Goal: Information Seeking & Learning: Learn about a topic

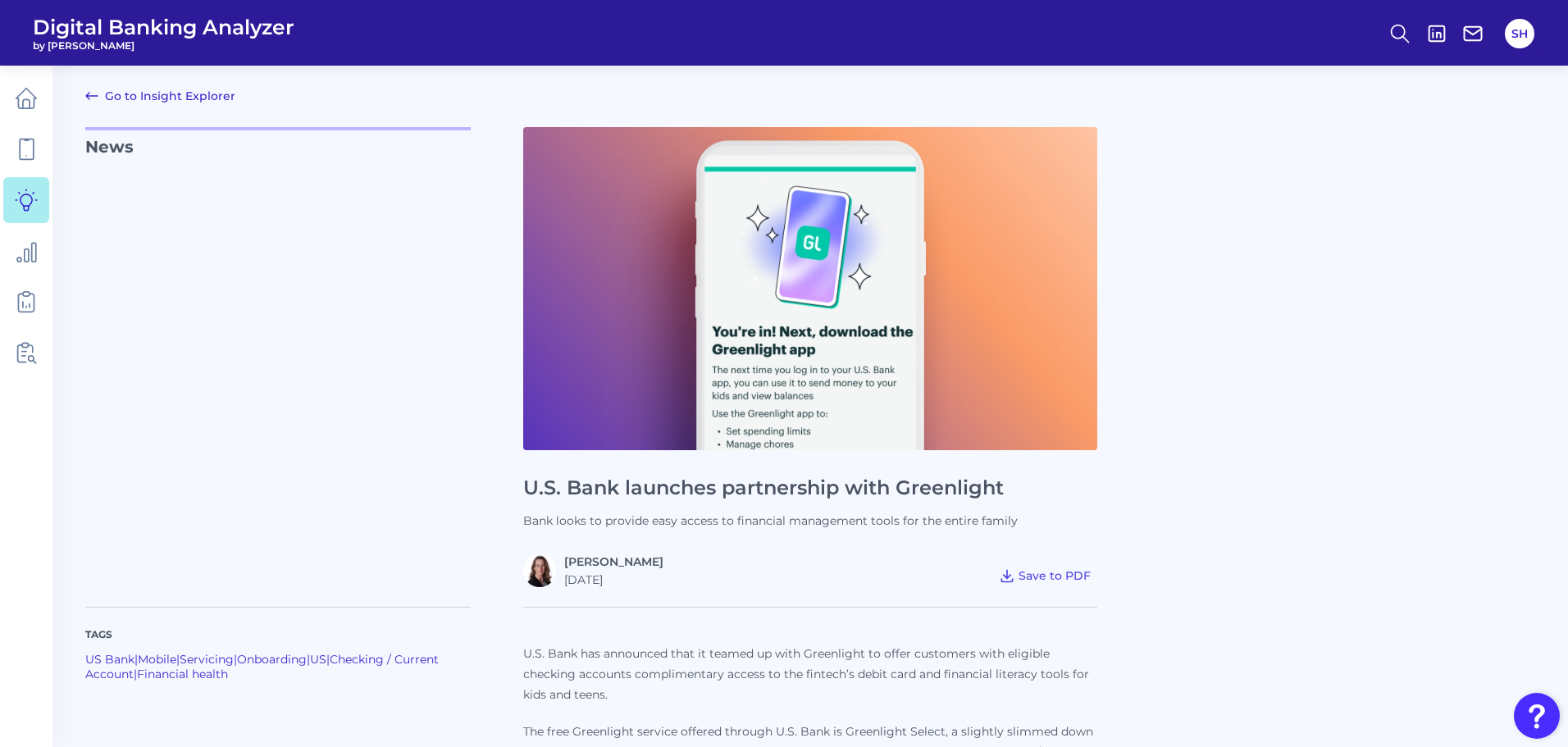
scroll to position [902, 0]
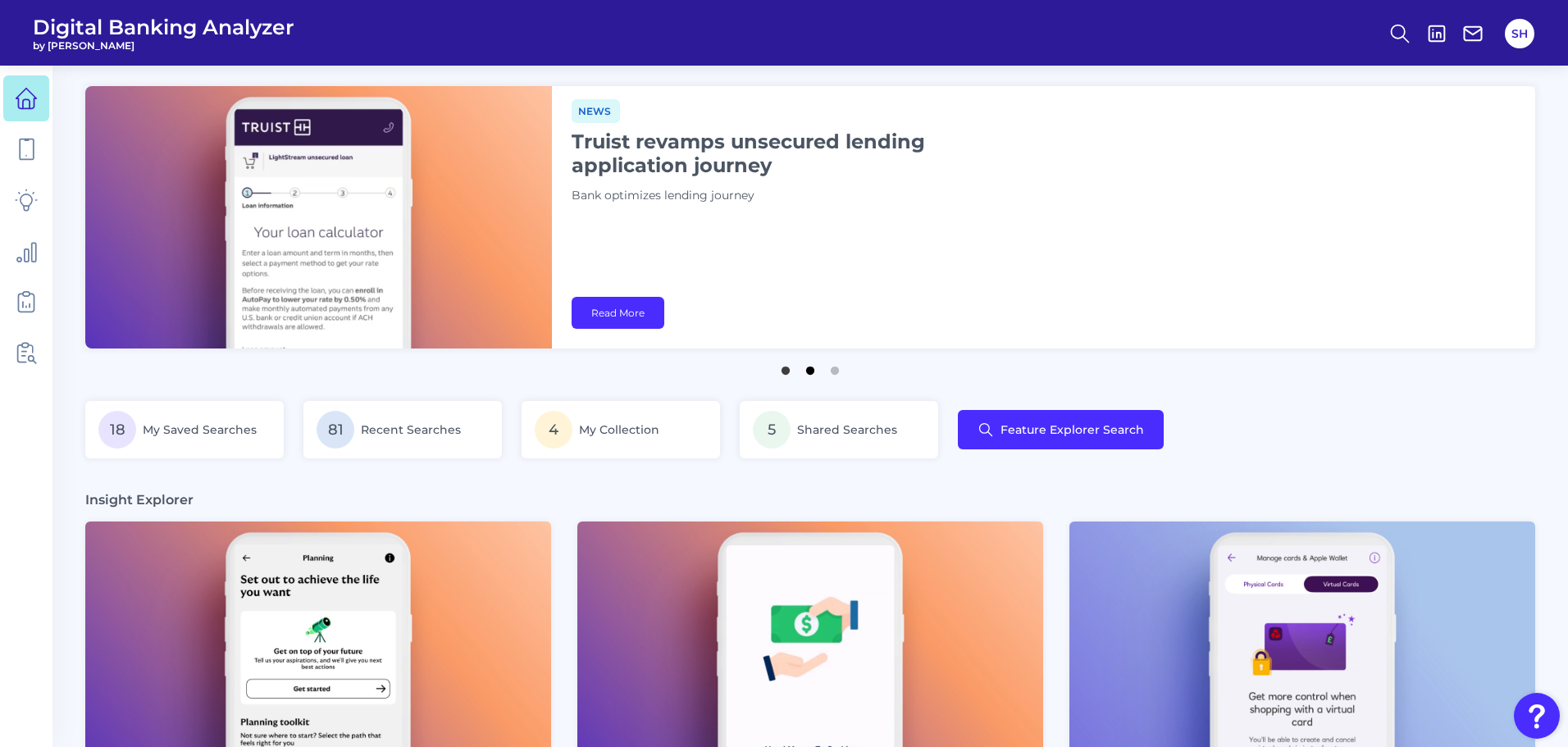
click at [812, 369] on button "2" at bounding box center [810, 367] width 16 height 16
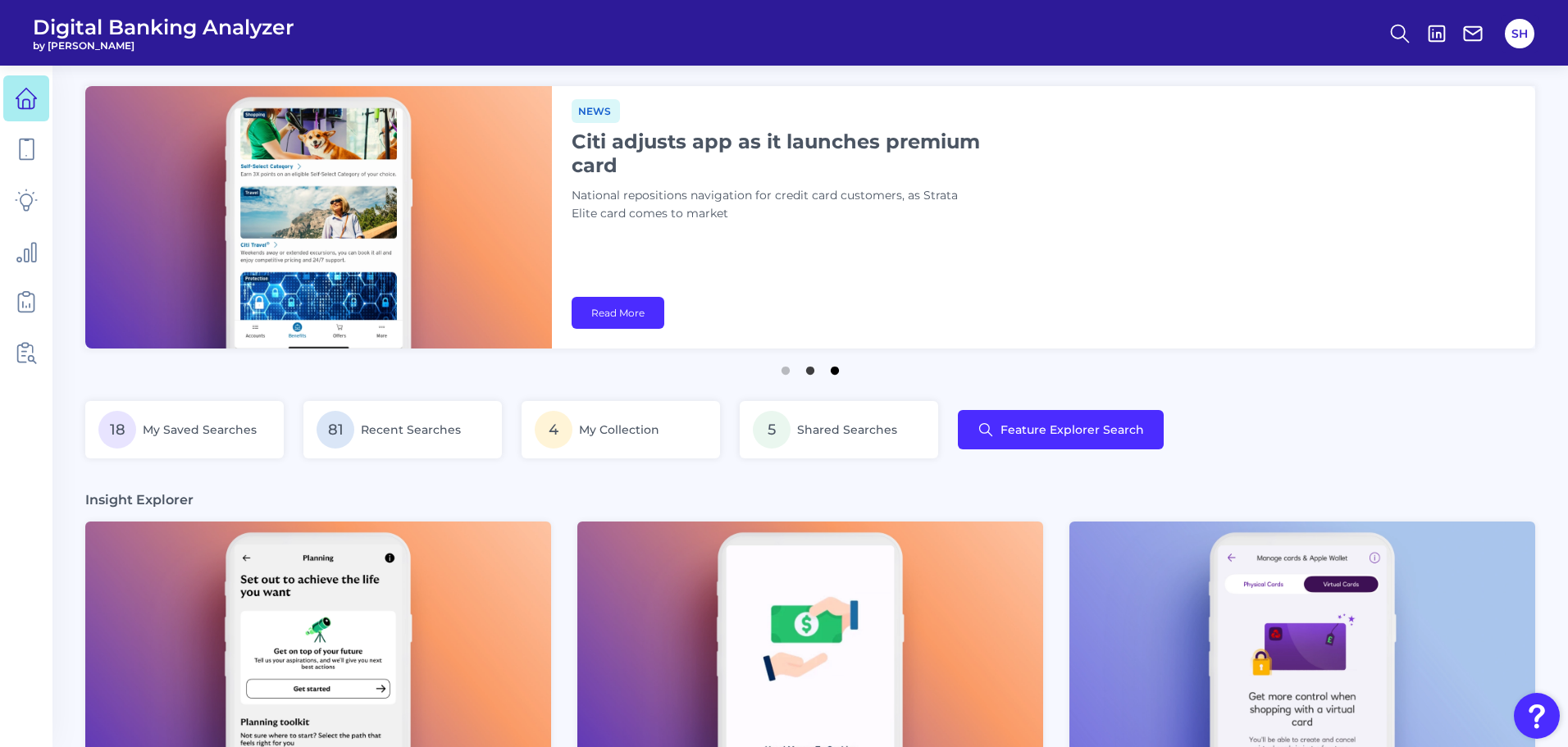
click at [836, 367] on button "3" at bounding box center [835, 367] width 16 height 16
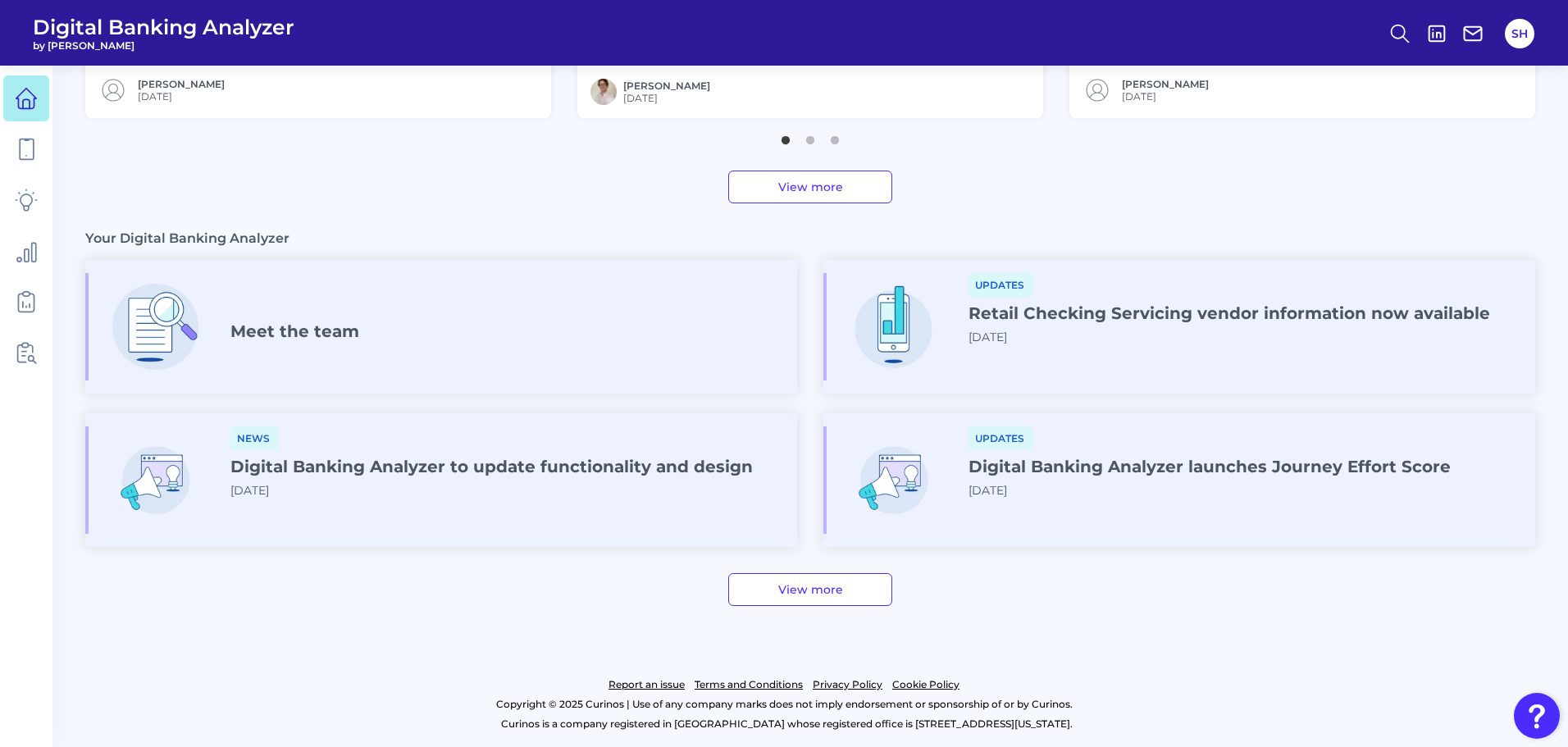
scroll to position [649, 0]
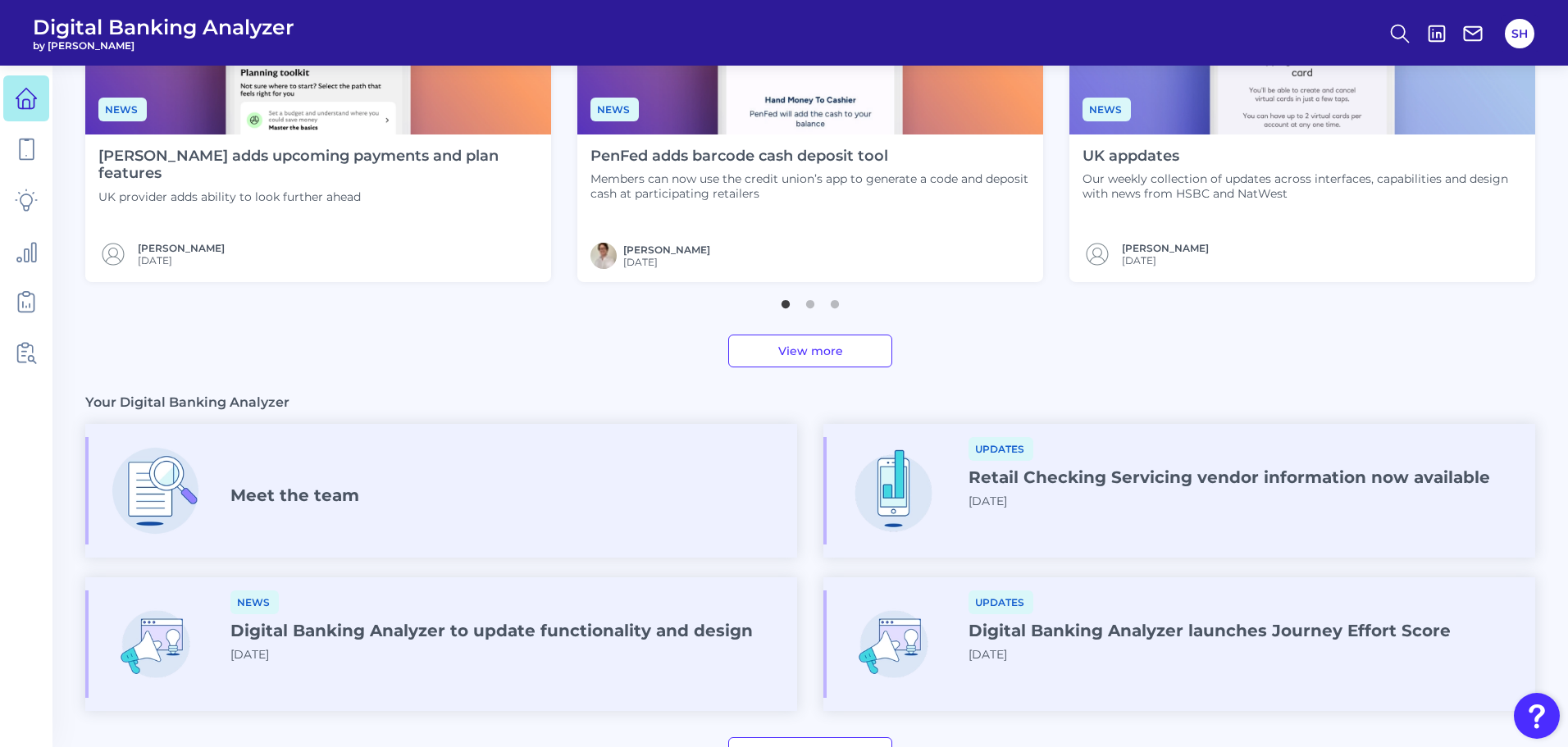
click at [853, 347] on link "View more" at bounding box center [809, 351] width 164 height 33
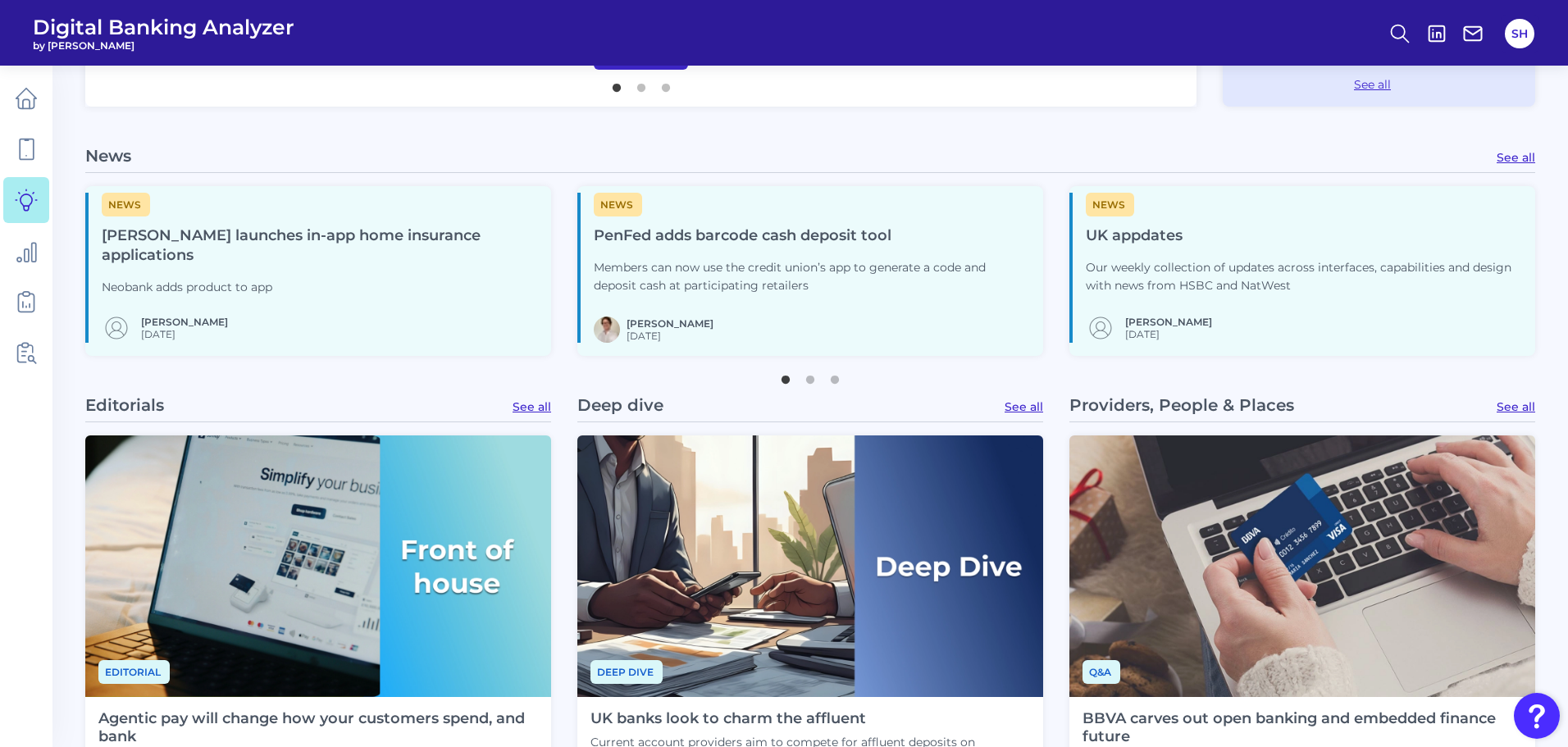
scroll to position [902, 0]
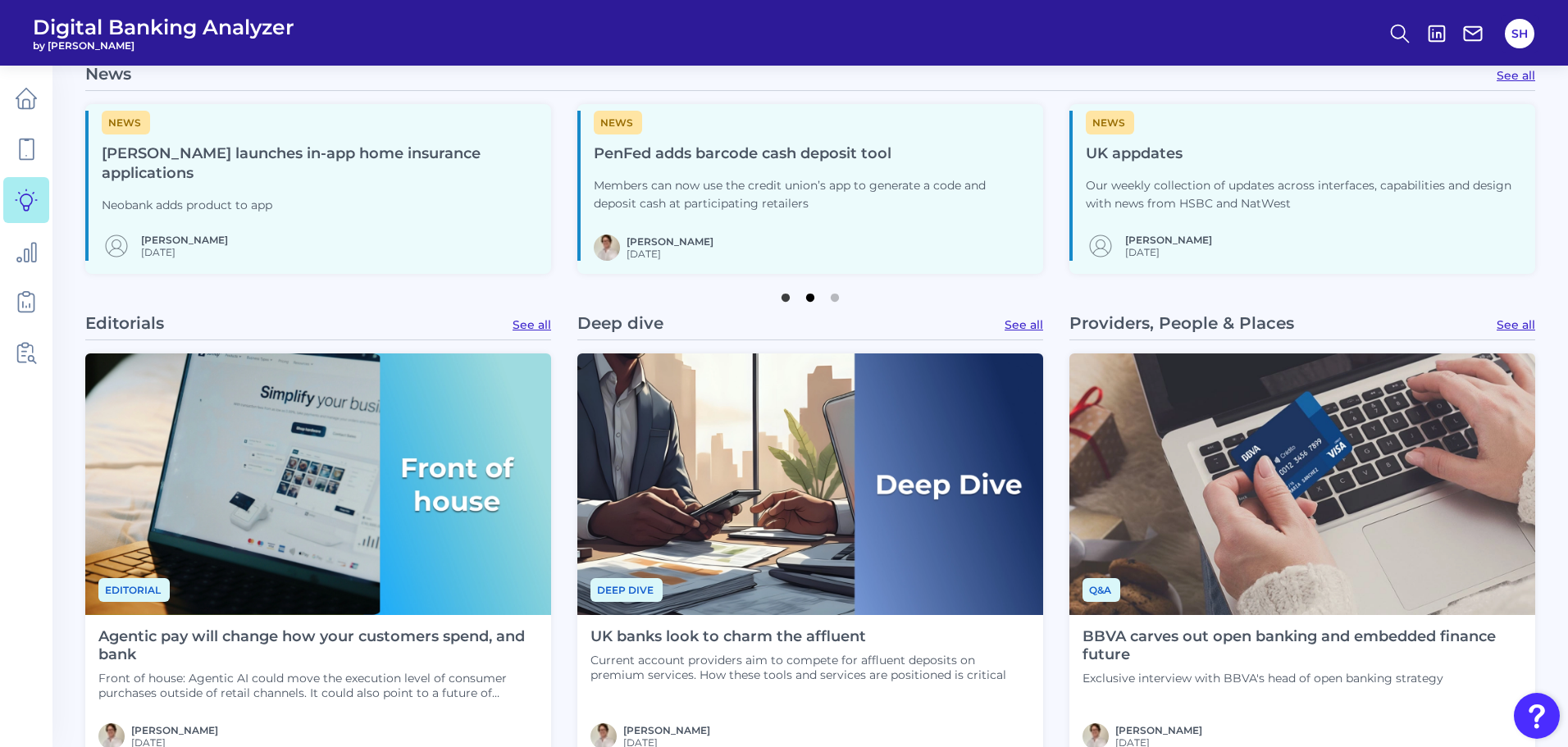
click at [812, 291] on button "2" at bounding box center [810, 293] width 16 height 16
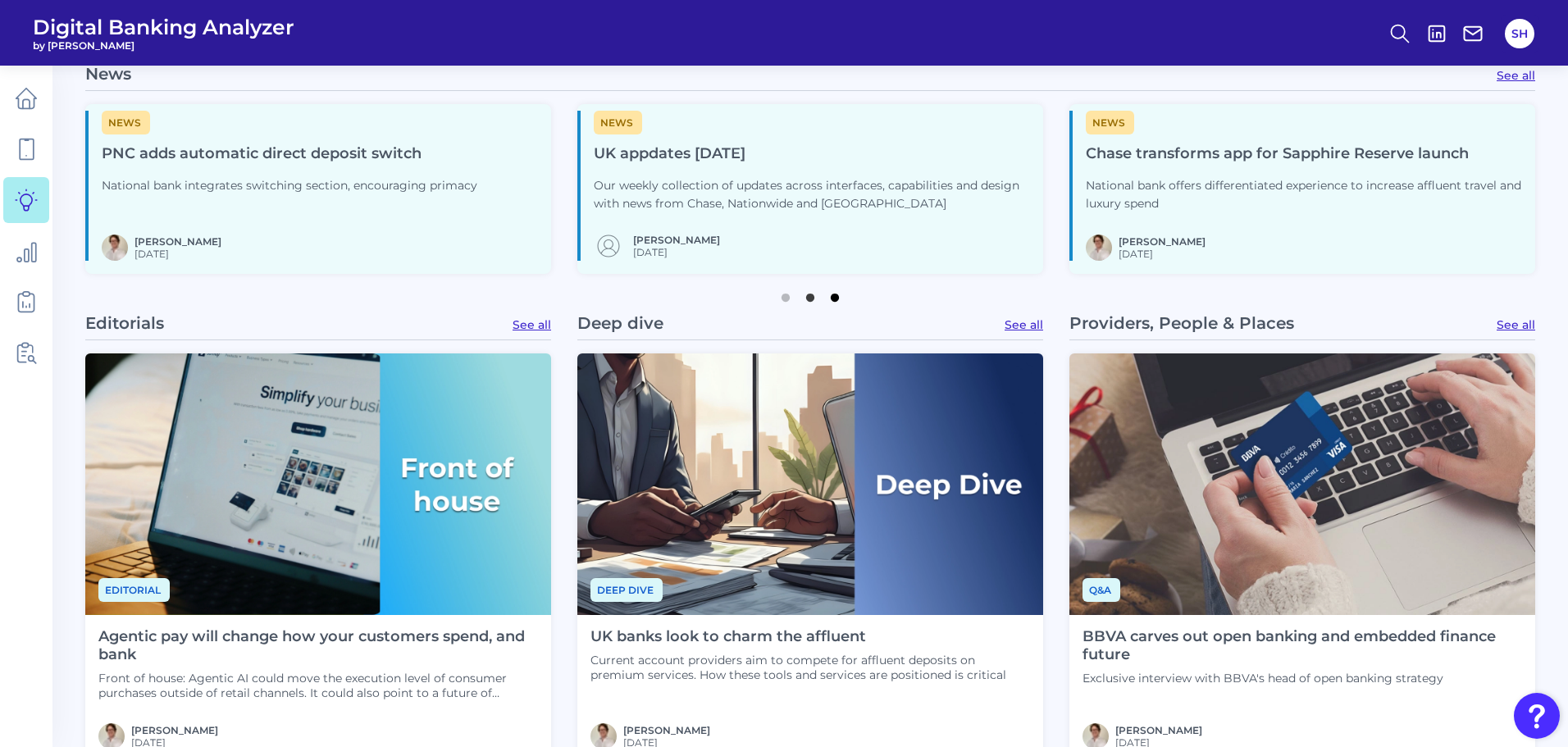
click at [835, 297] on button "3" at bounding box center [835, 293] width 16 height 16
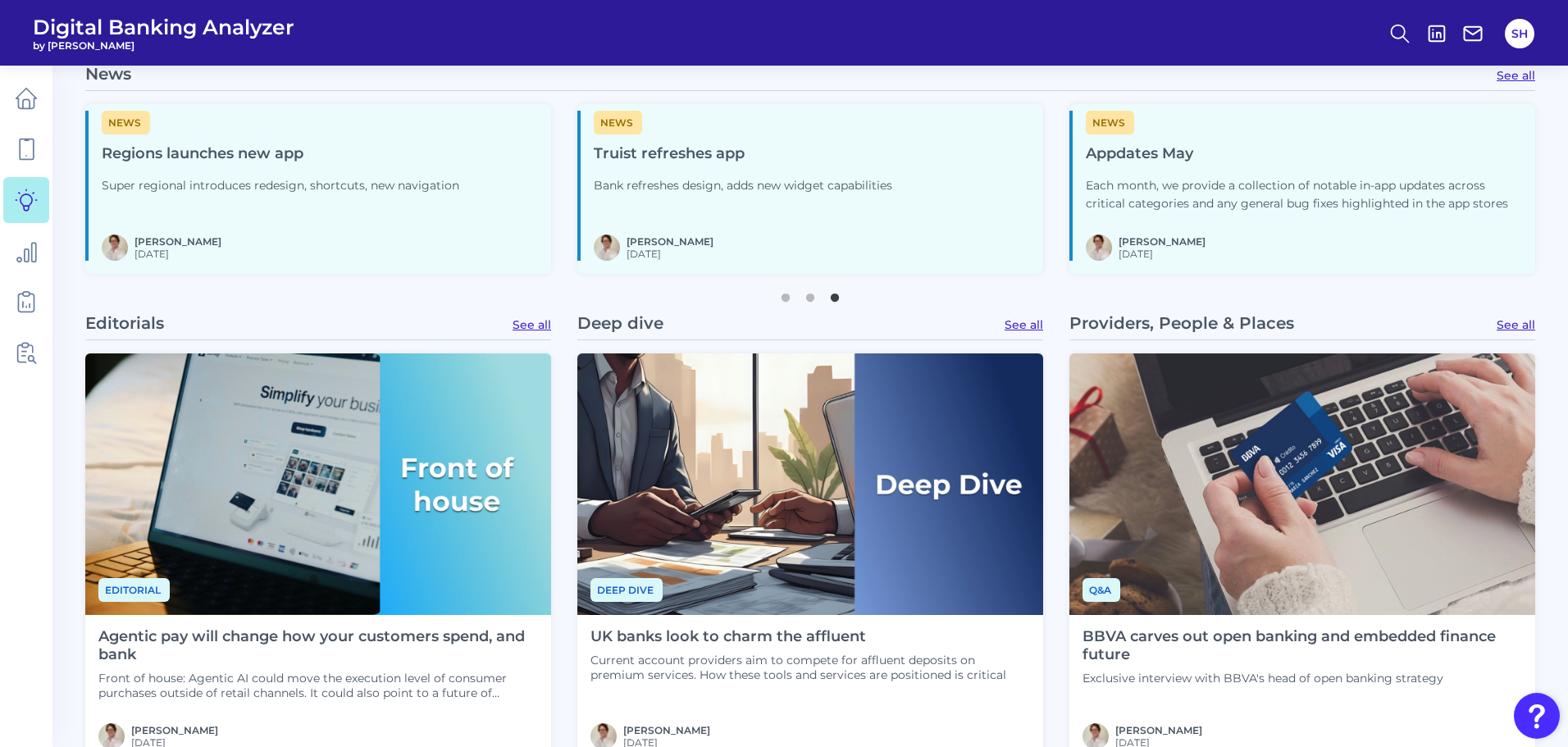
click at [676, 298] on ul "1 2 3" at bounding box center [809, 292] width 1449 height 20
click at [605, 292] on ul "1 2 3" at bounding box center [809, 292] width 1449 height 20
click at [675, 173] on div "News Truist refreshes app Bank refreshes design, adds new widget capabilities" at bounding box center [742, 161] width 298 height 101
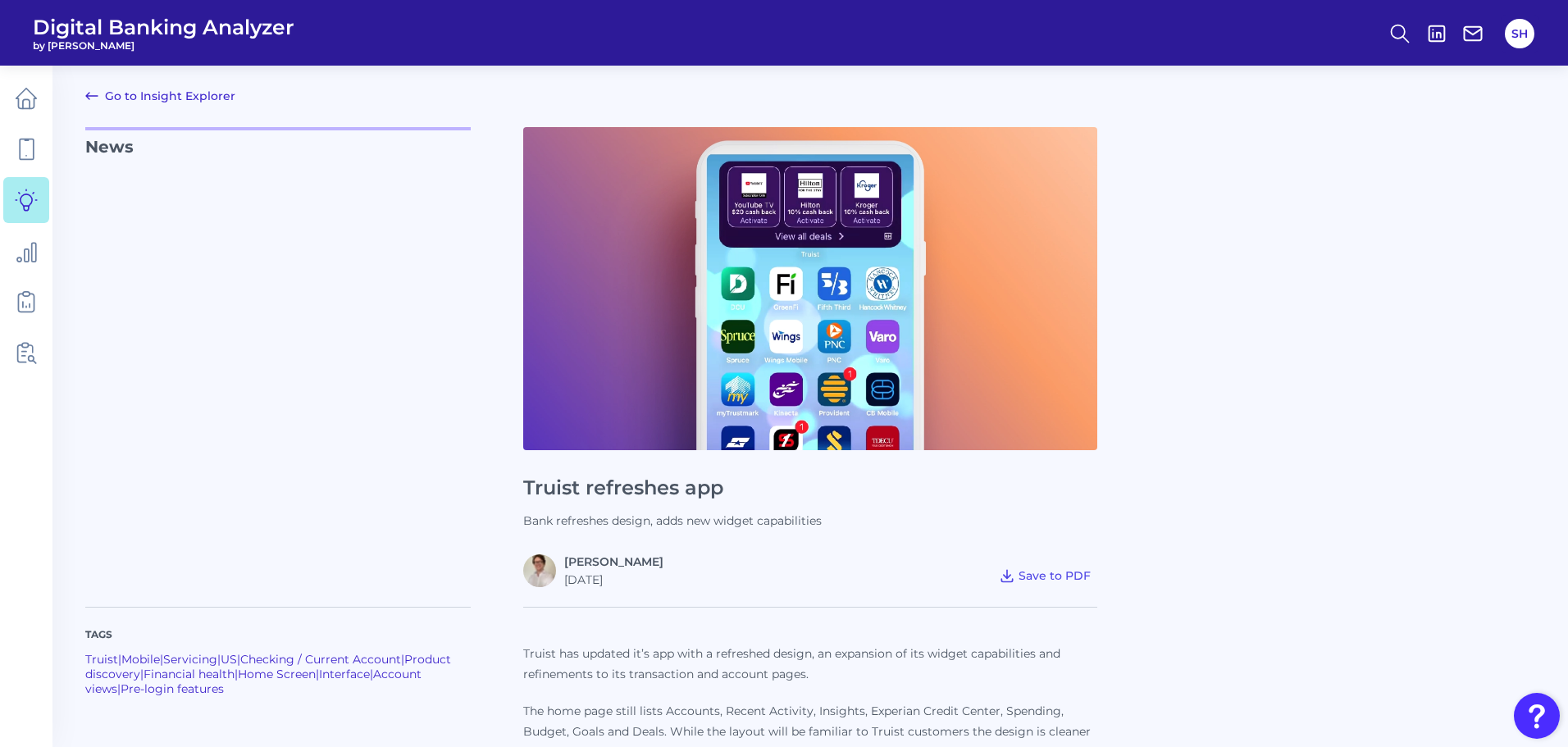
scroll to position [410, 0]
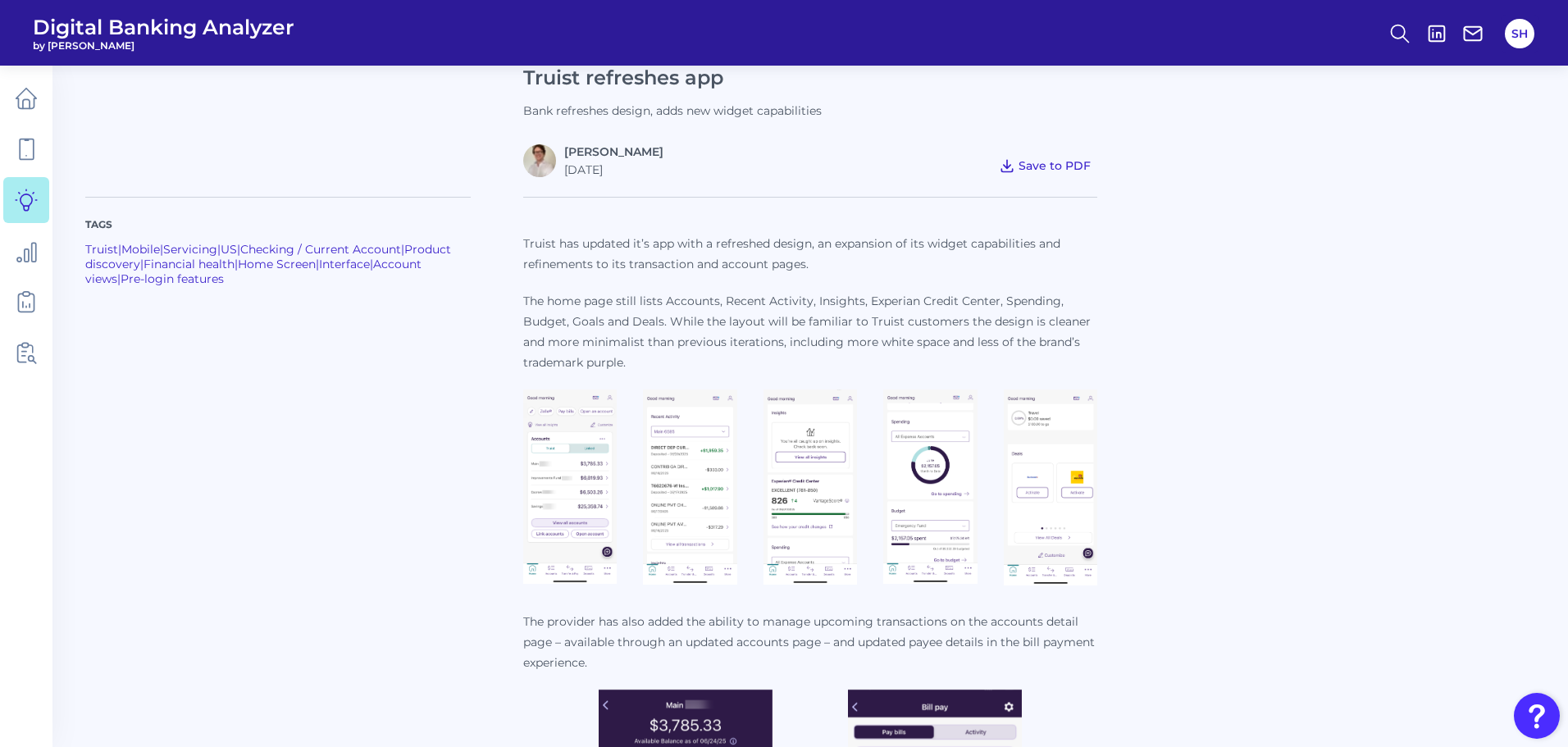
click at [1051, 155] on button "Save to PDF" at bounding box center [1044, 165] width 105 height 23
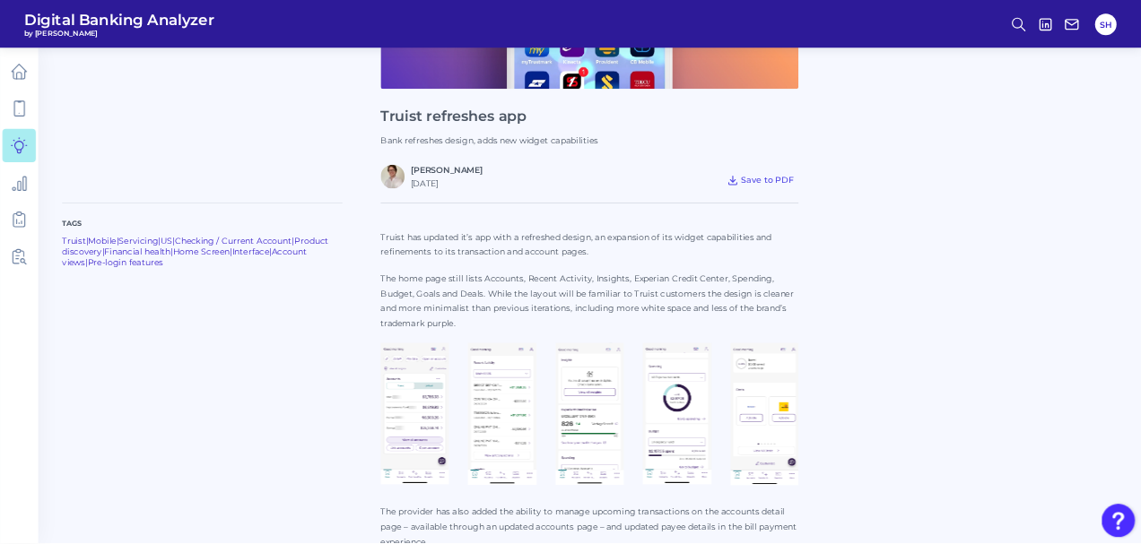
scroll to position [628, 0]
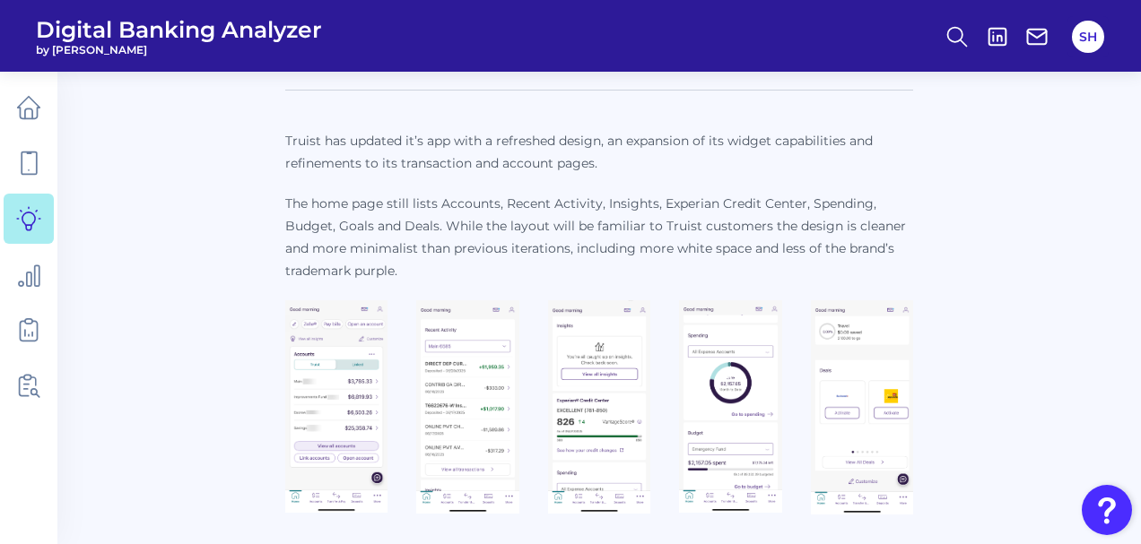
click at [603, 371] on img at bounding box center [599, 407] width 102 height 214
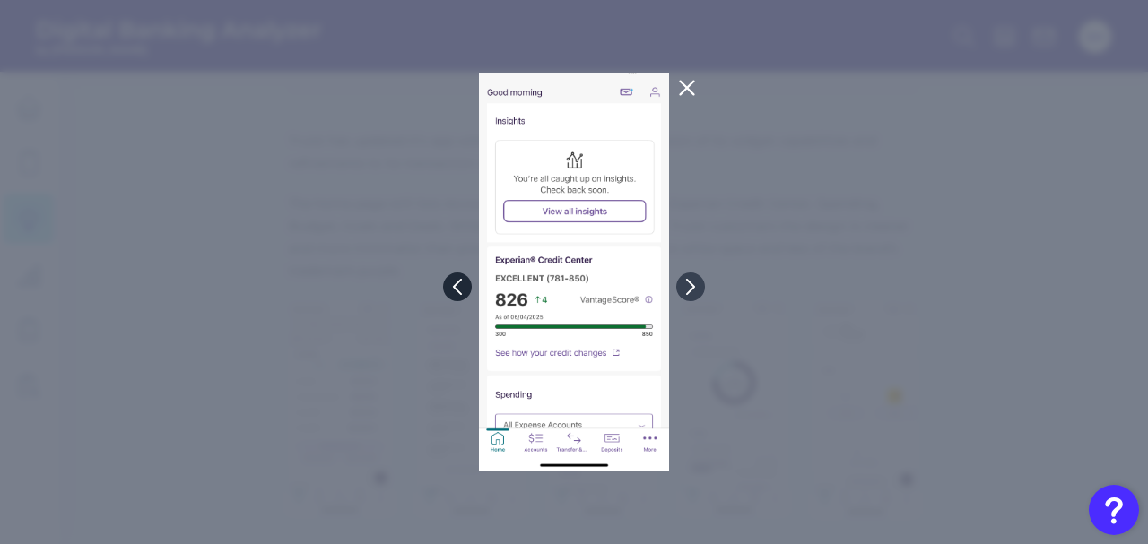
click at [457, 283] on icon at bounding box center [457, 286] width 7 height 14
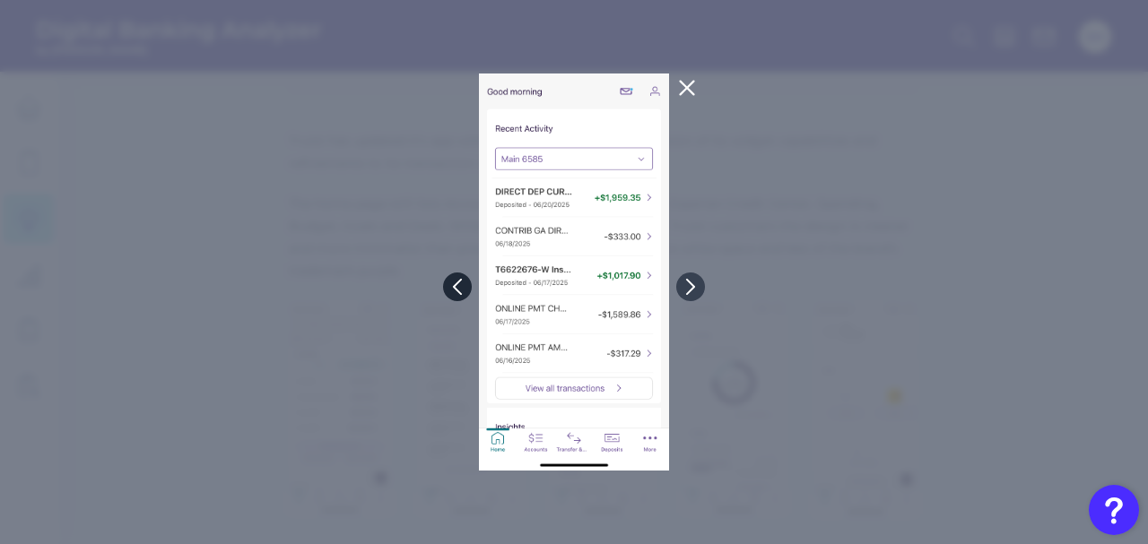
click at [457, 283] on icon at bounding box center [457, 286] width 7 height 14
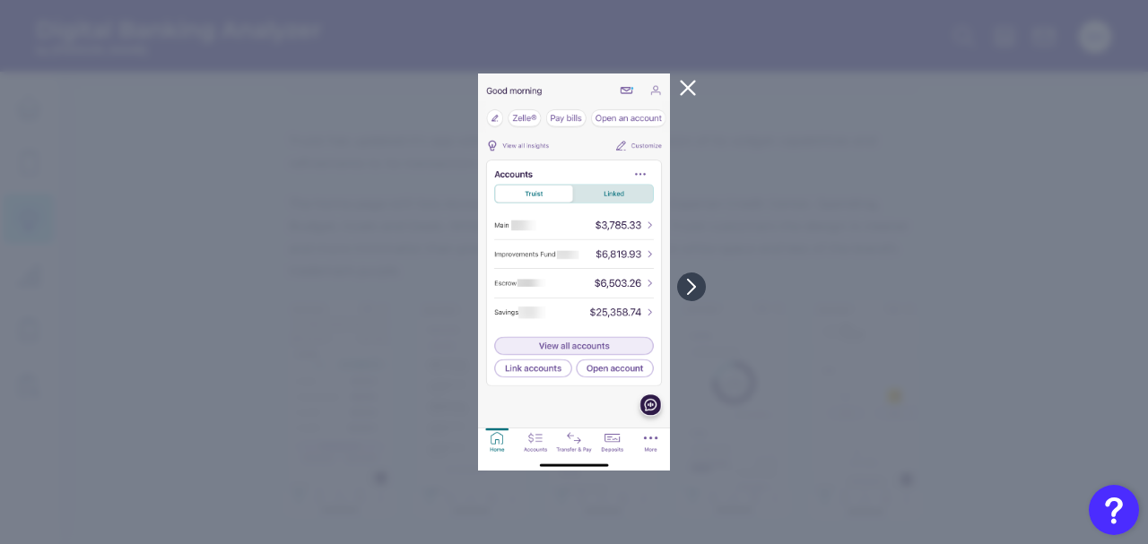
click at [688, 85] on icon at bounding box center [688, 88] width 22 height 22
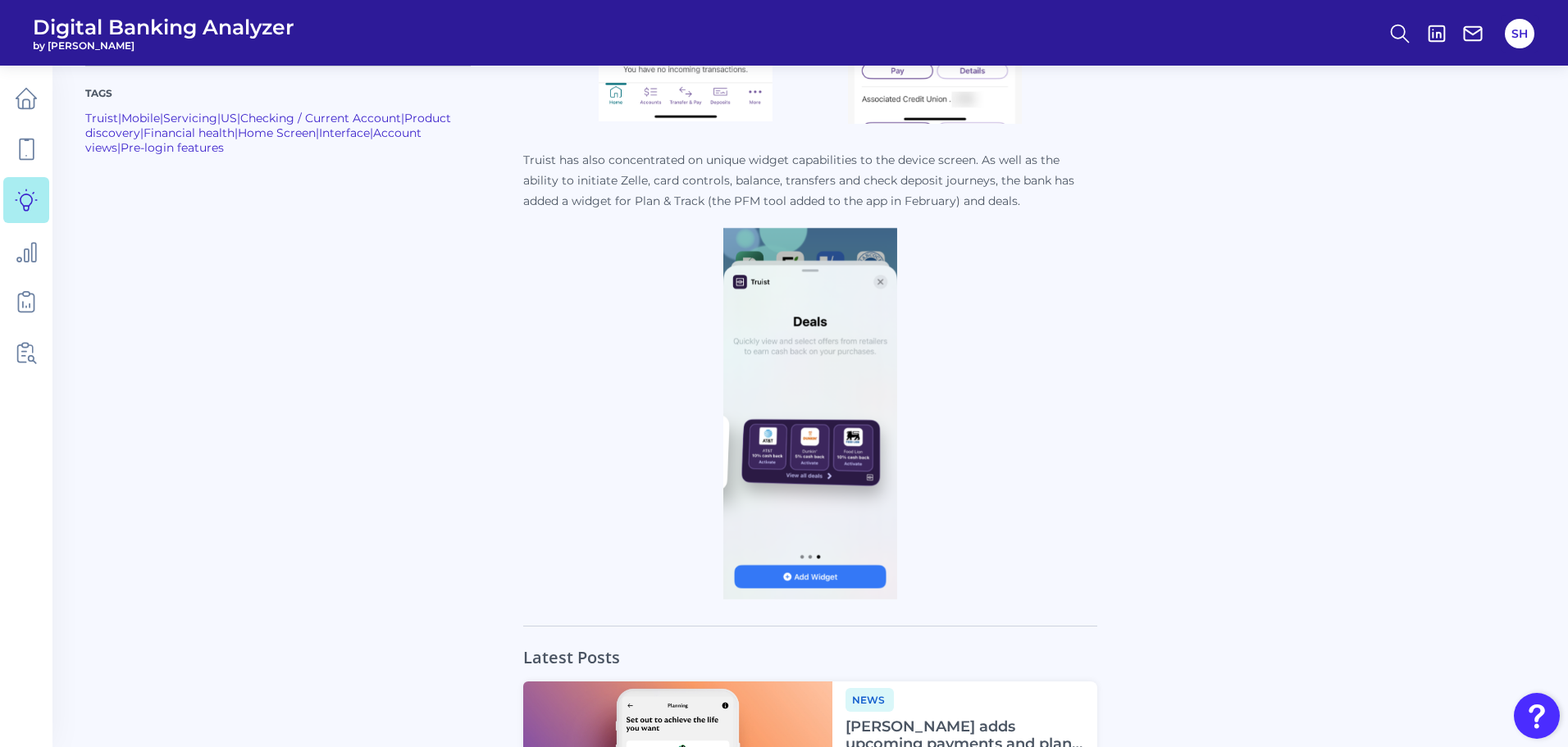
scroll to position [1585, 0]
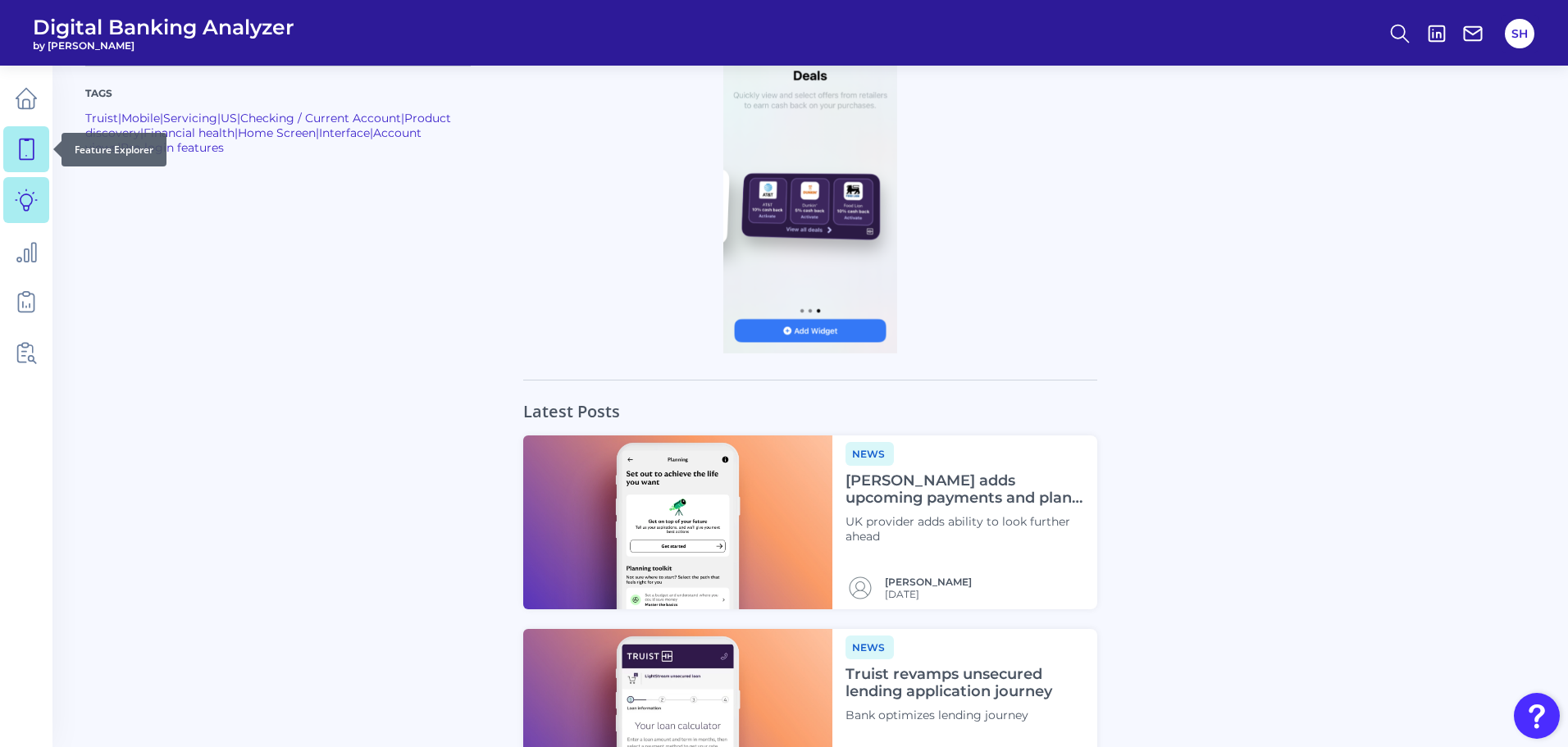
click at [24, 146] on icon at bounding box center [26, 149] width 23 height 23
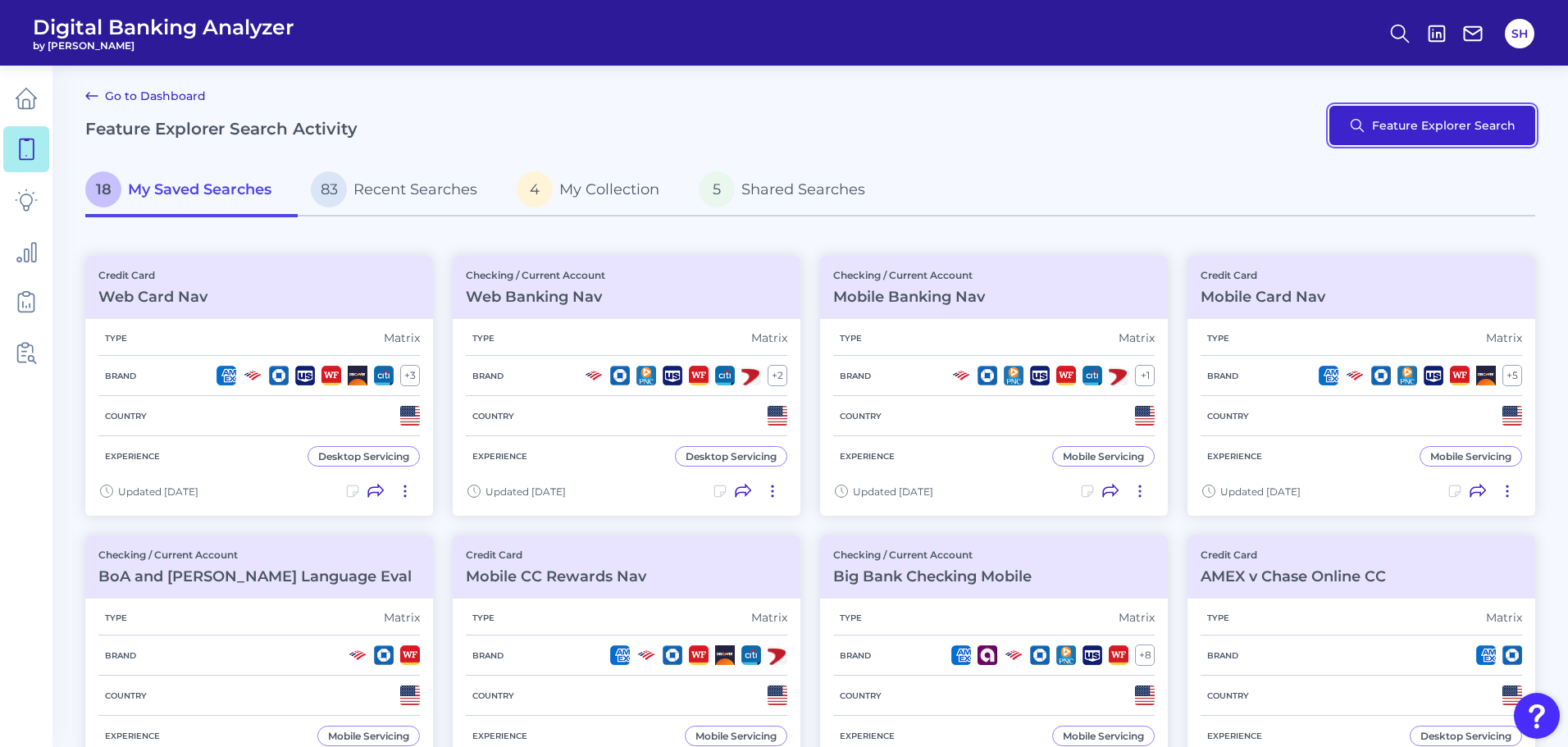
click at [1446, 120] on button "Feature Explorer Search" at bounding box center [1432, 125] width 206 height 39
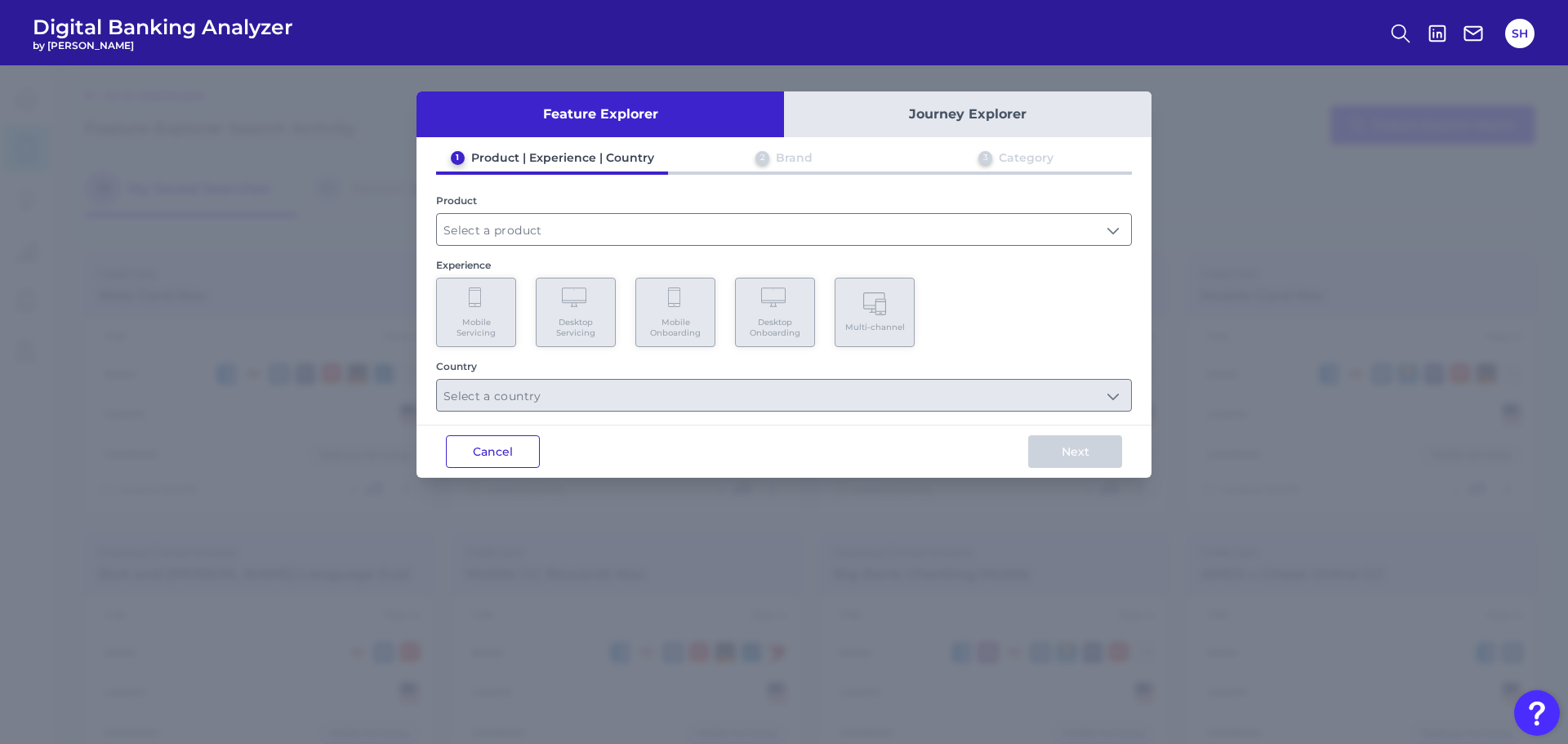
click at [500, 454] on button "Cancel" at bounding box center [493, 452] width 94 height 33
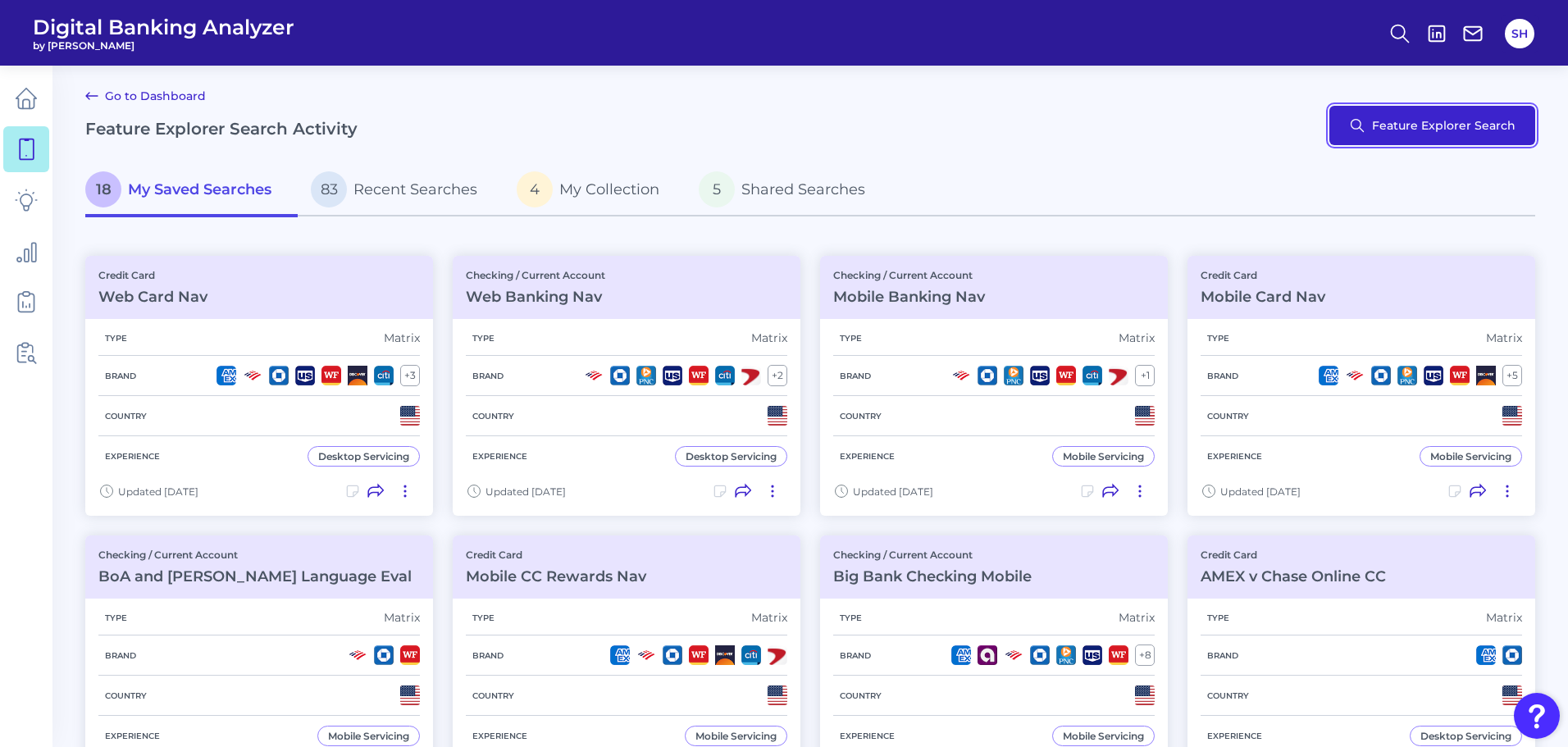
click at [1467, 123] on button "Feature Explorer Search" at bounding box center [1432, 125] width 206 height 39
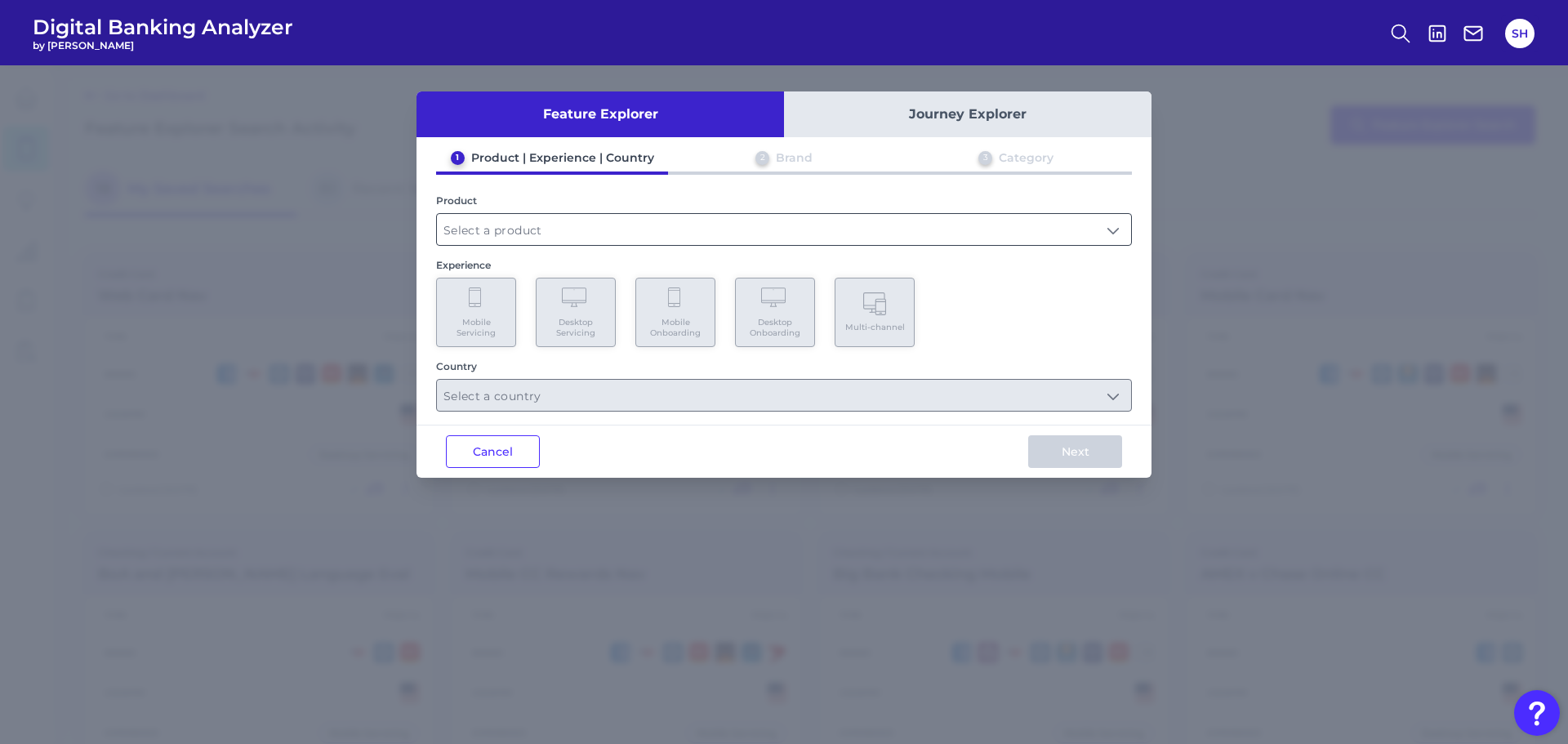
click at [560, 222] on input "text" at bounding box center [784, 229] width 694 height 31
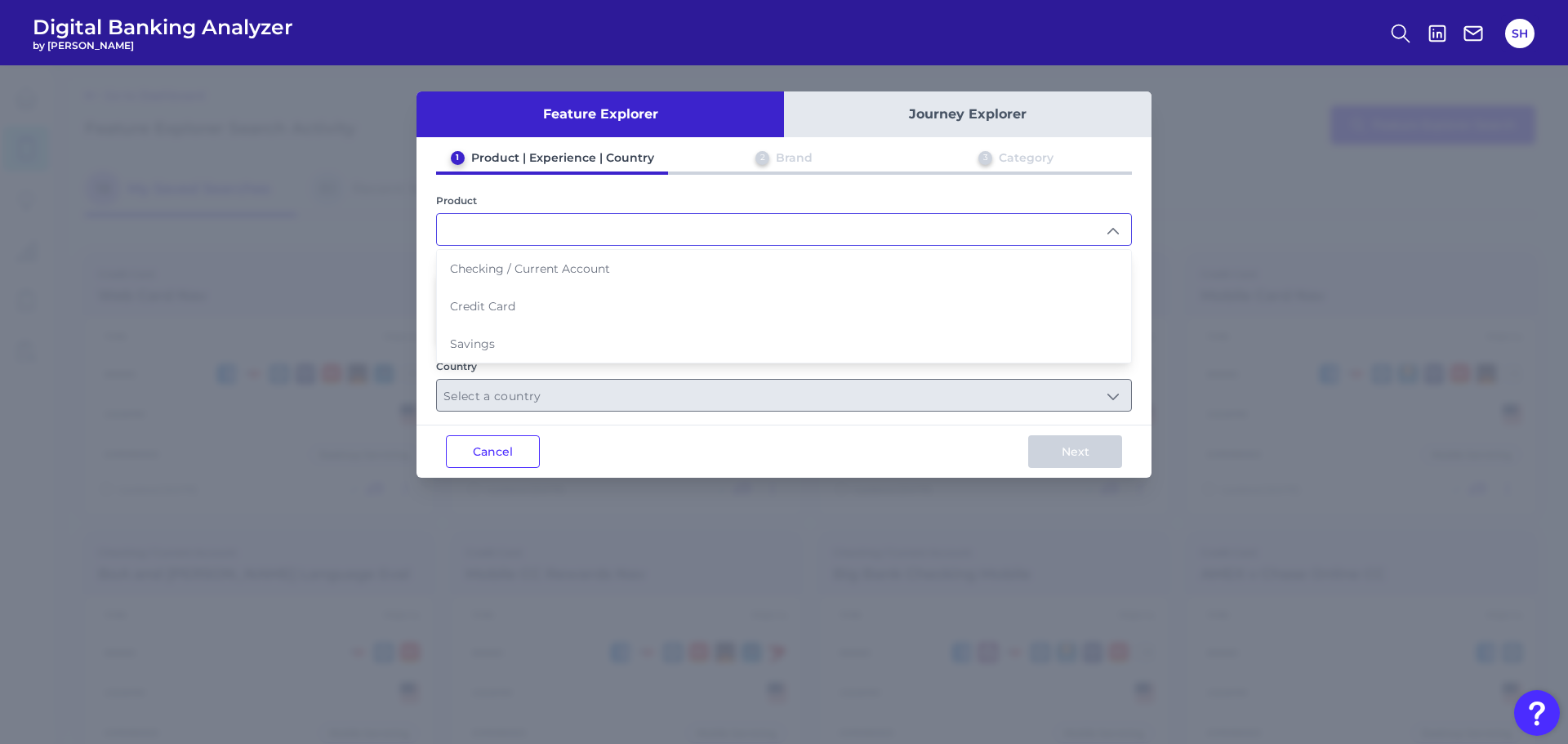
click at [598, 266] on span "Checking / Current Account" at bounding box center [530, 269] width 160 height 15
type input "Checking / Current Account"
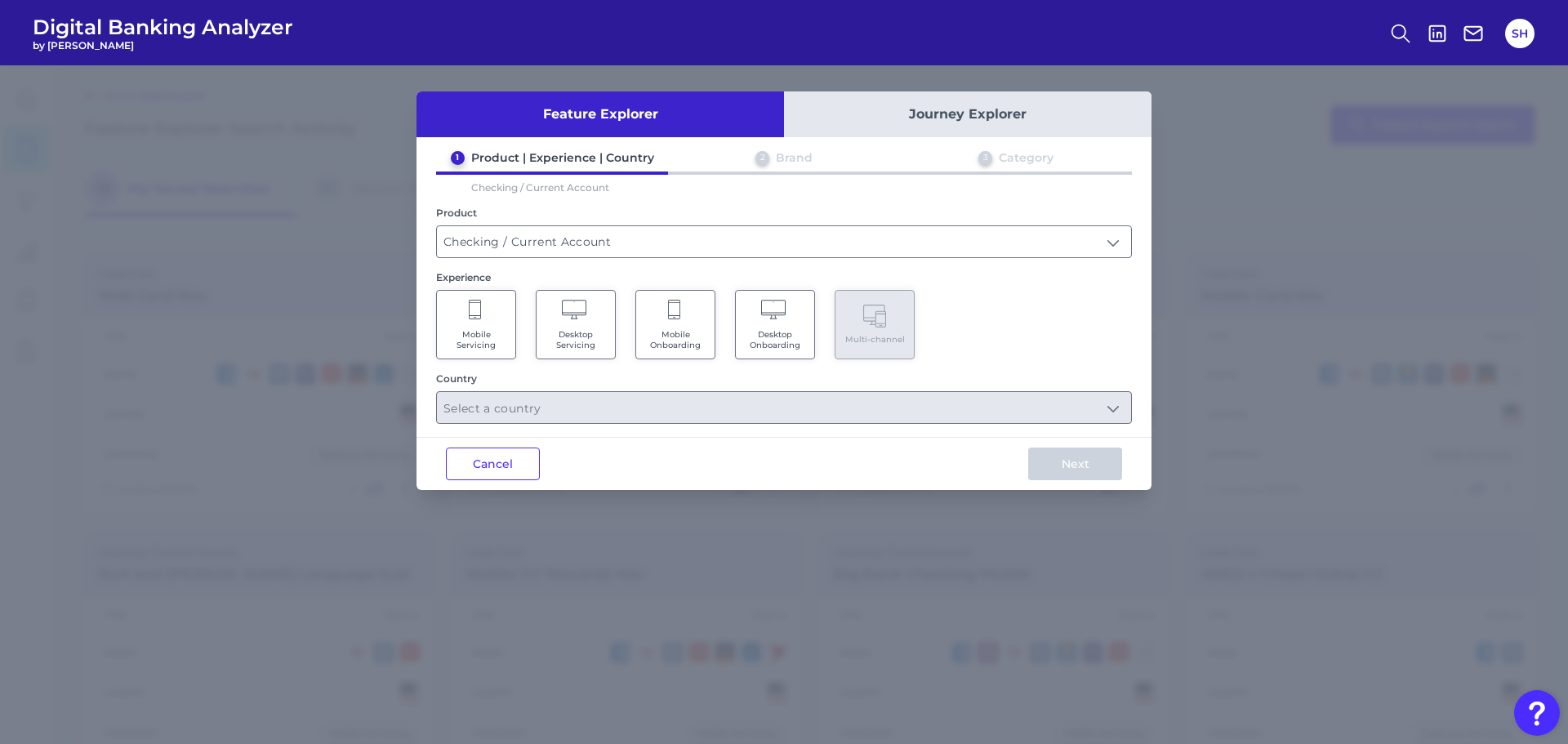
click at [467, 338] on span "Mobile Servicing" at bounding box center [476, 339] width 62 height 21
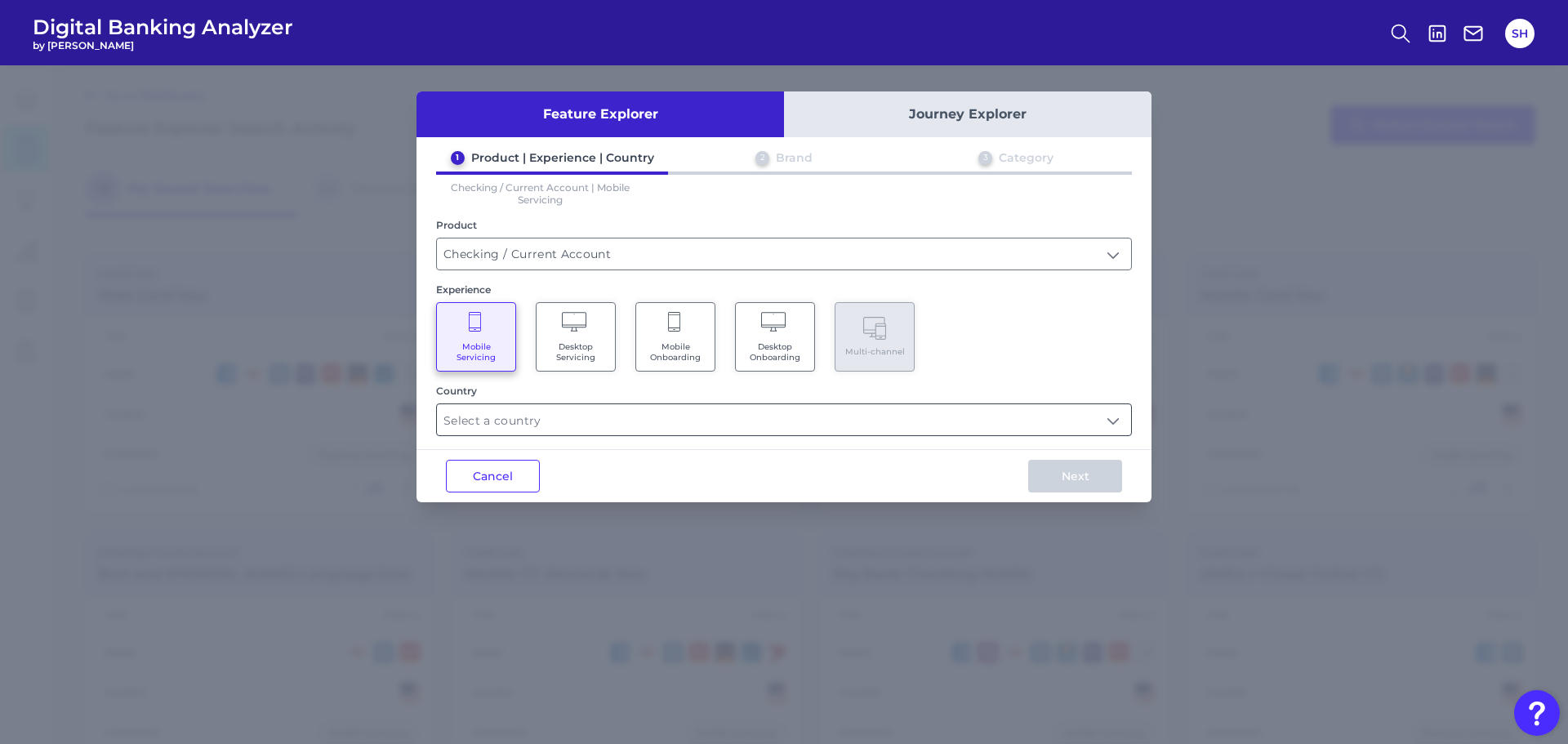
click at [779, 428] on input "text" at bounding box center [784, 420] width 694 height 31
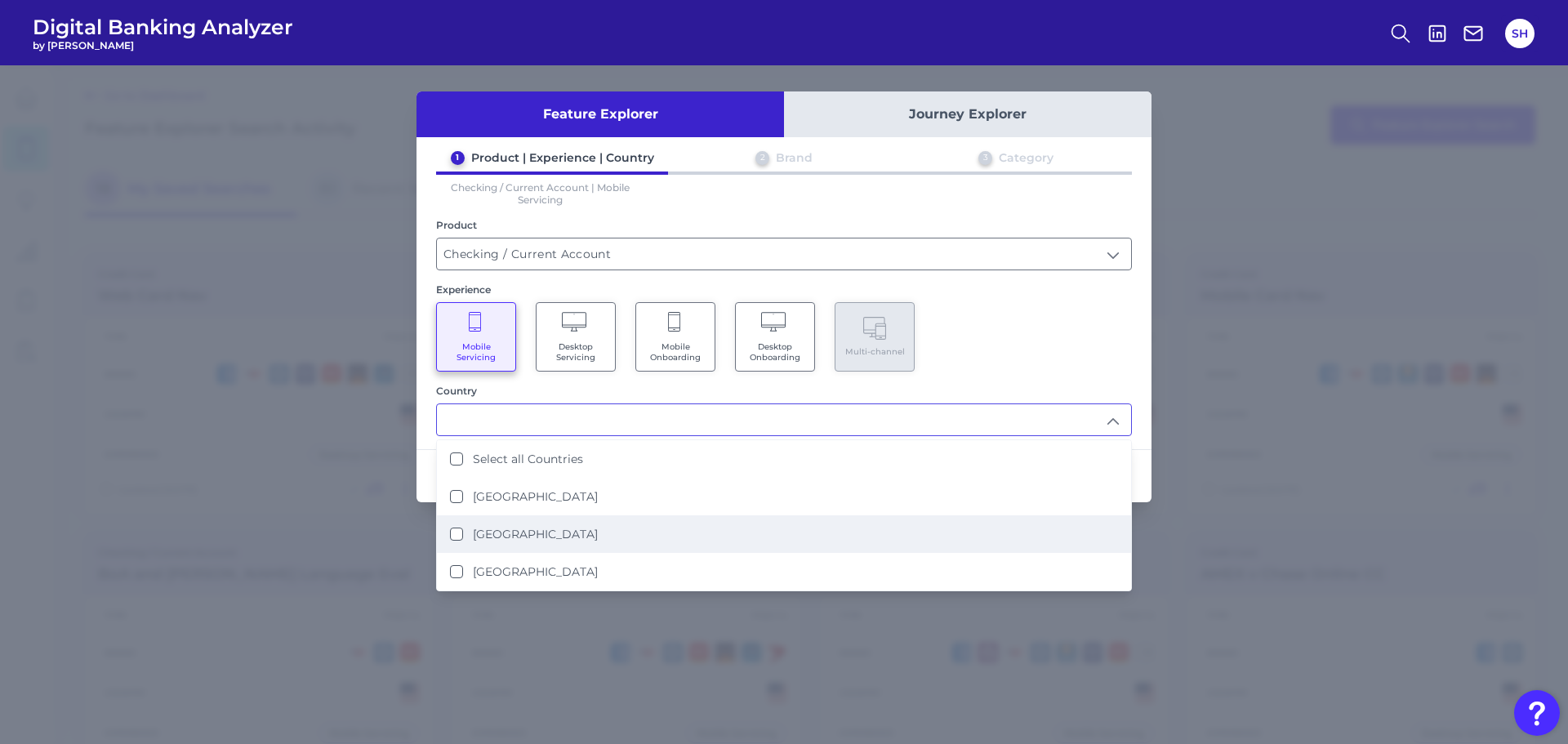
click at [535, 530] on label "[GEOGRAPHIC_DATA]" at bounding box center [535, 534] width 125 height 15
type input "[GEOGRAPHIC_DATA]"
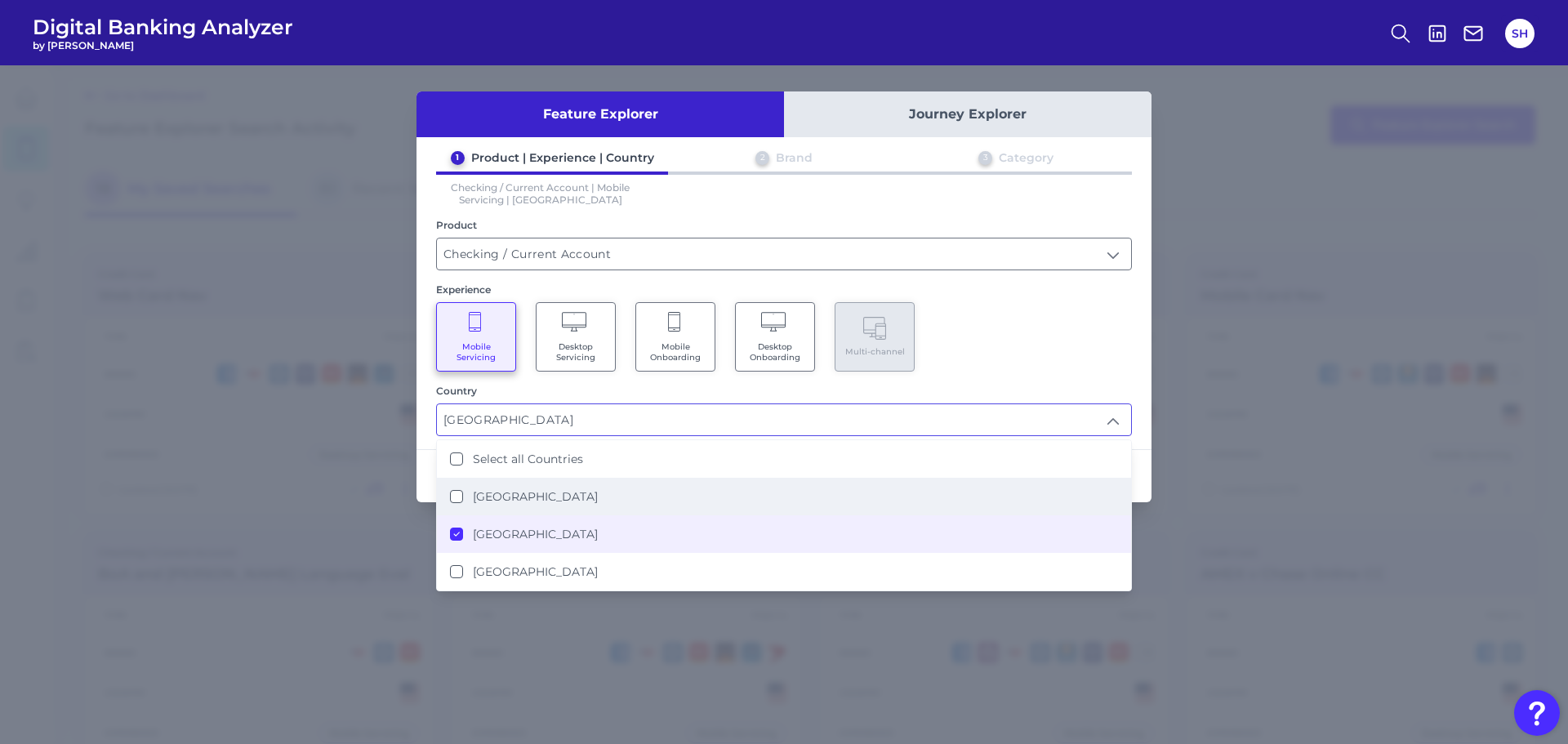
scroll to position [1, 0]
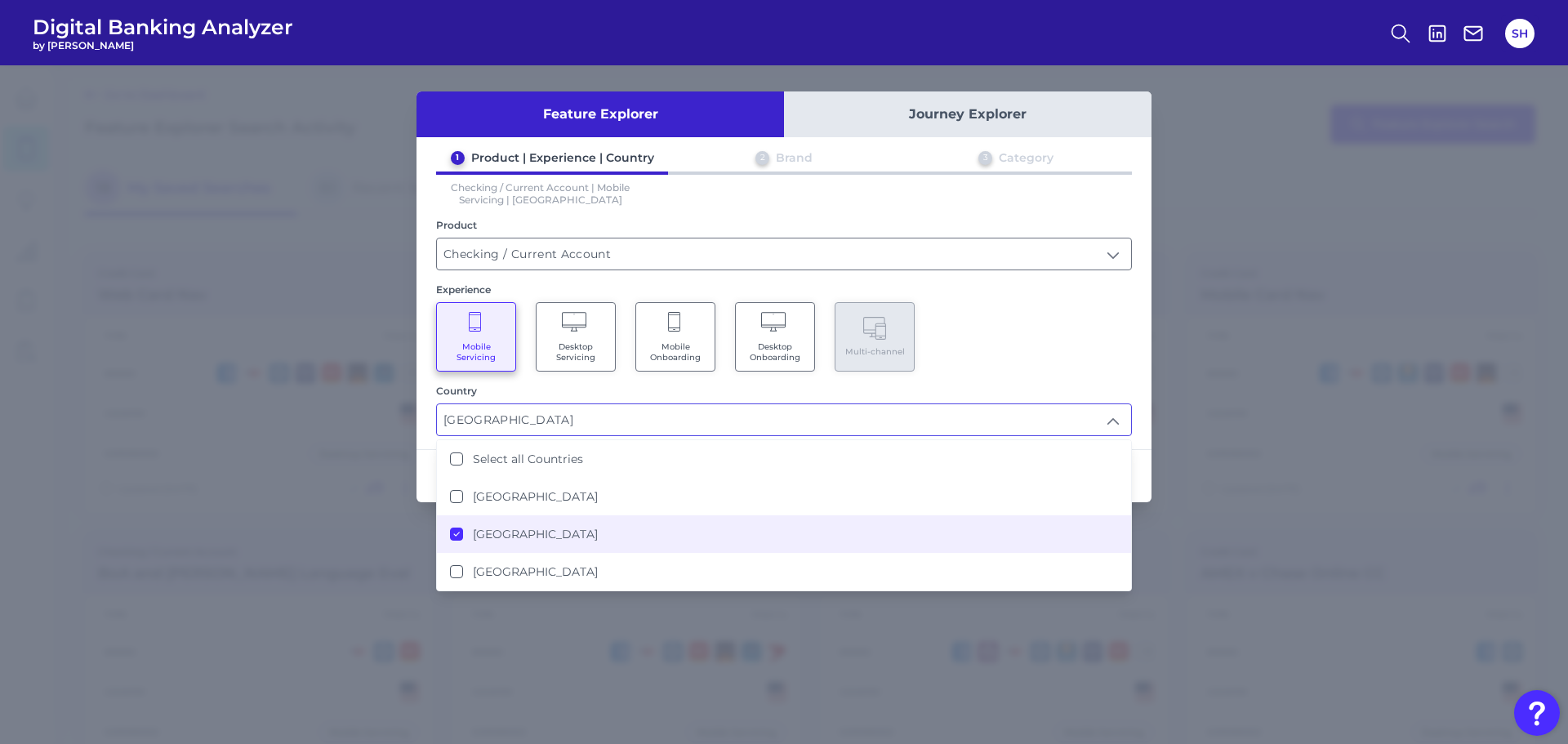
click at [1000, 352] on div "Mobile Servicing Desktop Servicing Mobile Onboarding Desktop Onboarding Multi-c…" at bounding box center [784, 337] width 696 height 69
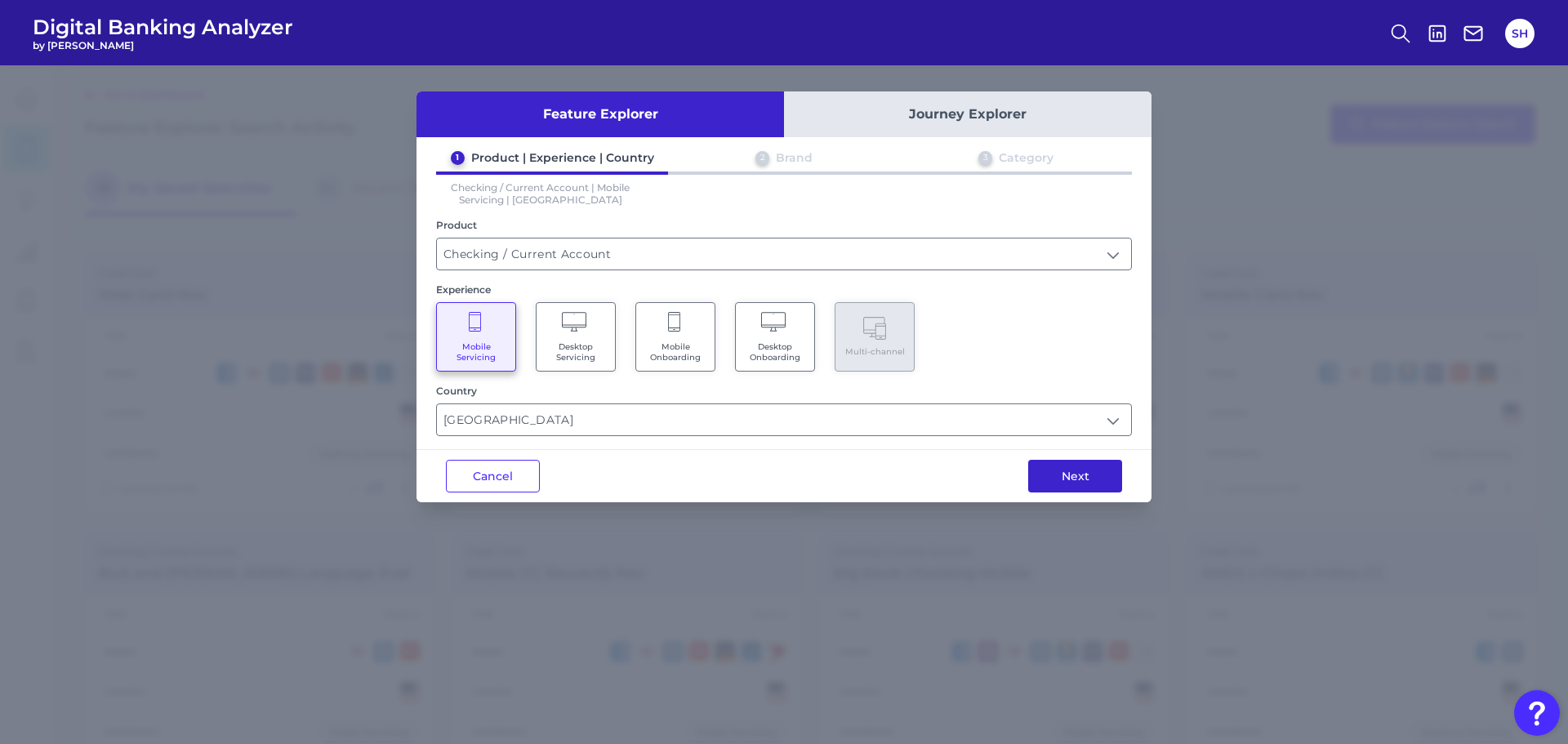
click at [1076, 474] on button "Next" at bounding box center [1074, 476] width 94 height 33
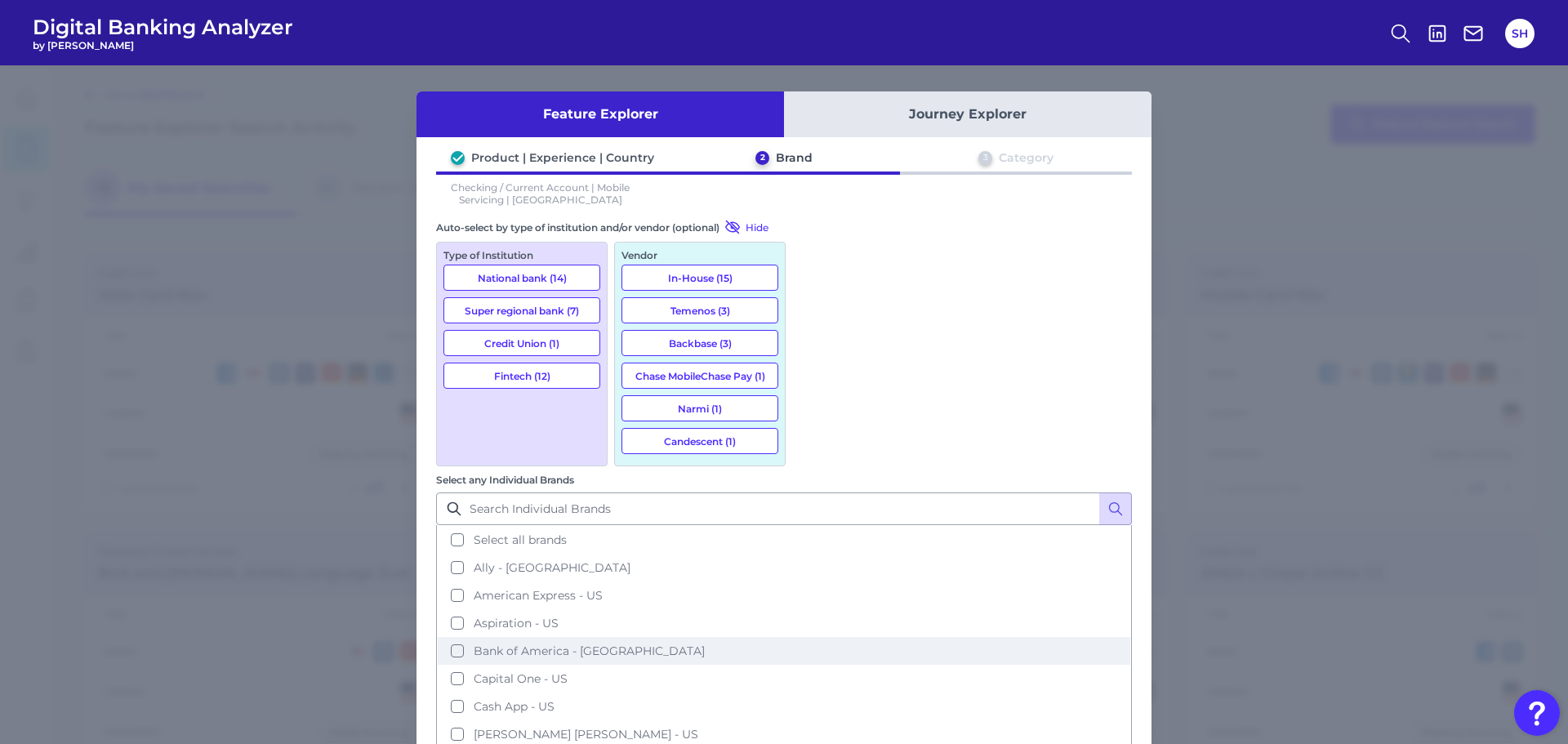
click at [705, 644] on span "Bank of America - [GEOGRAPHIC_DATA]" at bounding box center [589, 651] width 231 height 15
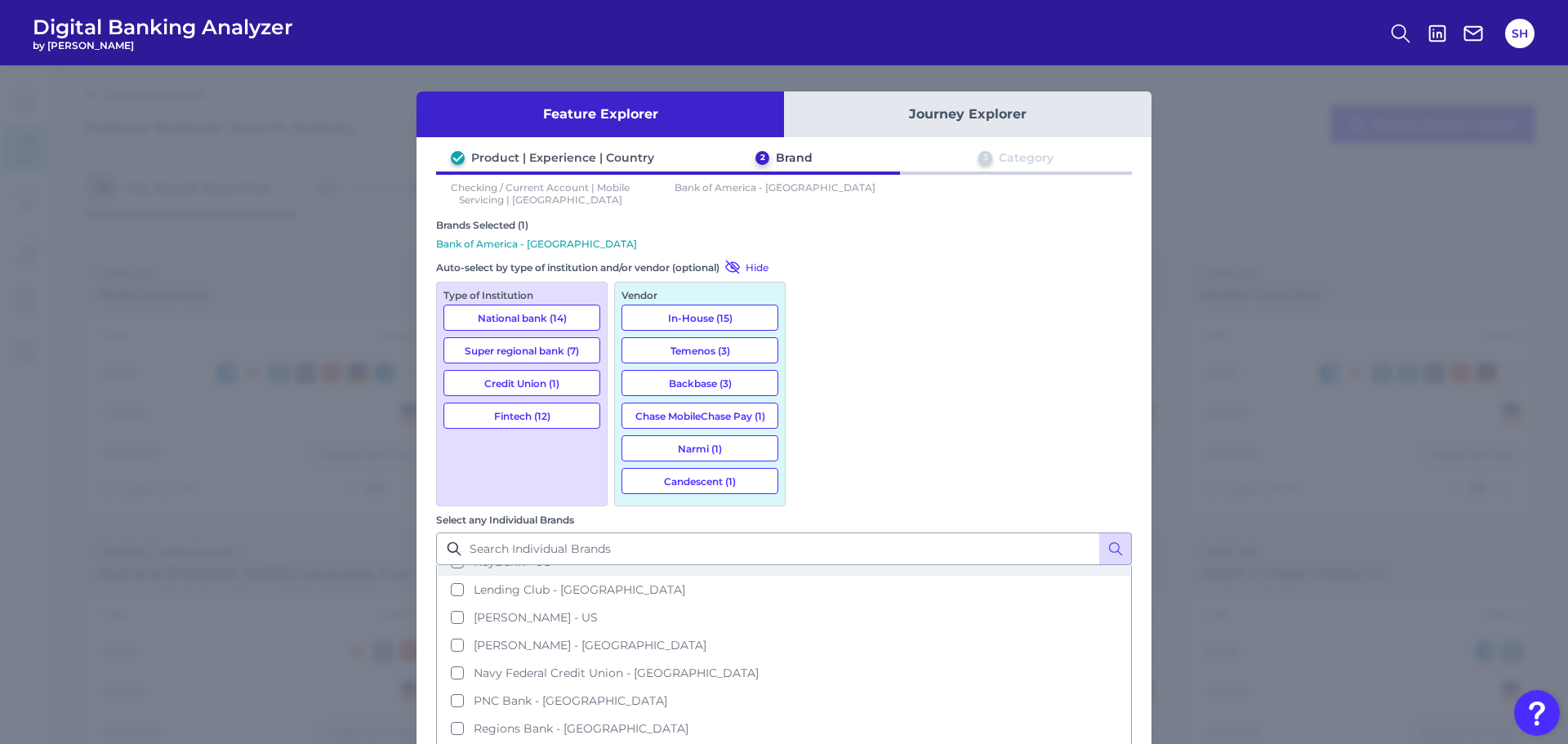
scroll to position [408, 0]
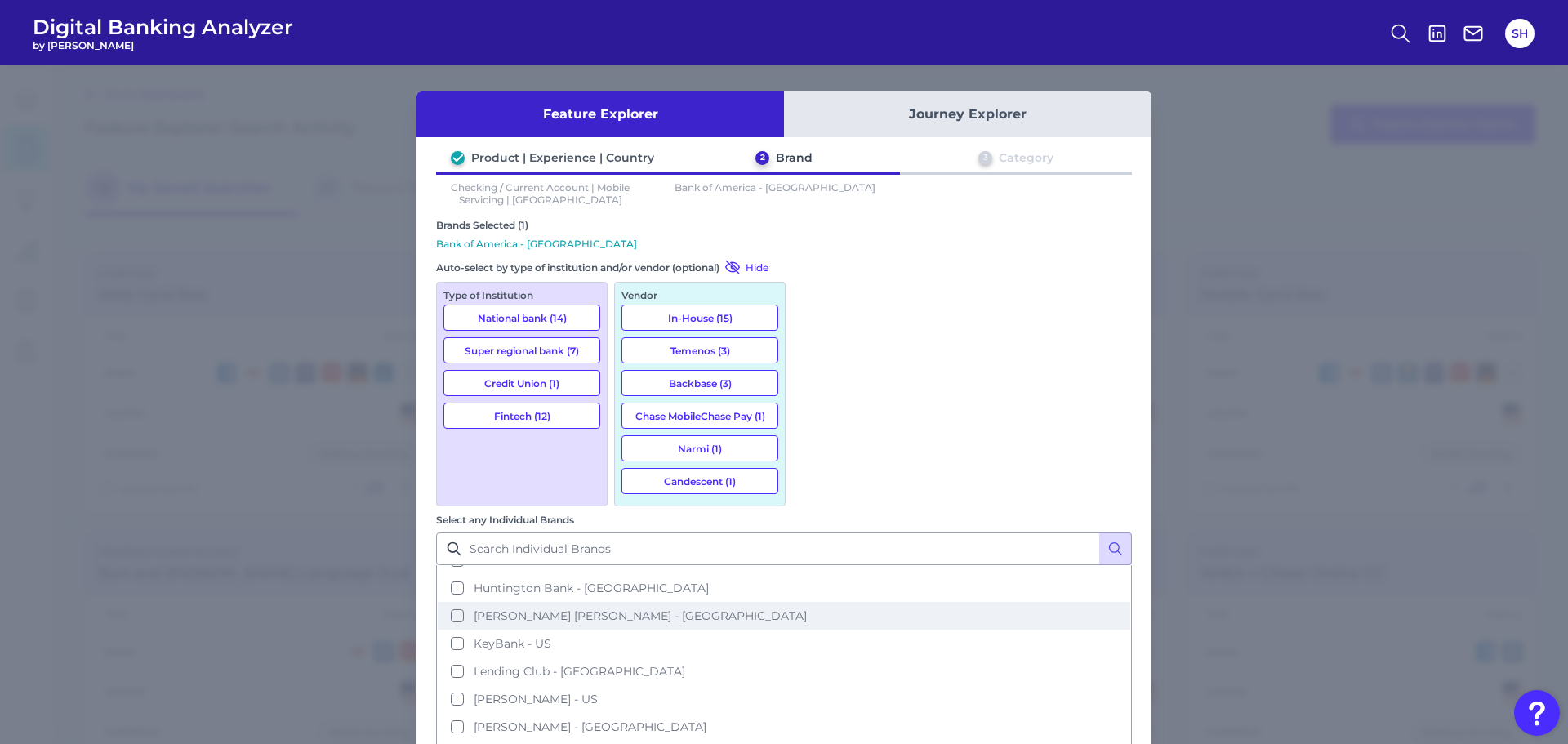
click at [807, 608] on span "[PERSON_NAME] [PERSON_NAME] - [GEOGRAPHIC_DATA]" at bounding box center [640, 616] width 333 height 15
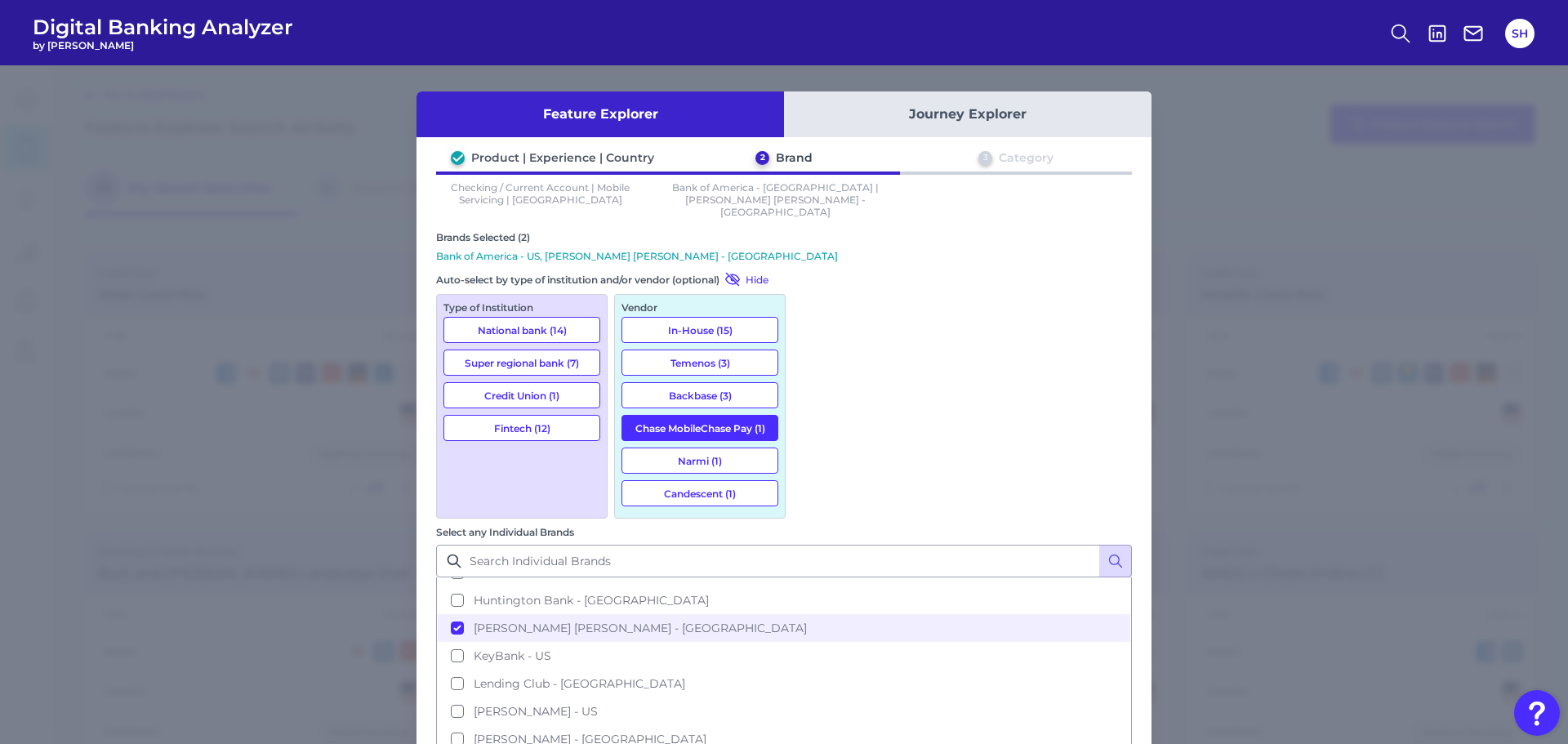
scroll to position [653, 0]
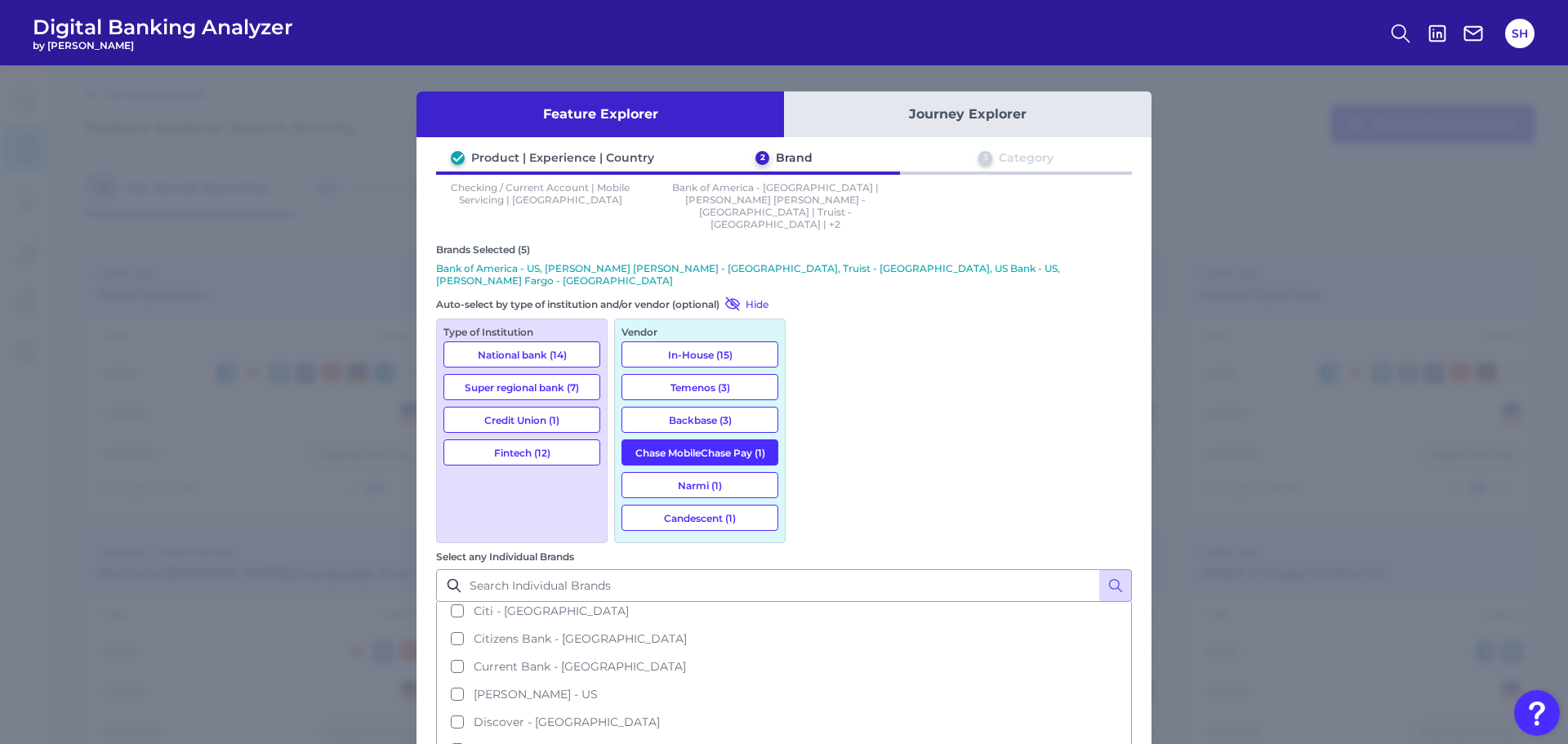
scroll to position [11, 0]
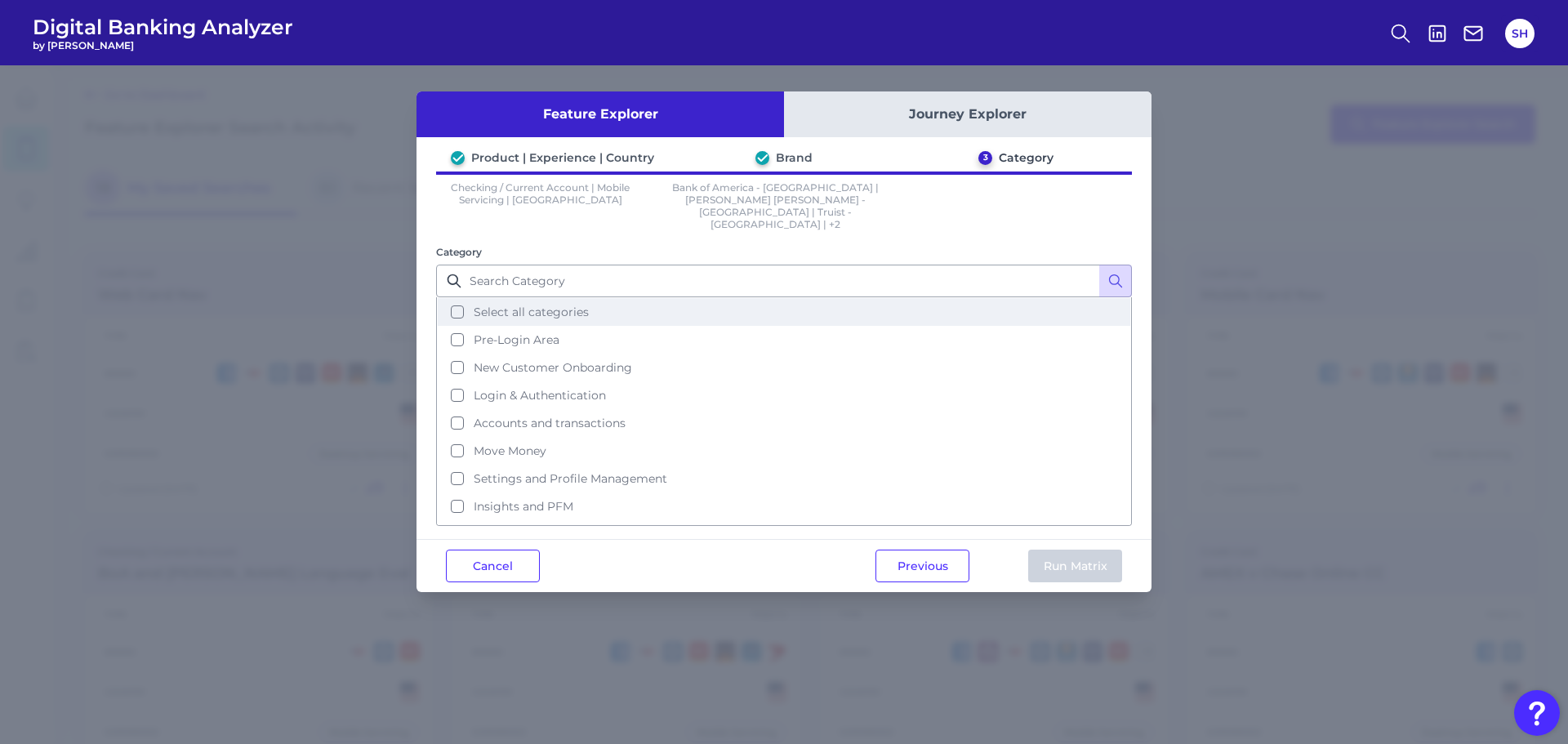
click at [534, 304] on span "Select all categories" at bounding box center [531, 311] width 115 height 15
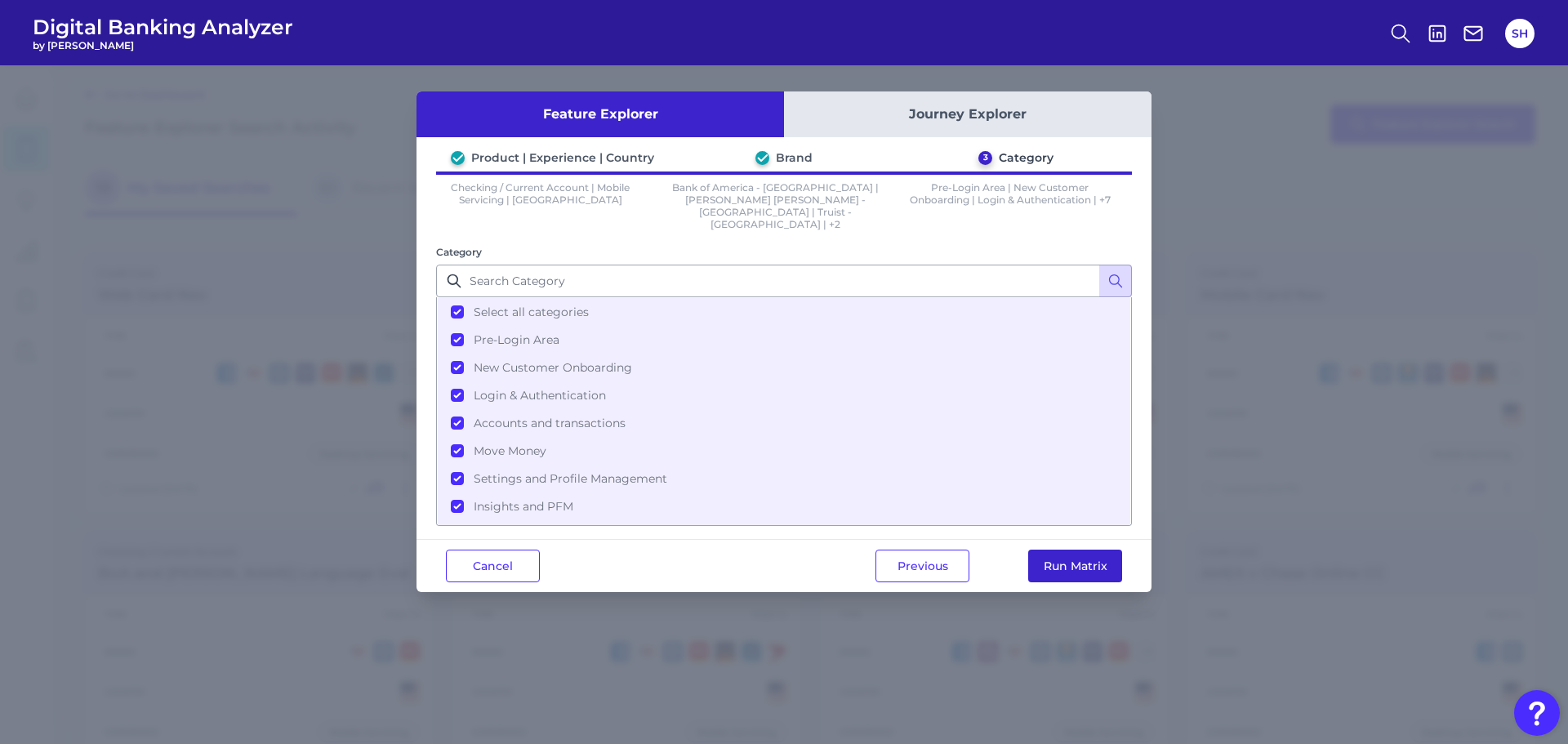
click at [1076, 549] on button "Run Matrix" at bounding box center [1074, 566] width 94 height 33
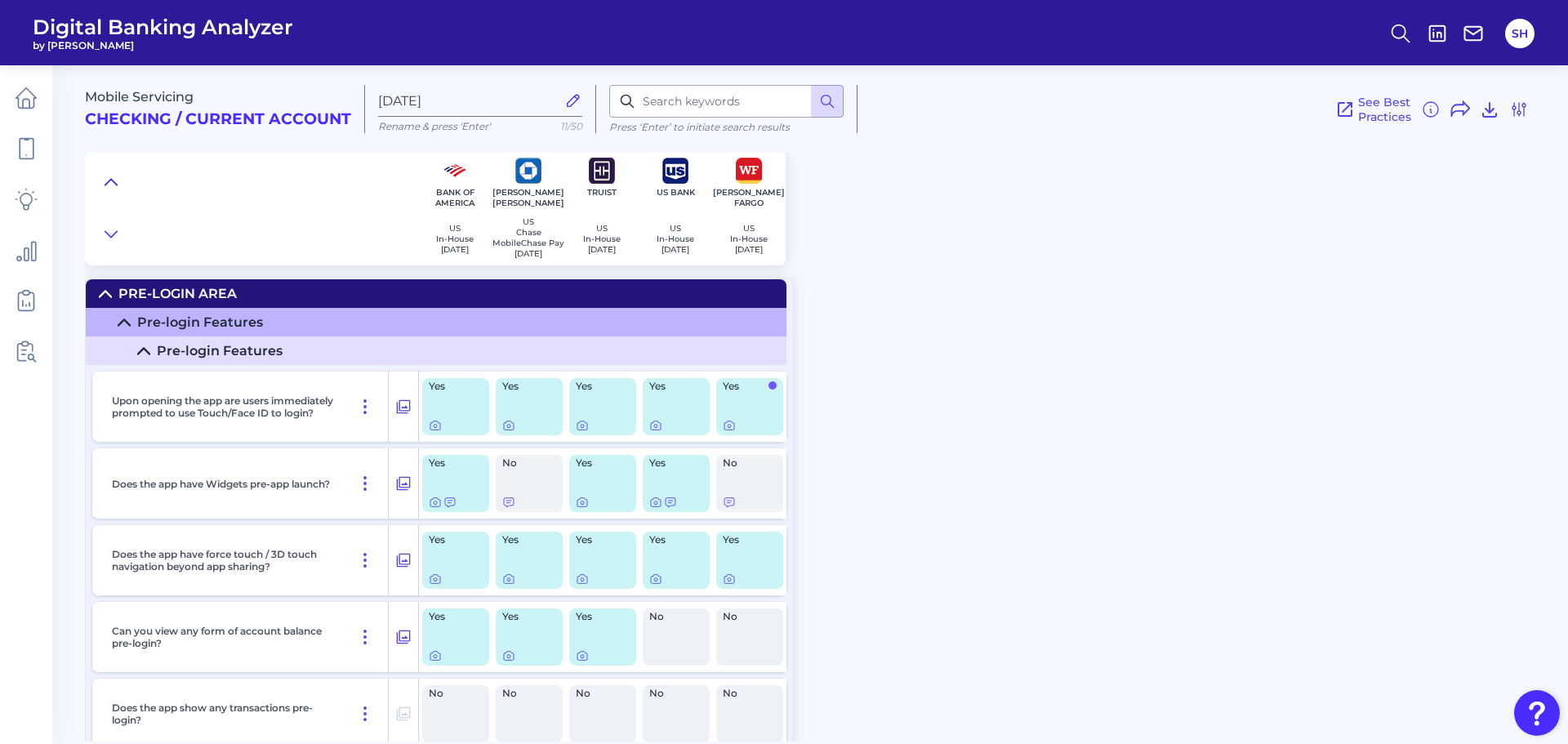
click at [109, 178] on icon at bounding box center [111, 182] width 13 height 16
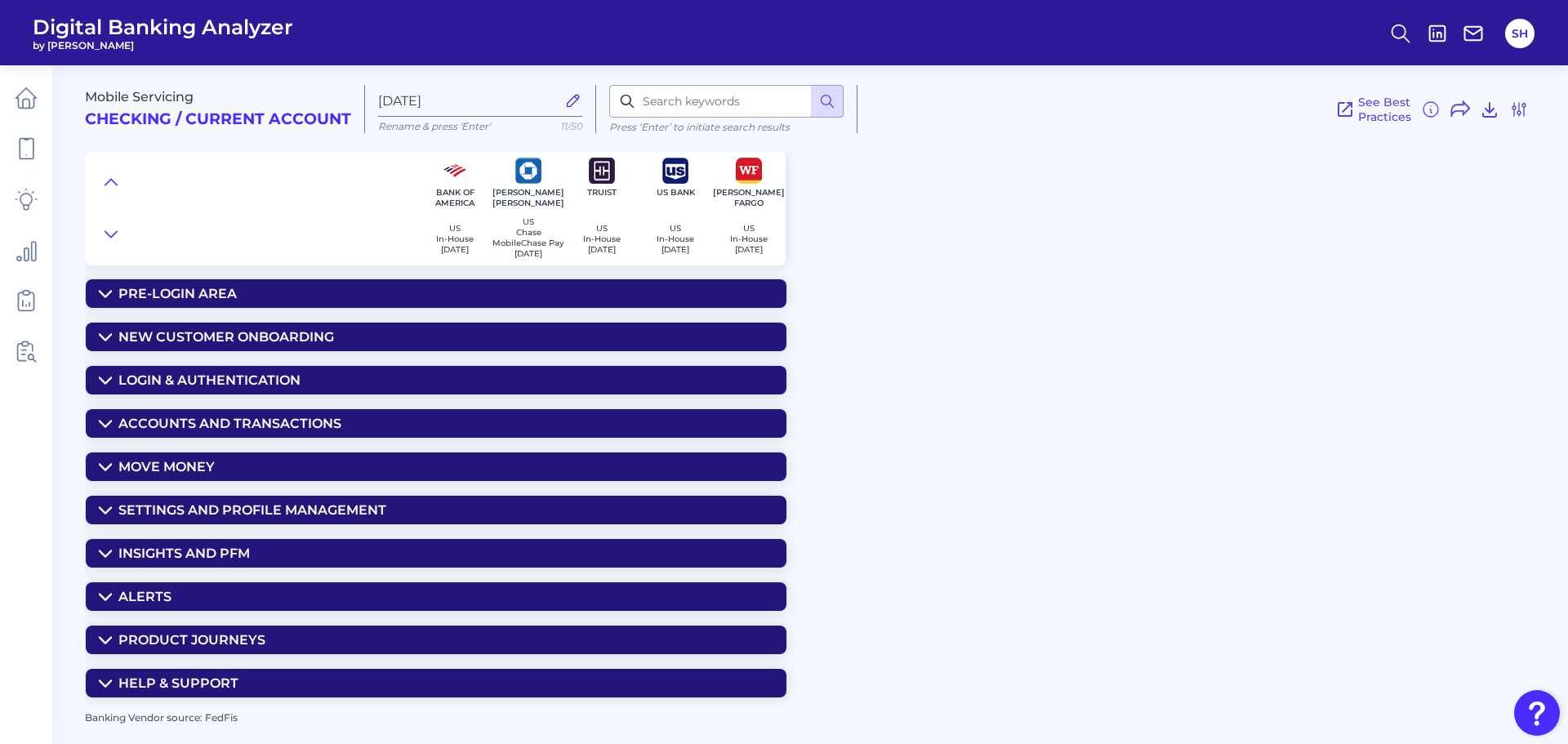
click at [253, 556] on summary "Insights and PFM" at bounding box center [435, 553] width 700 height 28
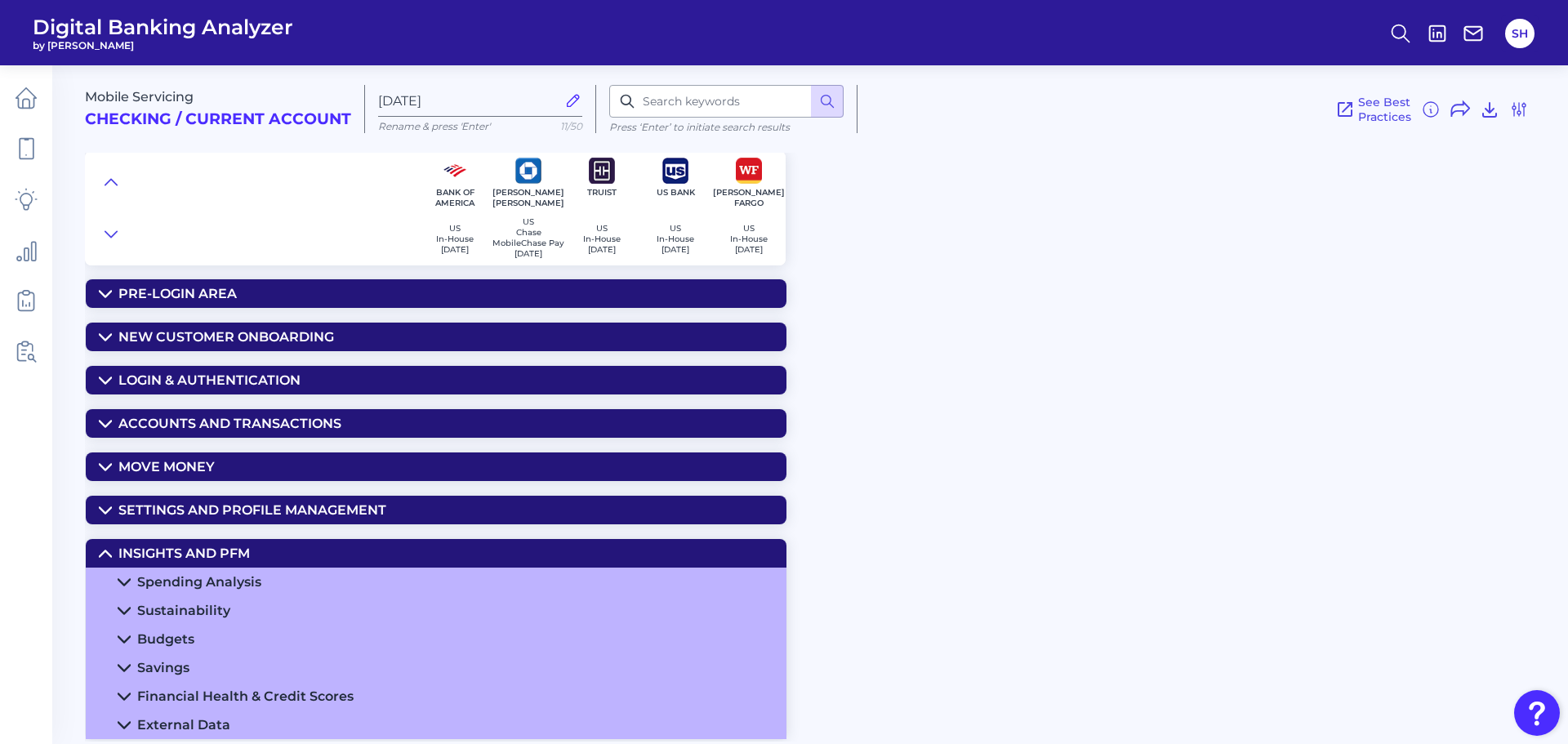
click at [329, 580] on summary "Spending Analysis" at bounding box center [435, 581] width 700 height 28
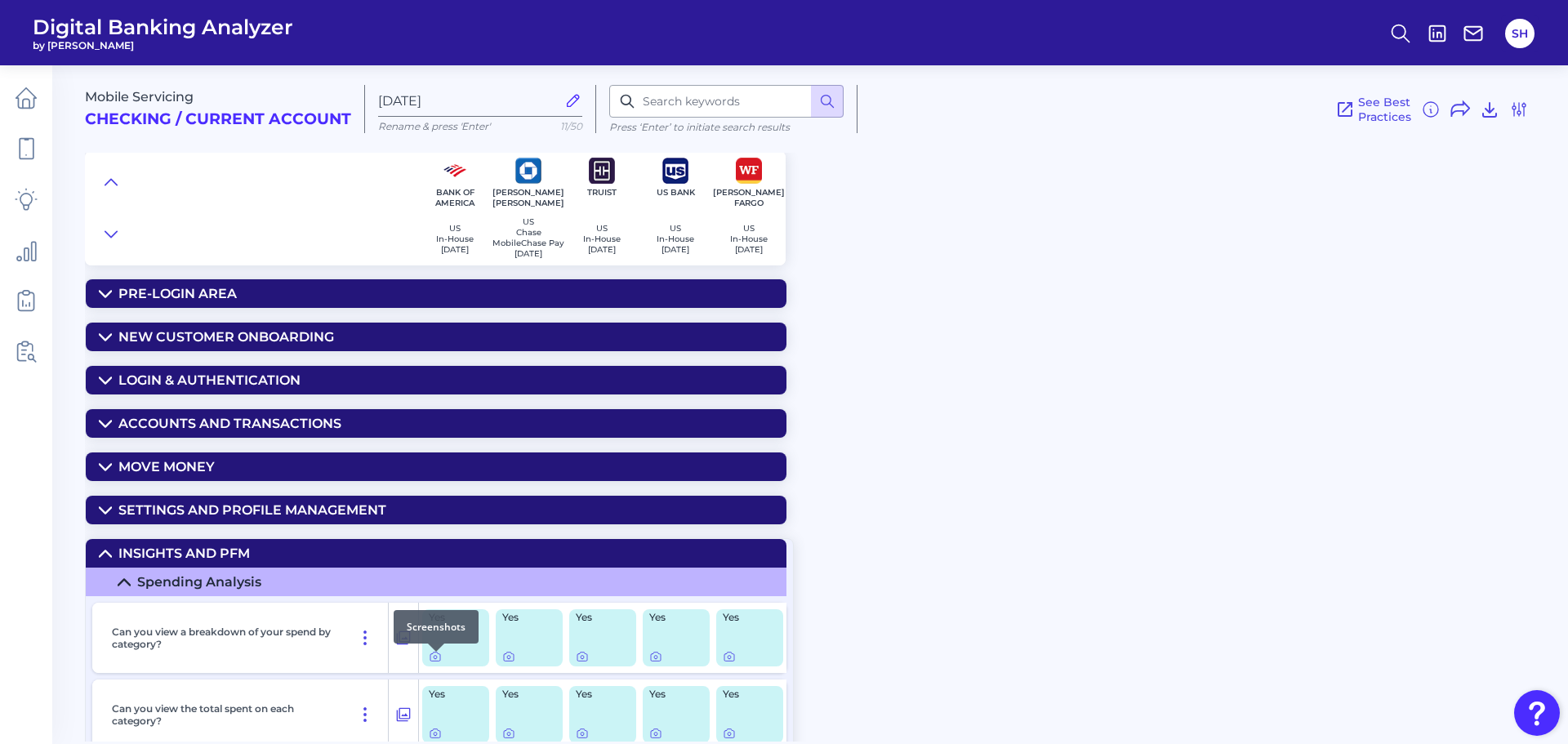
click at [431, 657] on div at bounding box center [436, 652] width 16 height 16
click at [435, 663] on icon at bounding box center [435, 657] width 13 height 13
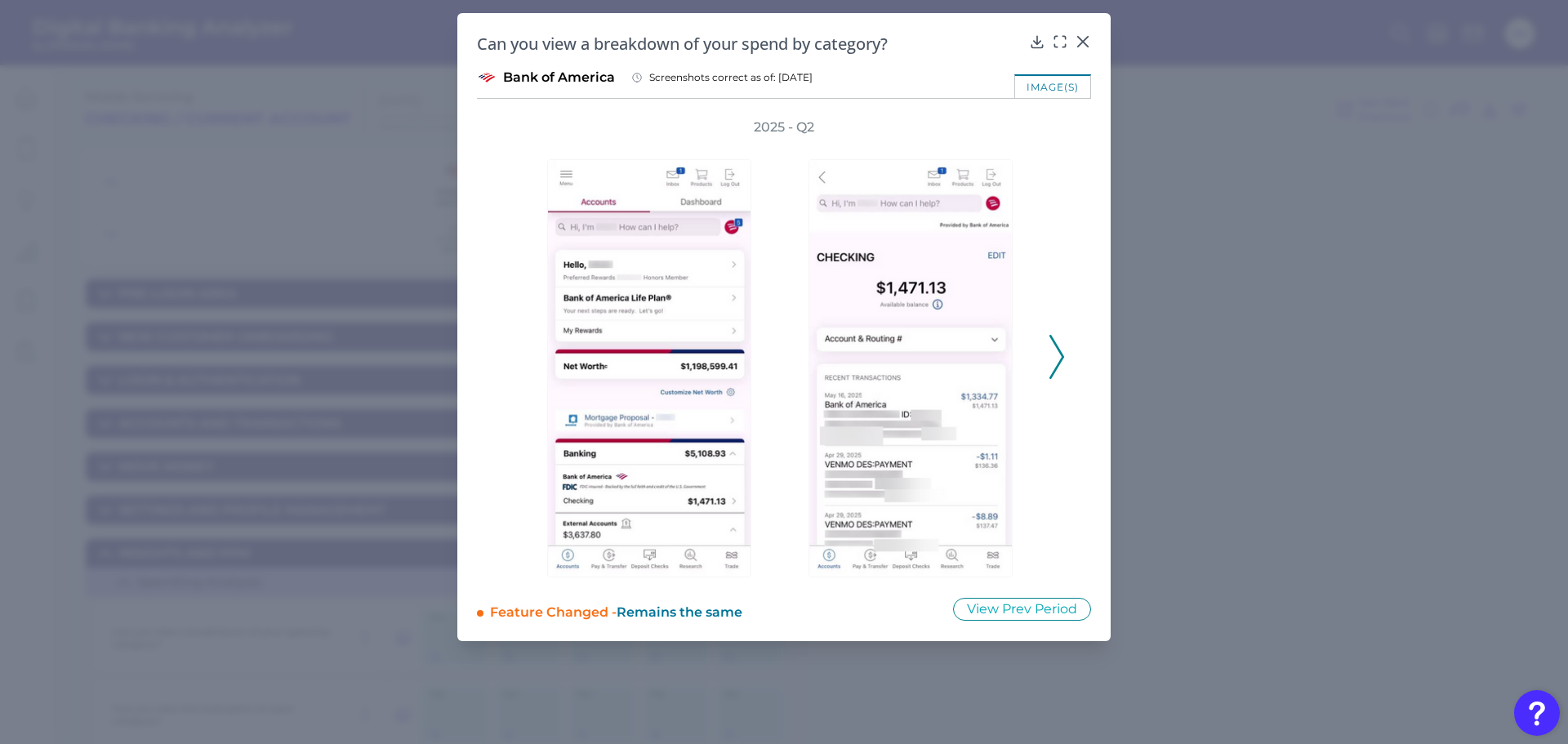
click at [1048, 352] on button at bounding box center [1056, 357] width 16 height 44
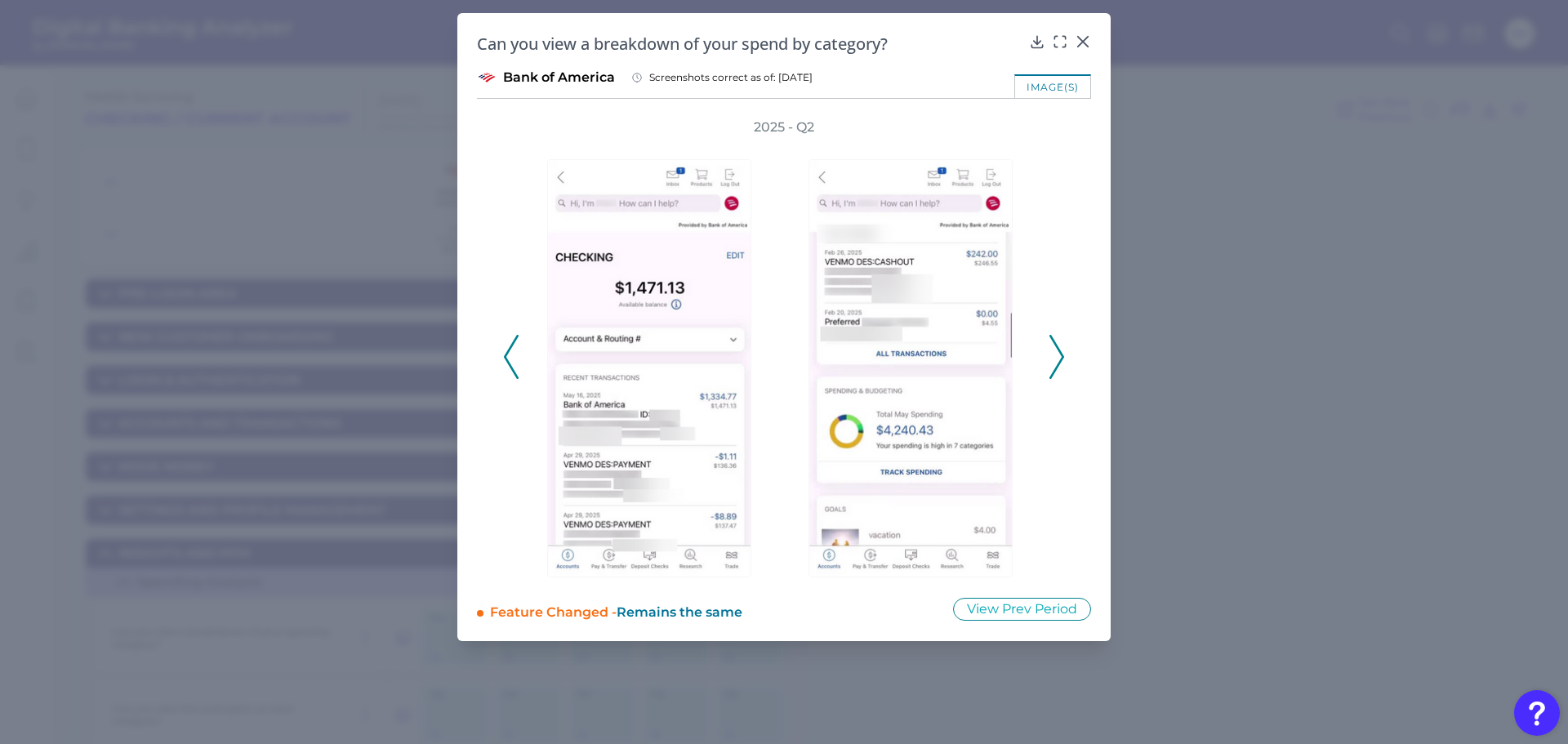
click at [1048, 352] on button at bounding box center [1056, 357] width 16 height 44
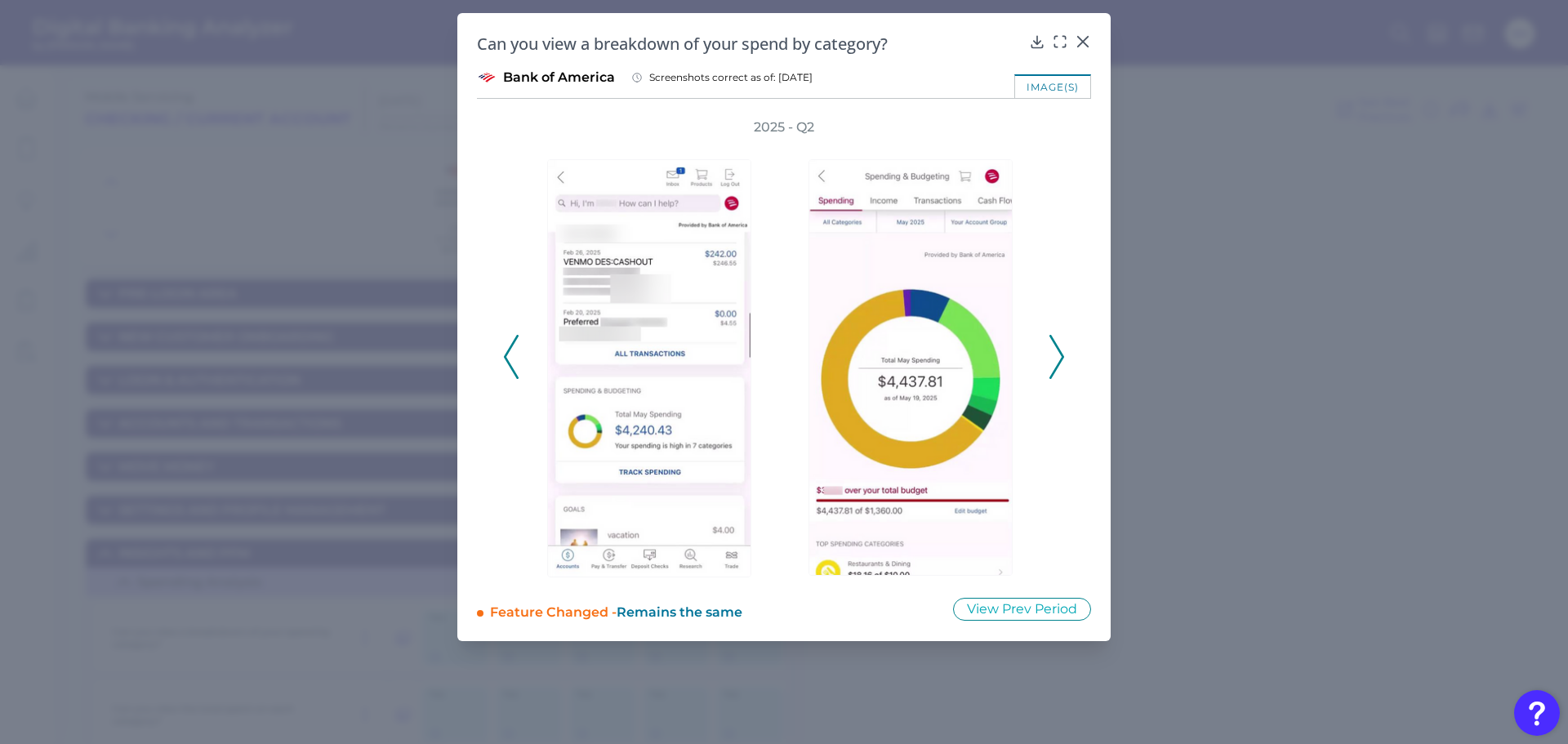
click at [1039, 375] on div at bounding box center [914, 357] width 261 height 441
click at [1060, 361] on polyline at bounding box center [1055, 357] width 12 height 42
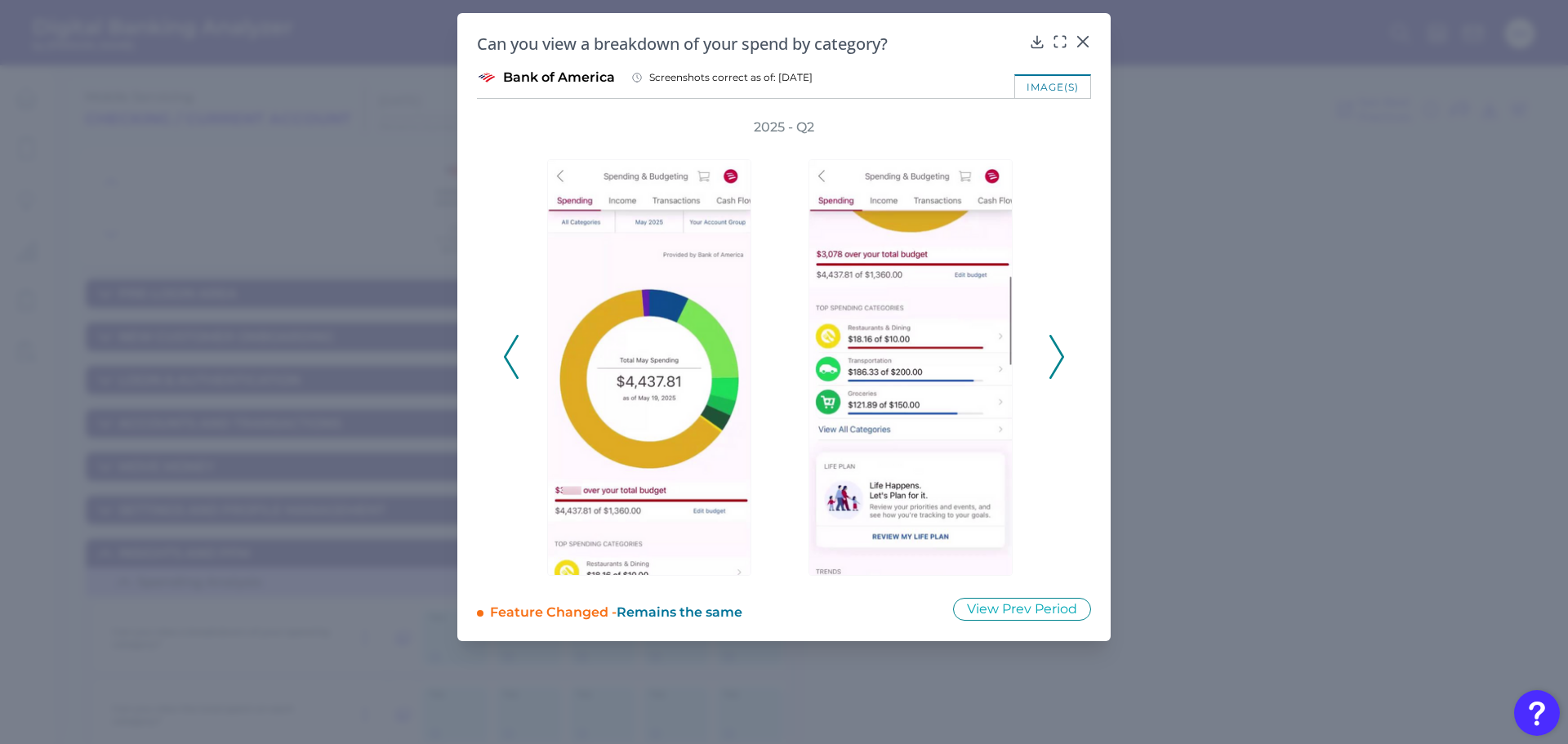
click at [1055, 368] on polyline at bounding box center [1055, 357] width 12 height 42
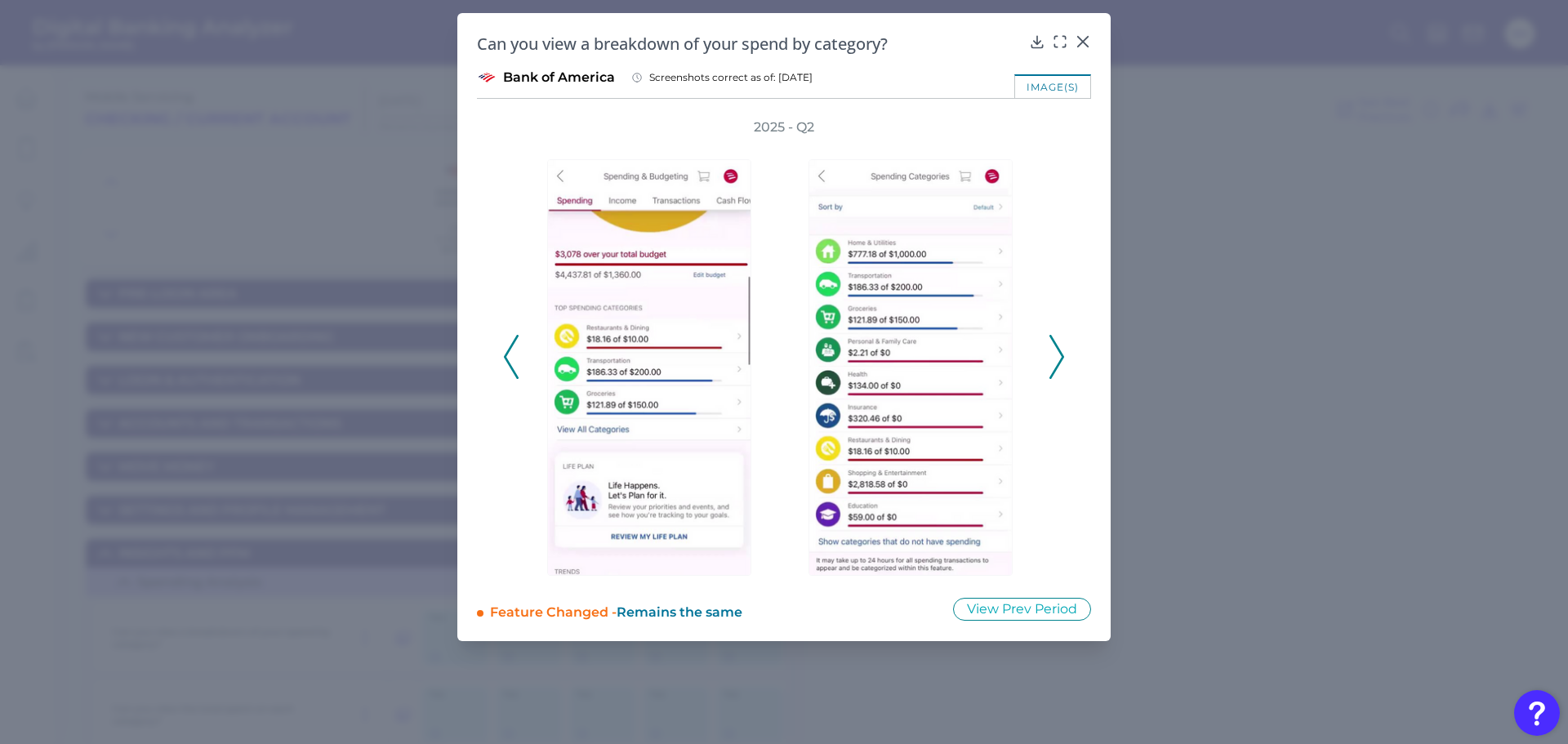
click at [1062, 344] on icon at bounding box center [1056, 357] width 15 height 44
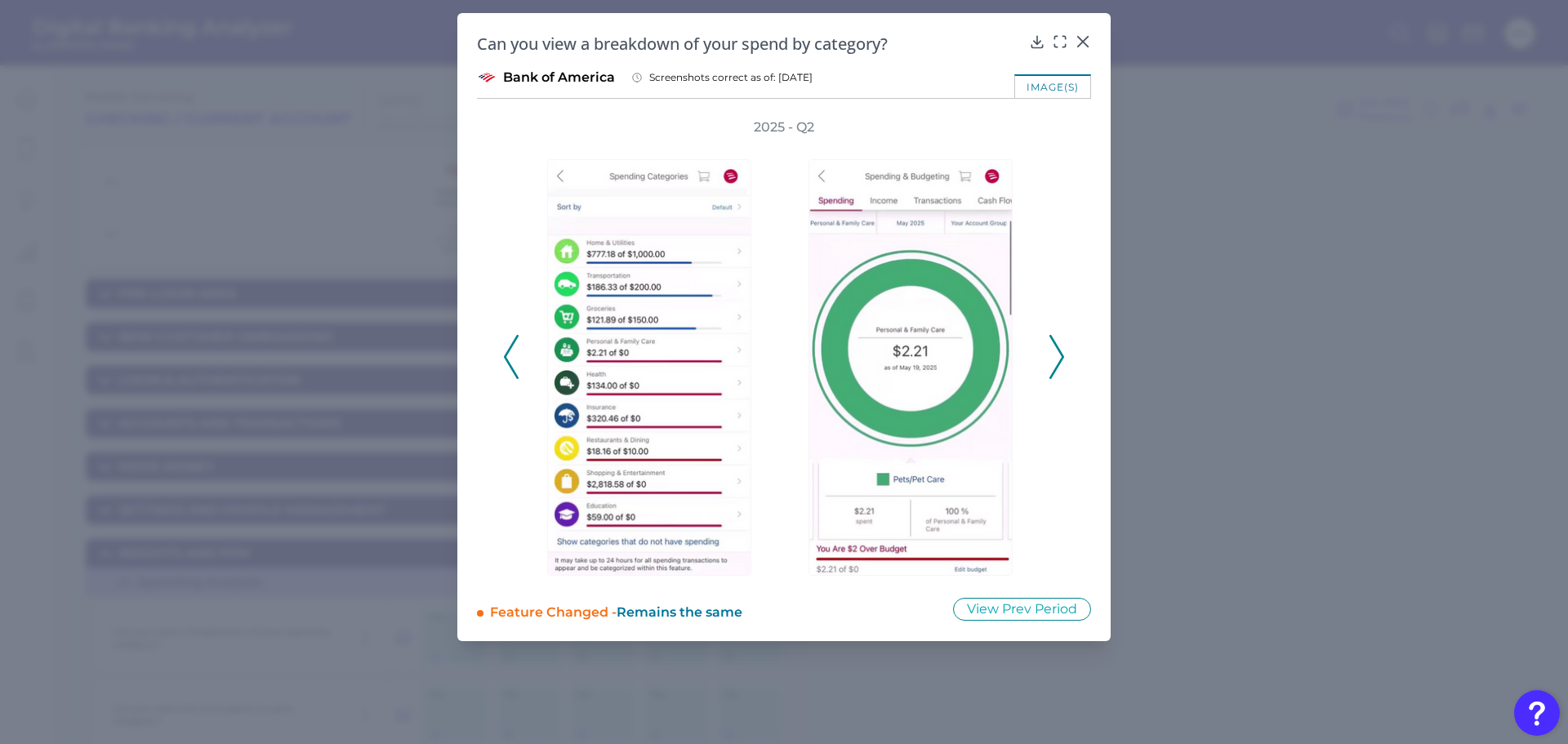
click at [1052, 352] on icon at bounding box center [1056, 357] width 15 height 44
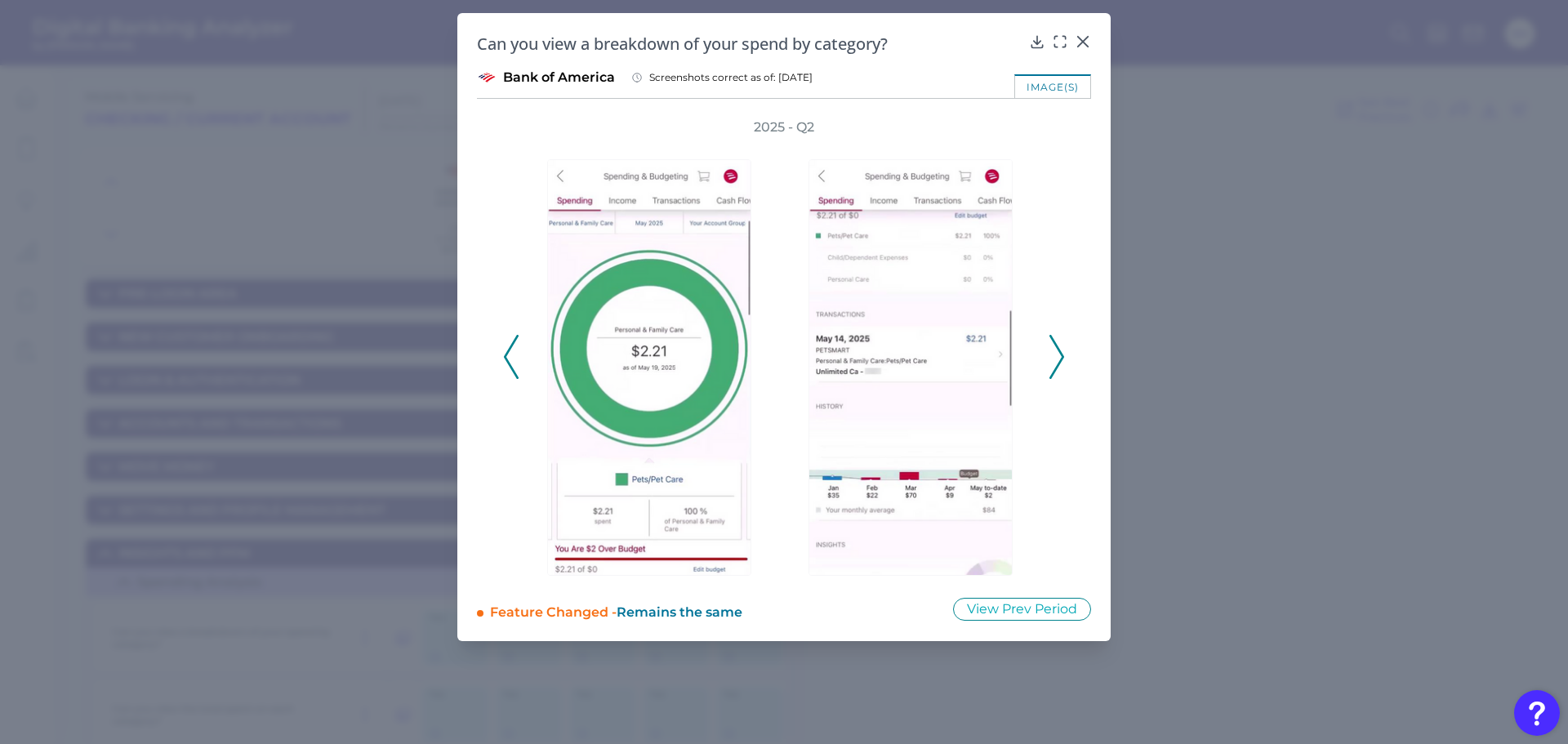
click at [1052, 344] on icon at bounding box center [1056, 357] width 15 height 44
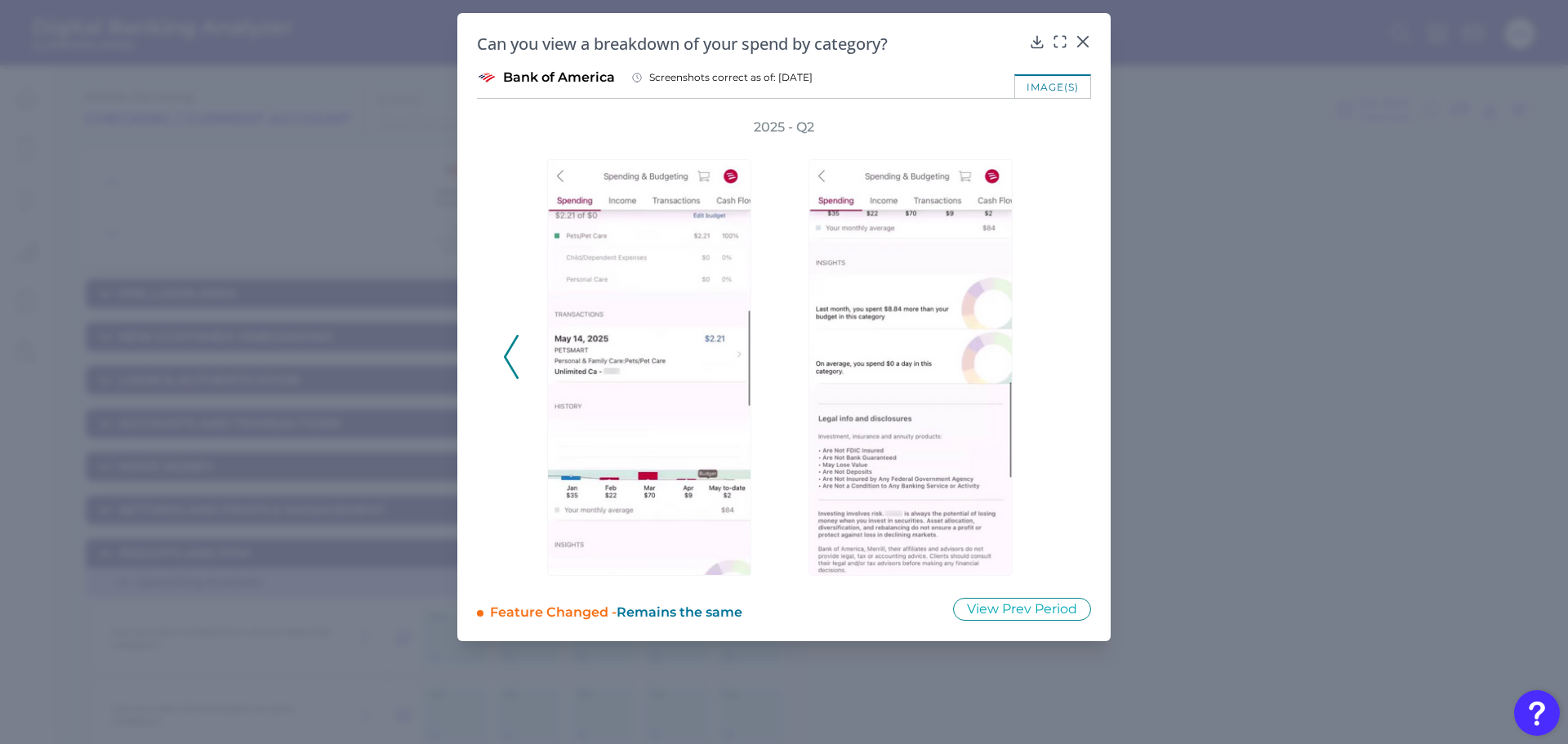
click at [511, 354] on icon at bounding box center [511, 357] width 15 height 44
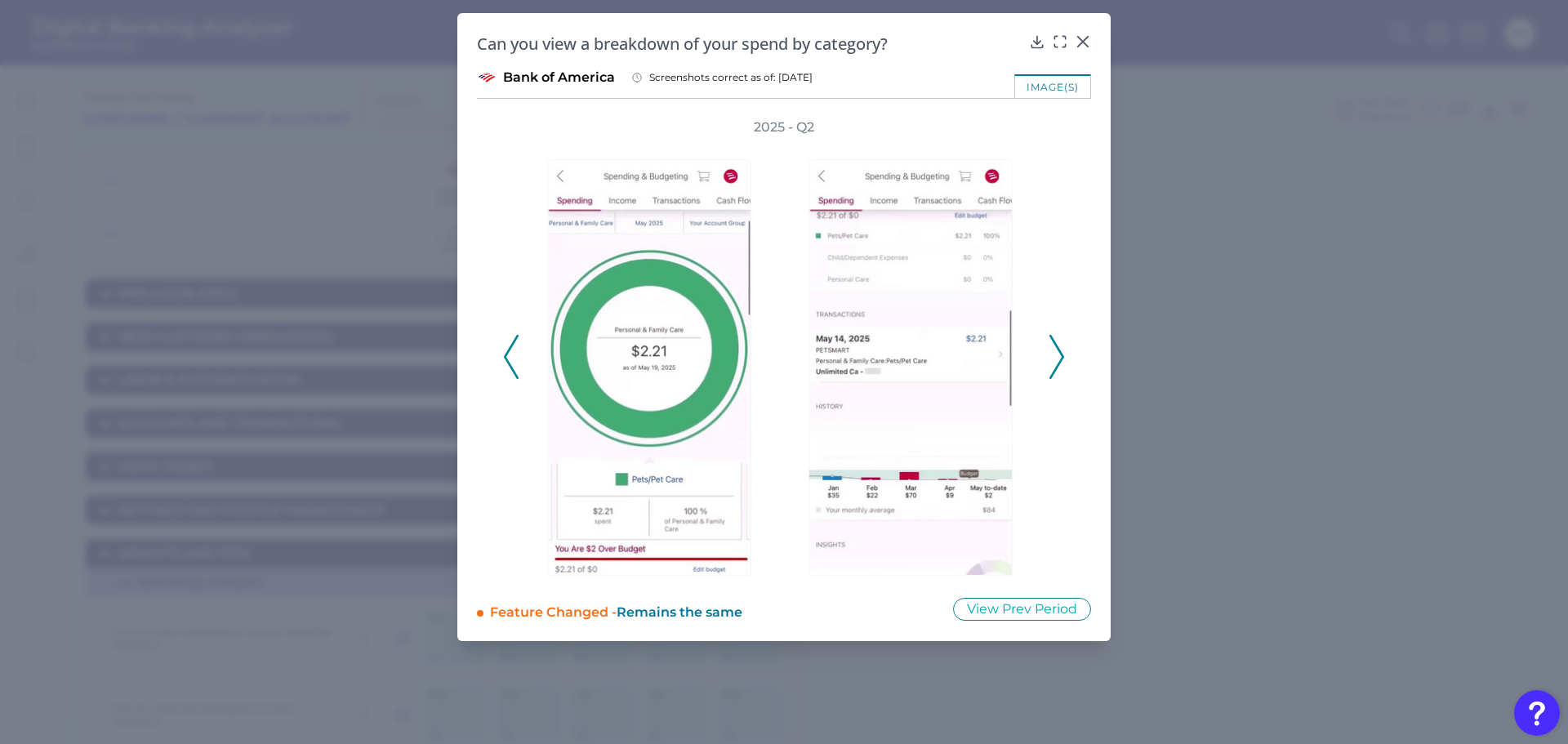
click at [511, 354] on icon at bounding box center [511, 357] width 15 height 44
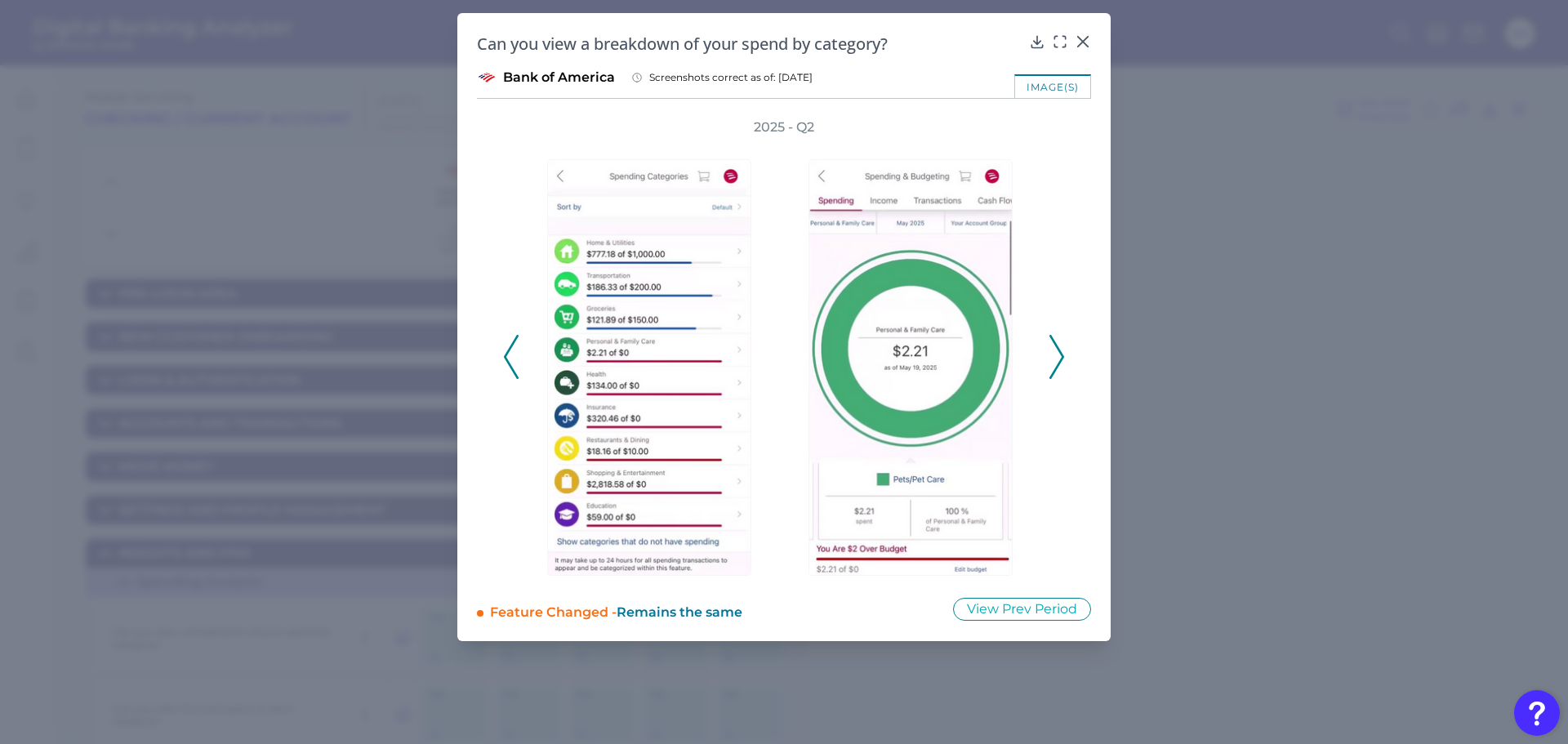
click at [511, 354] on icon at bounding box center [511, 357] width 15 height 44
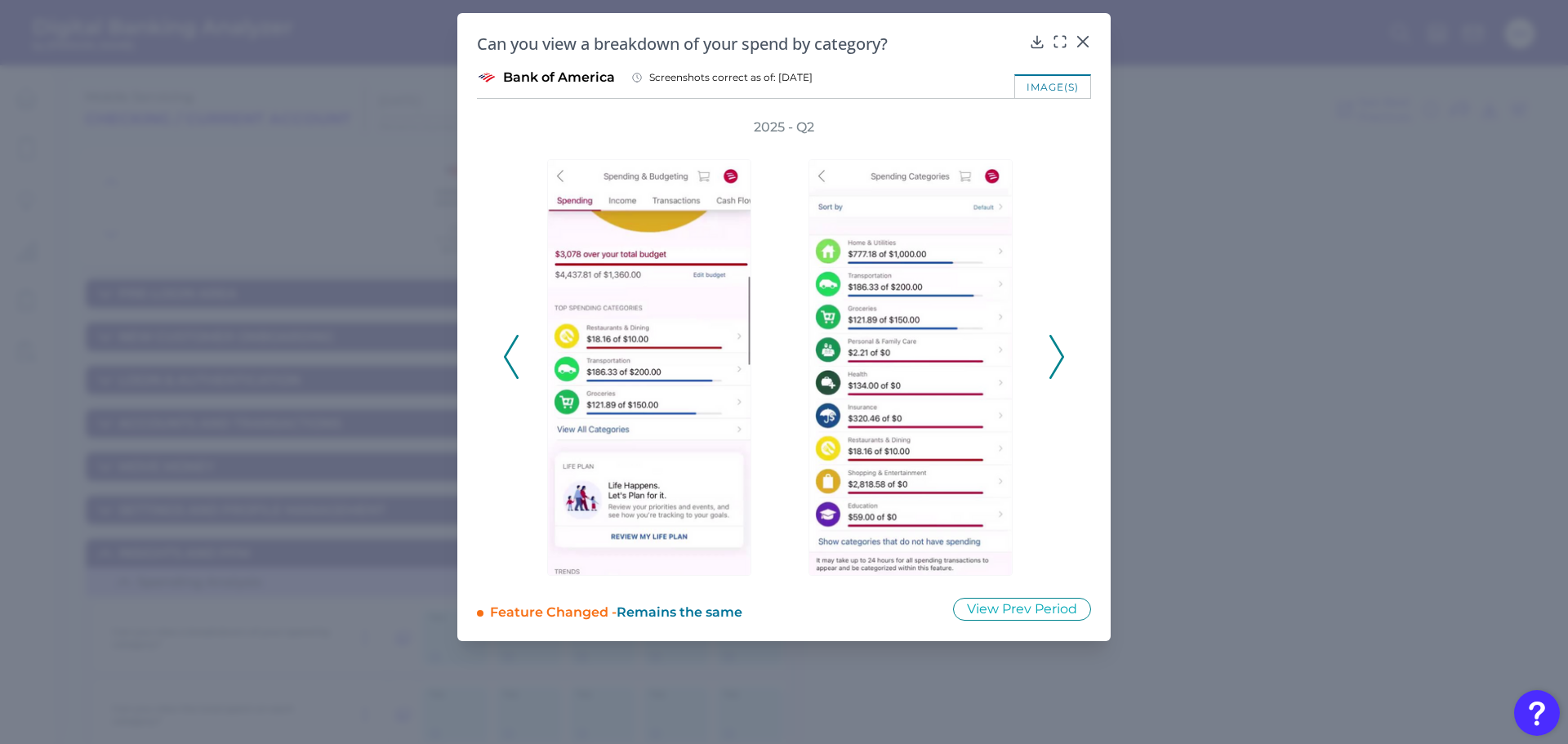
click at [1053, 352] on icon at bounding box center [1056, 357] width 15 height 44
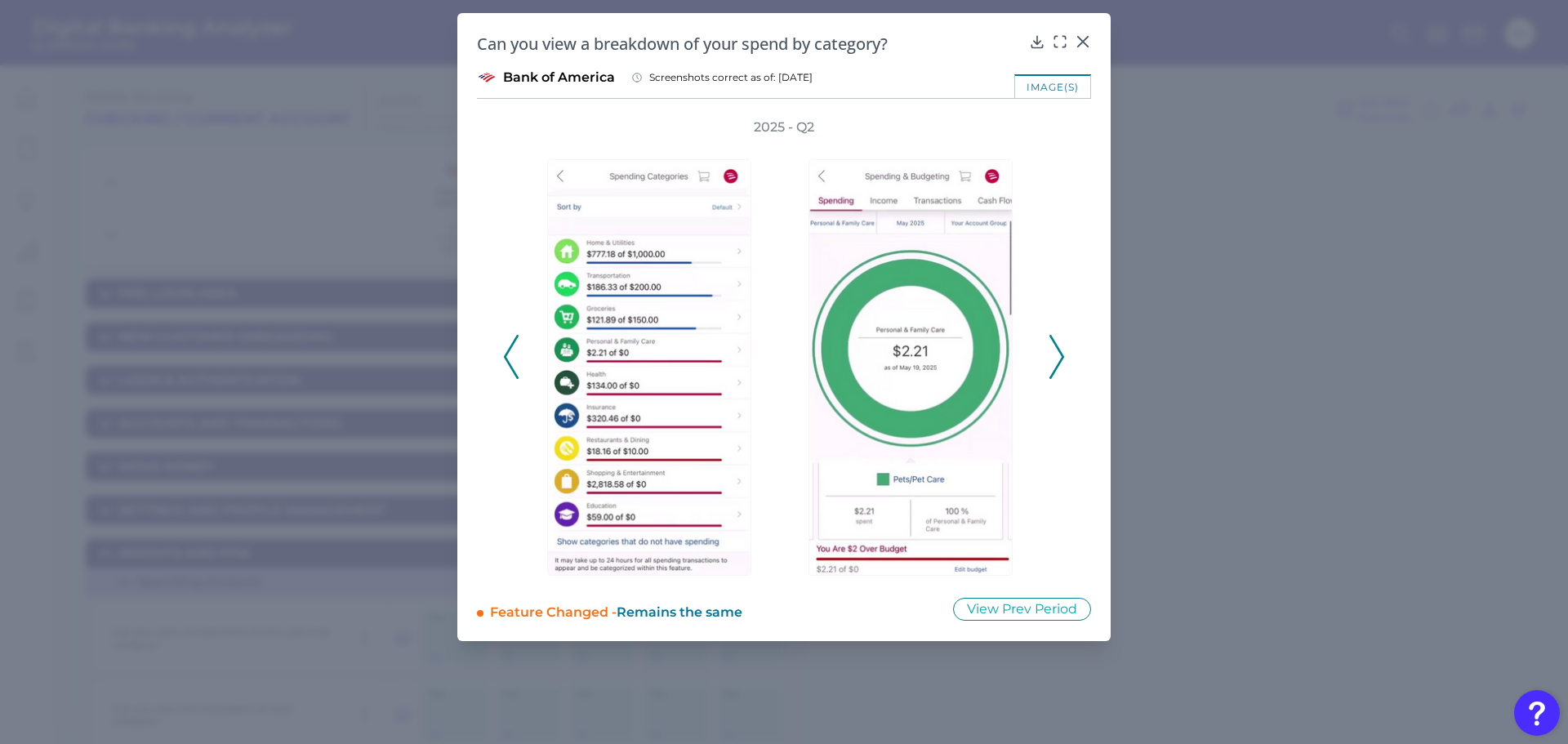
click at [1053, 352] on icon at bounding box center [1056, 357] width 15 height 44
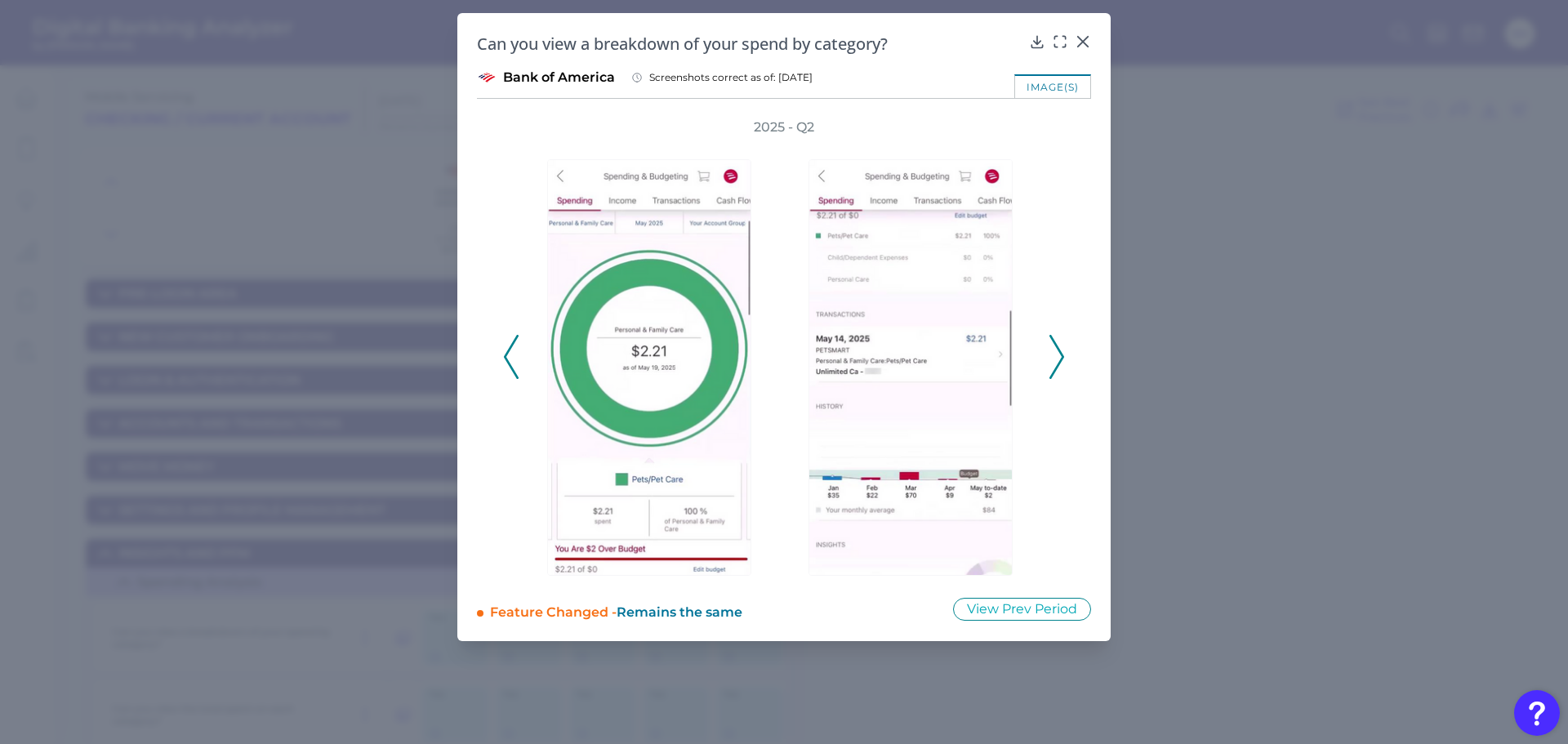
click at [1041, 350] on div at bounding box center [914, 357] width 261 height 441
click at [1066, 344] on div "2025 - Q2" at bounding box center [784, 348] width 614 height 459
click at [1054, 344] on icon at bounding box center [1056, 357] width 15 height 44
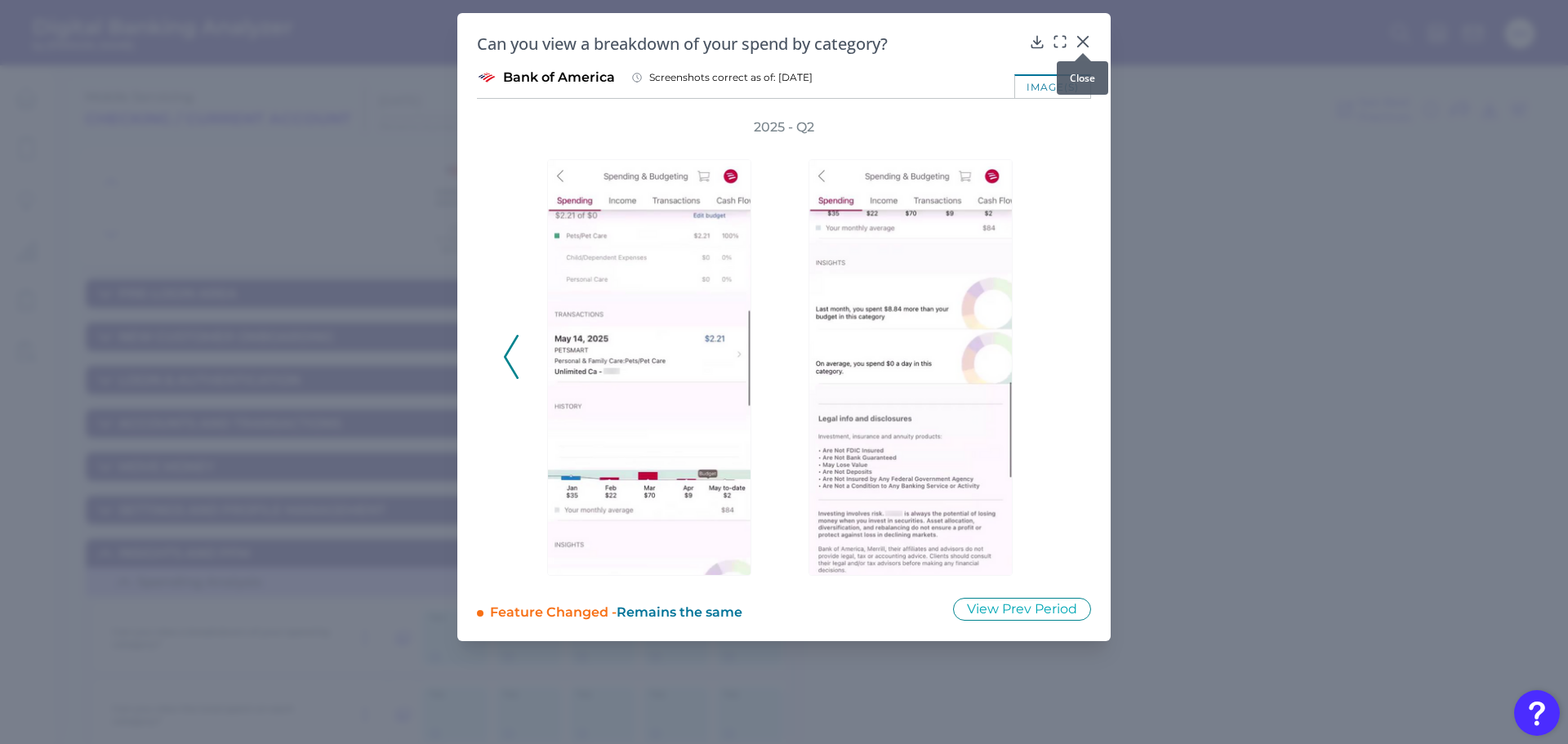
click at [1079, 44] on icon at bounding box center [1083, 42] width 16 height 16
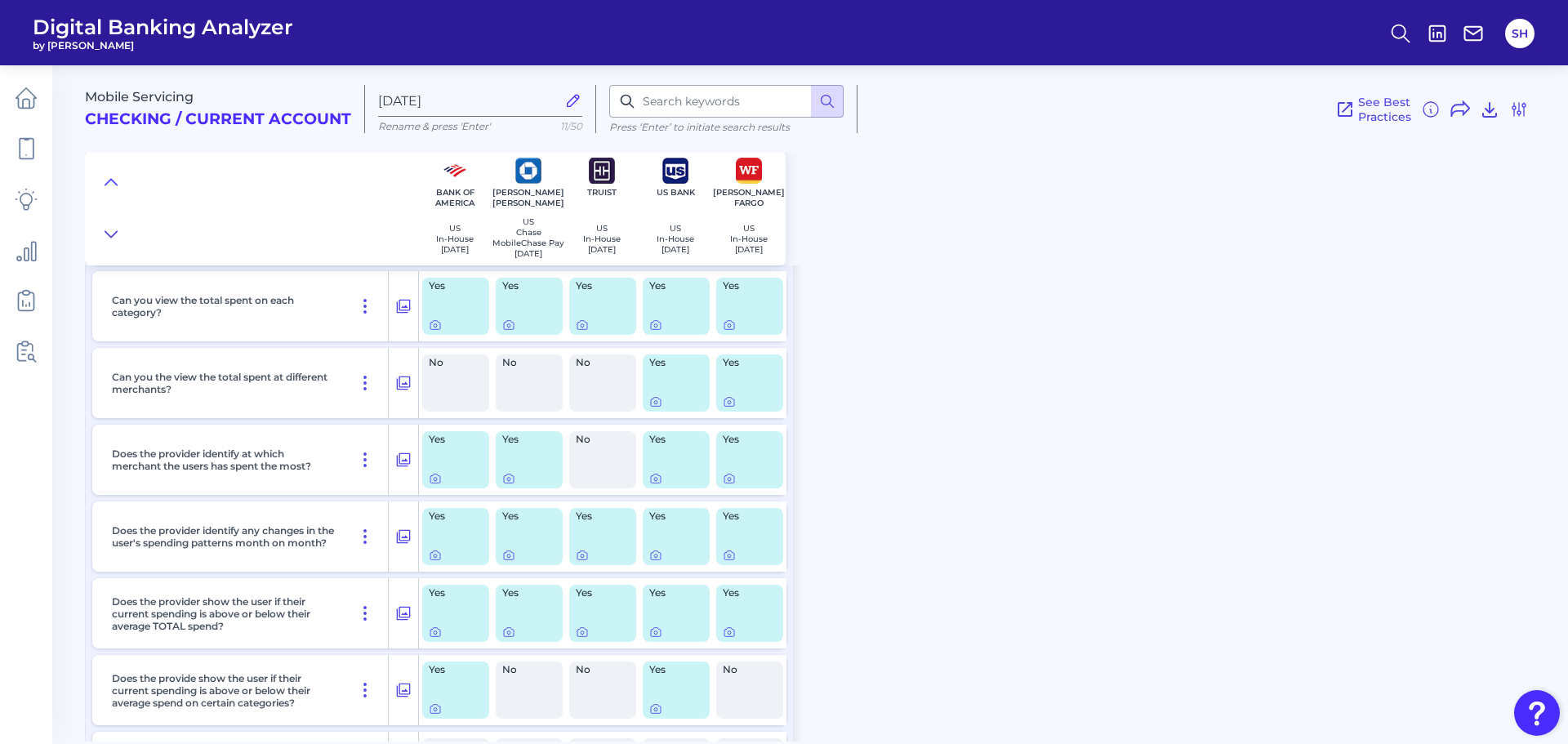
scroll to position [572, 0]
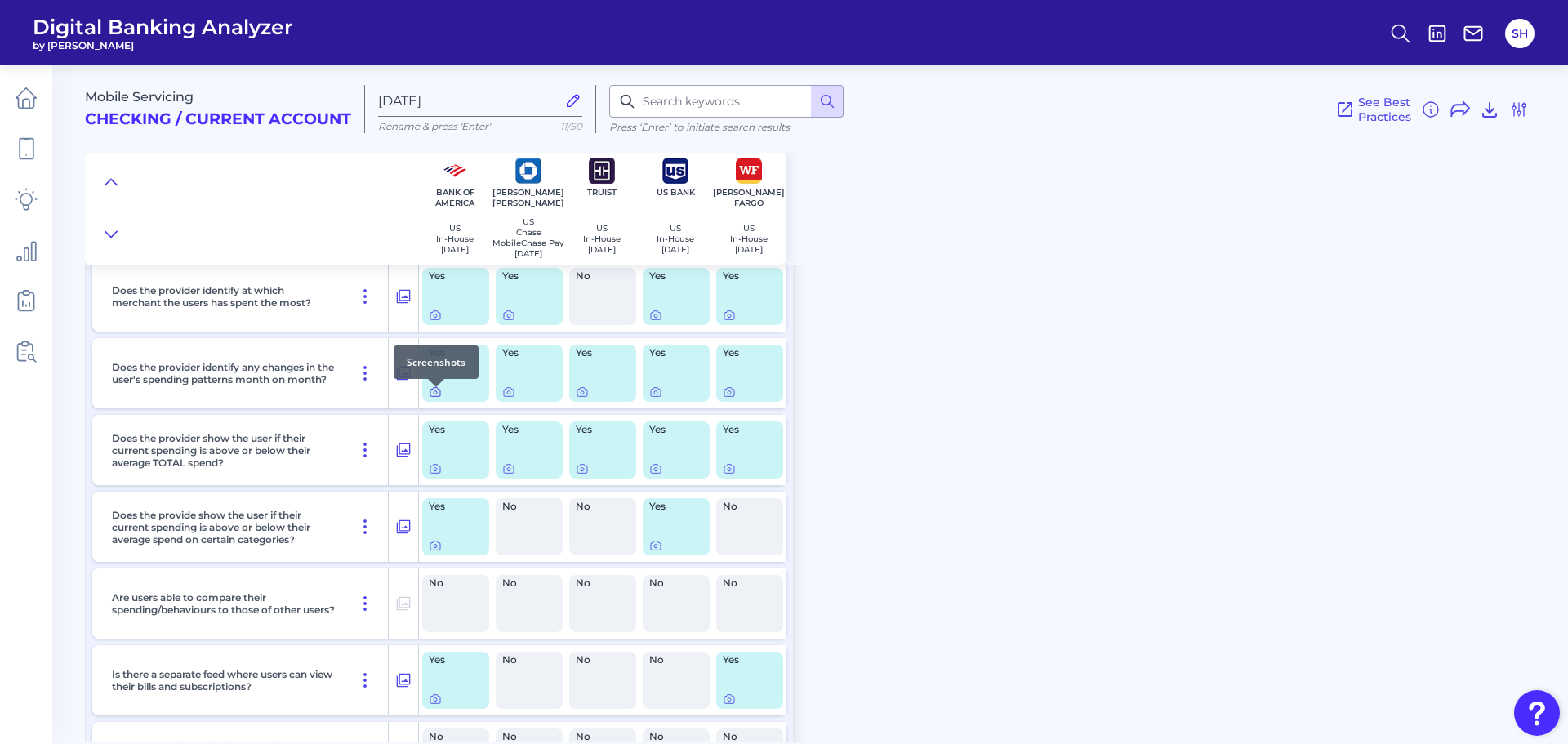
click at [437, 399] on icon at bounding box center [435, 392] width 13 height 13
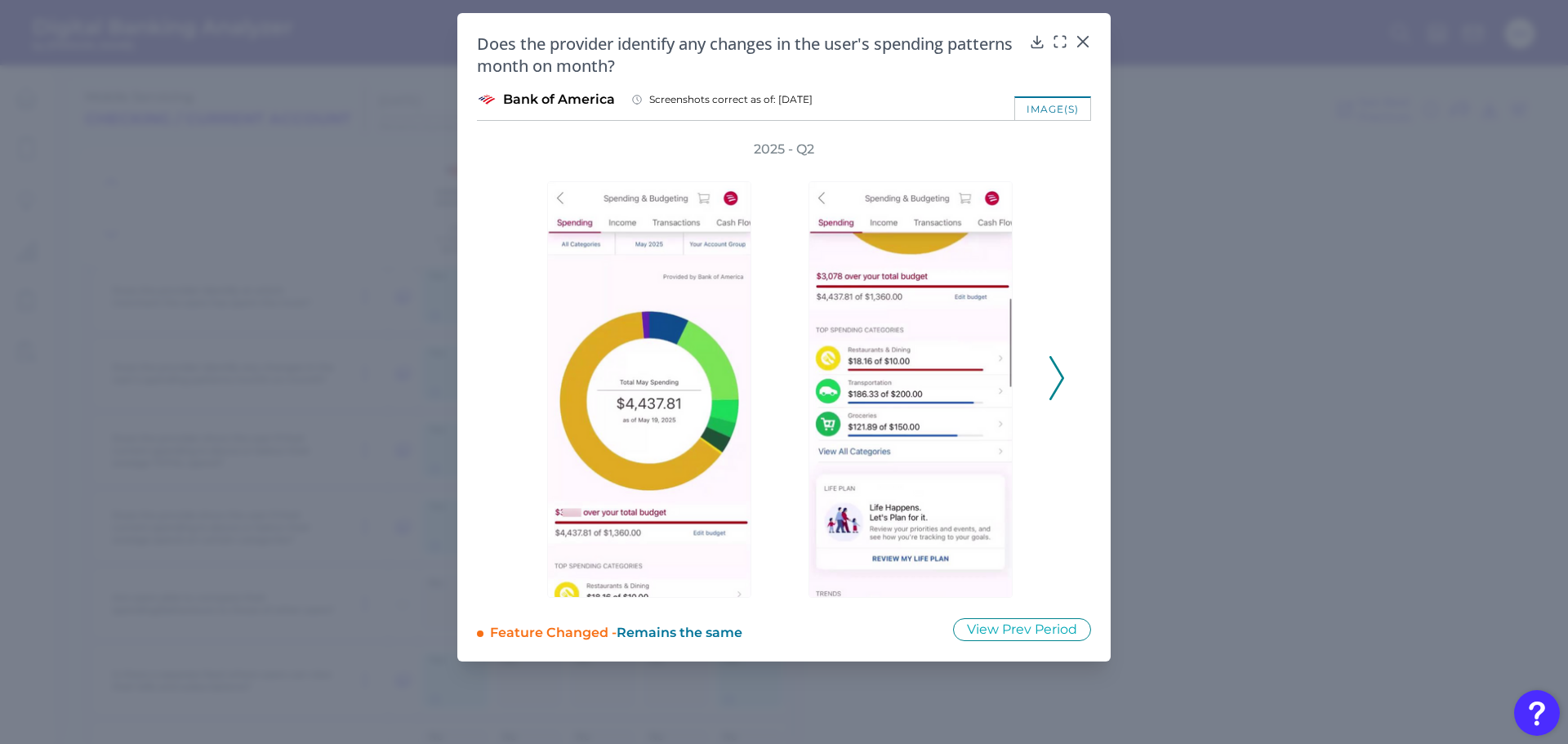
click at [1055, 376] on icon at bounding box center [1056, 378] width 15 height 44
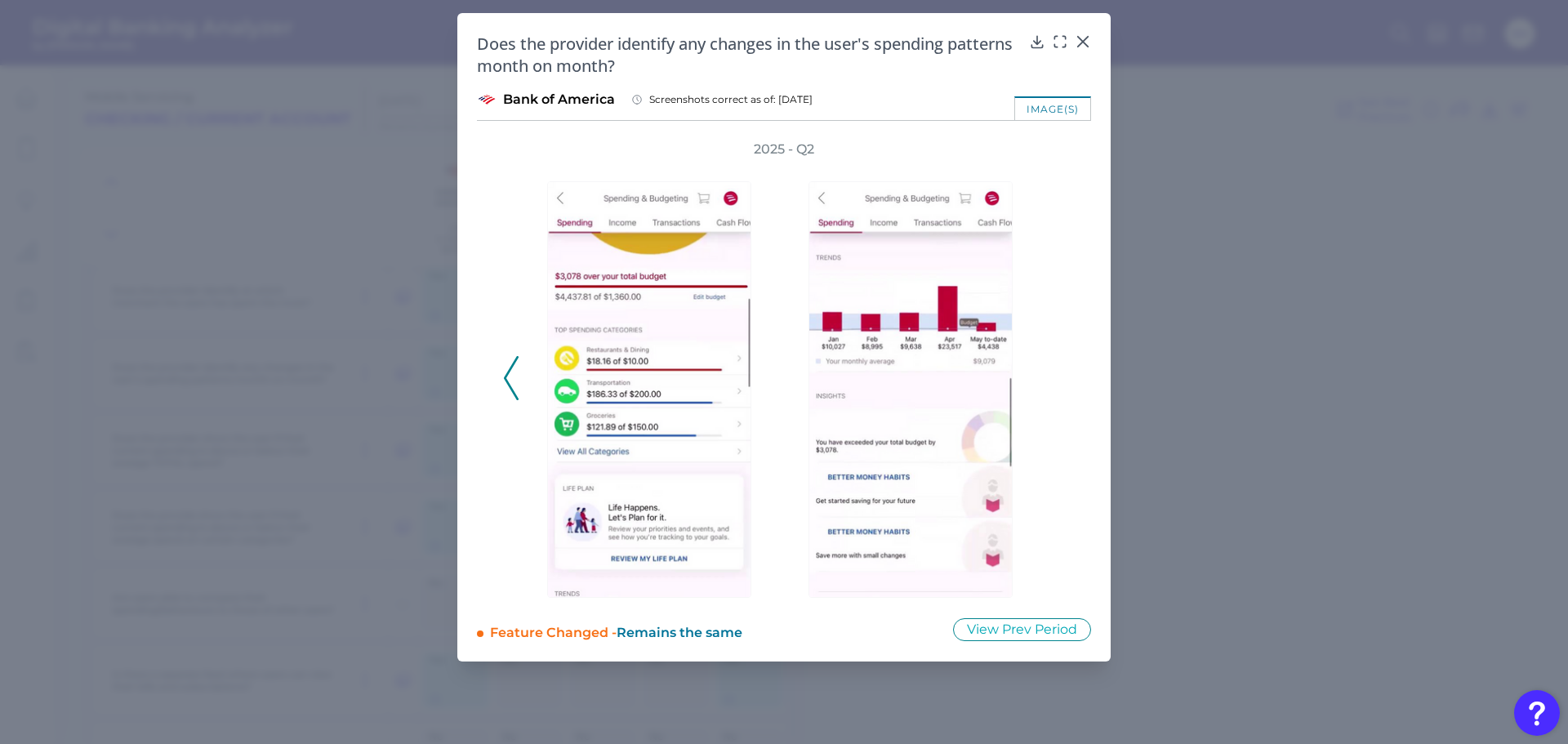
click at [1055, 376] on div "2025 - Q2" at bounding box center [783, 369] width 562 height 457
click at [1080, 48] on div at bounding box center [1083, 53] width 16 height 16
click at [1077, 39] on icon at bounding box center [1083, 42] width 16 height 16
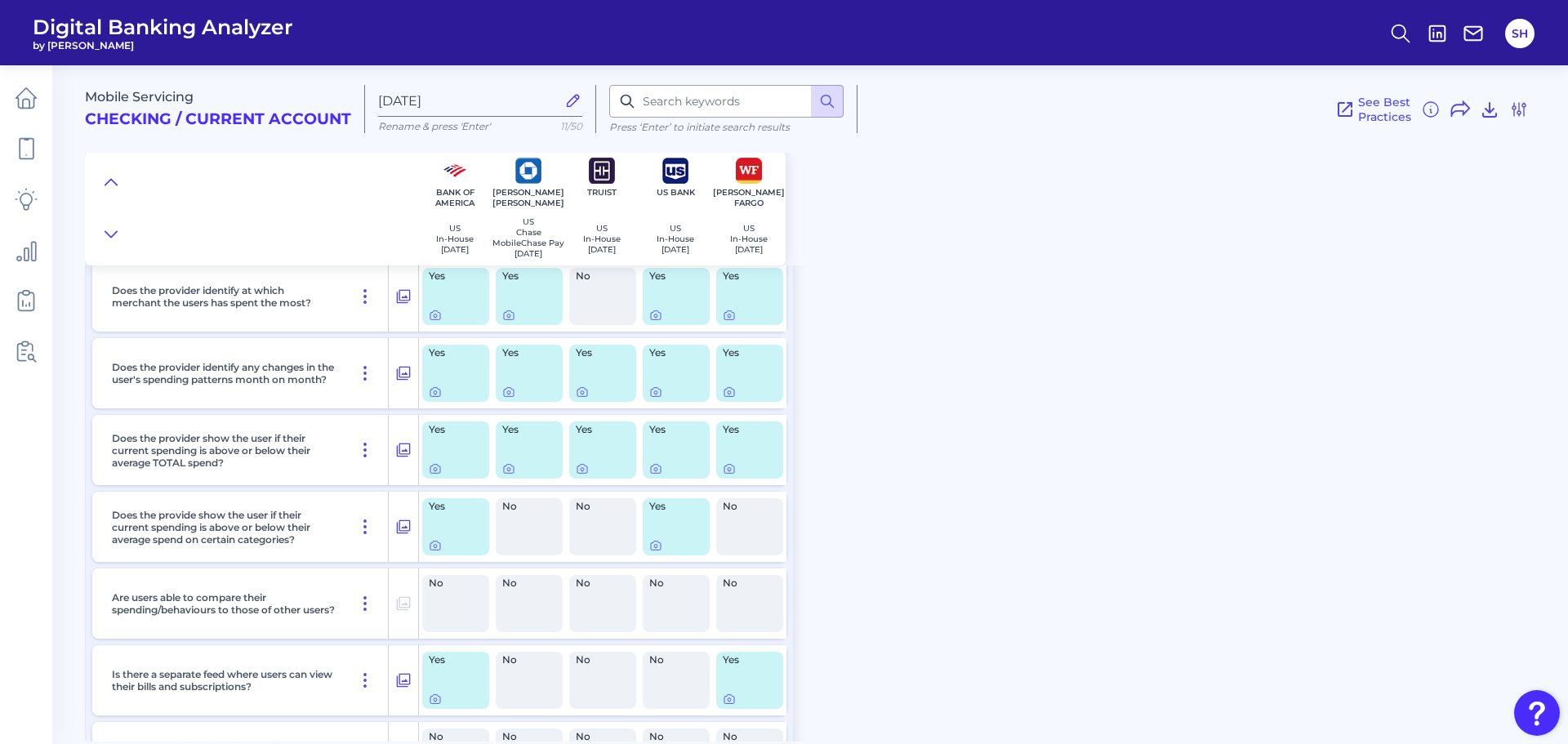
scroll to position [327, 0]
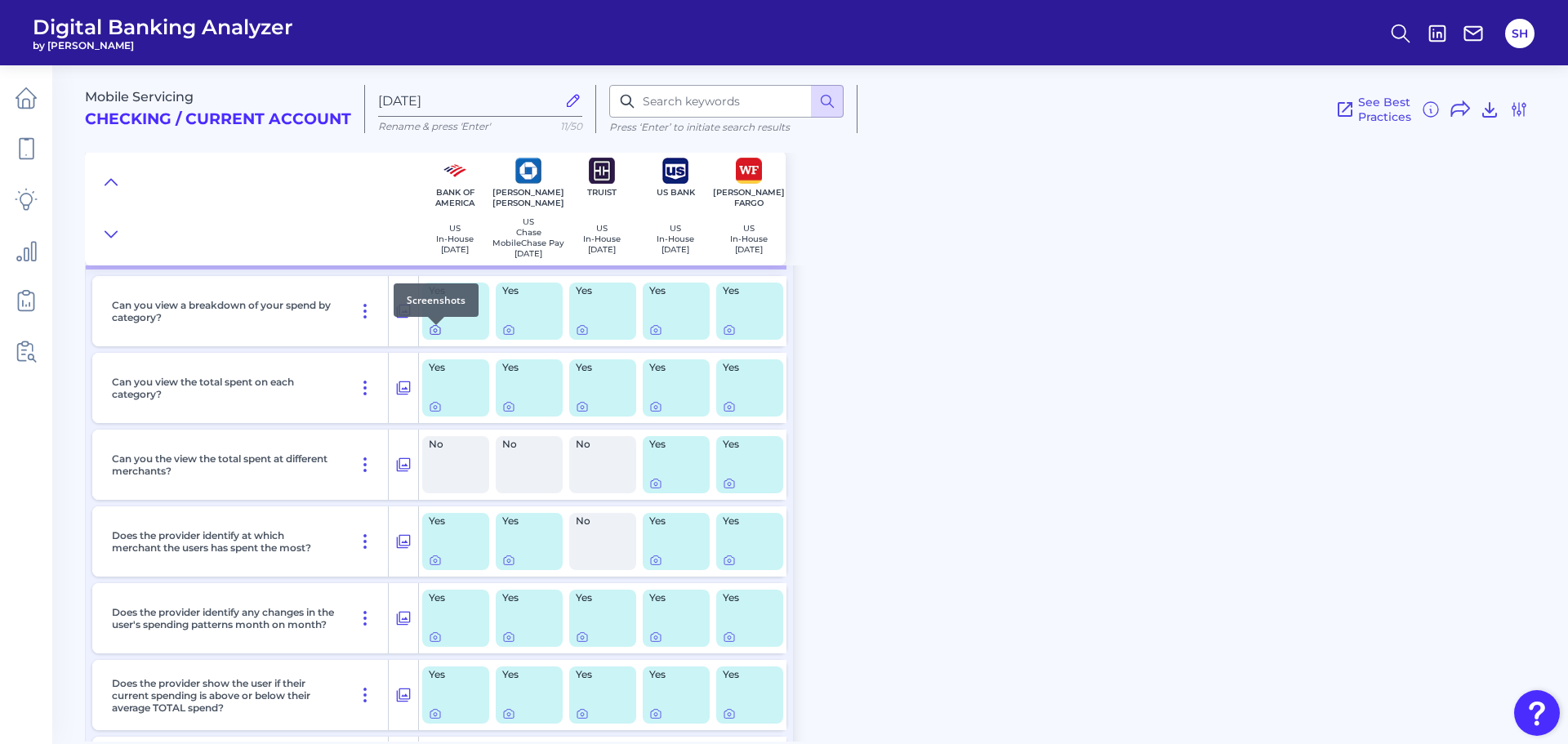
click at [436, 336] on icon at bounding box center [435, 330] width 13 height 13
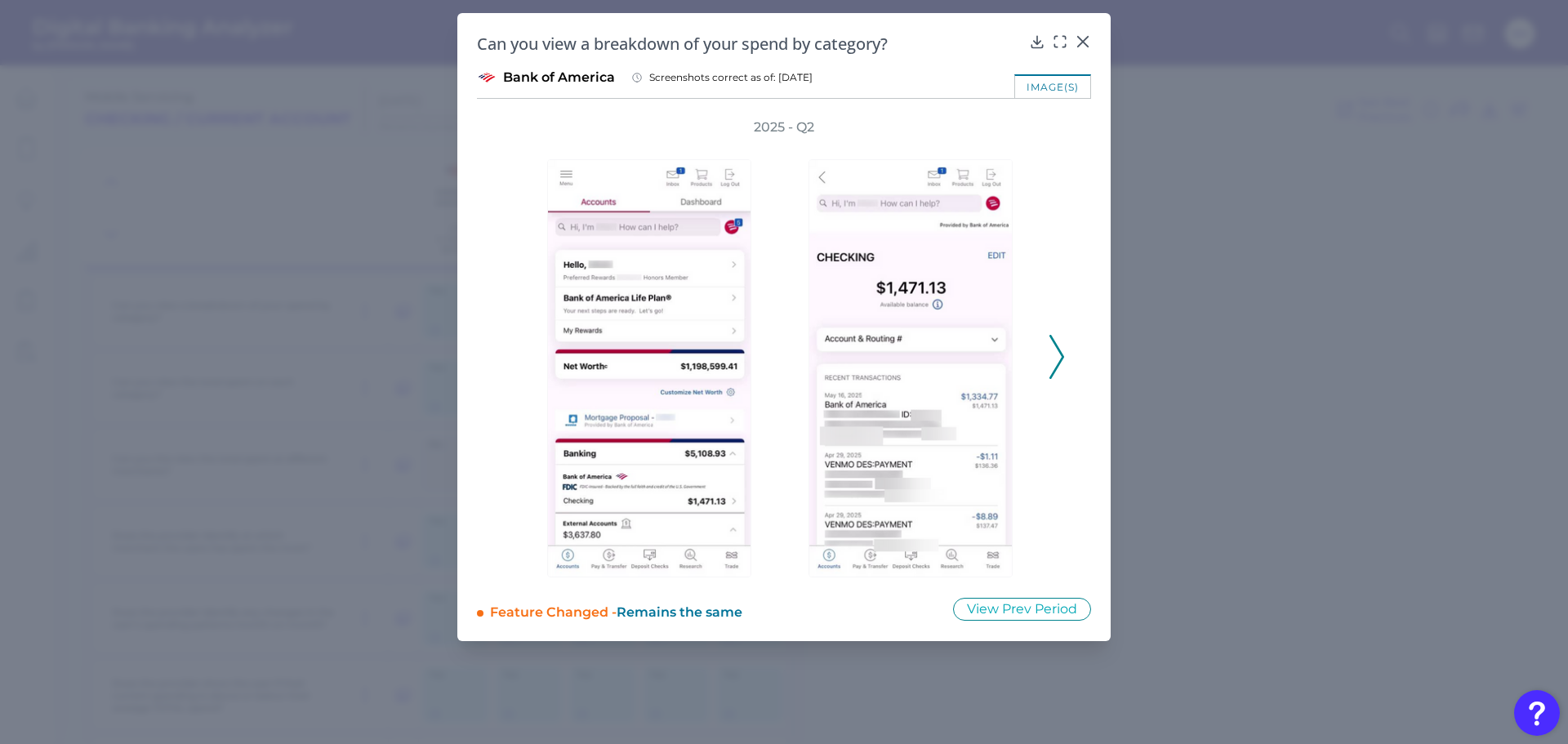
click at [1059, 341] on icon at bounding box center [1056, 357] width 15 height 44
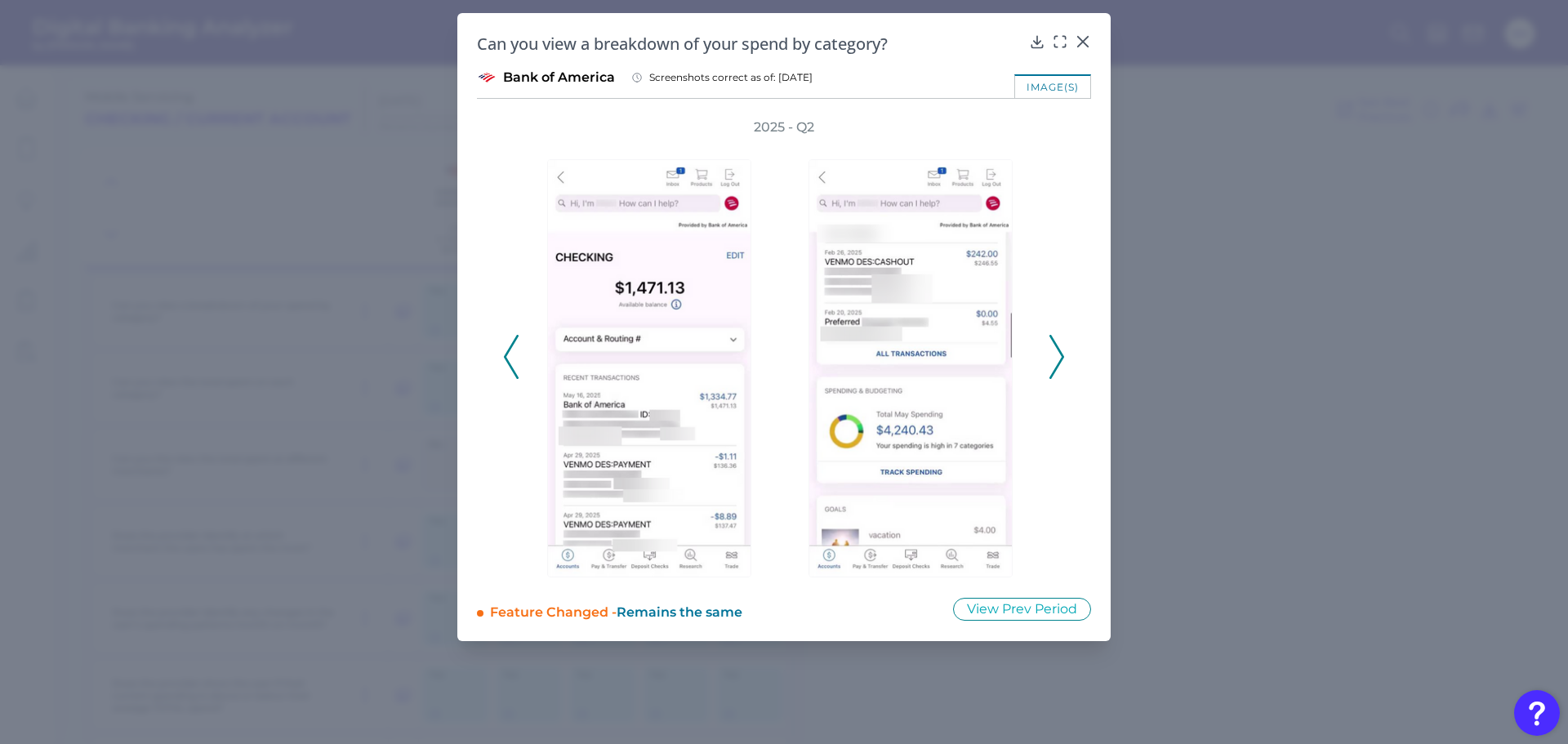
click at [1059, 341] on icon at bounding box center [1056, 357] width 15 height 44
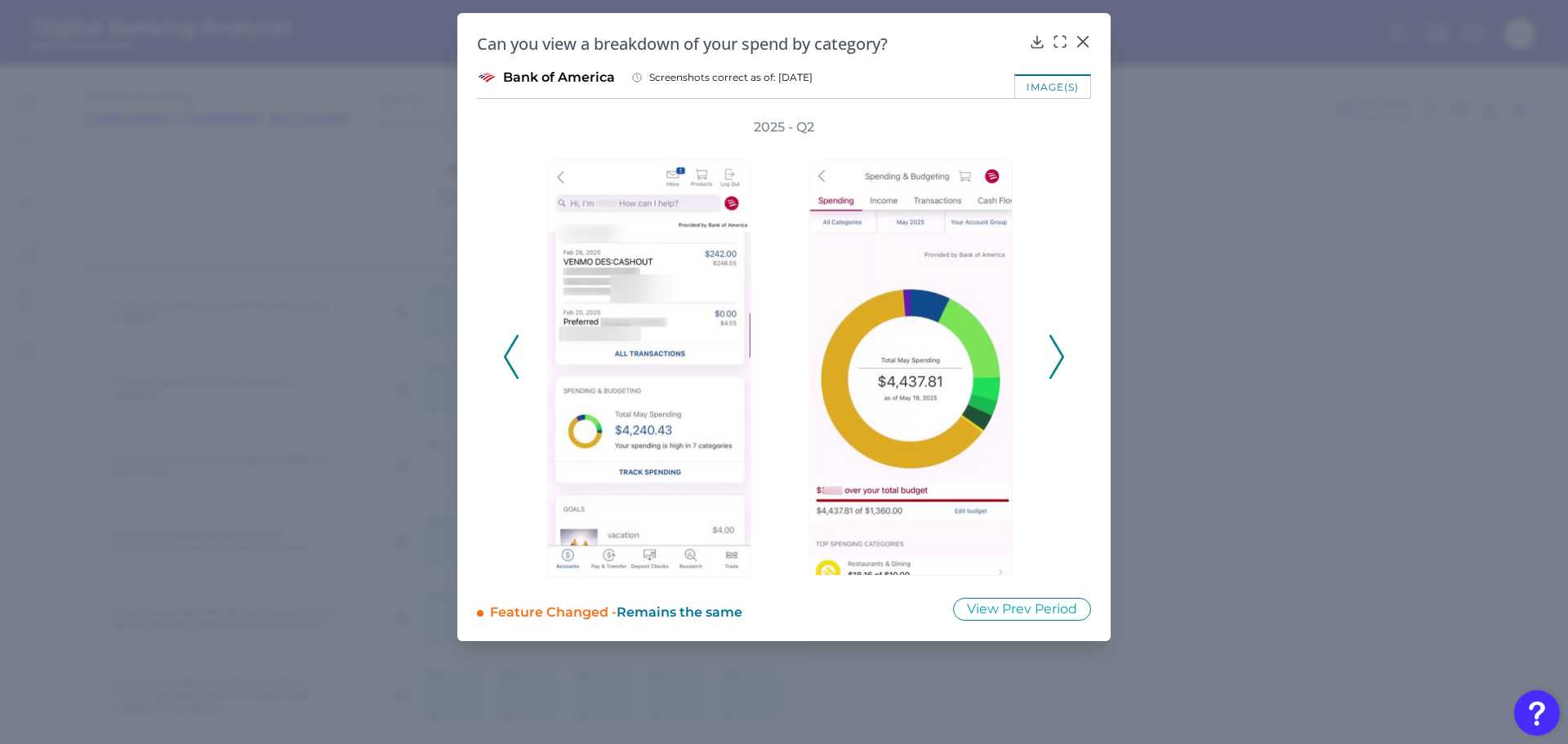
click at [1051, 348] on icon at bounding box center [1056, 357] width 15 height 44
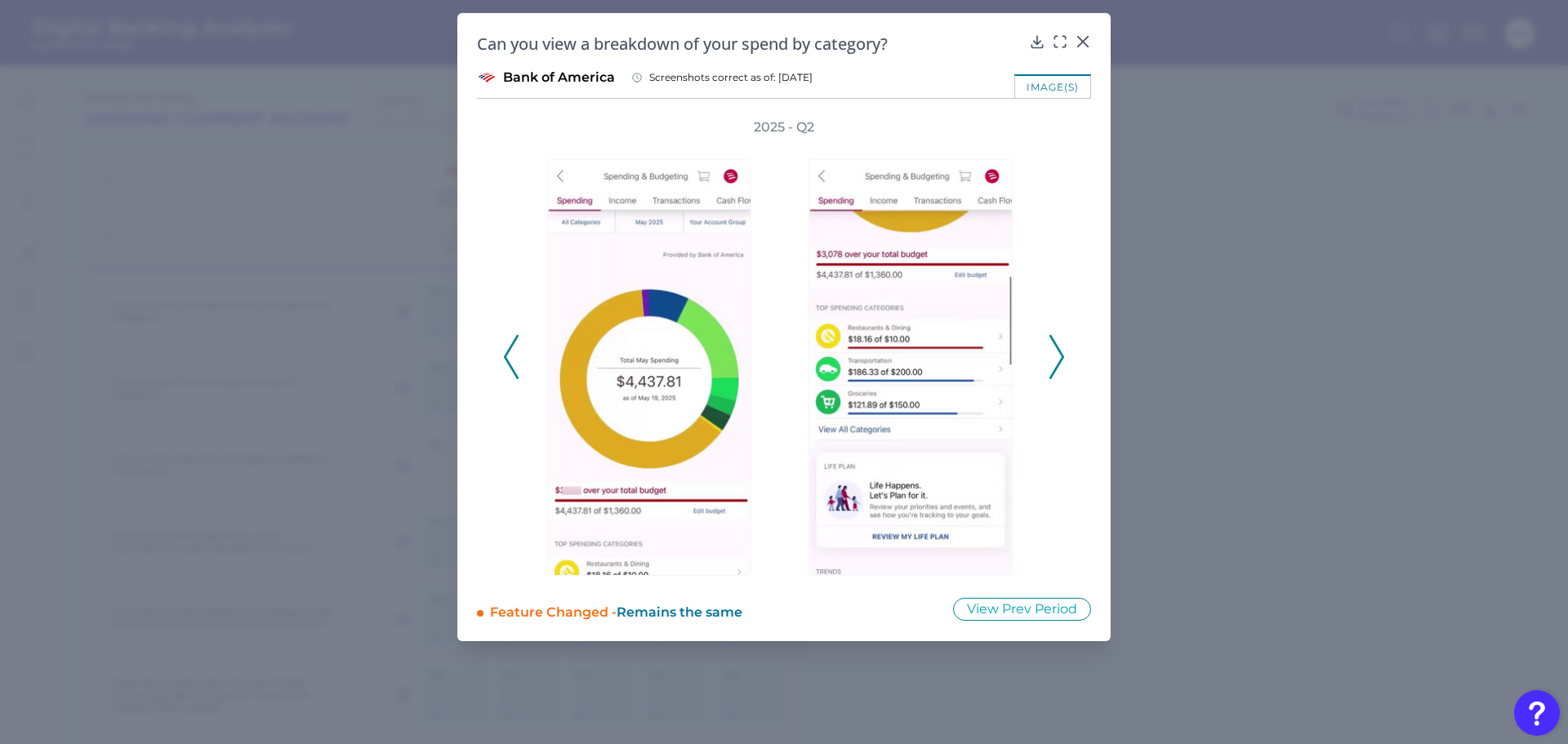
click at [1051, 348] on icon at bounding box center [1056, 357] width 15 height 44
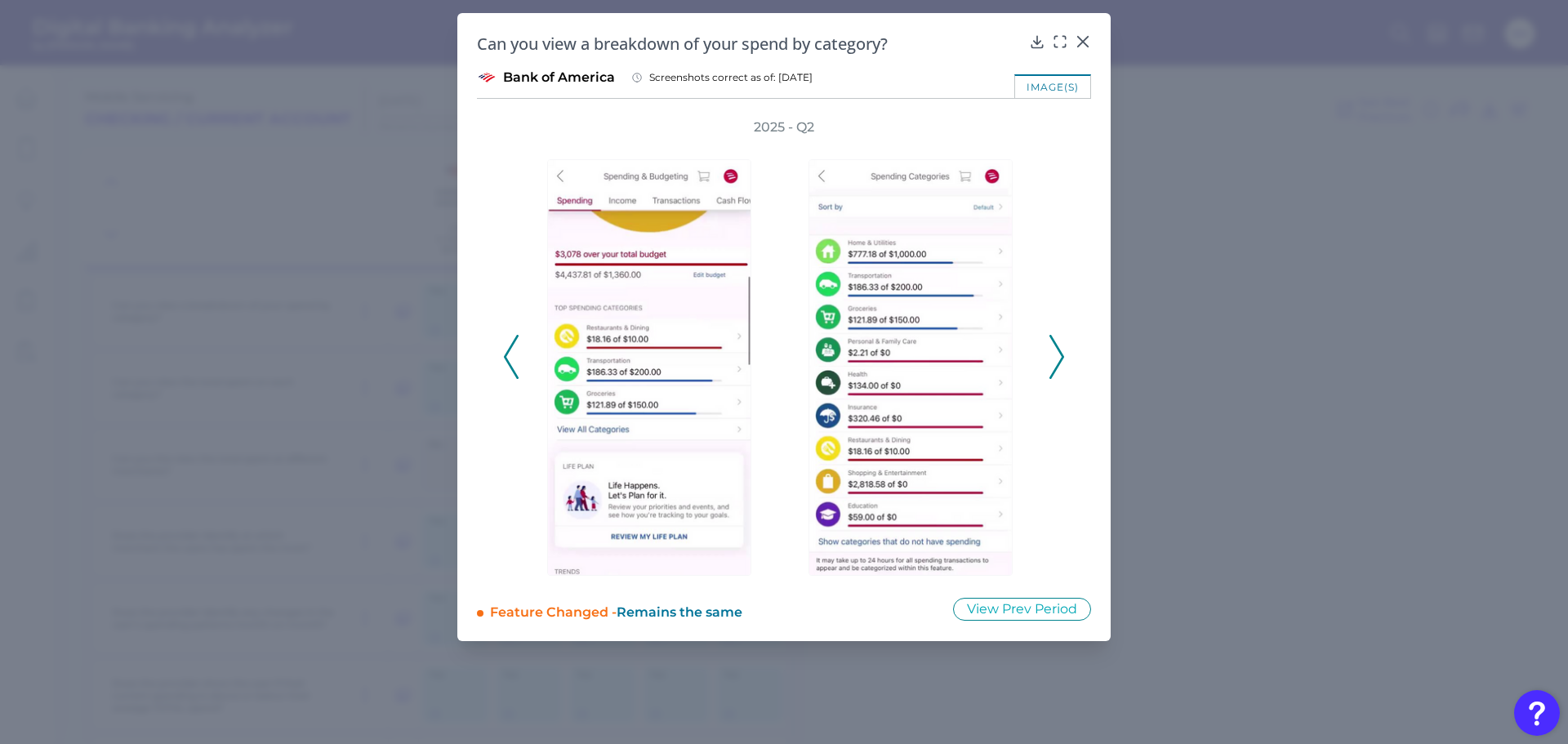
click at [1051, 345] on icon at bounding box center [1056, 357] width 15 height 44
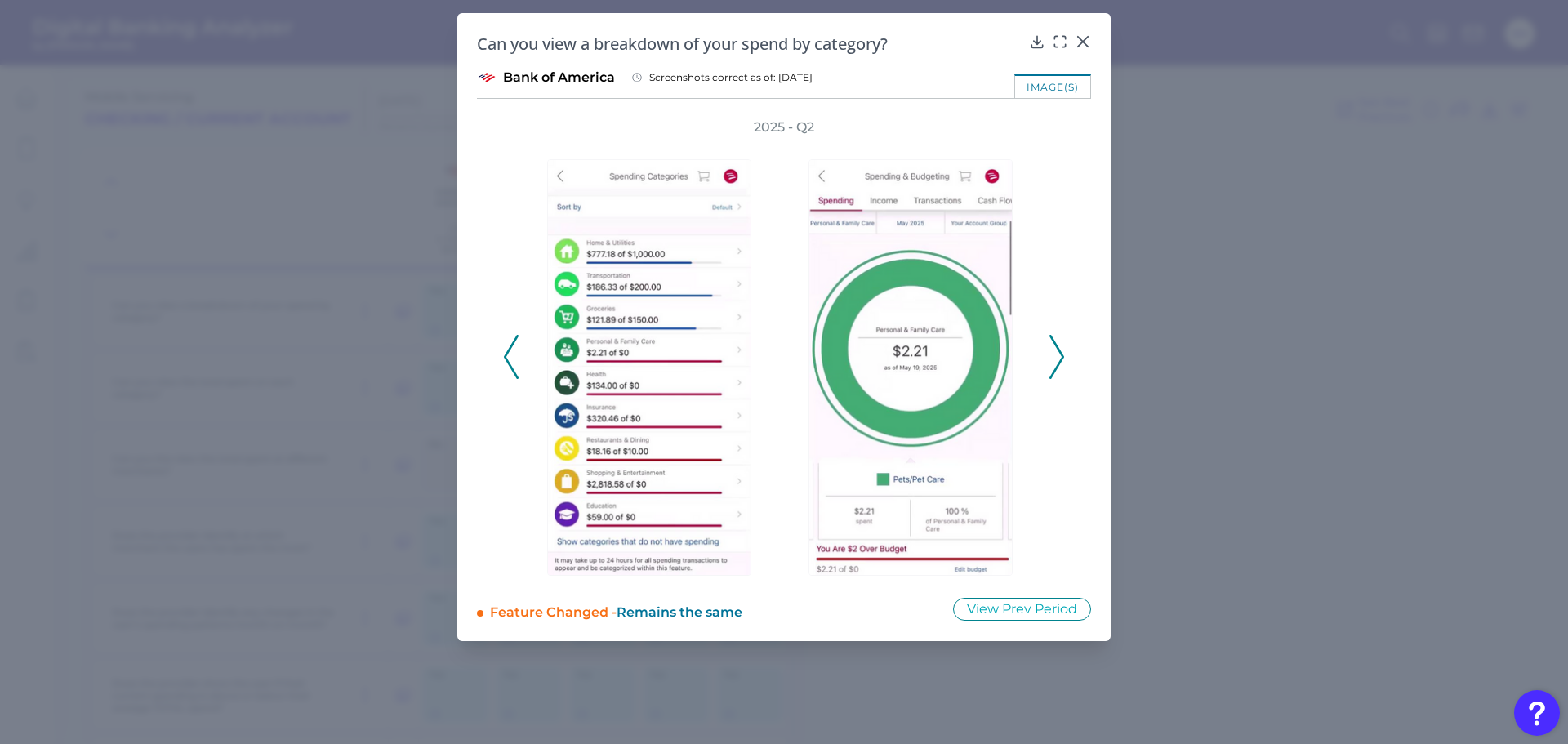
click at [1051, 345] on icon at bounding box center [1056, 357] width 15 height 44
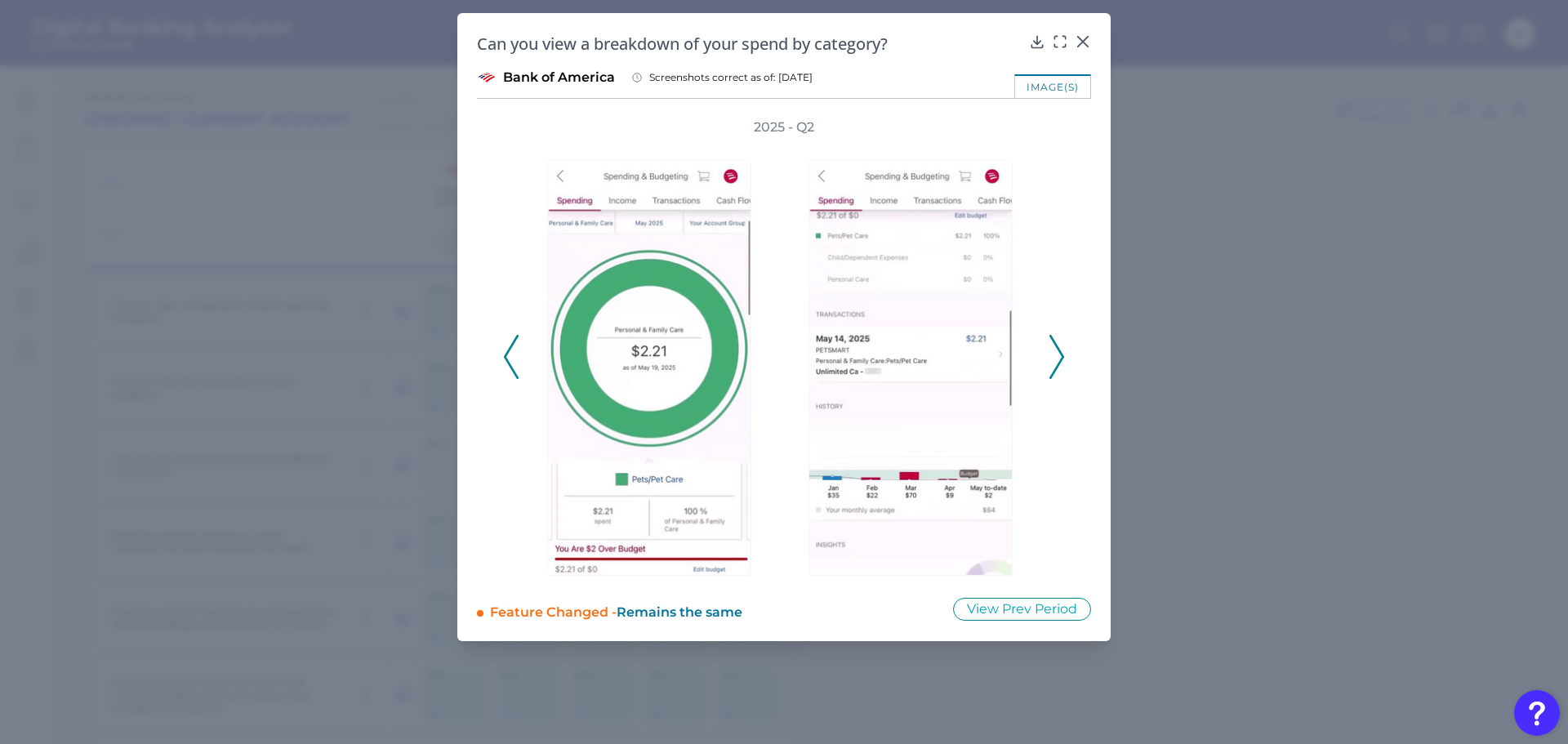
click at [1052, 344] on icon at bounding box center [1056, 357] width 15 height 44
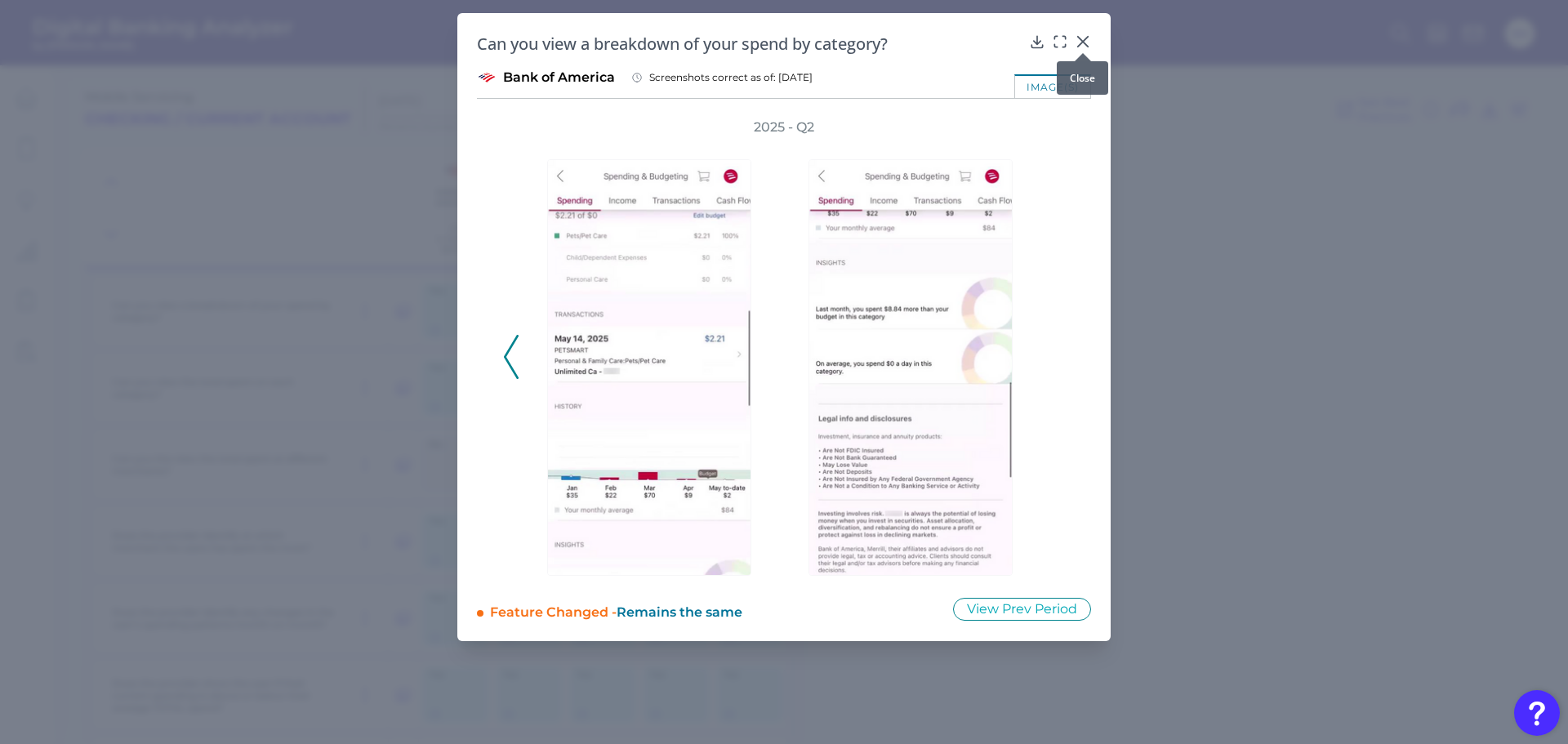
click at [1088, 35] on icon at bounding box center [1083, 42] width 16 height 16
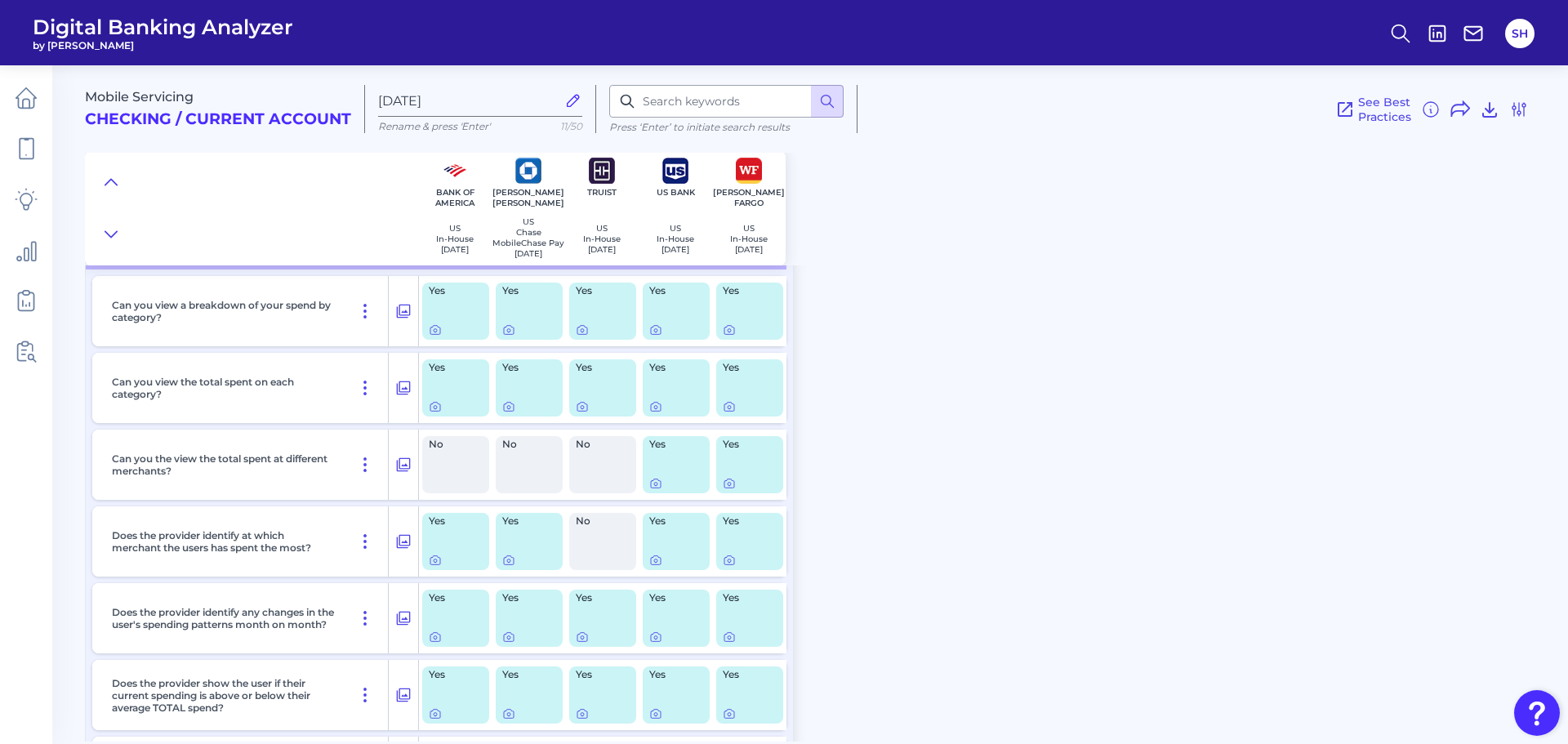
click at [504, 340] on div "Yes" at bounding box center [529, 311] width 67 height 57
click at [512, 331] on div at bounding box center [510, 325] width 16 height 16
click at [510, 332] on div at bounding box center [510, 325] width 16 height 16
click at [514, 335] on icon at bounding box center [508, 331] width 10 height 9
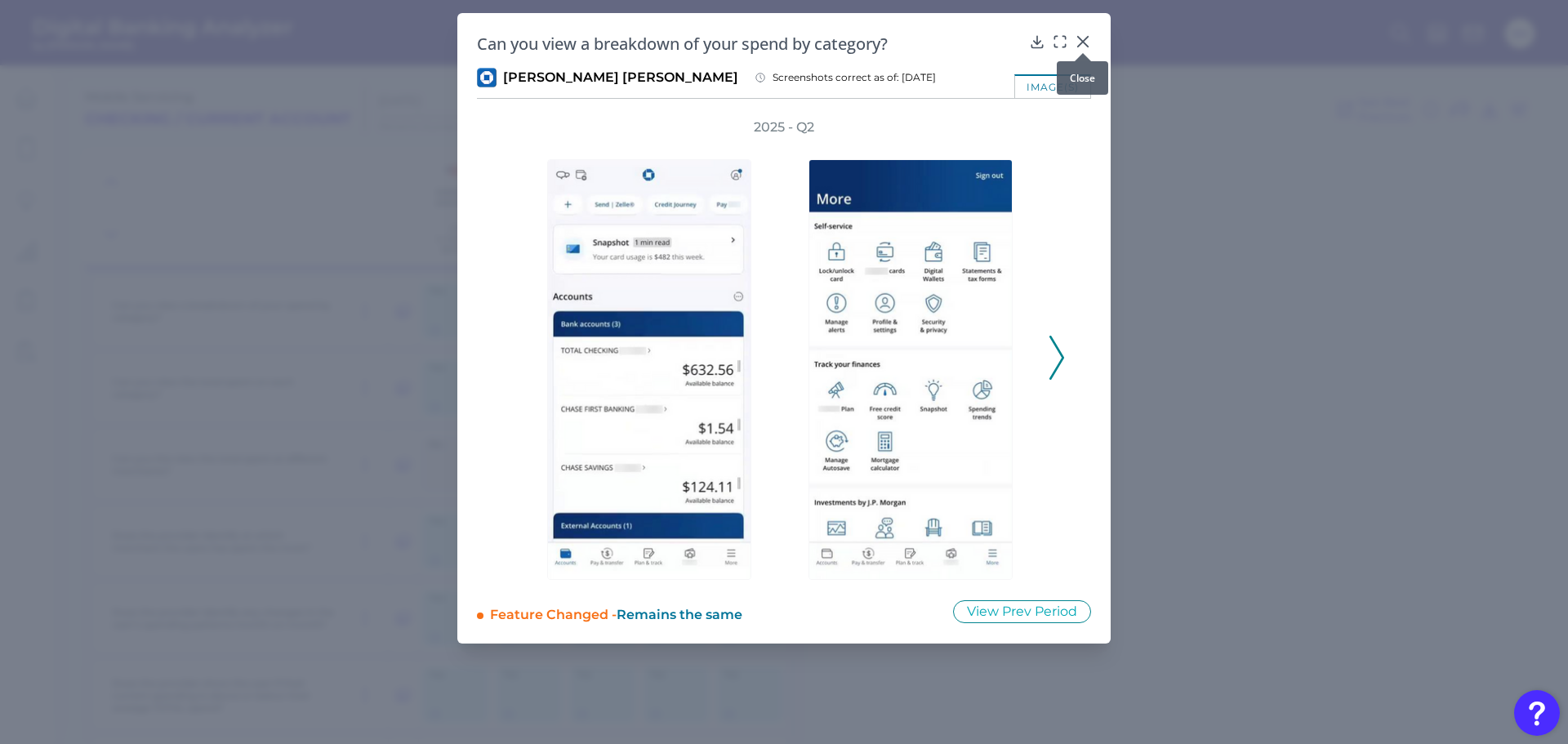
click at [1084, 35] on icon at bounding box center [1083, 42] width 16 height 16
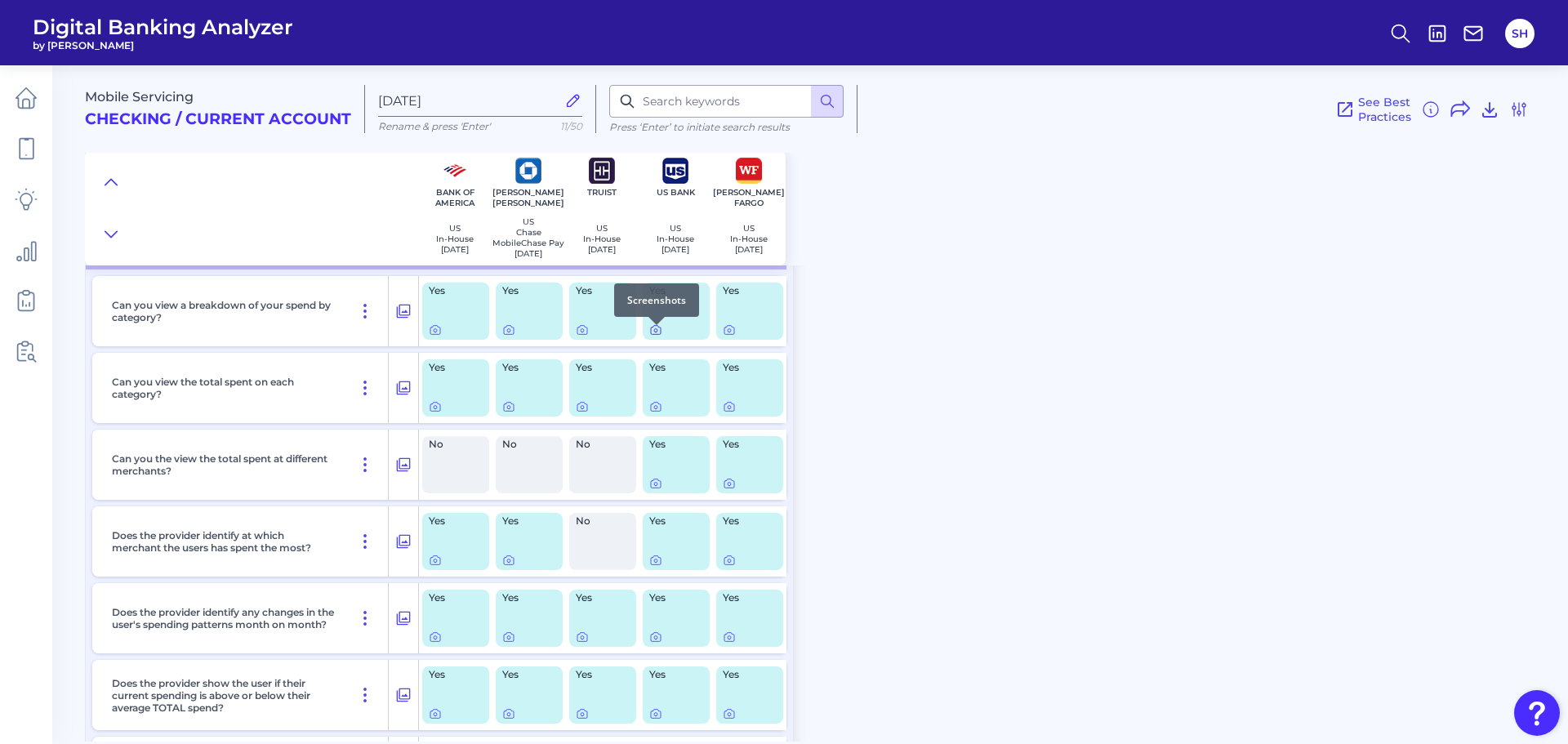
click at [655, 335] on icon at bounding box center [656, 331] width 10 height 9
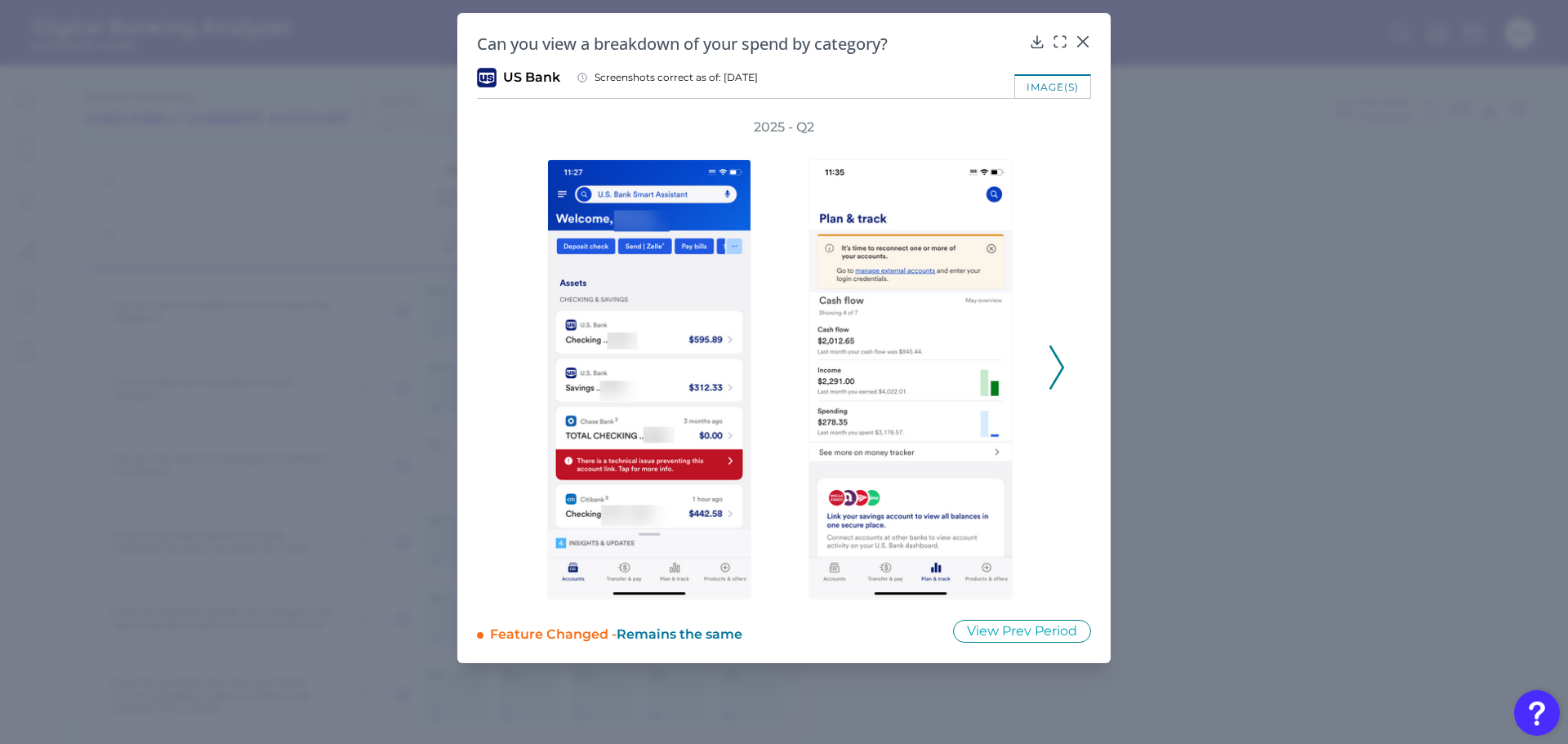
click at [1059, 358] on icon at bounding box center [1056, 367] width 15 height 44
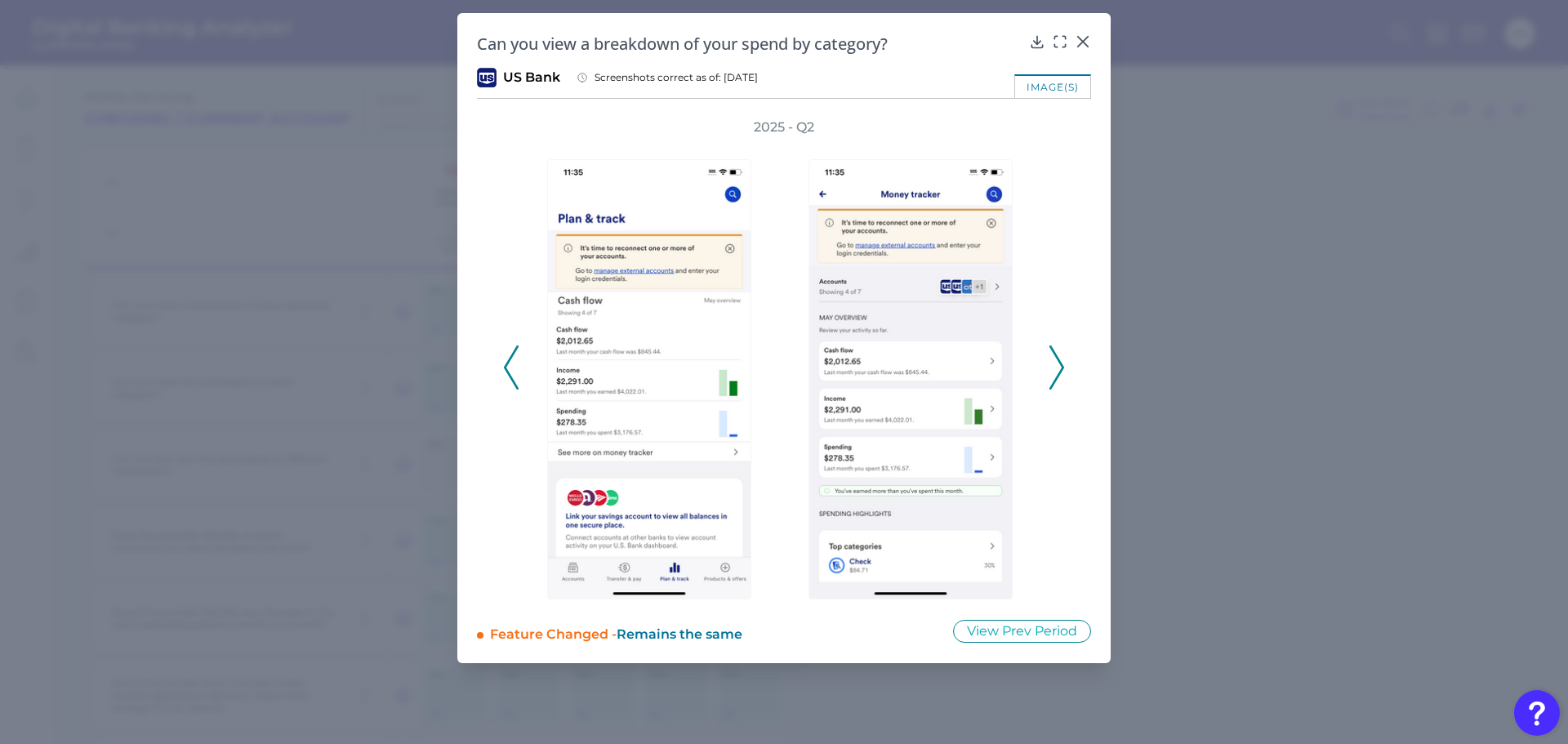
click at [1054, 360] on icon at bounding box center [1056, 367] width 15 height 44
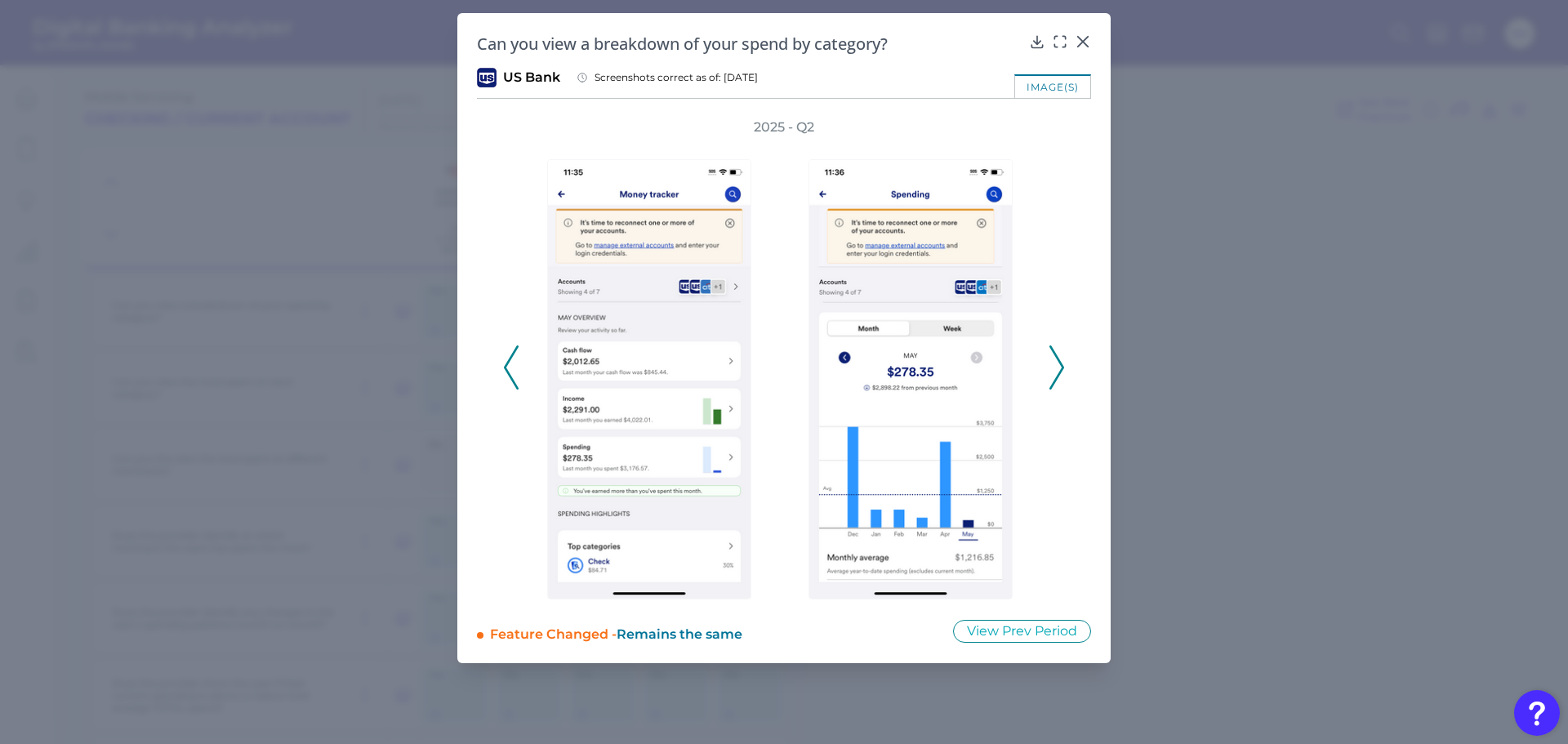
click at [1054, 360] on icon at bounding box center [1056, 367] width 15 height 44
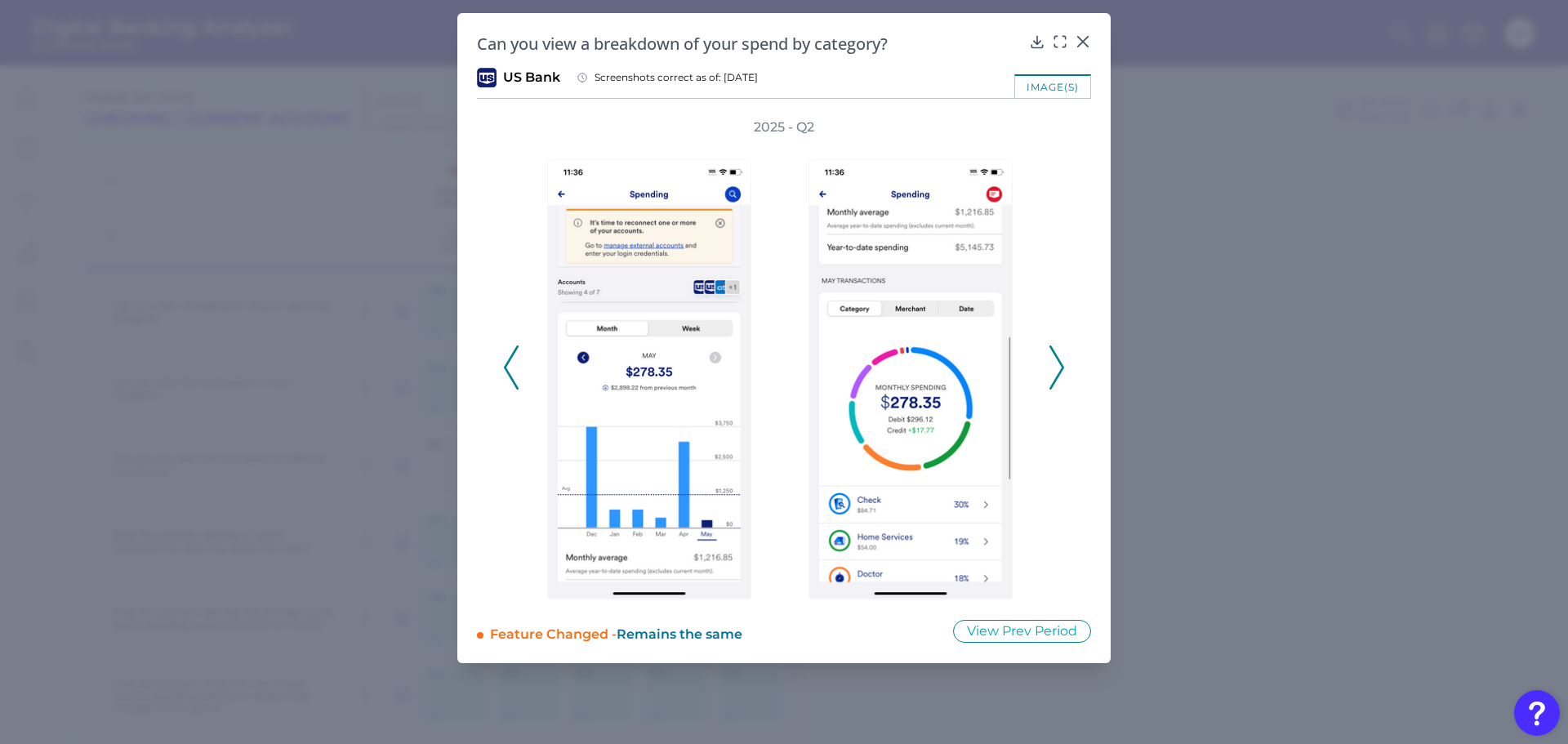
click at [1054, 360] on icon at bounding box center [1056, 367] width 15 height 44
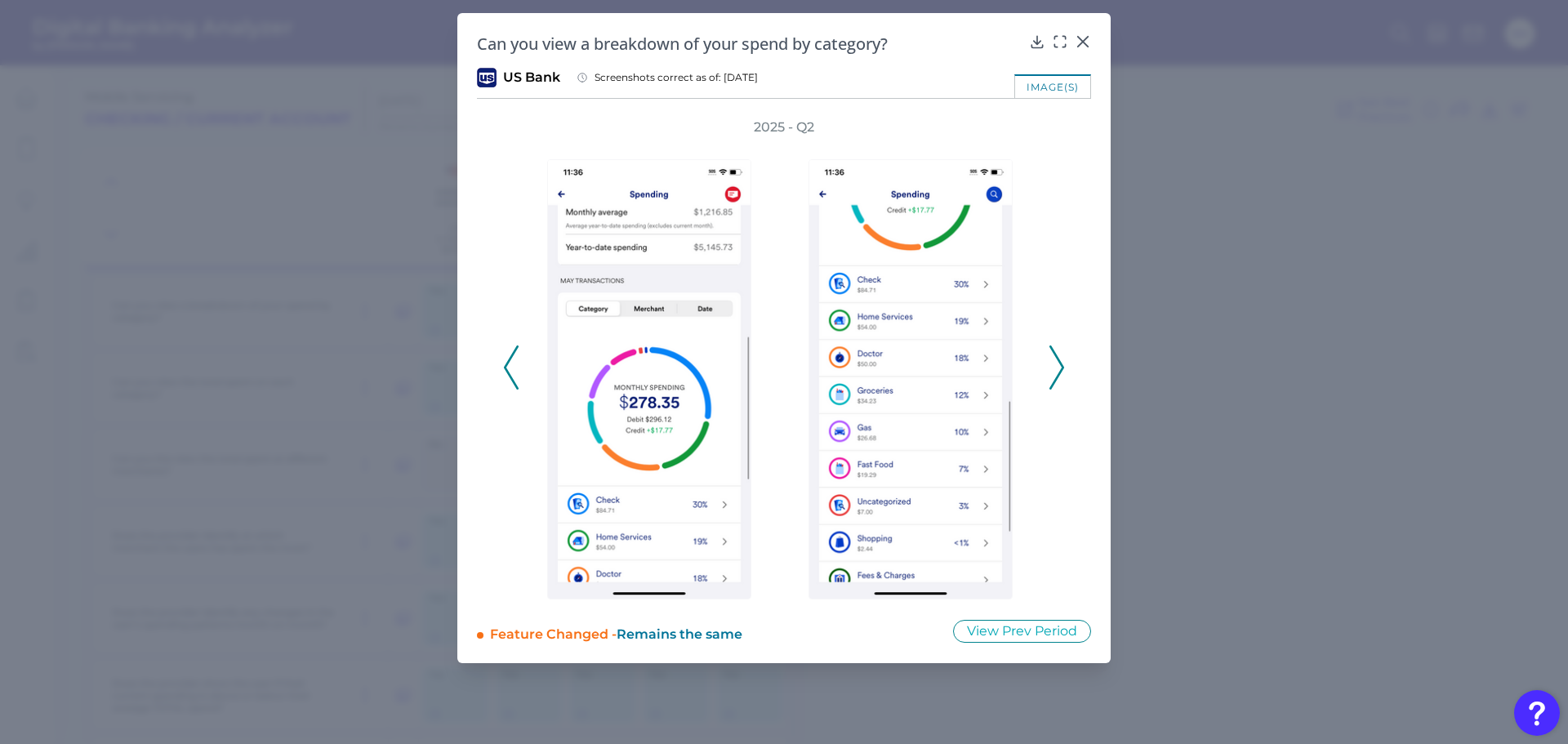
click at [1054, 360] on icon at bounding box center [1056, 367] width 15 height 44
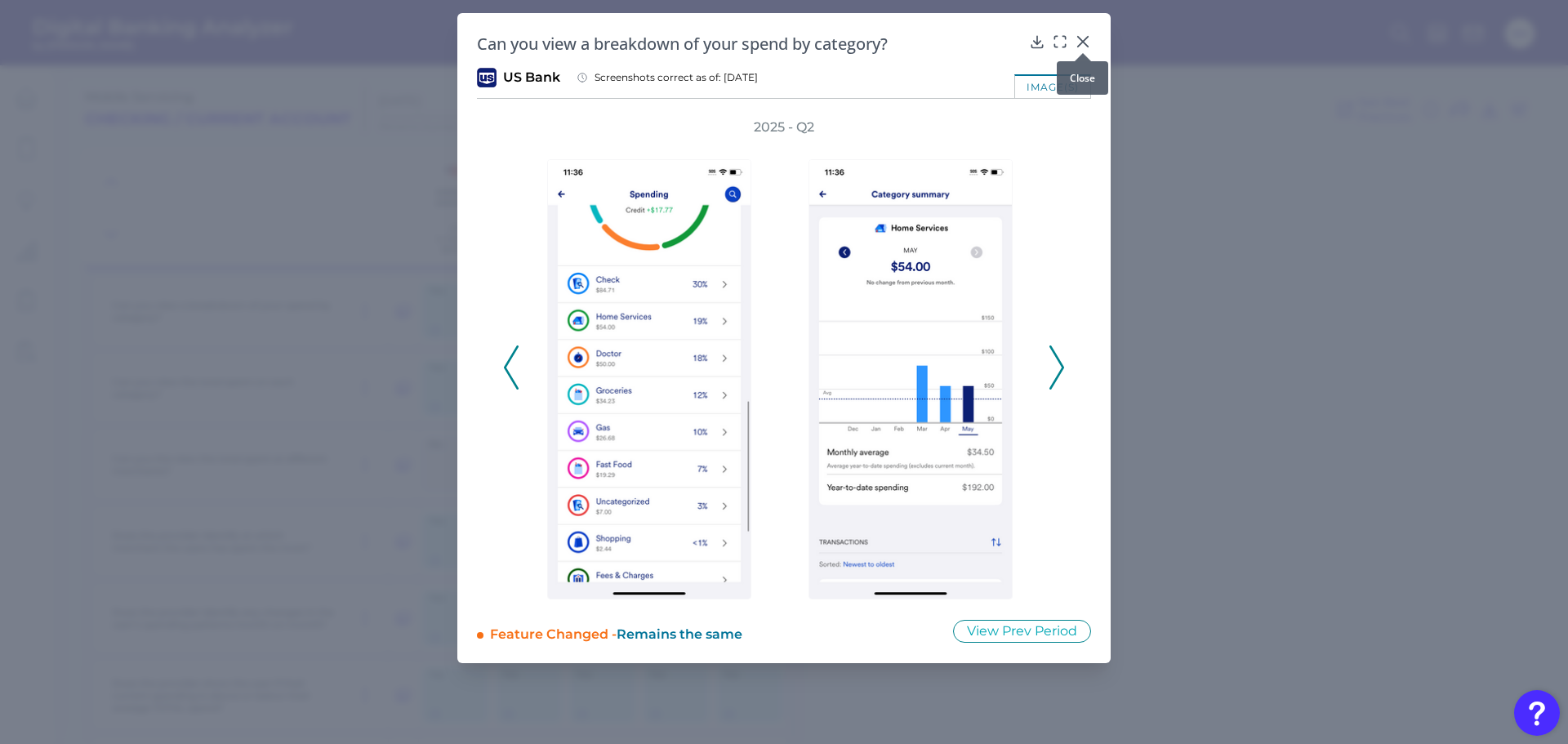
click at [1082, 38] on icon at bounding box center [1083, 42] width 16 height 16
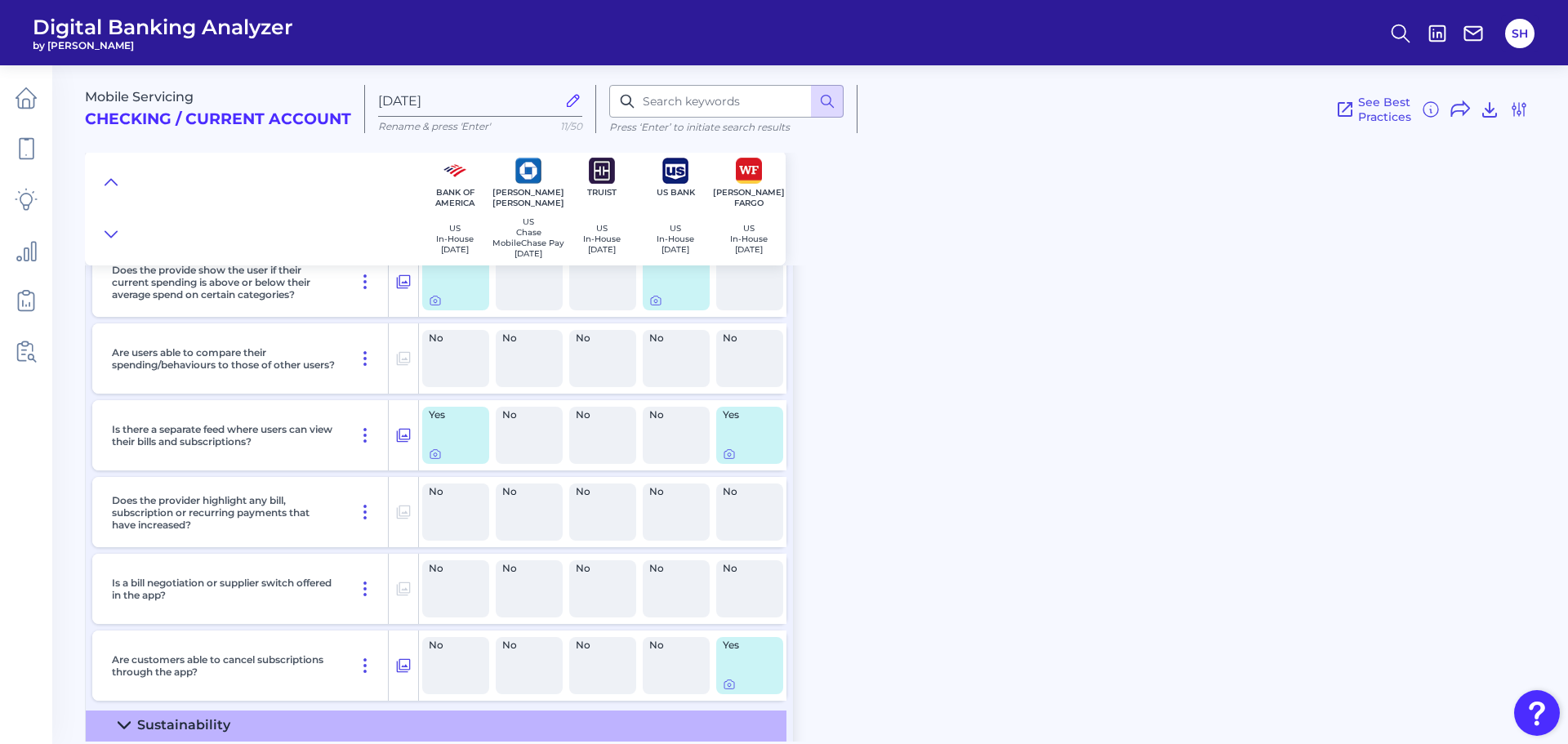
scroll to position [1062, 0]
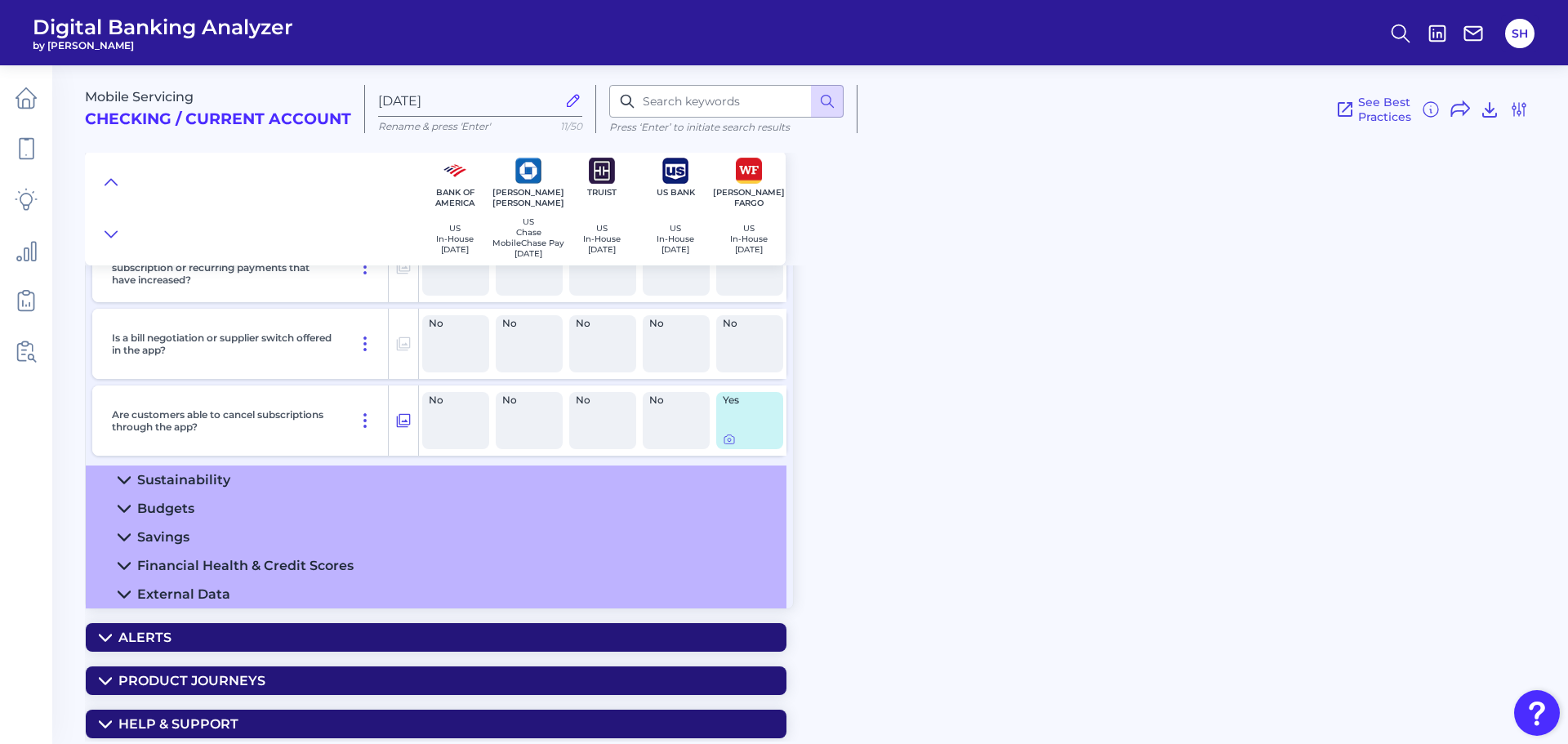
click at [290, 512] on summary "Budgets" at bounding box center [435, 508] width 700 height 28
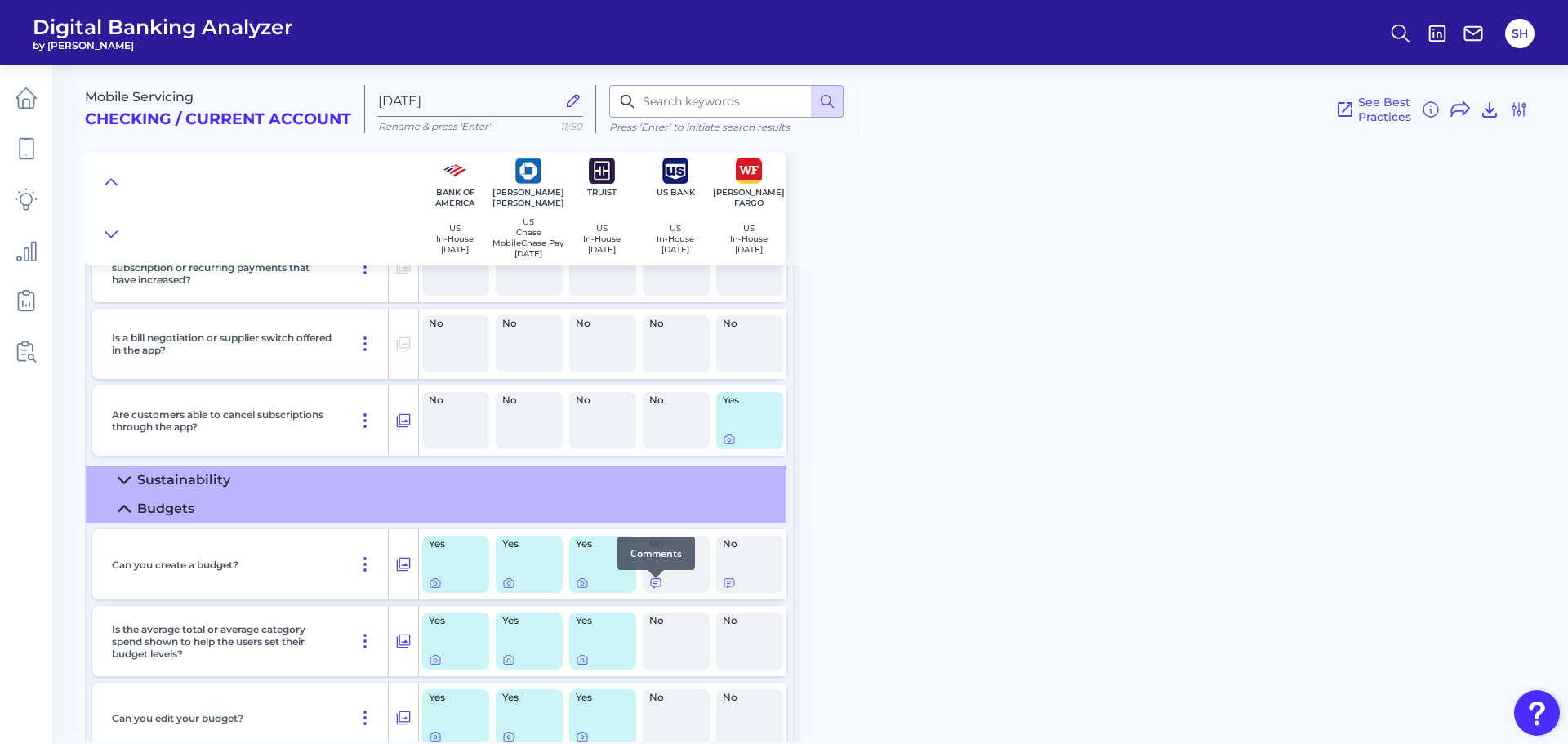
click at [654, 586] on icon at bounding box center [656, 583] width 13 height 13
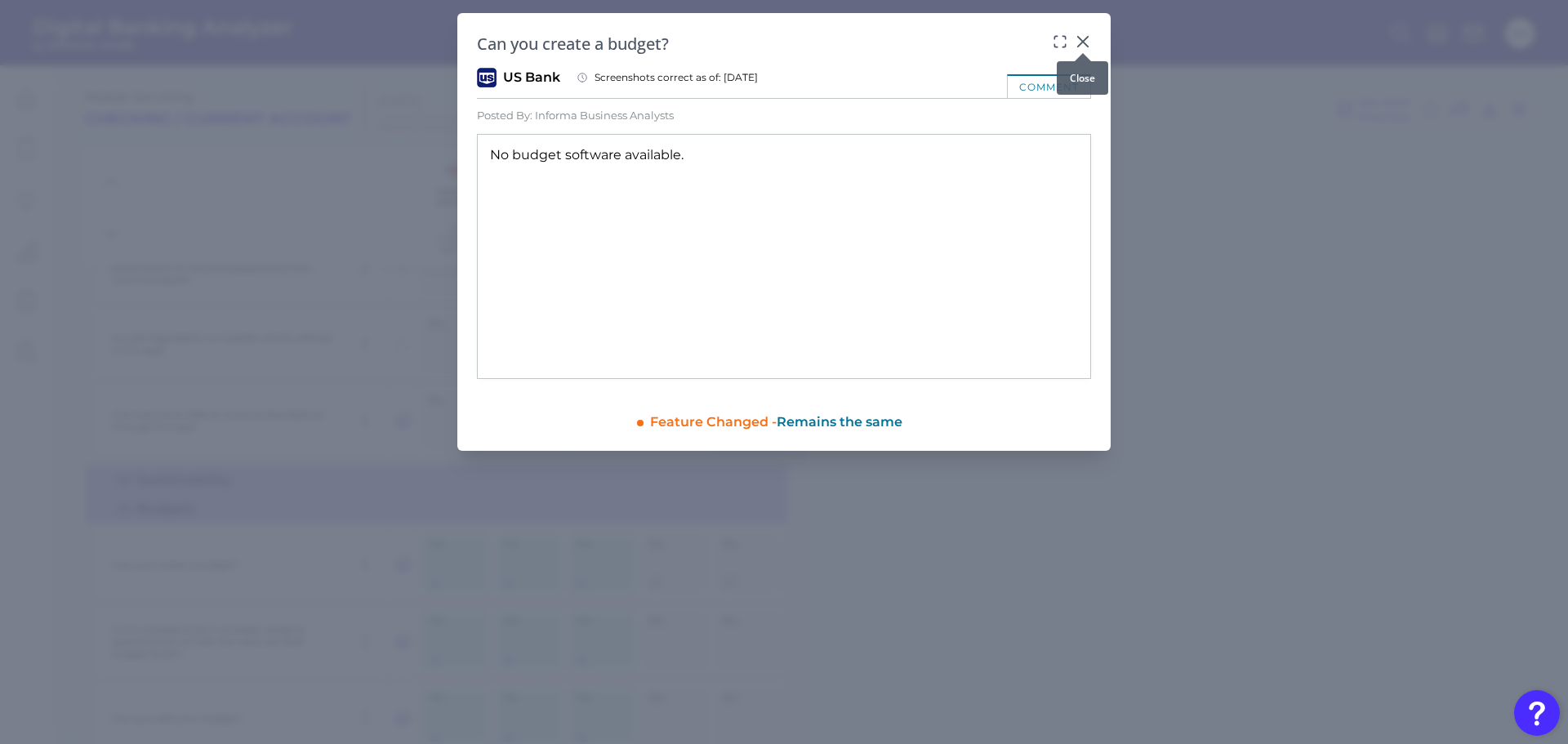
click at [1082, 43] on icon at bounding box center [1083, 41] width 10 height 10
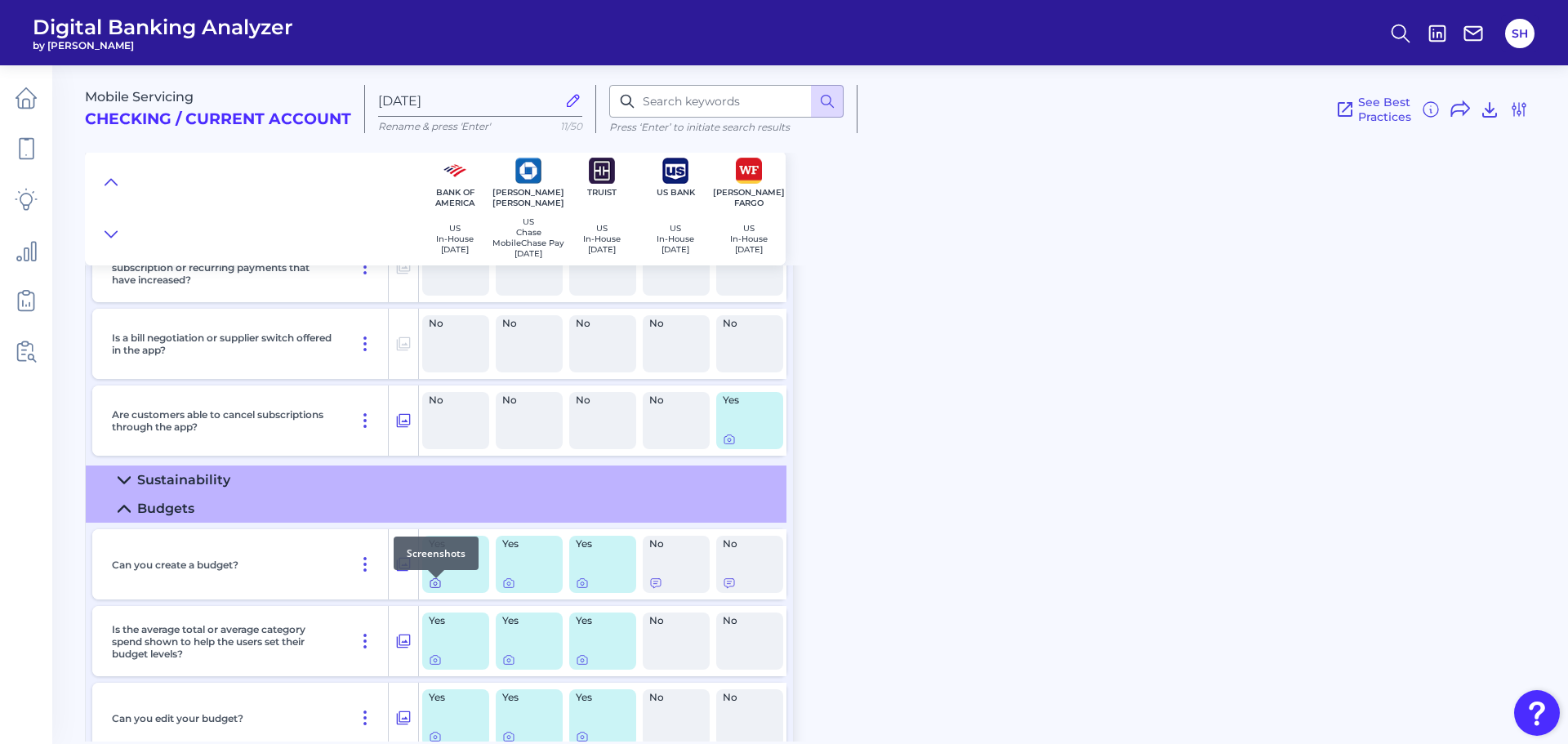
click at [434, 589] on icon at bounding box center [435, 583] width 13 height 13
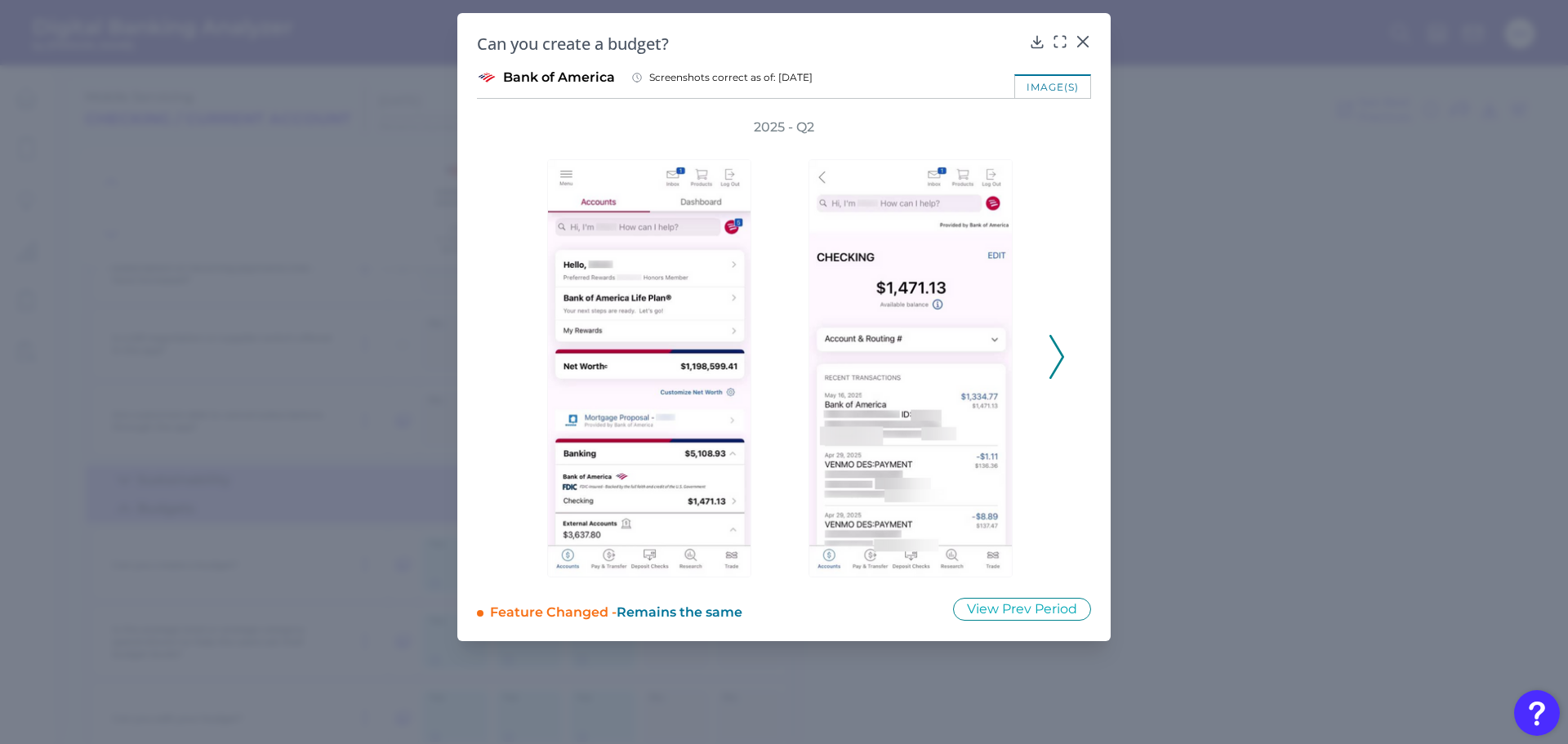
click at [1057, 358] on icon at bounding box center [1056, 357] width 15 height 44
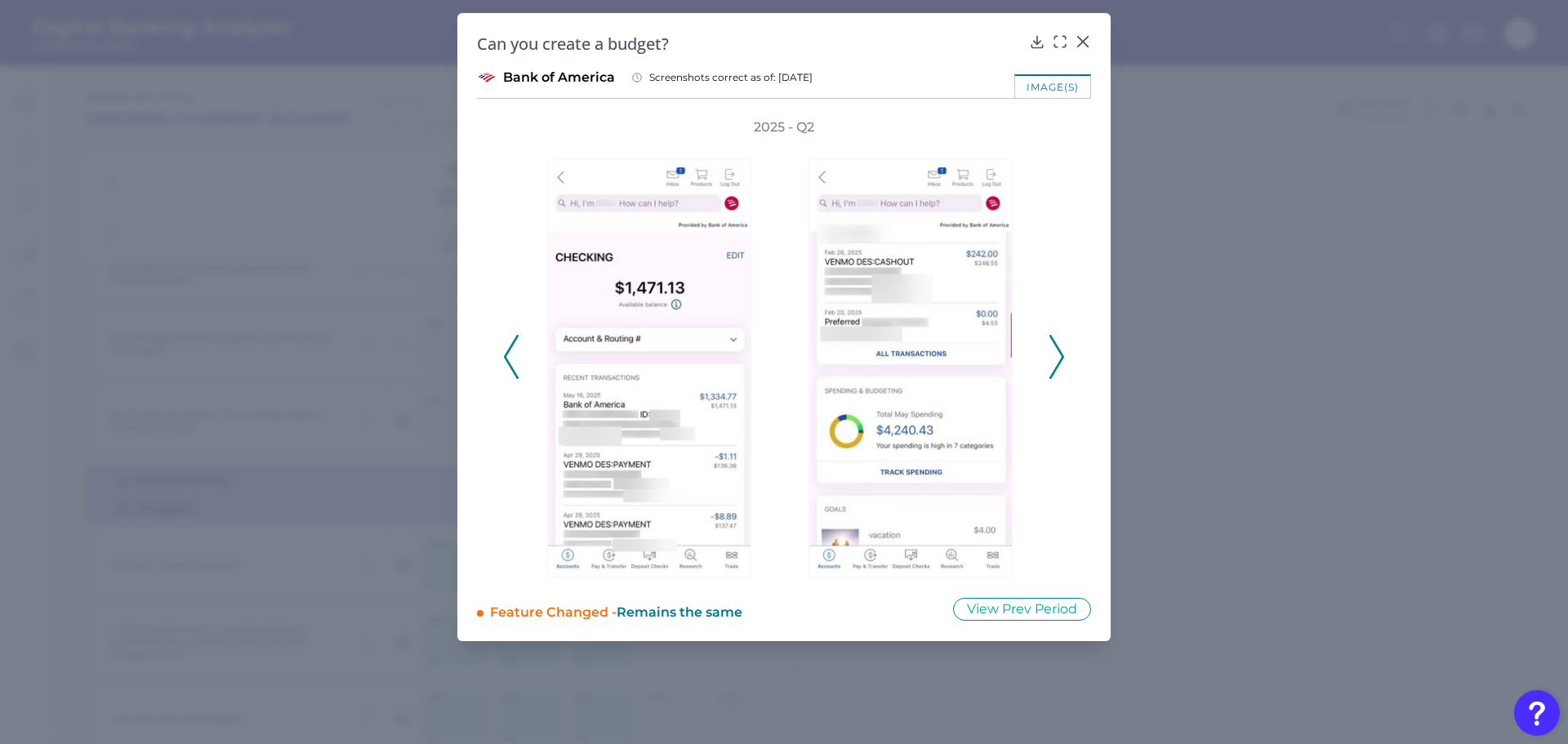
click at [1056, 358] on icon at bounding box center [1056, 357] width 15 height 44
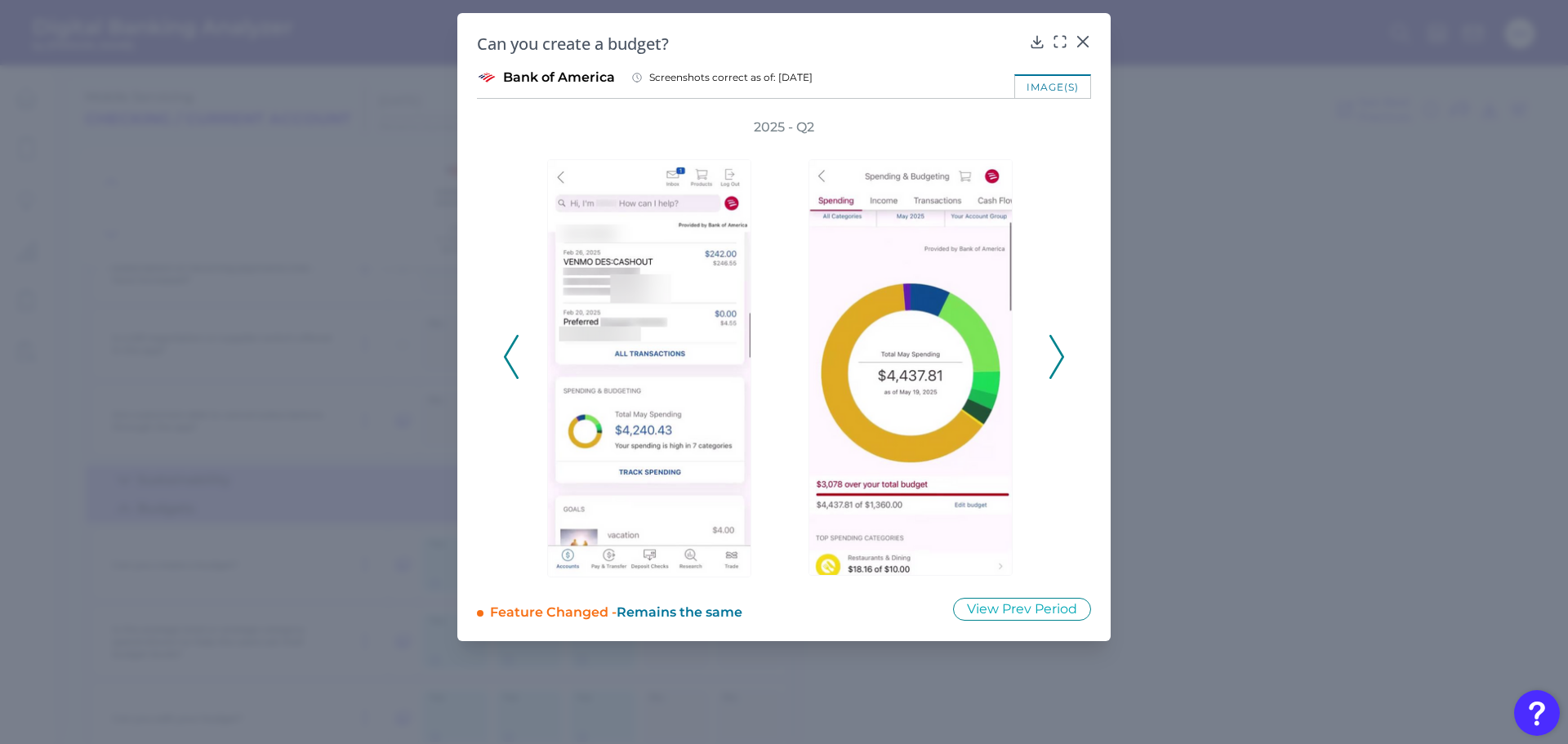
click at [1059, 355] on icon at bounding box center [1056, 357] width 15 height 44
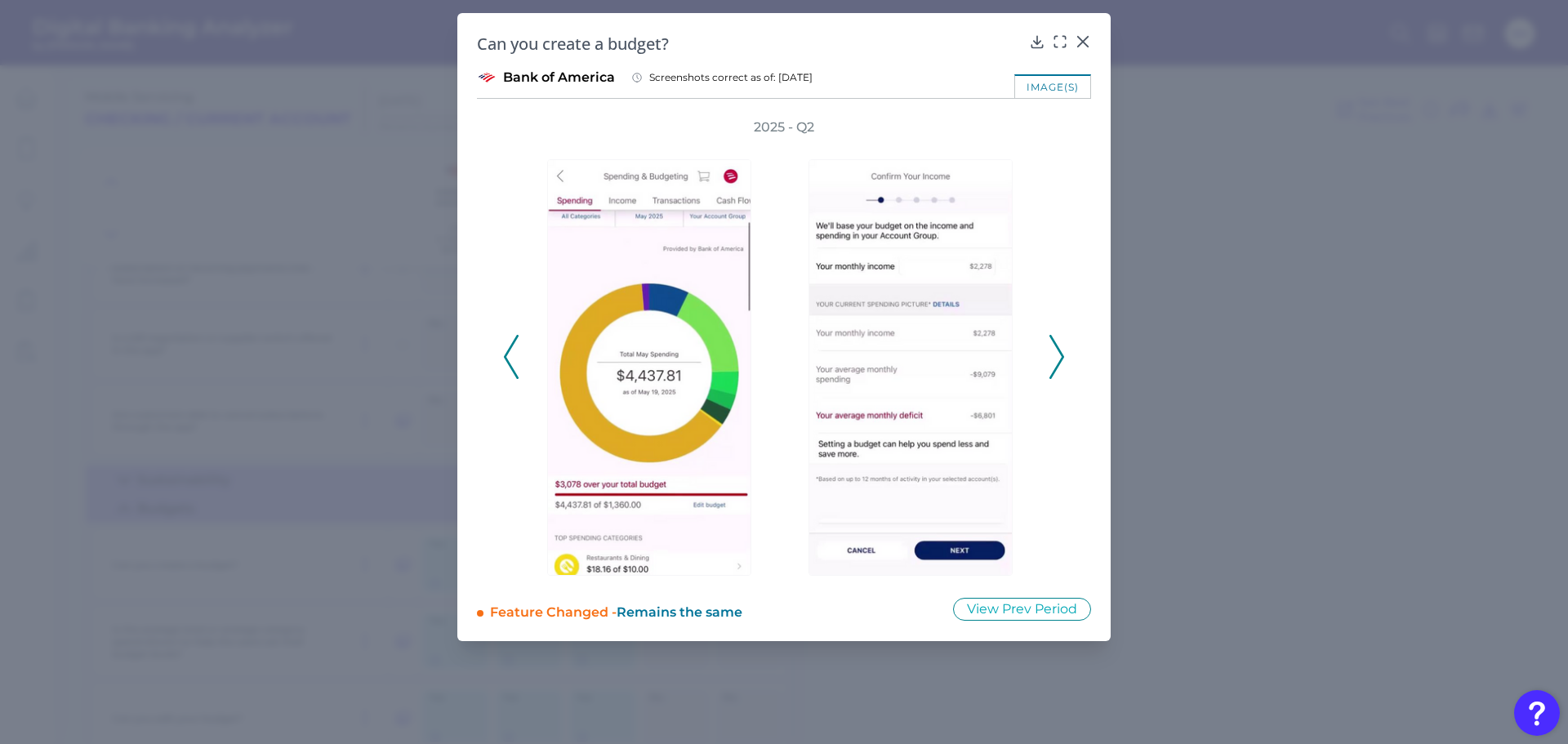
click at [1050, 342] on icon at bounding box center [1056, 357] width 15 height 44
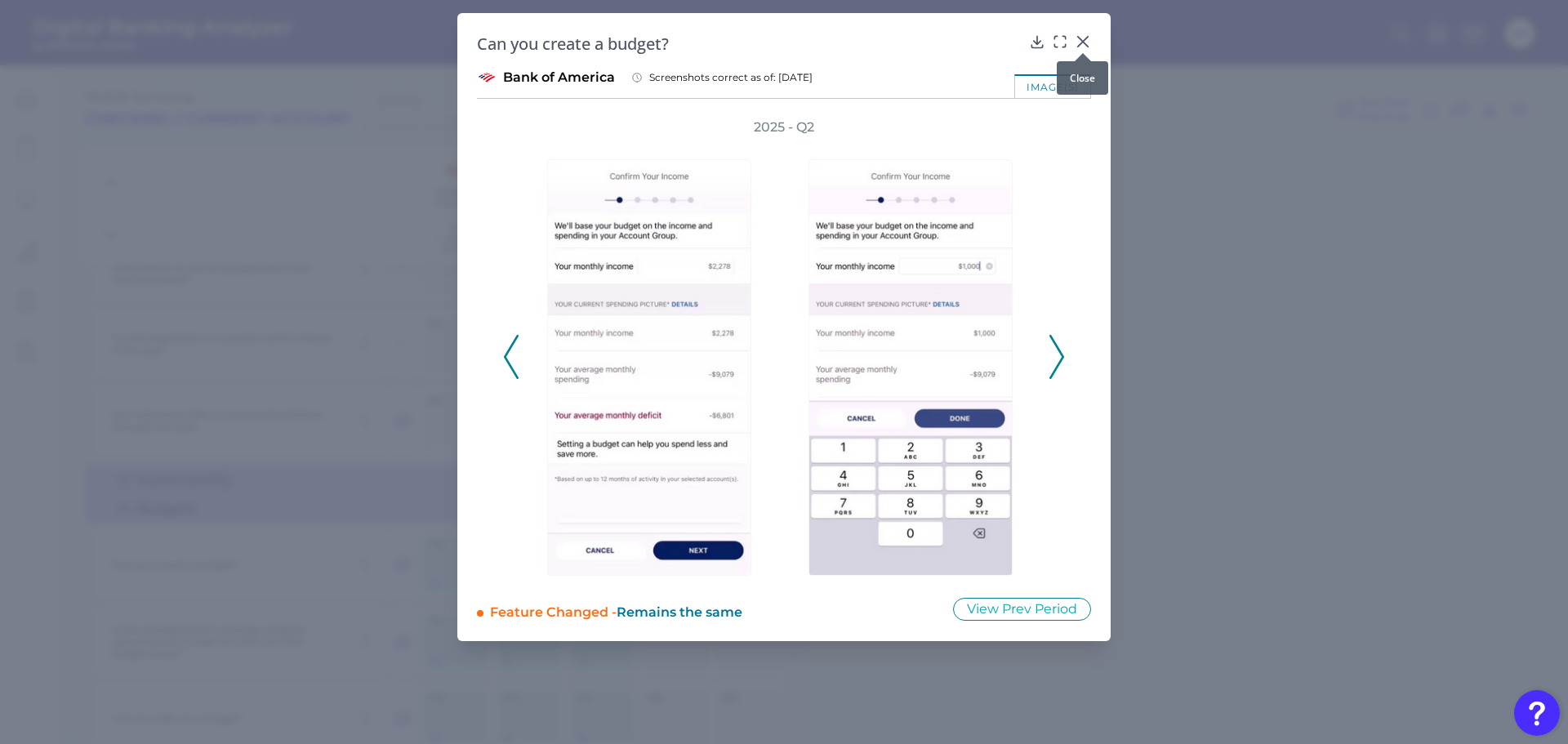
click at [1087, 41] on icon at bounding box center [1083, 42] width 16 height 16
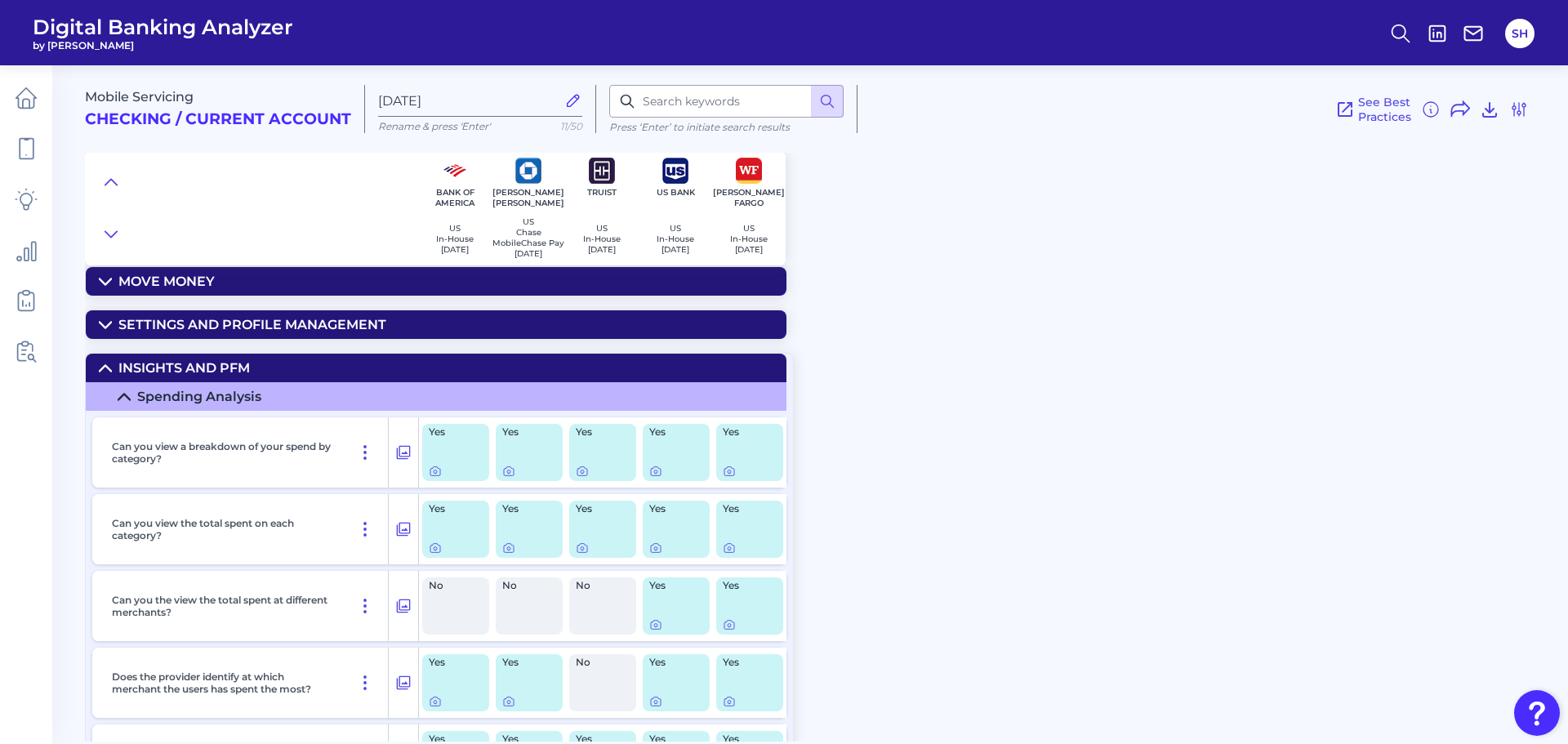
scroll to position [0, 0]
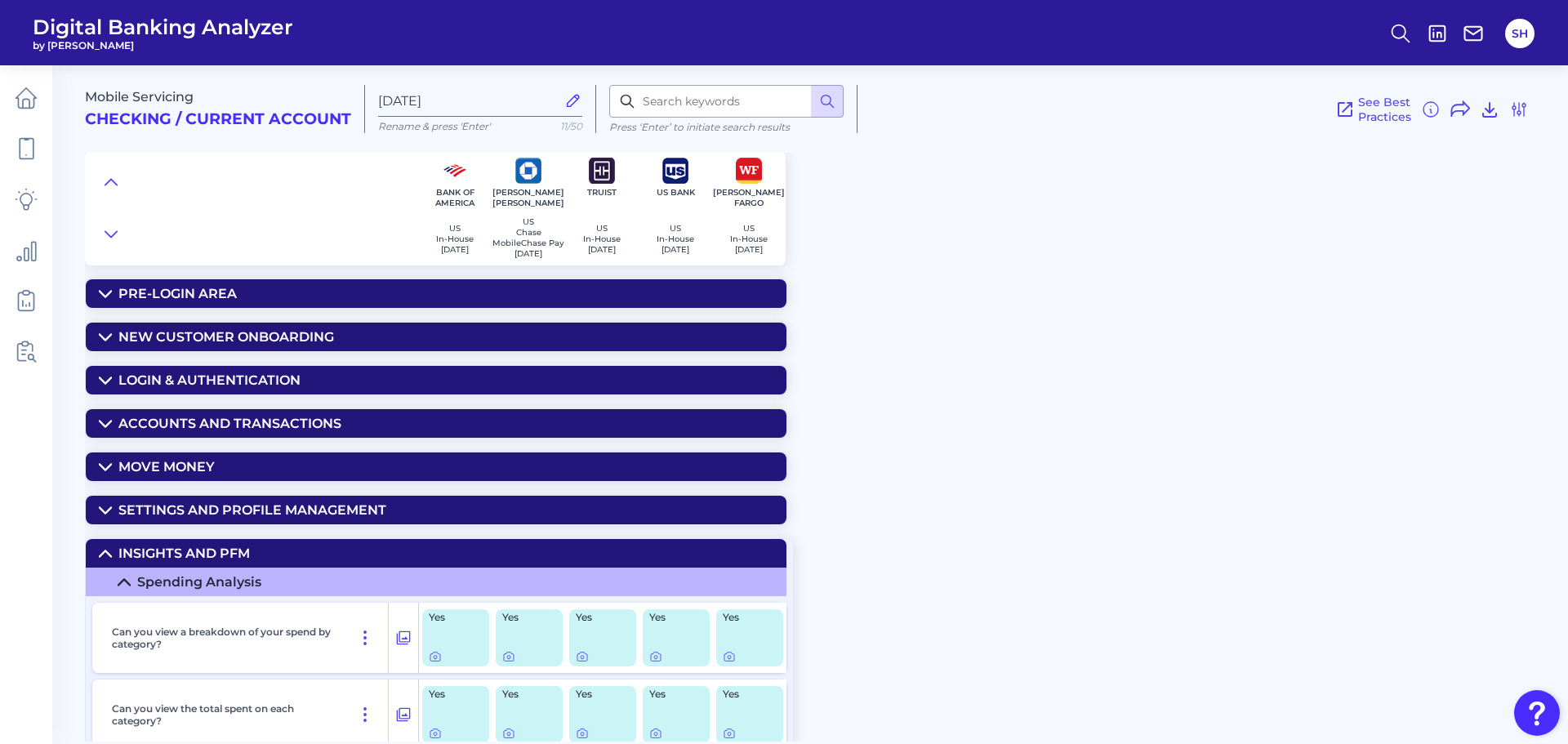
click at [279, 423] on div "Accounts and transactions" at bounding box center [229, 423] width 223 height 15
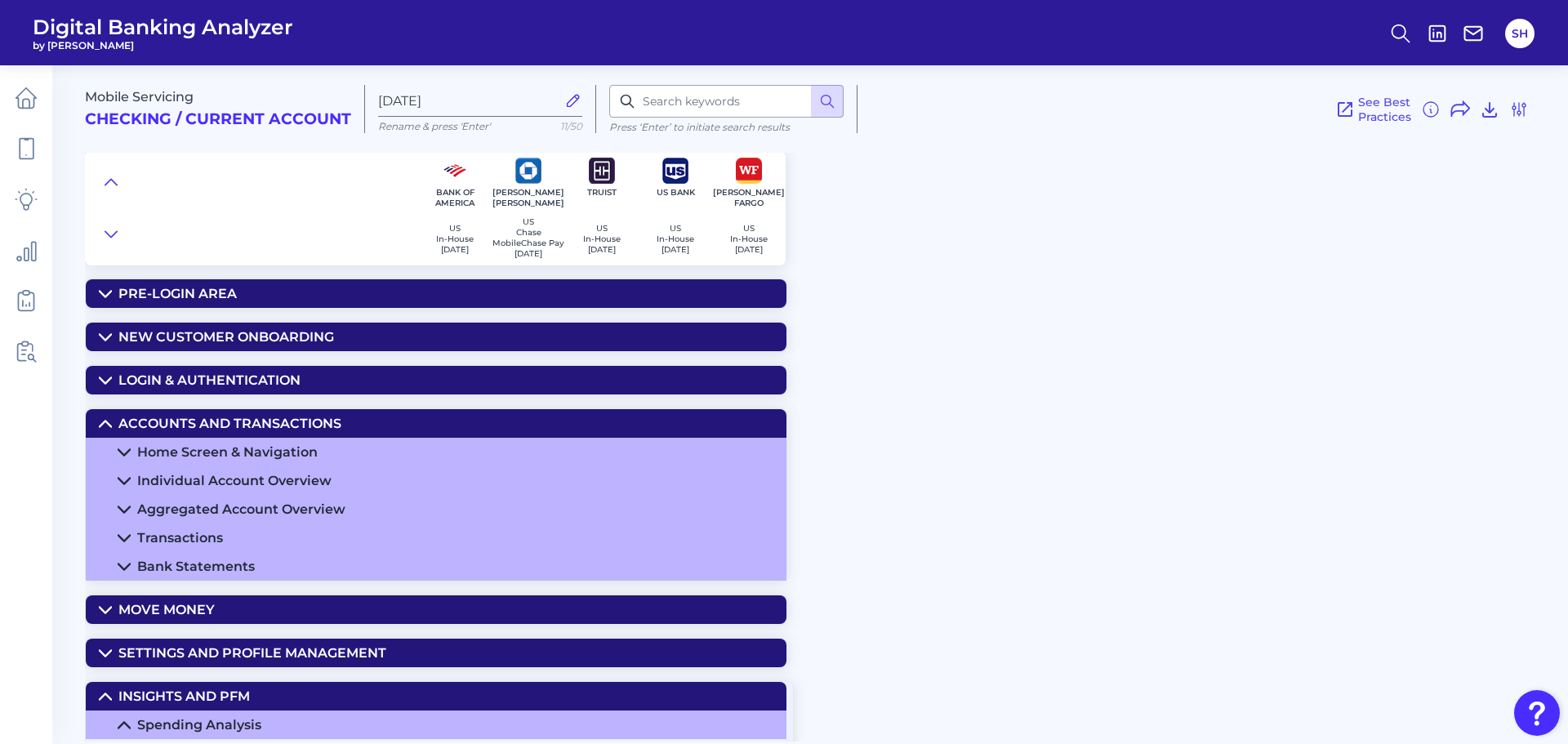
click at [507, 449] on summary "Home Screen & Navigation" at bounding box center [435, 452] width 700 height 28
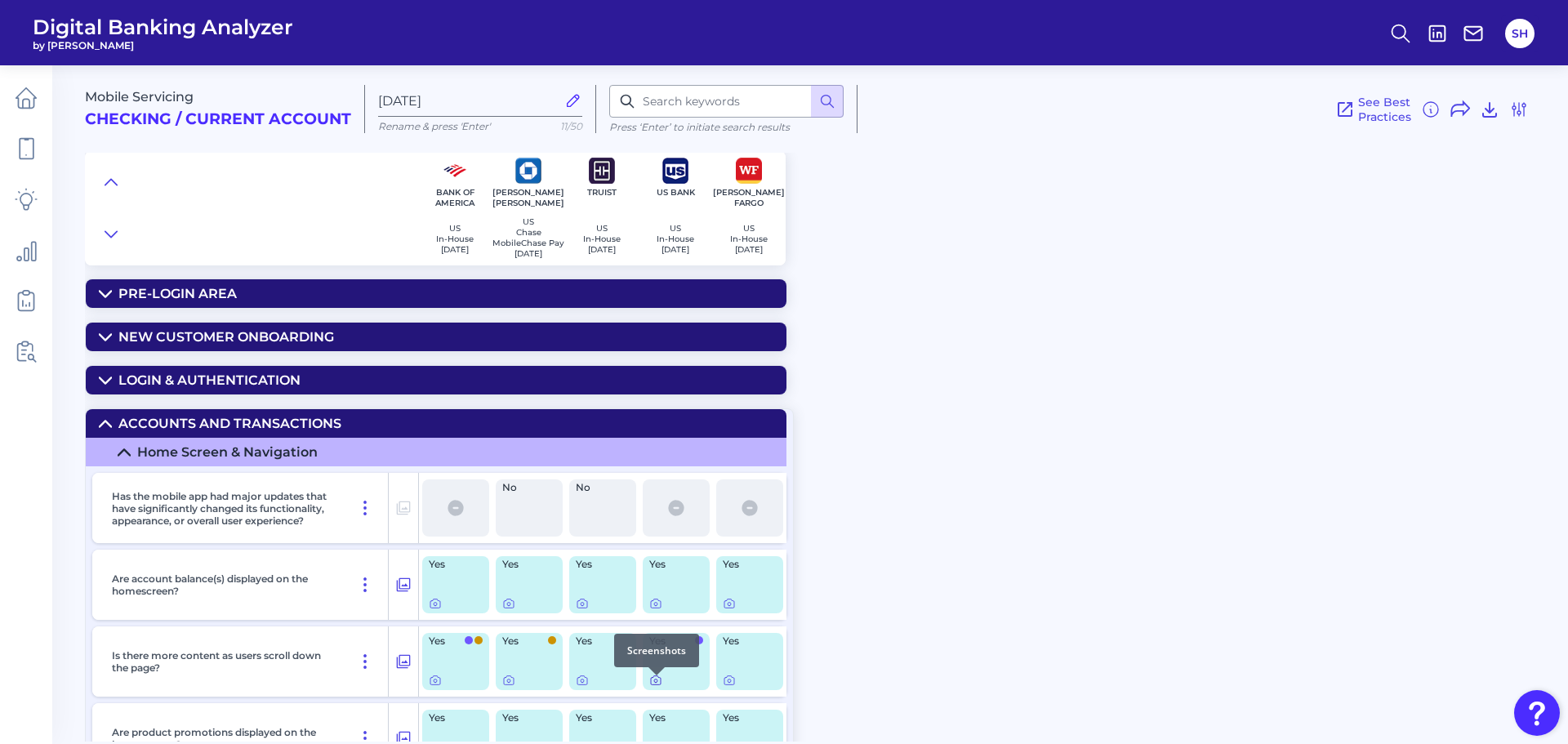
click at [655, 683] on icon at bounding box center [656, 681] width 4 height 4
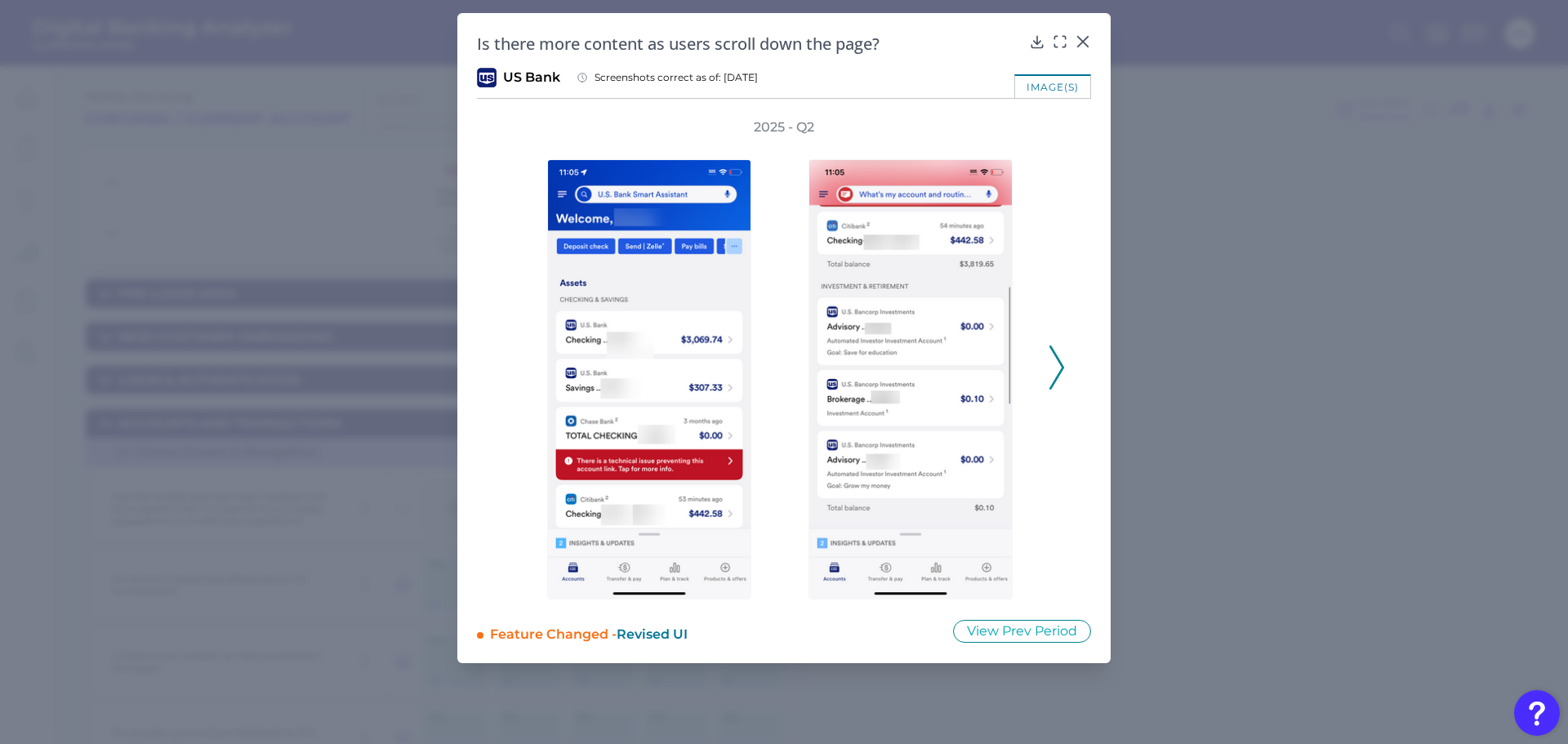
click at [1055, 369] on icon at bounding box center [1056, 367] width 15 height 44
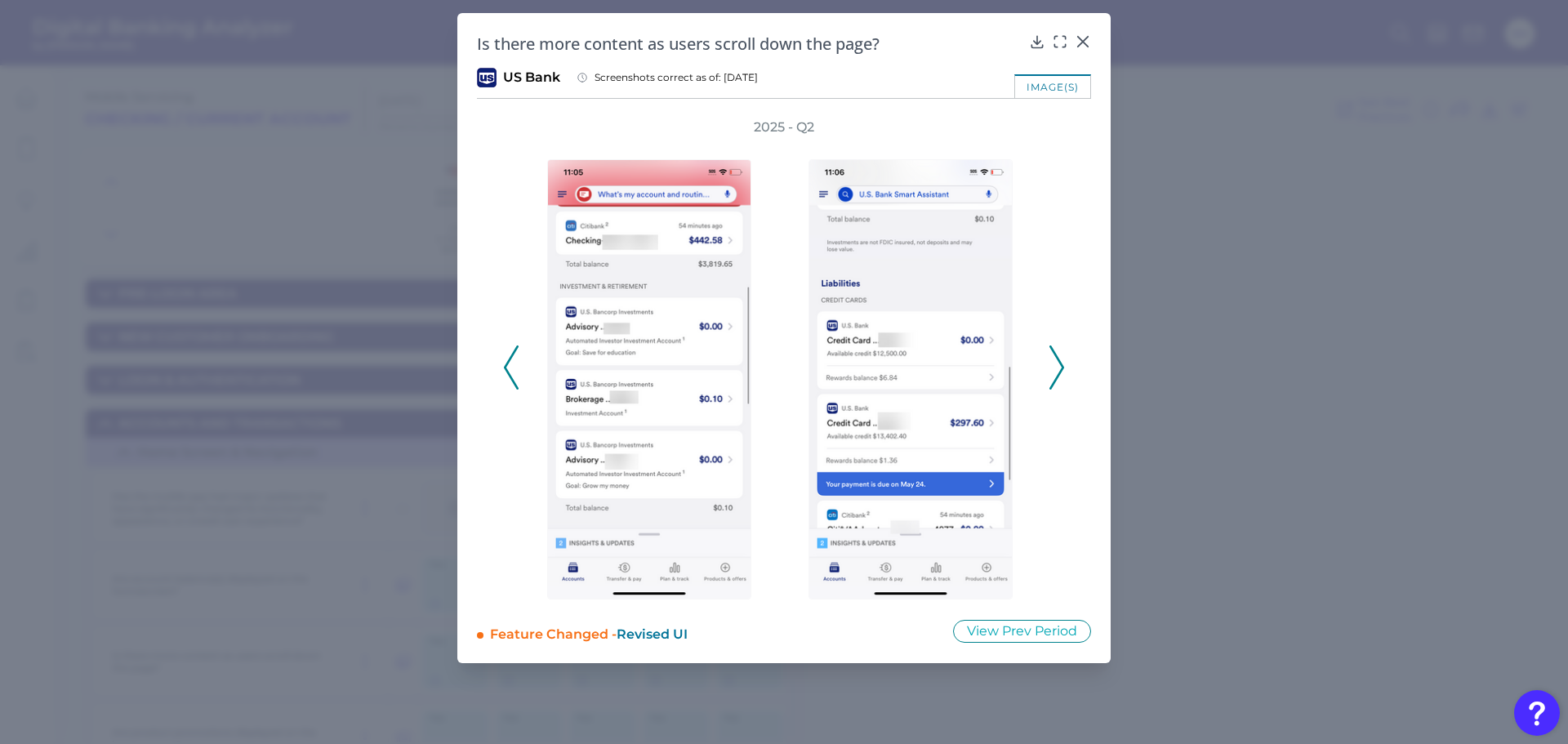
click at [1055, 369] on icon at bounding box center [1056, 367] width 15 height 44
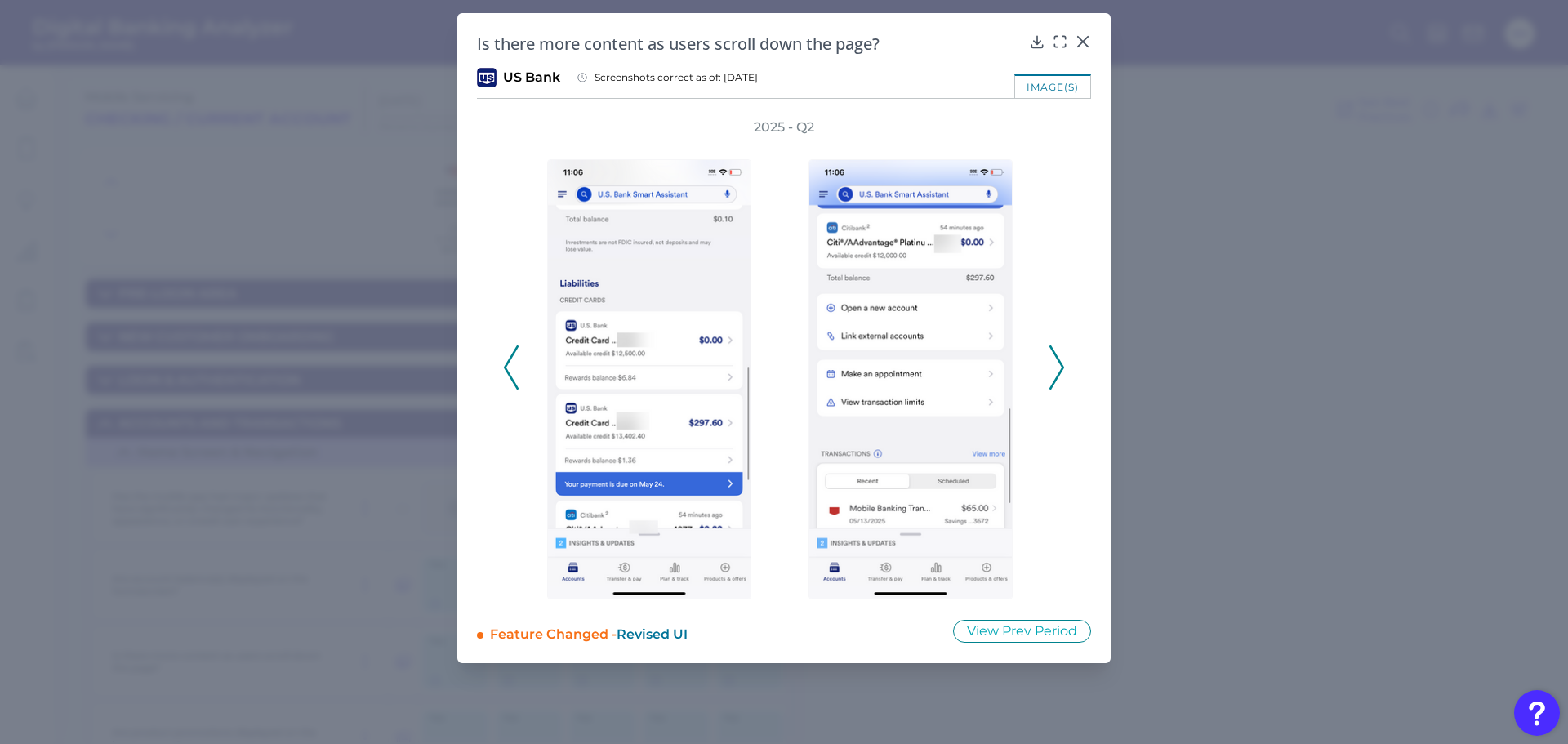
click at [1055, 369] on icon at bounding box center [1056, 367] width 15 height 44
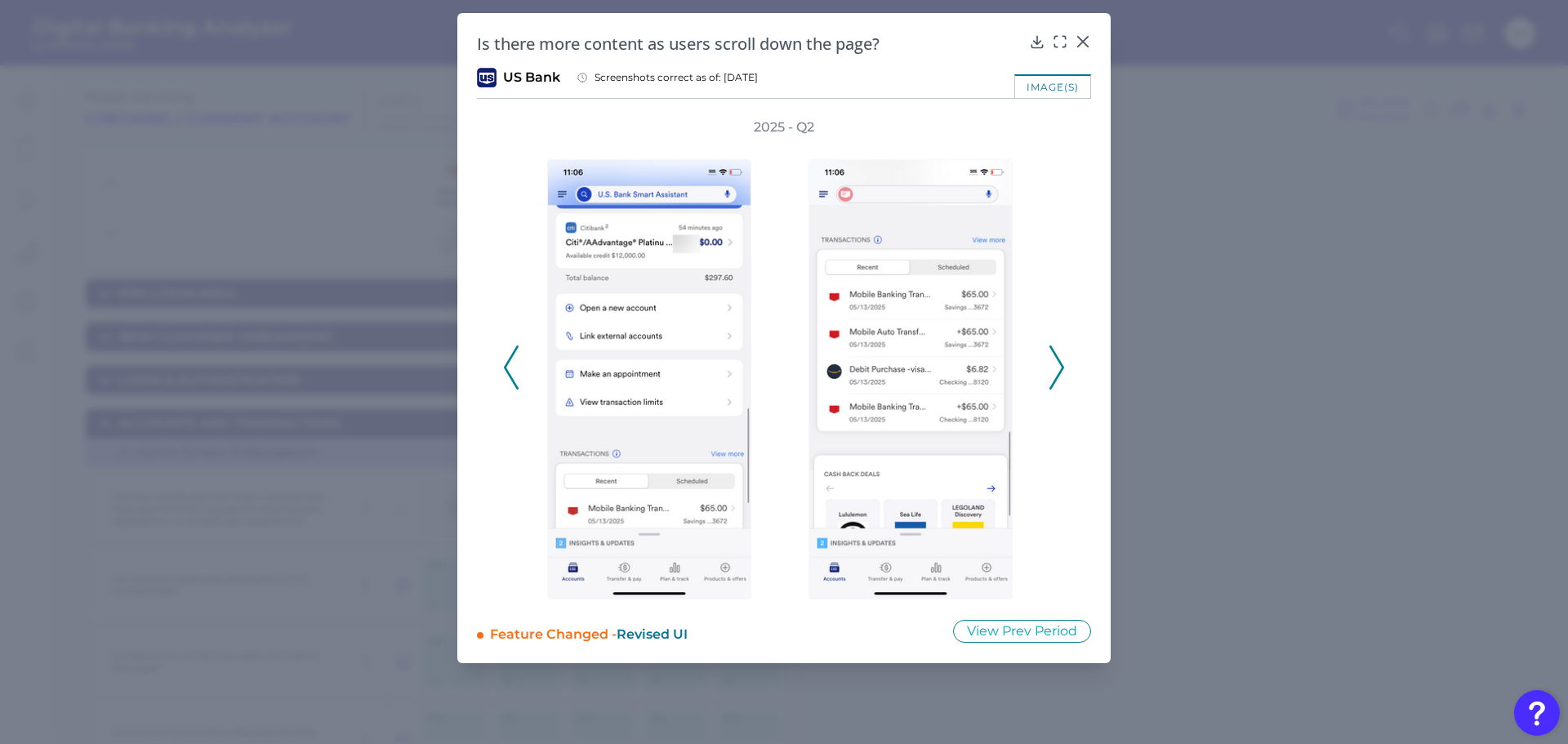
click at [1055, 369] on icon at bounding box center [1056, 367] width 15 height 44
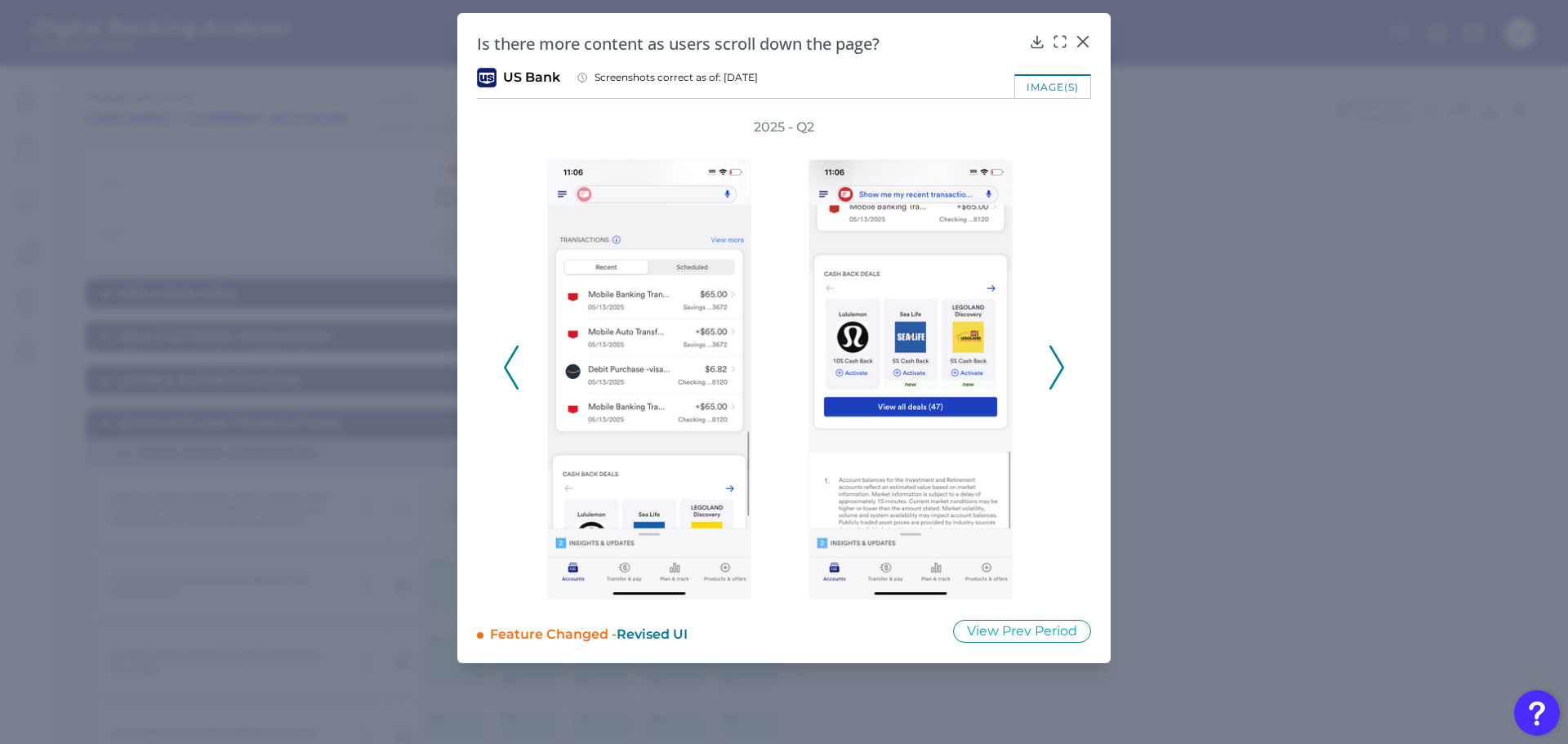
click at [1055, 369] on icon at bounding box center [1056, 367] width 15 height 44
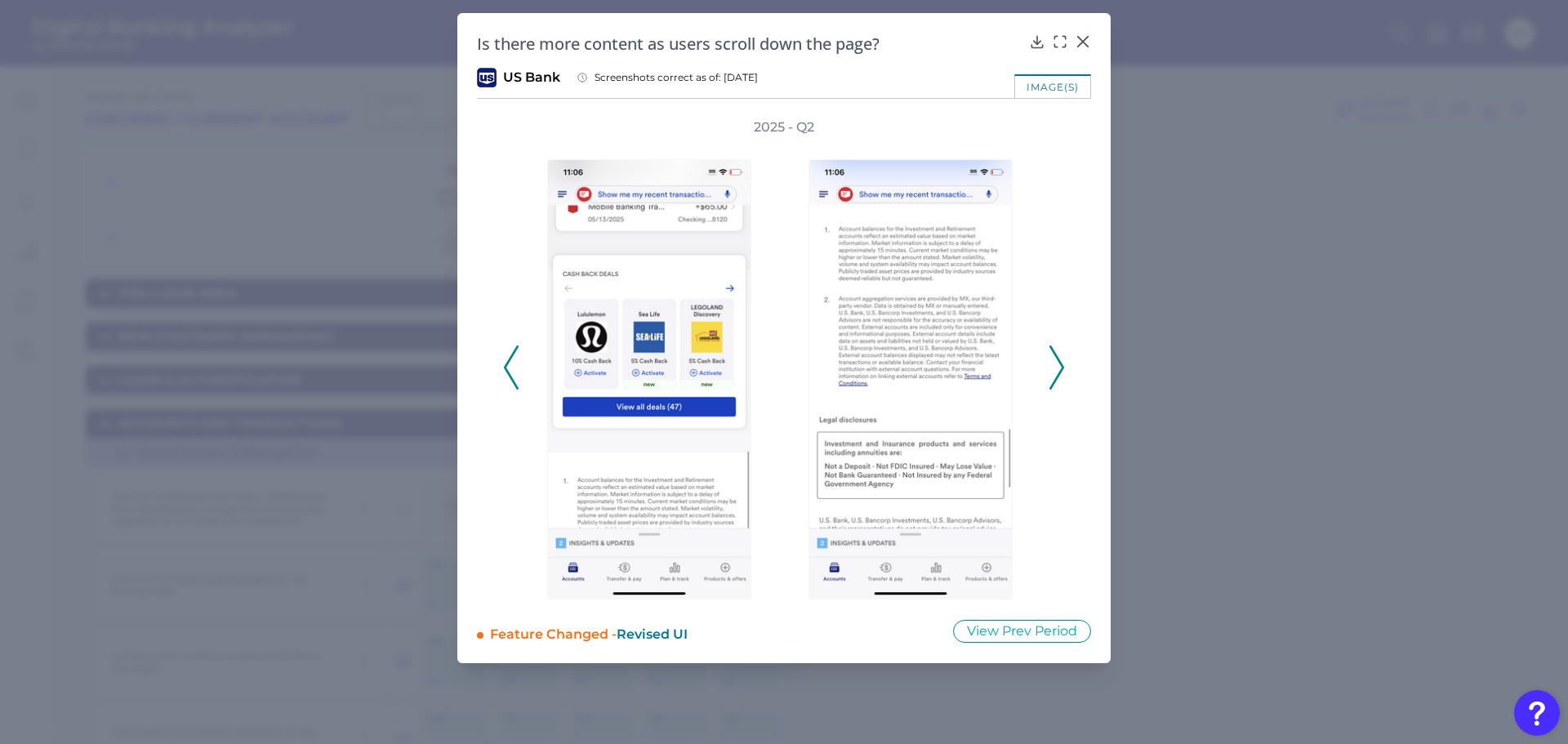
click at [511, 361] on icon at bounding box center [511, 367] width 15 height 44
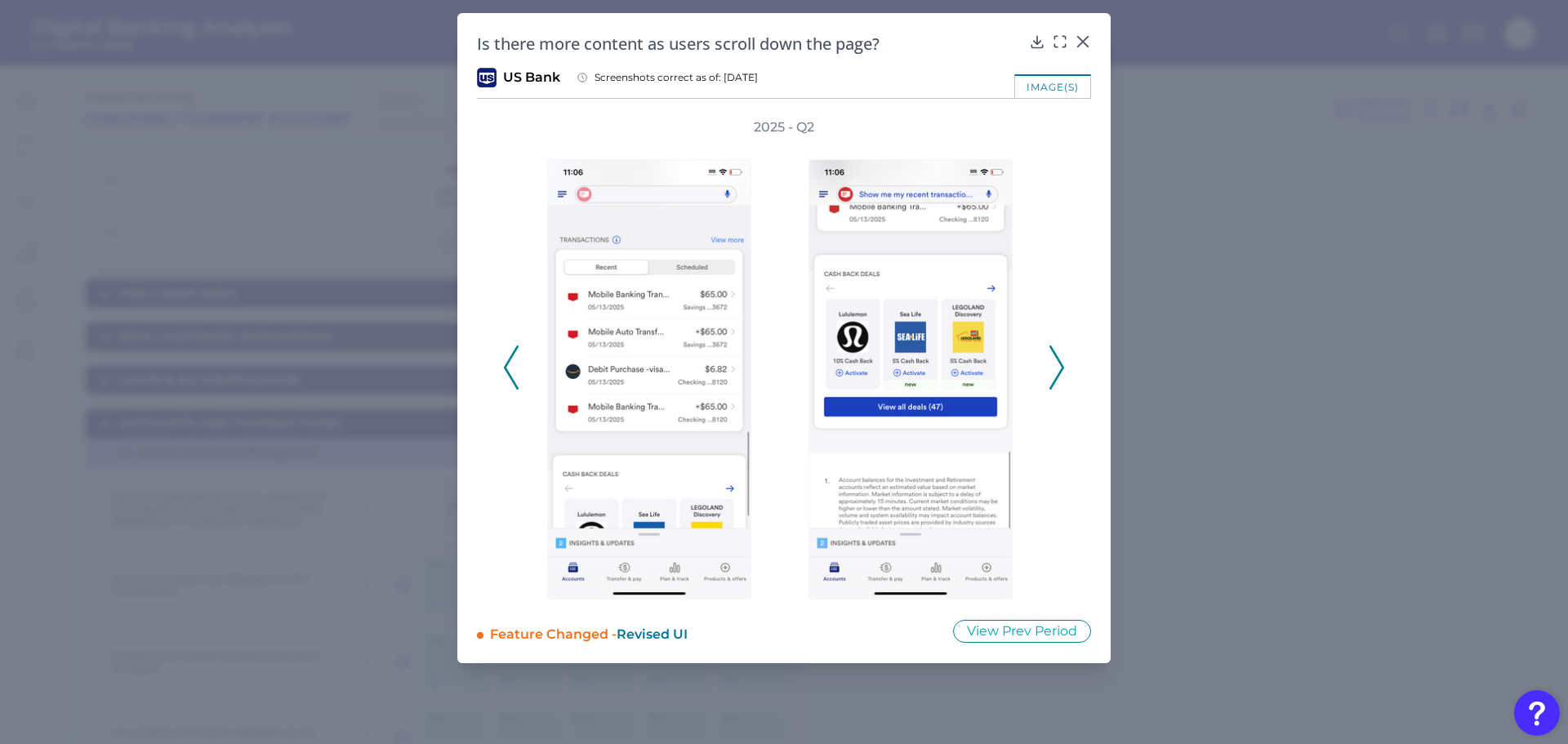
click at [511, 361] on icon at bounding box center [511, 367] width 15 height 44
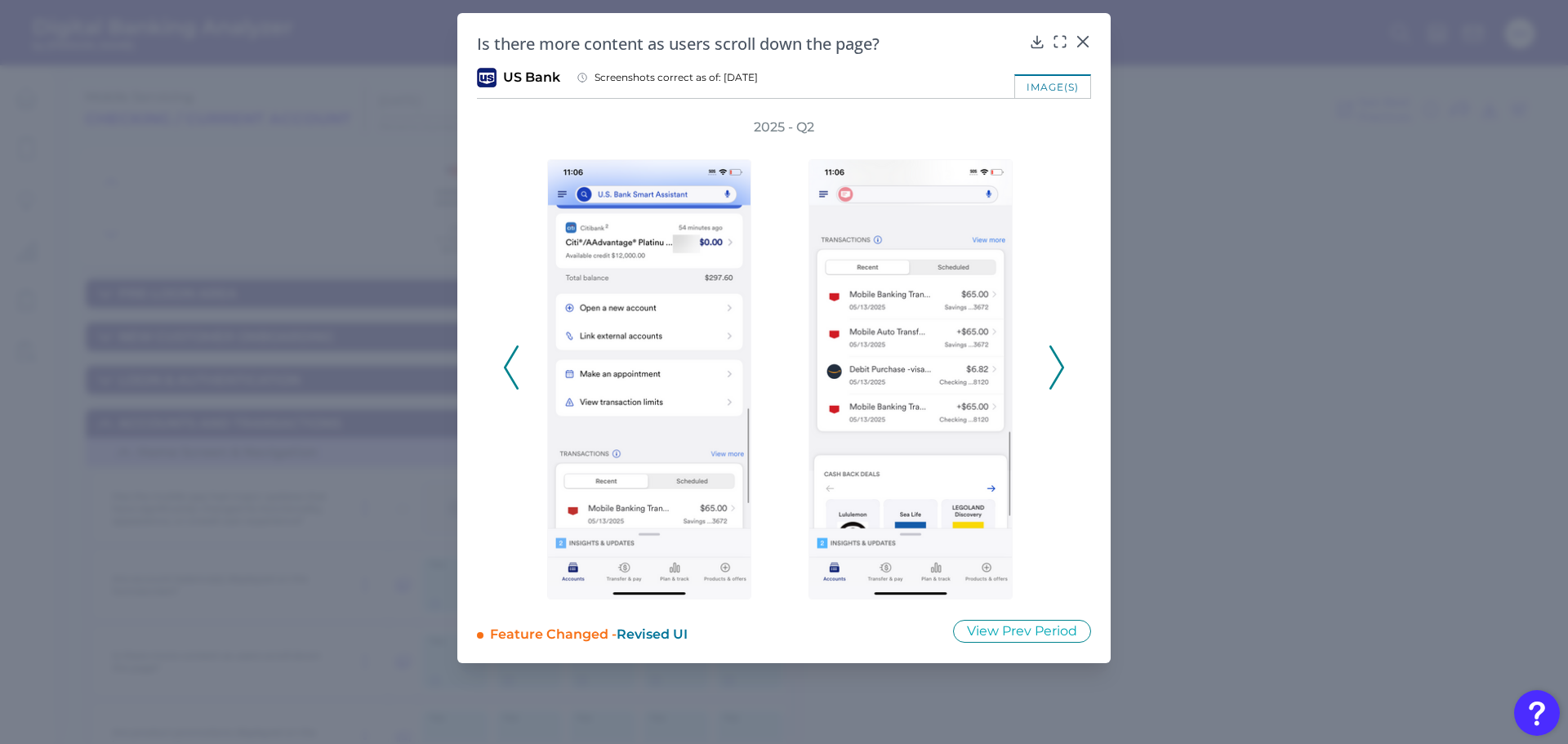
click at [511, 361] on icon at bounding box center [511, 367] width 15 height 44
click at [1080, 38] on icon at bounding box center [1083, 41] width 10 height 10
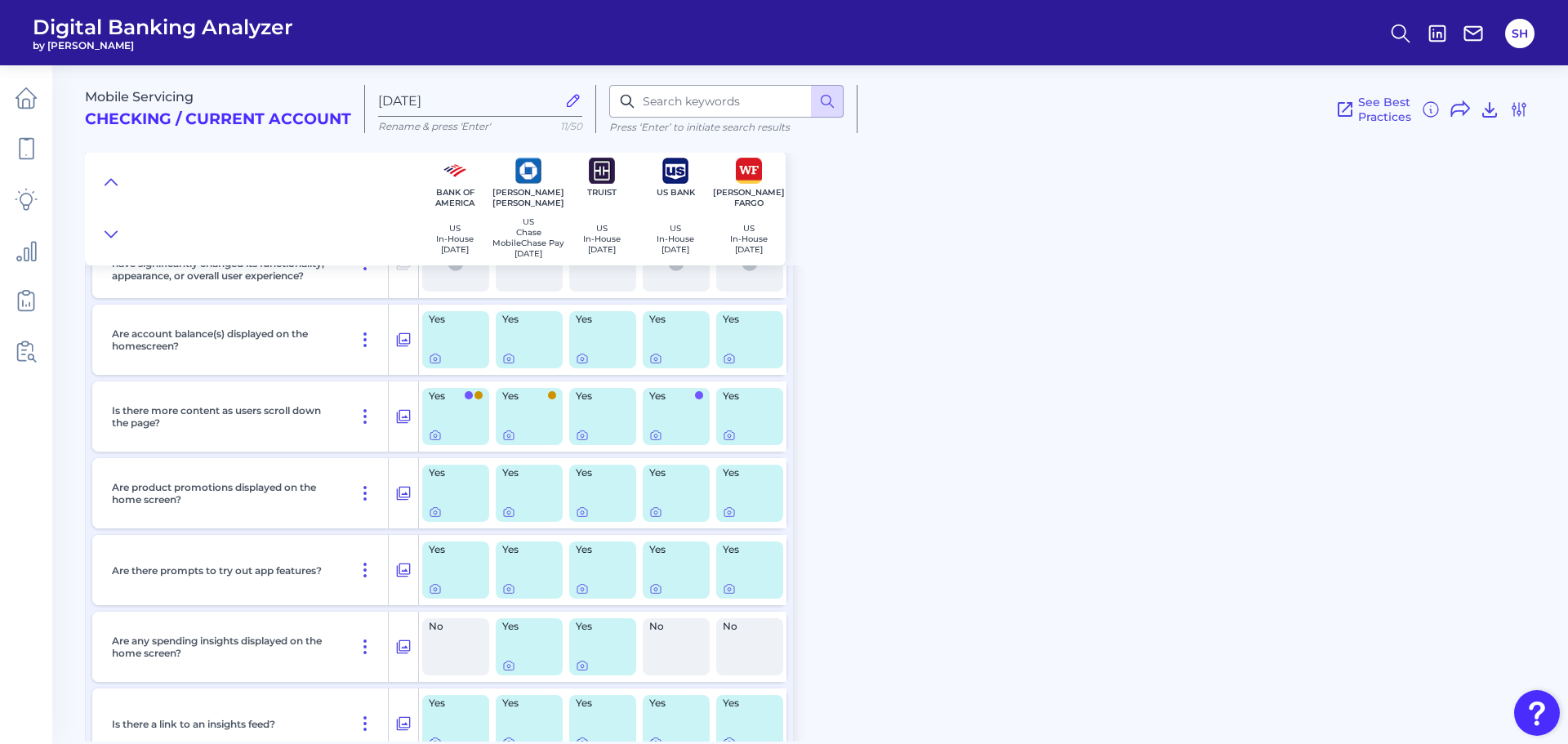
scroll to position [653, 0]
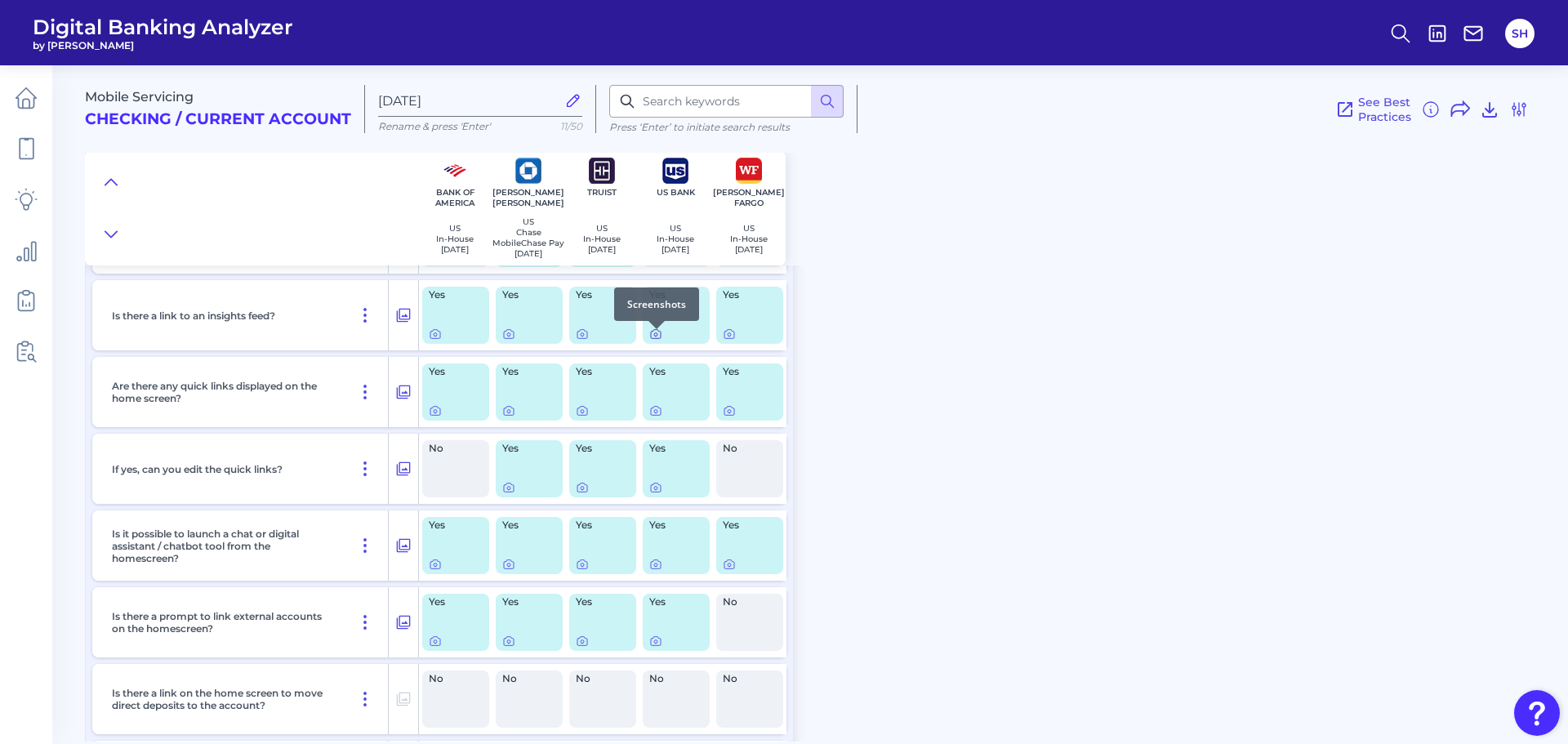
click at [652, 339] on icon at bounding box center [656, 334] width 13 height 13
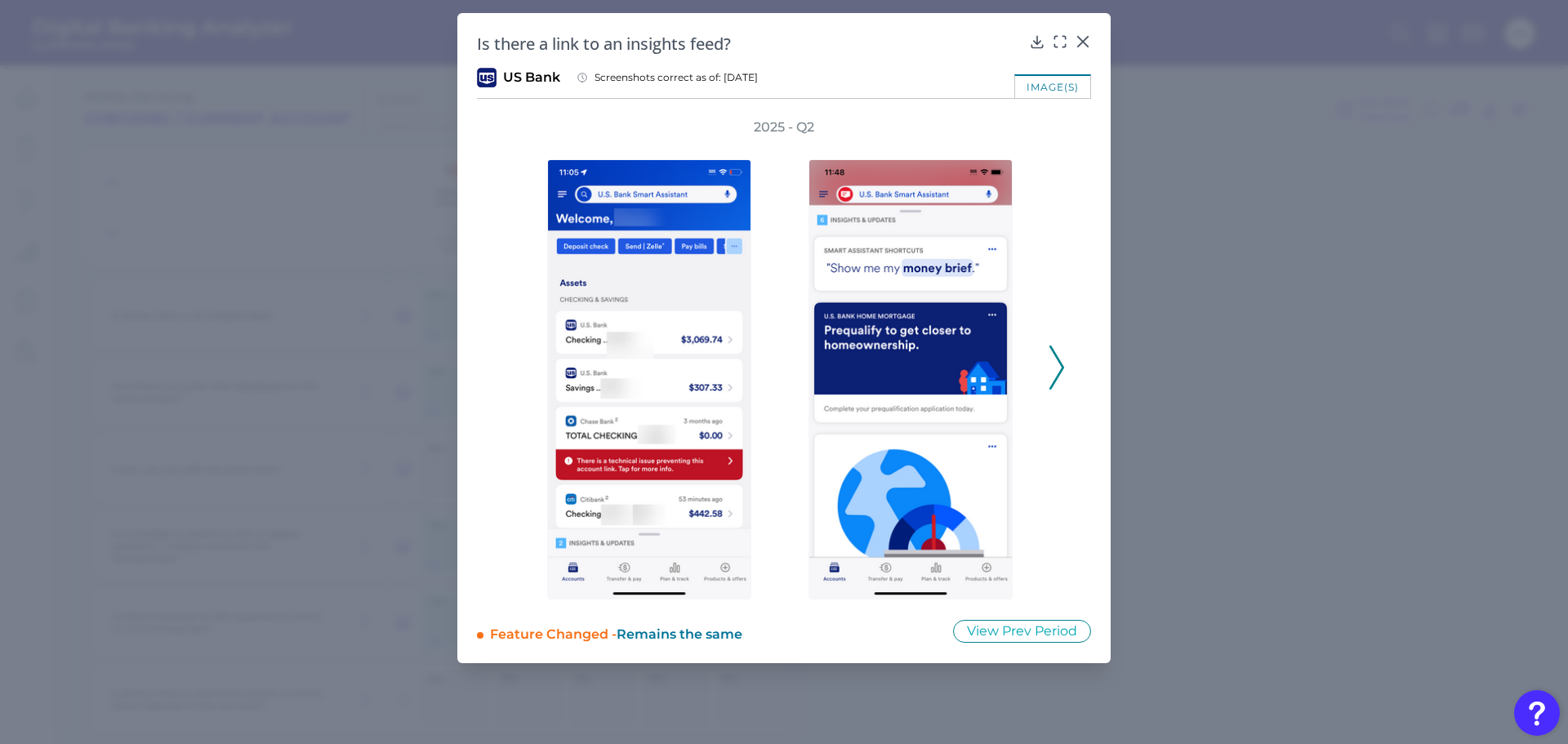
click at [1058, 360] on polyline at bounding box center [1055, 368] width 12 height 42
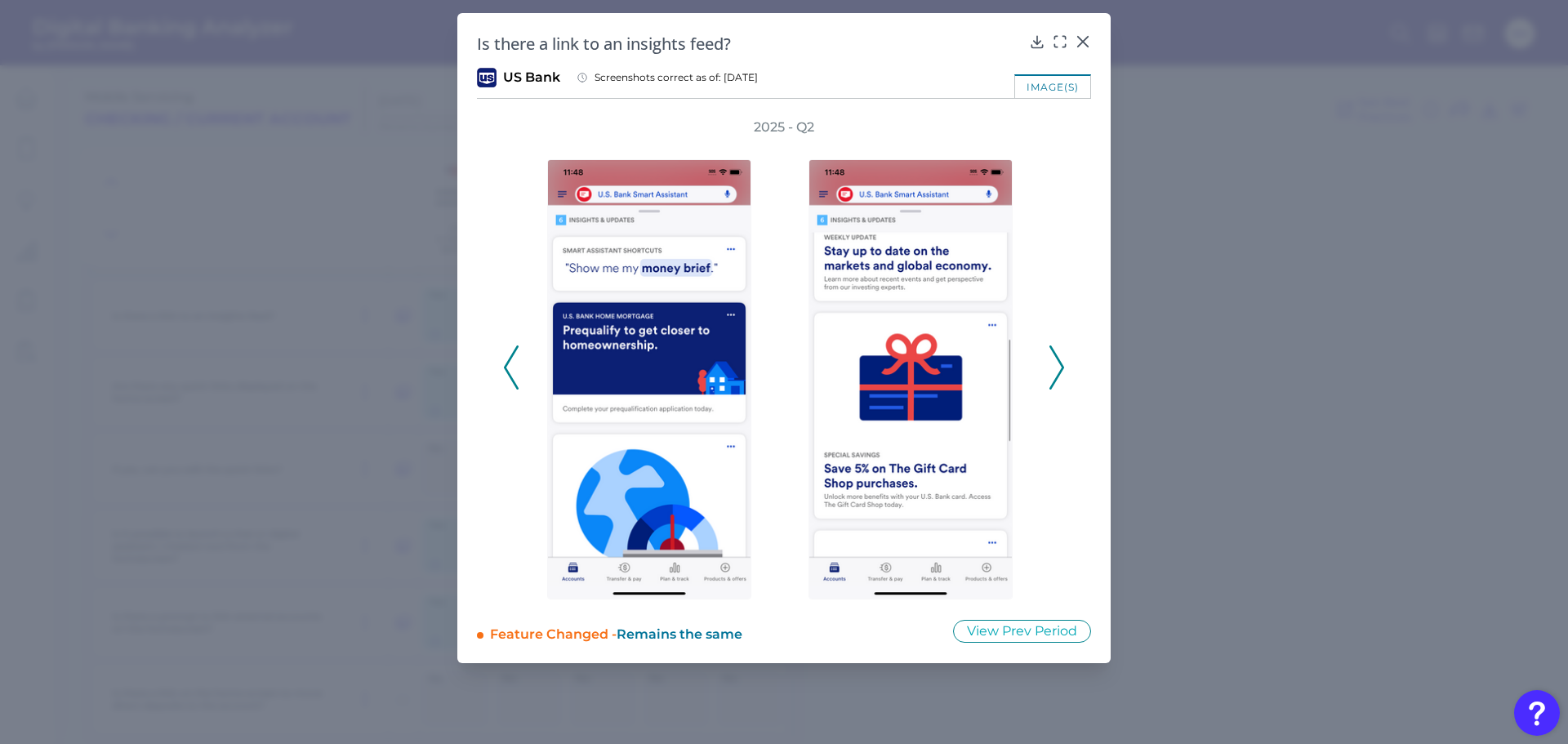
click at [1058, 360] on polyline at bounding box center [1055, 368] width 12 height 42
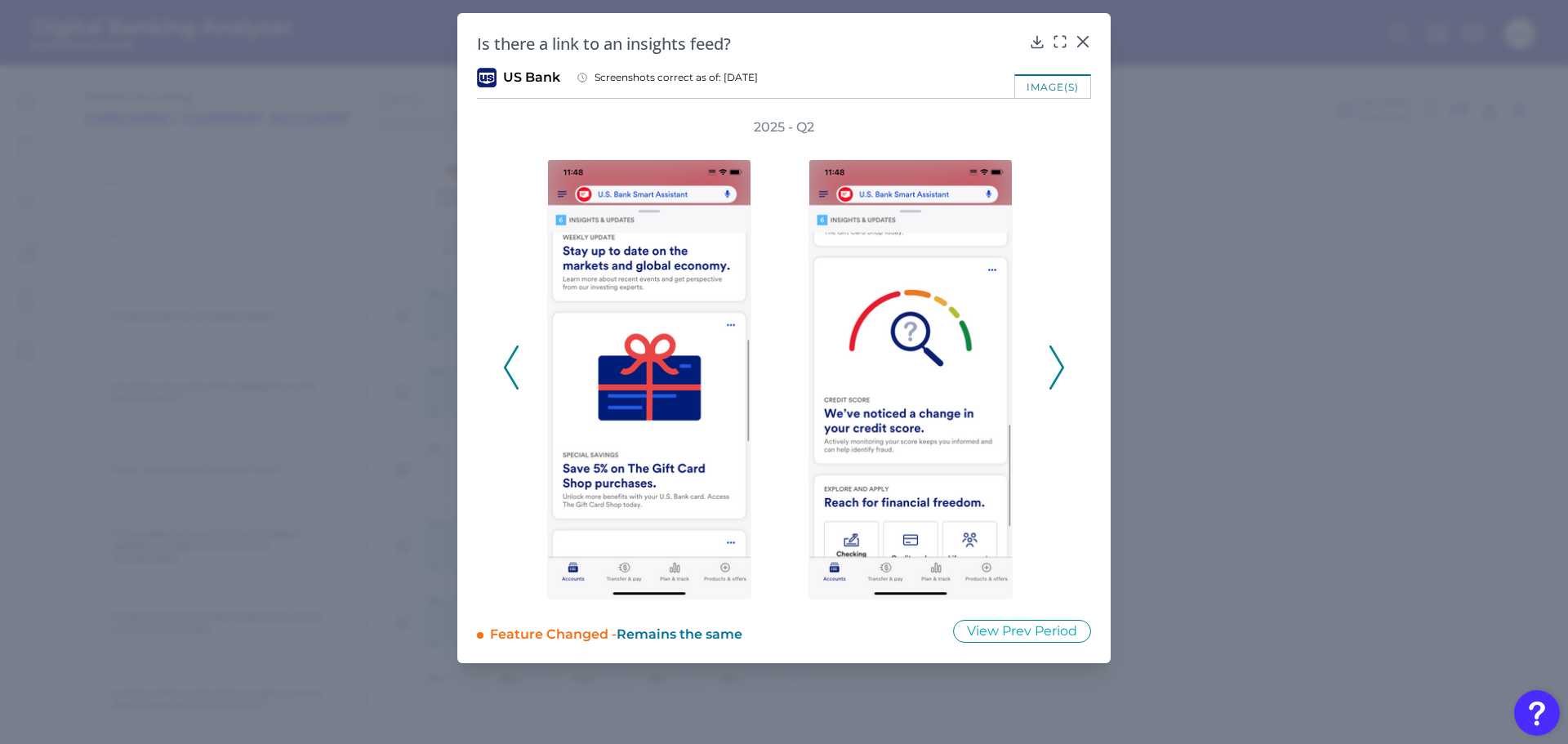
click at [1058, 360] on polyline at bounding box center [1055, 368] width 12 height 42
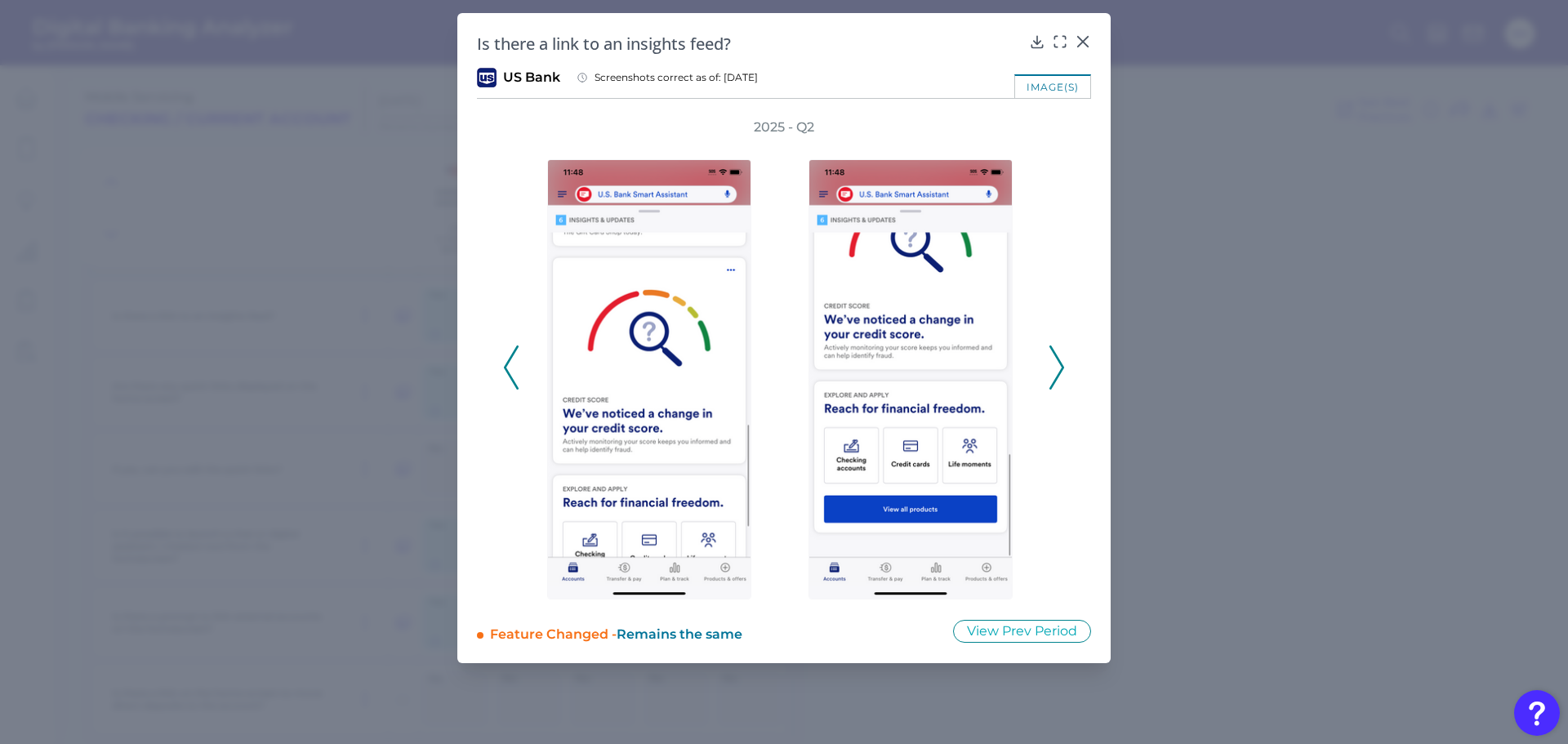
click at [1058, 360] on polyline at bounding box center [1055, 368] width 12 height 42
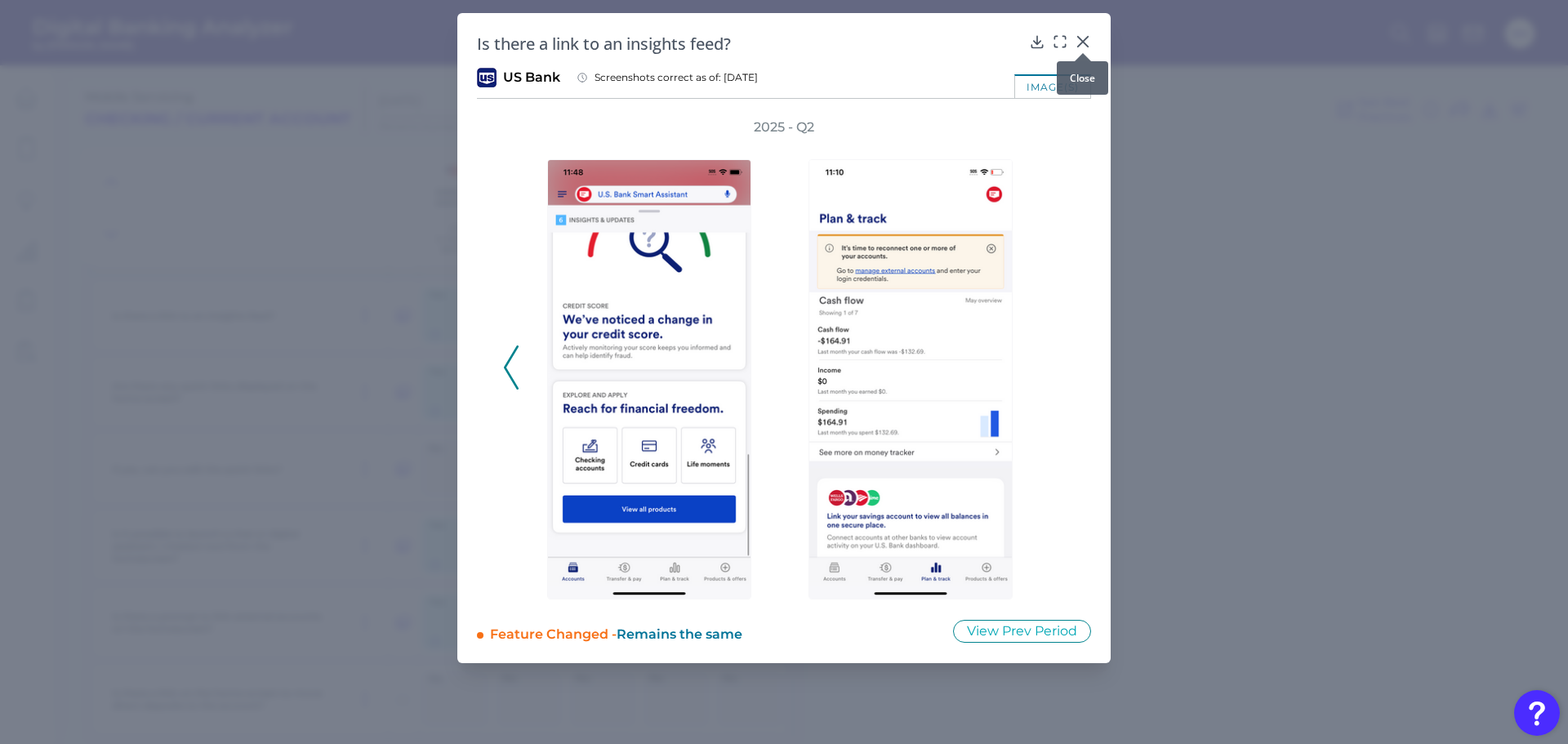
click at [1080, 41] on icon at bounding box center [1083, 42] width 16 height 16
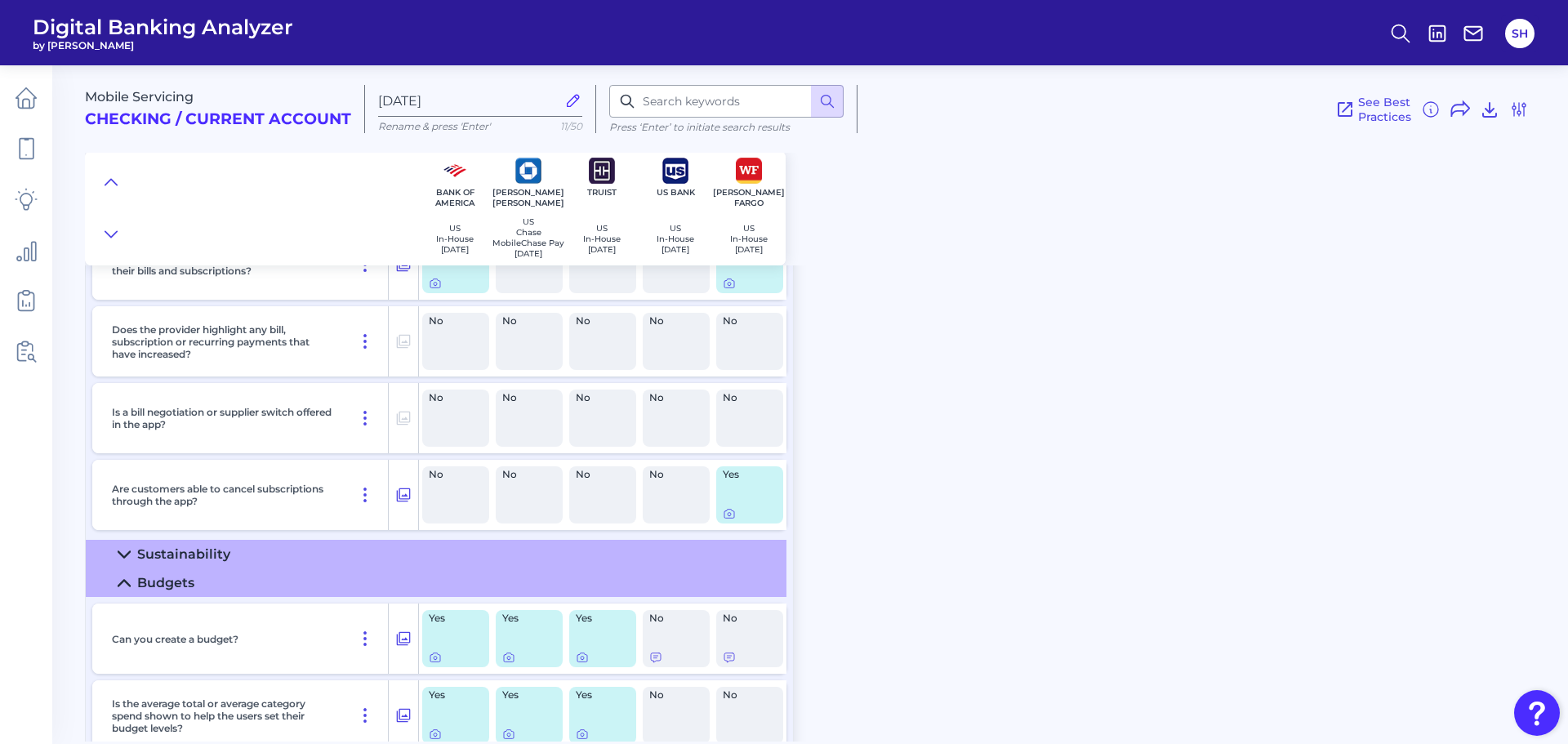
scroll to position [2613, 0]
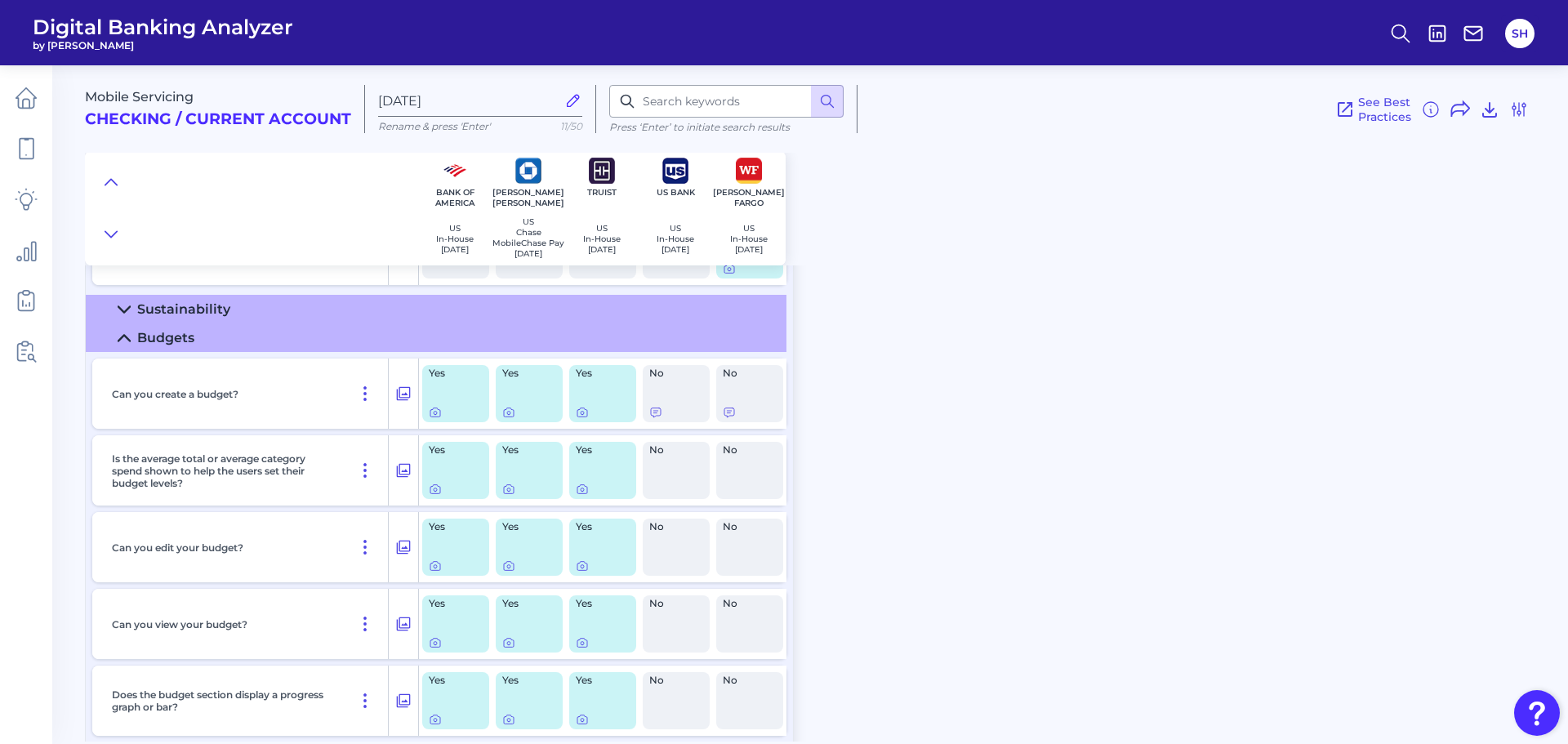
click at [447, 304] on summary "Sustainability" at bounding box center [435, 309] width 700 height 28
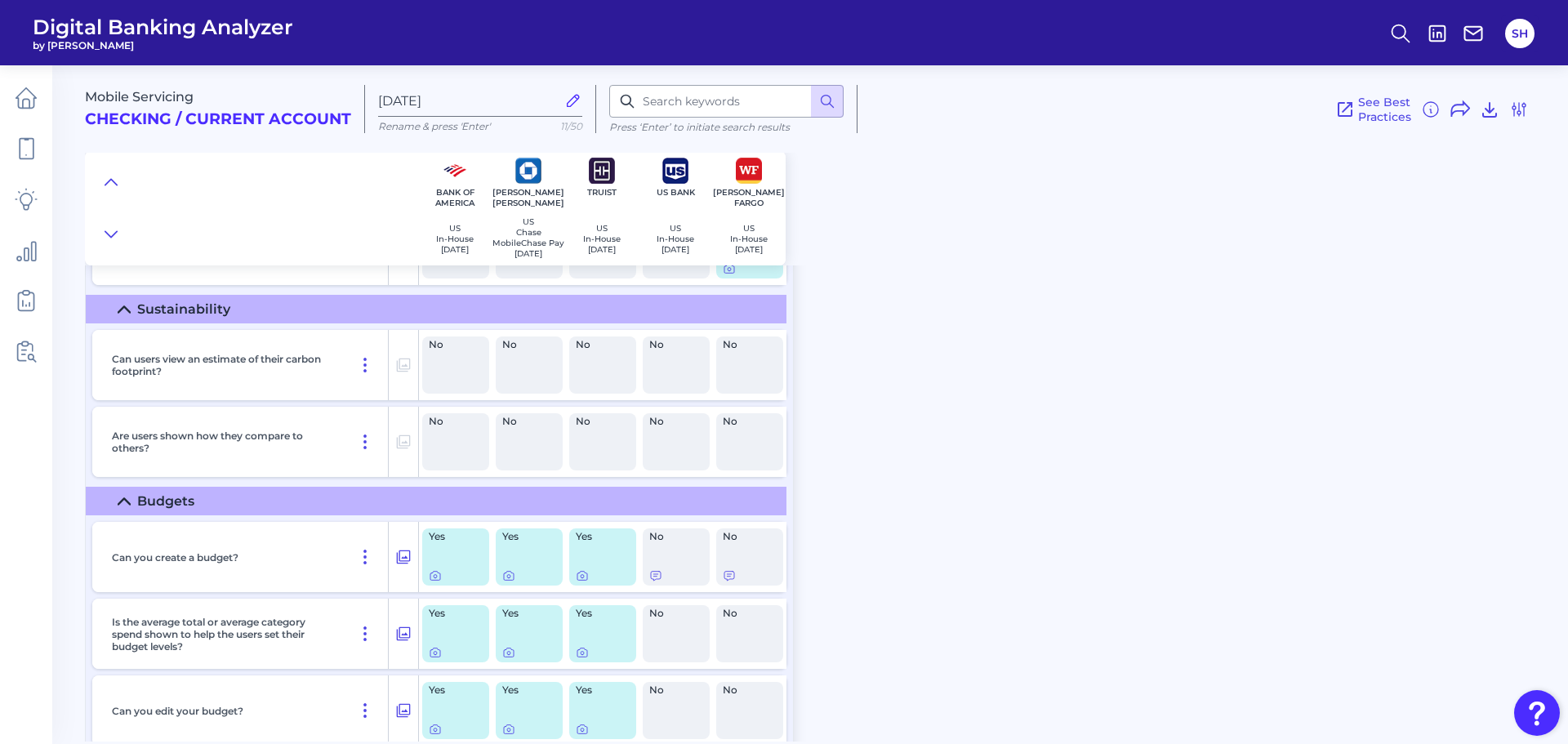
click at [447, 304] on summary "Sustainability" at bounding box center [435, 309] width 700 height 28
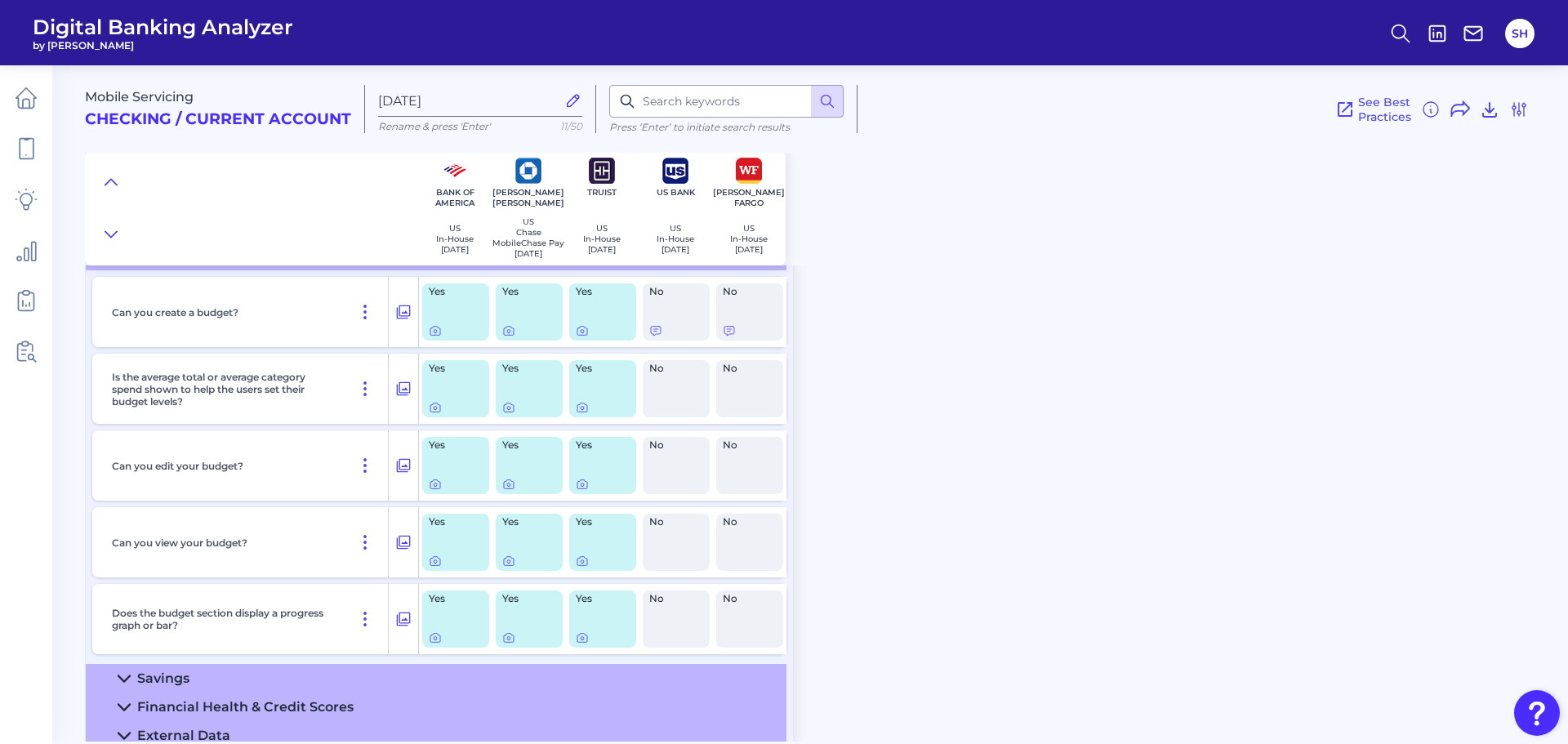
scroll to position [2873, 0]
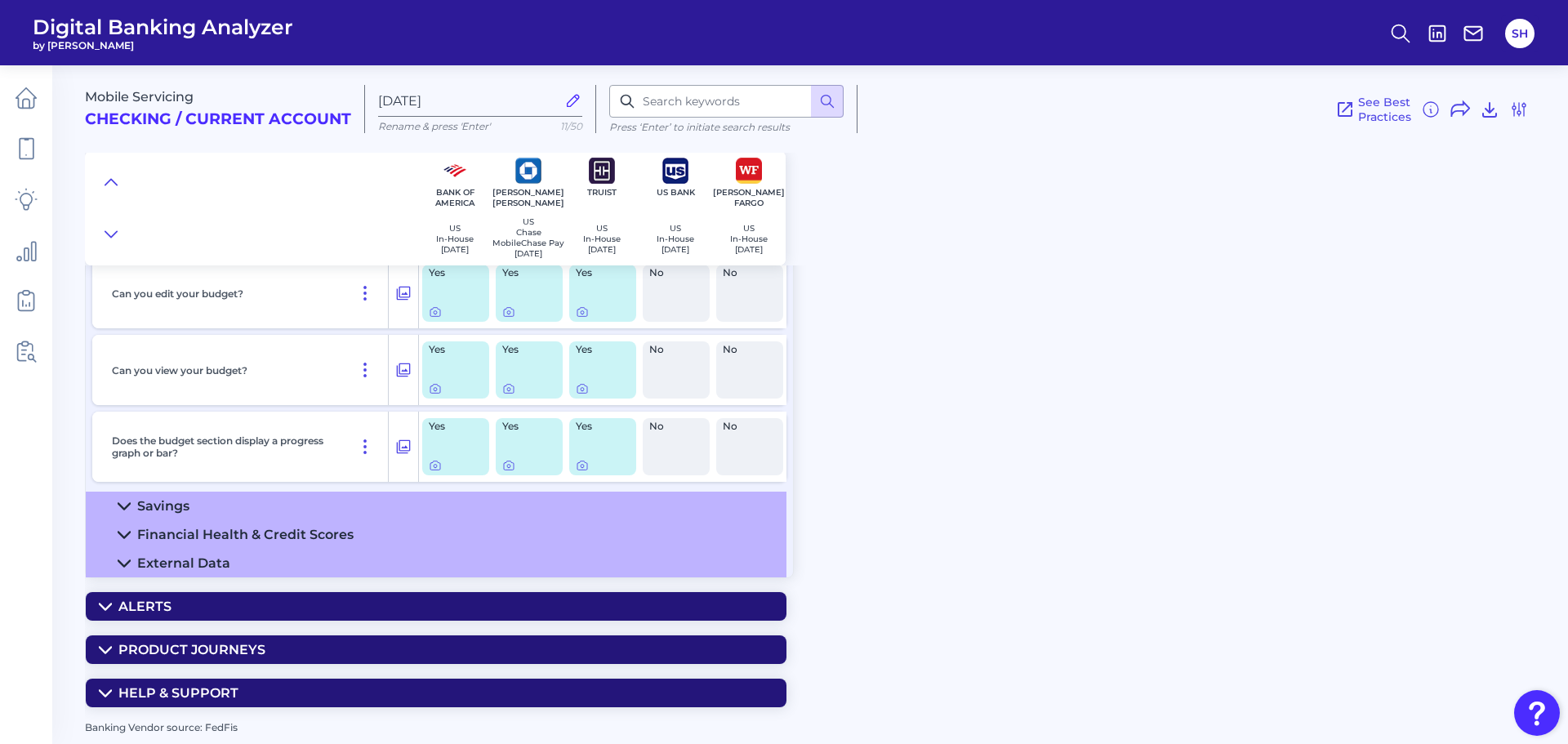
click at [261, 535] on div "Financial Health & Credit Scores" at bounding box center [246, 534] width 217 height 15
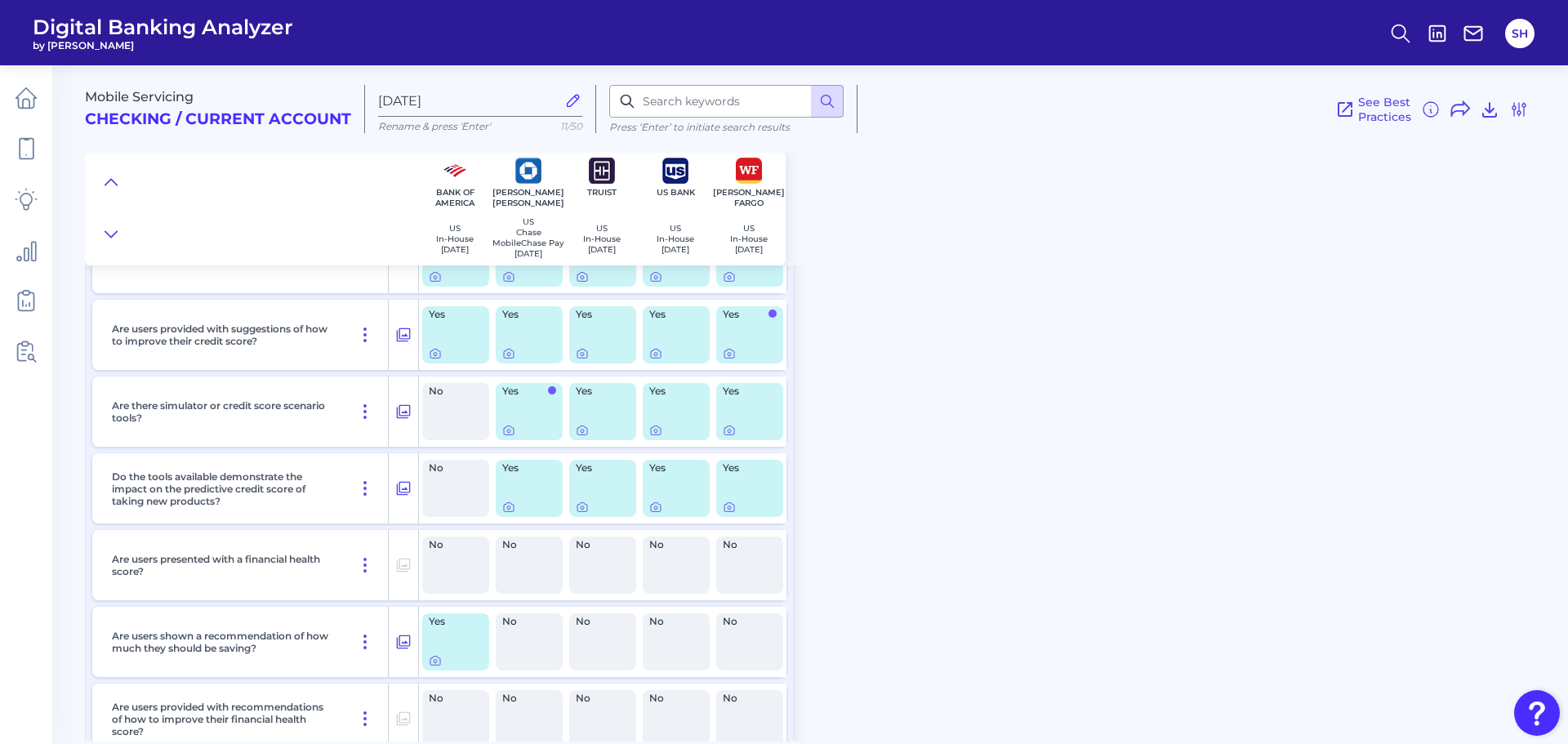
scroll to position [3118, 0]
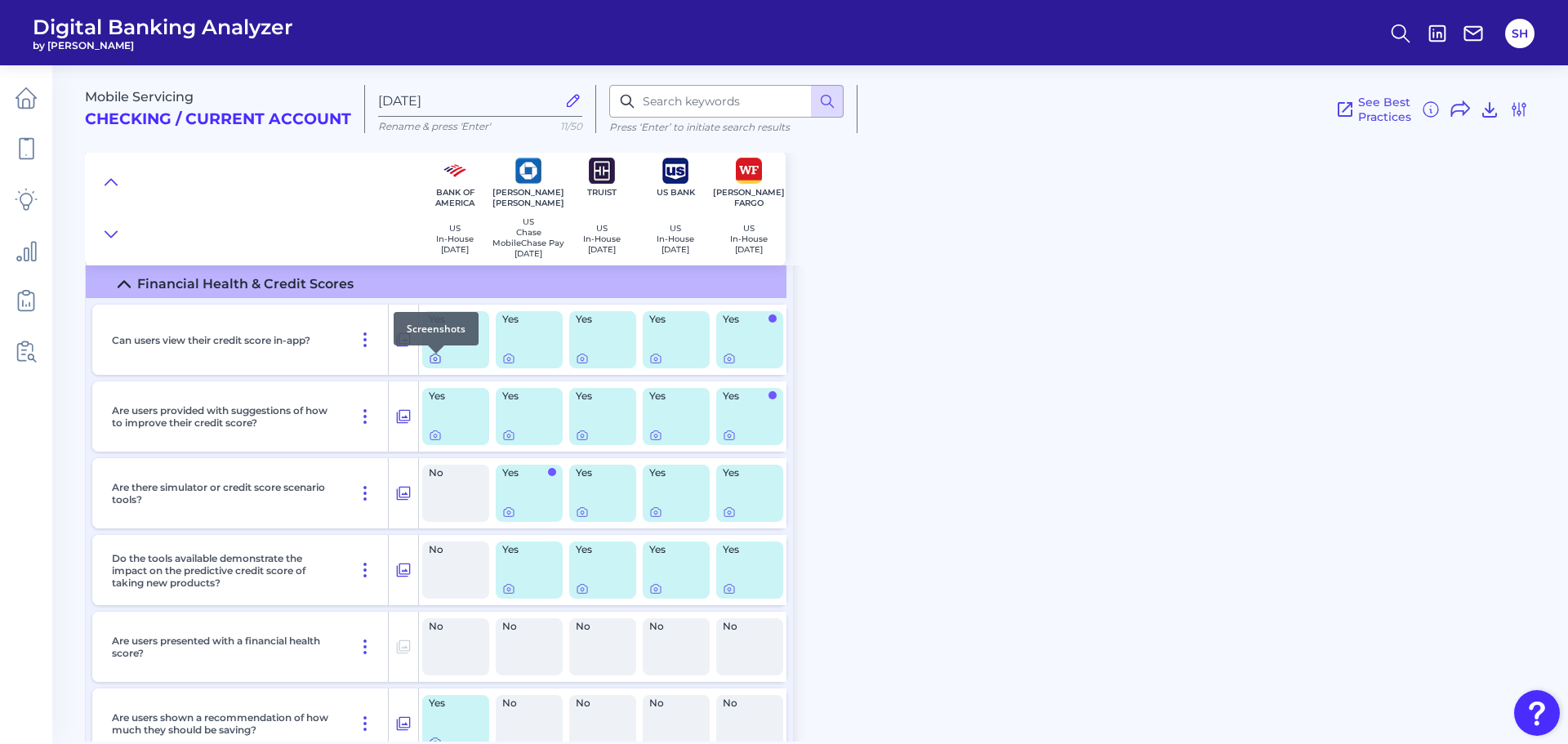
click at [431, 362] on icon at bounding box center [435, 359] width 10 height 9
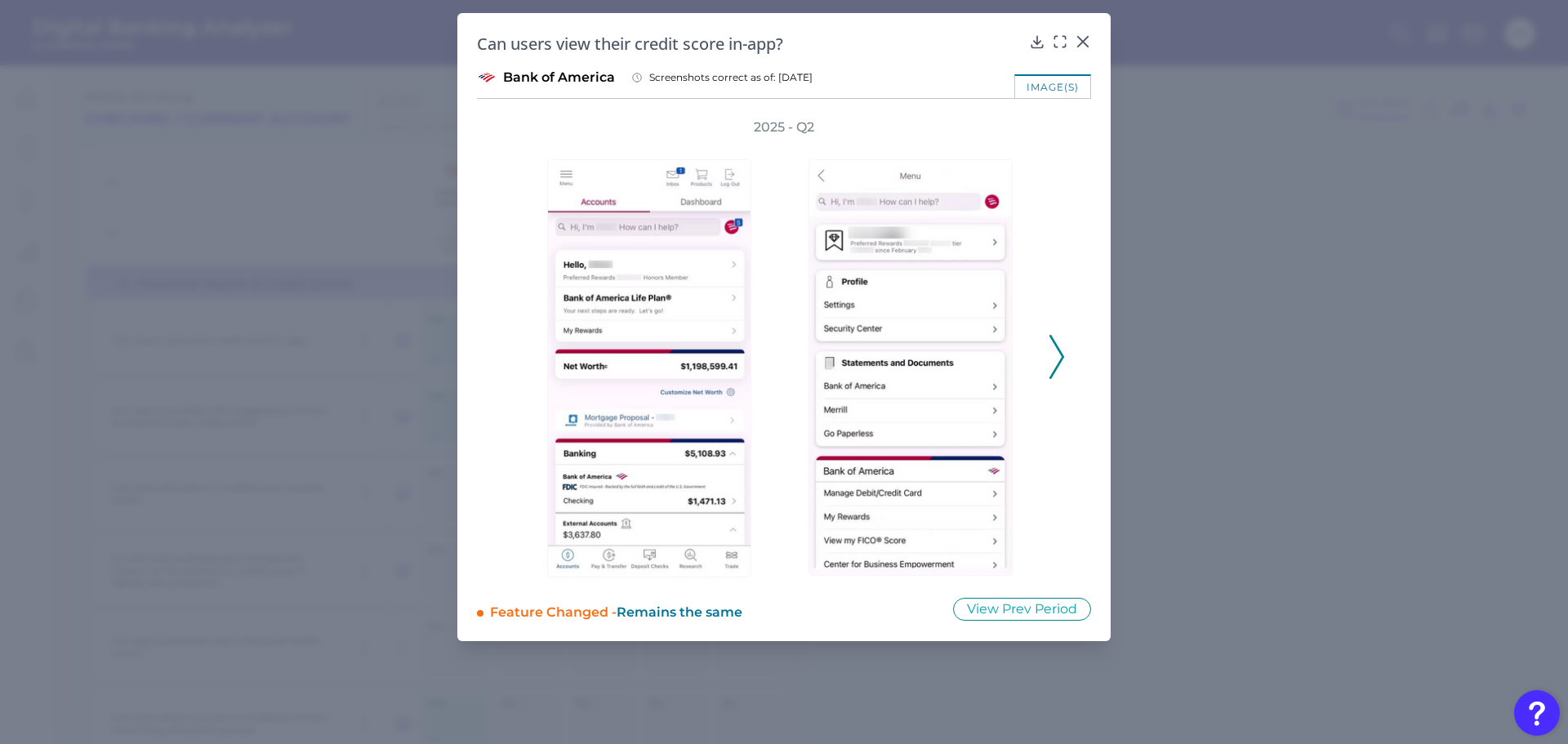
click at [1054, 356] on icon at bounding box center [1056, 357] width 15 height 44
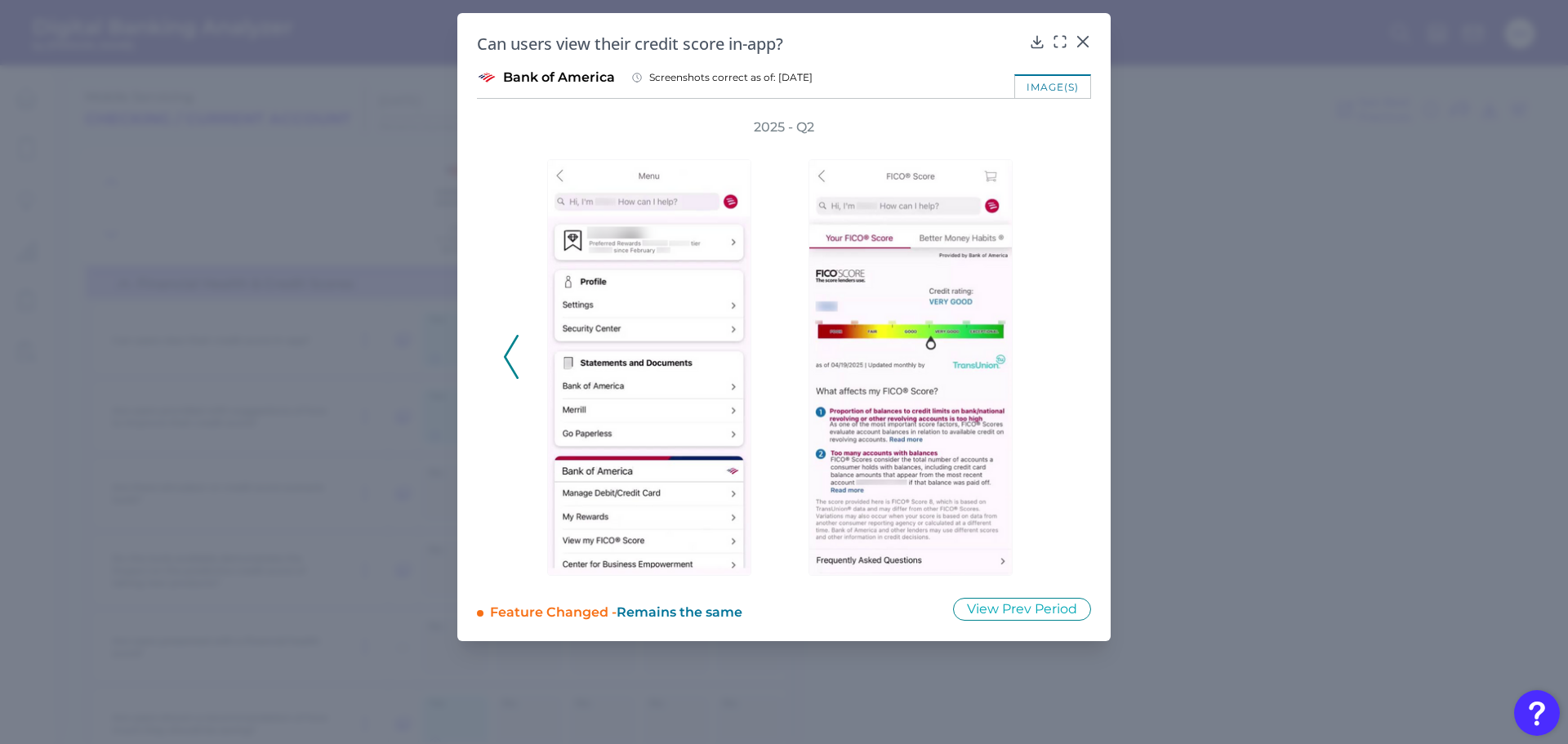
click at [1054, 356] on div "2025 - Q2" at bounding box center [783, 348] width 562 height 459
click at [1079, 36] on icon at bounding box center [1083, 42] width 16 height 16
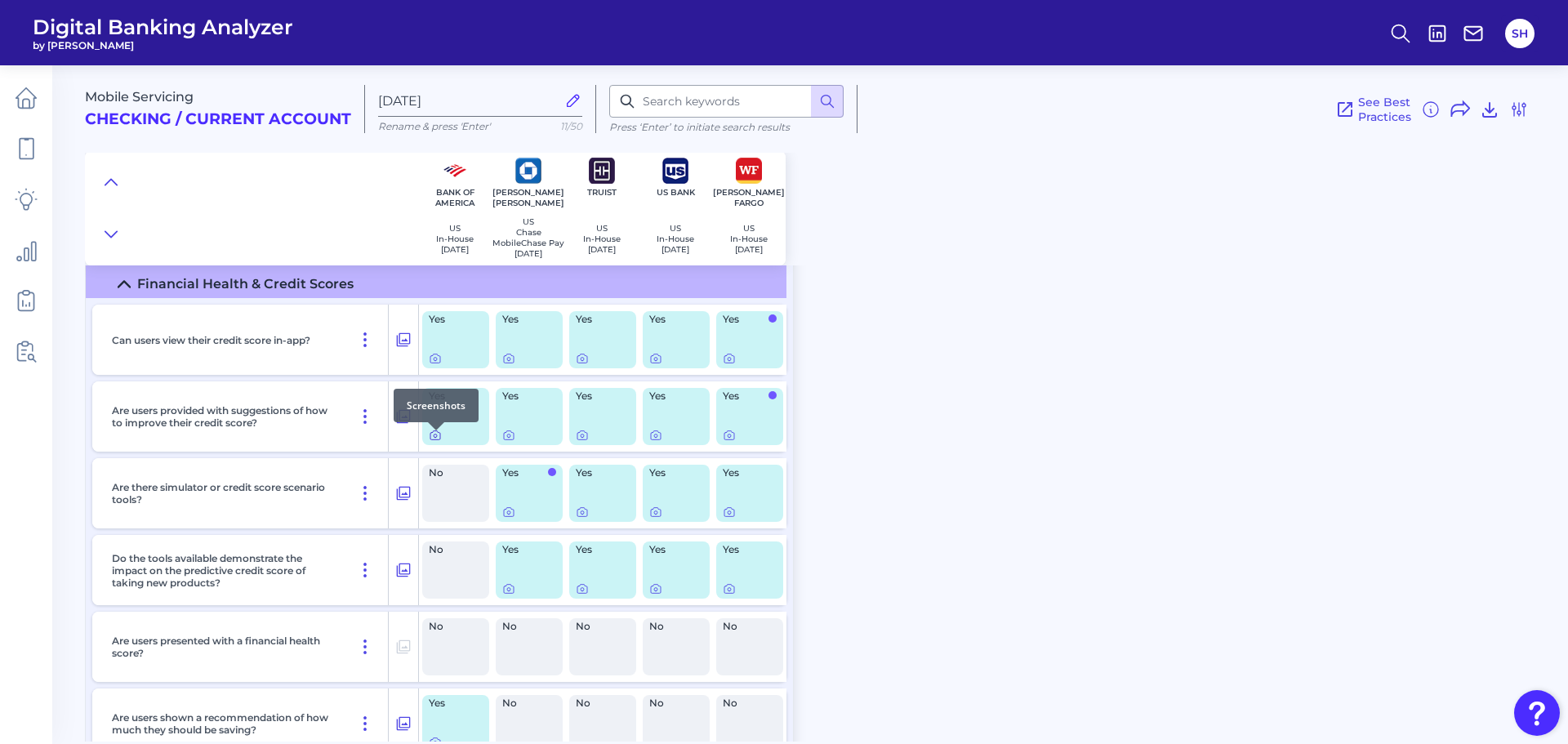
click at [431, 439] on icon at bounding box center [435, 435] width 13 height 13
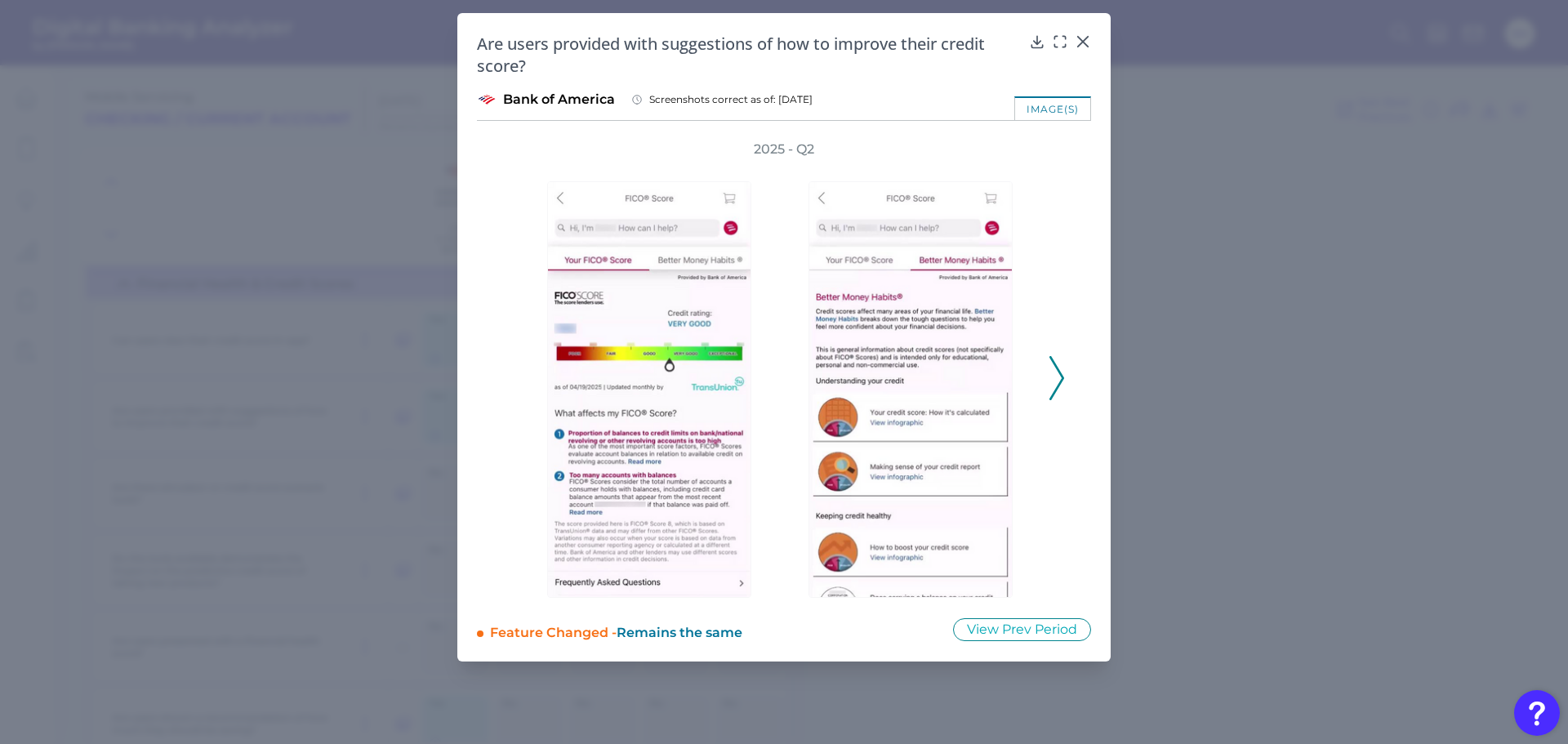
click at [1049, 373] on icon at bounding box center [1056, 378] width 15 height 44
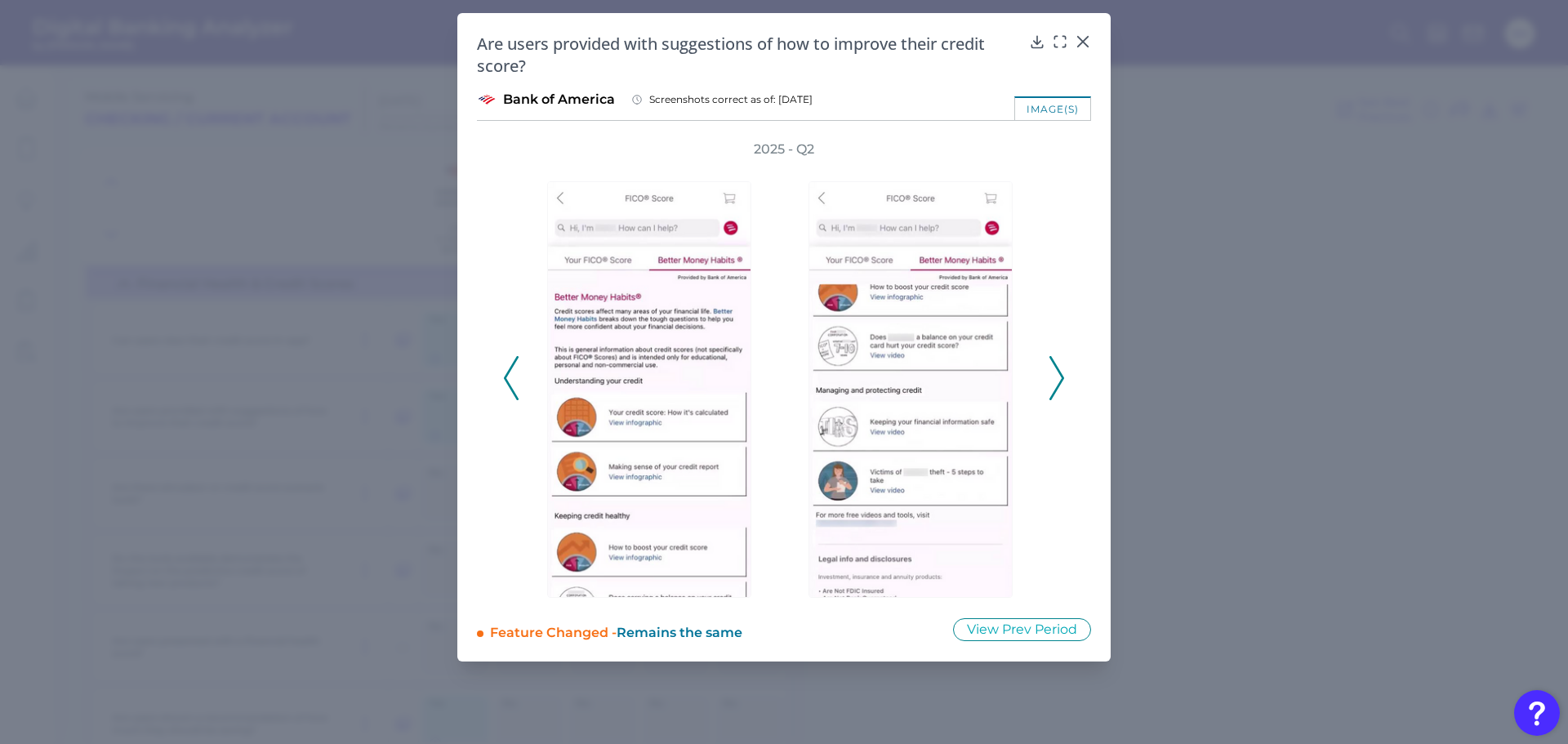
click at [510, 367] on icon at bounding box center [511, 378] width 15 height 44
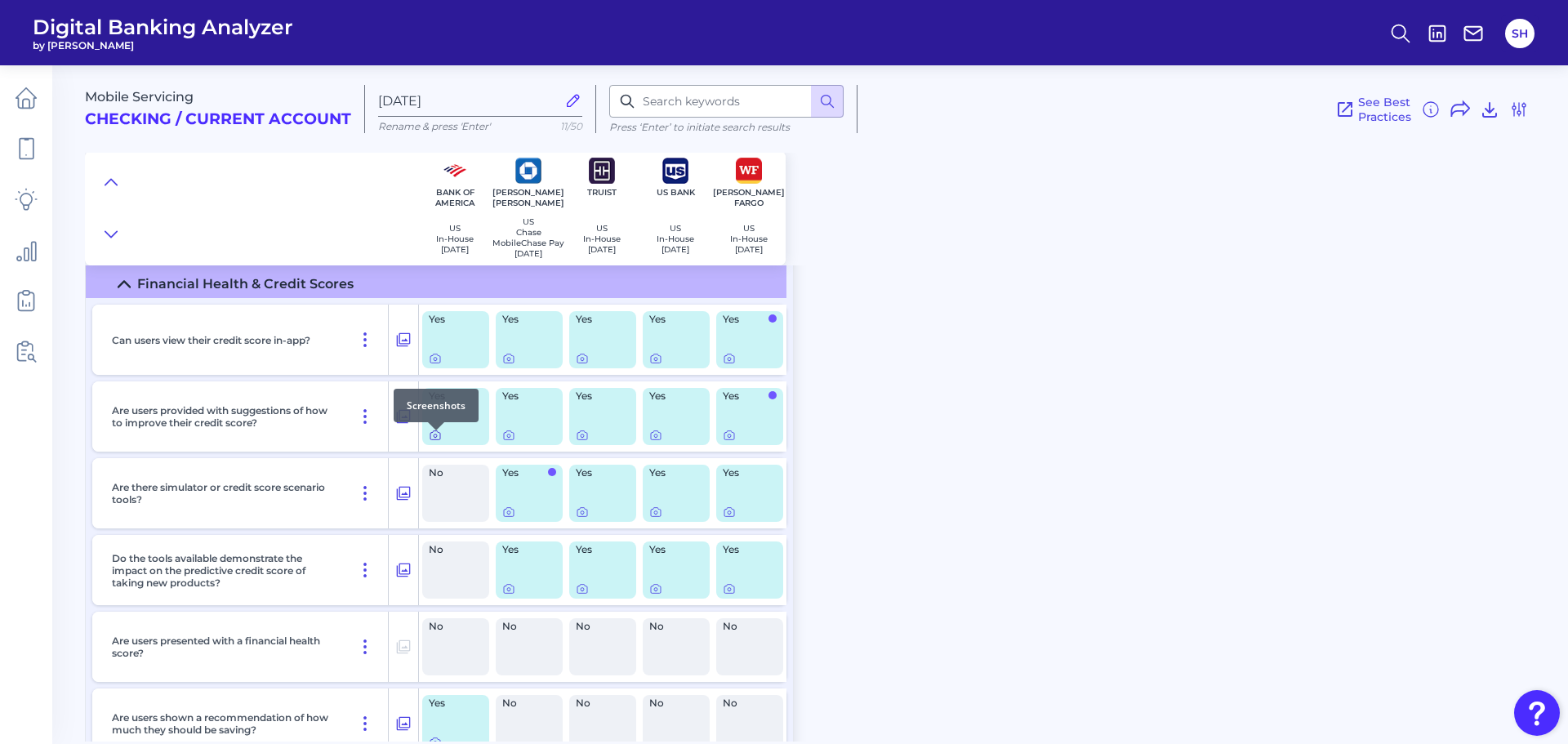
click at [438, 439] on icon at bounding box center [435, 435] width 13 height 13
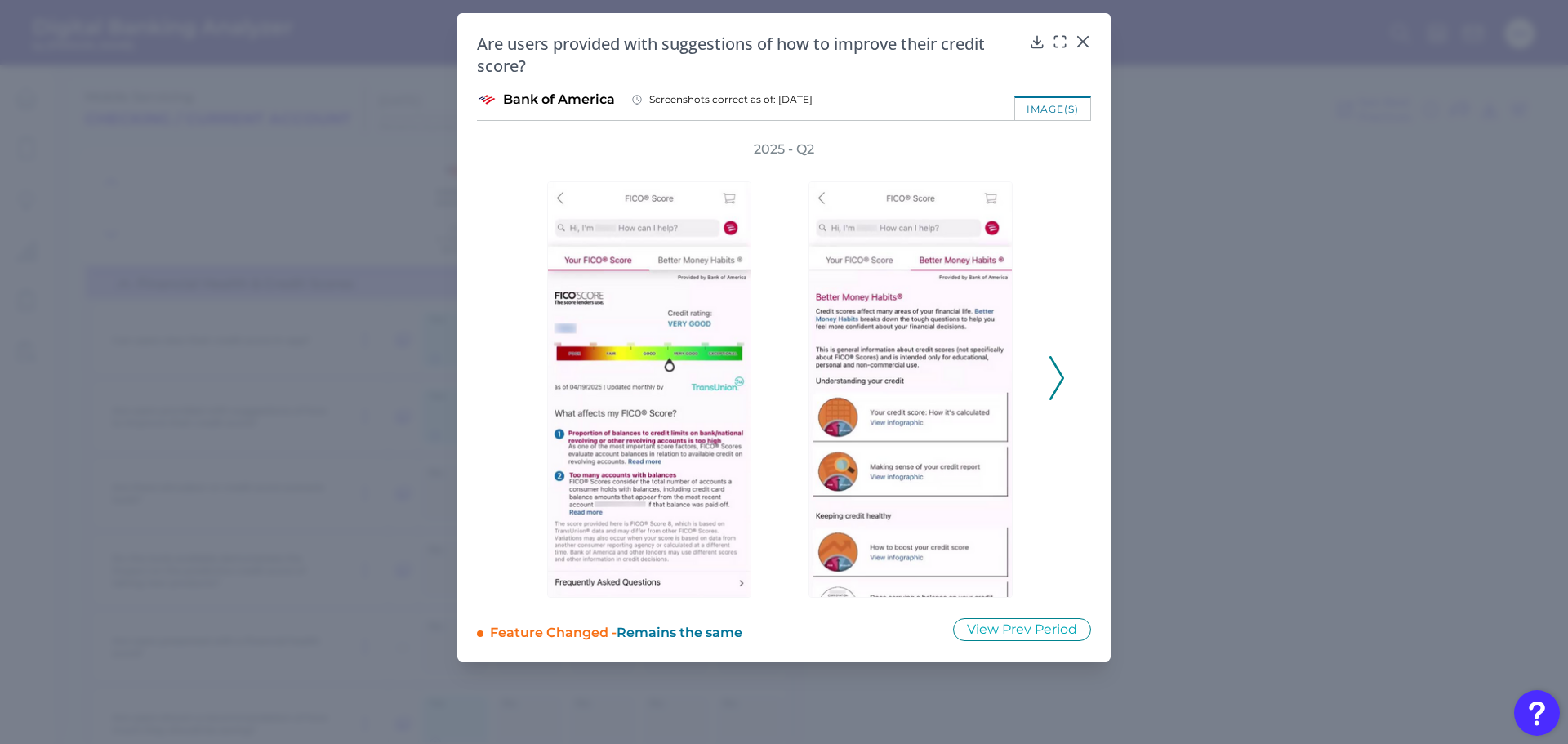
click at [1053, 367] on icon at bounding box center [1056, 378] width 15 height 44
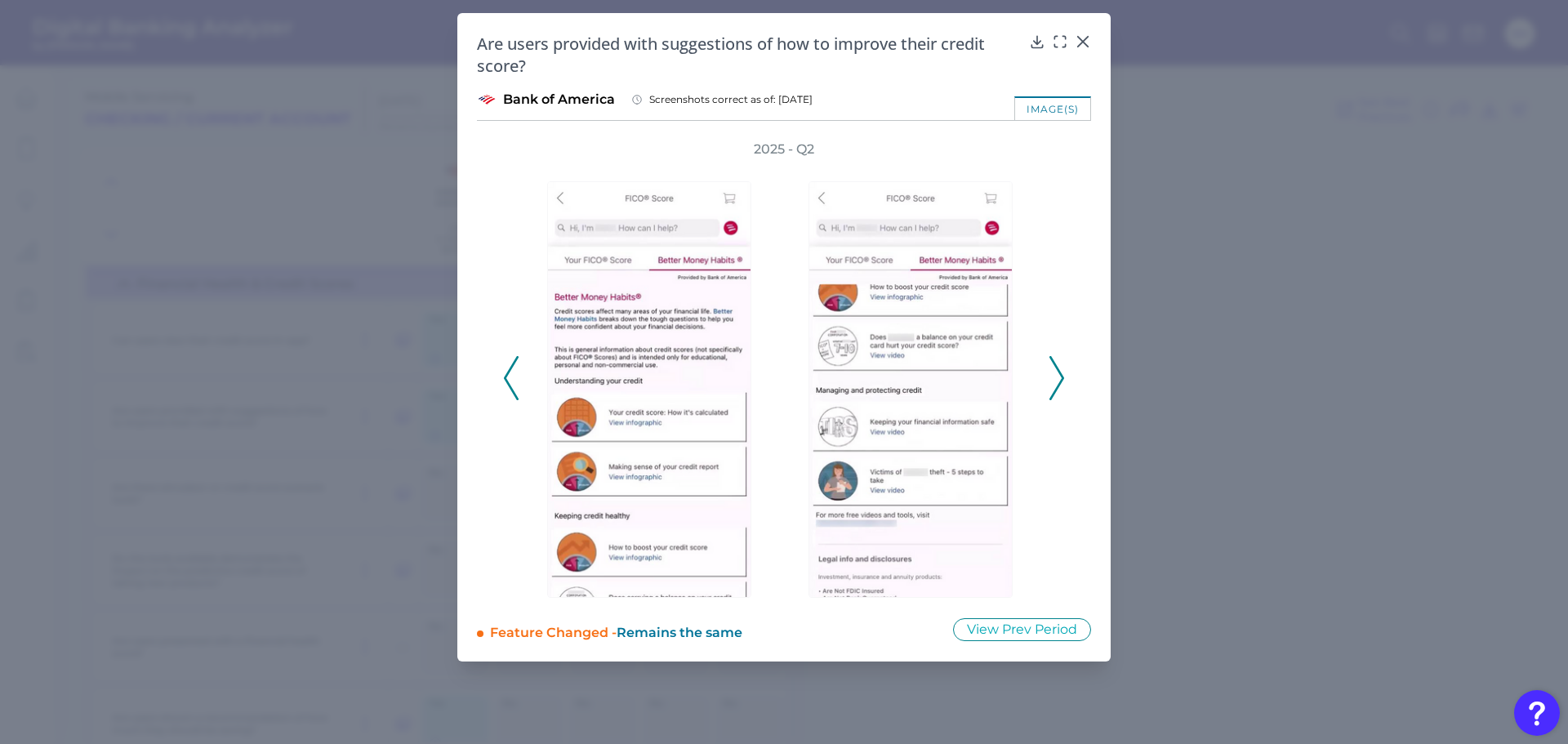
click at [1062, 374] on polyline at bounding box center [1055, 378] width 12 height 42
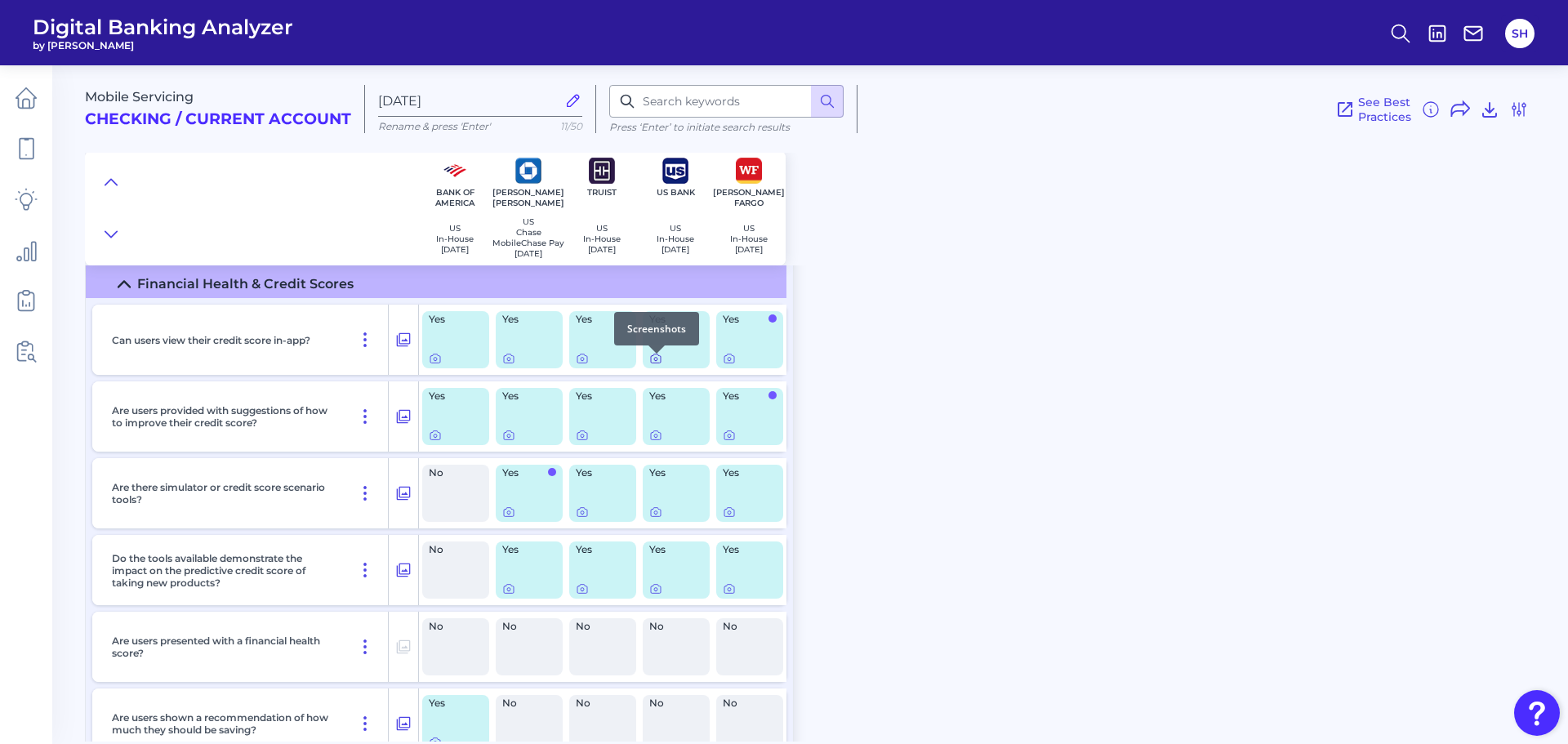
click at [652, 362] on icon at bounding box center [656, 358] width 13 height 13
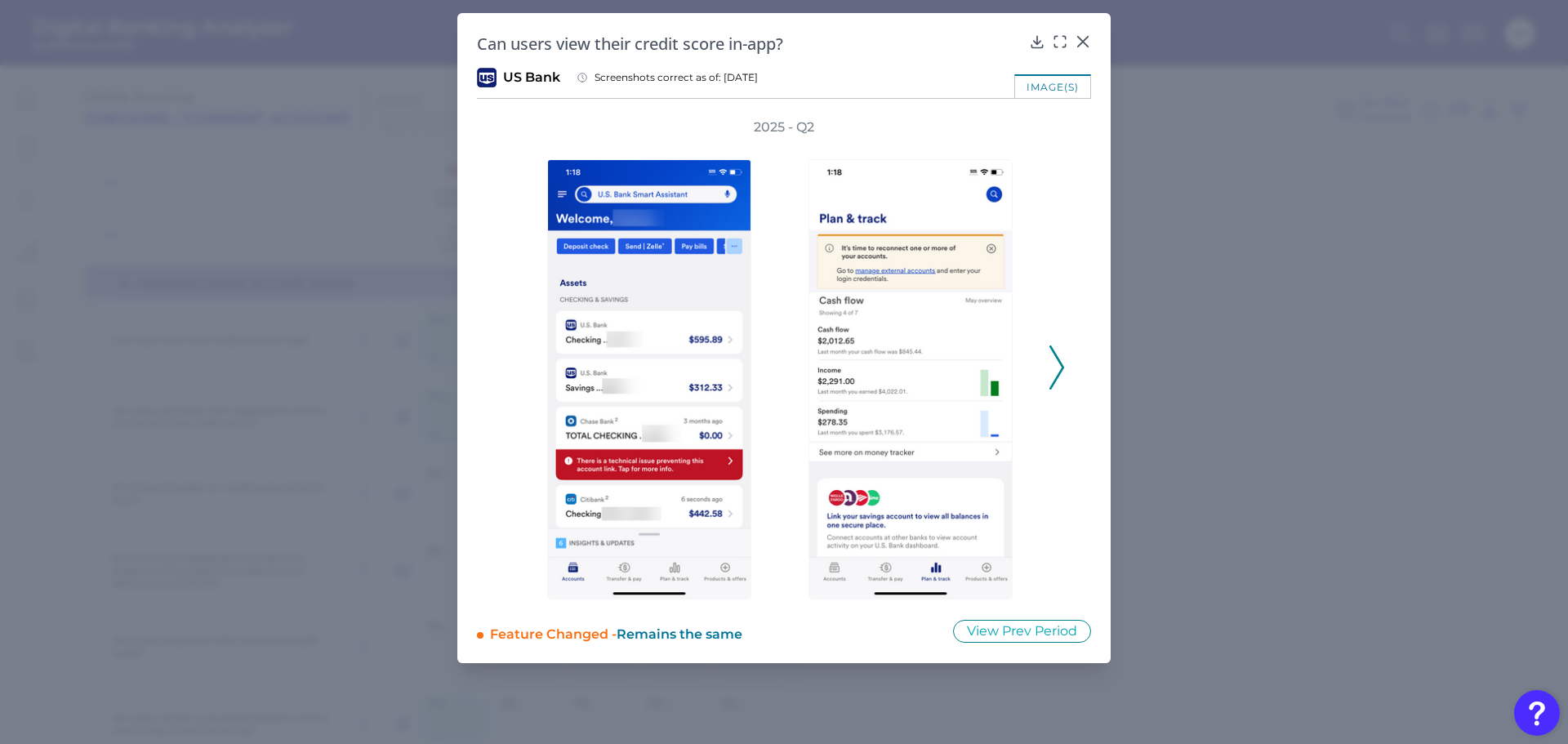
click at [1055, 358] on polyline at bounding box center [1055, 368] width 12 height 42
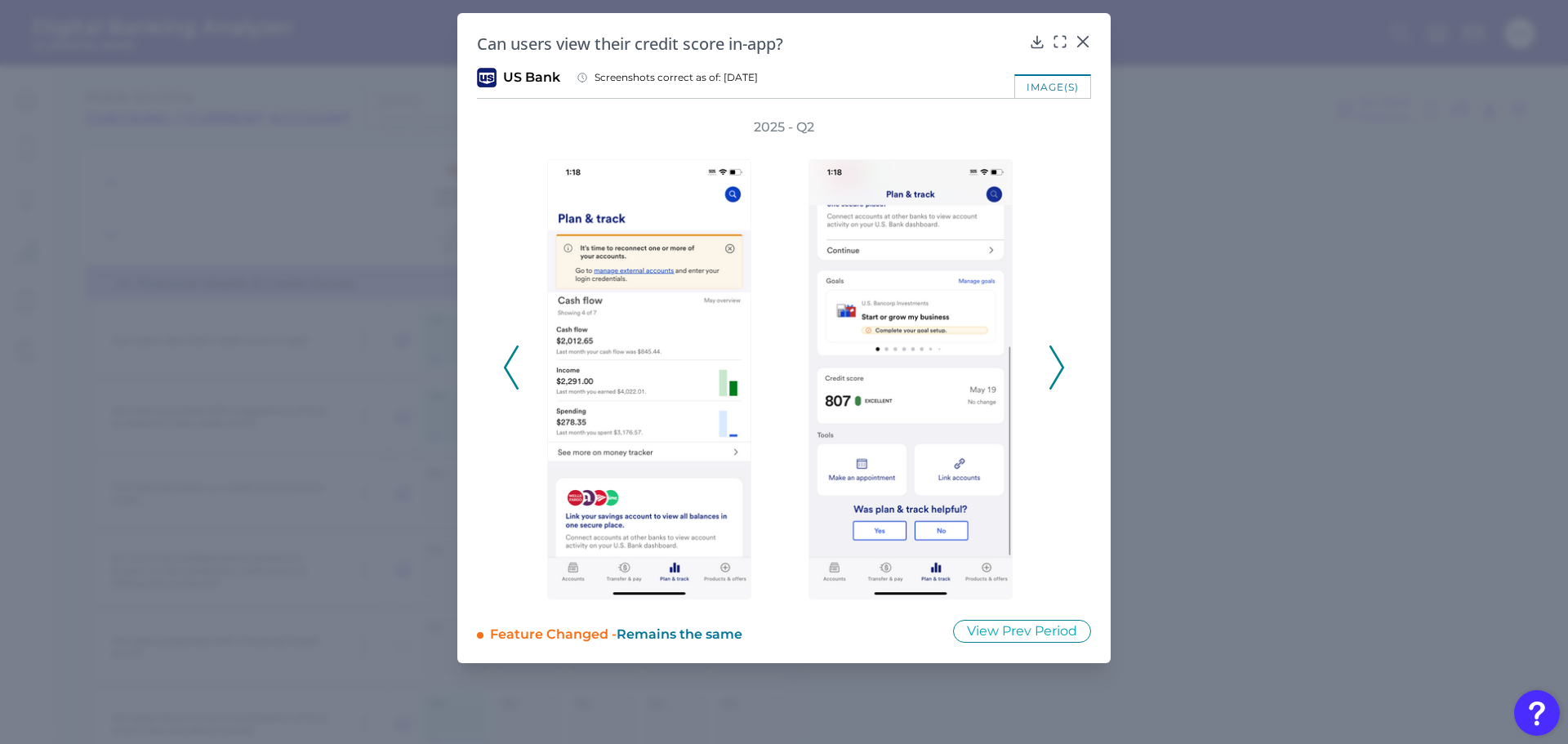
click at [1055, 358] on polyline at bounding box center [1055, 368] width 12 height 42
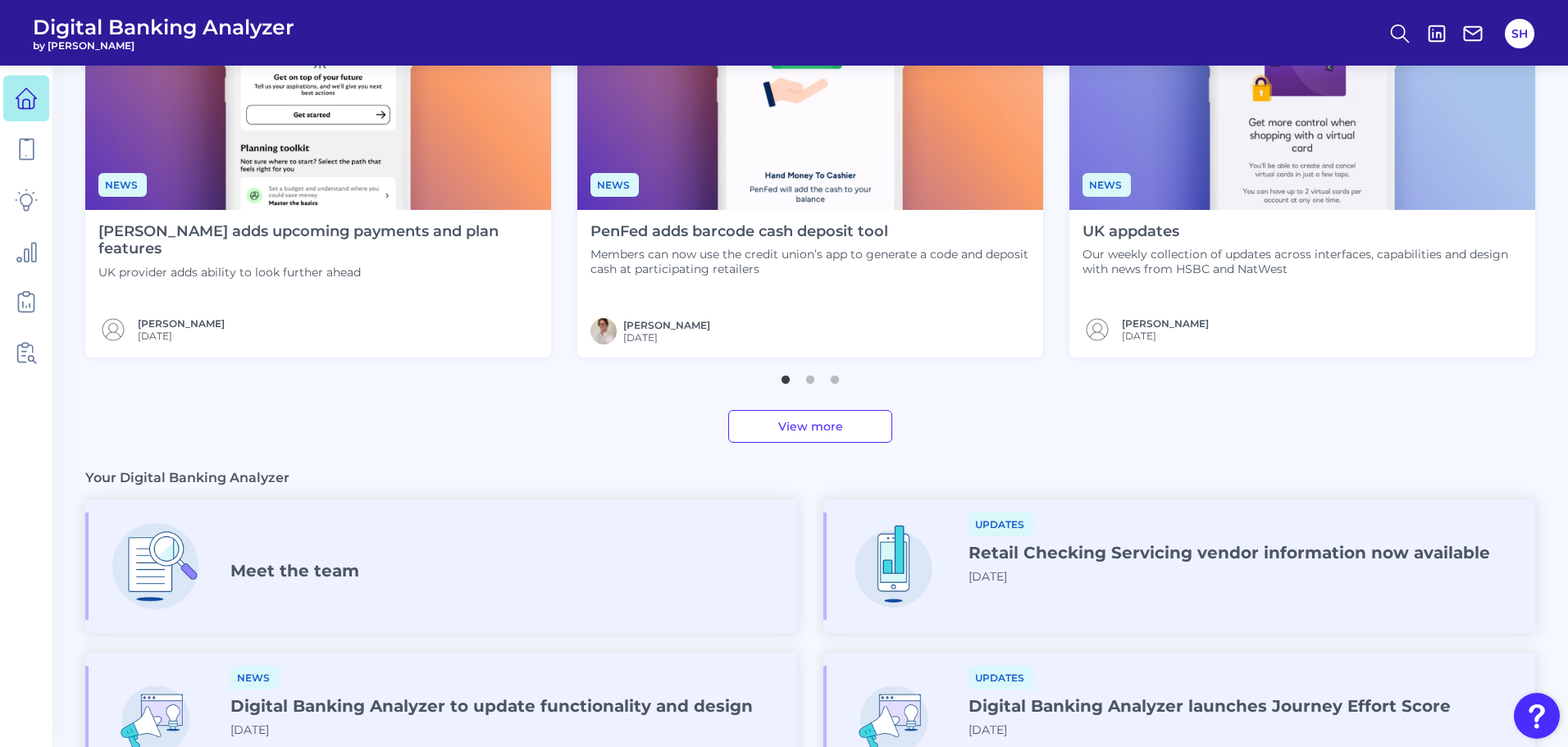
scroll to position [814, 0]
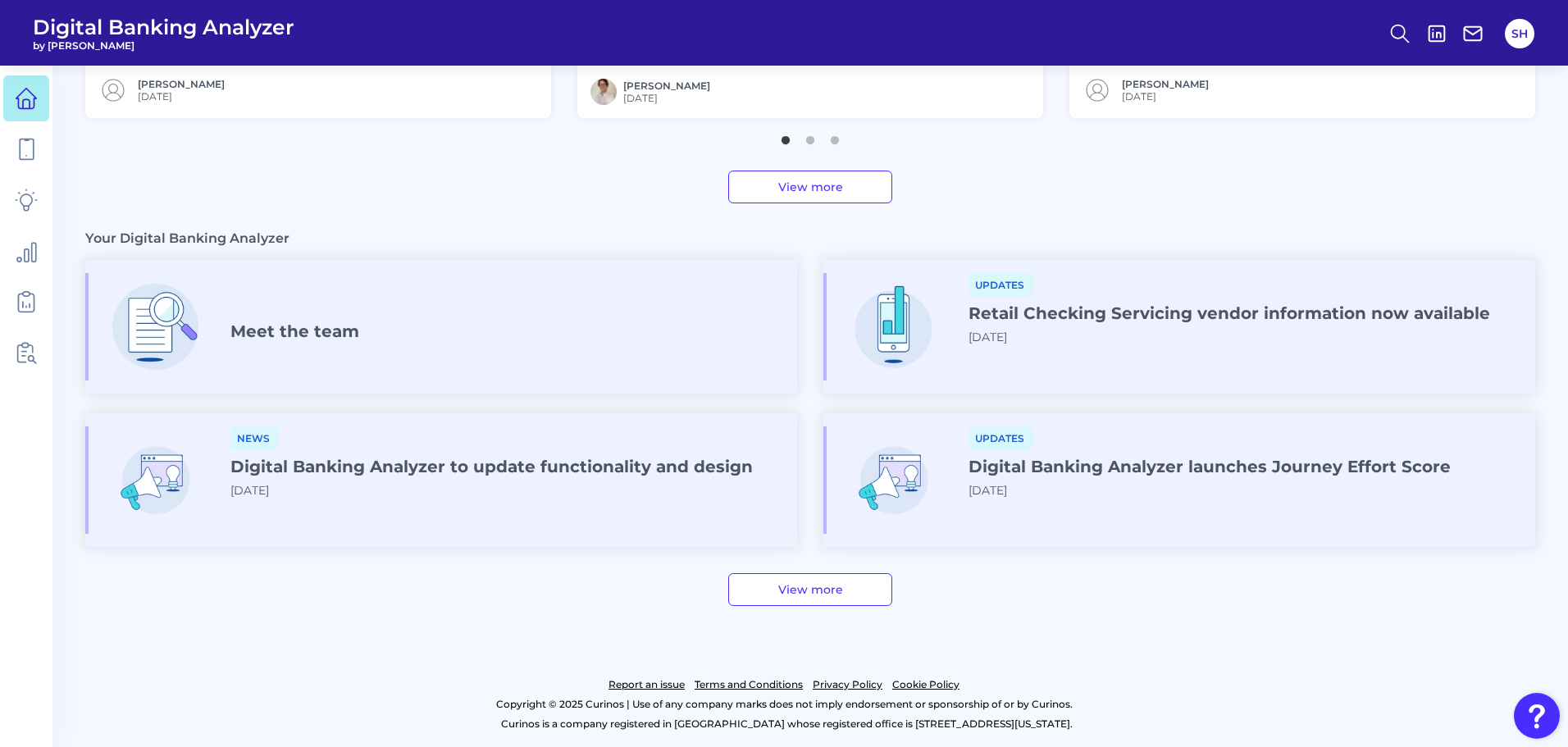
click at [817, 183] on link "View more" at bounding box center [809, 187] width 164 height 33
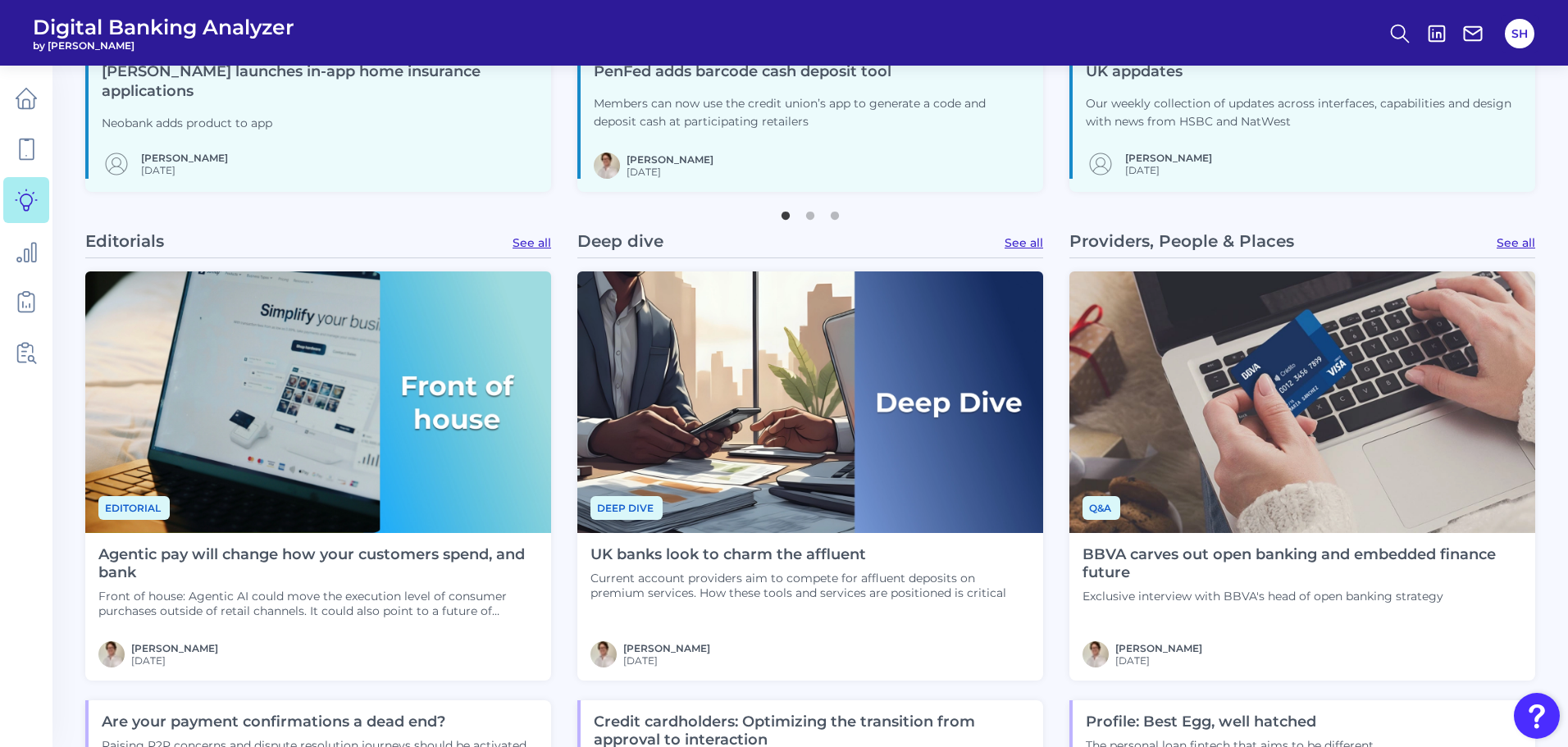
scroll to position [574, 0]
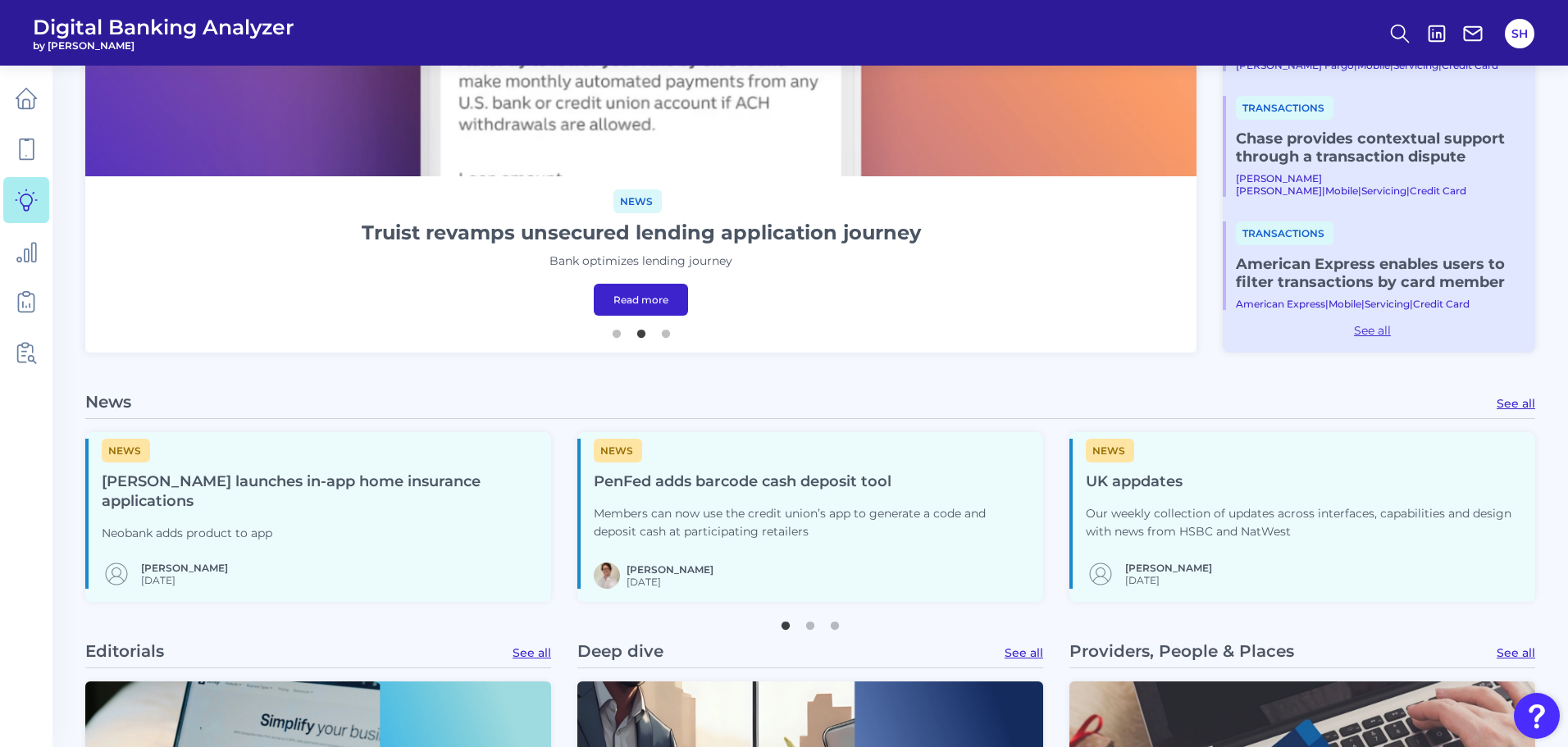
click at [1515, 400] on link "See all" at bounding box center [1515, 403] width 38 height 15
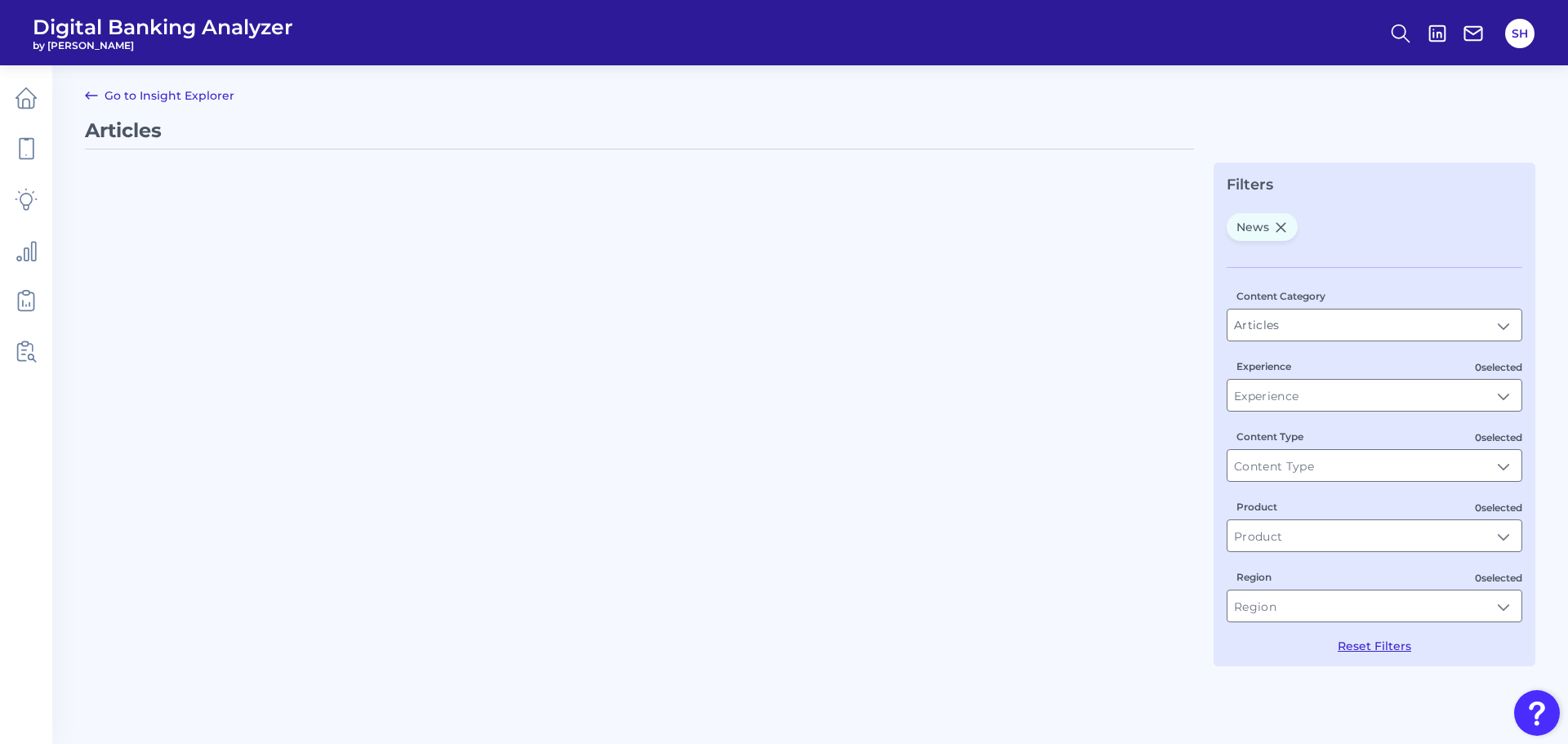
type input "News"
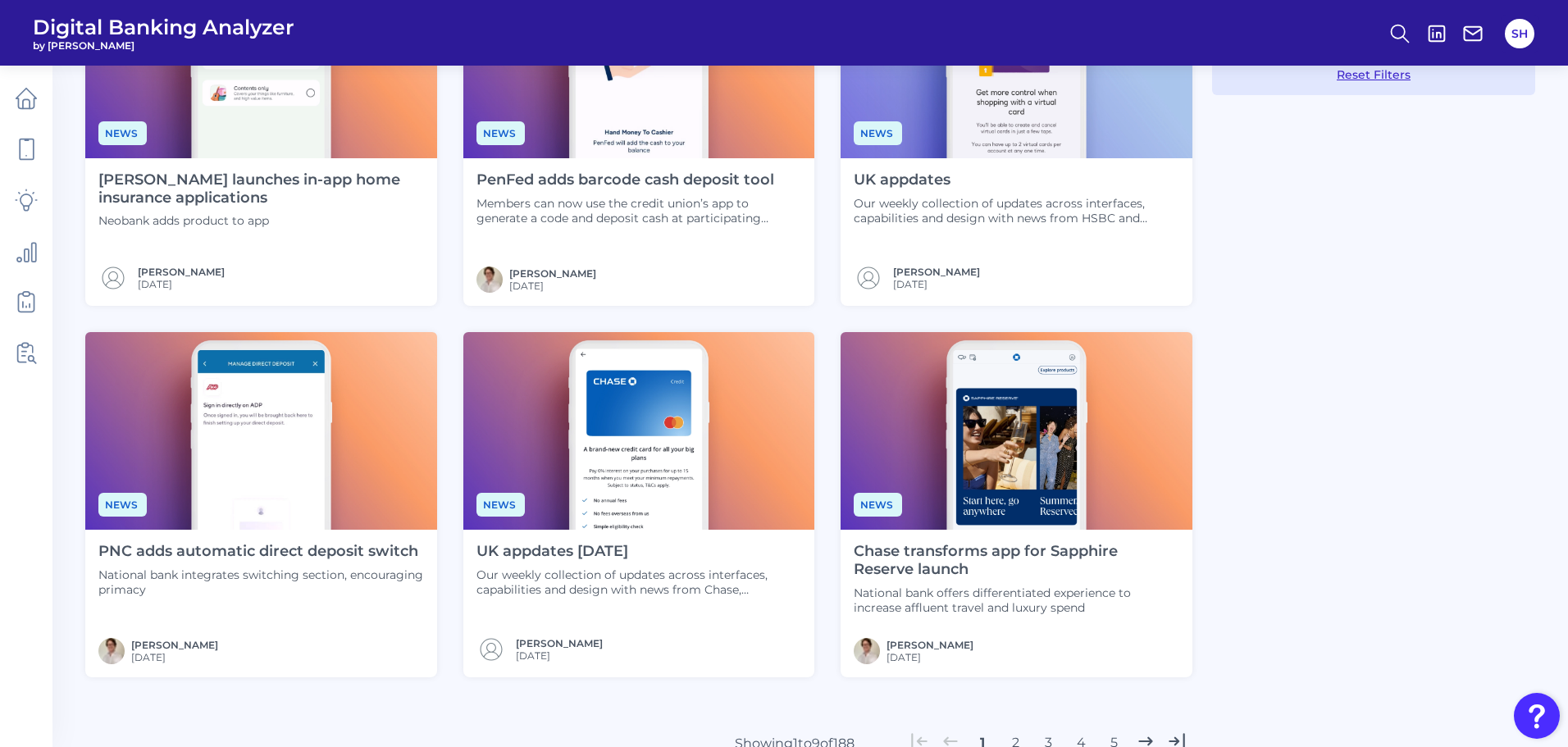
scroll to position [726, 0]
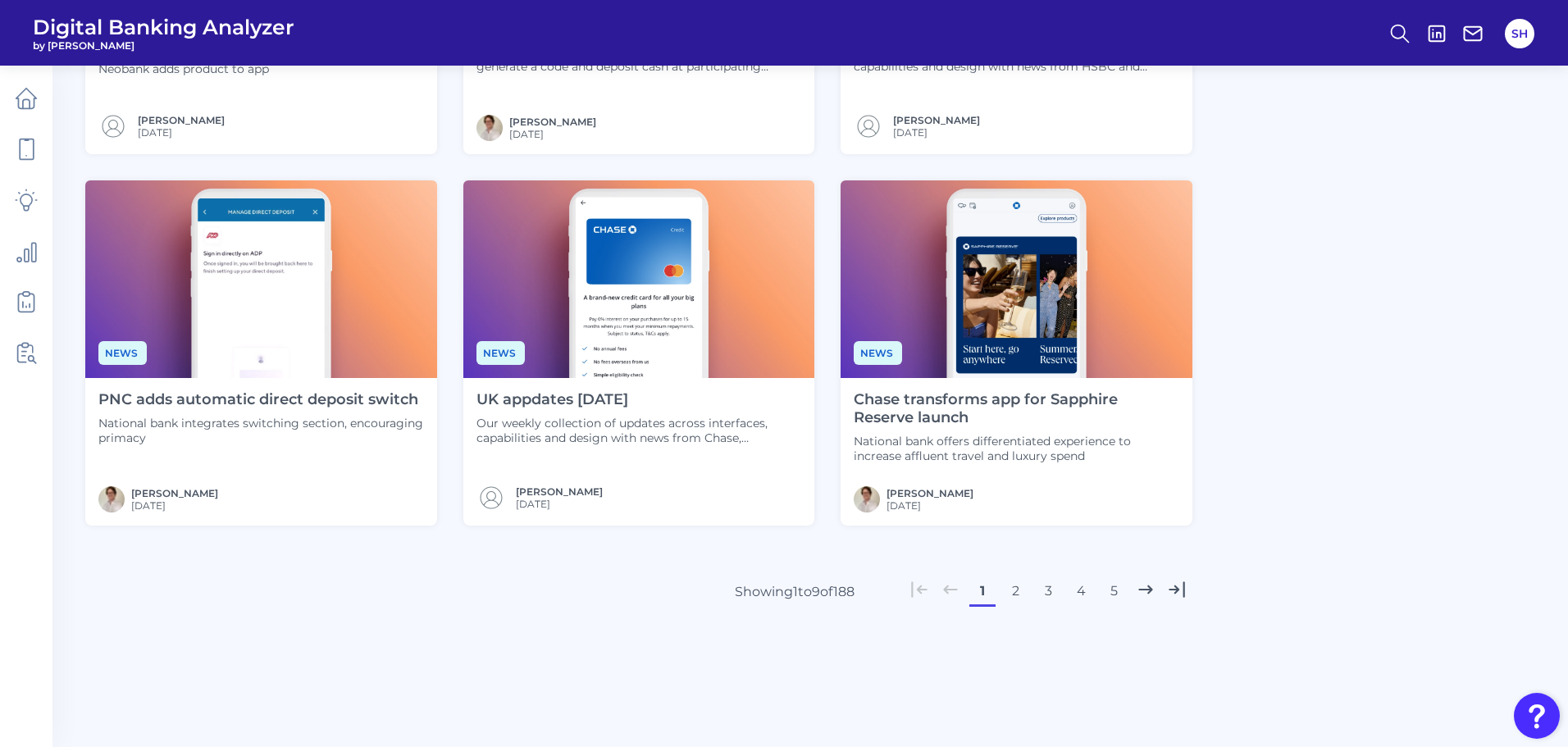
click at [1012, 588] on button "2" at bounding box center [1015, 591] width 27 height 27
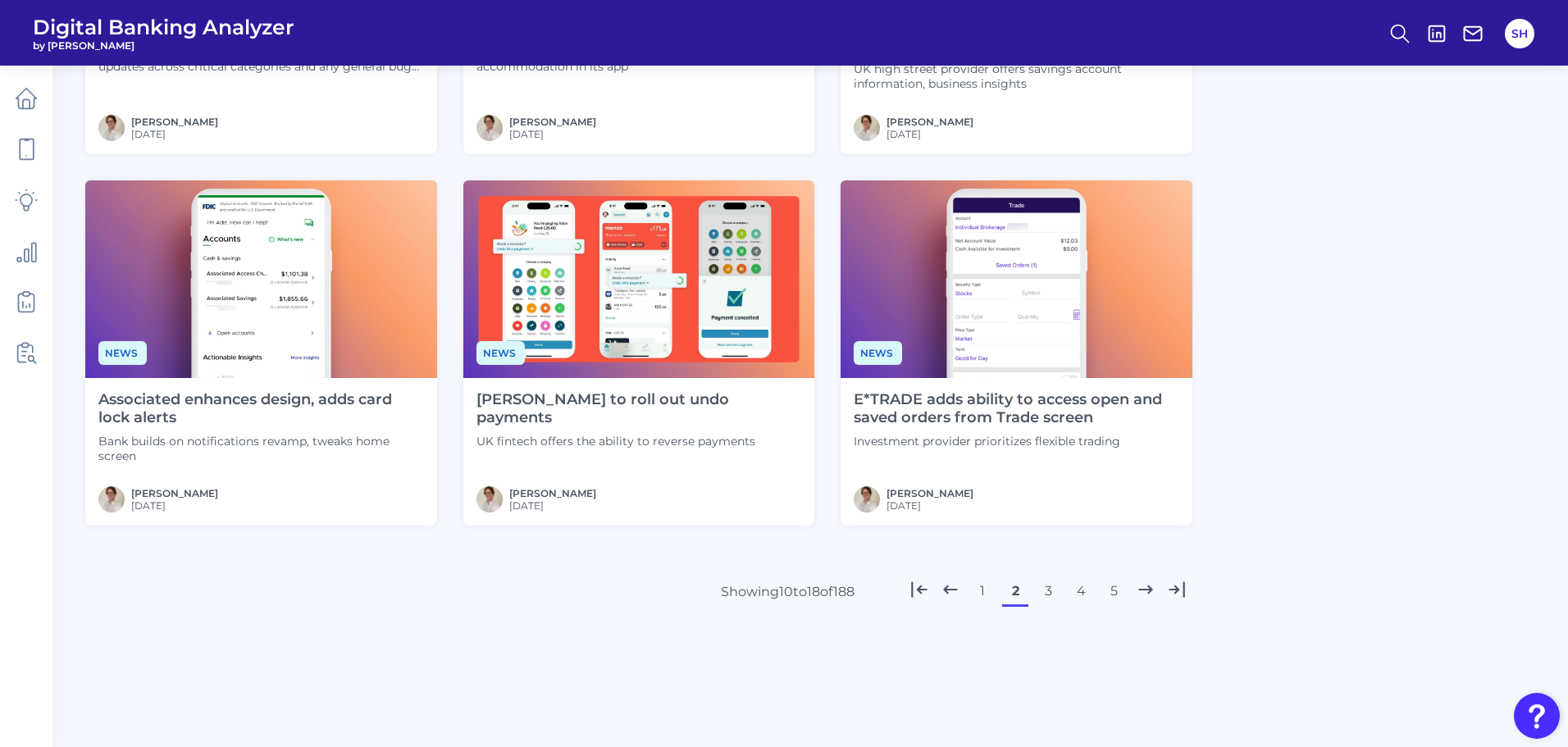
click at [1045, 591] on button "3" at bounding box center [1048, 591] width 27 height 27
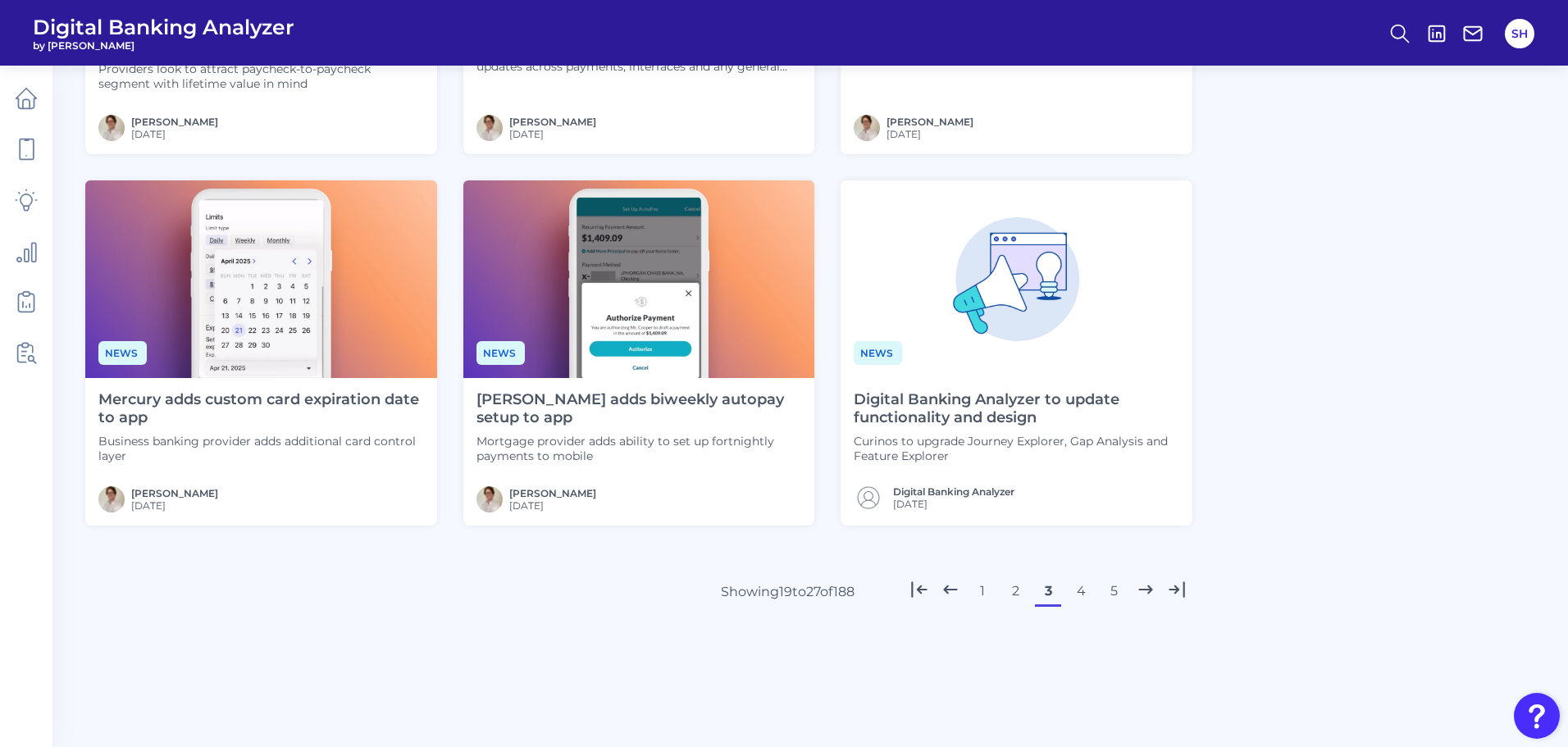
click at [1075, 587] on button "4" at bounding box center [1081, 591] width 27 height 27
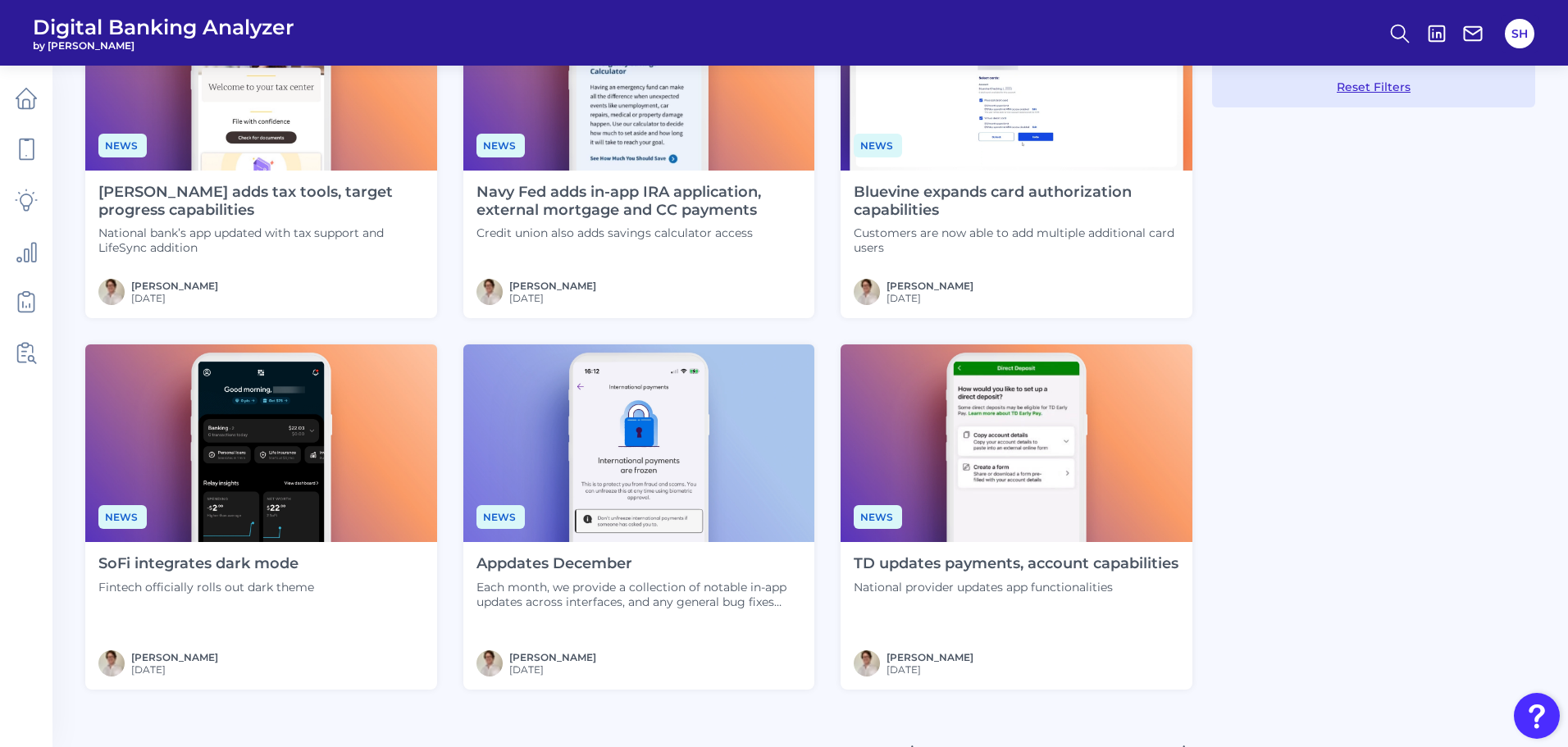
scroll to position [644, 0]
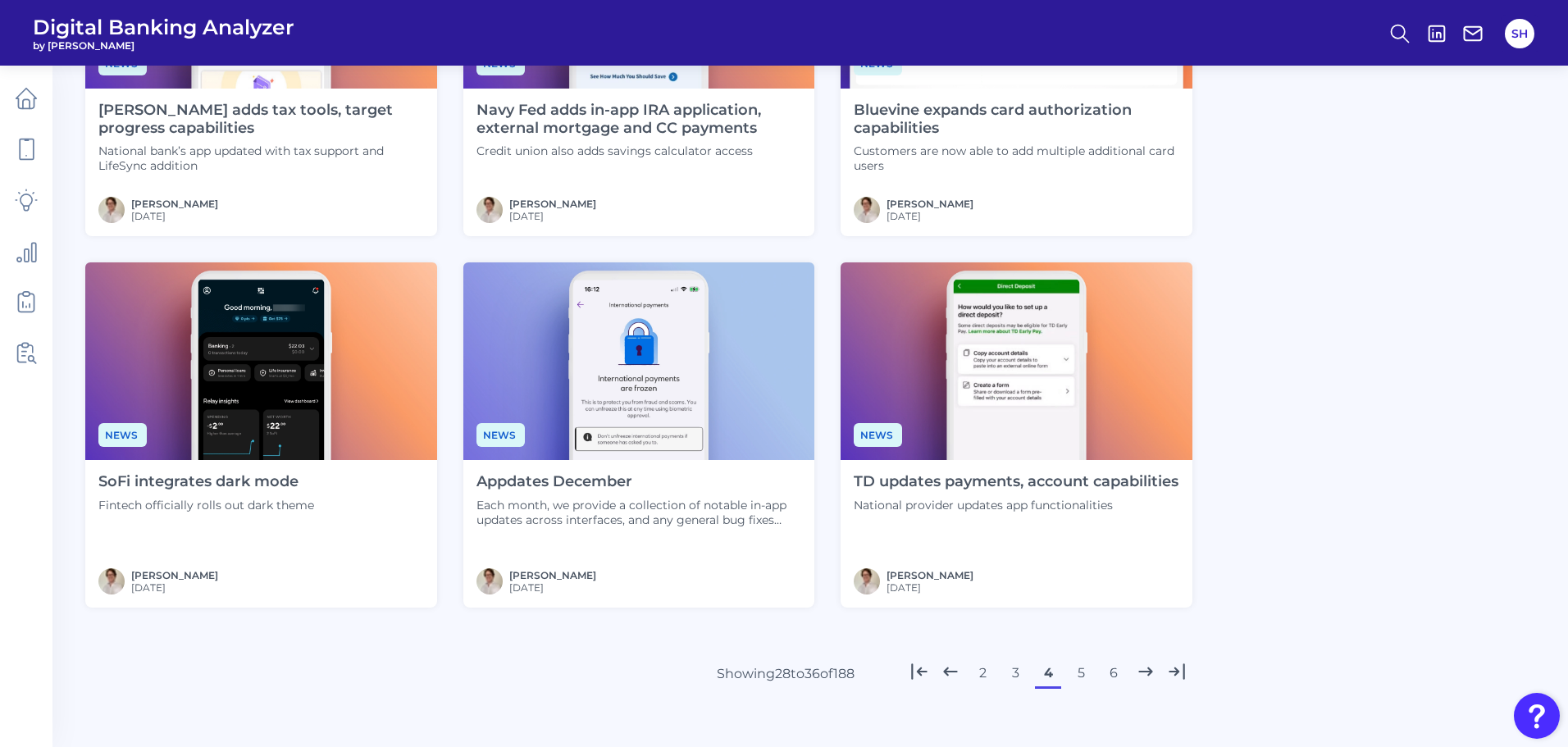
click at [1078, 674] on button "5" at bounding box center [1081, 673] width 27 height 27
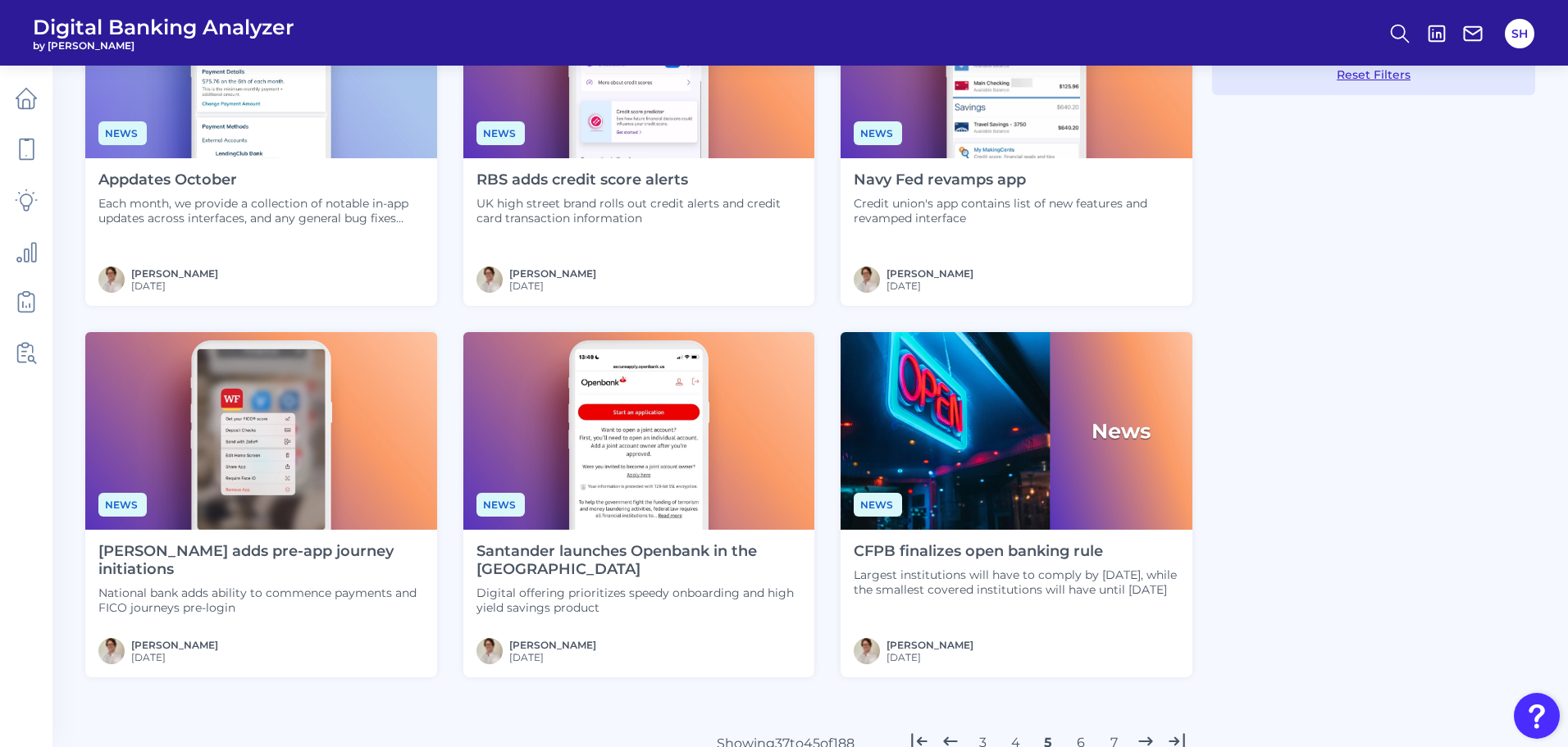
scroll to position [726, 0]
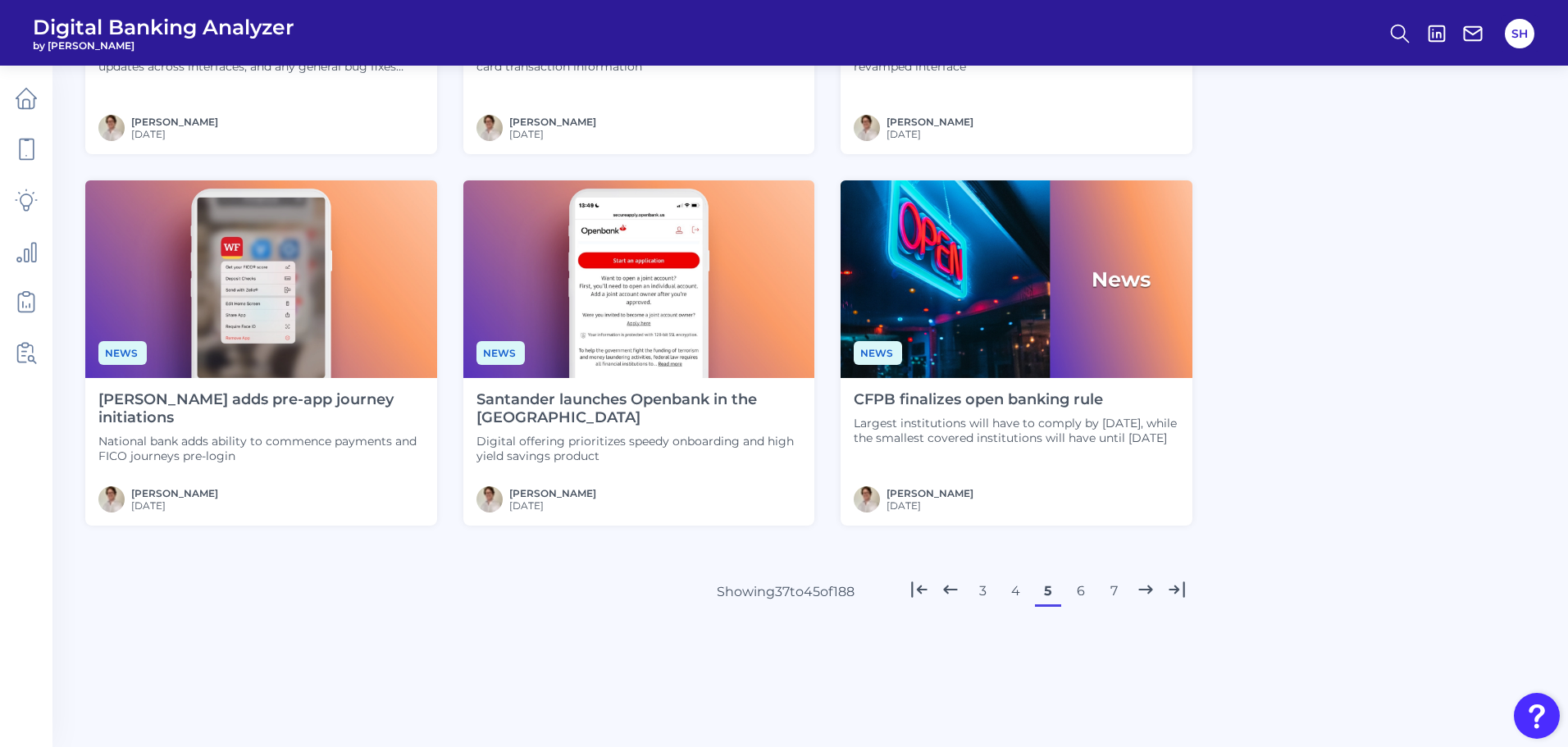
click at [1076, 588] on button "6" at bounding box center [1081, 591] width 27 height 27
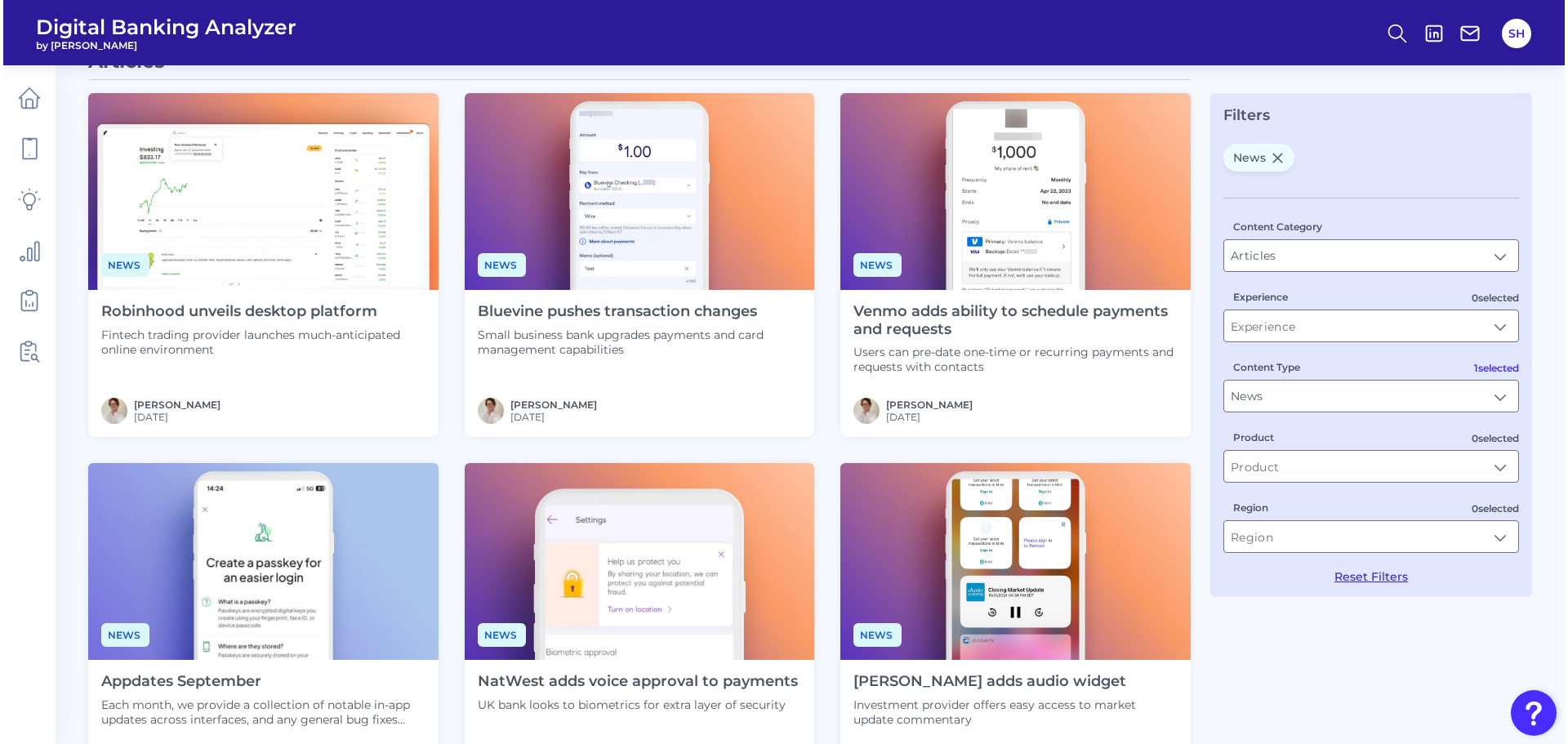
scroll to position [0, 0]
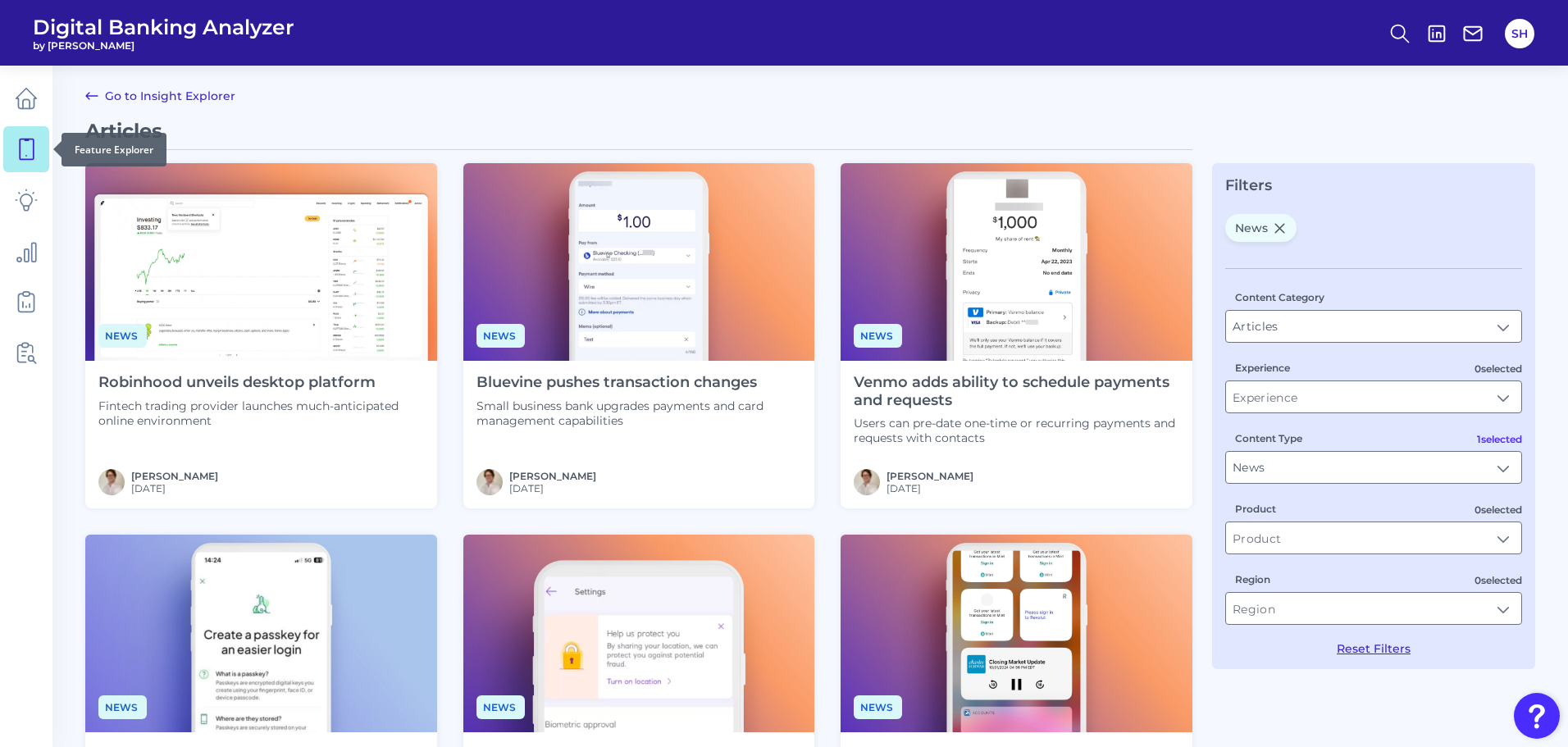
click at [32, 144] on icon at bounding box center [26, 149] width 23 height 23
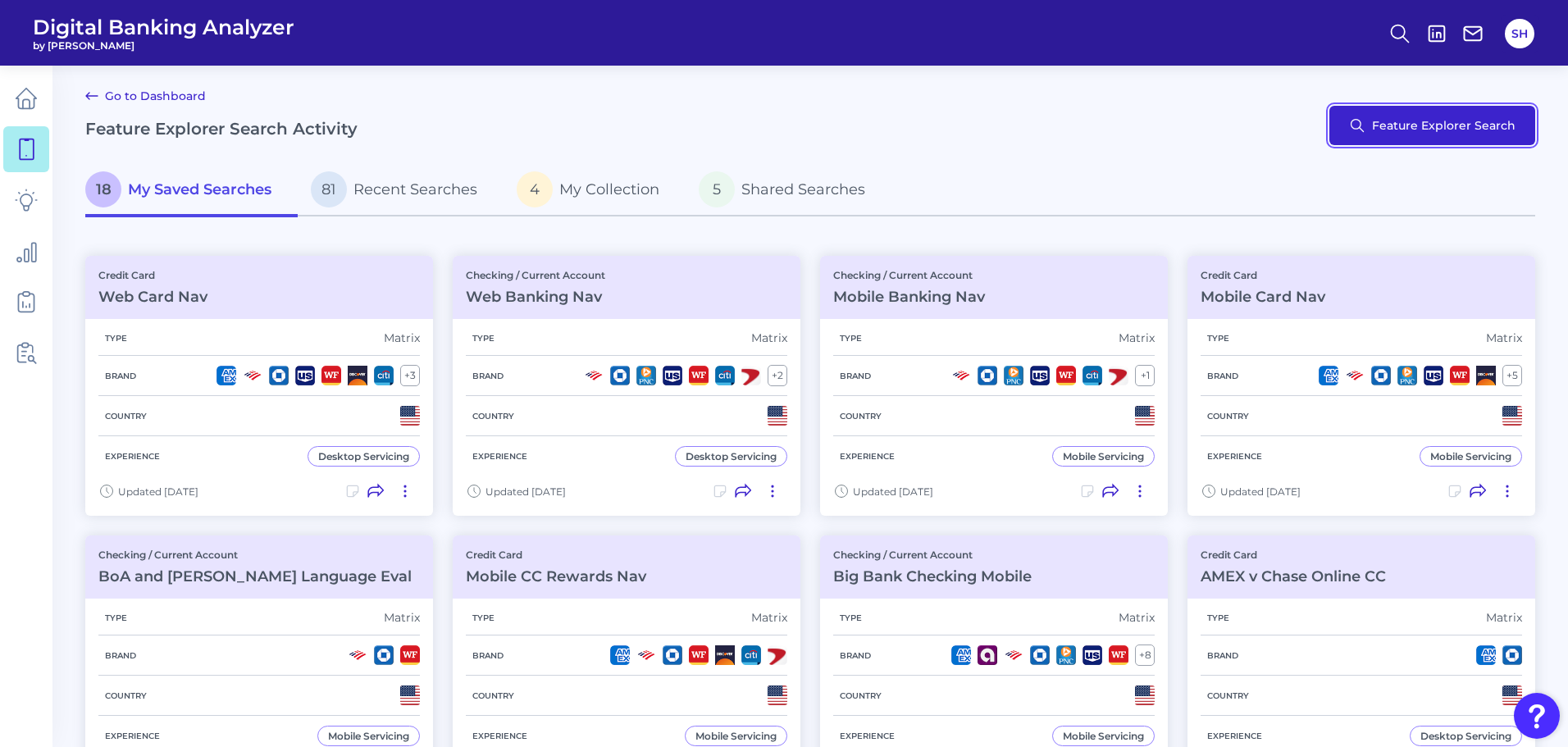
click at [1368, 119] on button "Feature Explorer Search" at bounding box center [1432, 125] width 206 height 39
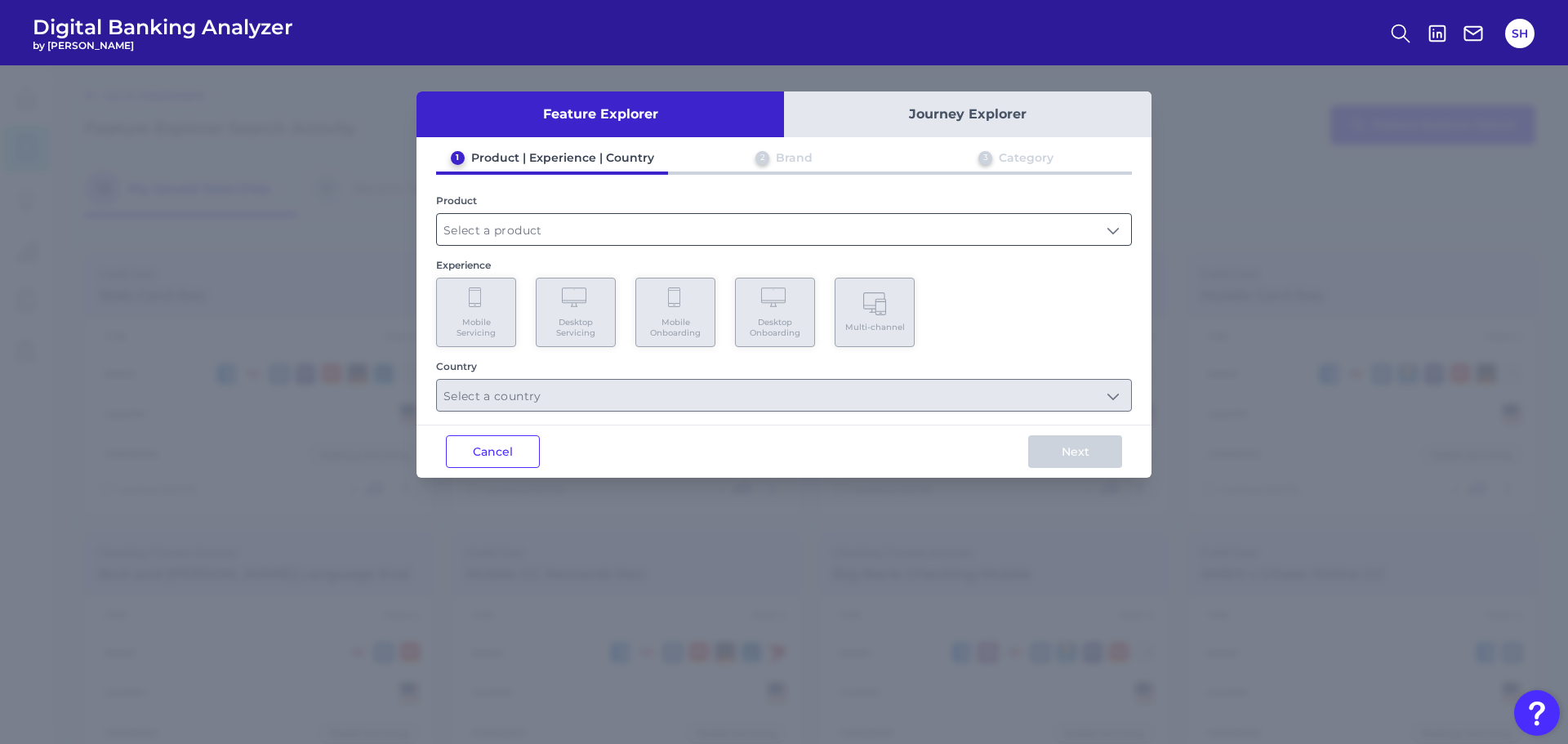
click at [902, 233] on input "text" at bounding box center [784, 229] width 694 height 31
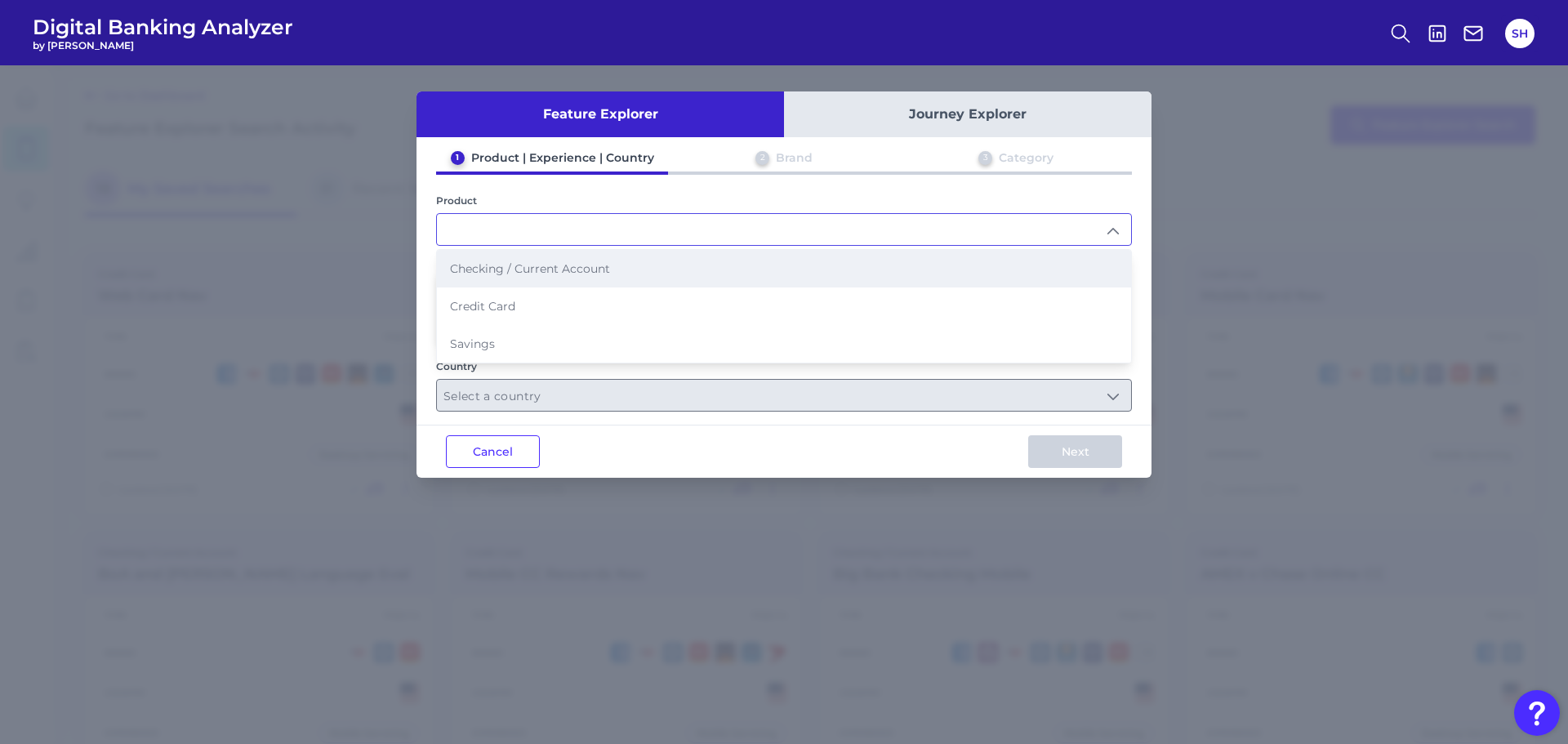
click at [601, 270] on span "Checking / Current Account" at bounding box center [530, 269] width 160 height 15
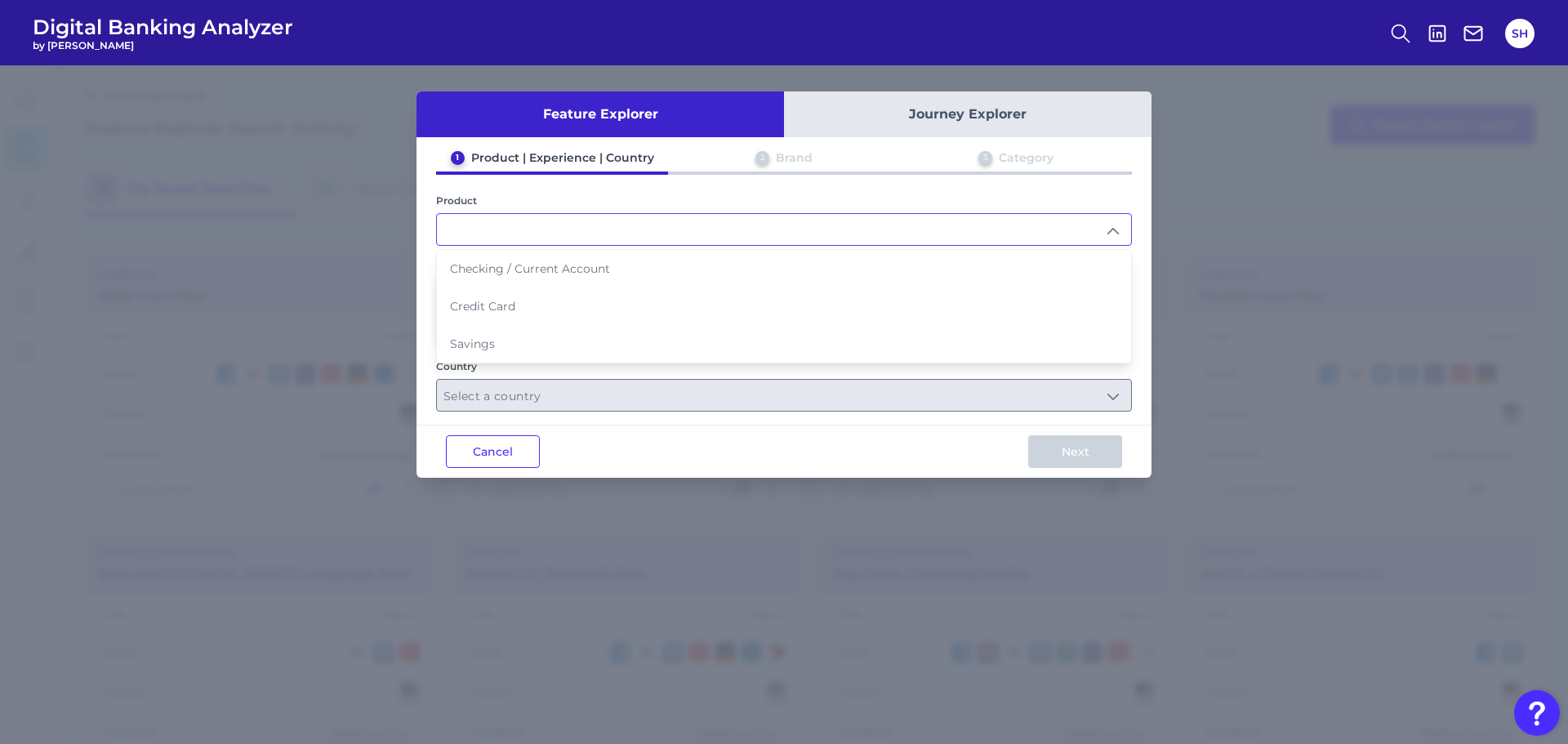
type input "Checking / Current Account"
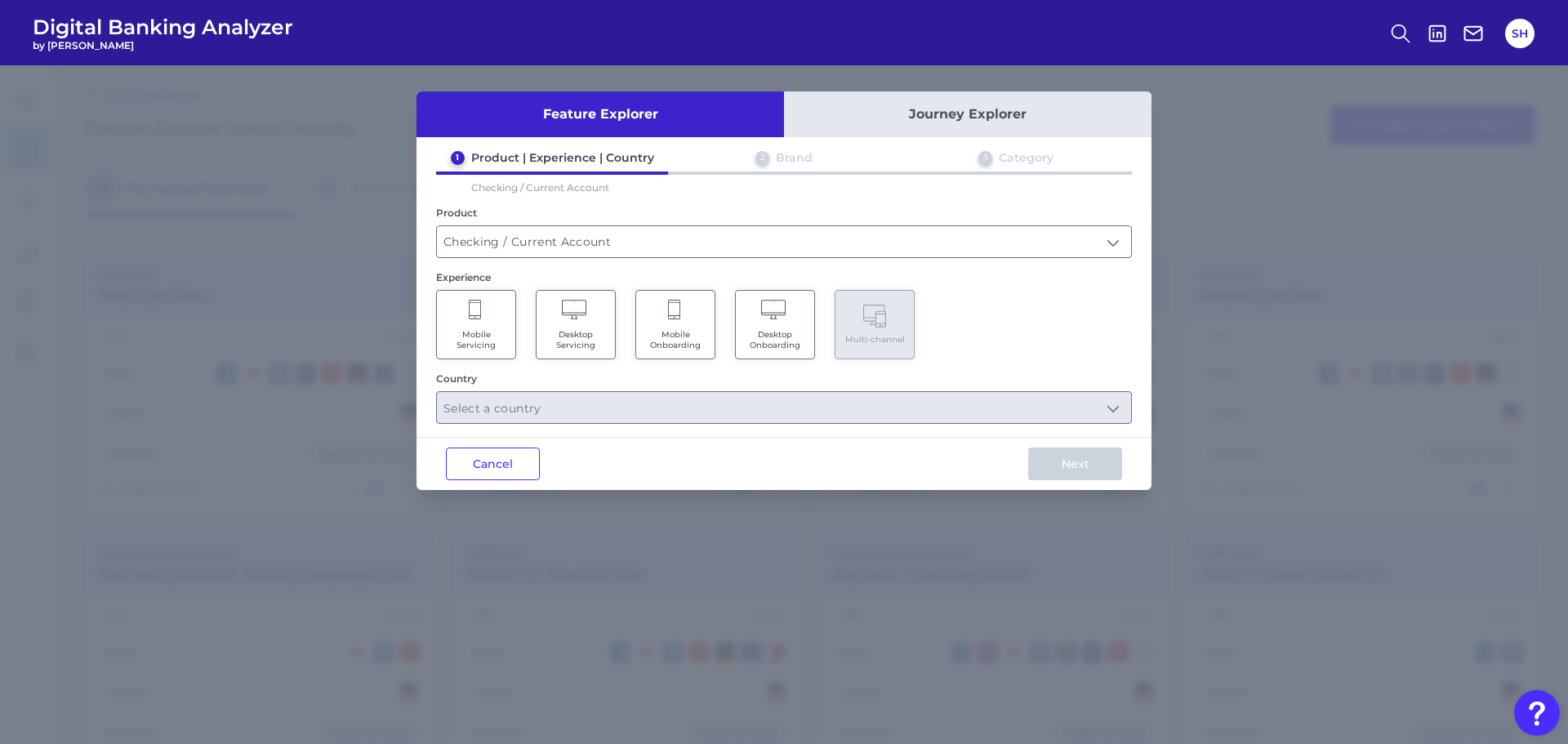
click at [466, 332] on span "Mobile Servicing" at bounding box center [476, 339] width 62 height 21
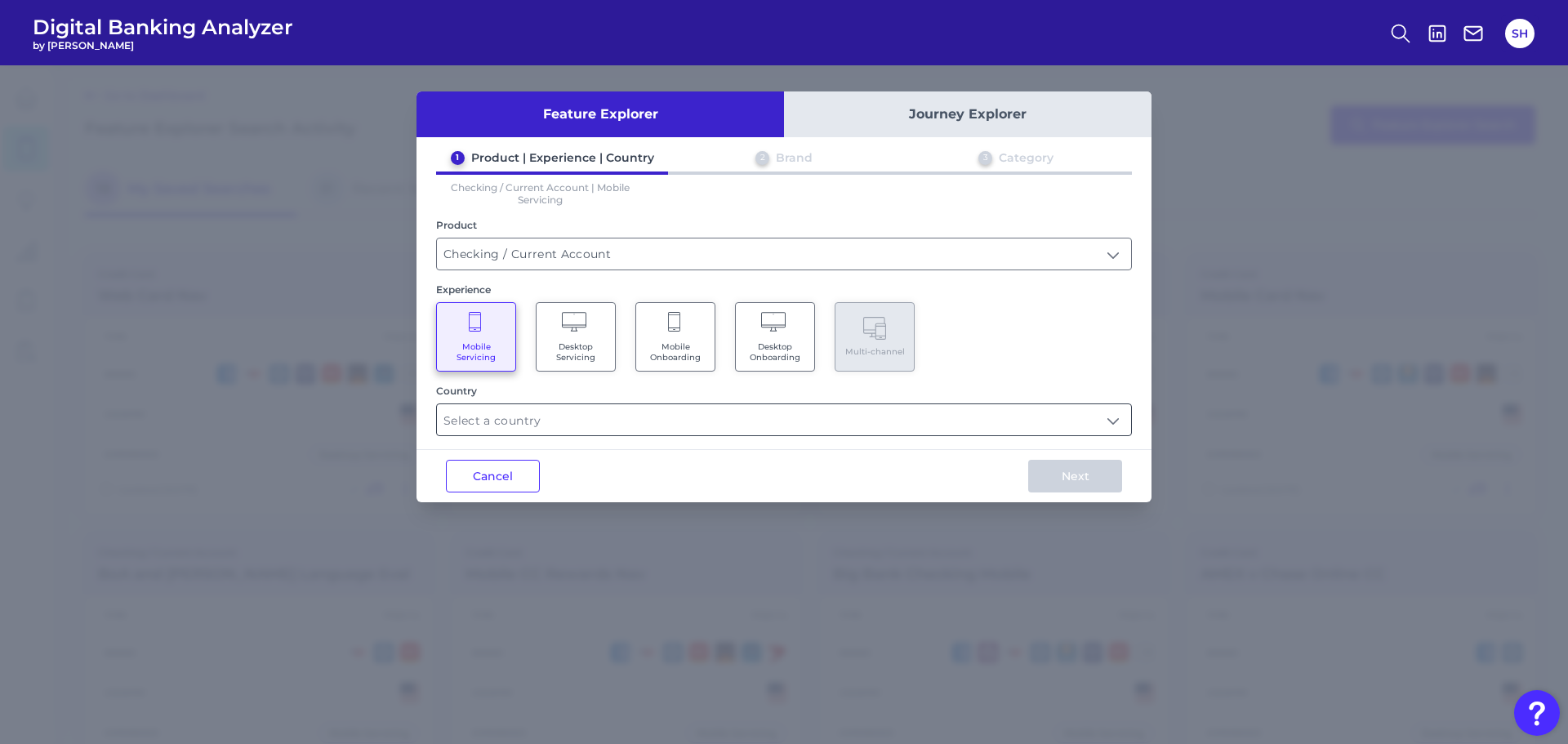
click at [699, 425] on input "text" at bounding box center [784, 420] width 694 height 31
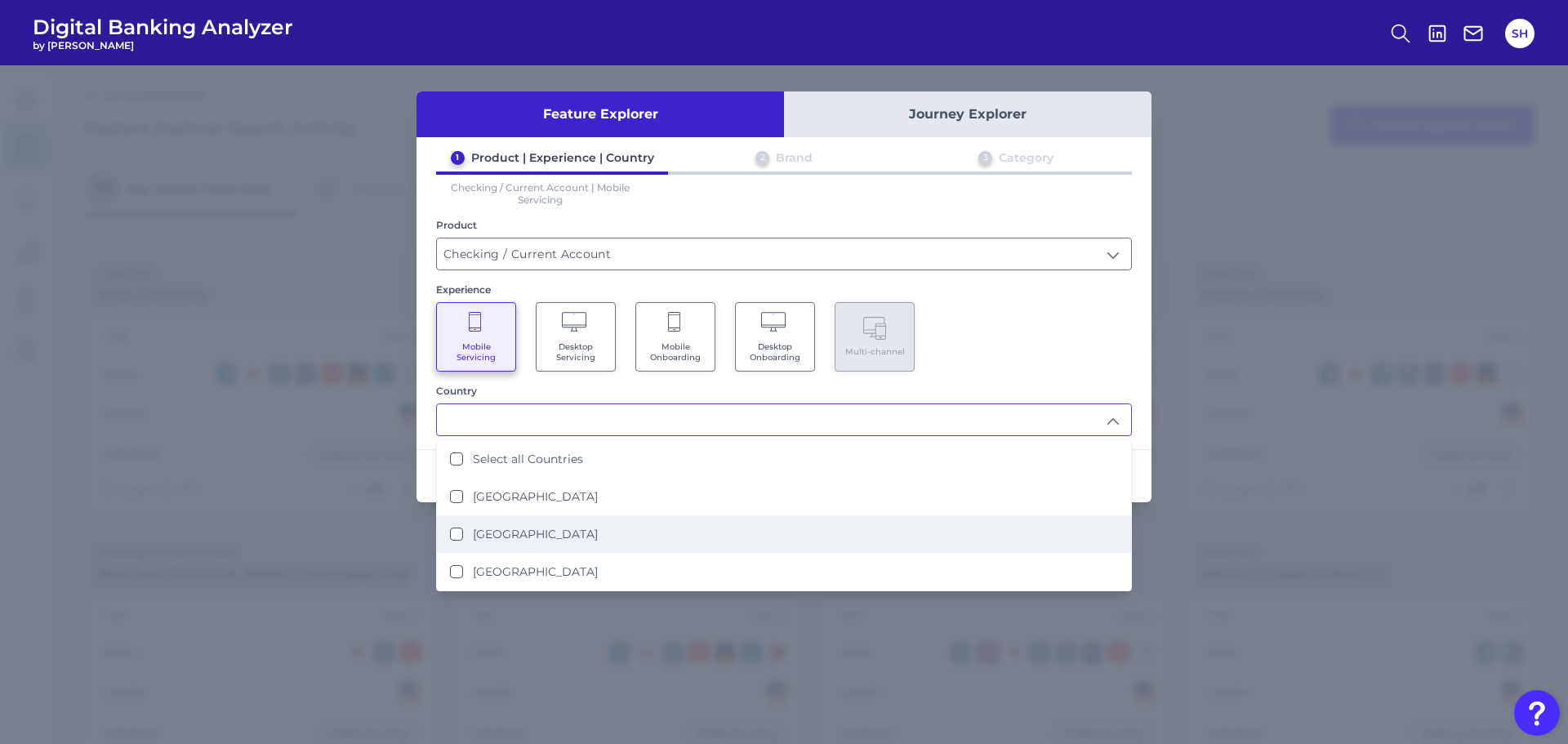
click at [452, 534] on States "[GEOGRAPHIC_DATA]" at bounding box center [456, 534] width 13 height 13
type input "[GEOGRAPHIC_DATA]"
click at [1003, 322] on div "Mobile Servicing Desktop Servicing Mobile Onboarding Desktop Onboarding Multi-c…" at bounding box center [784, 337] width 696 height 69
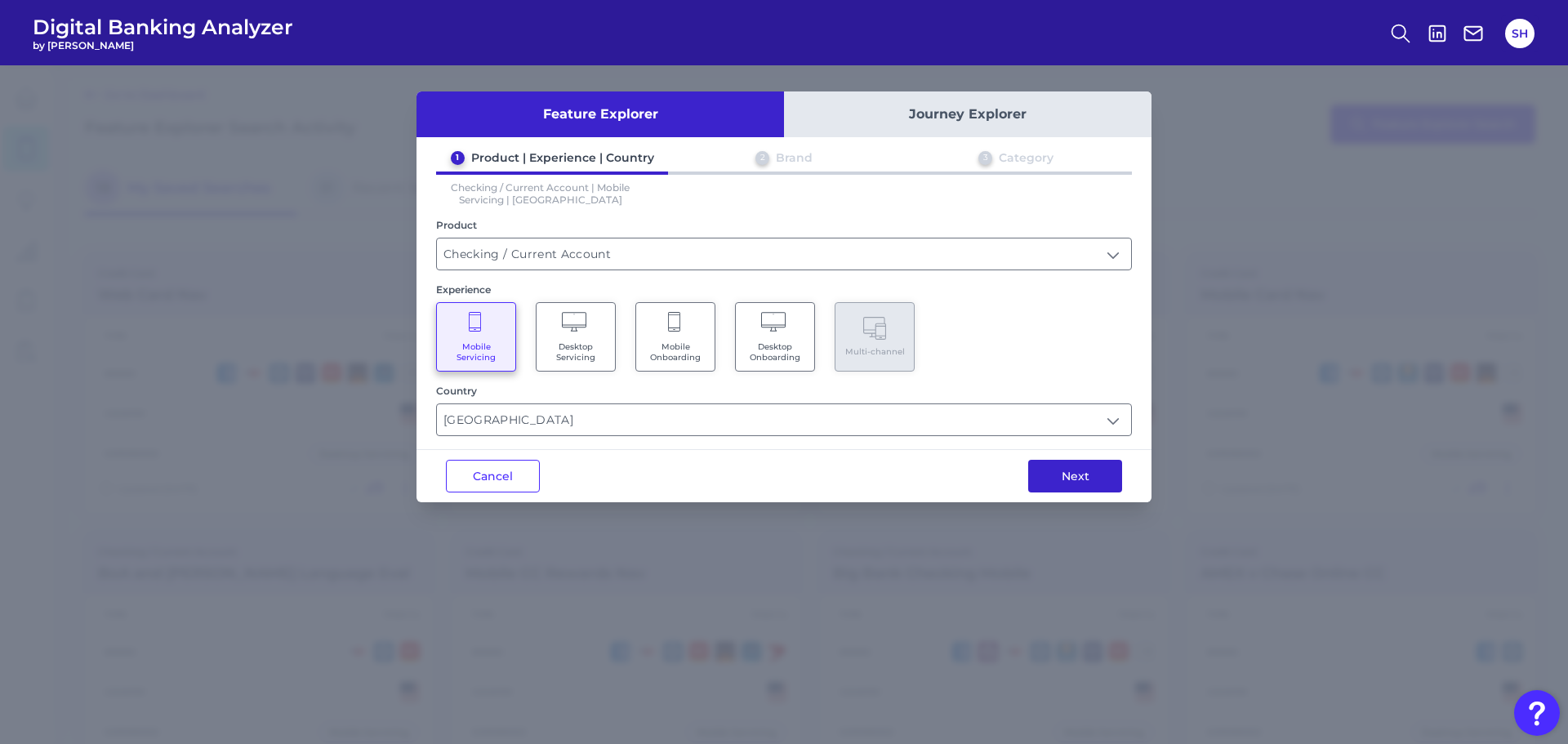
click at [1066, 475] on button "Next" at bounding box center [1074, 476] width 94 height 33
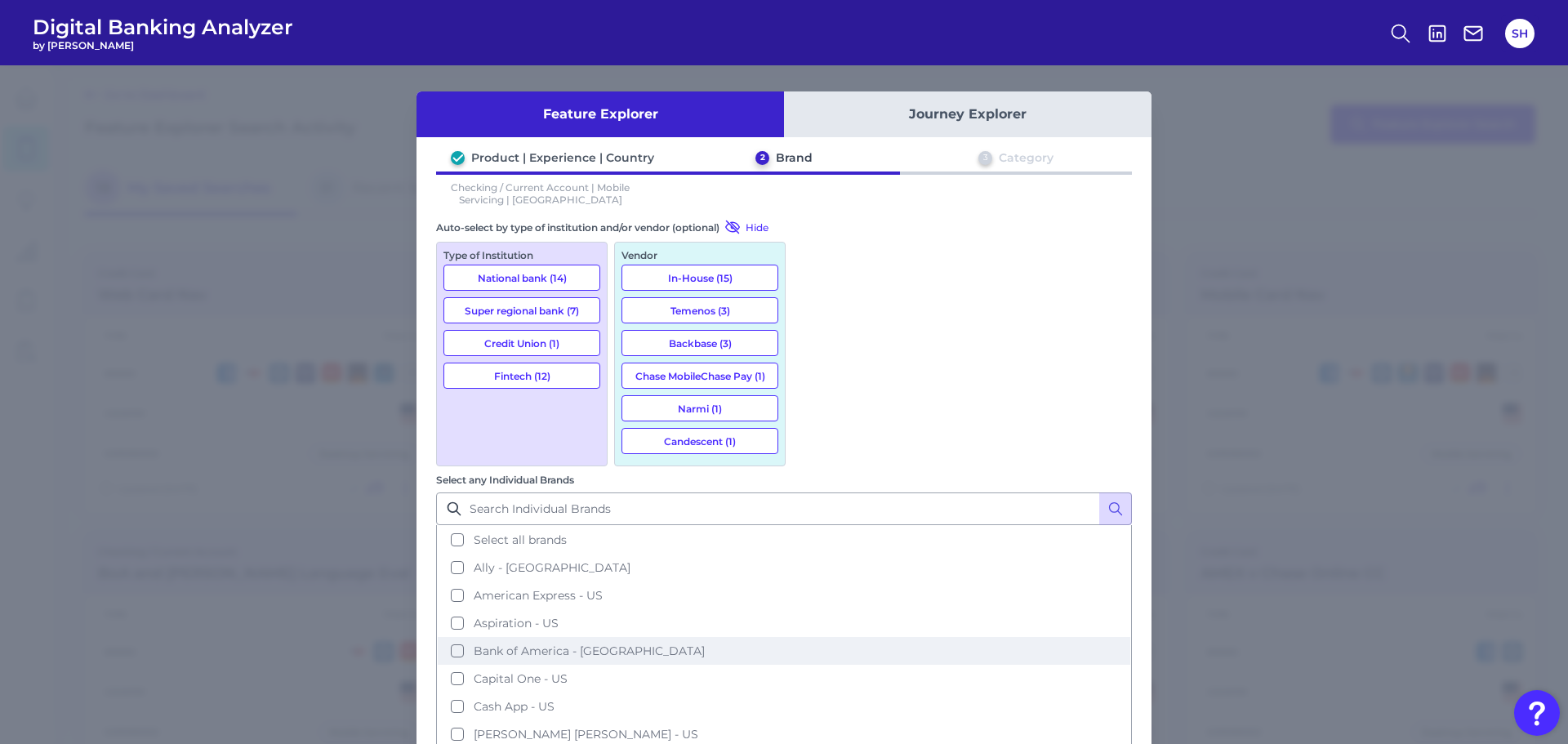
click at [705, 644] on span "Bank of America - [GEOGRAPHIC_DATA]" at bounding box center [589, 651] width 231 height 15
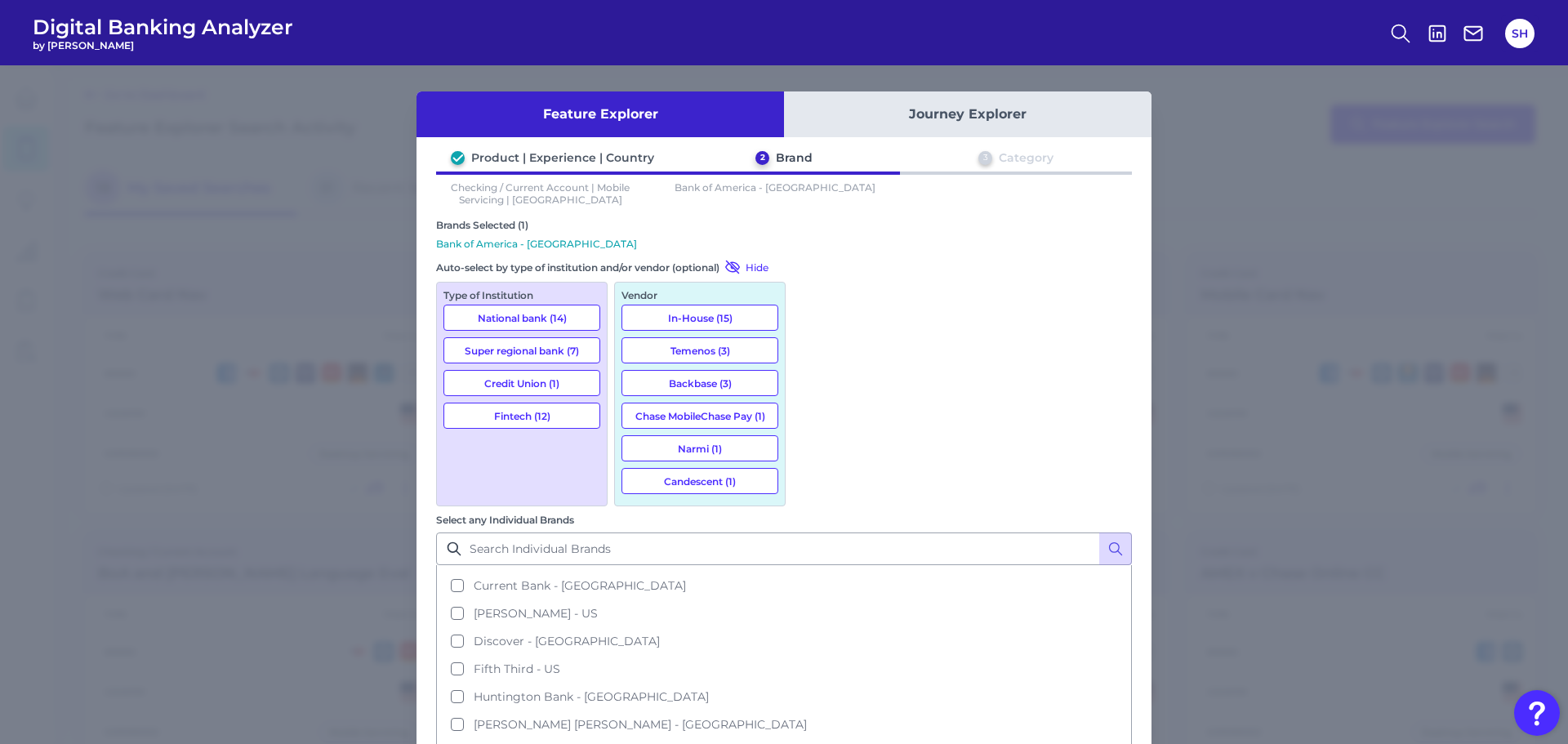
scroll to position [318, 0]
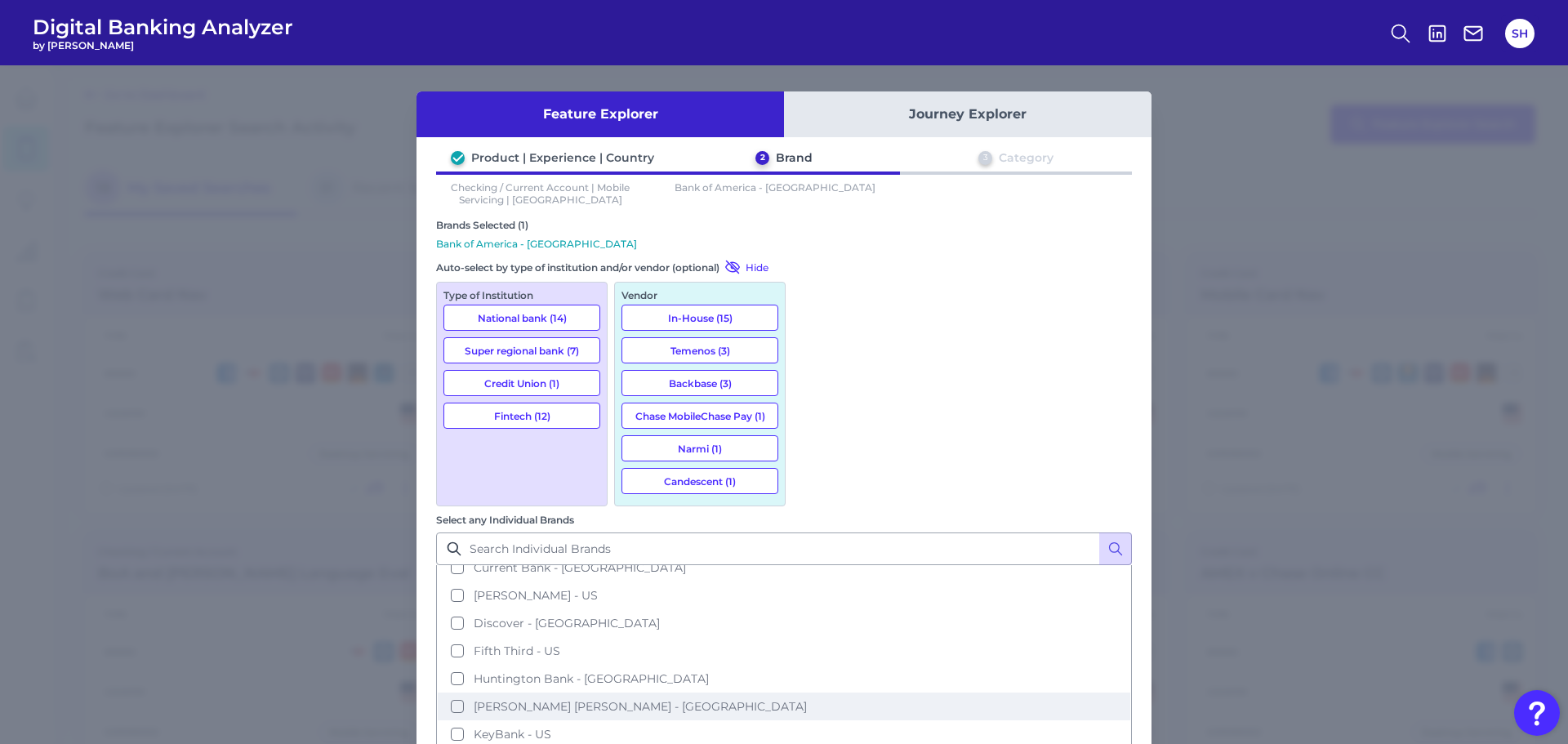
click at [965, 692] on button "[PERSON_NAME] [PERSON_NAME] - [GEOGRAPHIC_DATA]" at bounding box center [784, 706] width 692 height 27
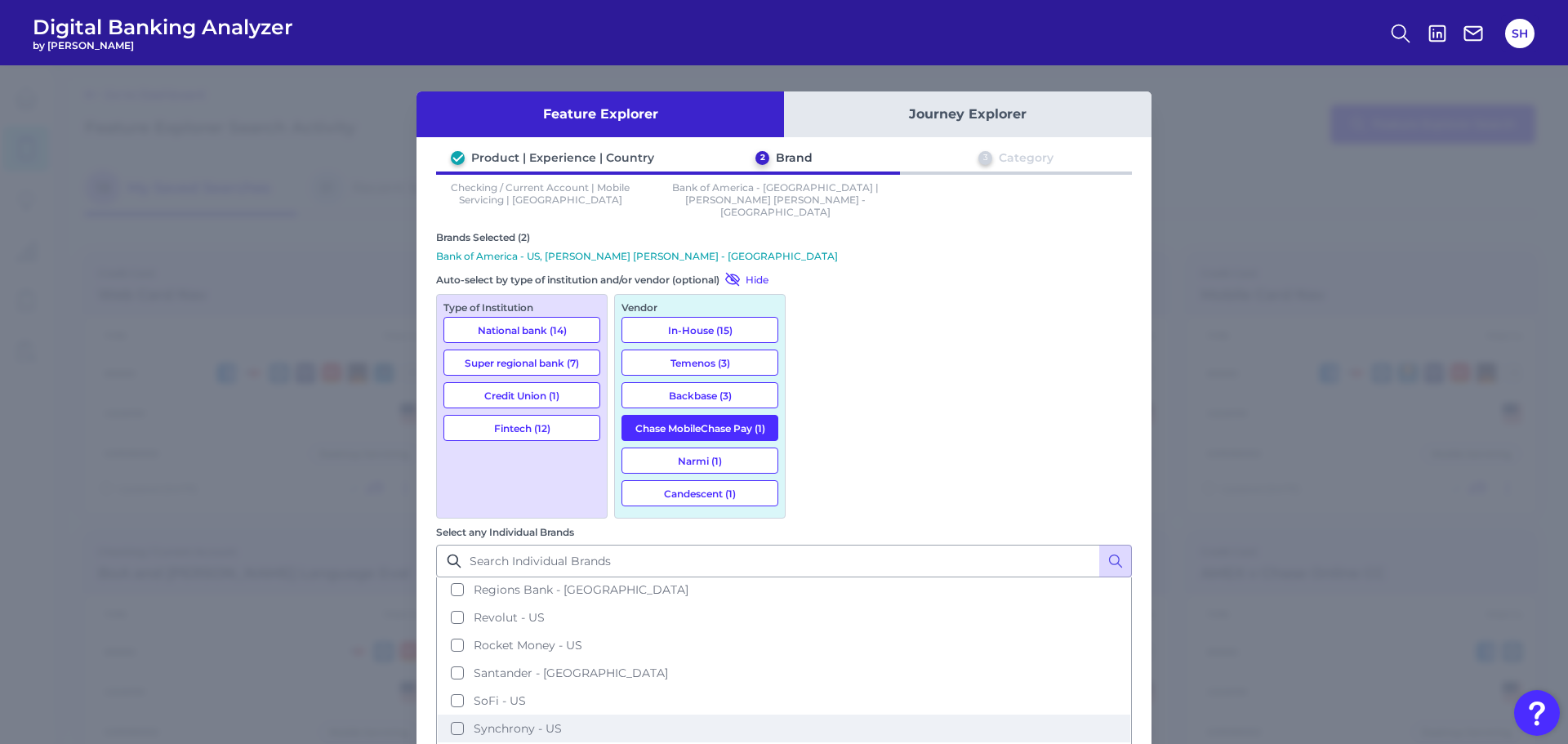
scroll to position [723, 0]
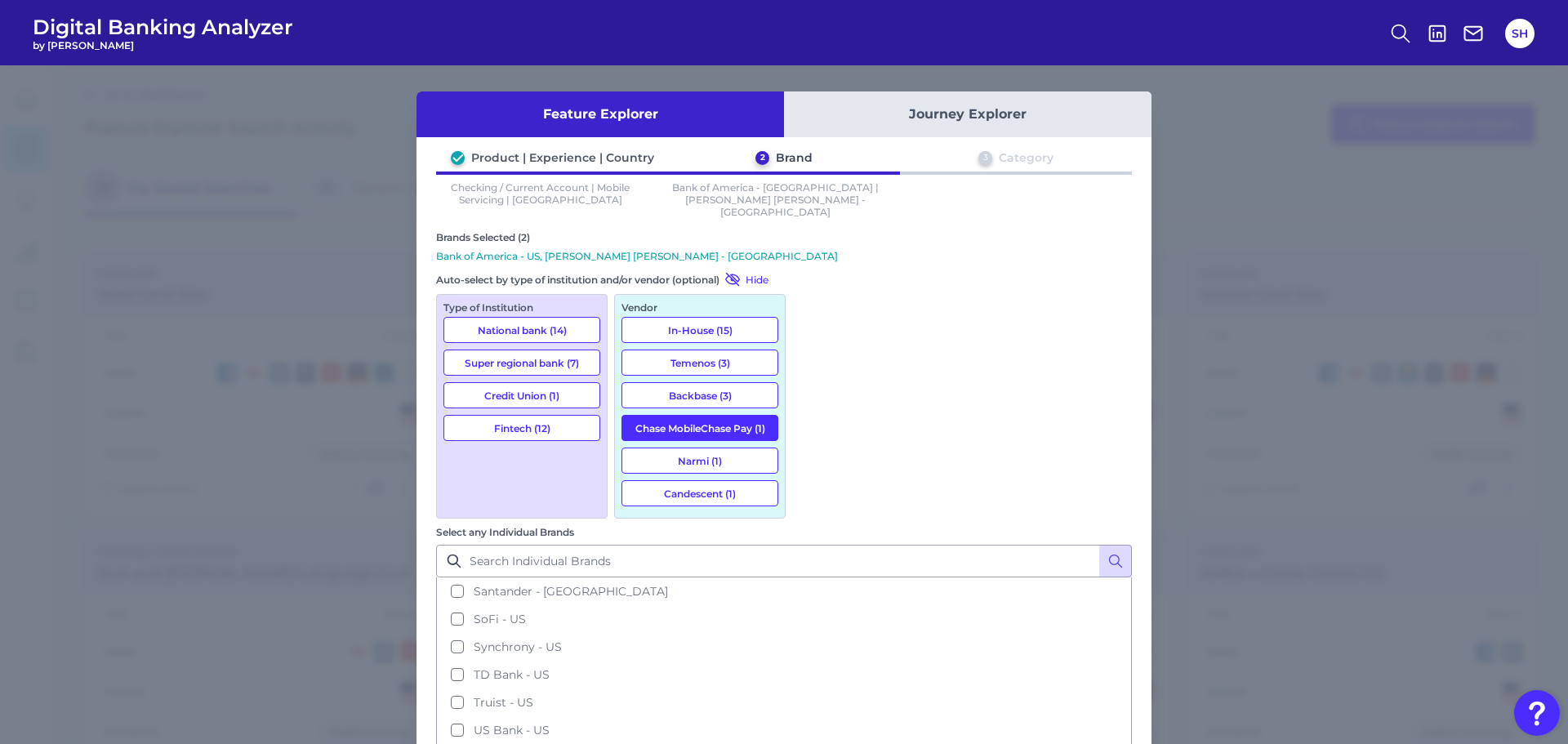
click at [921, 743] on button "USAA - [GEOGRAPHIC_DATA]" at bounding box center [784, 758] width 692 height 27
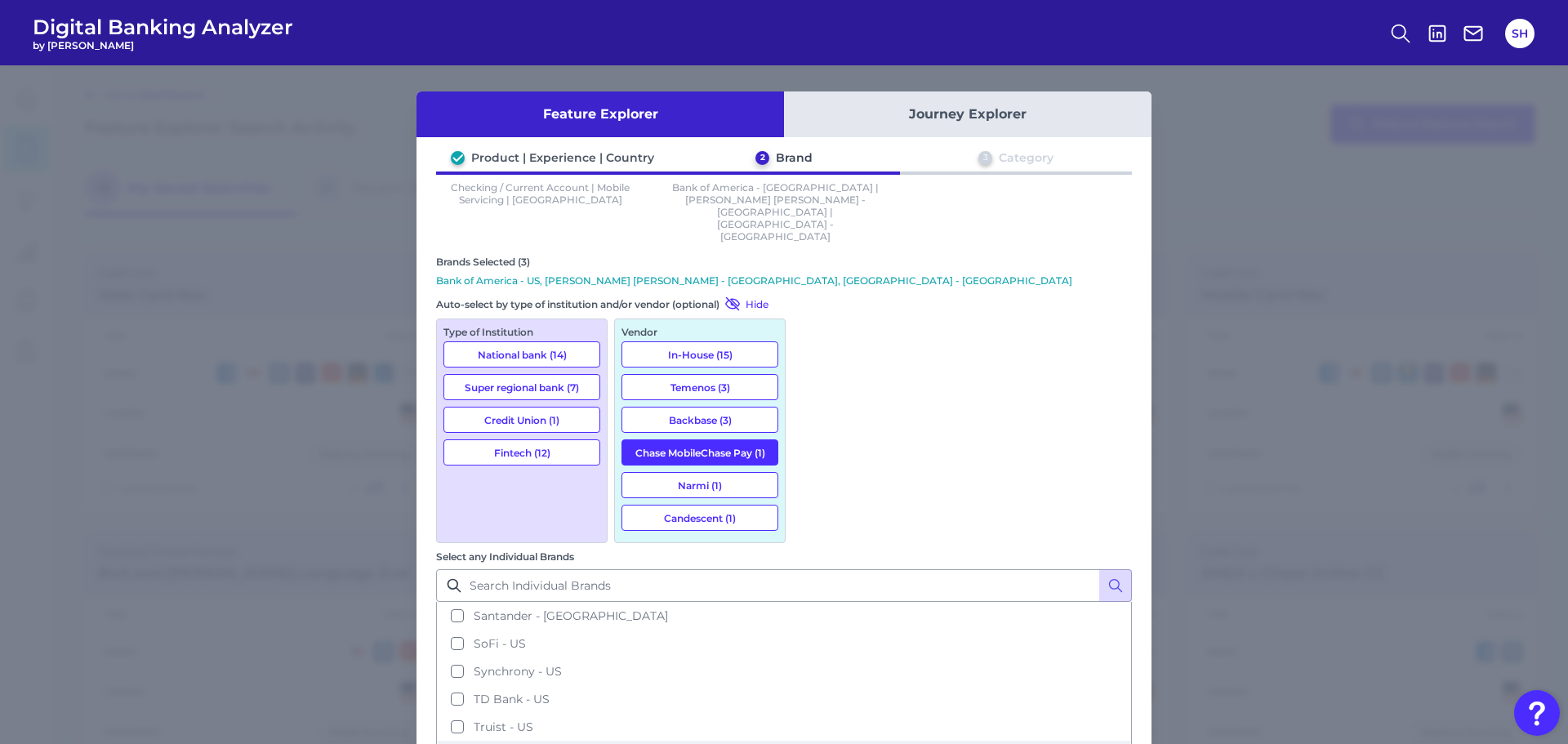
click at [932, 740] on button "US Bank - US" at bounding box center [784, 754] width 692 height 27
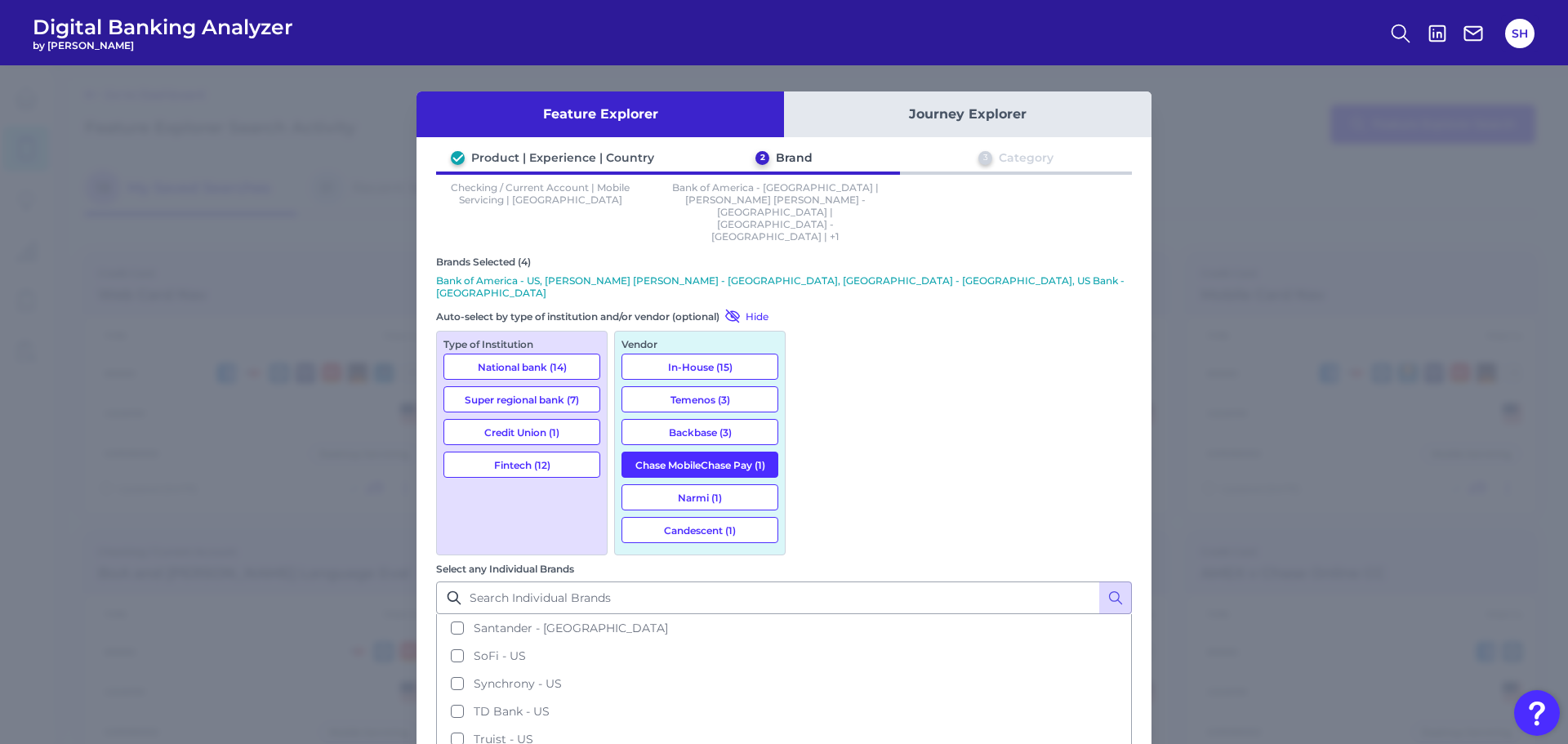
scroll to position [746, 0]
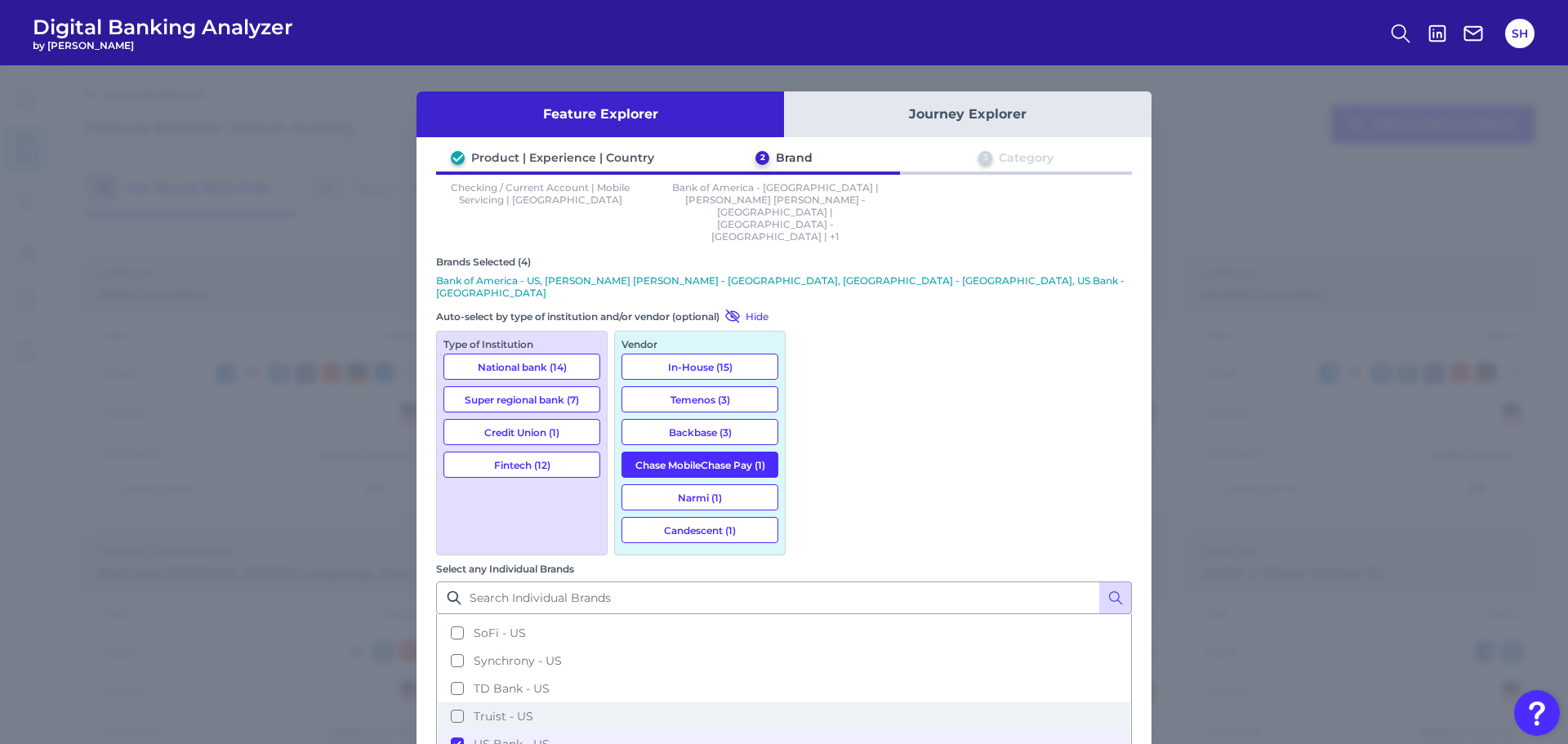
click at [894, 702] on button "Truist - US" at bounding box center [784, 716] width 692 height 27
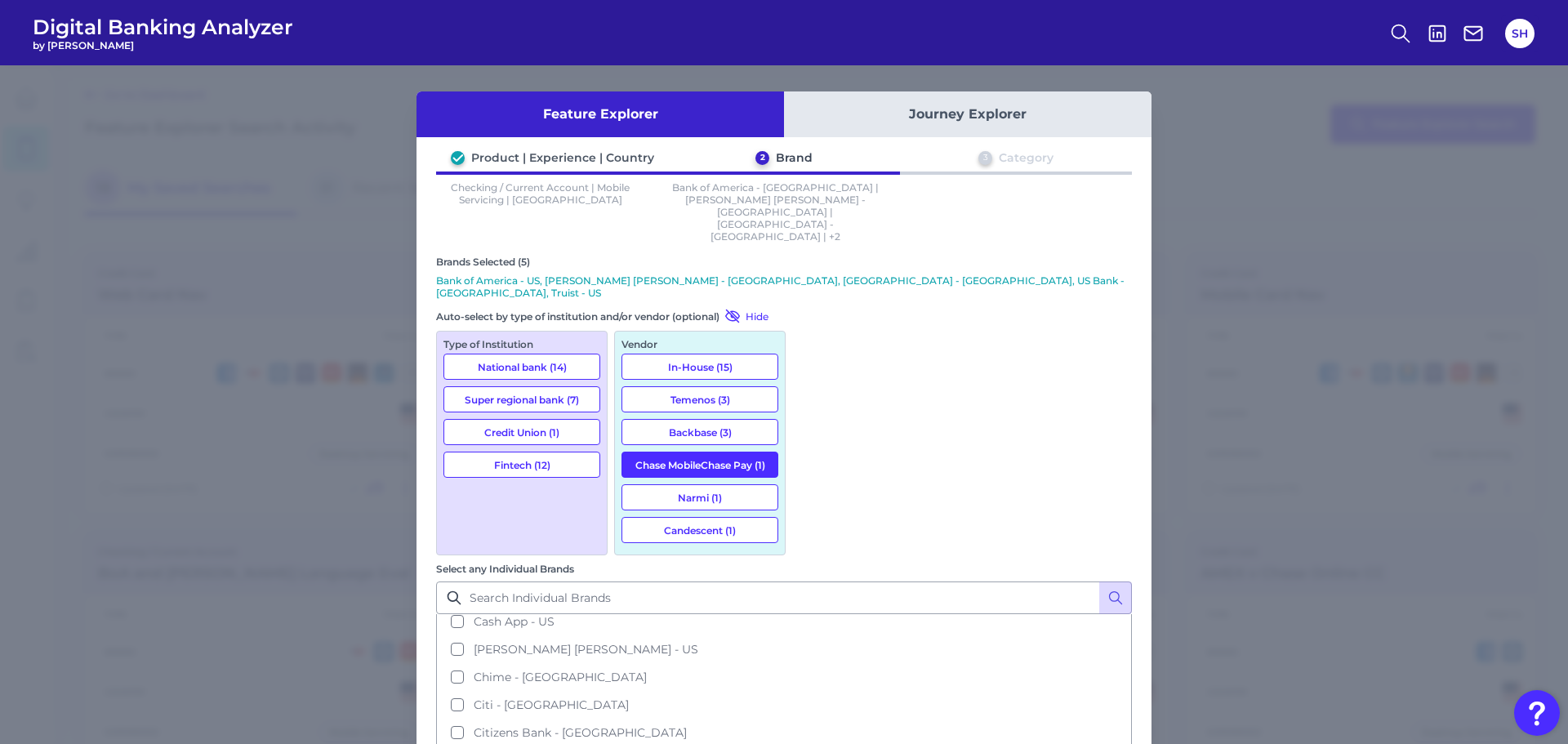
scroll to position [0, 0]
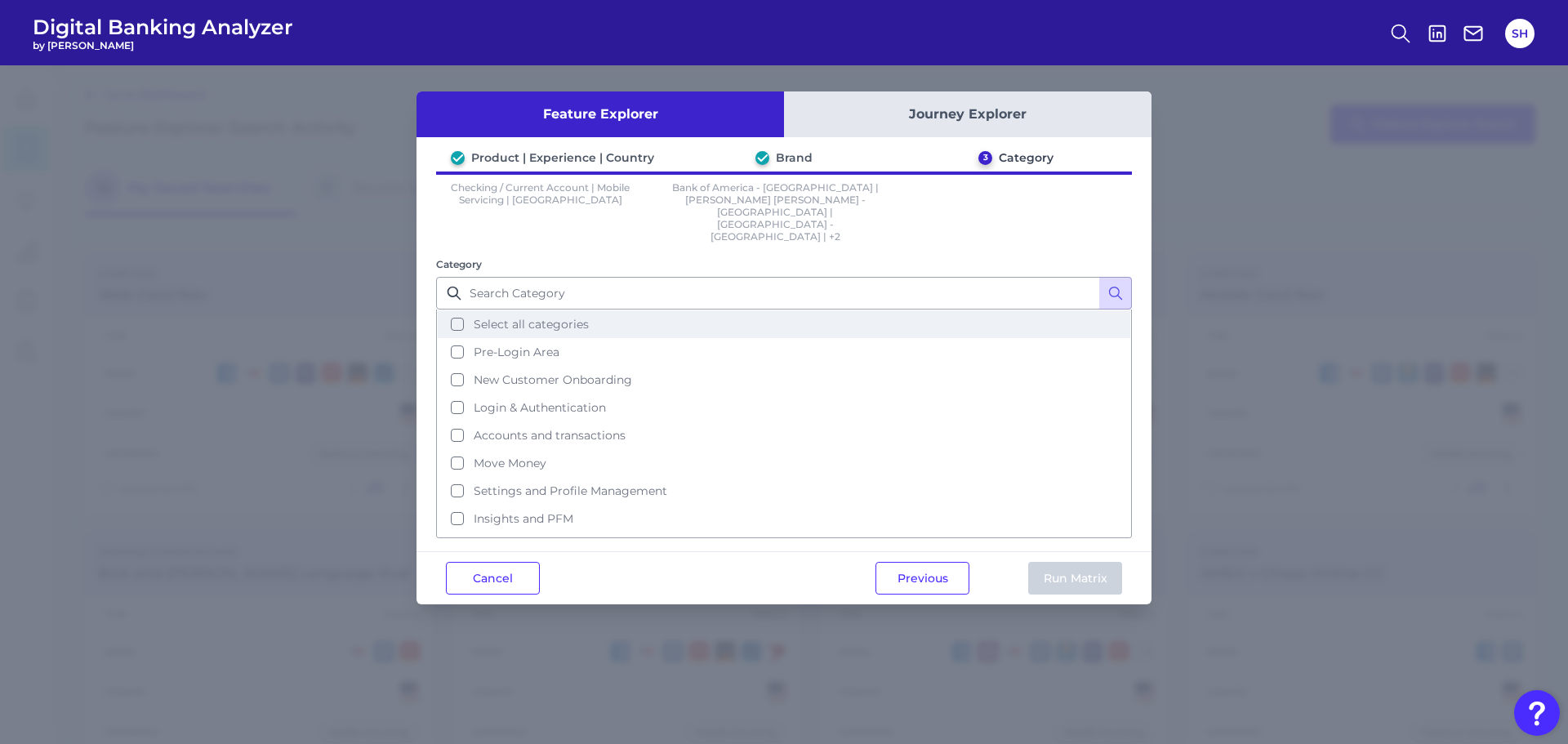
click at [466, 311] on button "Select all categories" at bounding box center [784, 324] width 692 height 27
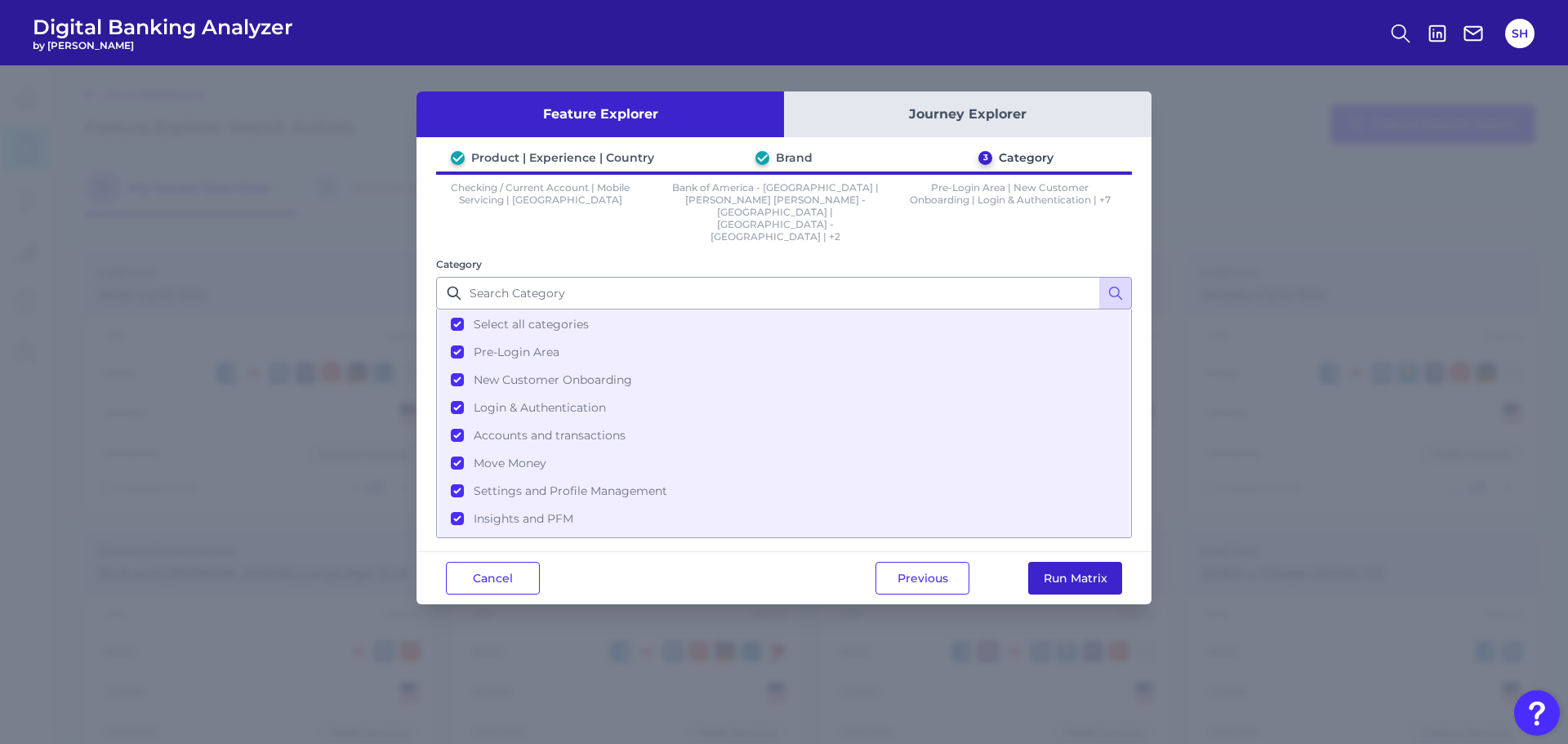
click at [1046, 562] on button "Run Matrix" at bounding box center [1074, 578] width 94 height 33
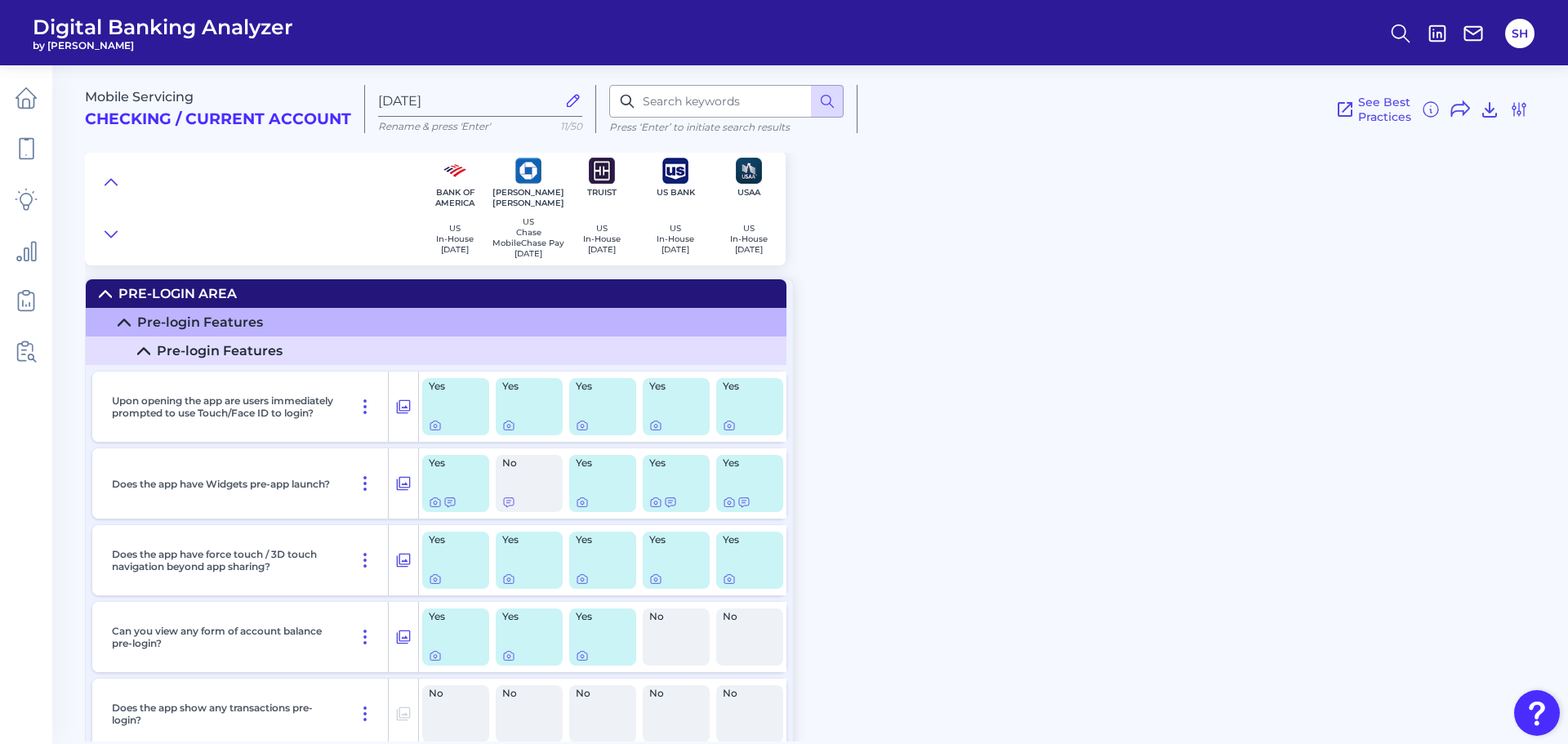
scroll to position [163, 0]
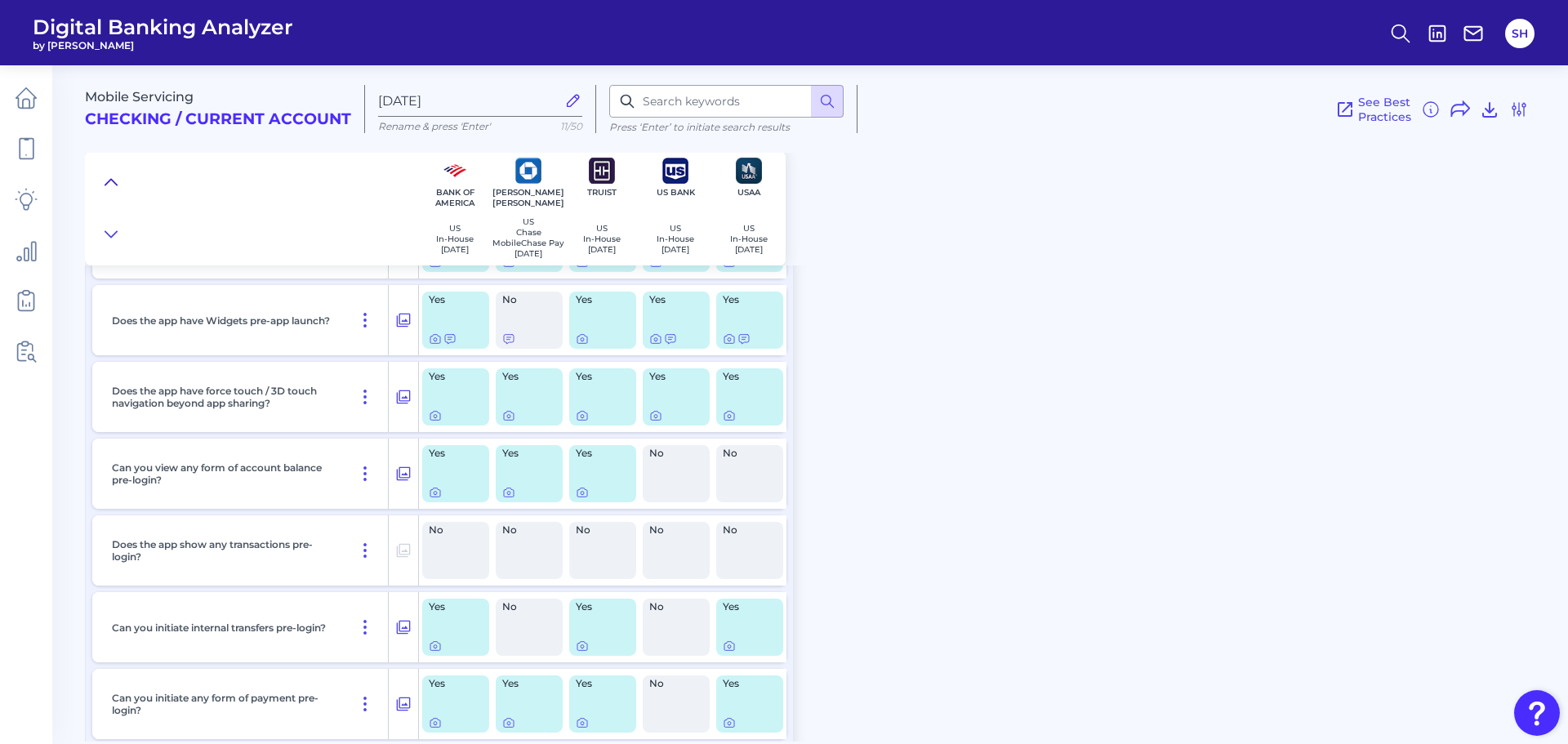
click at [106, 183] on icon at bounding box center [111, 182] width 13 height 16
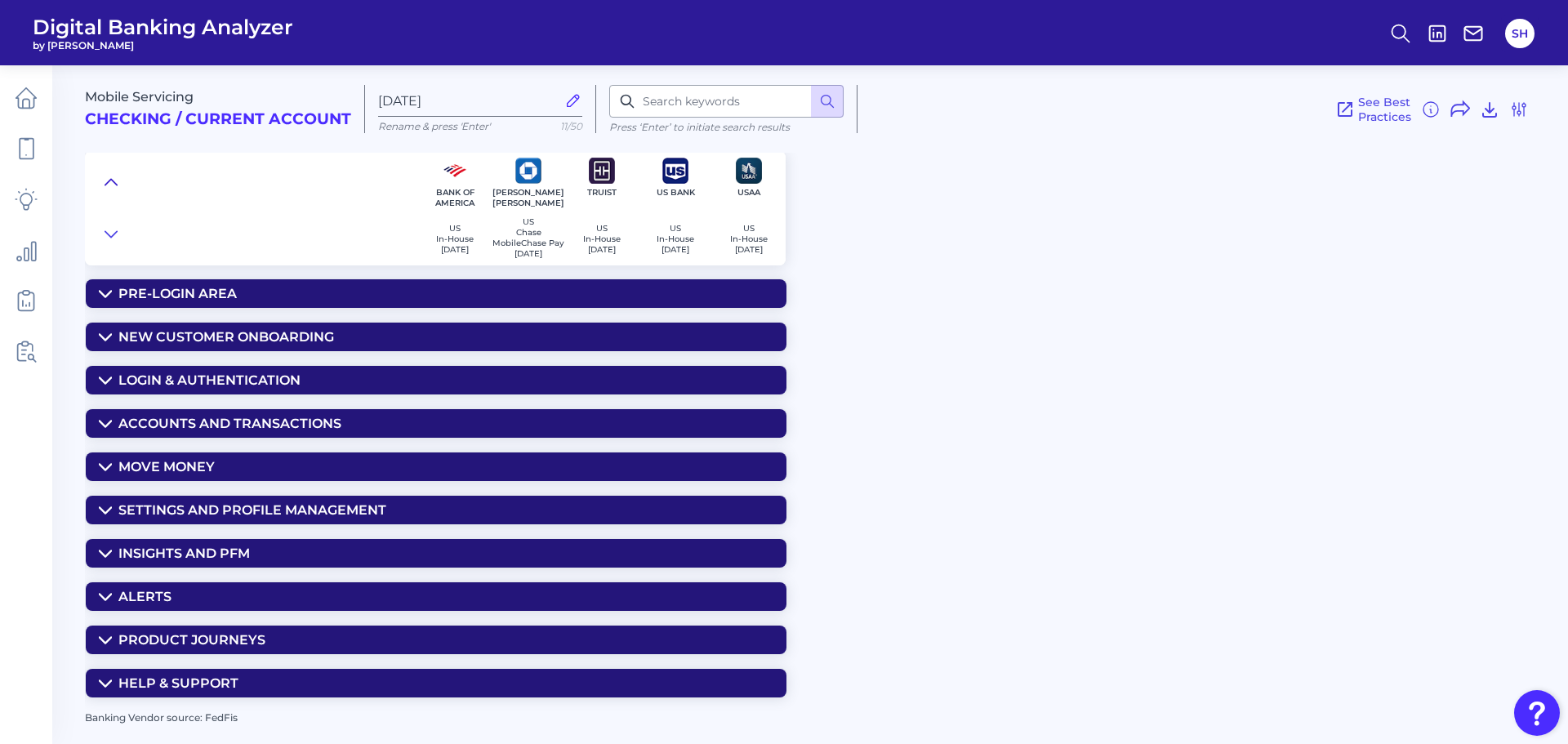
scroll to position [0, 0]
click at [229, 554] on div "Insights and PFM" at bounding box center [184, 553] width 131 height 15
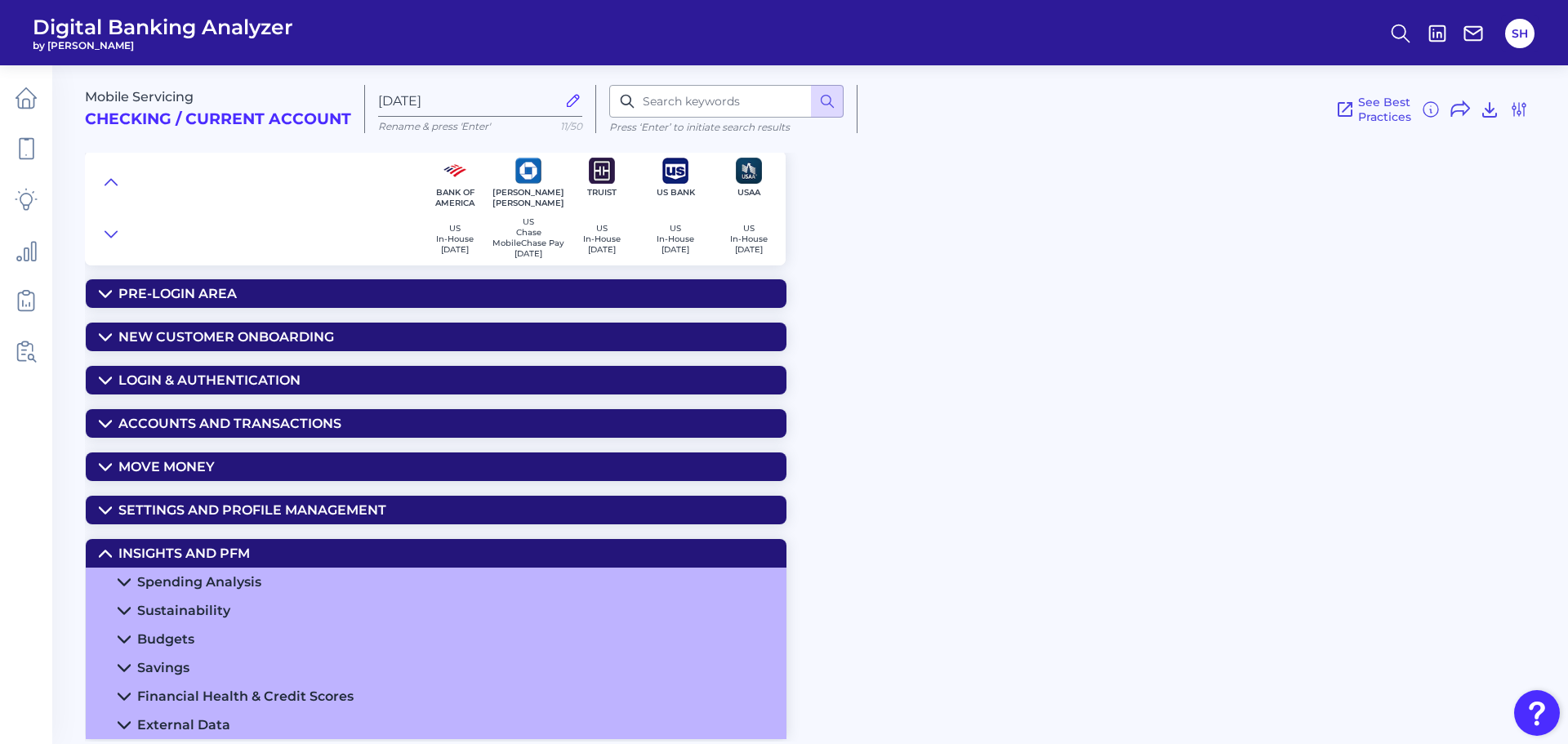
scroll to position [168, 0]
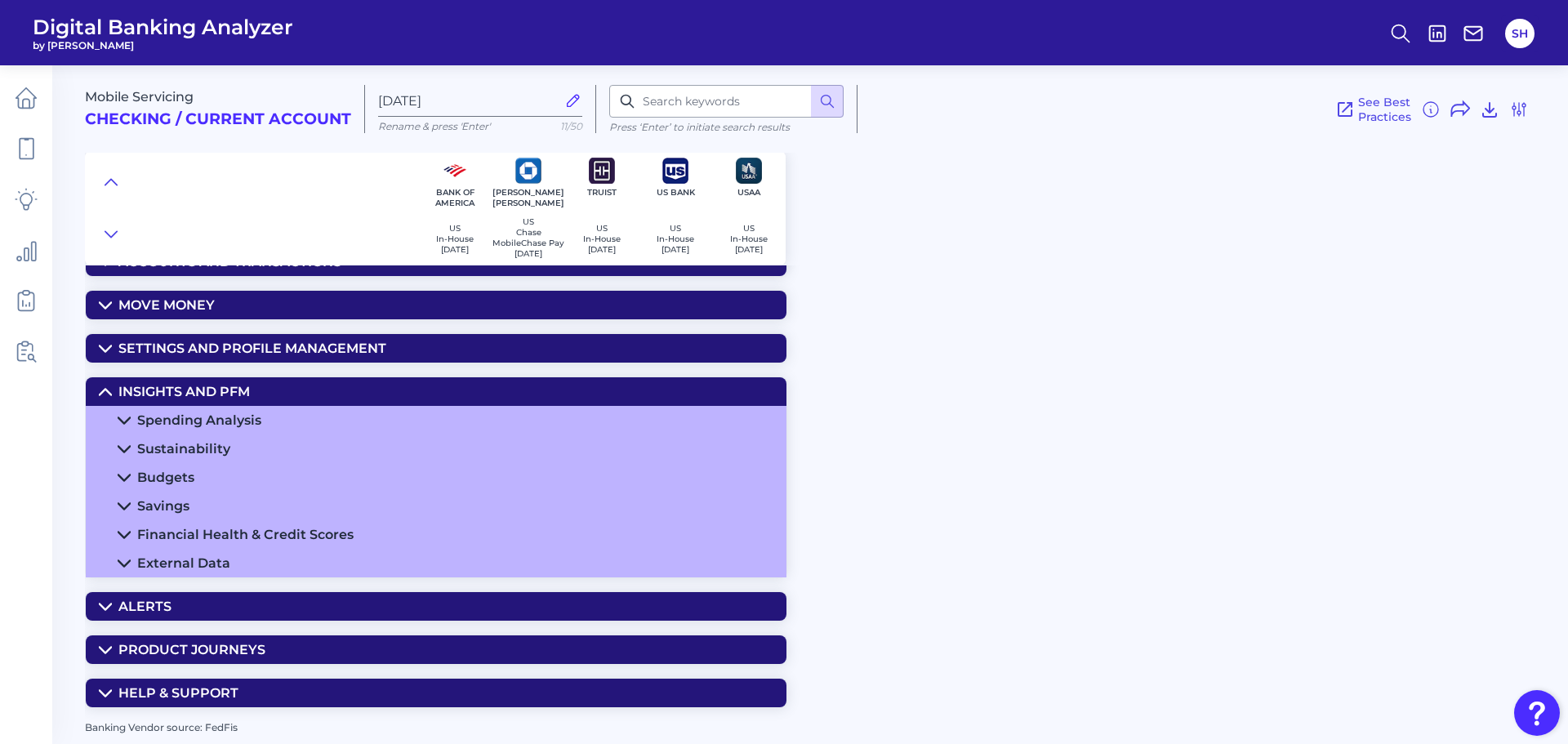
click at [234, 415] on div "Spending Analysis" at bounding box center [199, 420] width 124 height 15
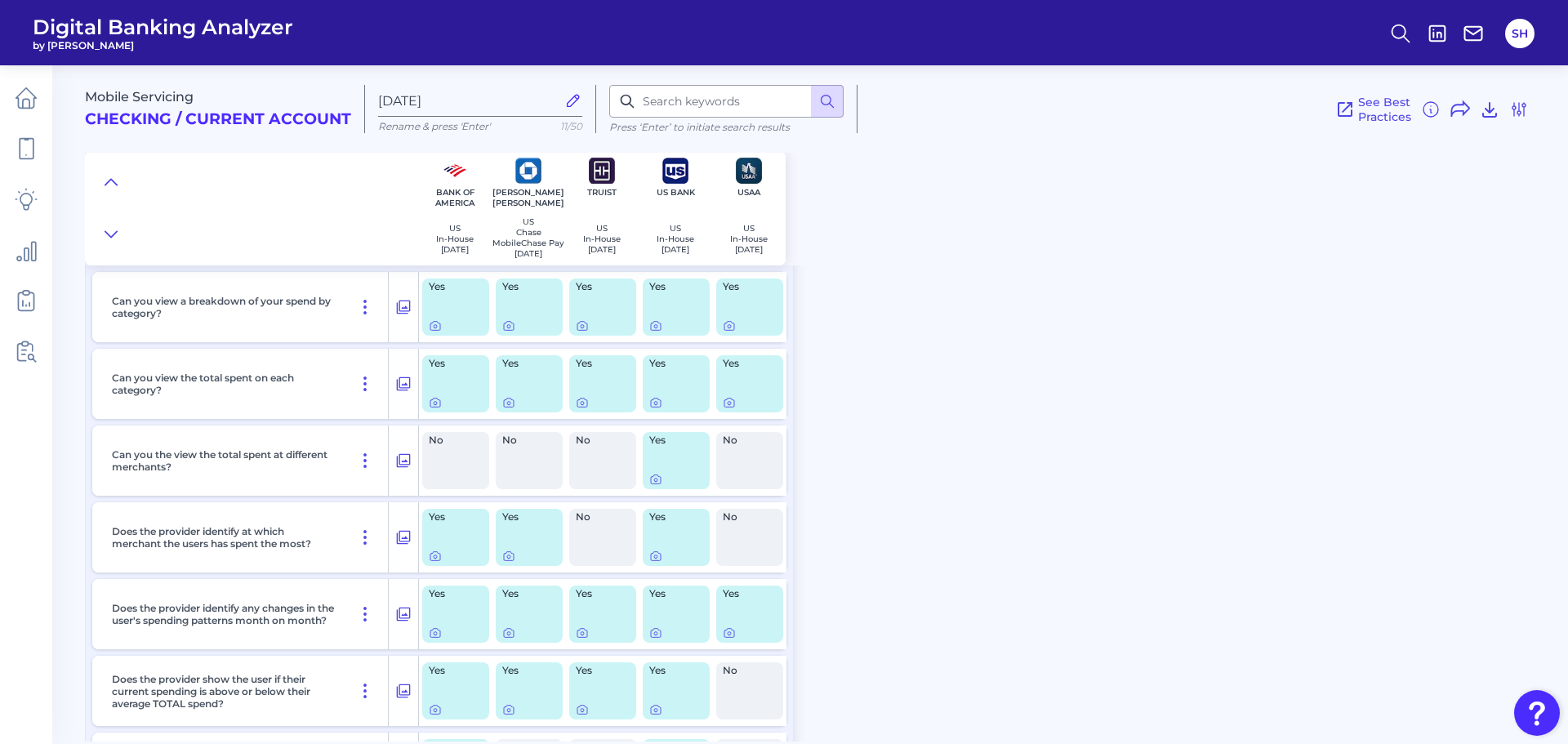
scroll to position [249, 0]
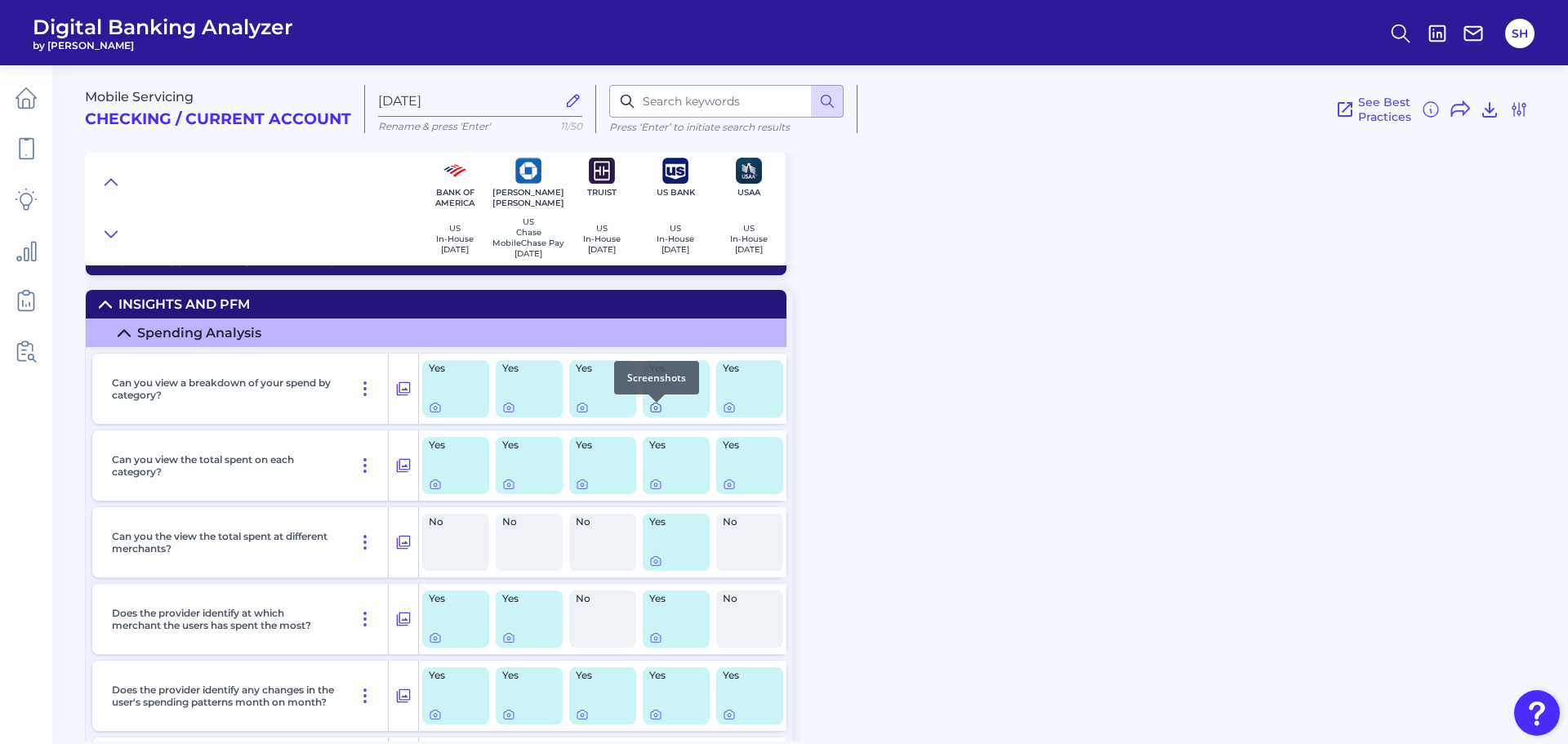
click at [657, 412] on icon at bounding box center [656, 407] width 13 height 13
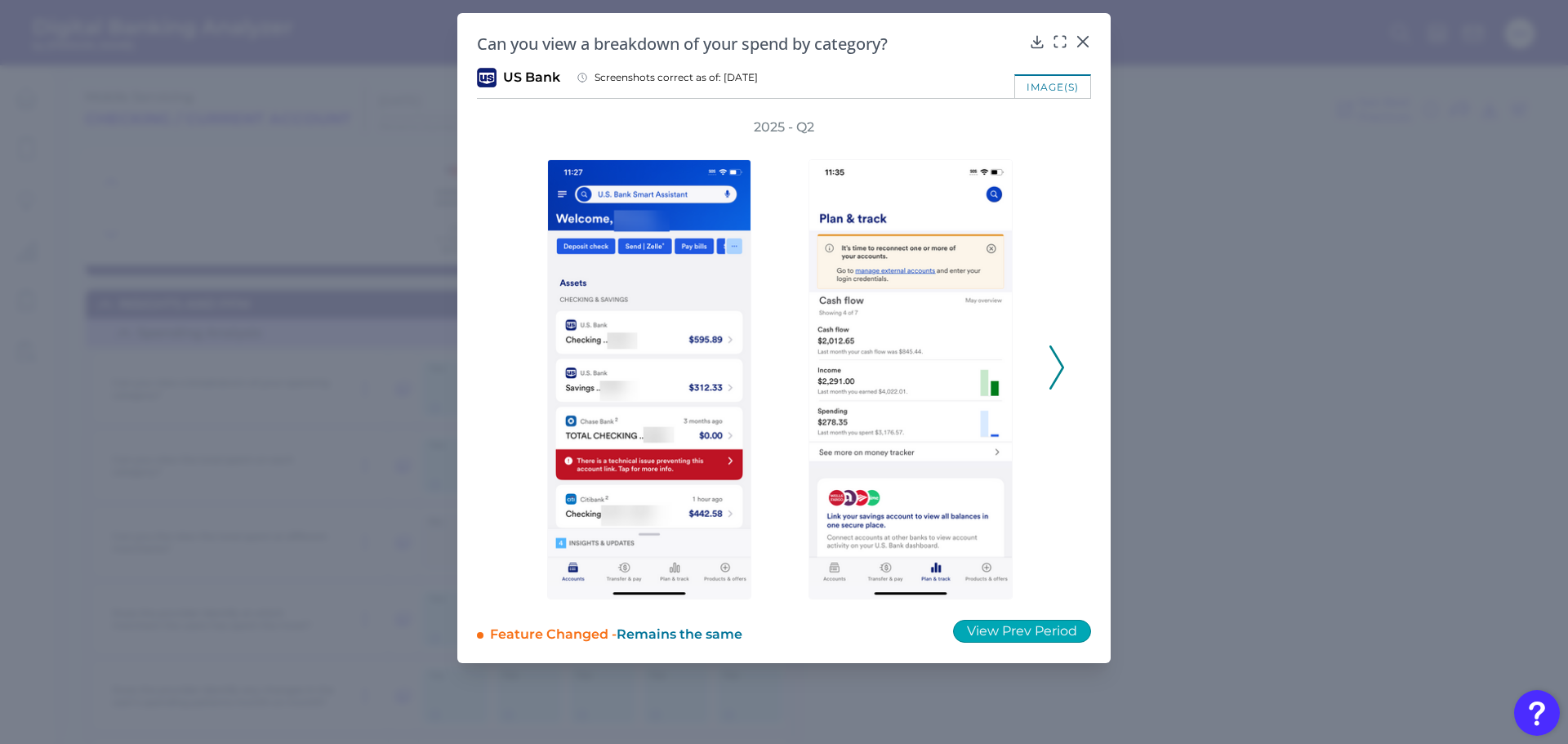
click at [1049, 627] on button "View Prev Period" at bounding box center [1022, 631] width 138 height 23
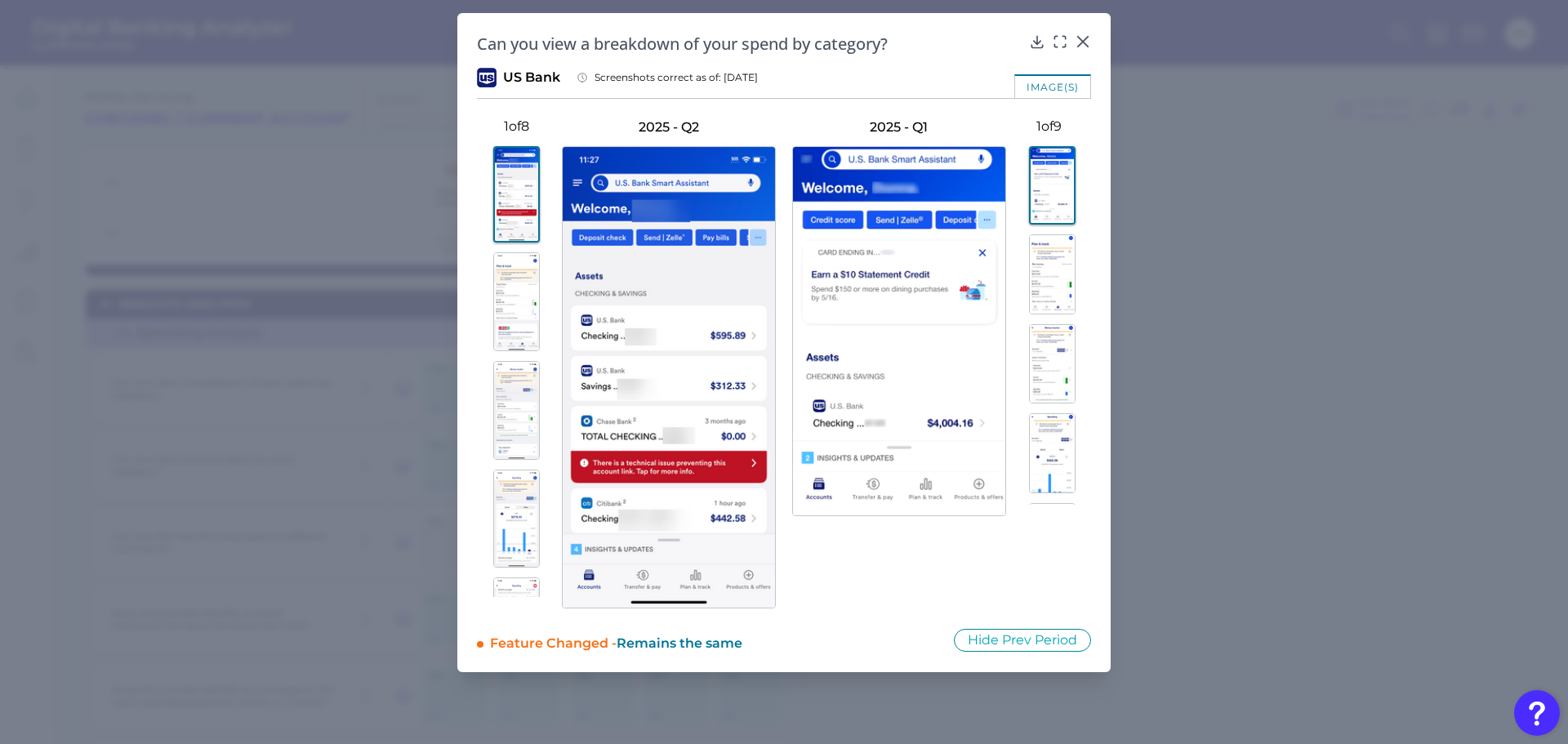
click at [514, 291] on img at bounding box center [516, 301] width 46 height 99
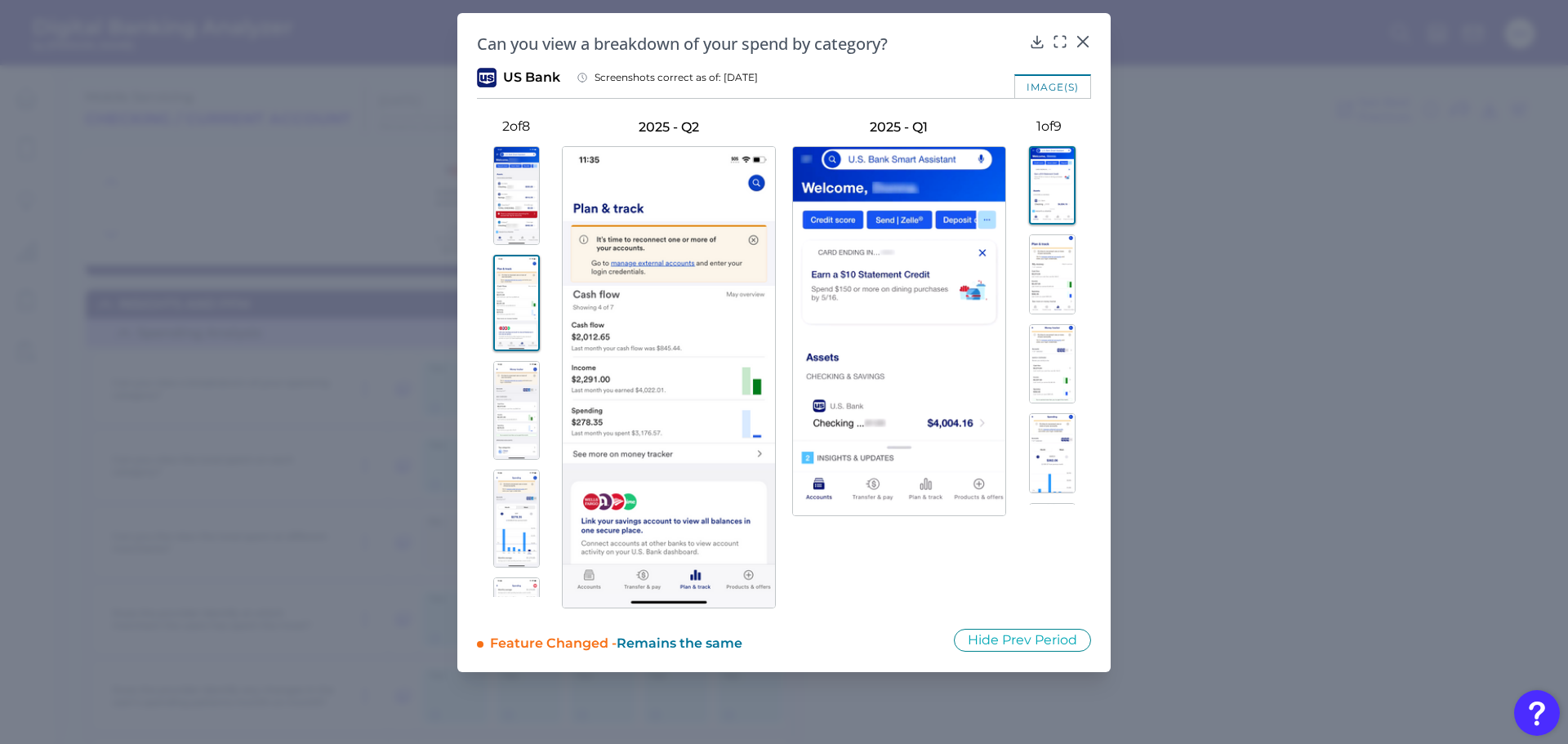
click at [1044, 275] on img at bounding box center [1052, 274] width 46 height 80
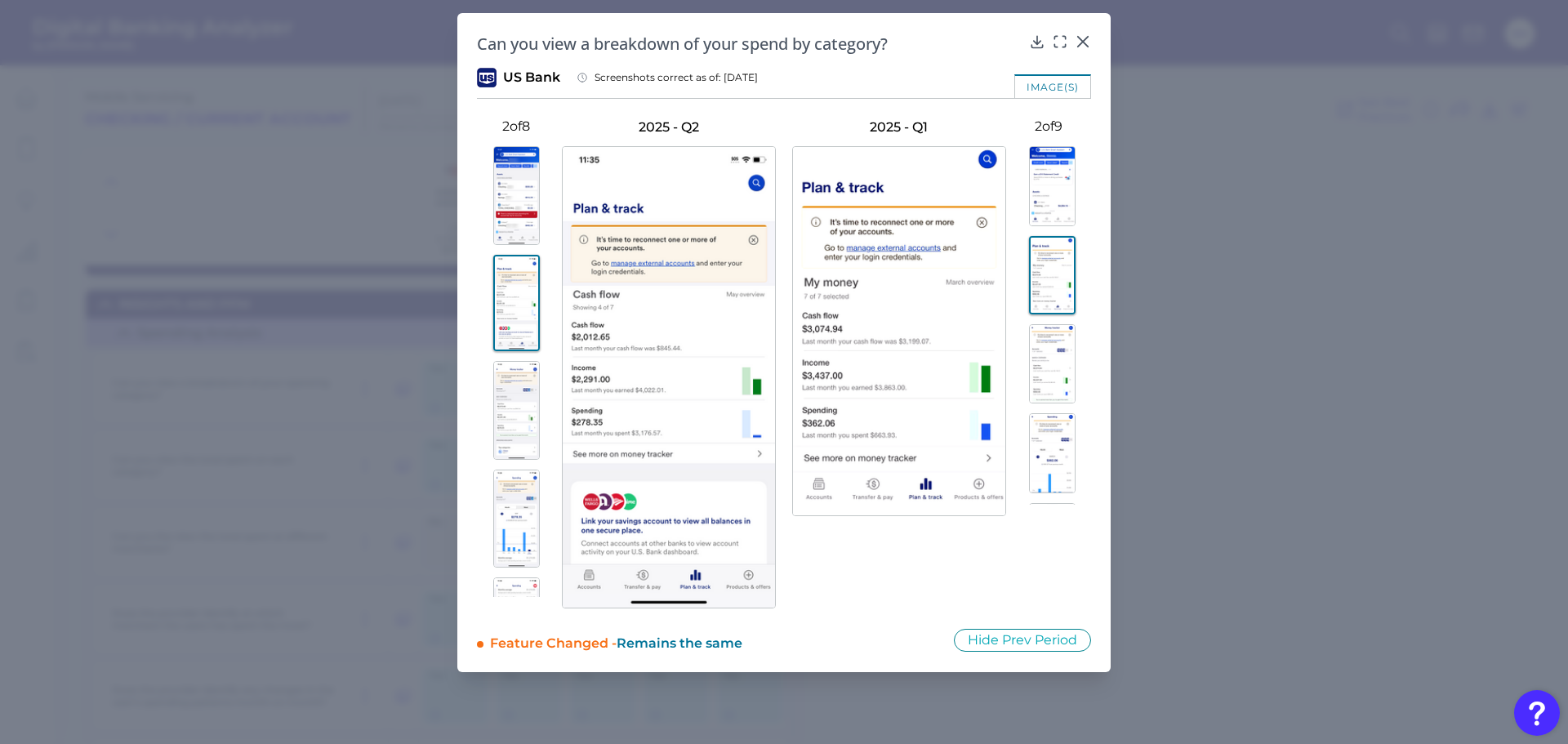
click at [1050, 368] on img at bounding box center [1052, 364] width 46 height 80
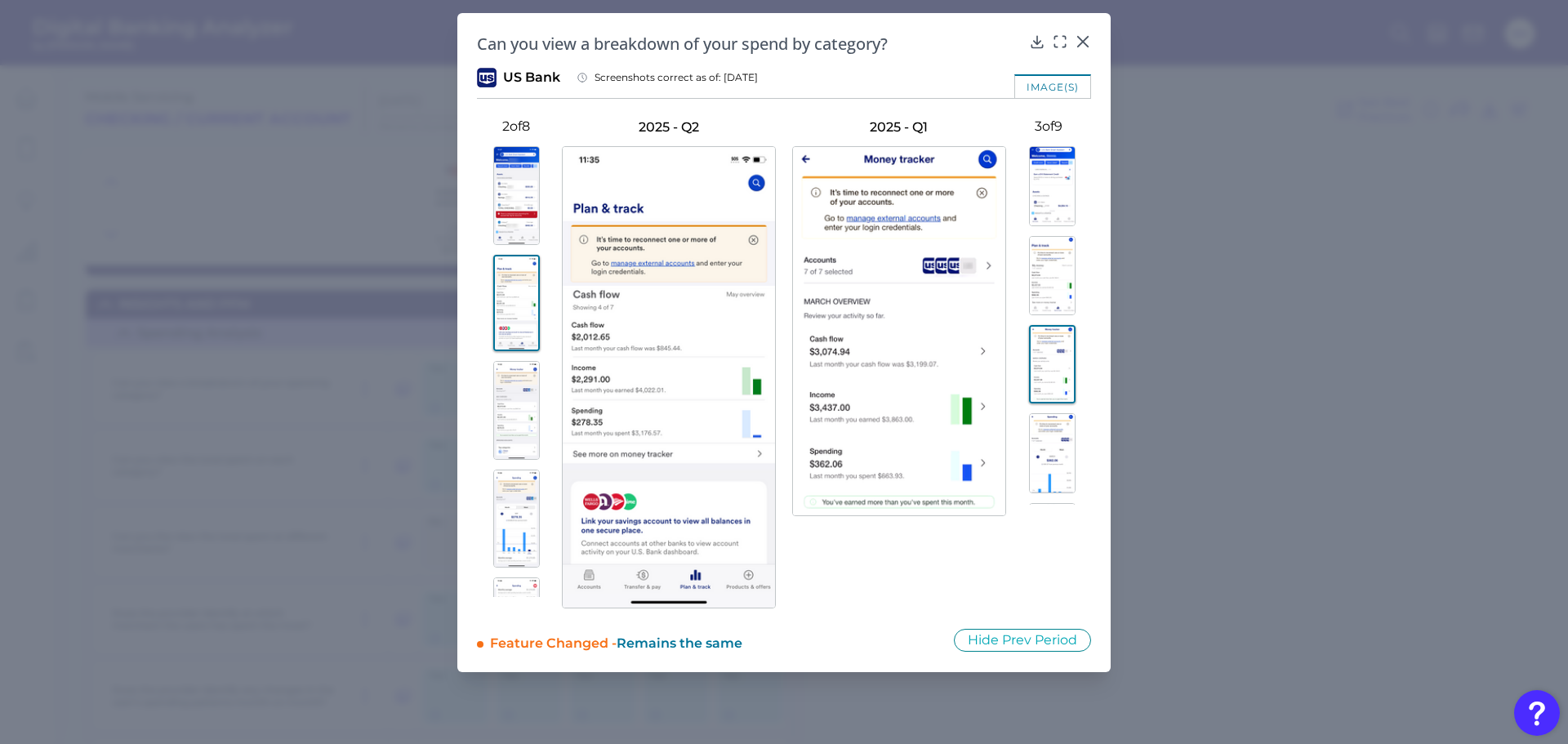
click at [502, 400] on img at bounding box center [516, 410] width 46 height 99
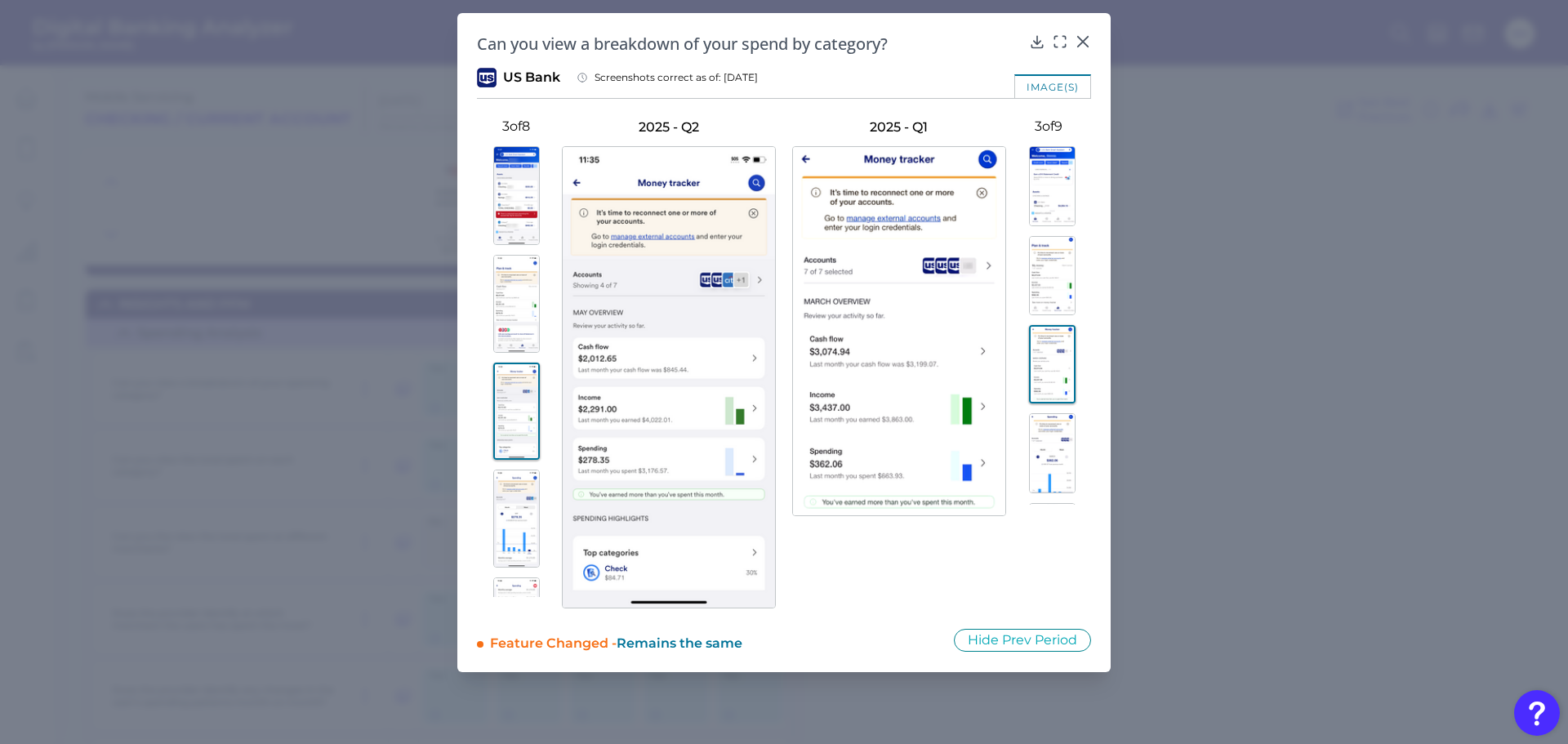
click at [513, 291] on img at bounding box center [516, 304] width 46 height 99
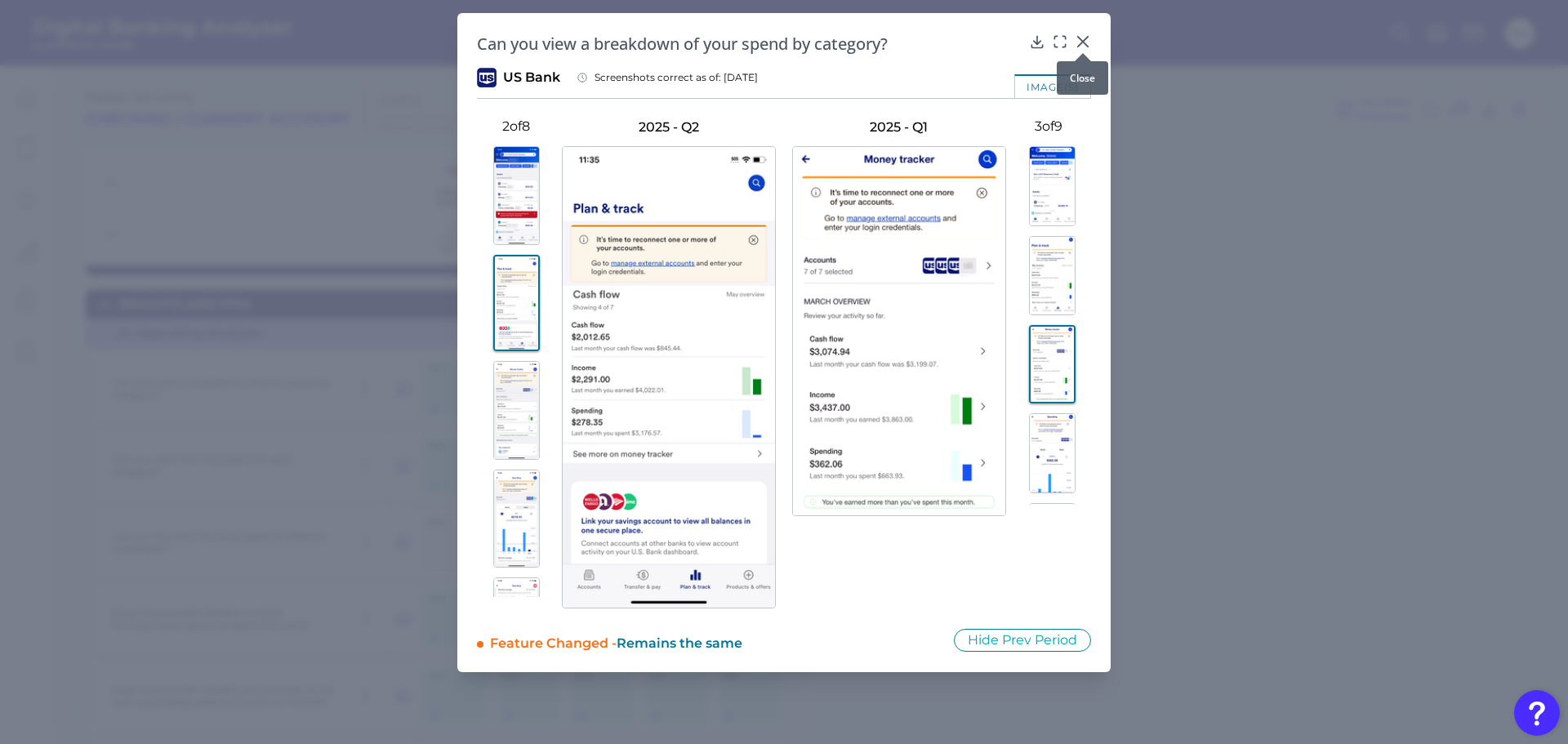
click at [1079, 42] on icon at bounding box center [1083, 42] width 16 height 16
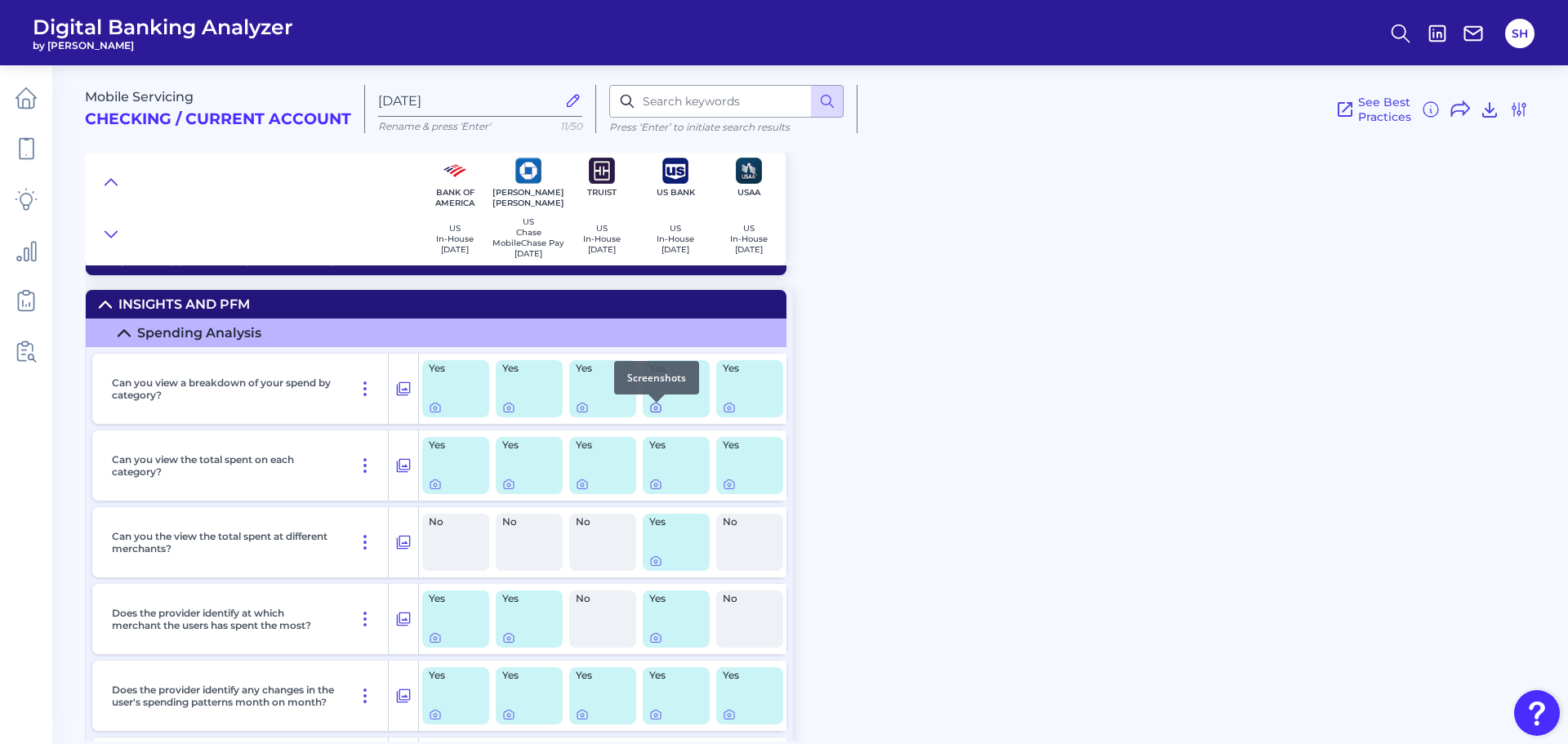
click at [658, 414] on icon at bounding box center [656, 407] width 13 height 13
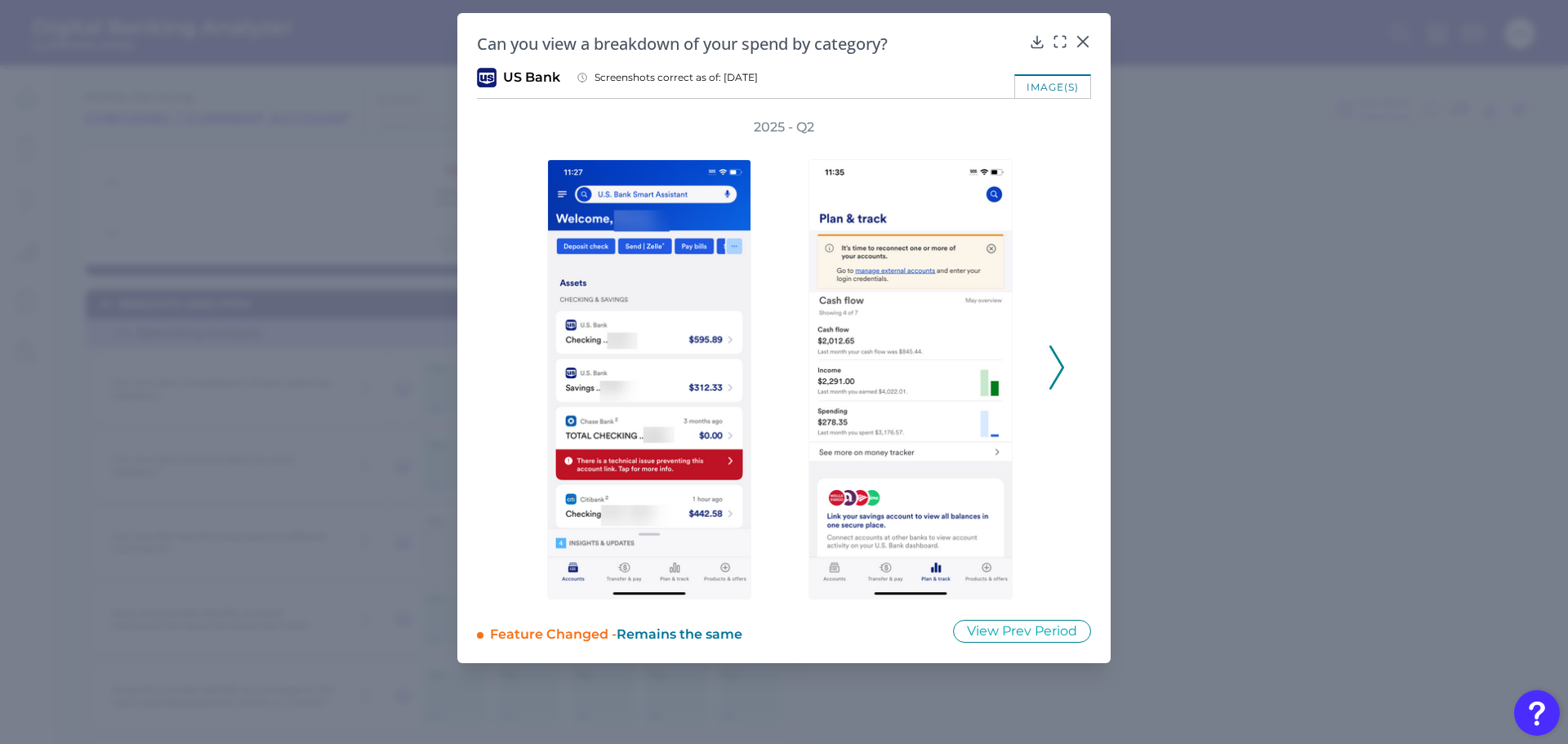
click at [1055, 363] on icon at bounding box center [1056, 367] width 15 height 44
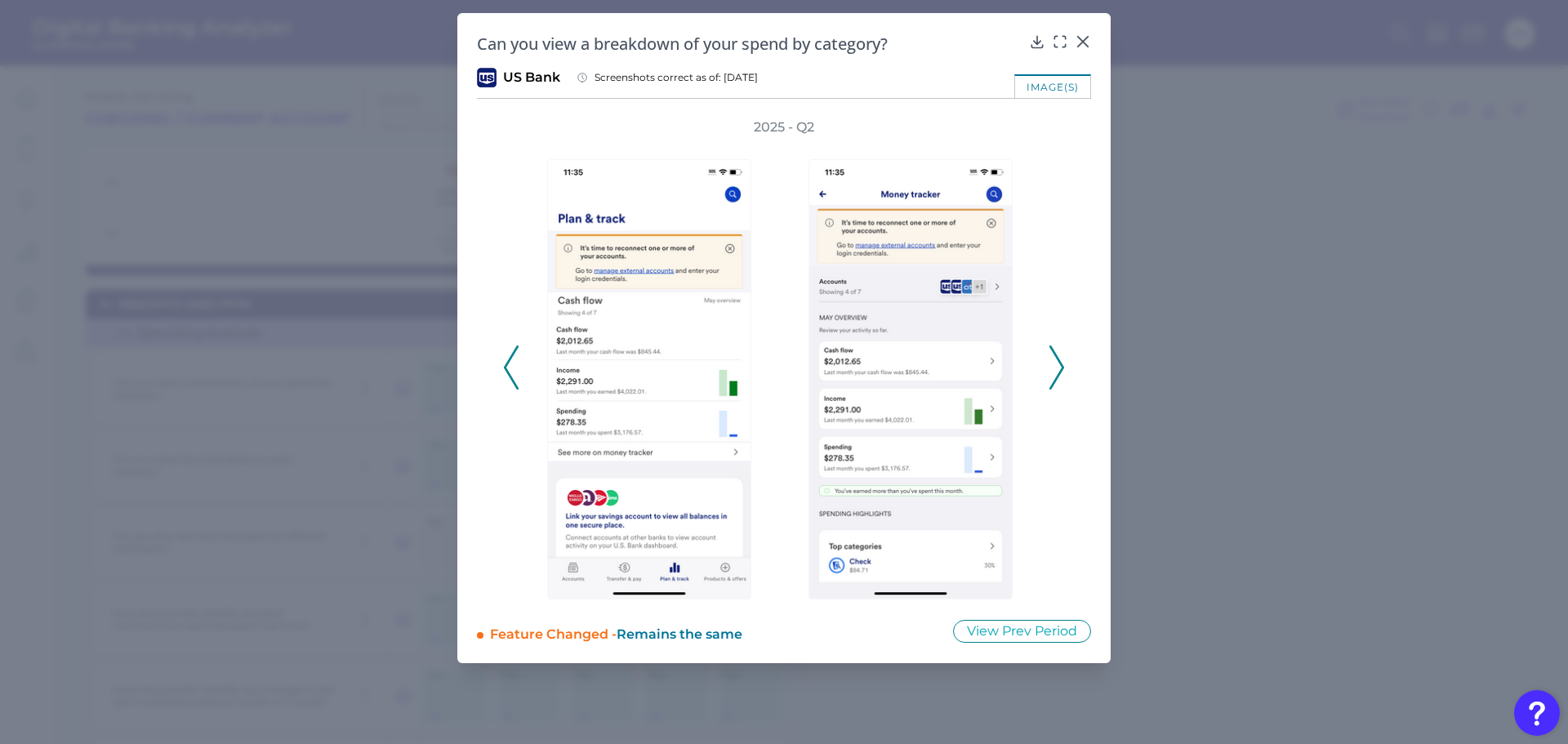
click at [1055, 363] on icon at bounding box center [1056, 367] width 15 height 44
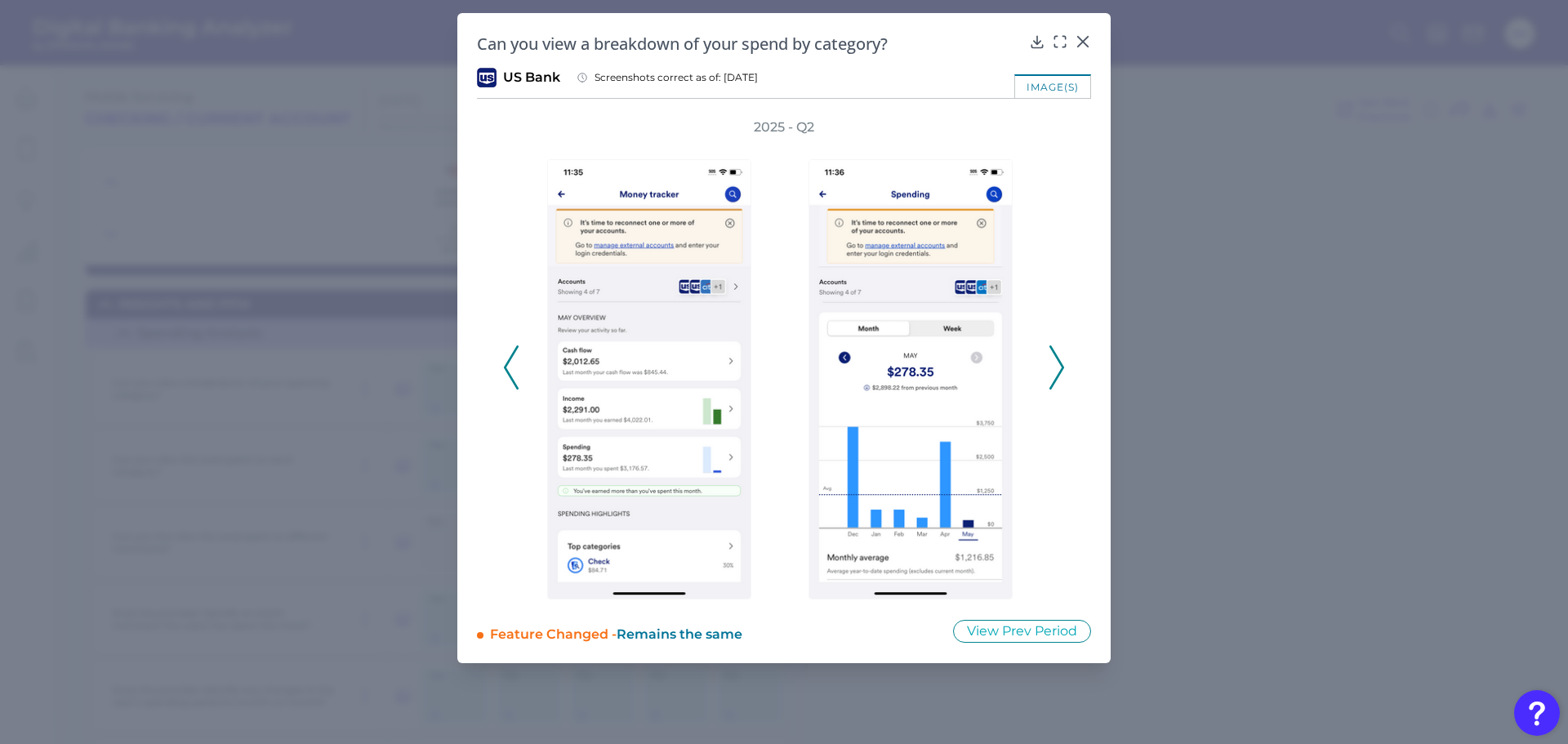
click at [1055, 363] on icon at bounding box center [1056, 367] width 15 height 44
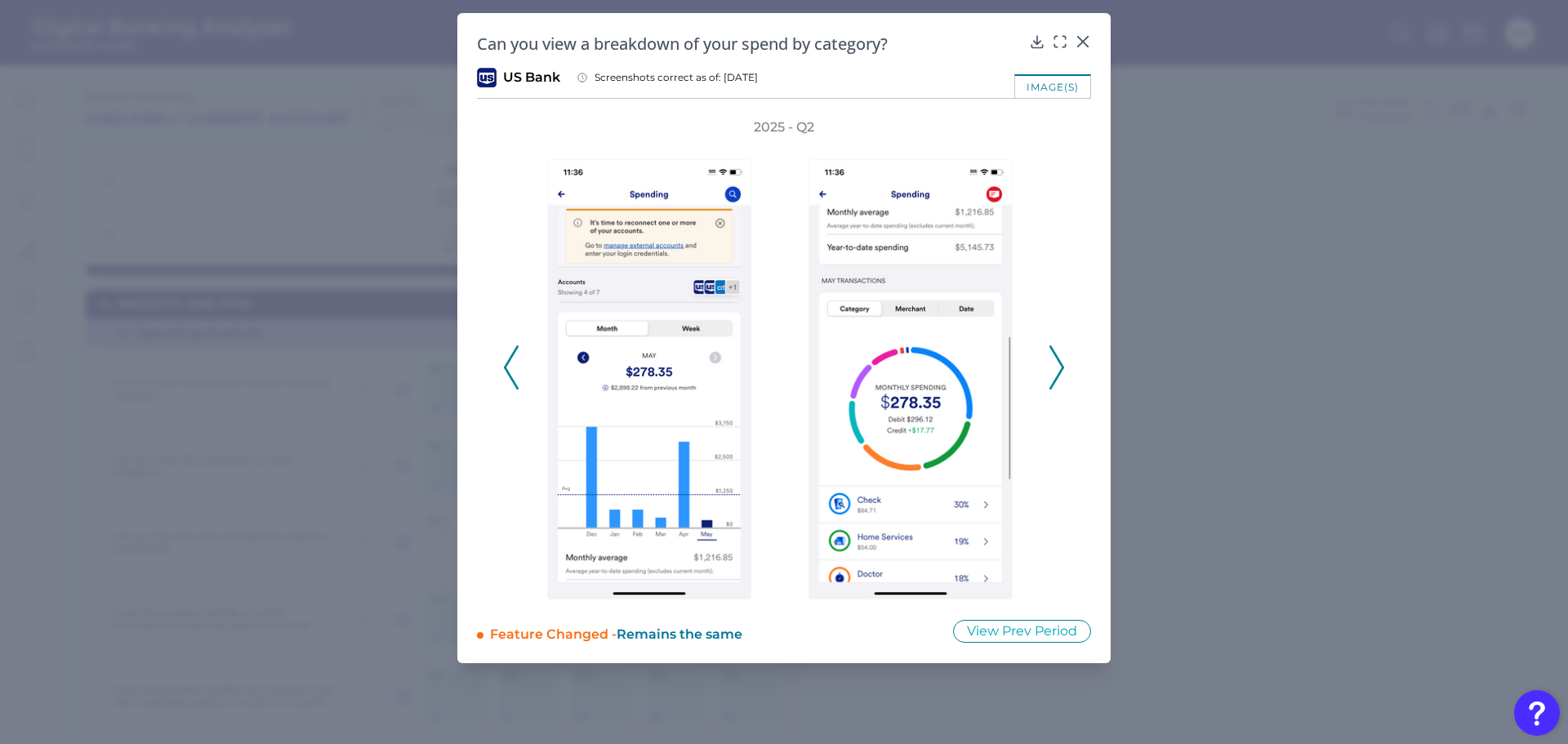
click at [1054, 363] on icon at bounding box center [1056, 367] width 15 height 44
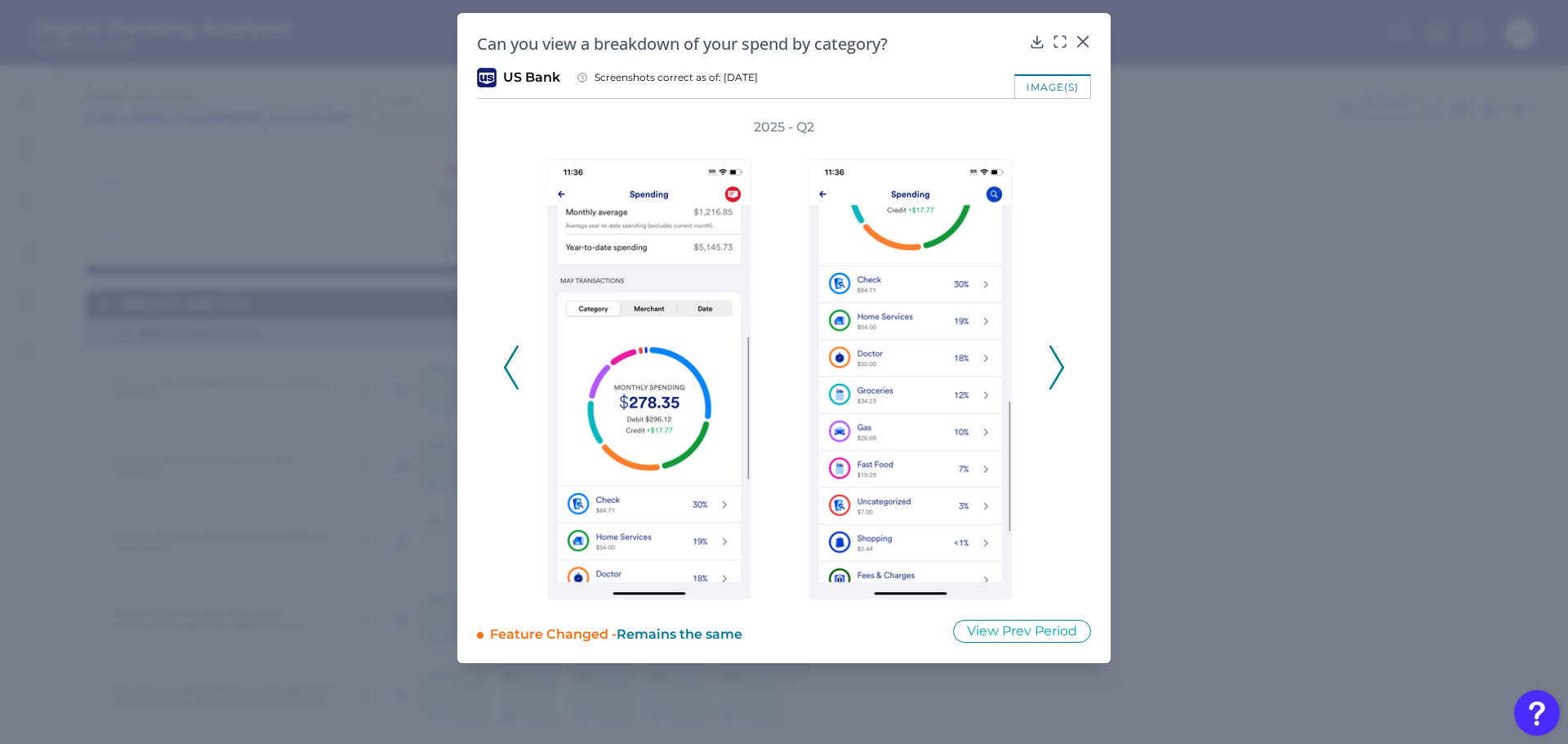
click at [1054, 363] on icon at bounding box center [1056, 367] width 15 height 44
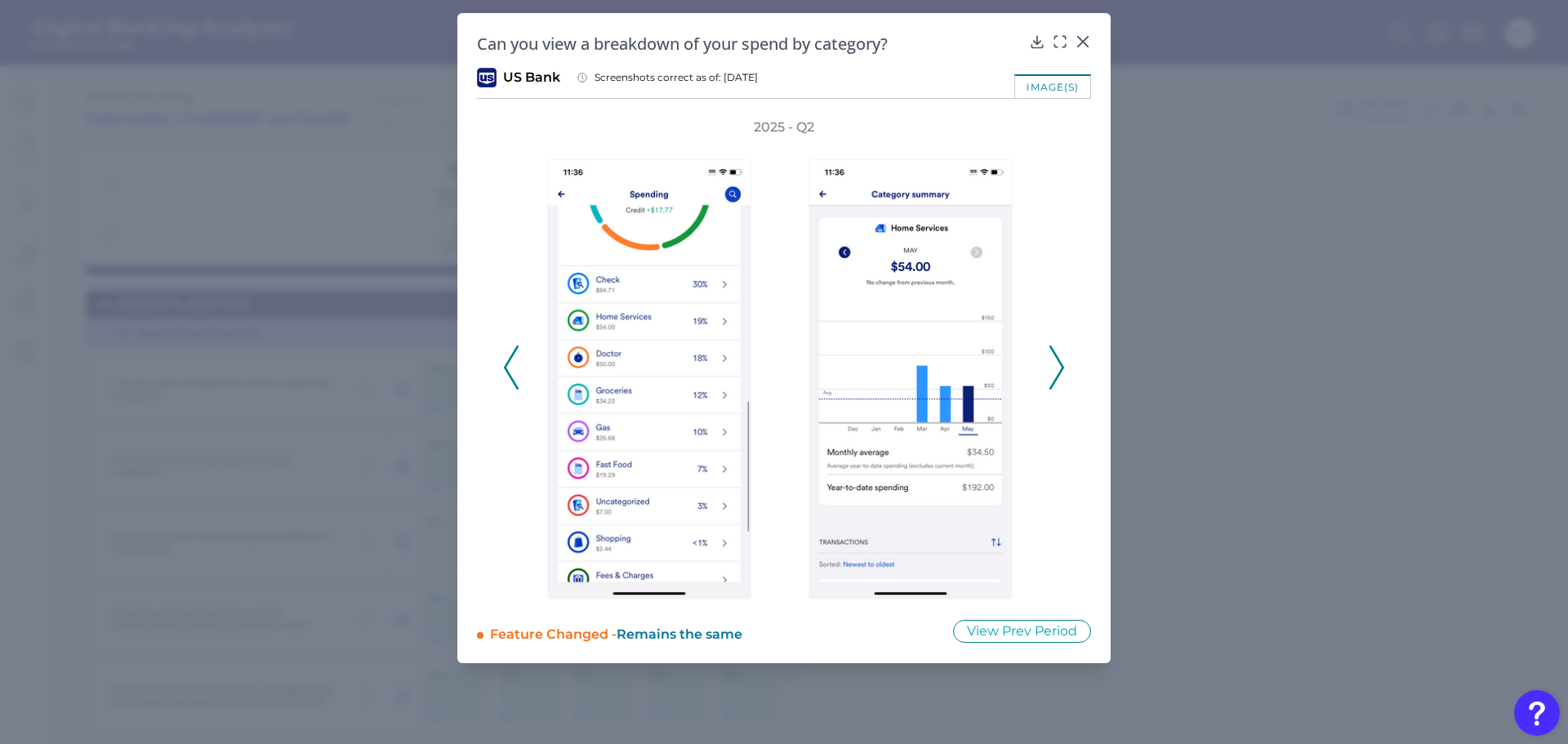
click at [1054, 363] on icon at bounding box center [1056, 367] width 15 height 44
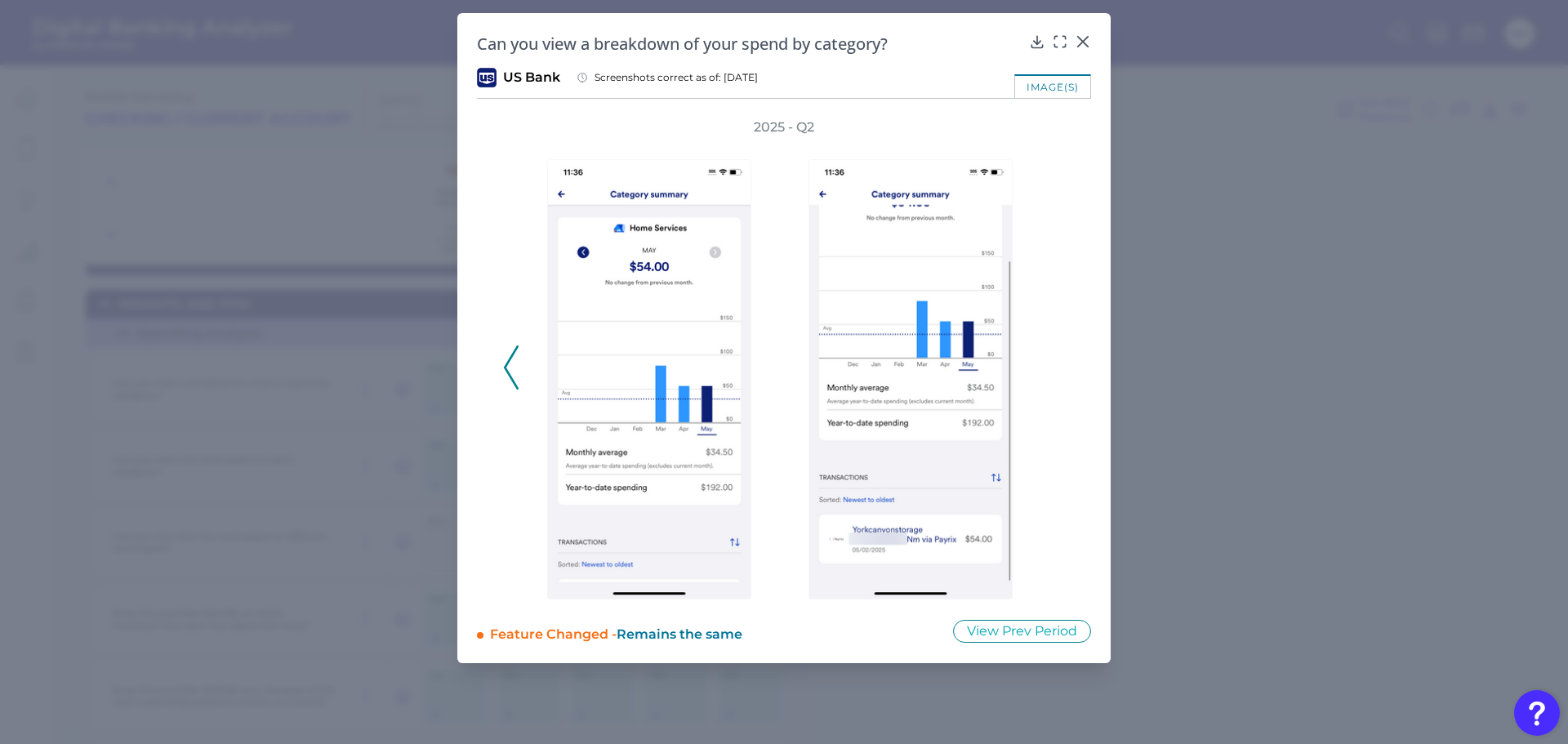
click at [502, 358] on div "2025 - Q2" at bounding box center [784, 359] width 614 height 481
click at [510, 358] on polyline at bounding box center [510, 368] width 12 height 42
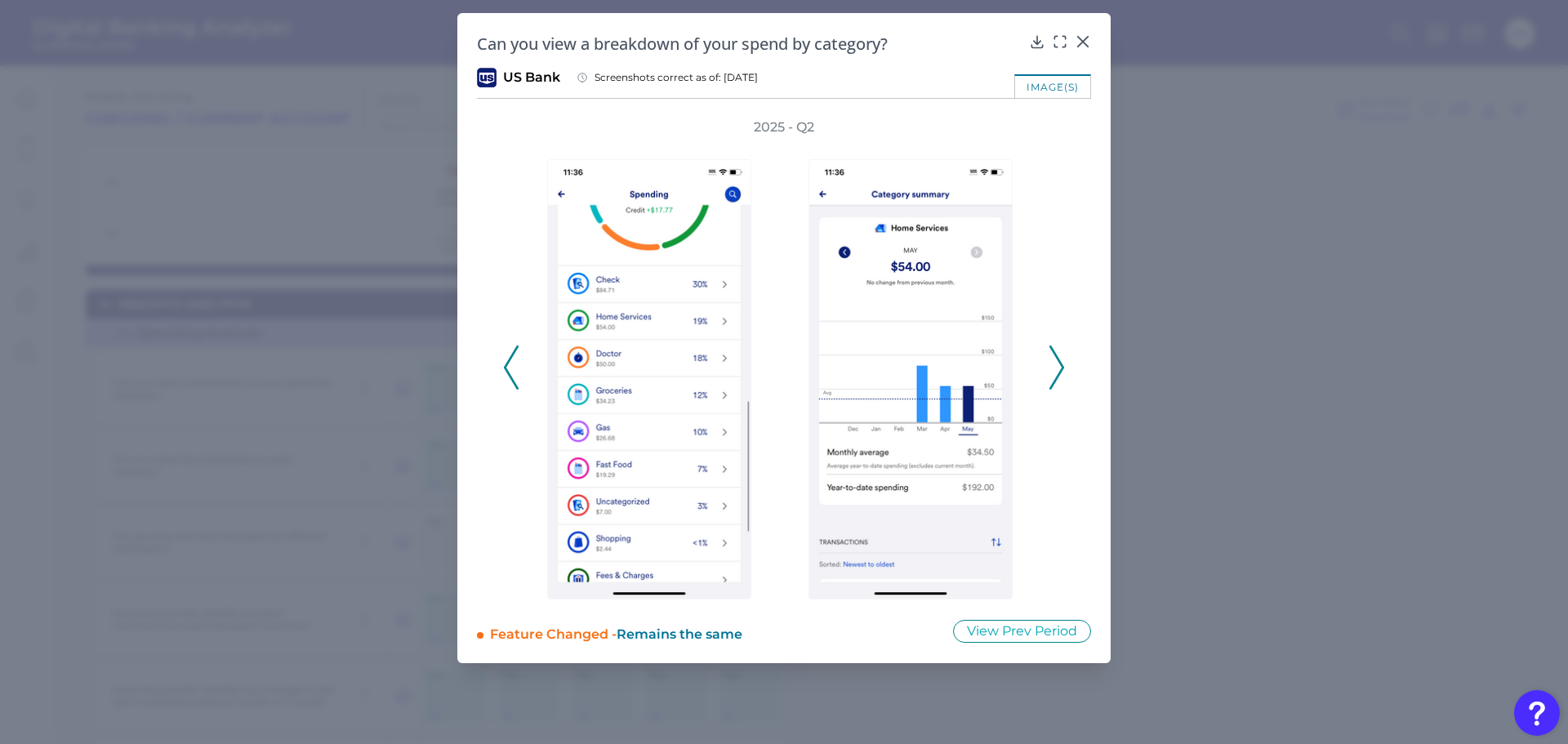
click at [510, 358] on polyline at bounding box center [510, 368] width 12 height 42
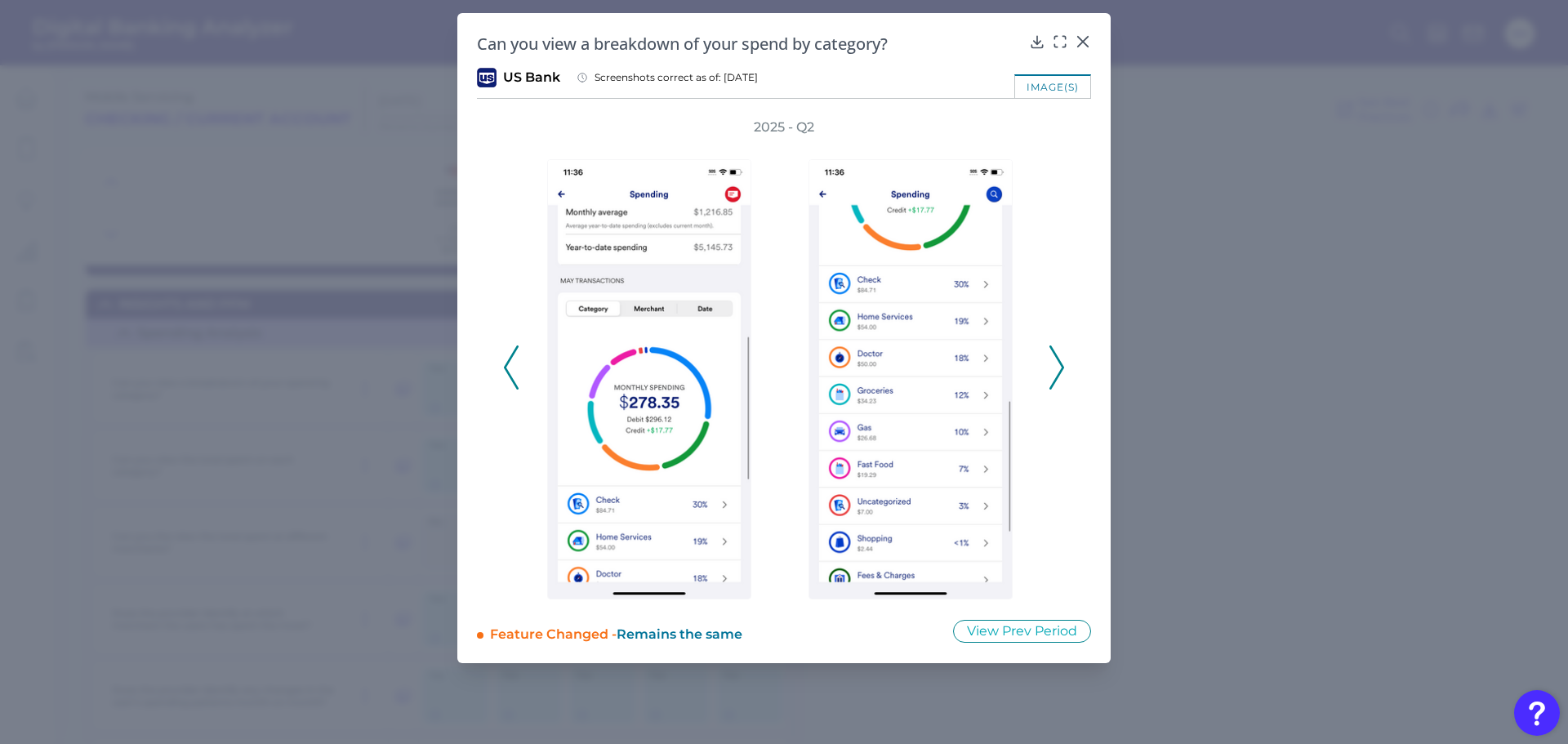
click at [510, 358] on polyline at bounding box center [510, 368] width 12 height 42
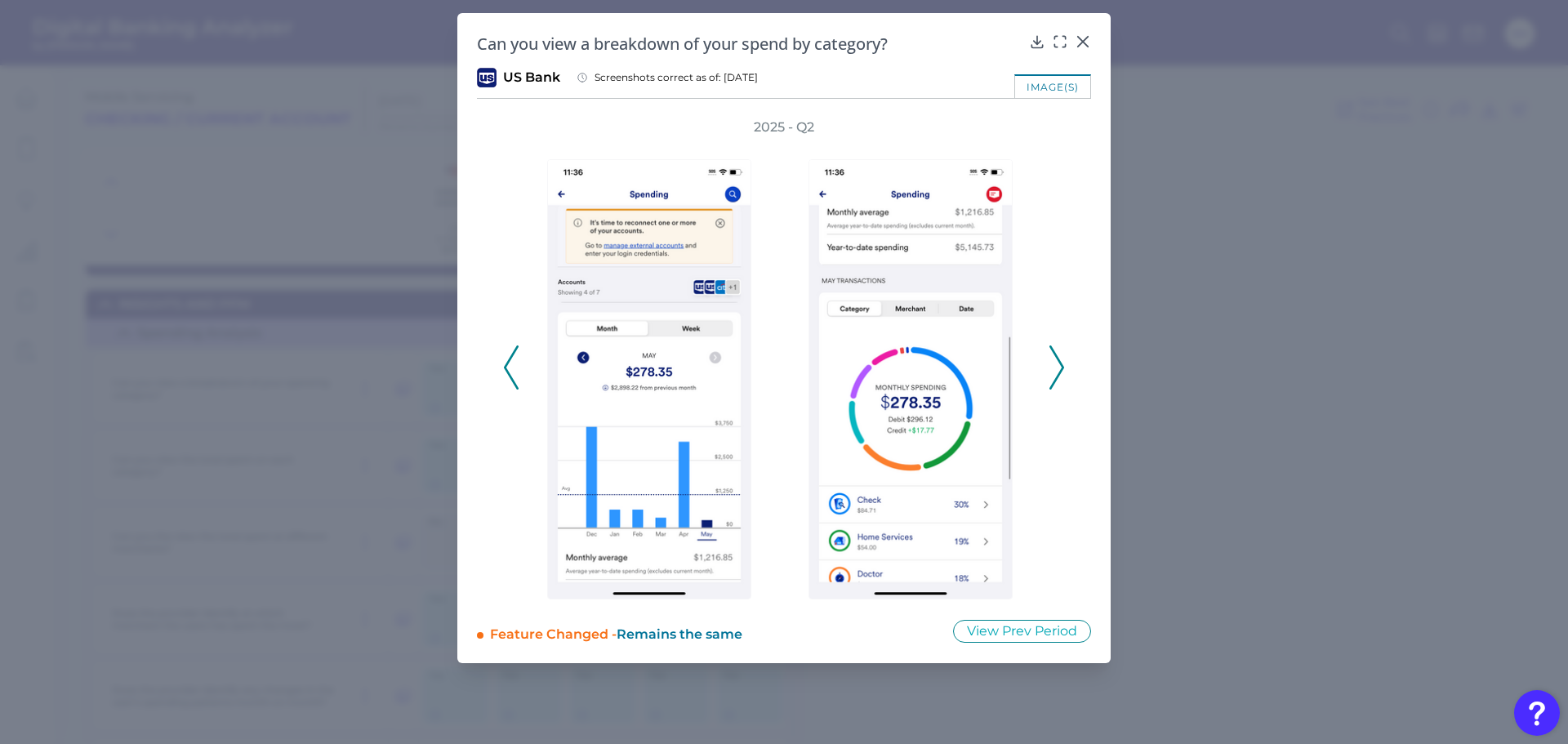
click at [510, 358] on polyline at bounding box center [510, 368] width 12 height 42
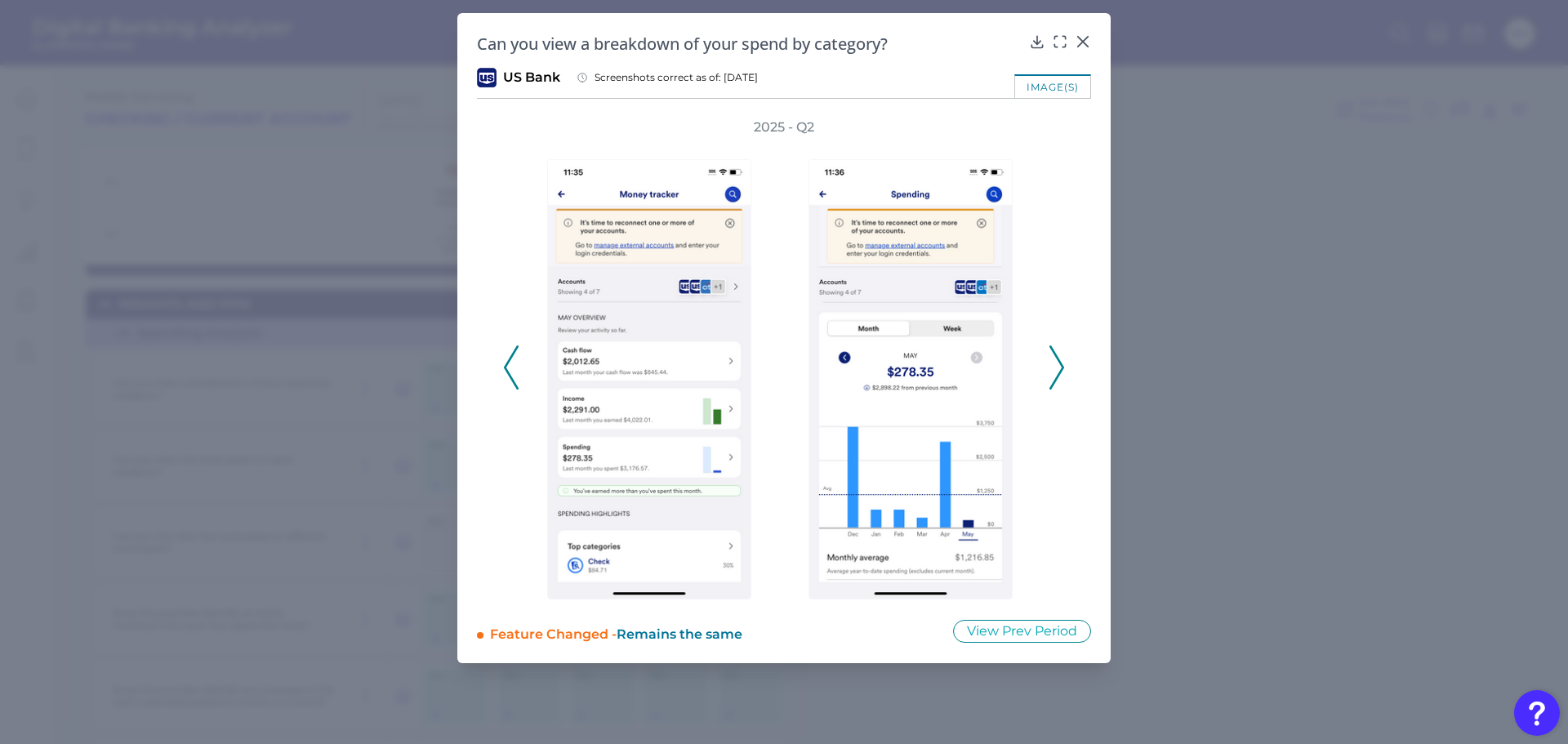
click at [497, 358] on div "2025 - Q2" at bounding box center [784, 359] width 614 height 481
click at [512, 359] on icon at bounding box center [511, 367] width 15 height 44
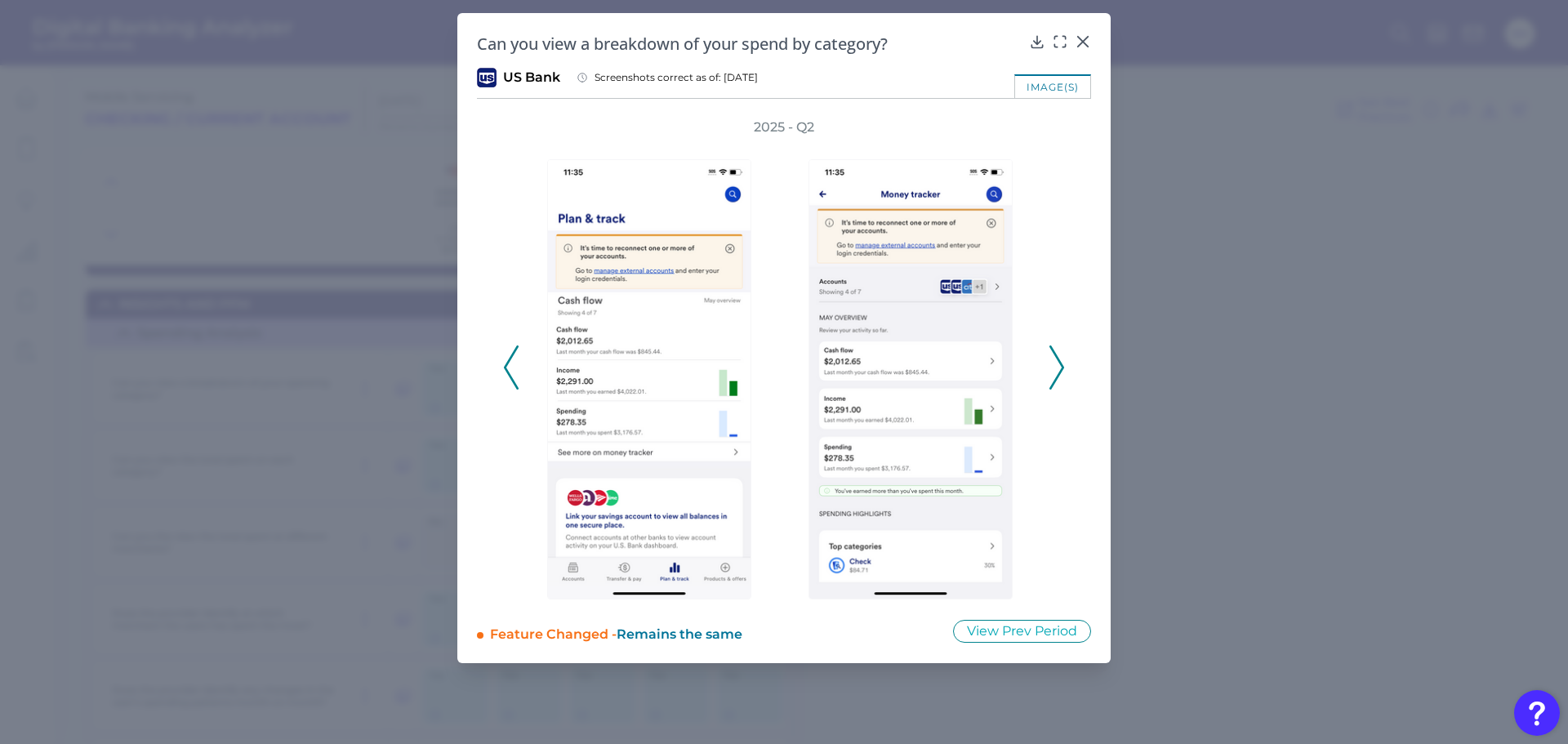
click at [506, 360] on icon at bounding box center [511, 367] width 15 height 44
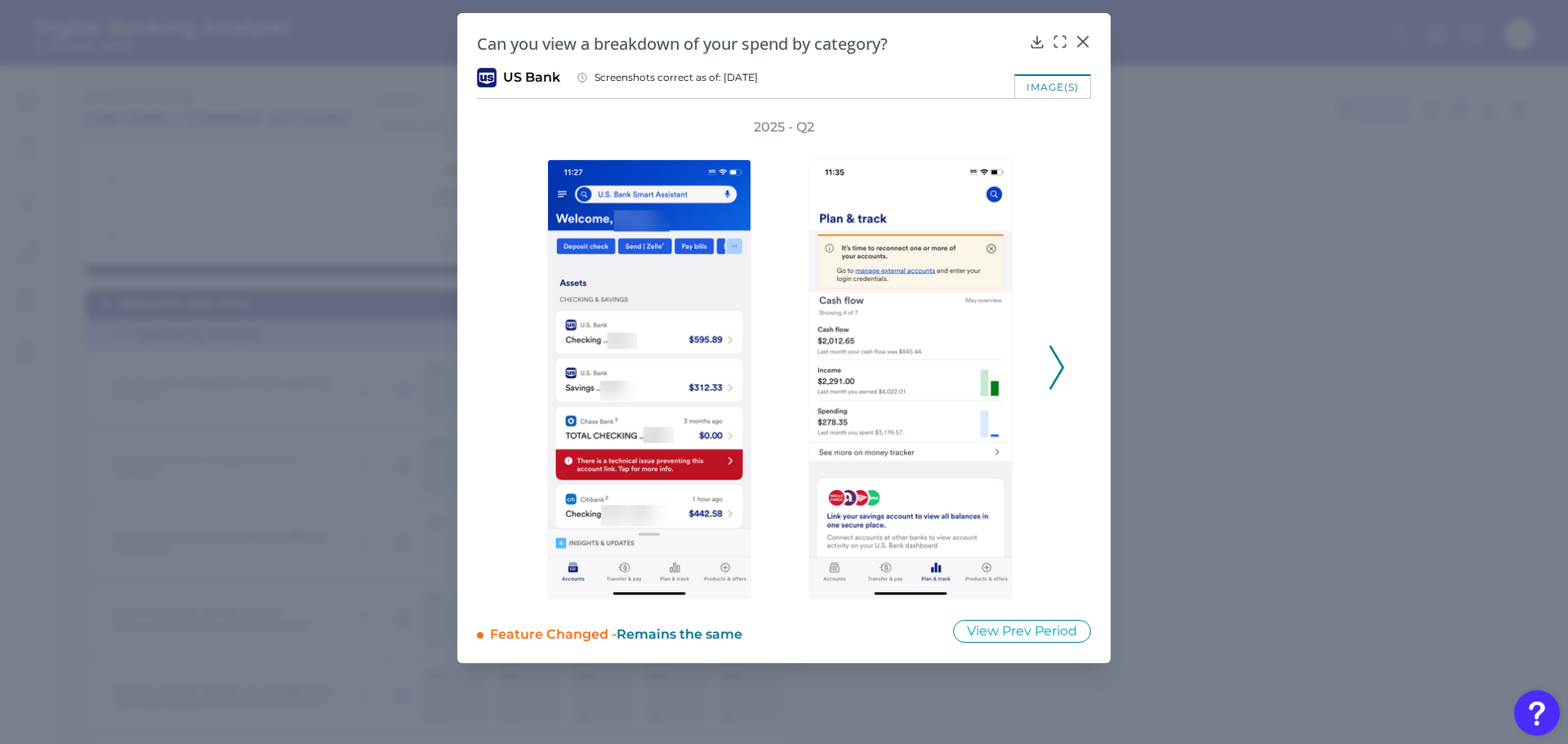
click at [1057, 361] on icon at bounding box center [1056, 367] width 15 height 44
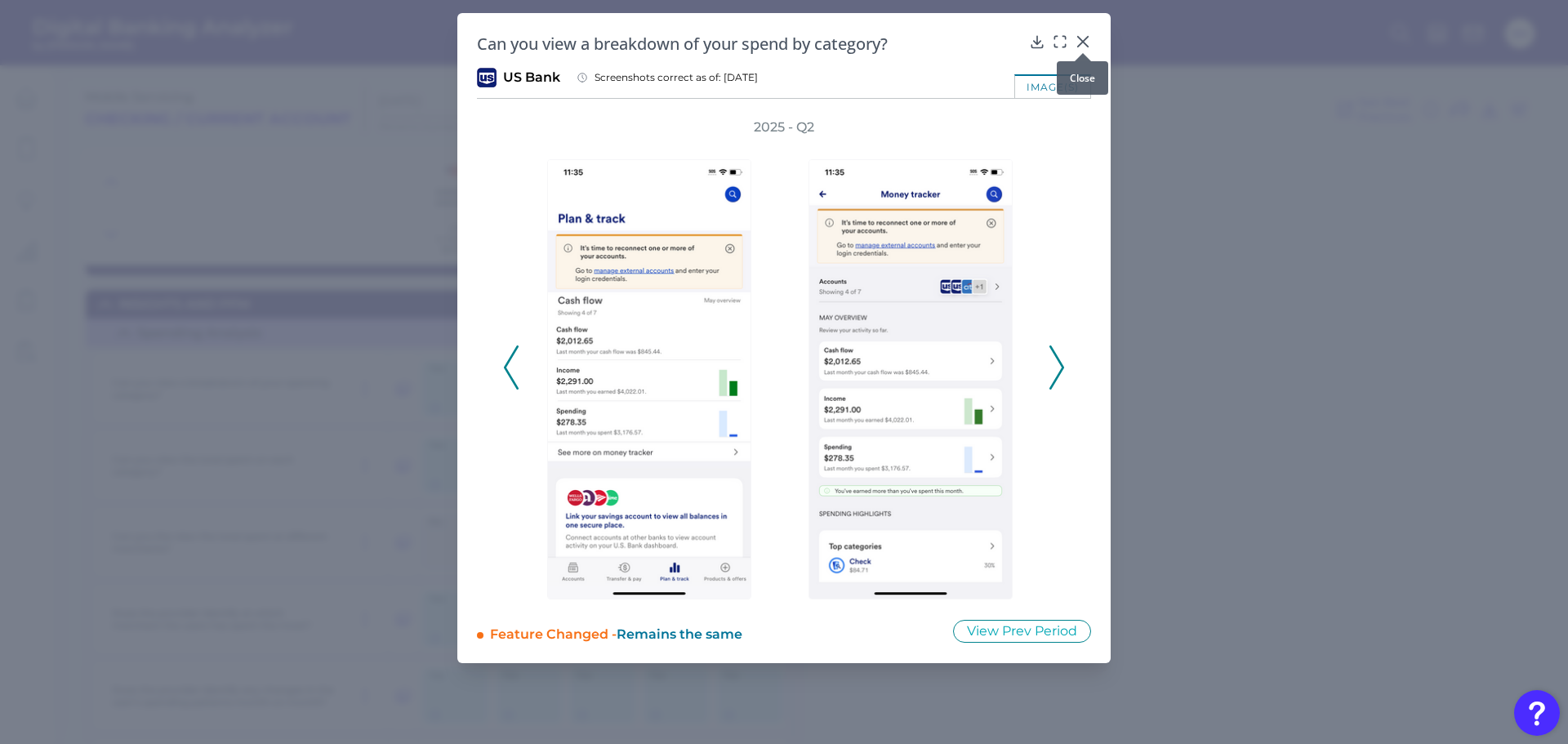
click at [1079, 44] on icon at bounding box center [1083, 42] width 16 height 16
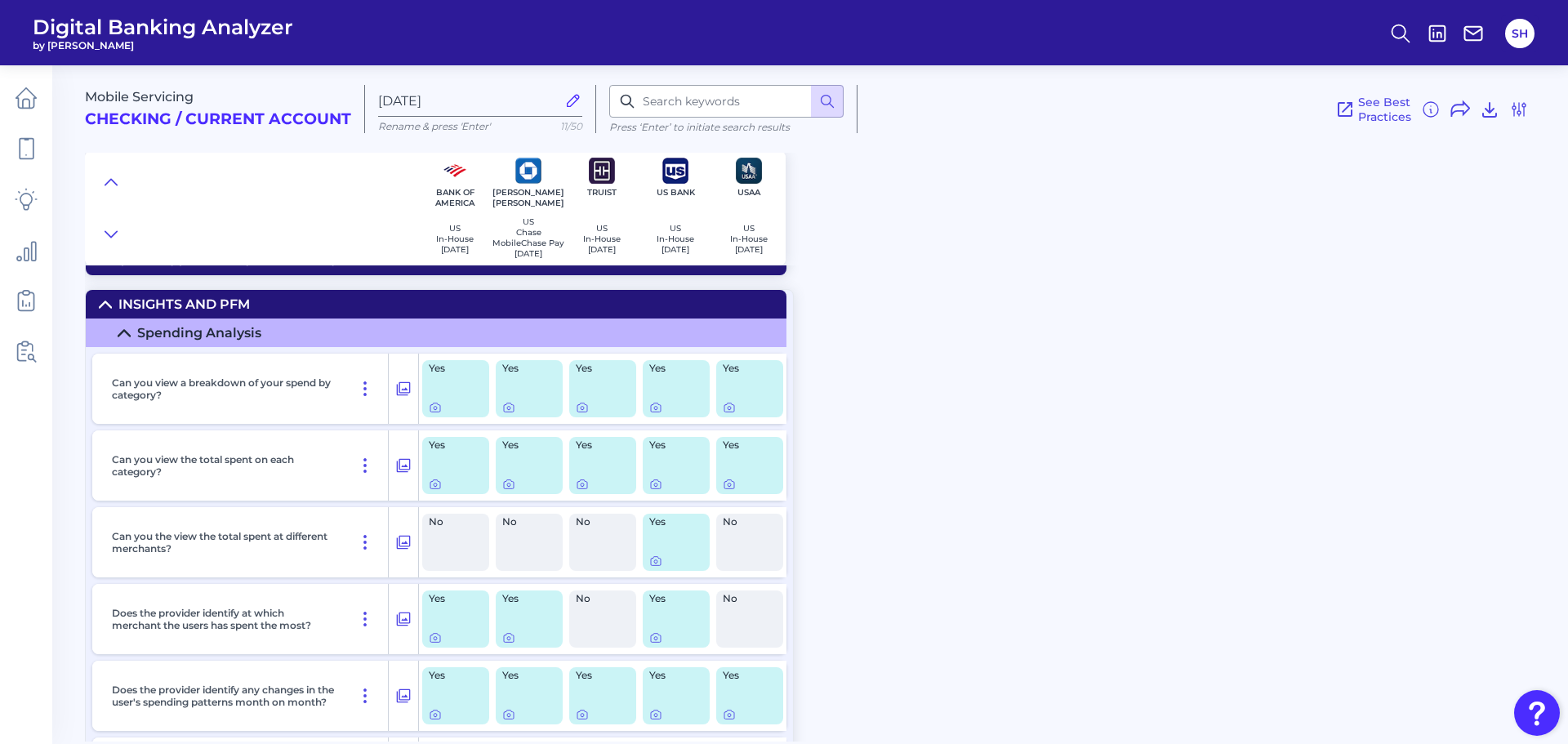
scroll to position [0, 0]
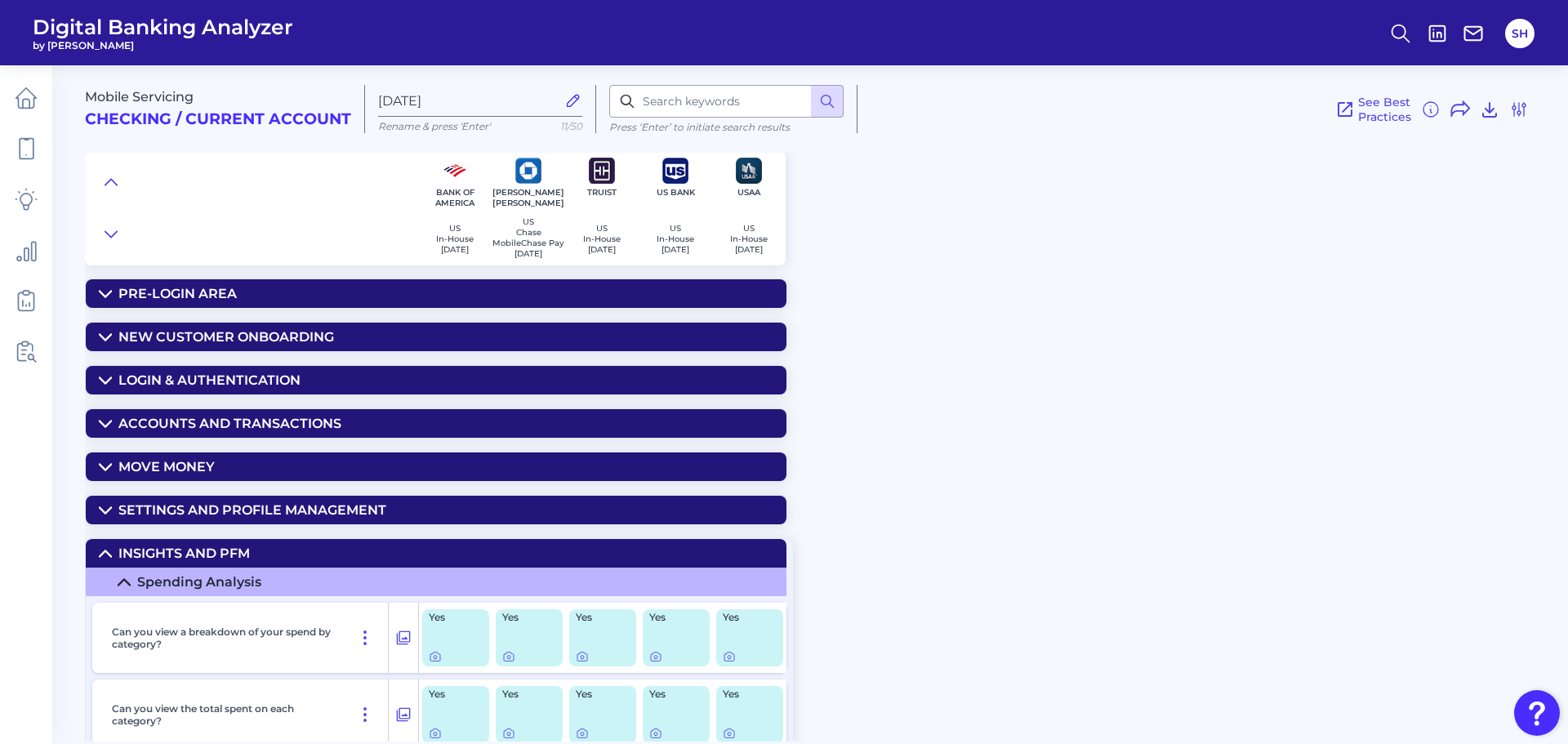
click at [189, 429] on div "Accounts and transactions" at bounding box center [229, 423] width 223 height 15
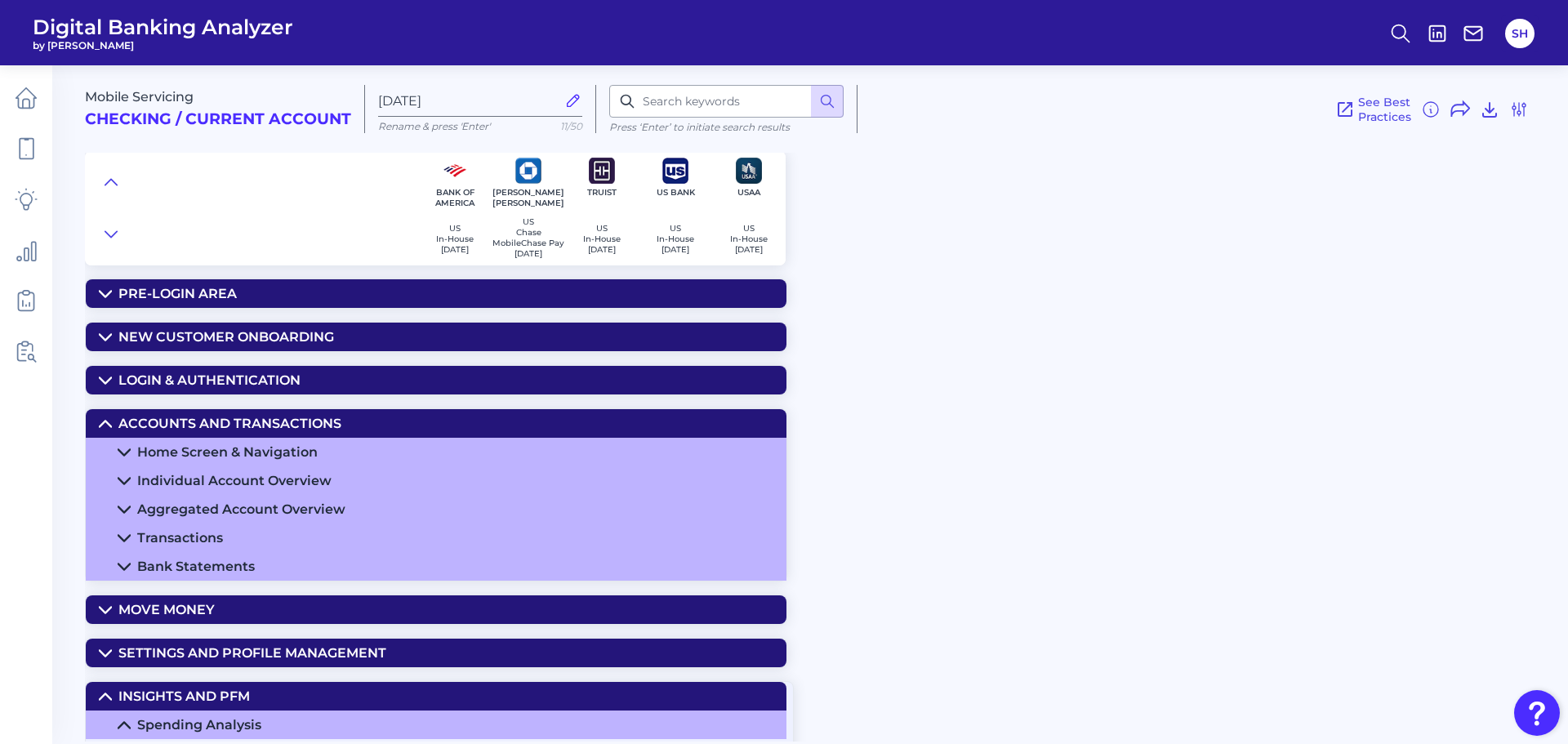
click at [300, 452] on div "Home Screen & Navigation" at bounding box center [228, 452] width 180 height 15
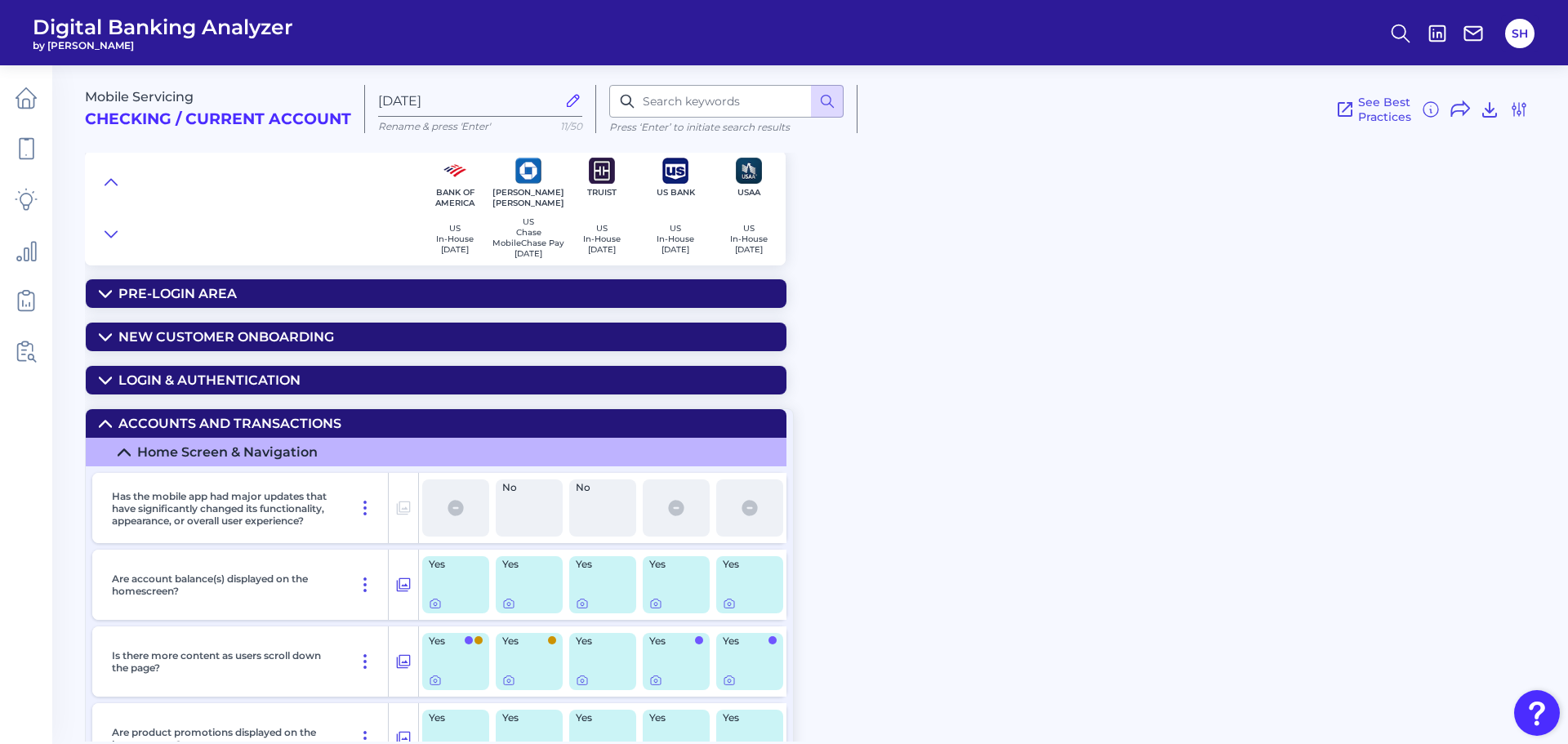
click at [647, 684] on div "Yes" at bounding box center [677, 661] width 67 height 57
click at [656, 683] on icon at bounding box center [656, 681] width 4 height 4
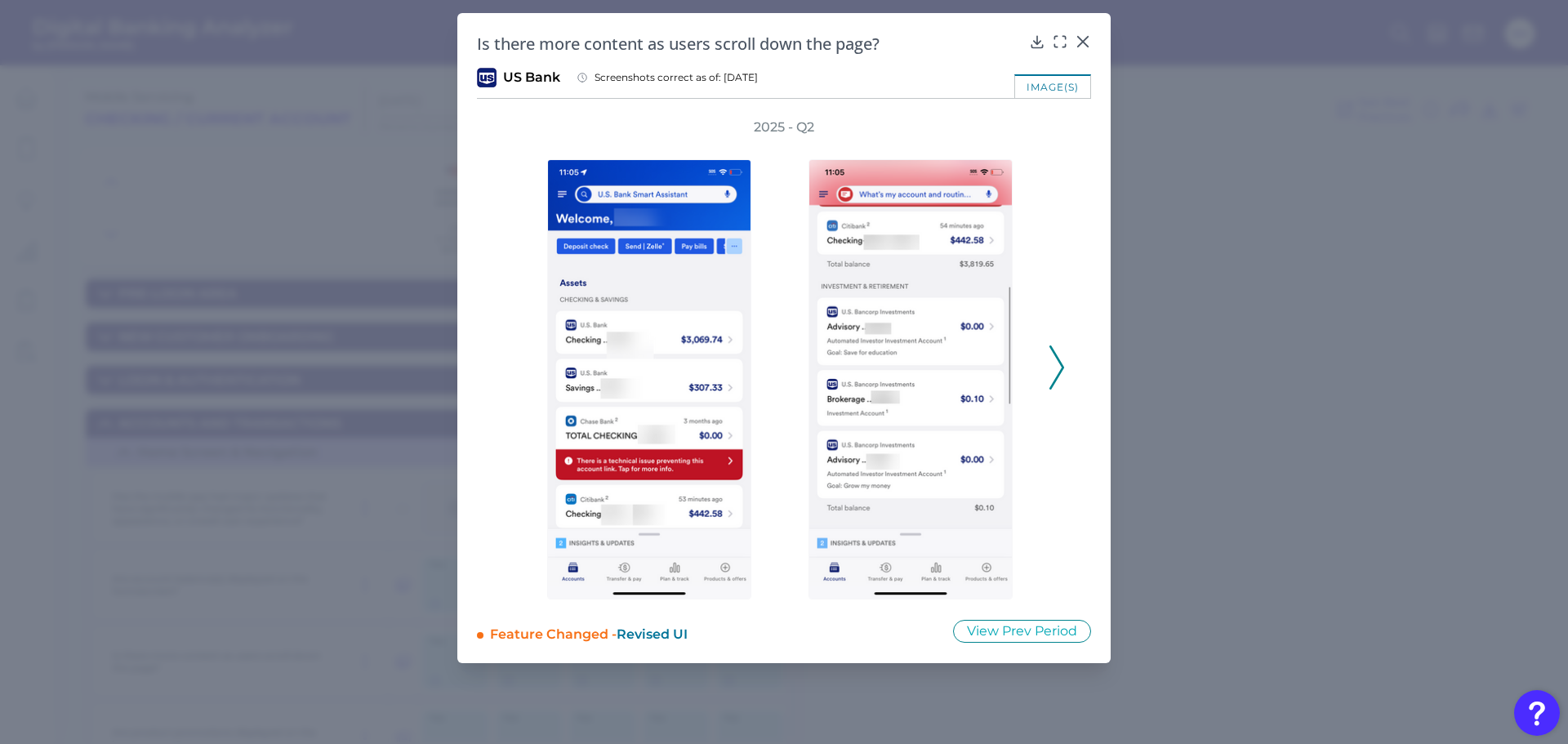
click at [1053, 357] on icon at bounding box center [1056, 367] width 15 height 44
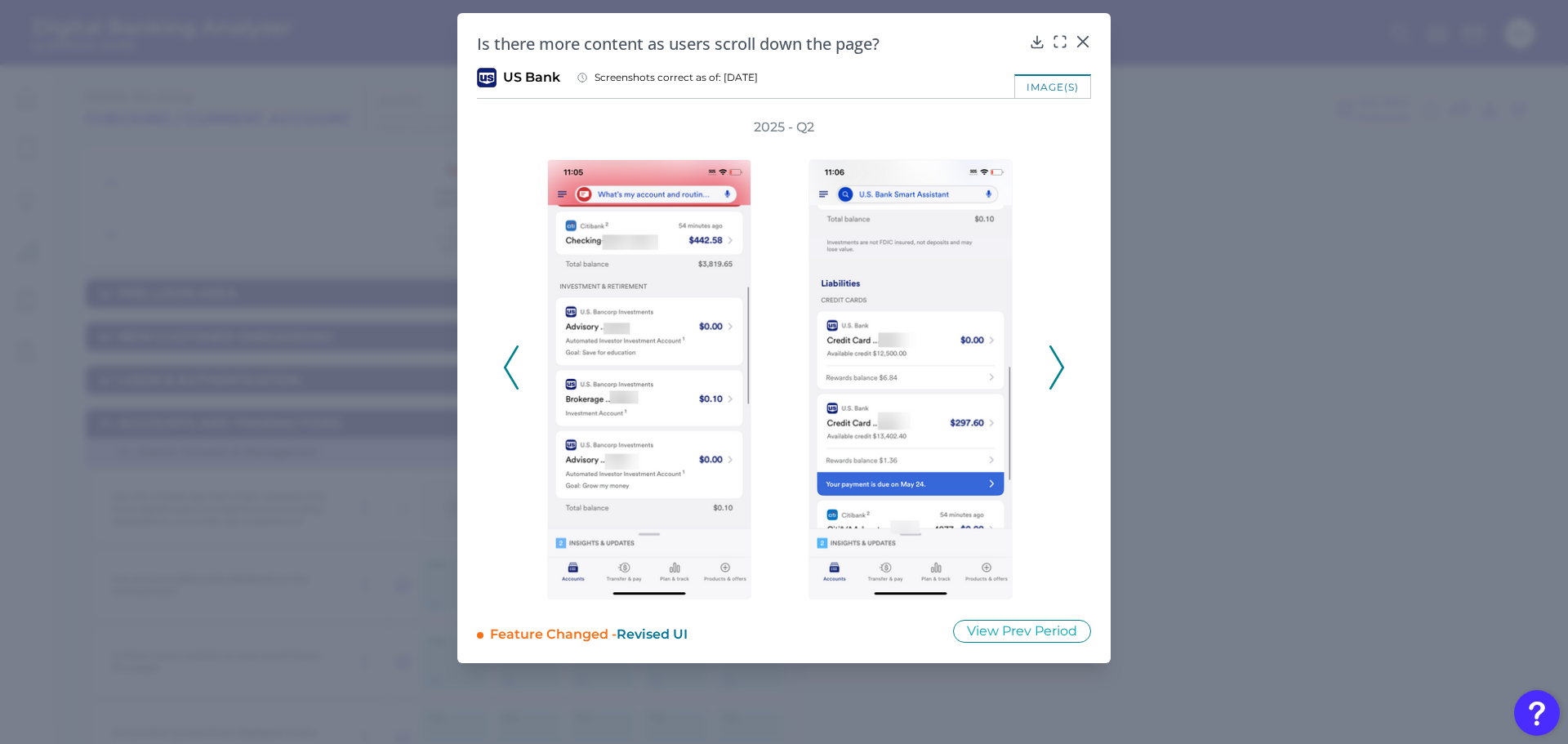
click at [1055, 358] on polyline at bounding box center [1055, 368] width 12 height 42
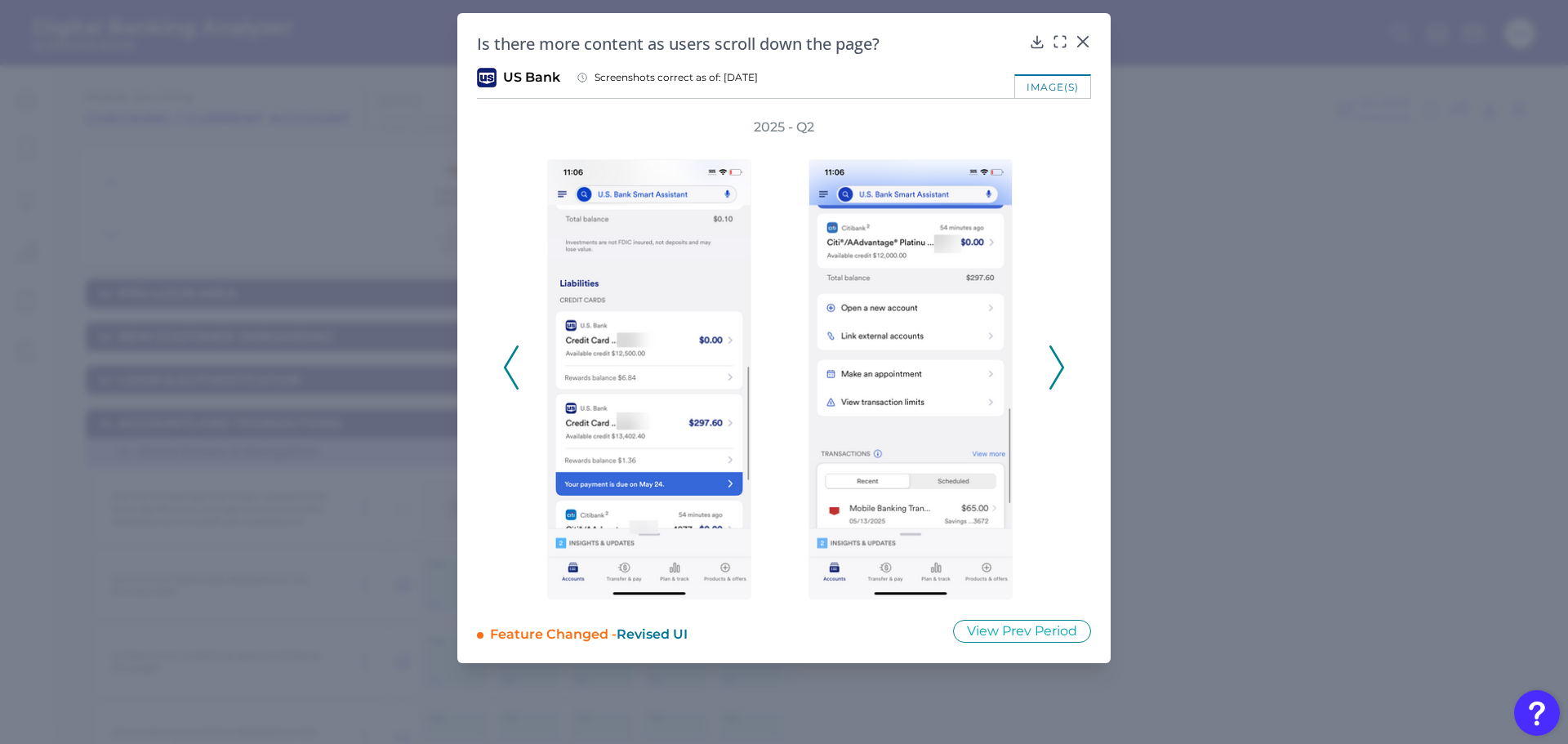
click at [1055, 358] on polyline at bounding box center [1055, 368] width 12 height 42
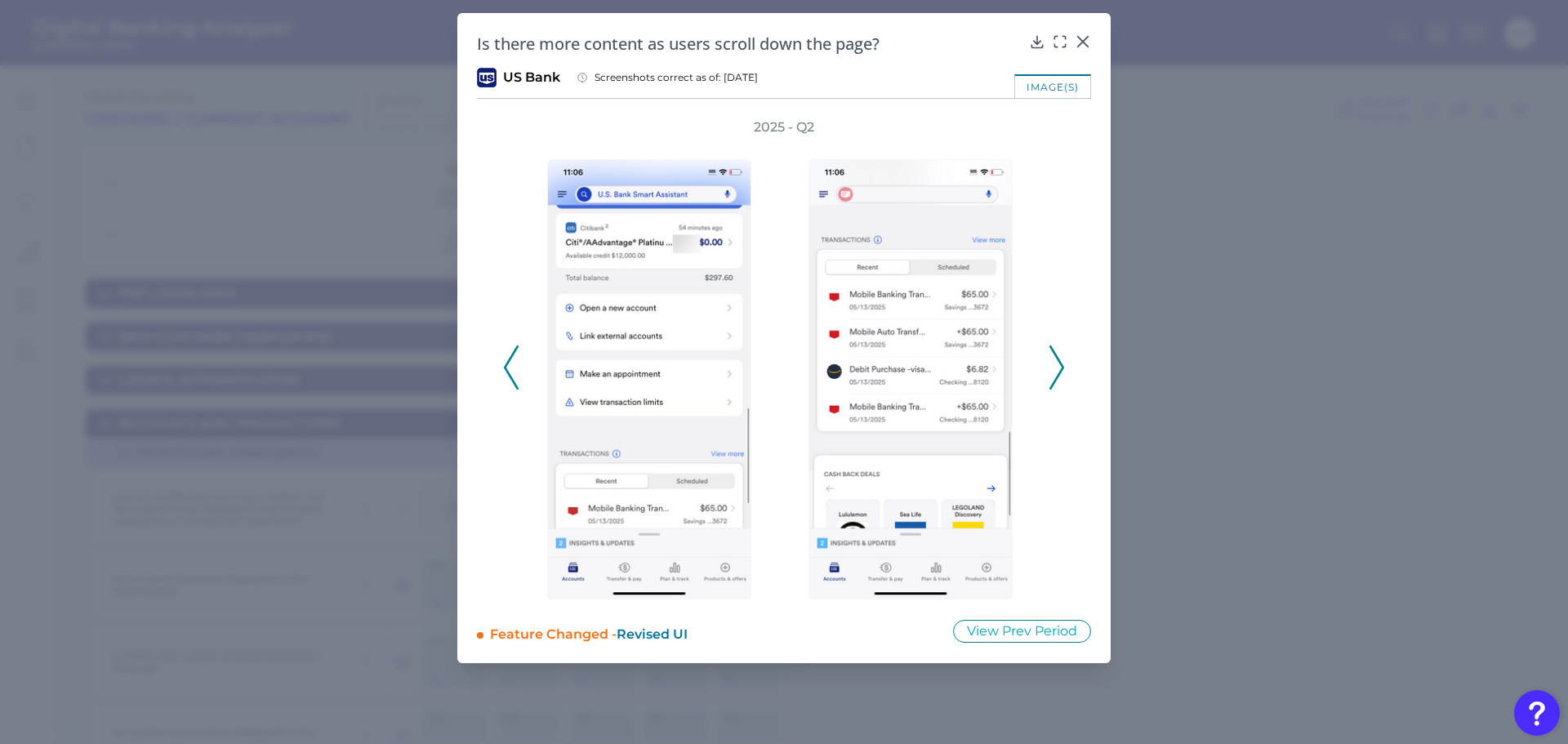
click at [1055, 358] on polyline at bounding box center [1055, 368] width 12 height 42
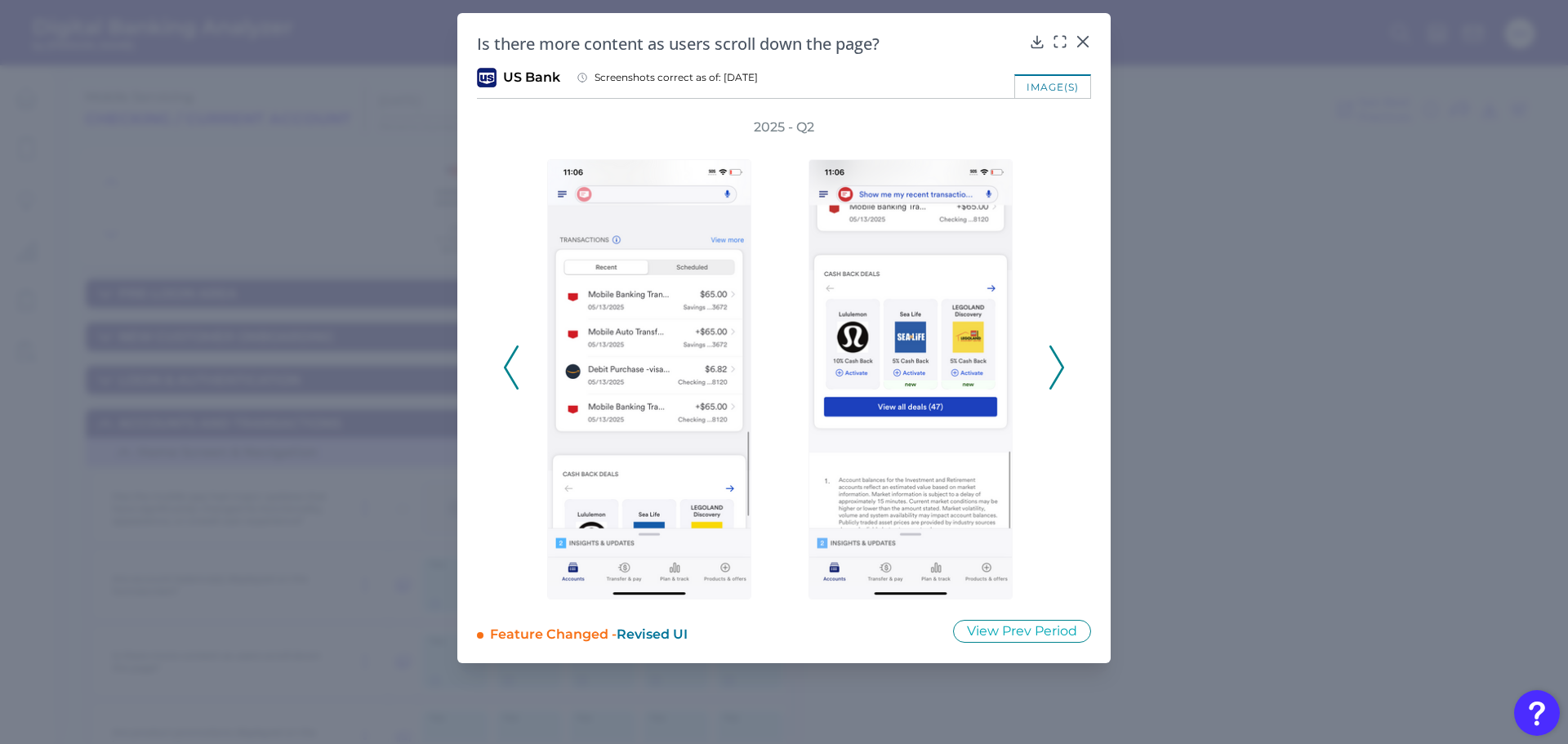
click at [1055, 358] on polyline at bounding box center [1055, 368] width 12 height 42
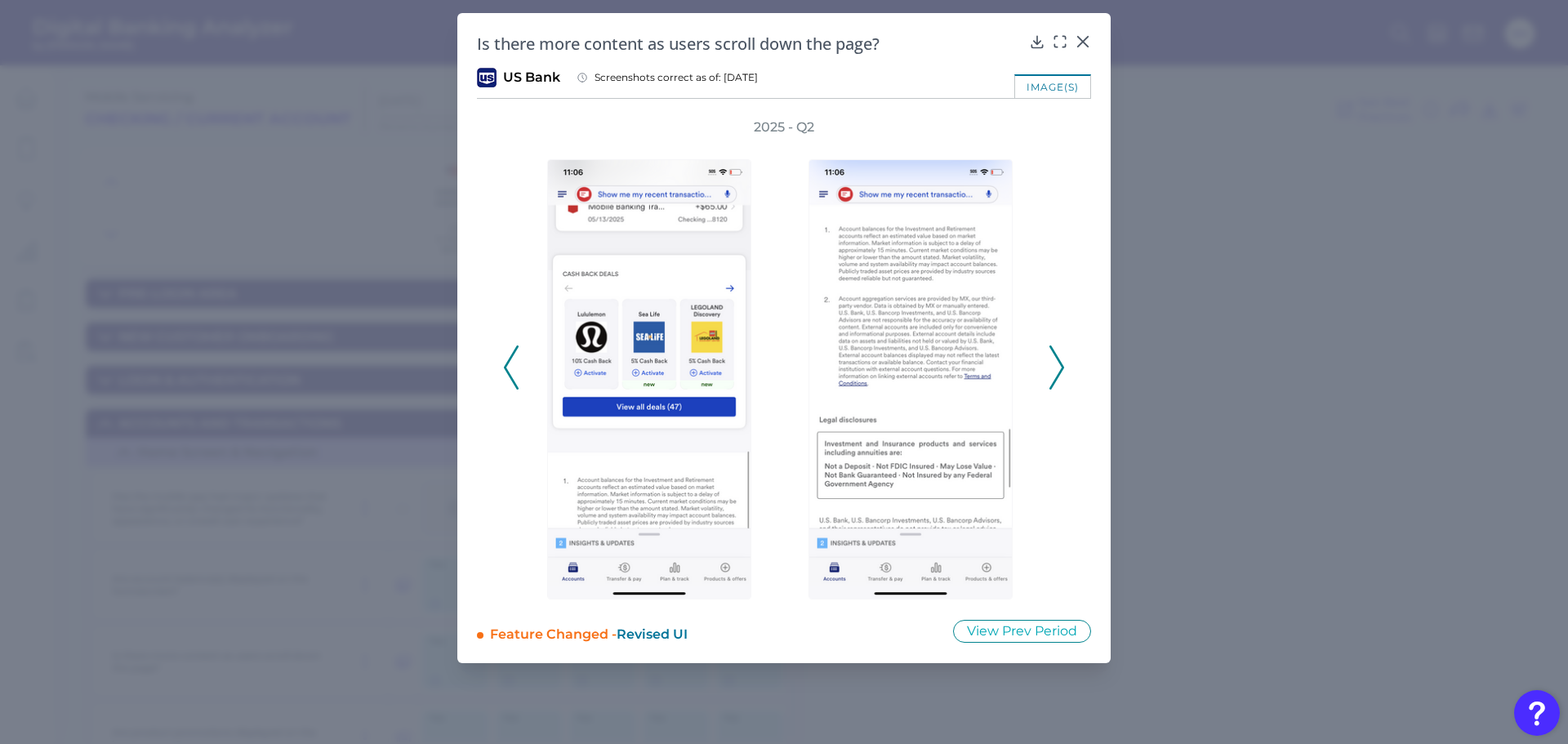
click at [1055, 358] on polyline at bounding box center [1055, 368] width 12 height 42
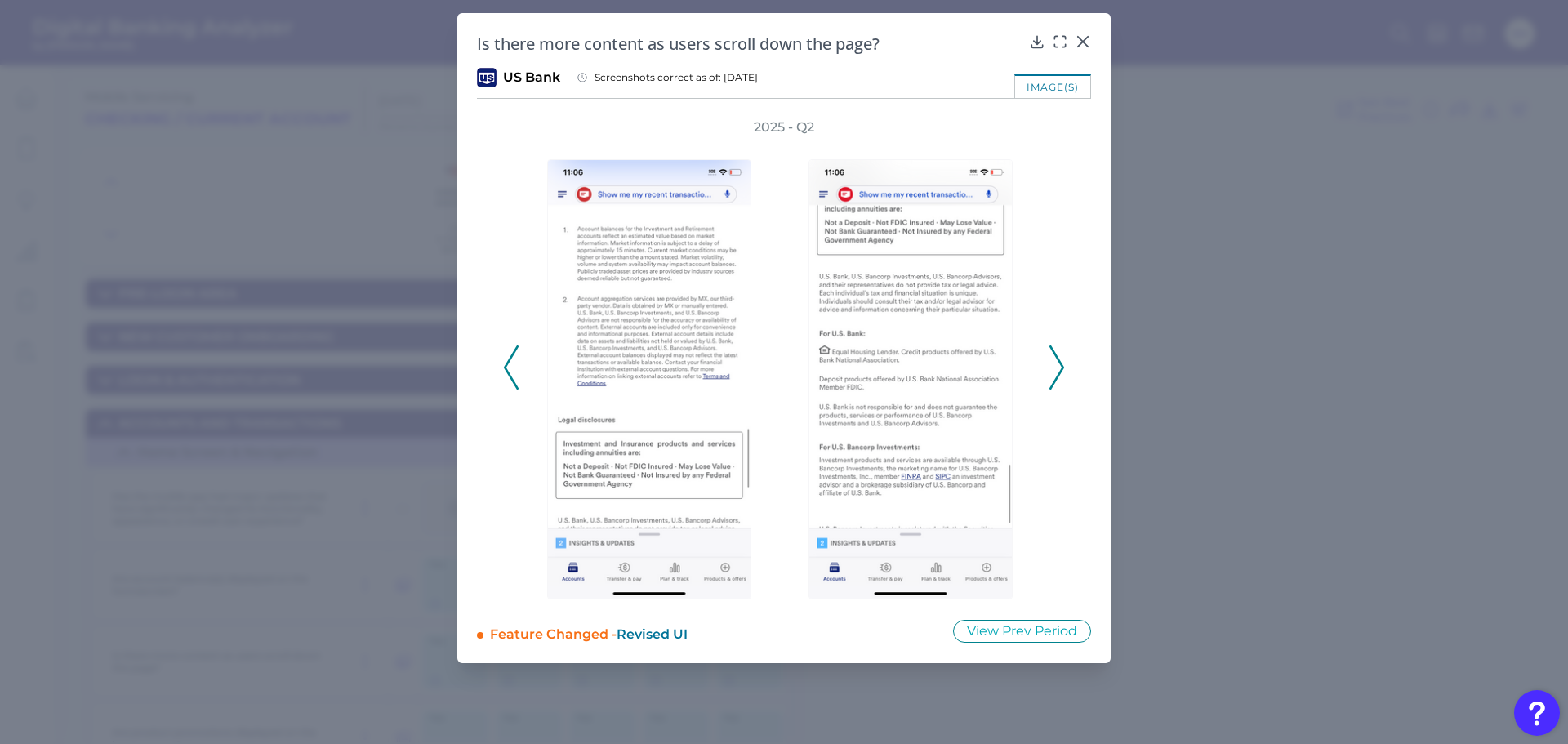
click at [1055, 358] on polyline at bounding box center [1055, 368] width 12 height 42
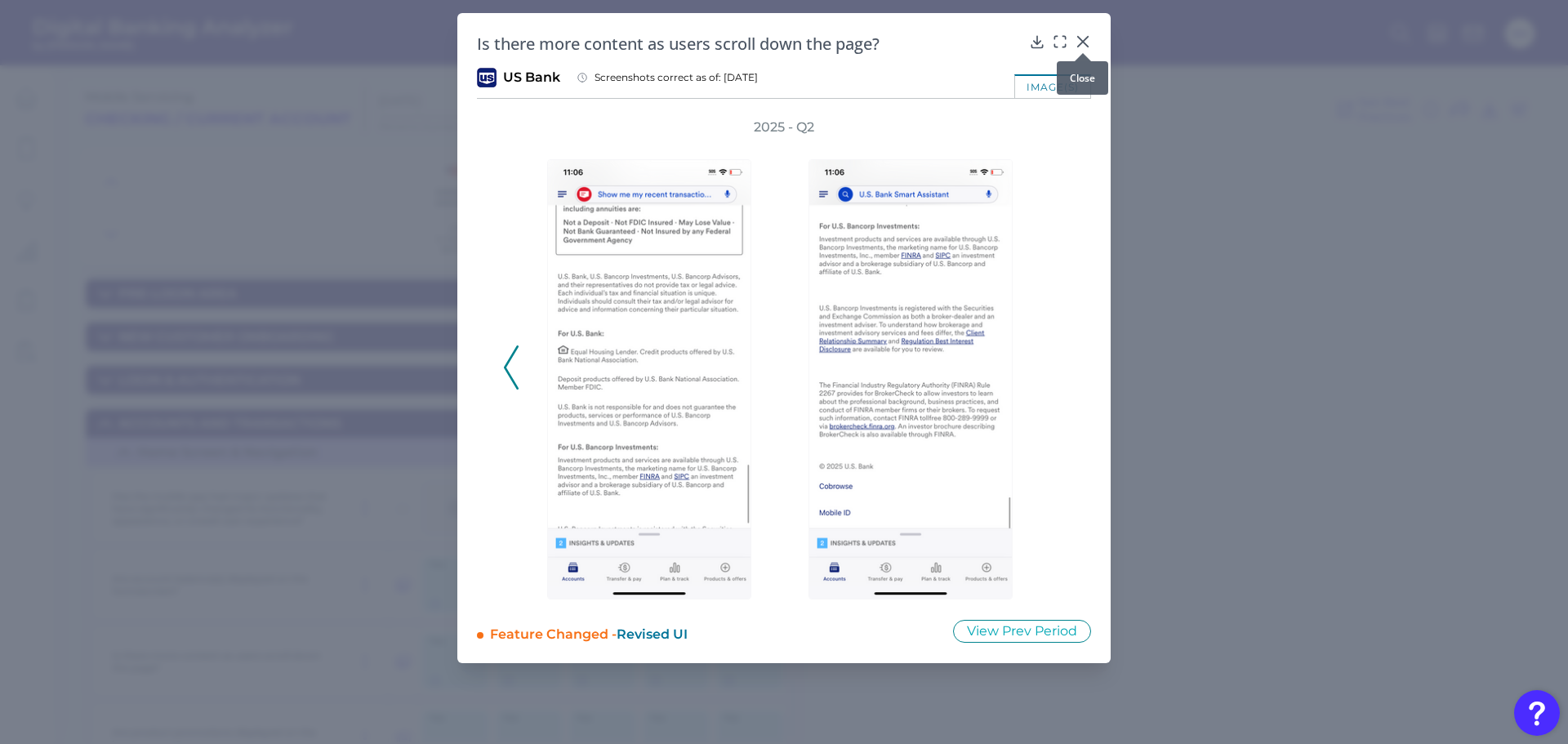
click at [1078, 35] on icon at bounding box center [1083, 42] width 16 height 16
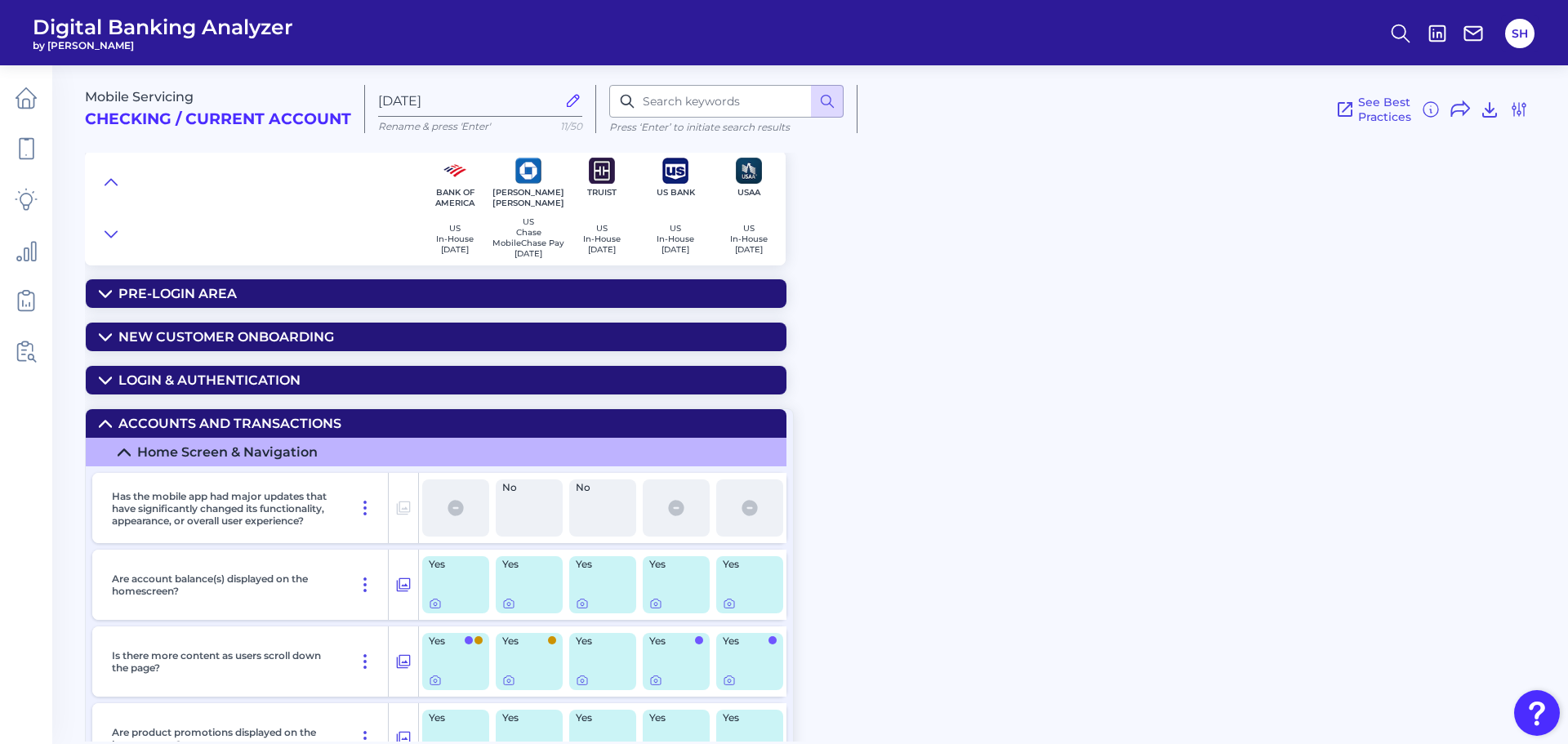
click at [99, 423] on summary "Accounts and transactions" at bounding box center [435, 423] width 700 height 28
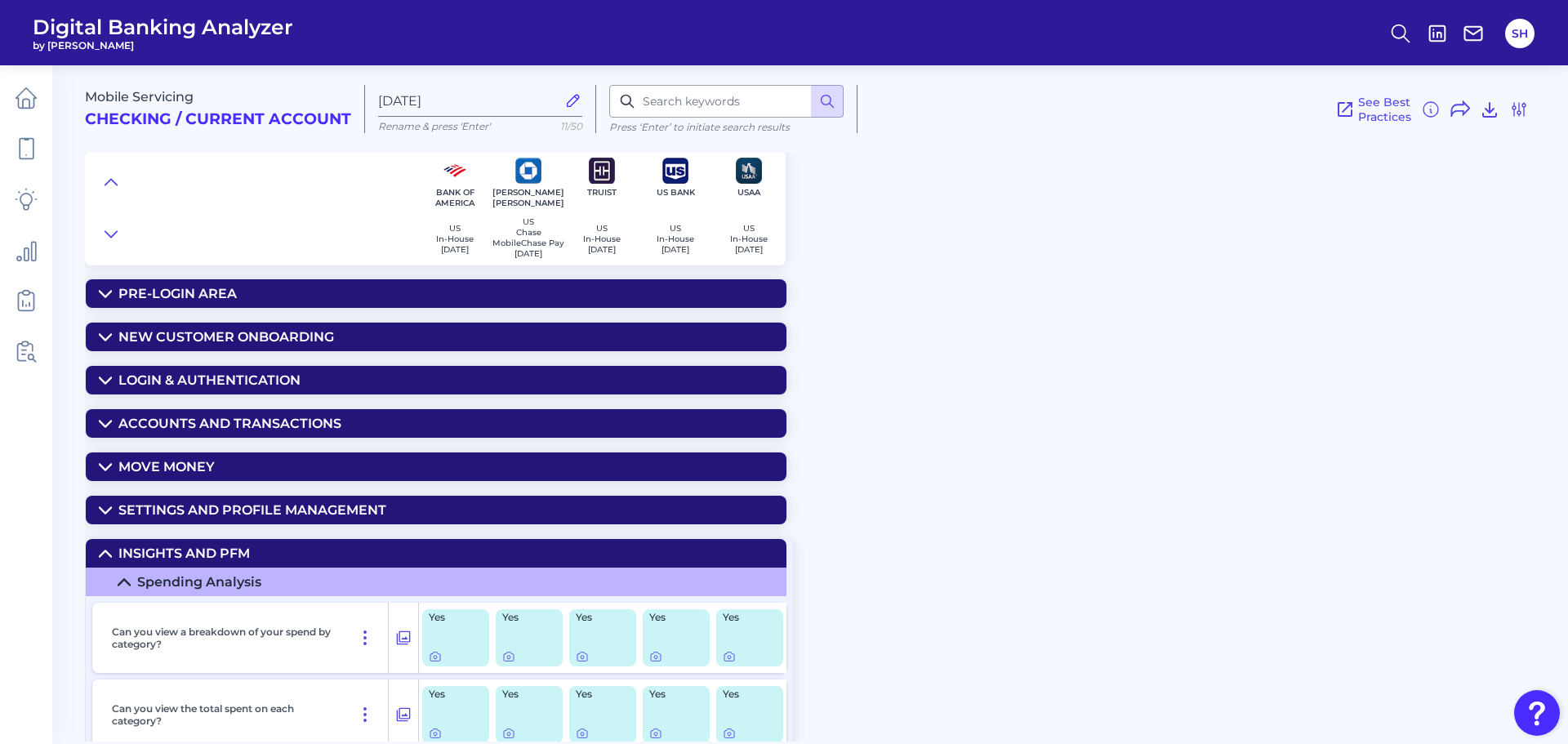
scroll to position [245, 0]
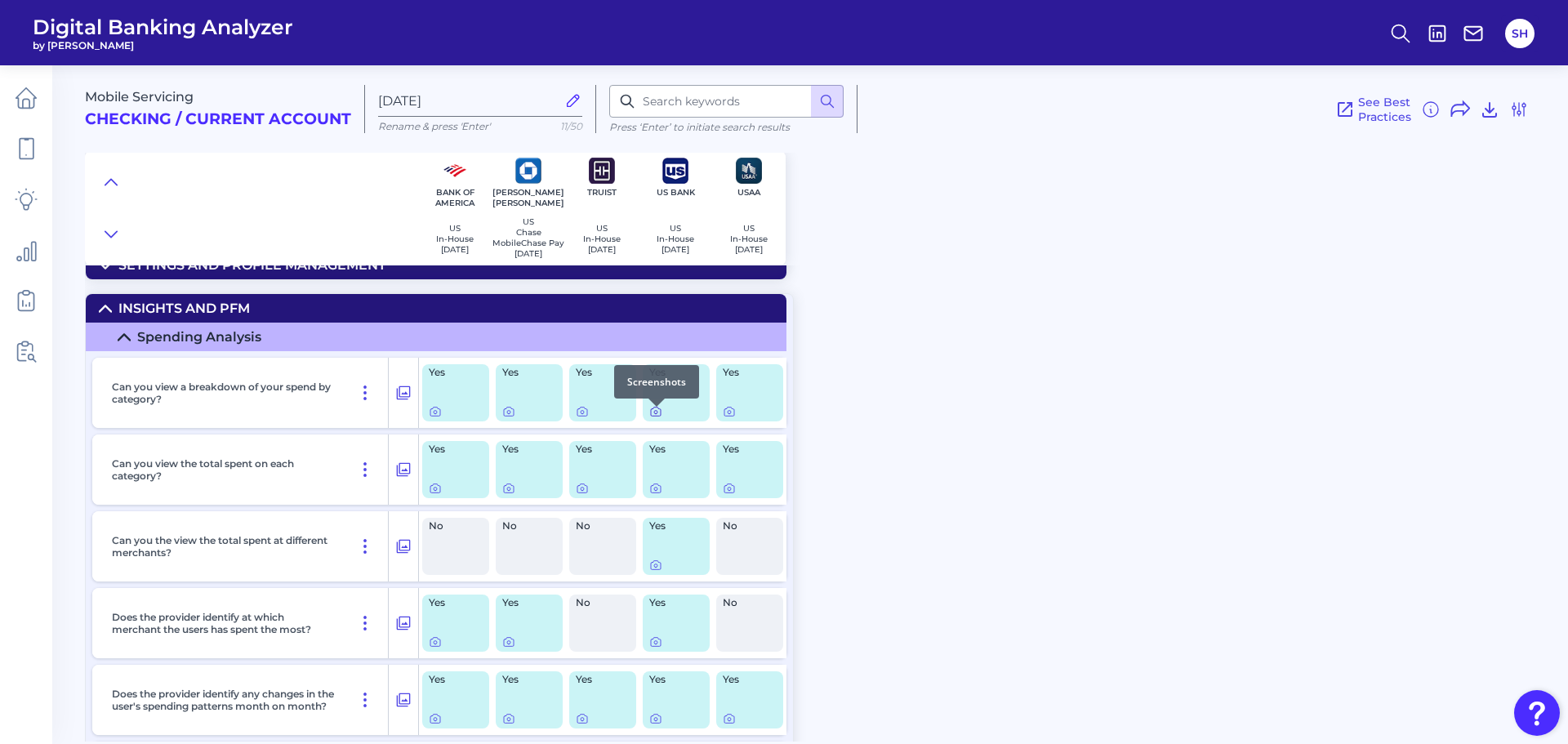
click at [652, 413] on div at bounding box center [657, 407] width 16 height 16
click at [656, 414] on div at bounding box center [657, 407] width 16 height 16
click at [658, 417] on icon at bounding box center [656, 412] width 13 height 13
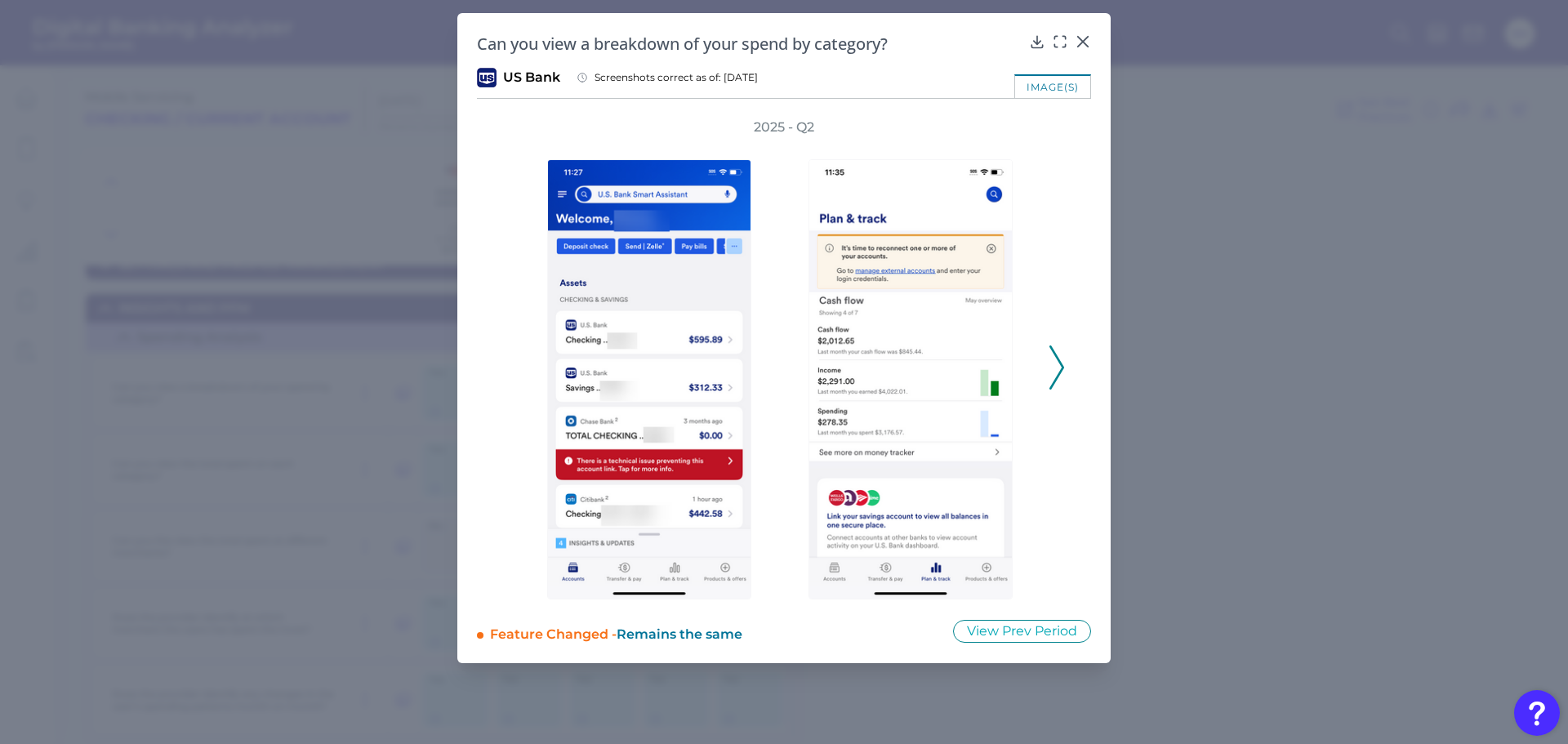
click at [1063, 362] on icon at bounding box center [1056, 367] width 15 height 44
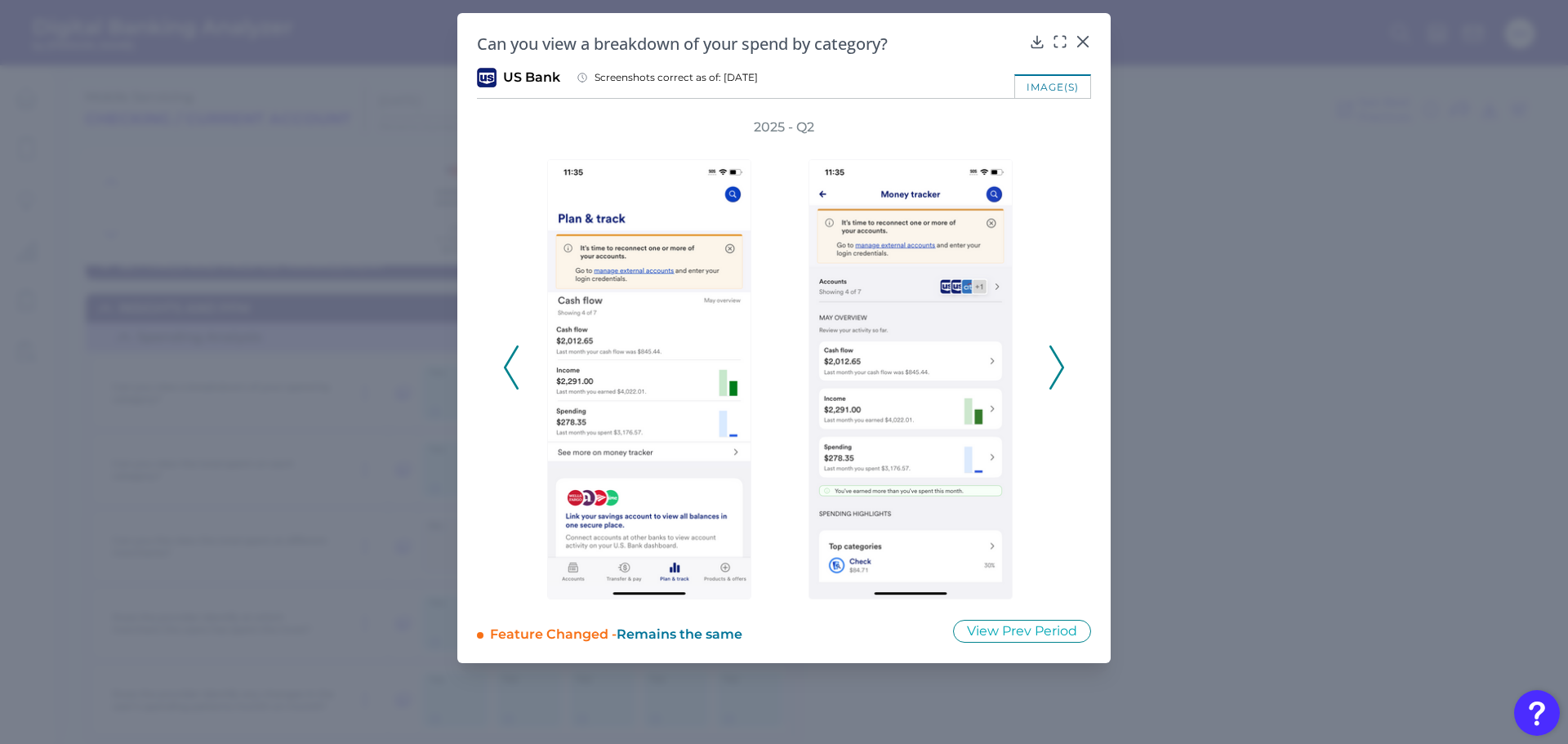
click at [1063, 362] on icon at bounding box center [1056, 367] width 15 height 44
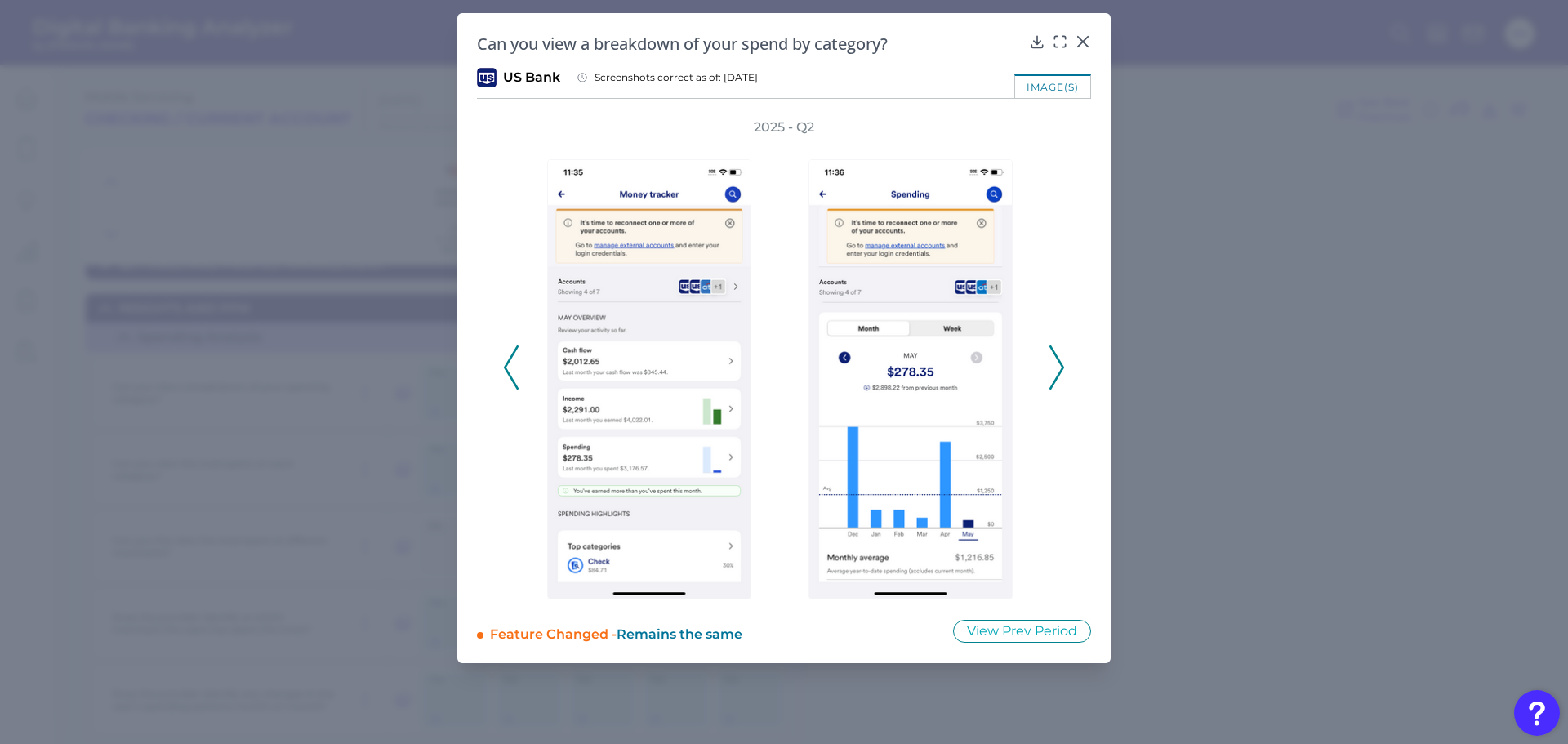
click at [1063, 362] on icon at bounding box center [1056, 367] width 15 height 44
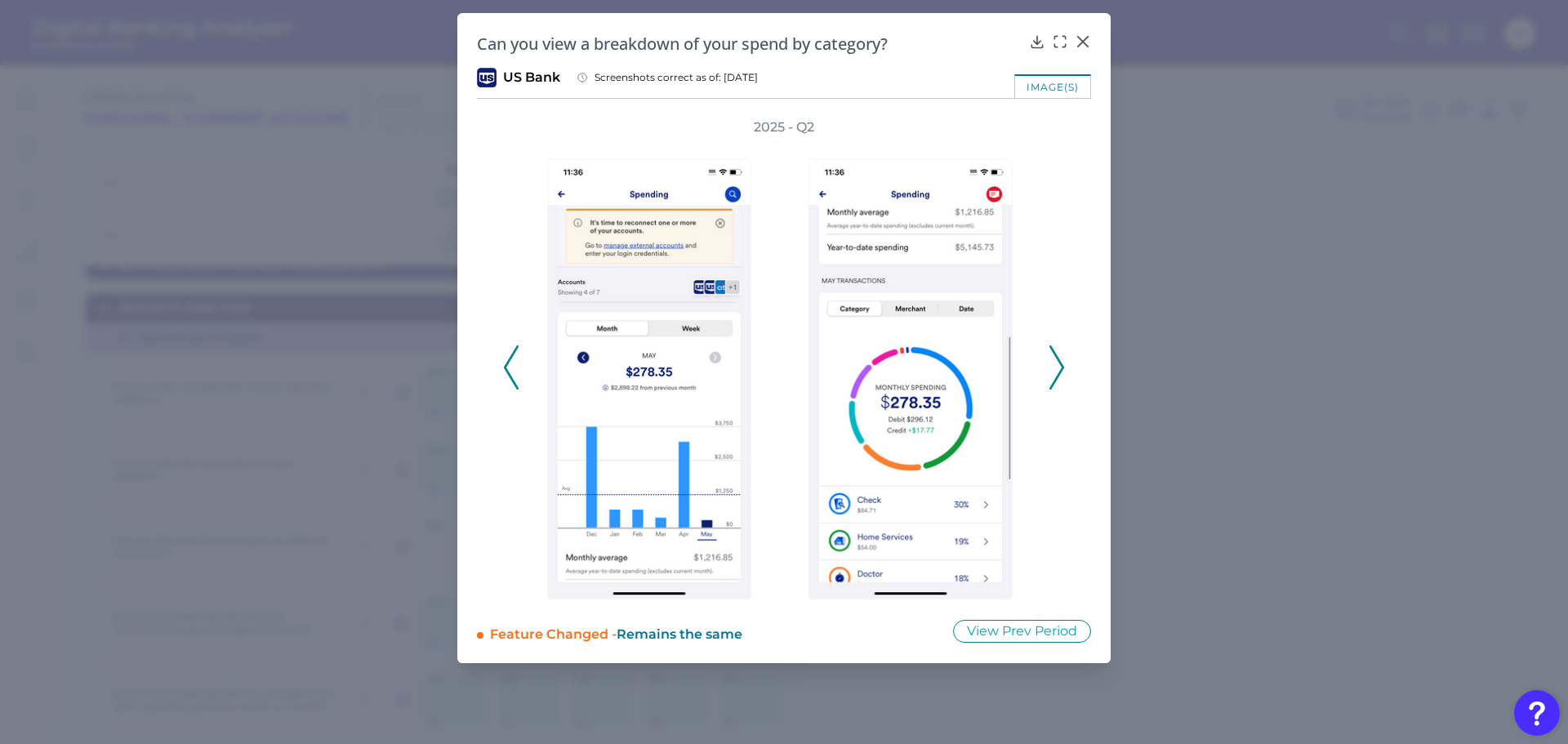
click at [1063, 362] on icon at bounding box center [1056, 367] width 15 height 44
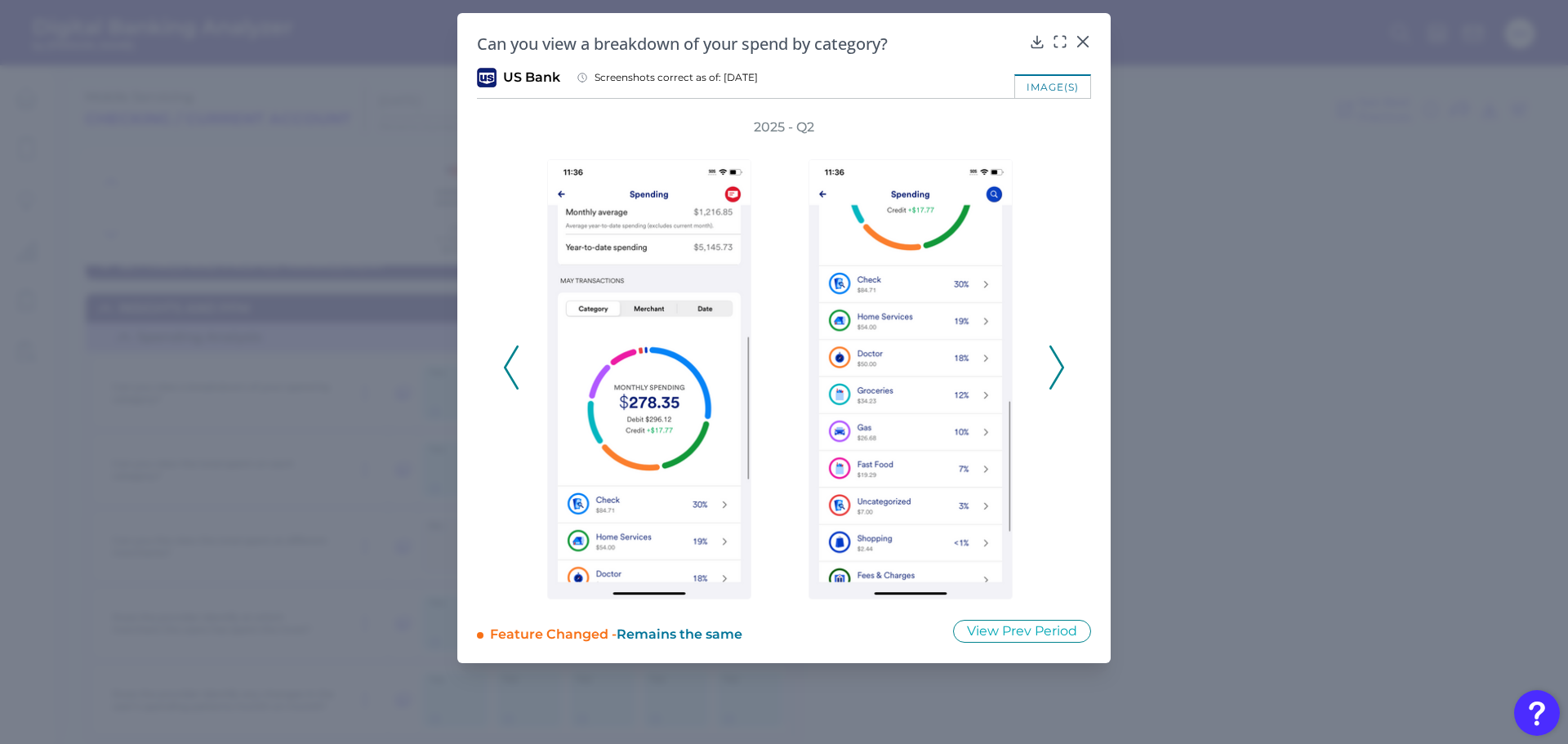
click at [1063, 362] on icon at bounding box center [1056, 367] width 15 height 44
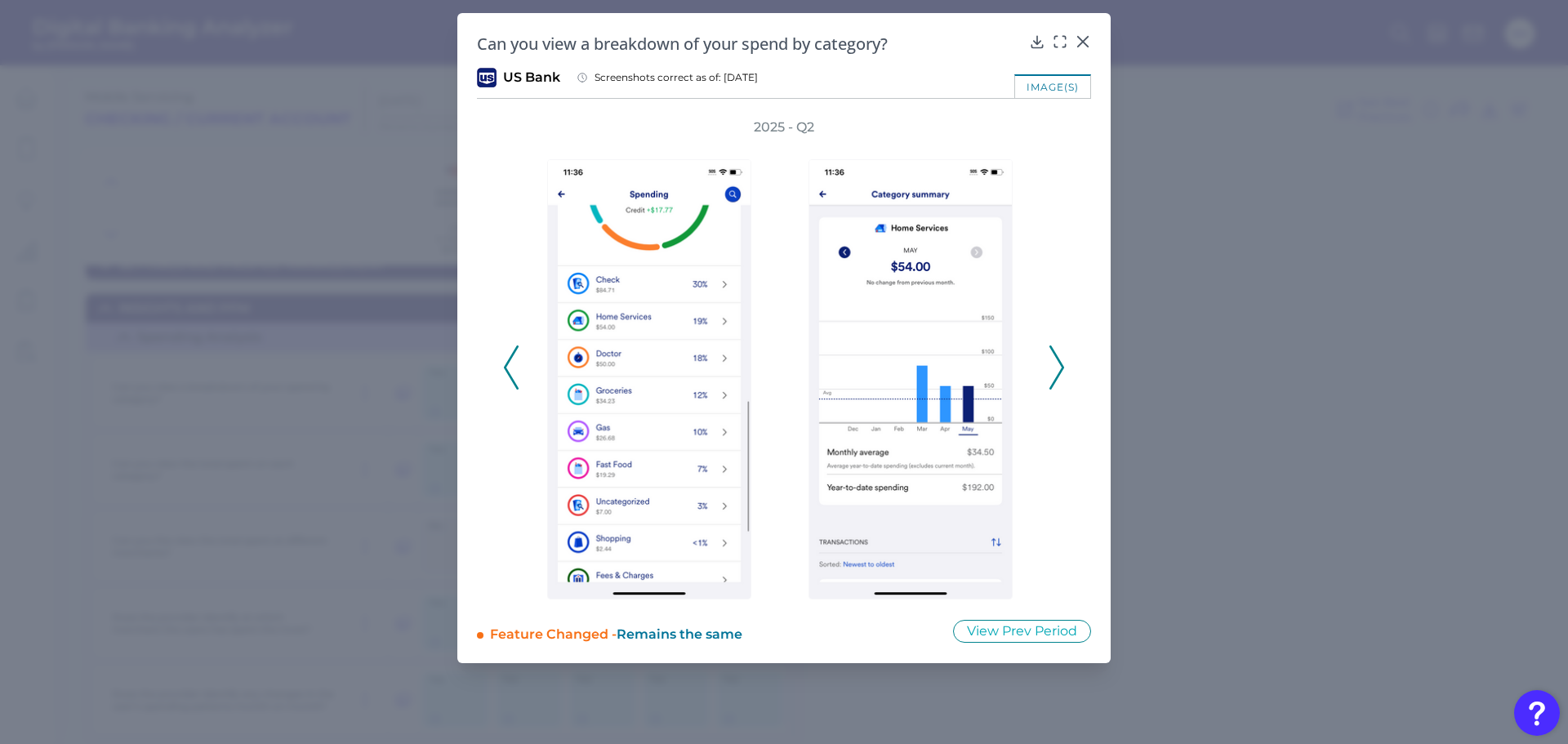
click at [1063, 362] on icon at bounding box center [1056, 367] width 15 height 44
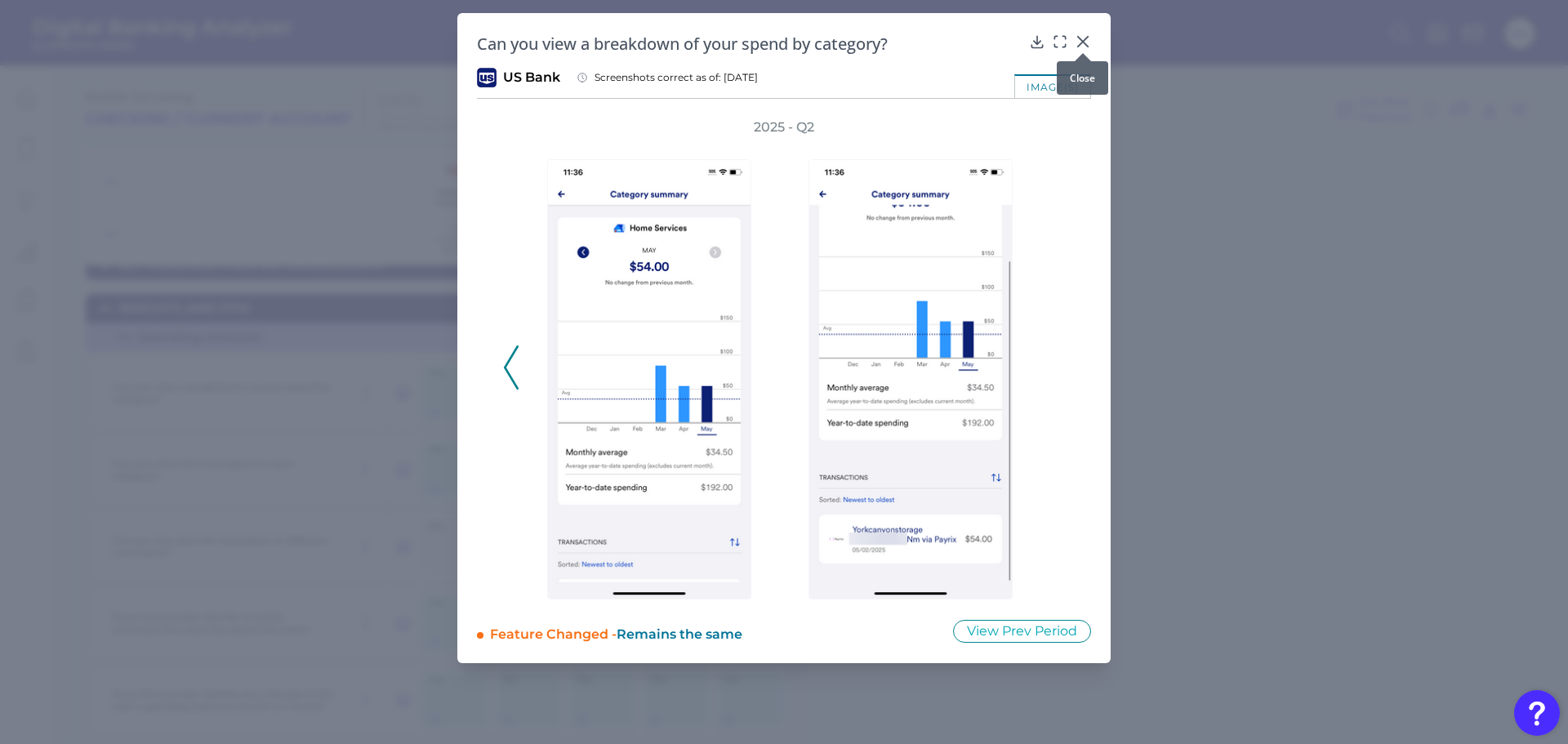
click at [1085, 38] on icon at bounding box center [1083, 41] width 10 height 10
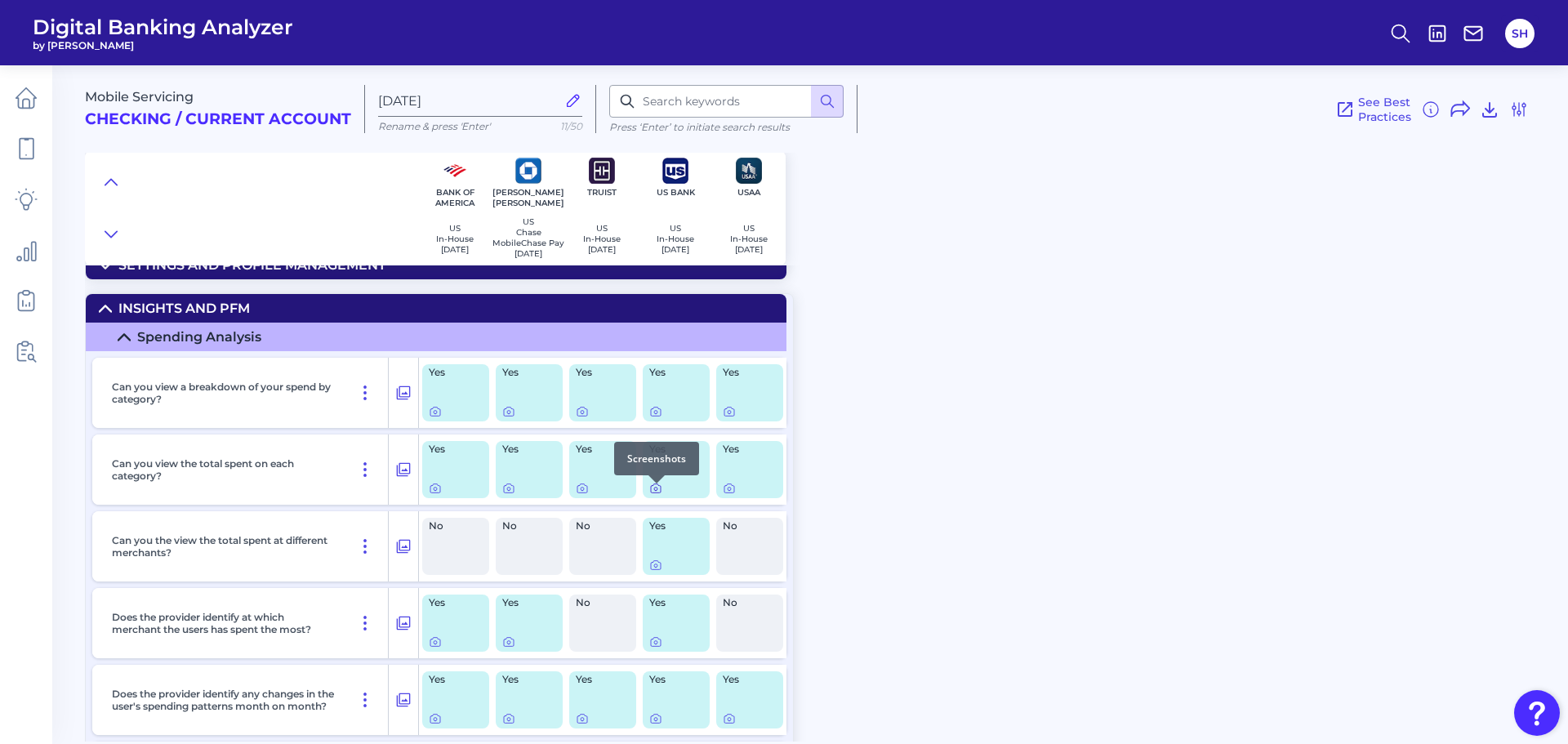
click at [653, 494] on icon at bounding box center [656, 488] width 13 height 13
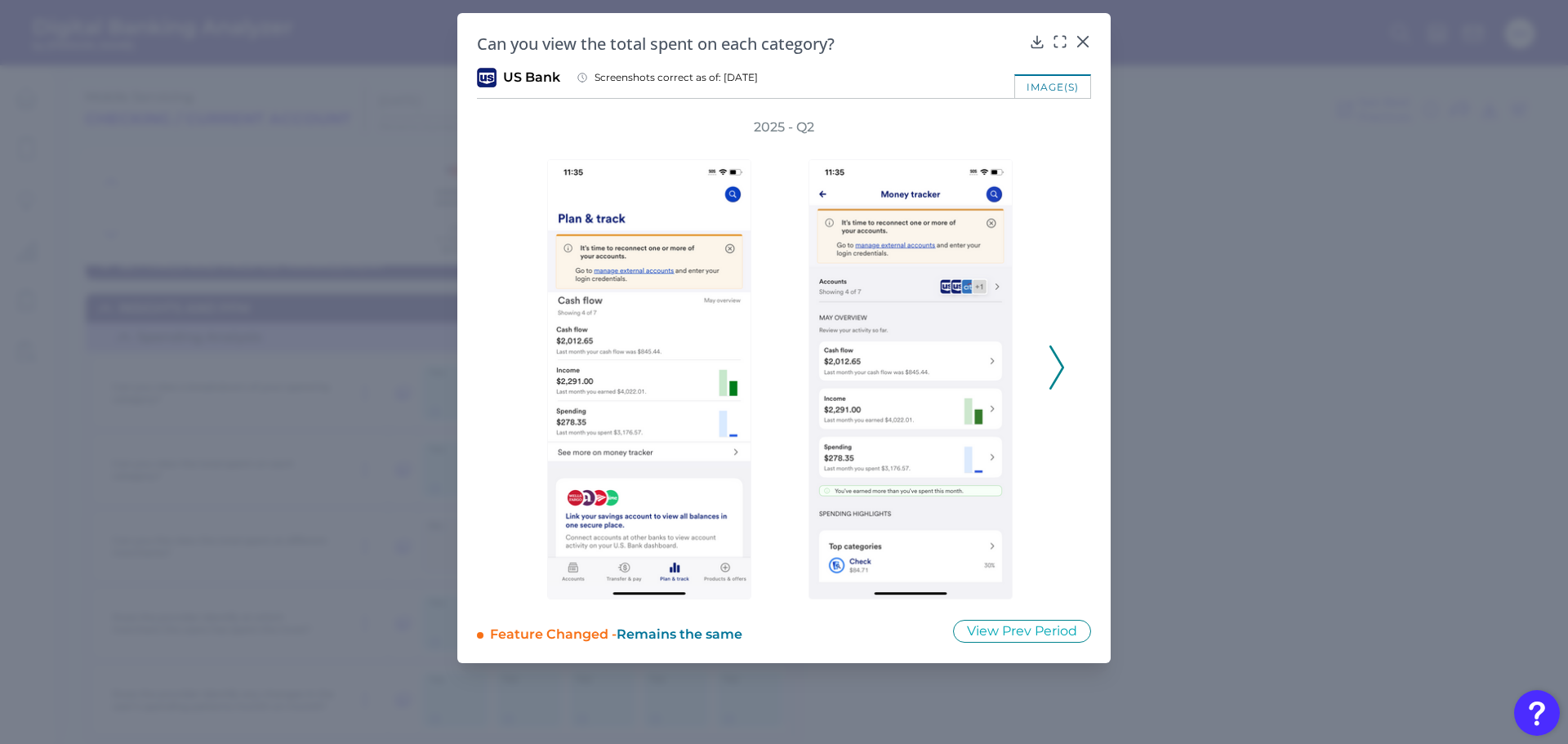
click at [1054, 385] on icon at bounding box center [1056, 367] width 15 height 44
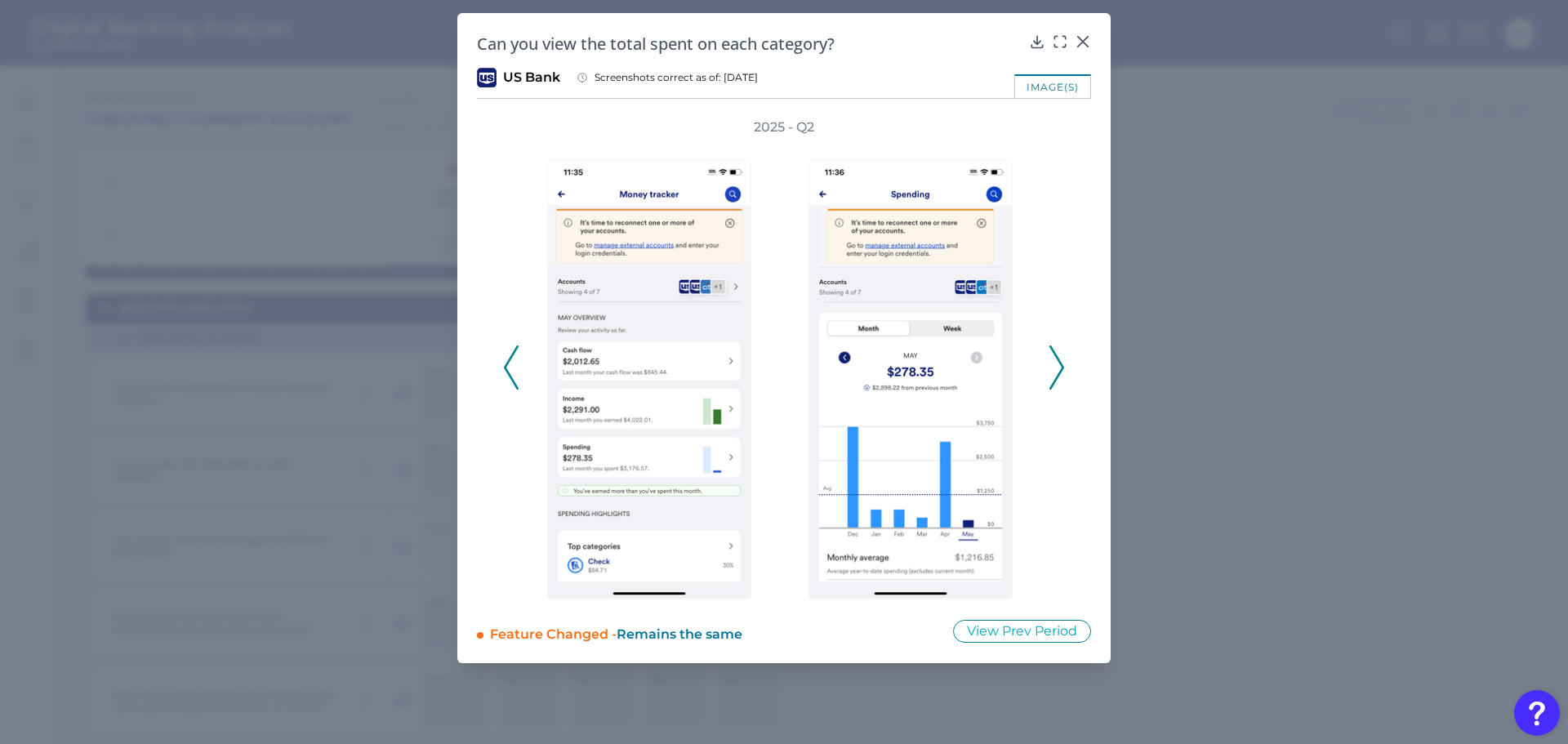
click at [1057, 358] on polyline at bounding box center [1055, 368] width 12 height 42
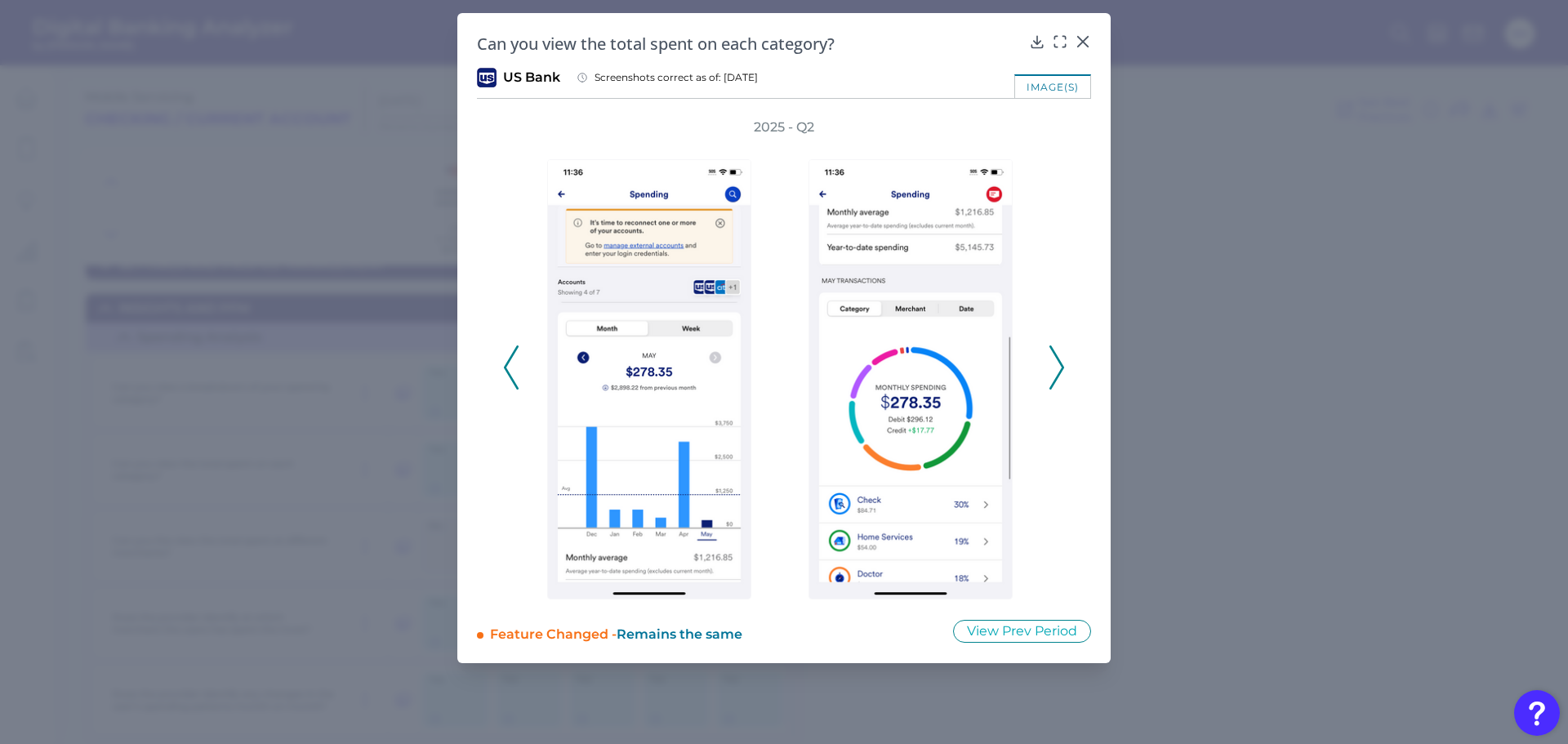
click at [1052, 364] on icon at bounding box center [1056, 367] width 15 height 44
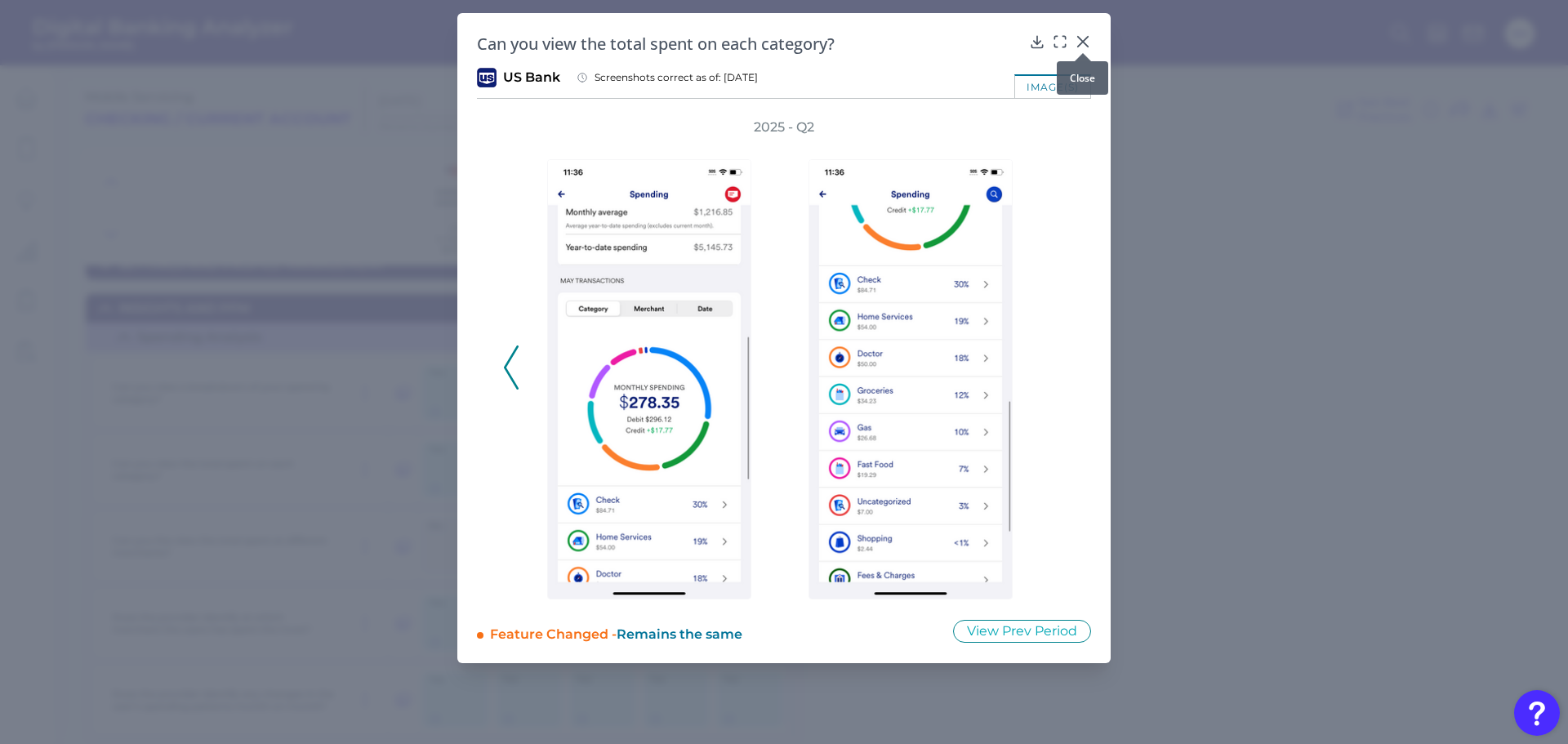
click at [1085, 36] on icon at bounding box center [1083, 42] width 16 height 16
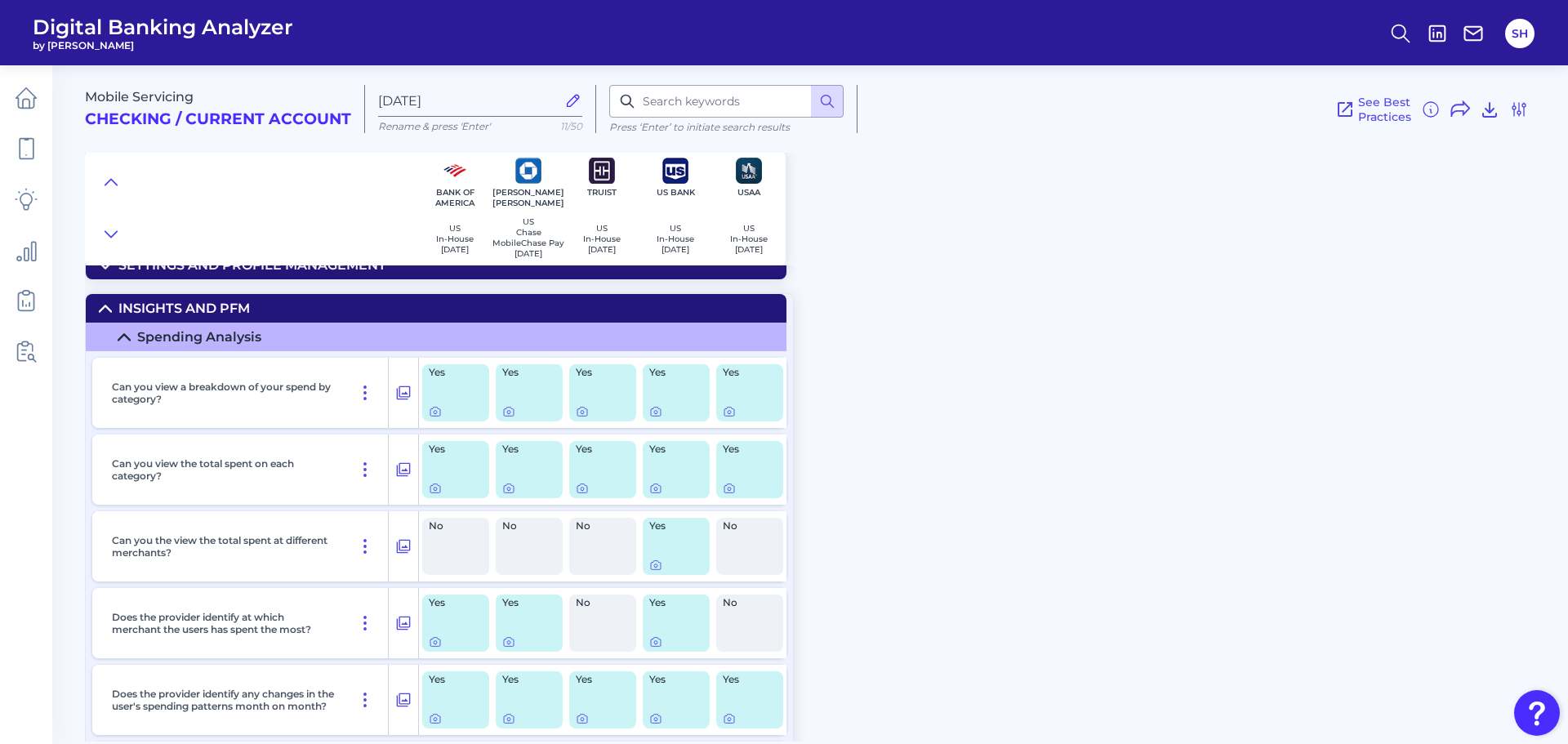
scroll to position [408, 0]
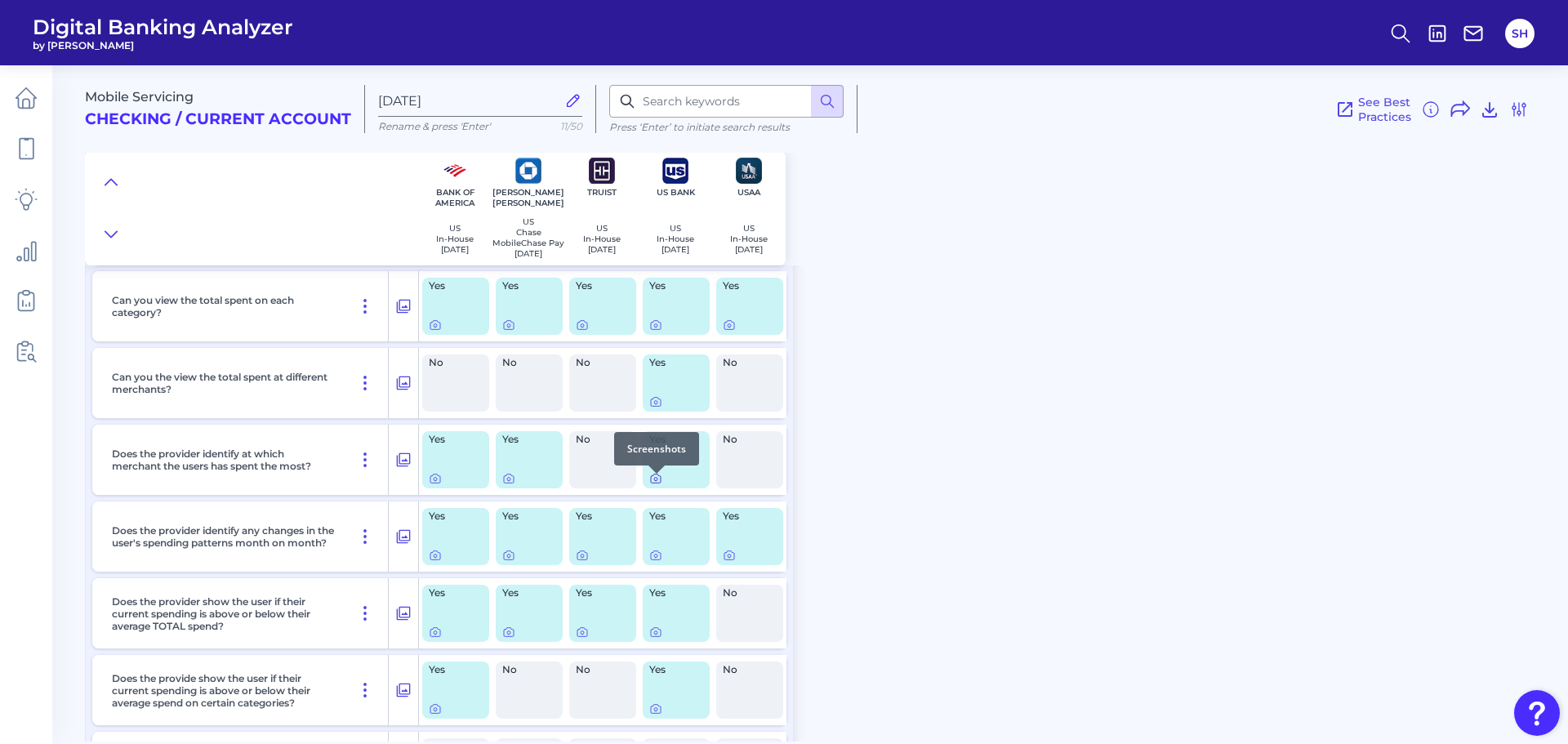
click at [651, 484] on icon at bounding box center [656, 479] width 10 height 9
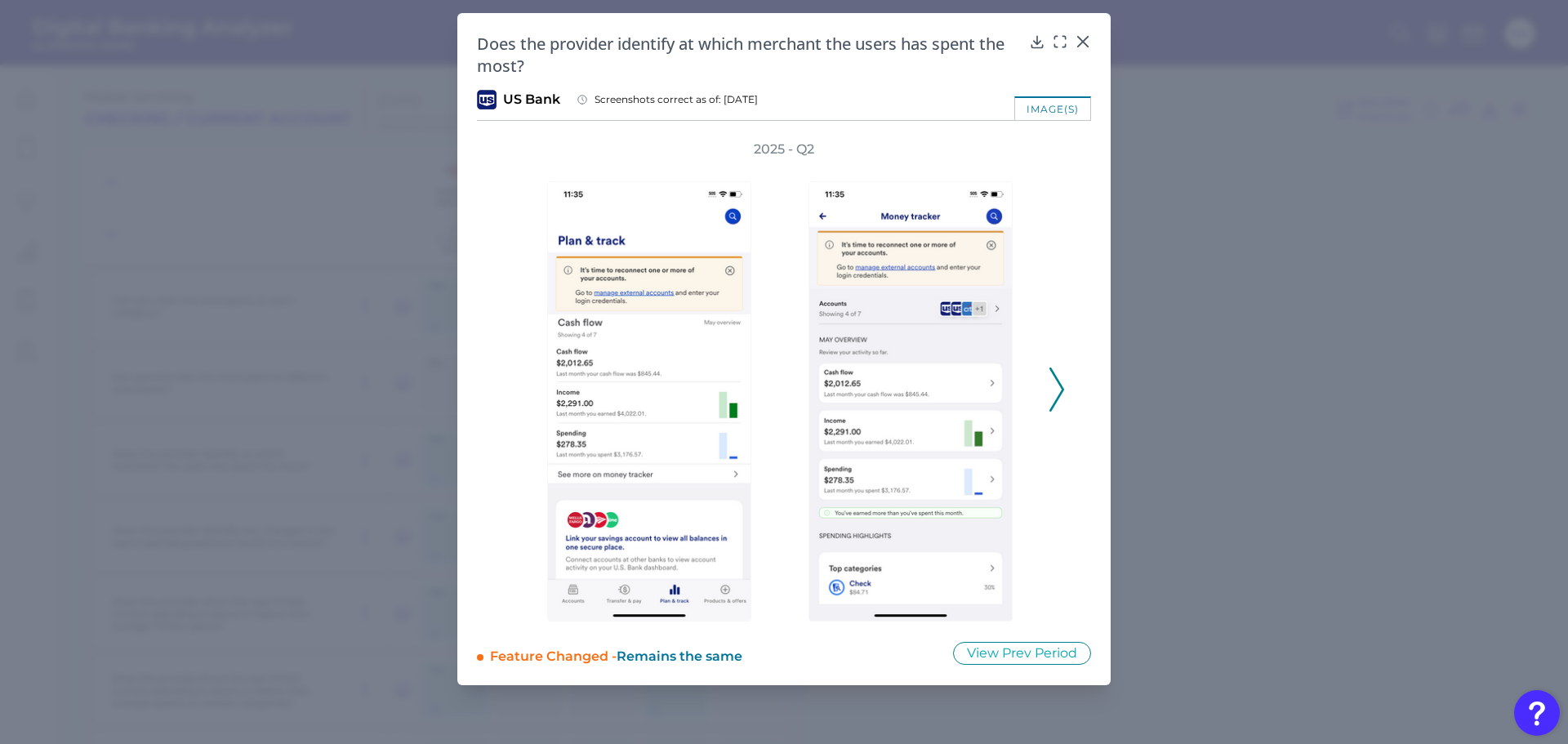
click at [1052, 373] on icon at bounding box center [1056, 390] width 15 height 44
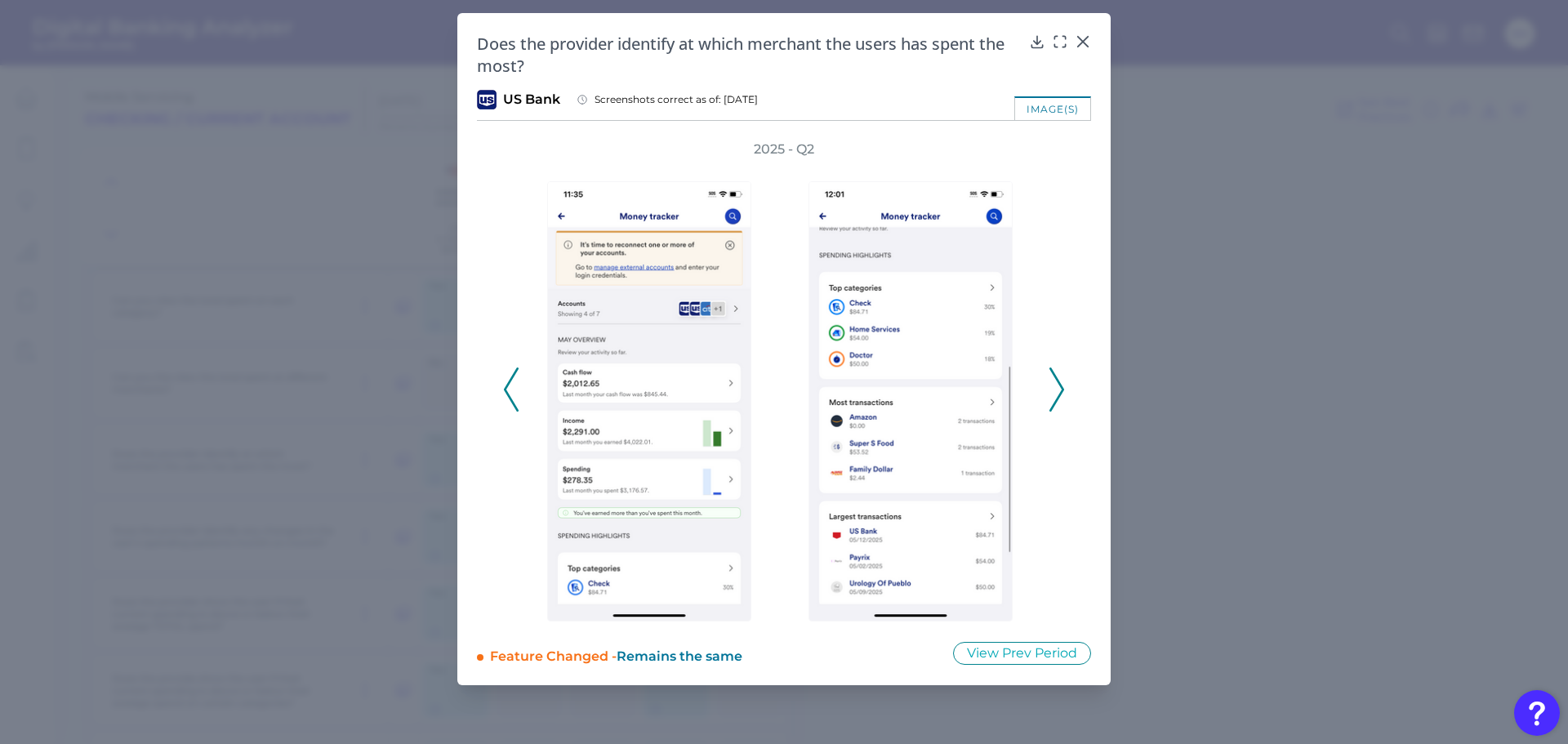
click at [1062, 383] on icon at bounding box center [1056, 390] width 15 height 44
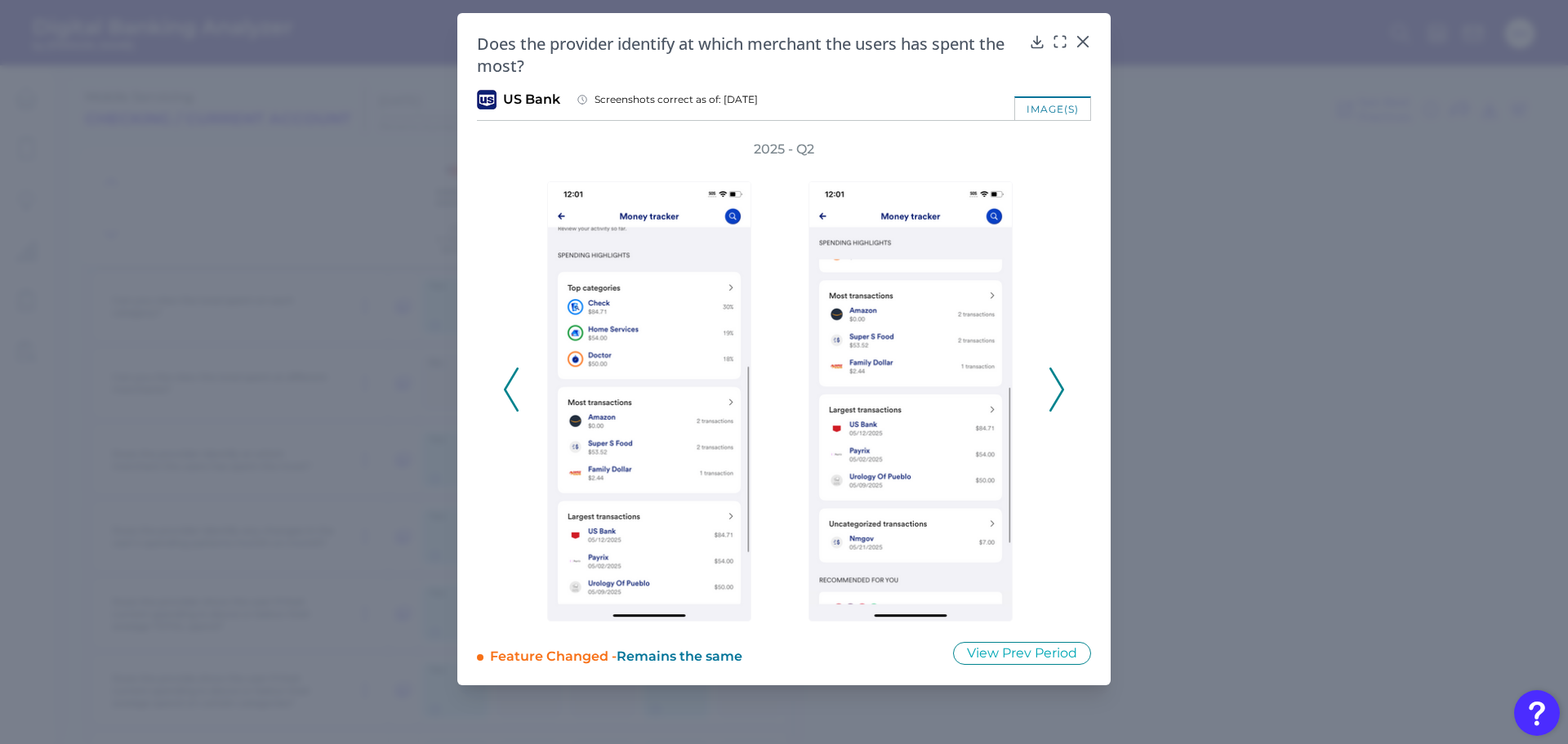
click at [1060, 392] on icon at bounding box center [1056, 390] width 15 height 44
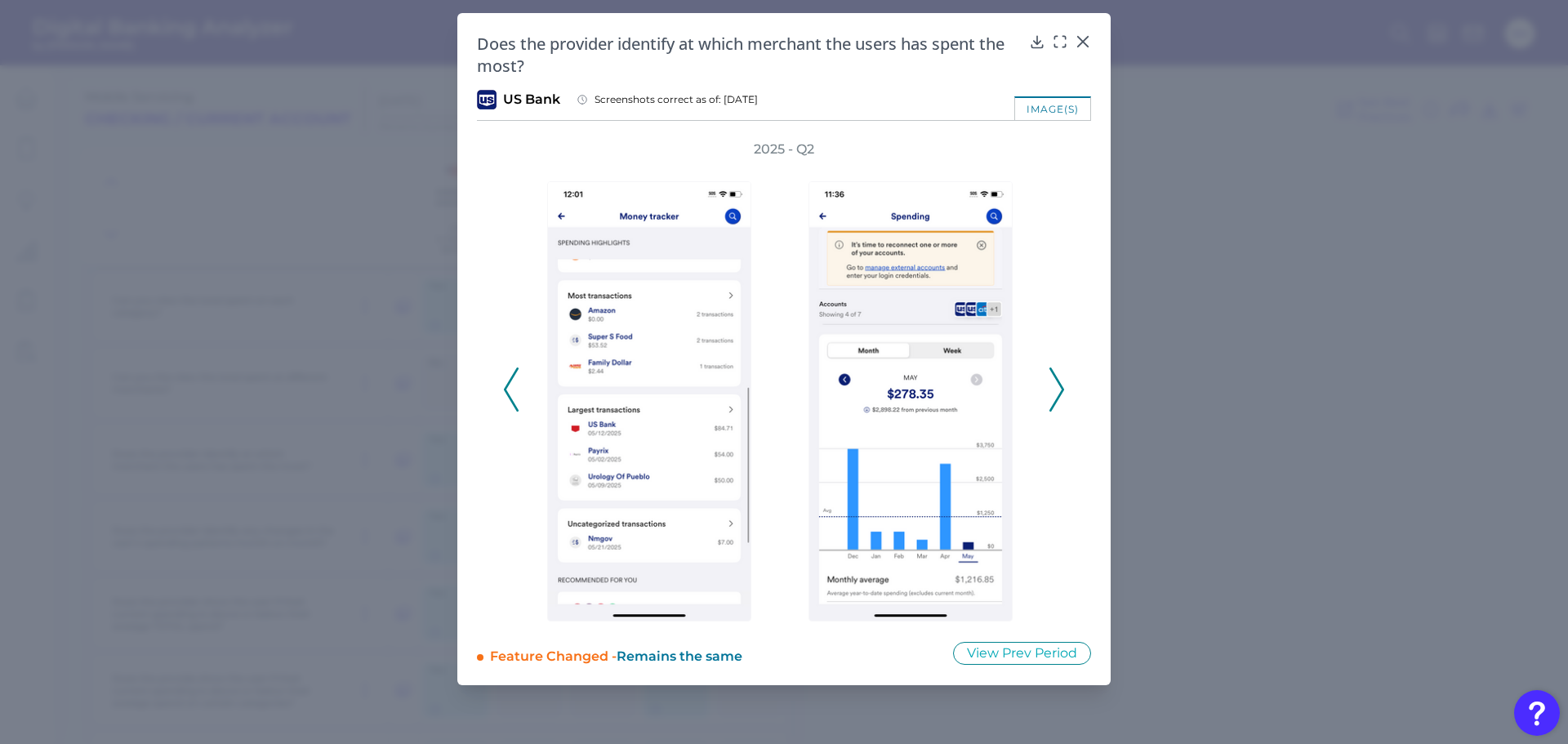
click at [1048, 399] on button at bounding box center [1056, 390] width 16 height 44
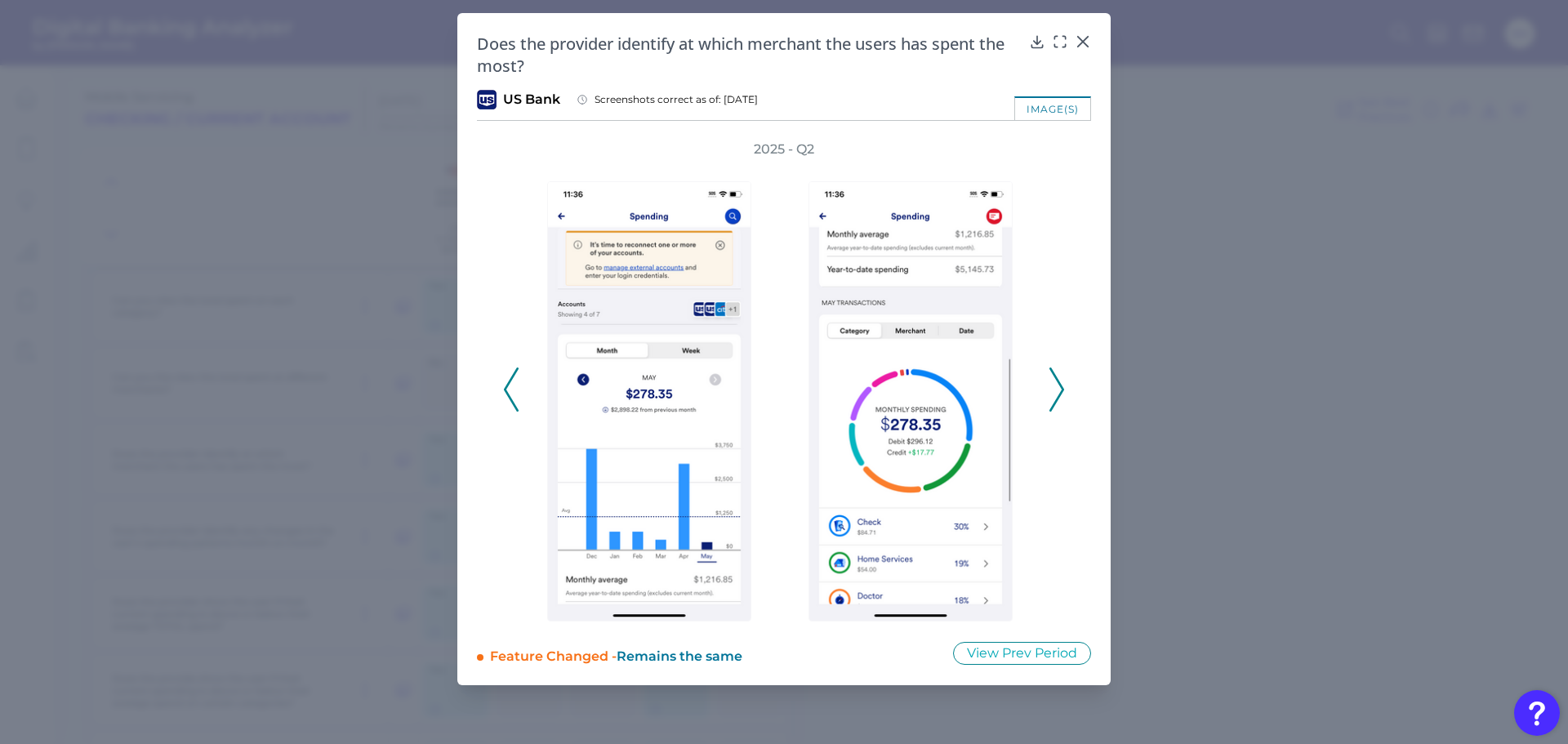
click at [1059, 382] on polyline at bounding box center [1055, 390] width 12 height 42
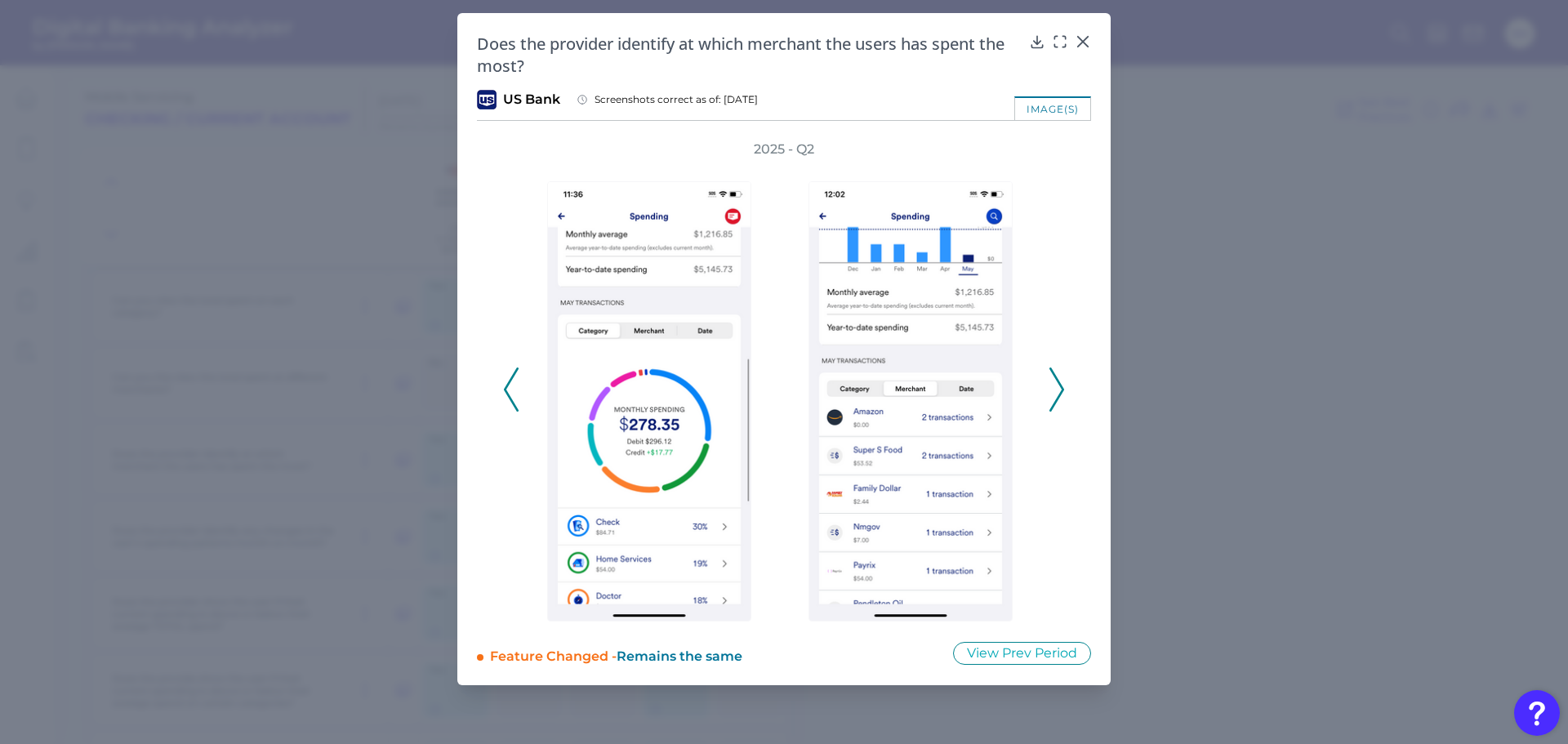
click at [1055, 380] on icon at bounding box center [1056, 390] width 15 height 44
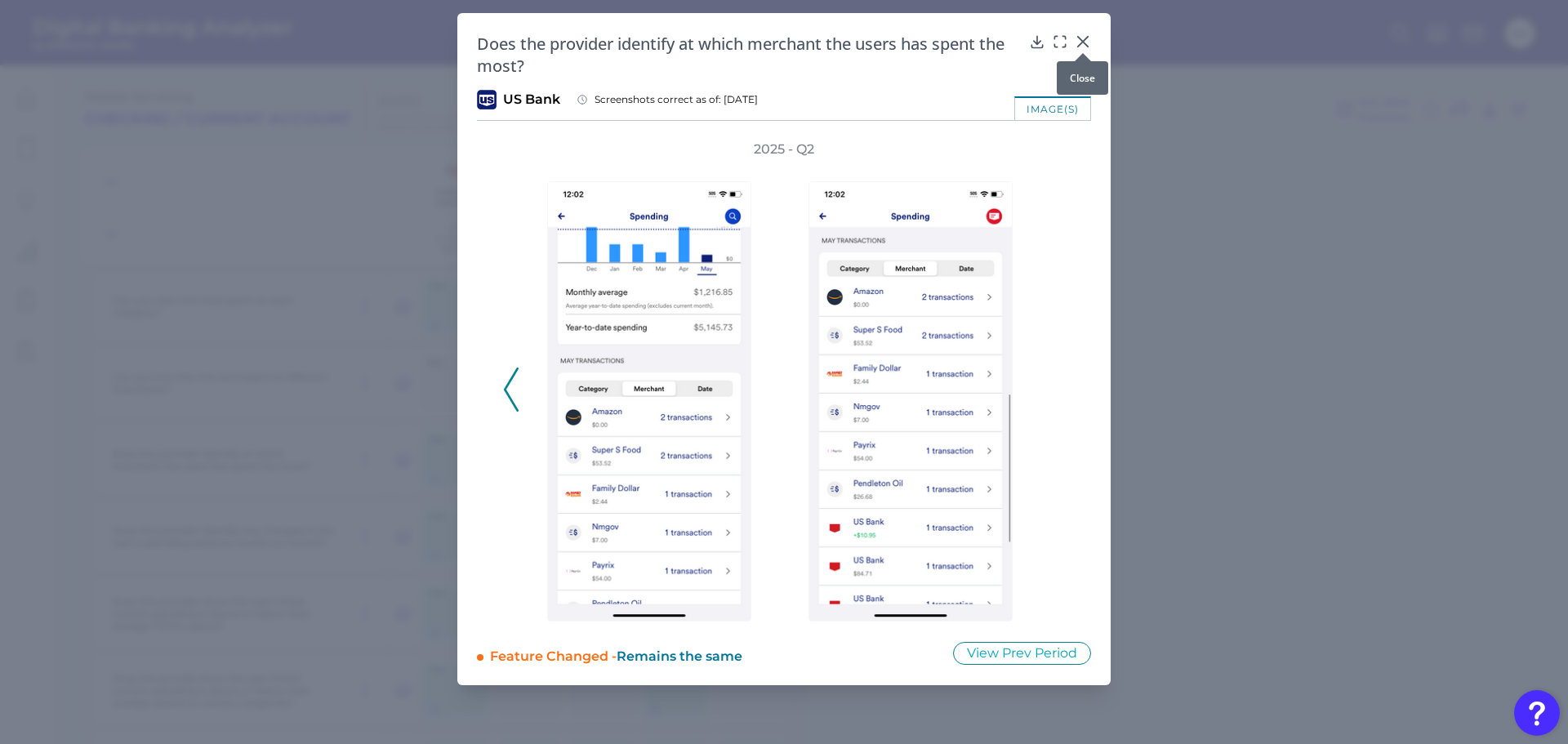
click at [1085, 39] on icon at bounding box center [1083, 41] width 10 height 10
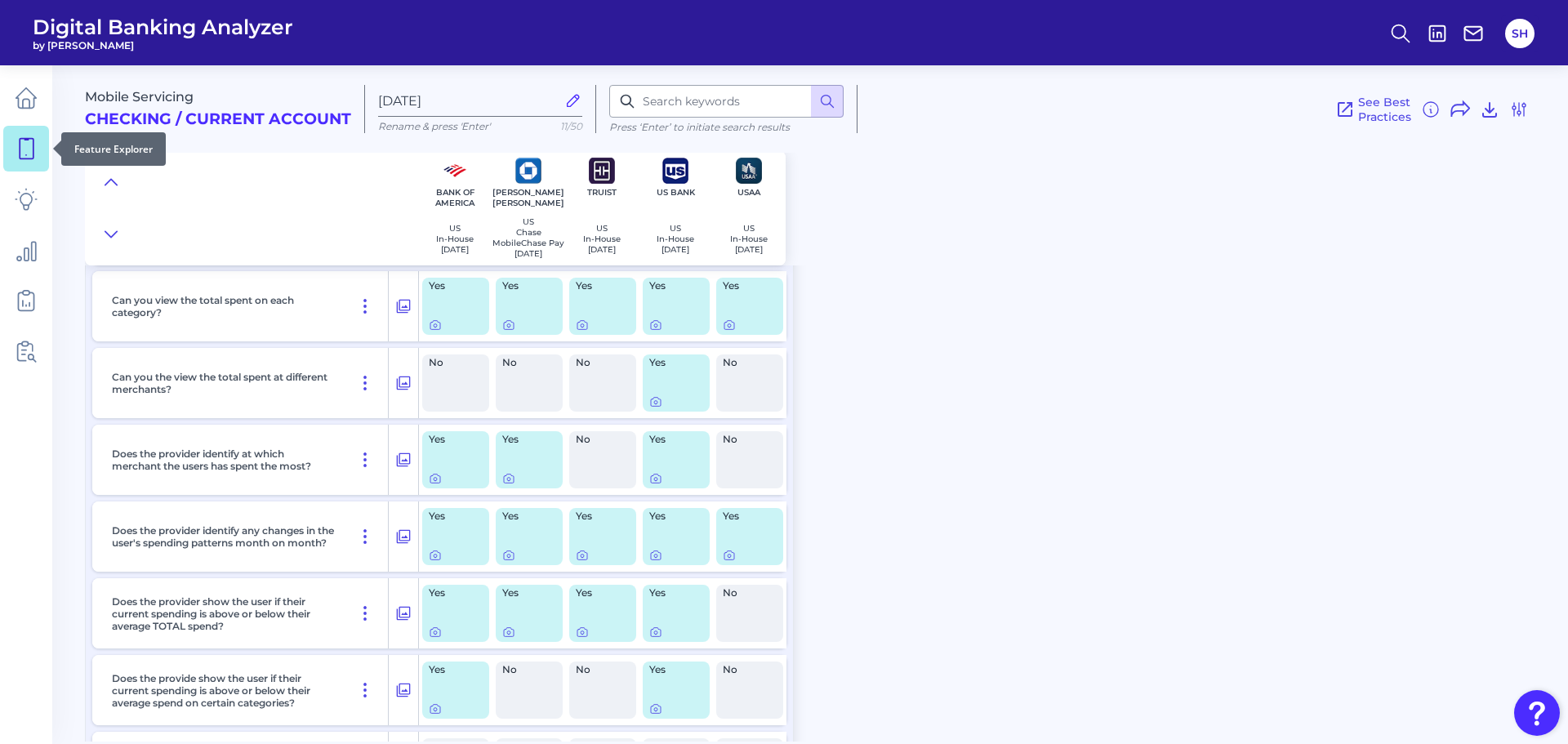
click at [36, 147] on icon at bounding box center [25, 148] width 23 height 23
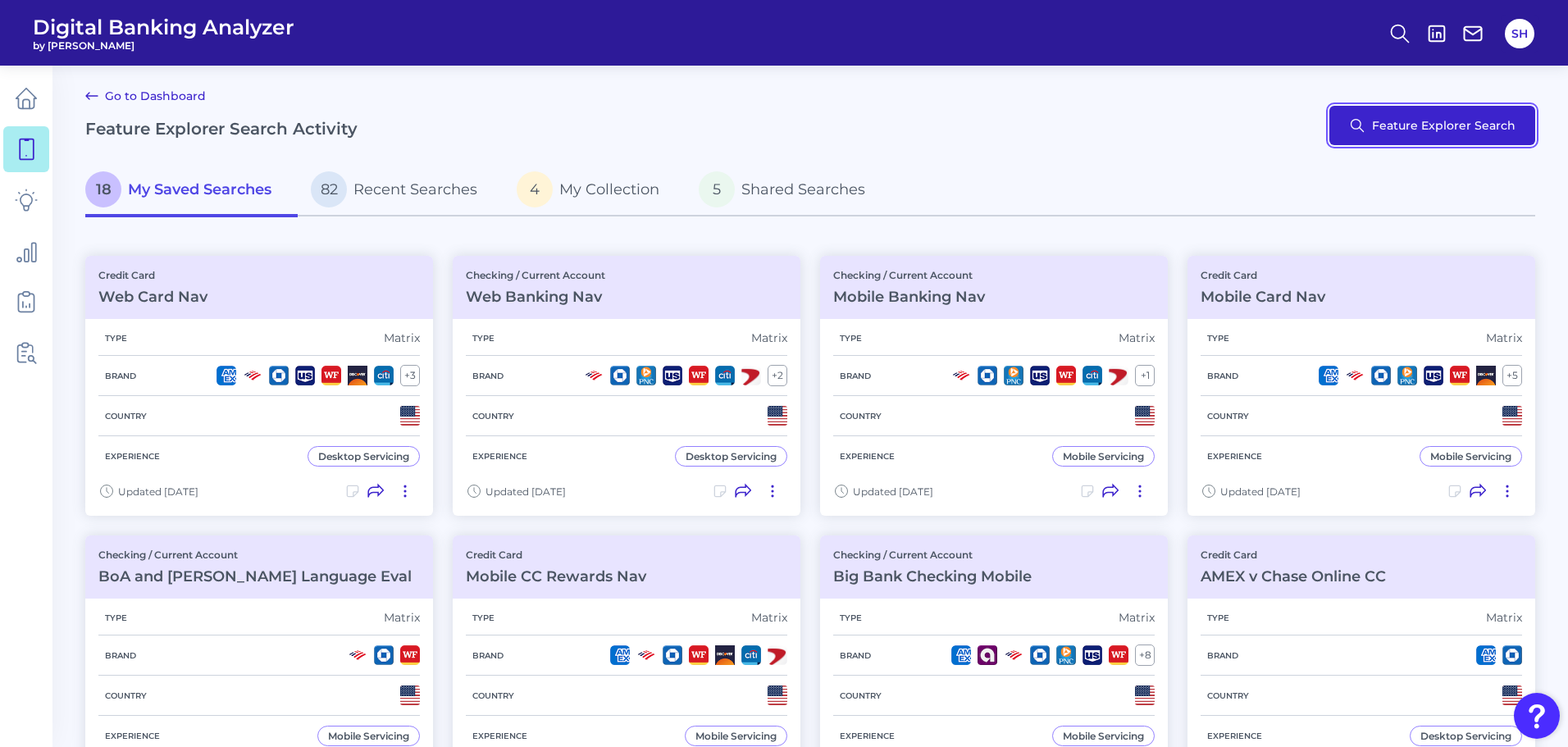
click at [1409, 130] on button "Feature Explorer Search" at bounding box center [1432, 125] width 206 height 39
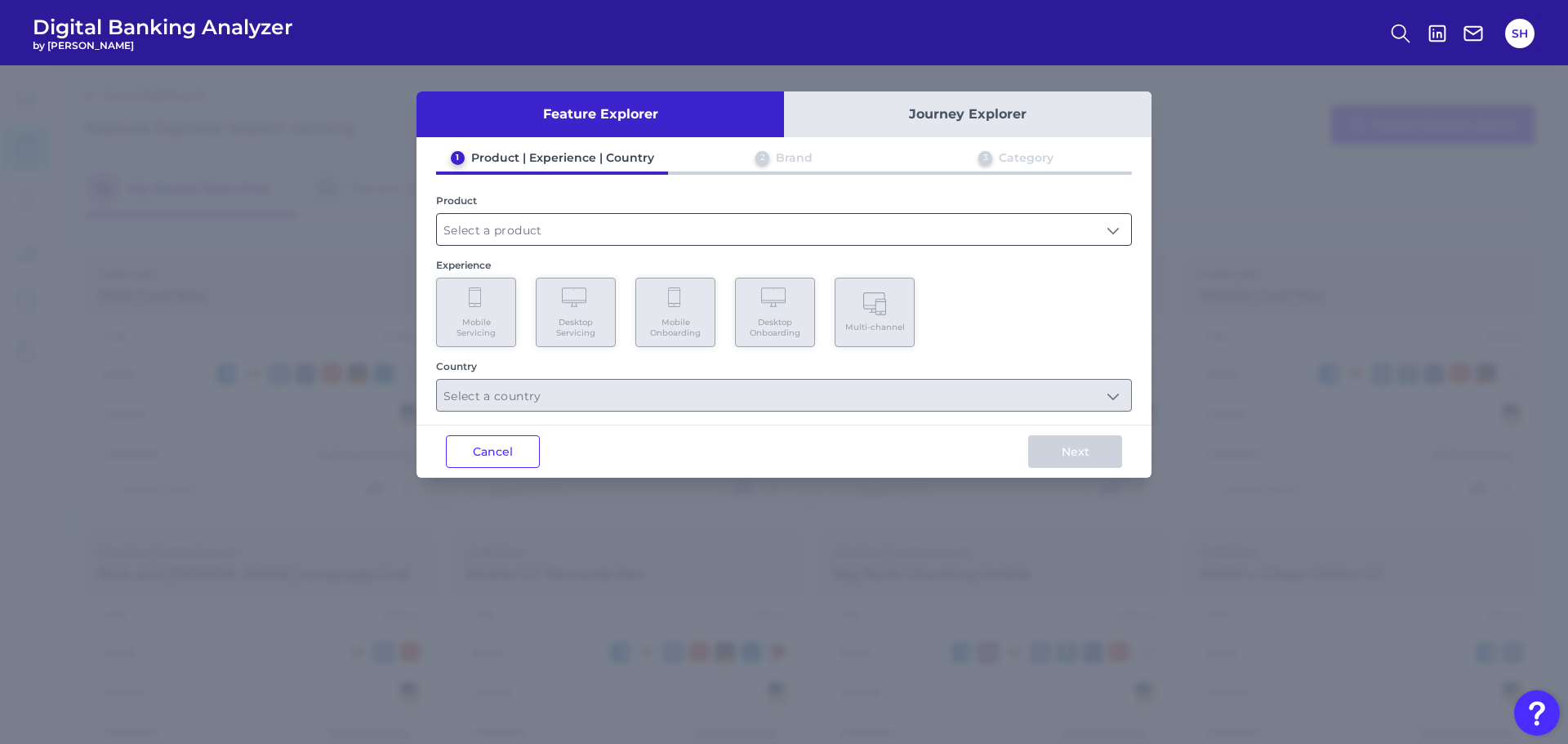
click at [484, 234] on input "text" at bounding box center [784, 229] width 694 height 31
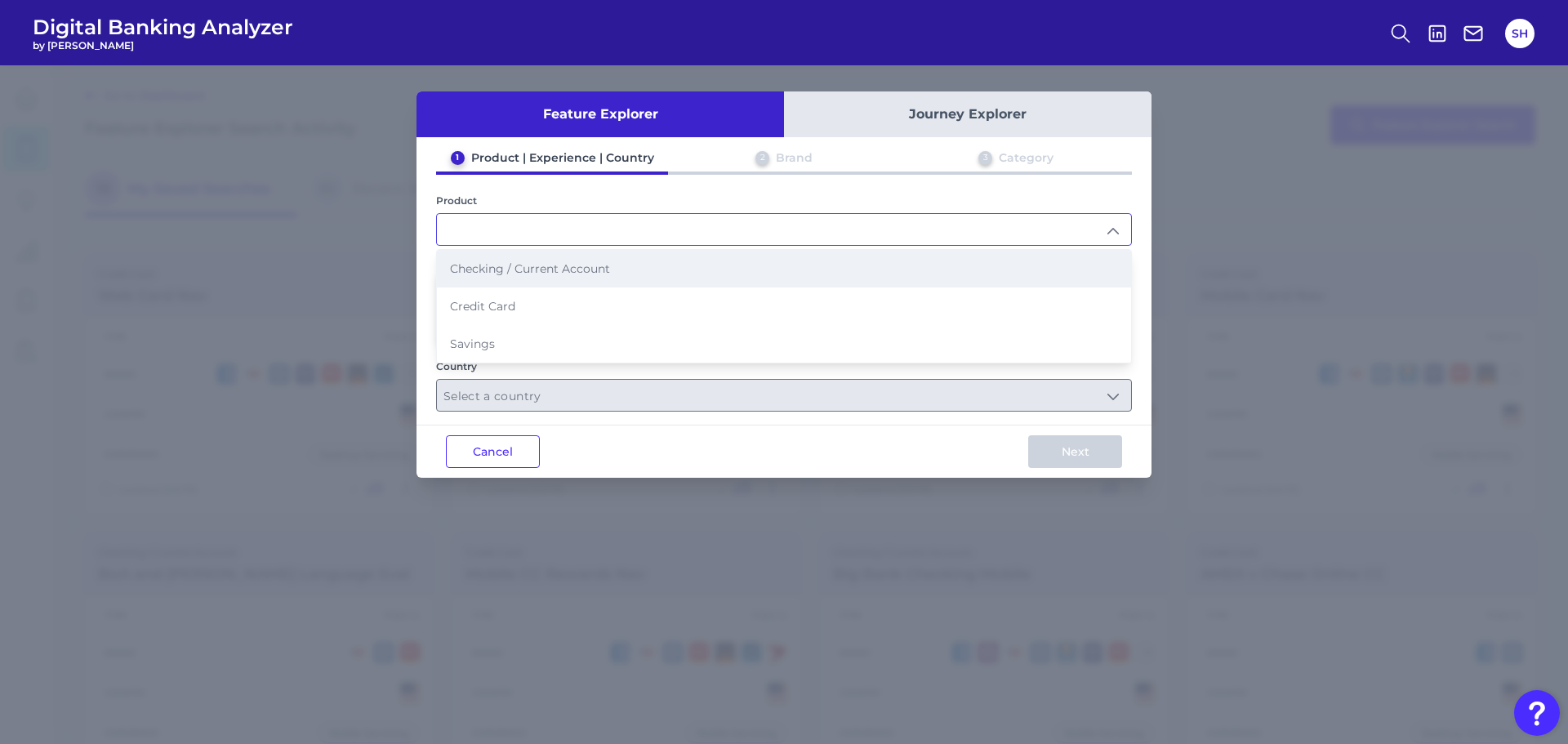
click at [540, 268] on span "Checking / Current Account" at bounding box center [530, 269] width 160 height 15
type input "Checking / Current Account"
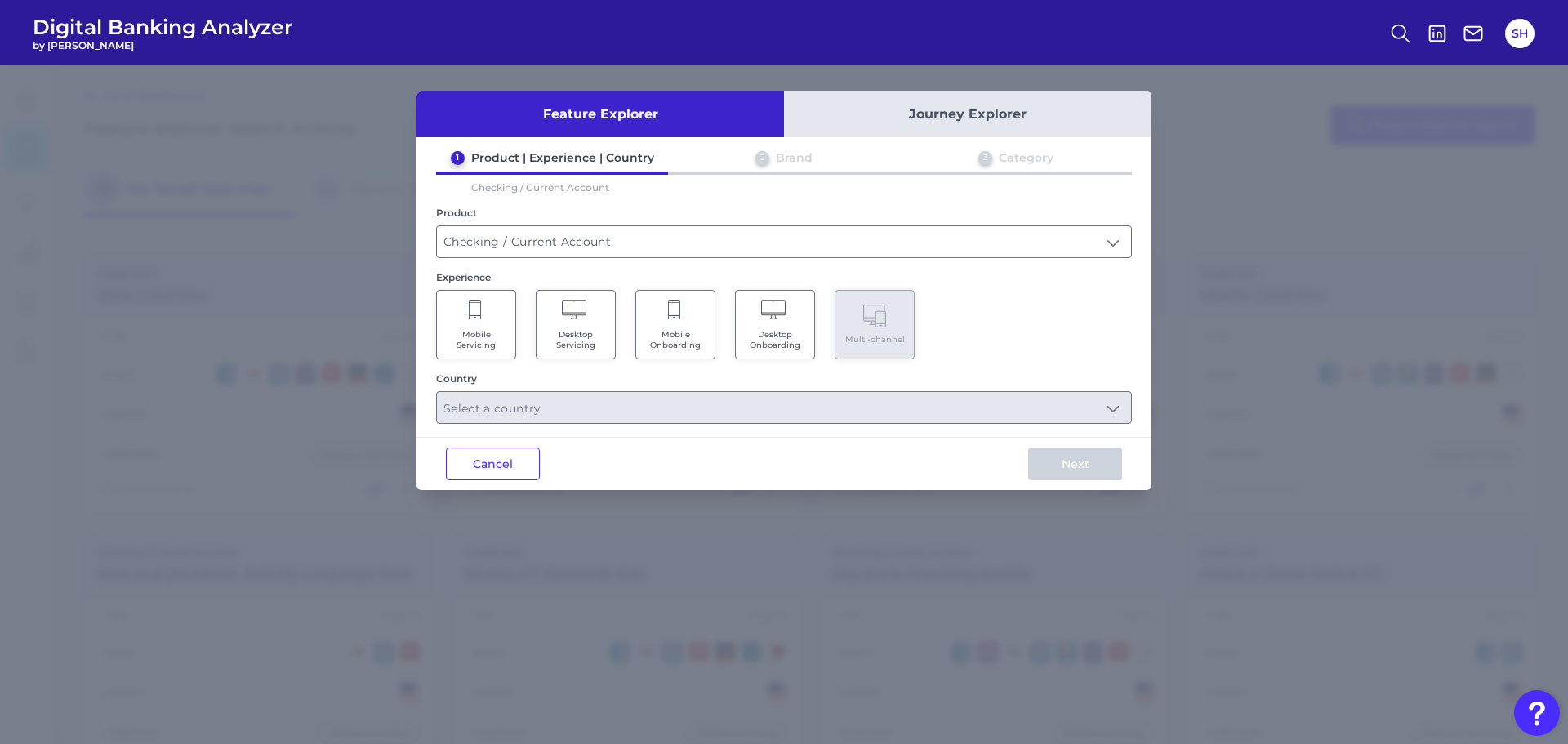
click at [600, 332] on span "Desktop Servicing" at bounding box center [575, 339] width 62 height 21
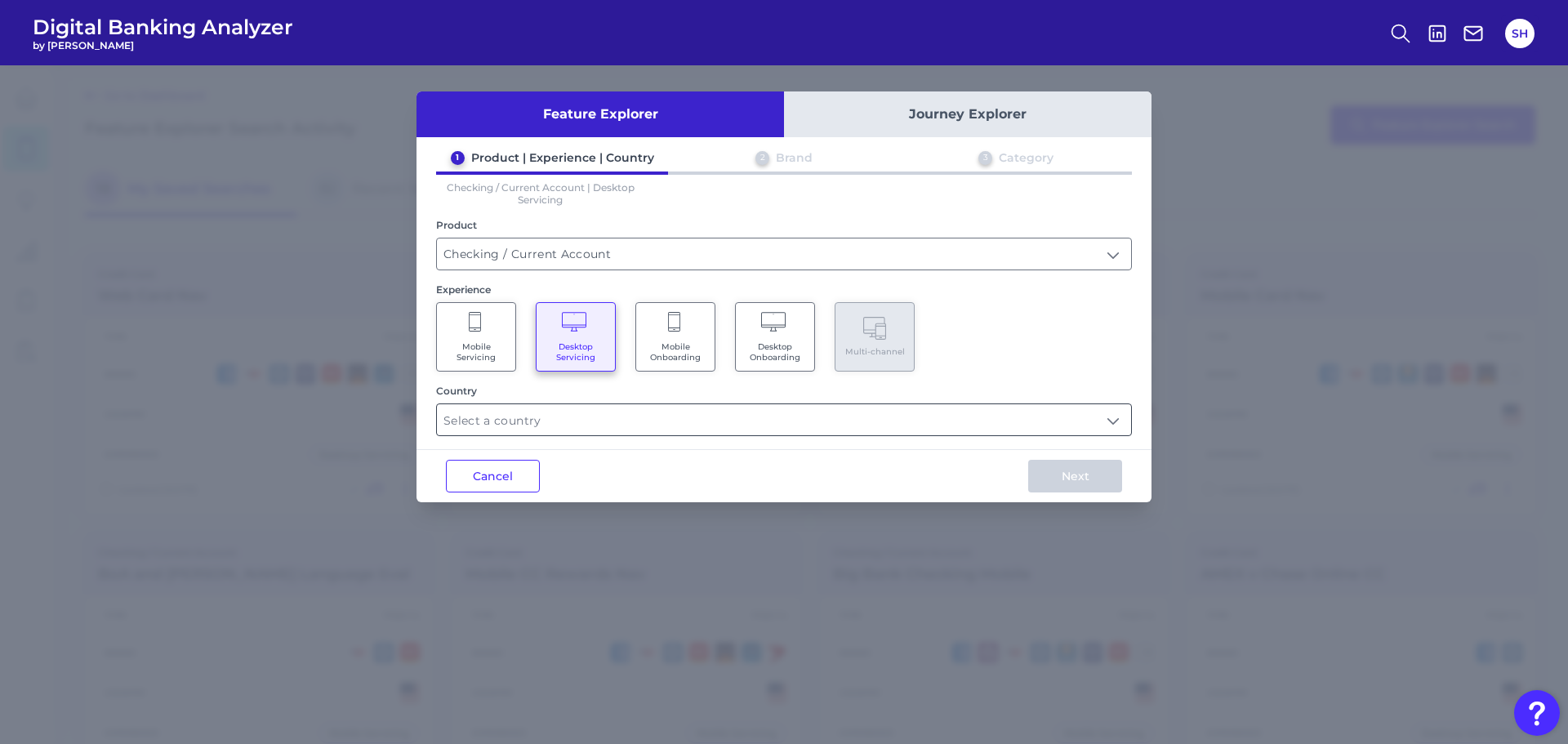
click at [770, 418] on input "text" at bounding box center [784, 420] width 694 height 31
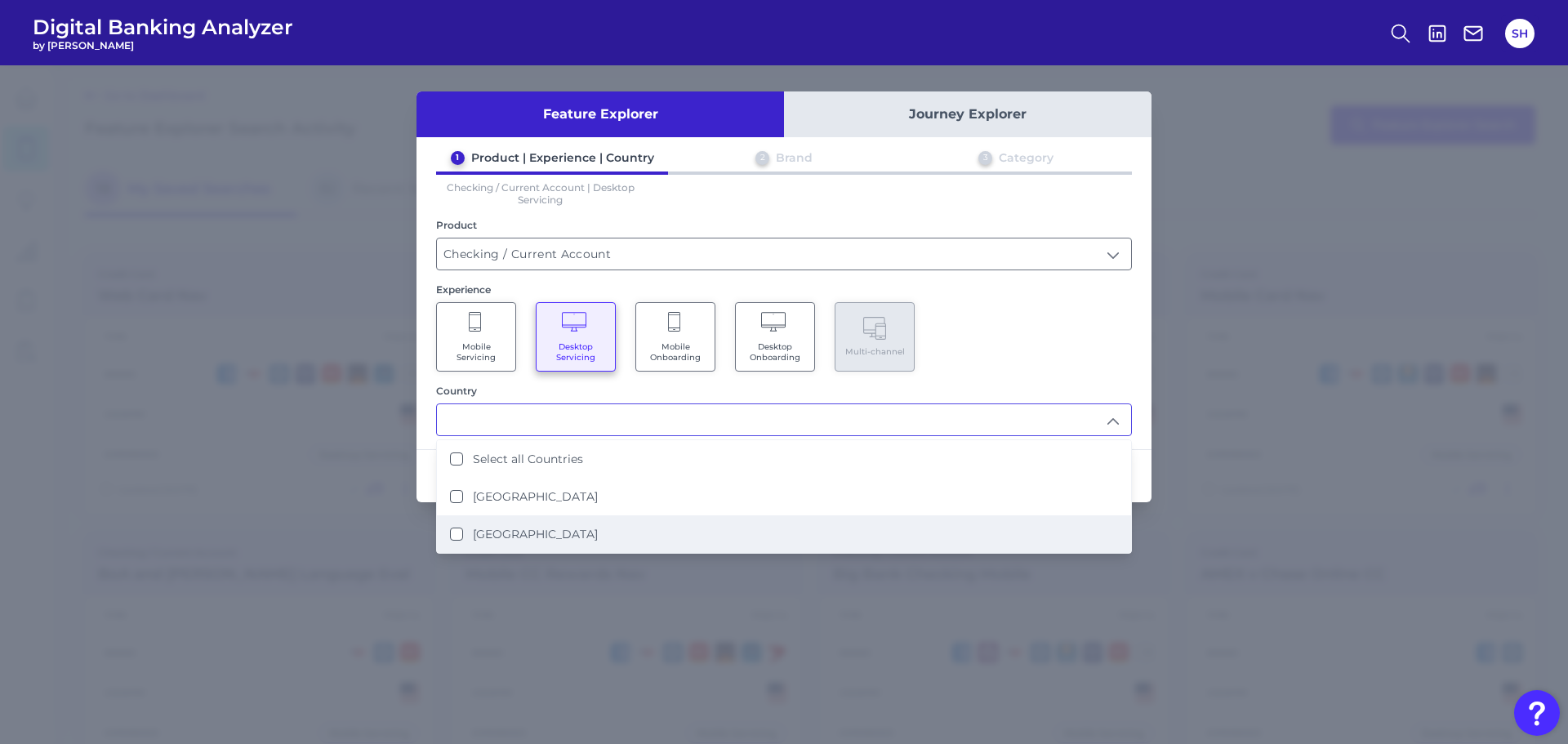
click at [513, 533] on label "[GEOGRAPHIC_DATA]" at bounding box center [535, 534] width 125 height 15
type input "[GEOGRAPHIC_DATA]"
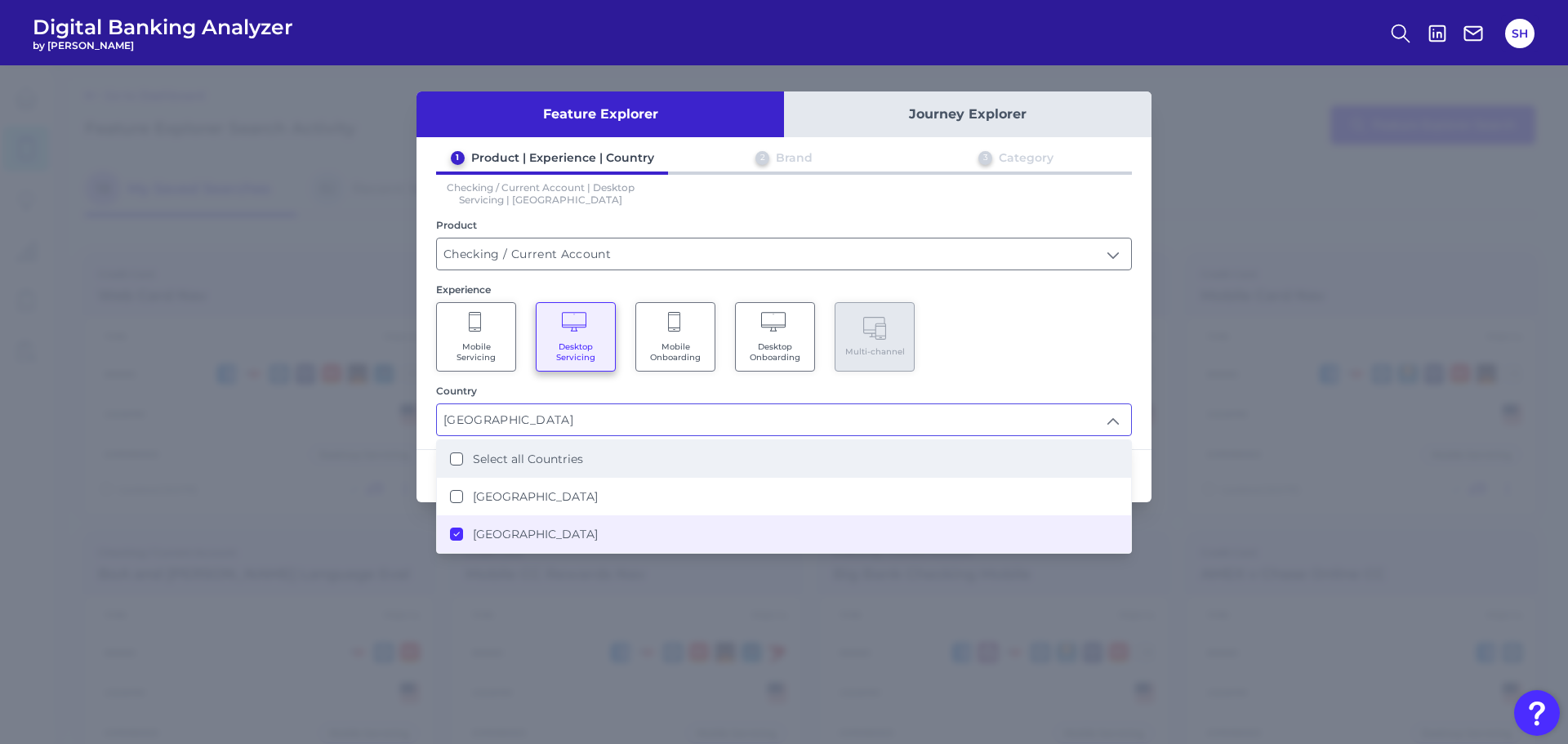
scroll to position [1, 0]
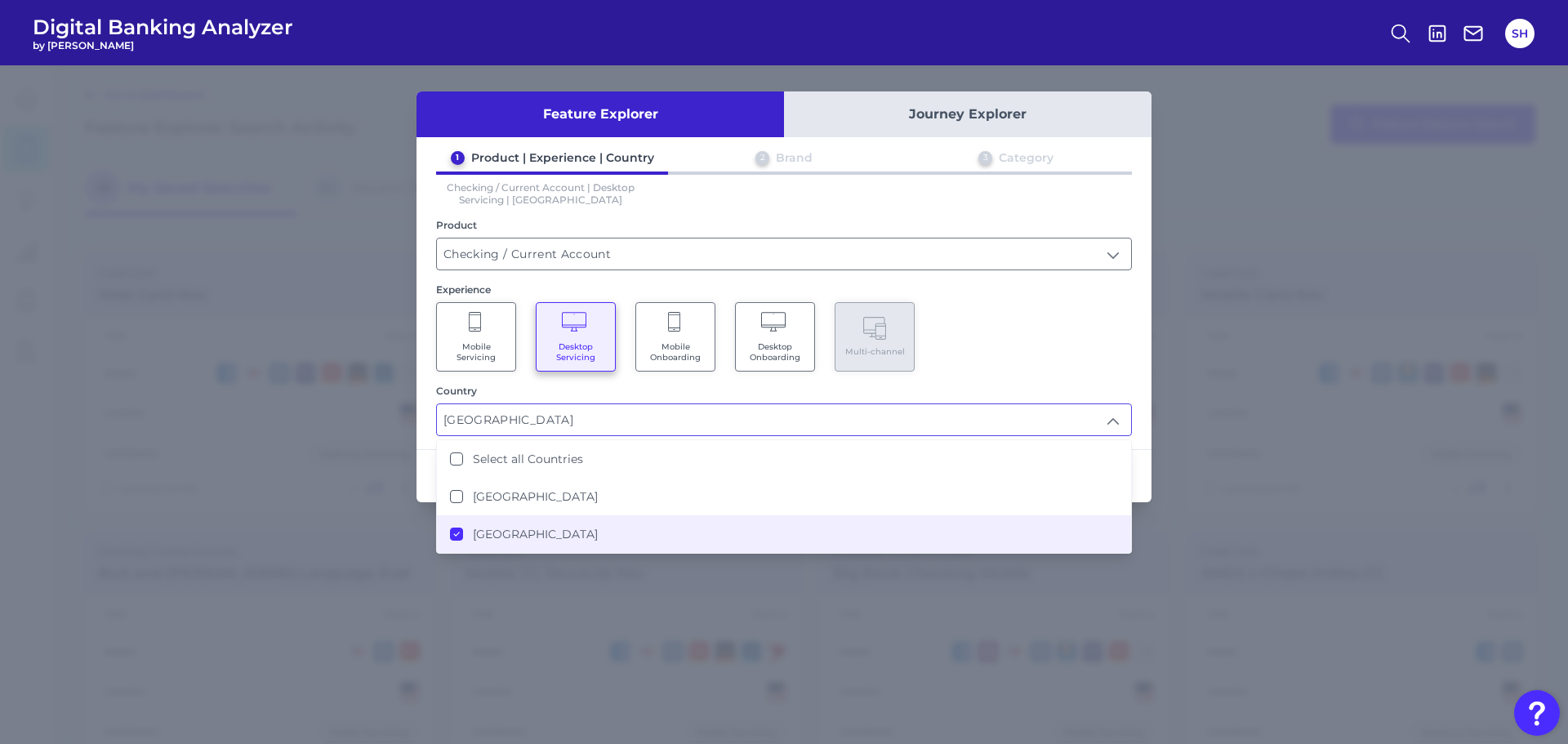
click at [1087, 340] on div "Mobile Servicing Desktop Servicing Mobile Onboarding Desktop Onboarding Multi-c…" at bounding box center [784, 337] width 696 height 69
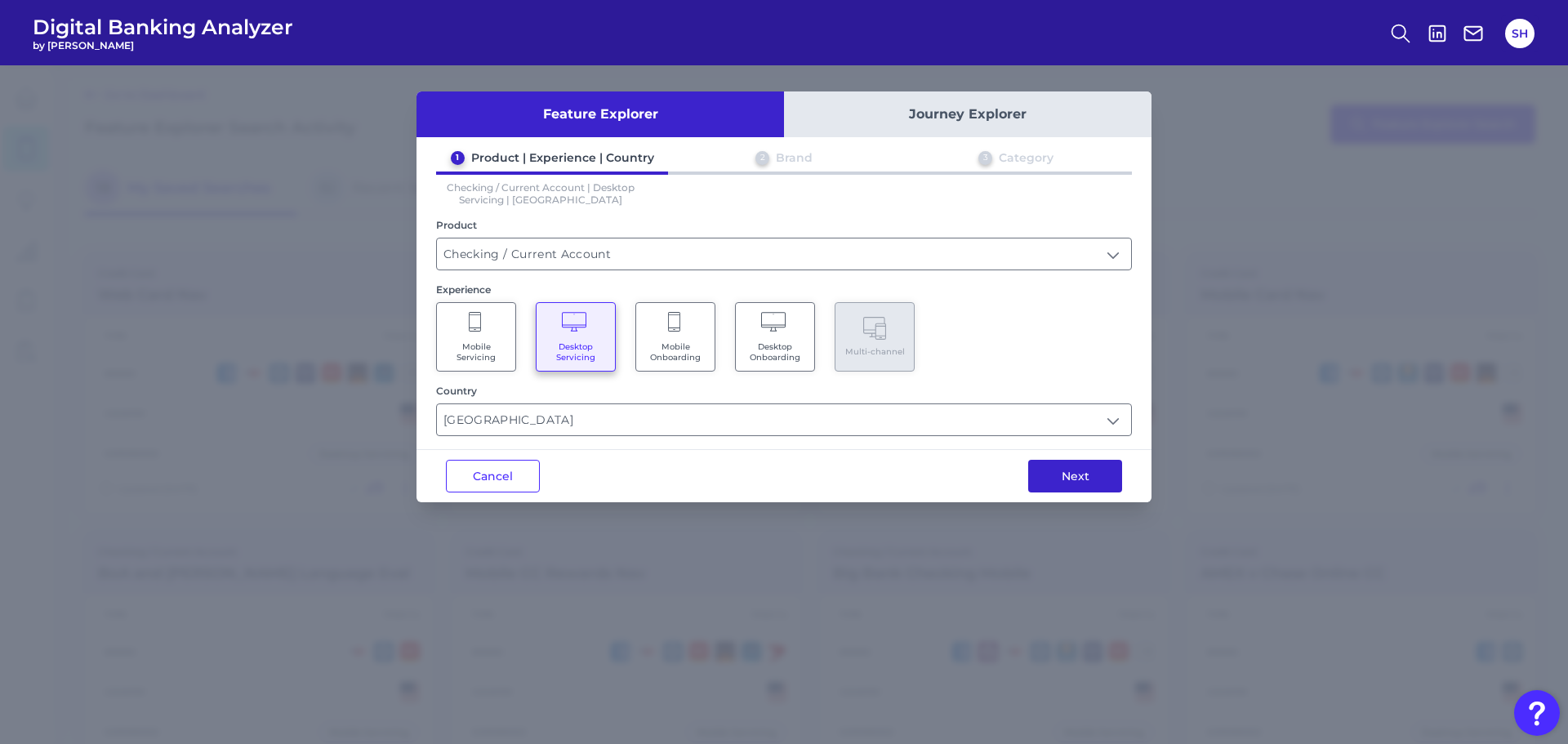
click at [1084, 464] on button "Next" at bounding box center [1074, 476] width 94 height 33
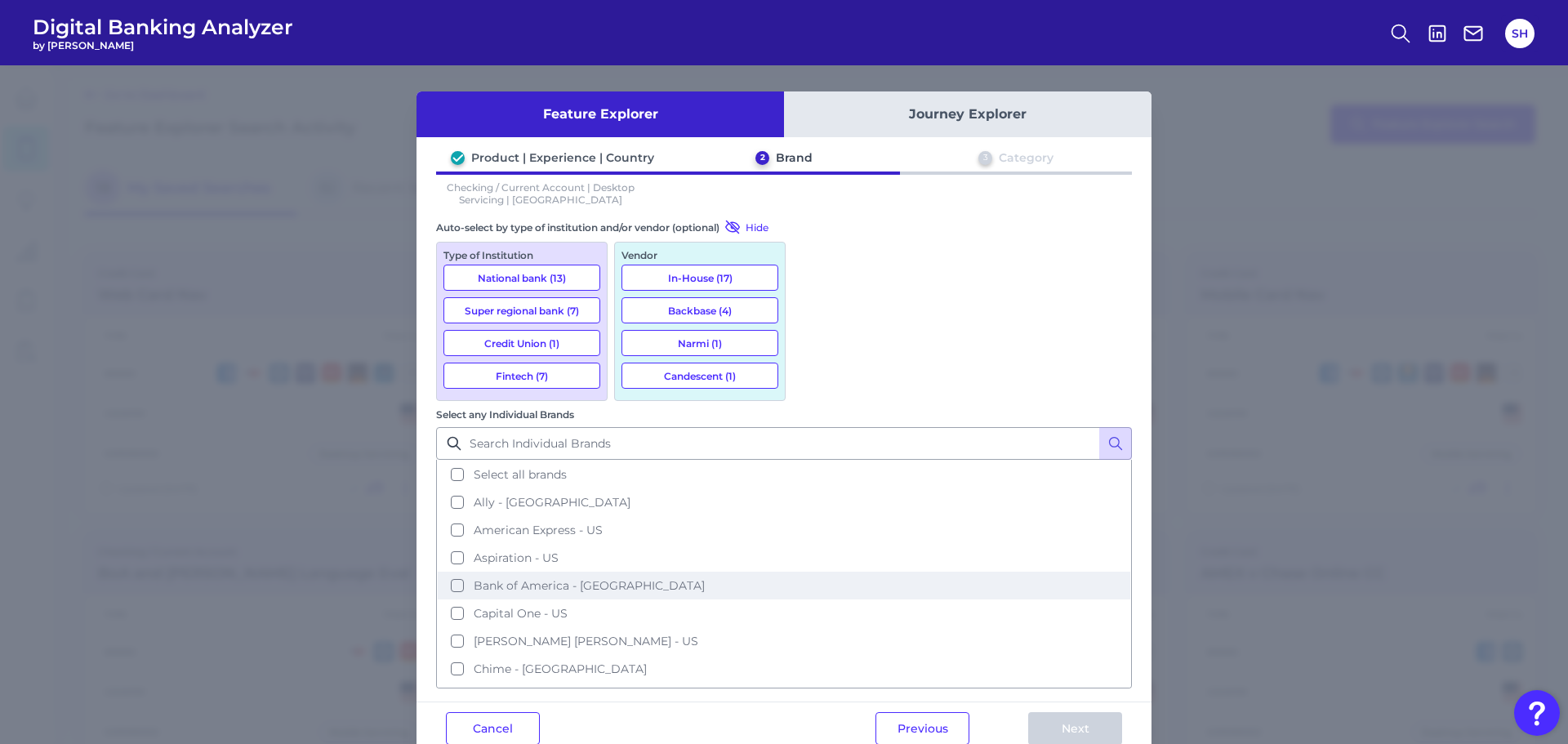
click at [705, 578] on span "Bank of America - [GEOGRAPHIC_DATA]" at bounding box center [589, 586] width 231 height 15
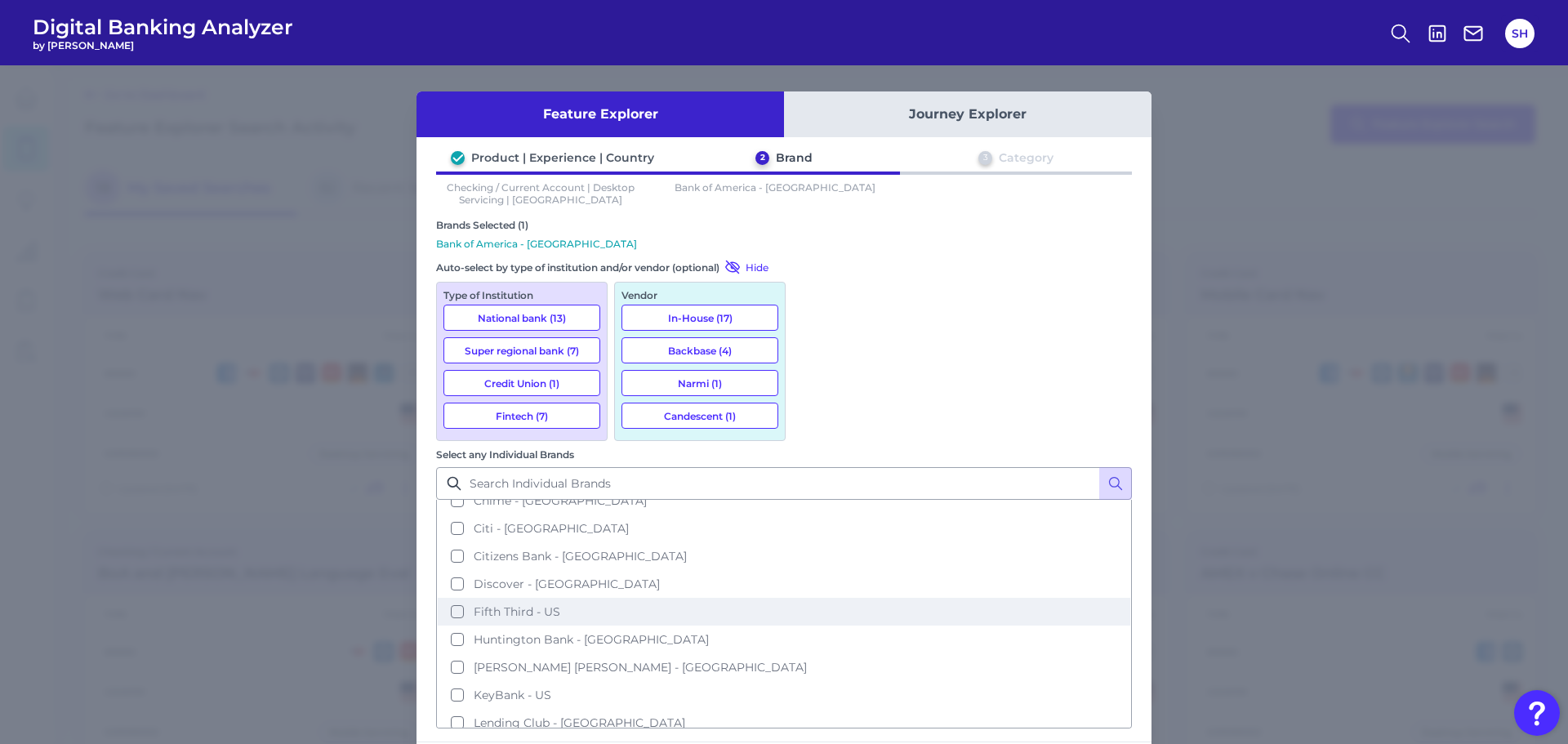
scroll to position [211, 0]
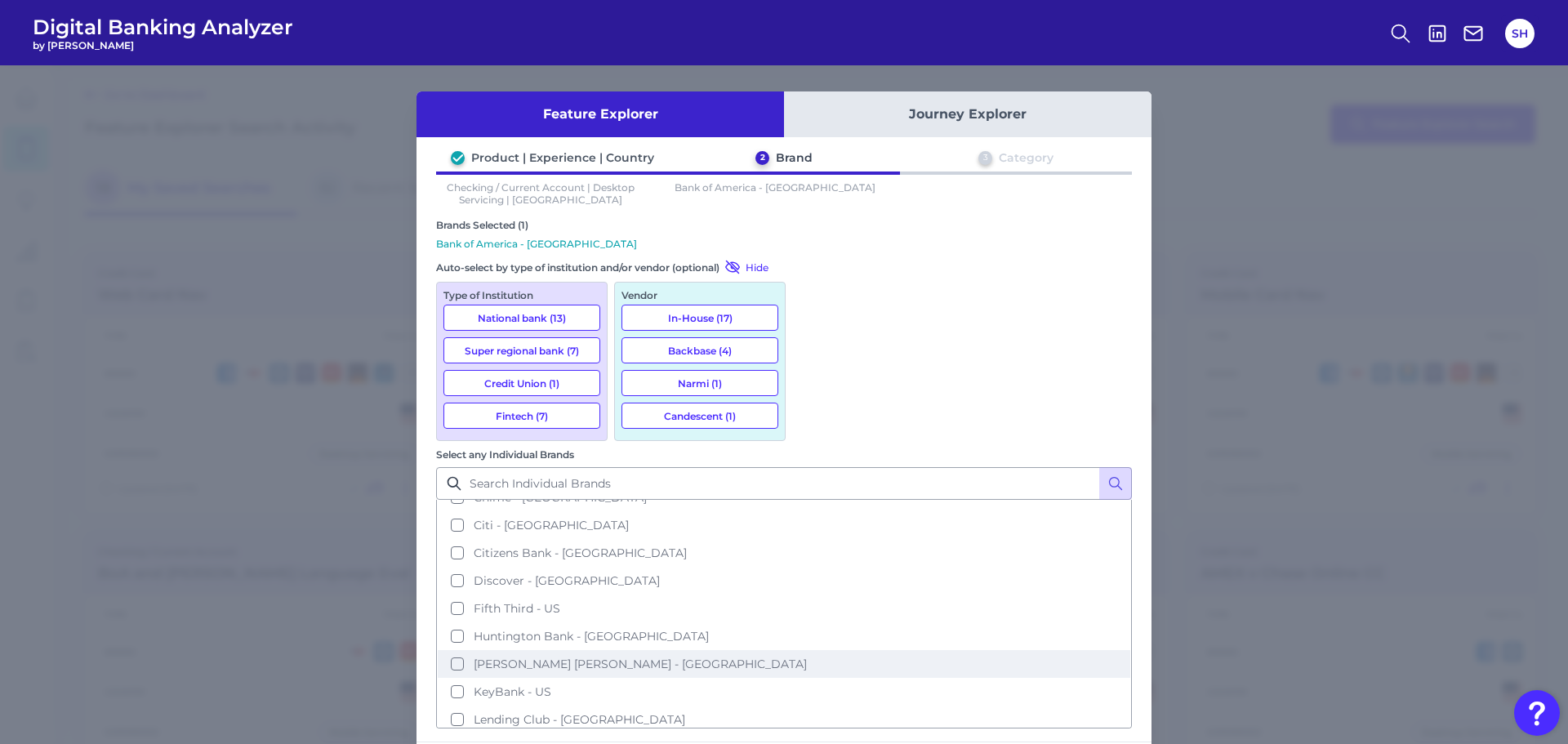
click at [963, 650] on button "[PERSON_NAME] [PERSON_NAME] - [GEOGRAPHIC_DATA]" at bounding box center [784, 664] width 692 height 27
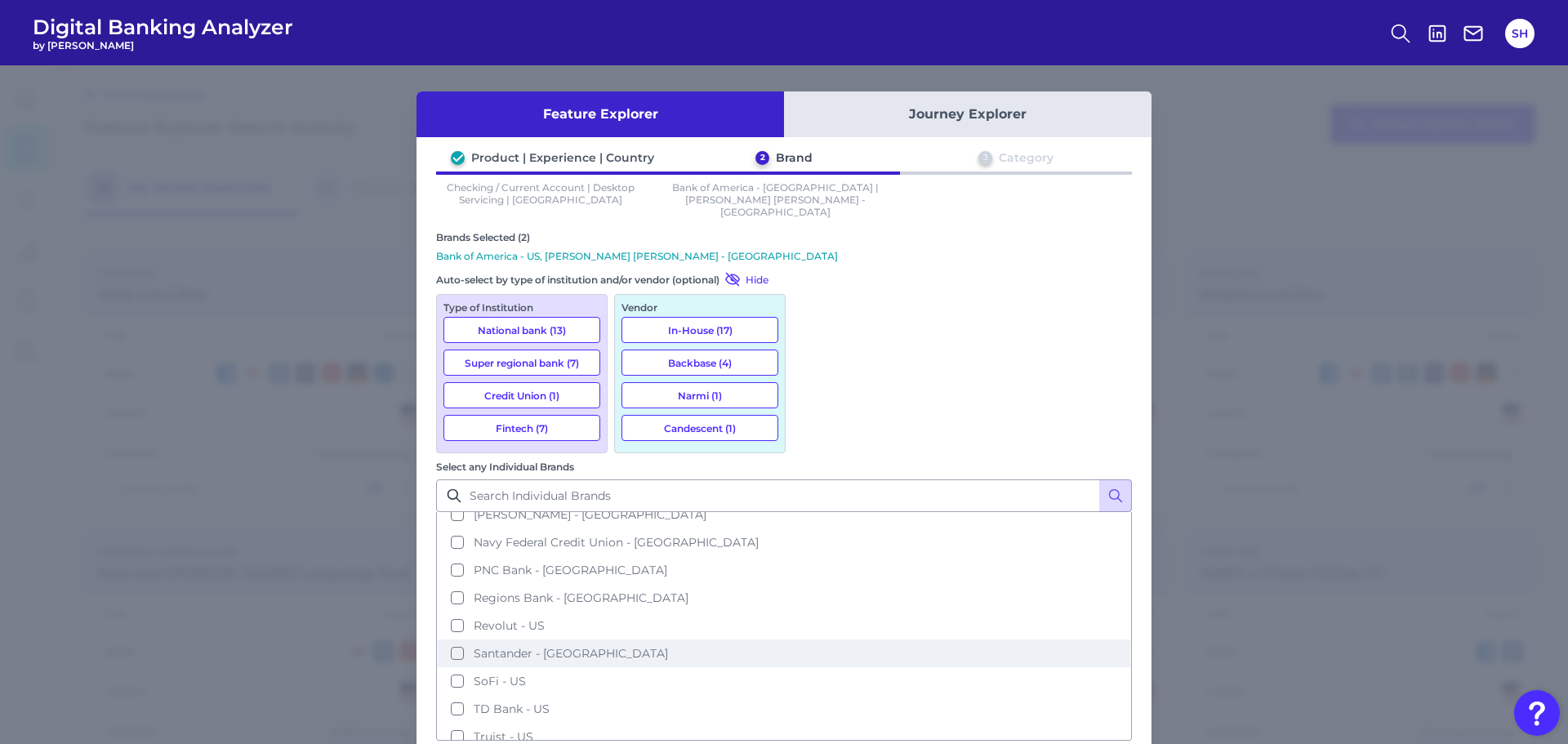
scroll to position [579, 0]
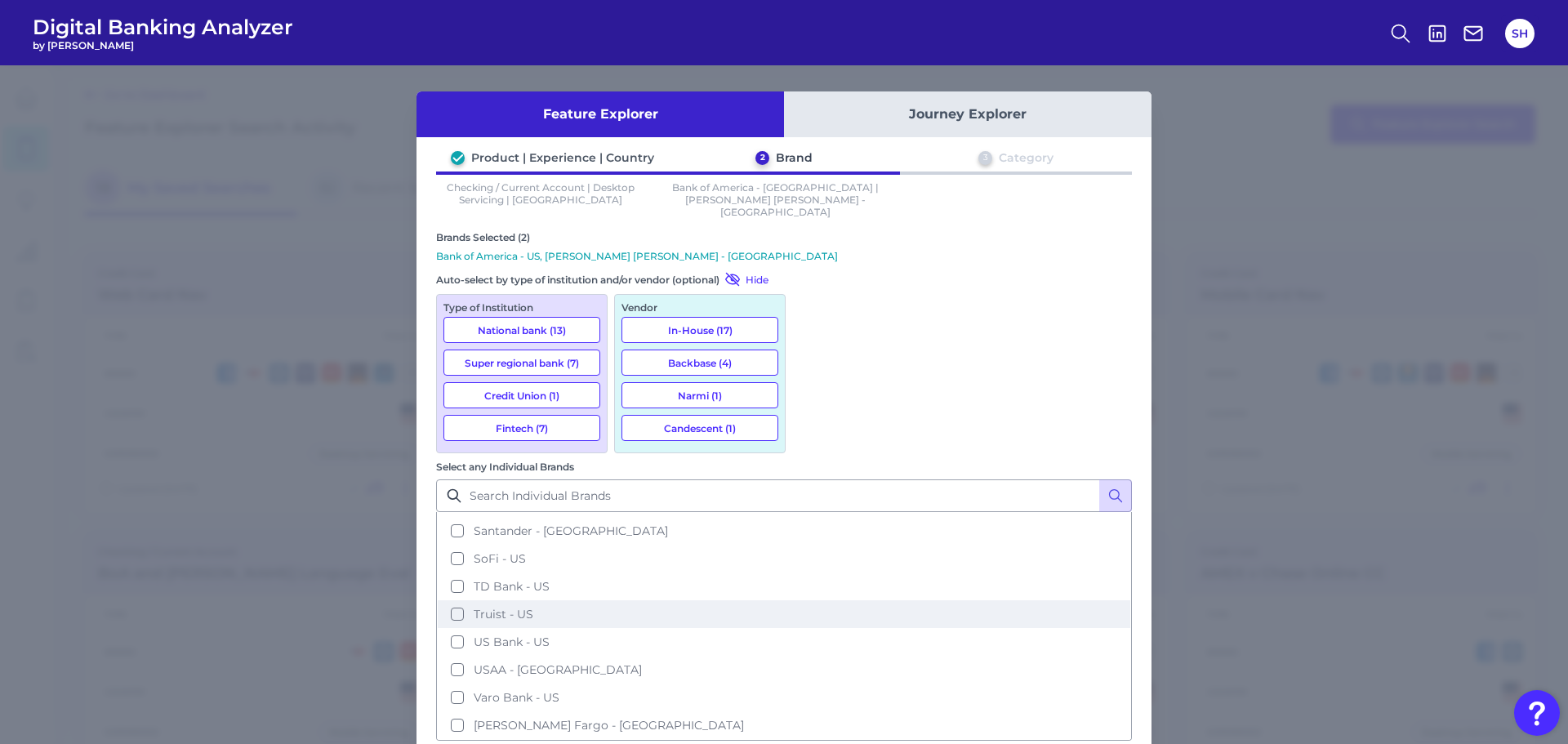
click at [944, 600] on button "Truist - US" at bounding box center [784, 614] width 692 height 27
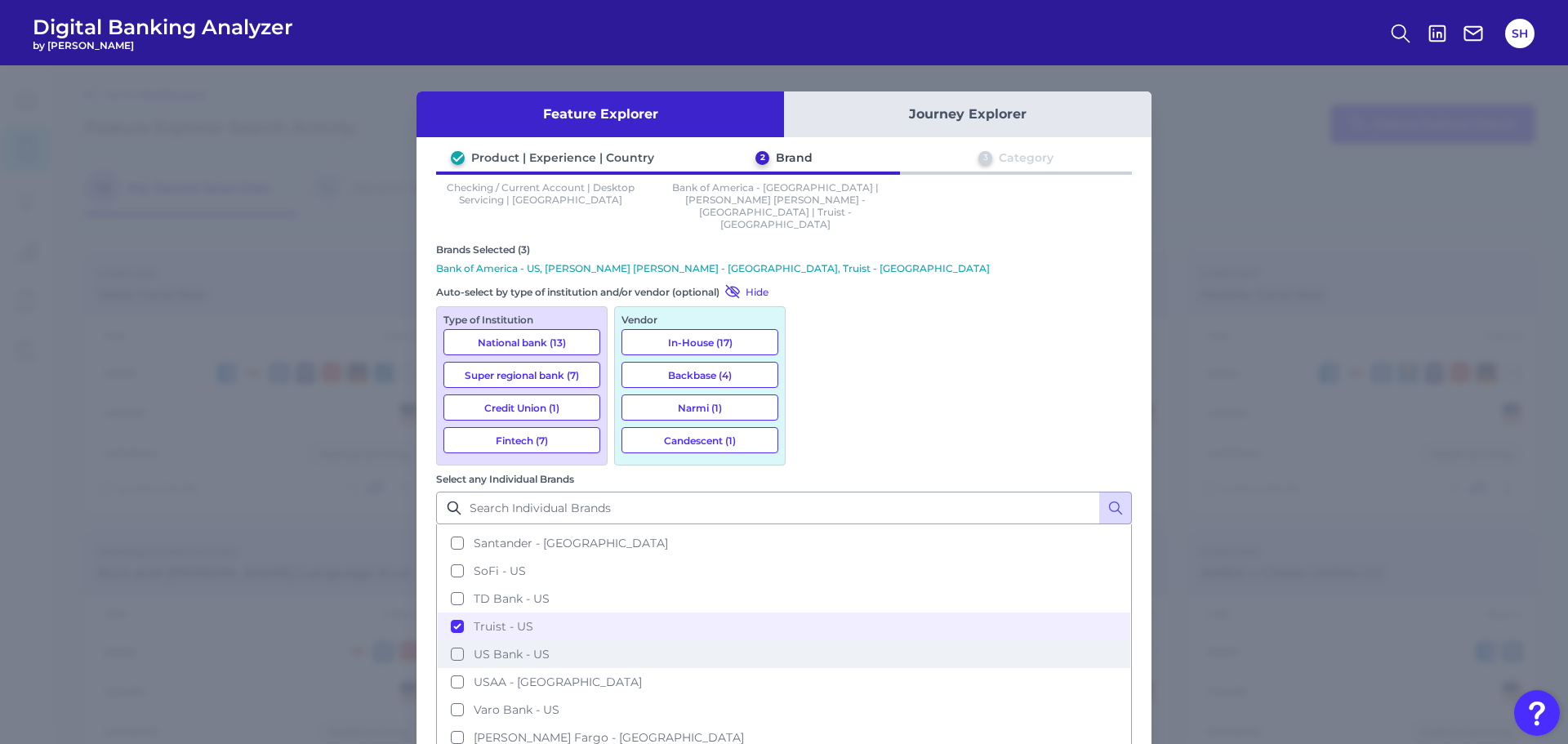
click at [912, 640] on button "US Bank - US" at bounding box center [784, 654] width 692 height 27
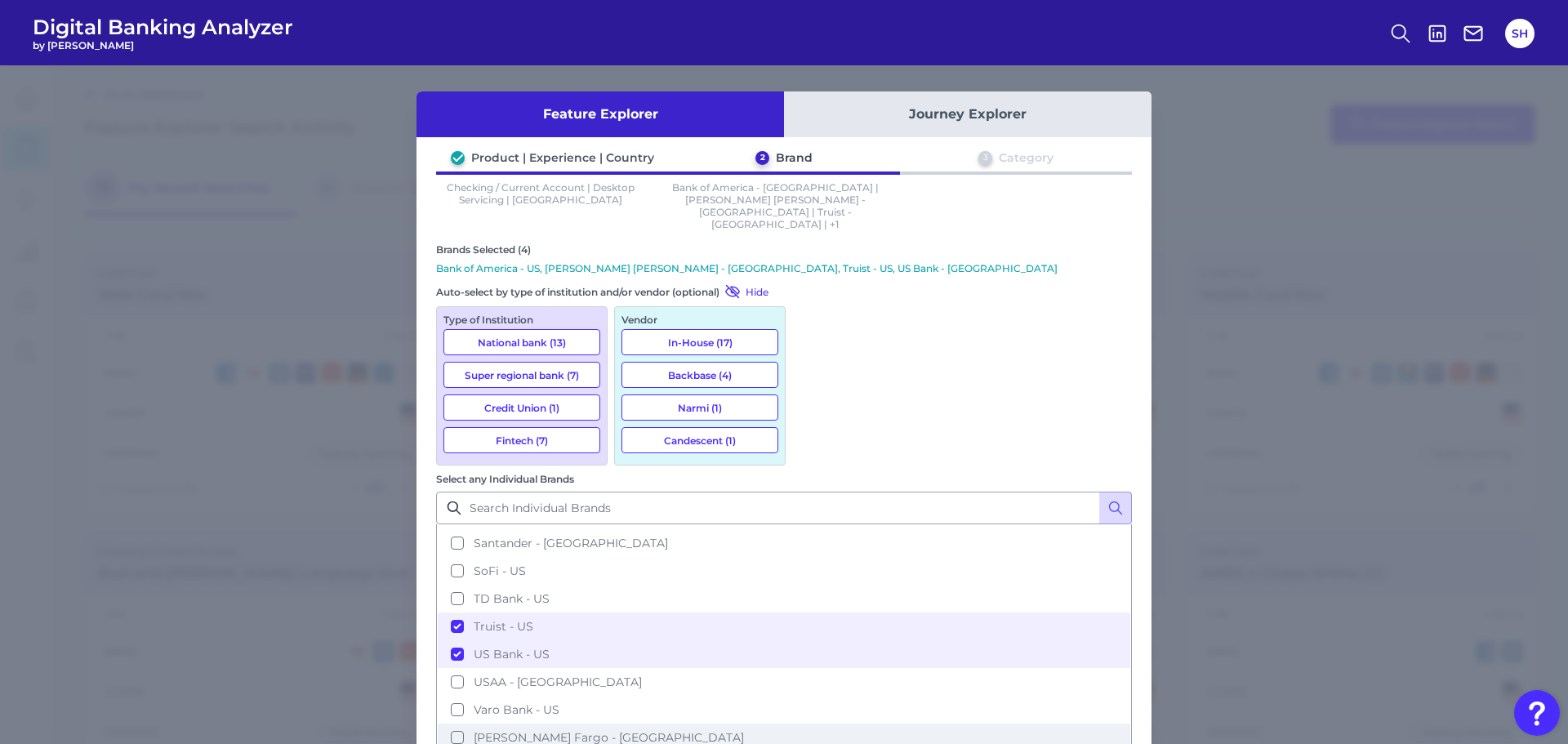
click at [897, 723] on button "[PERSON_NAME] Fargo - [GEOGRAPHIC_DATA]" at bounding box center [784, 737] width 692 height 27
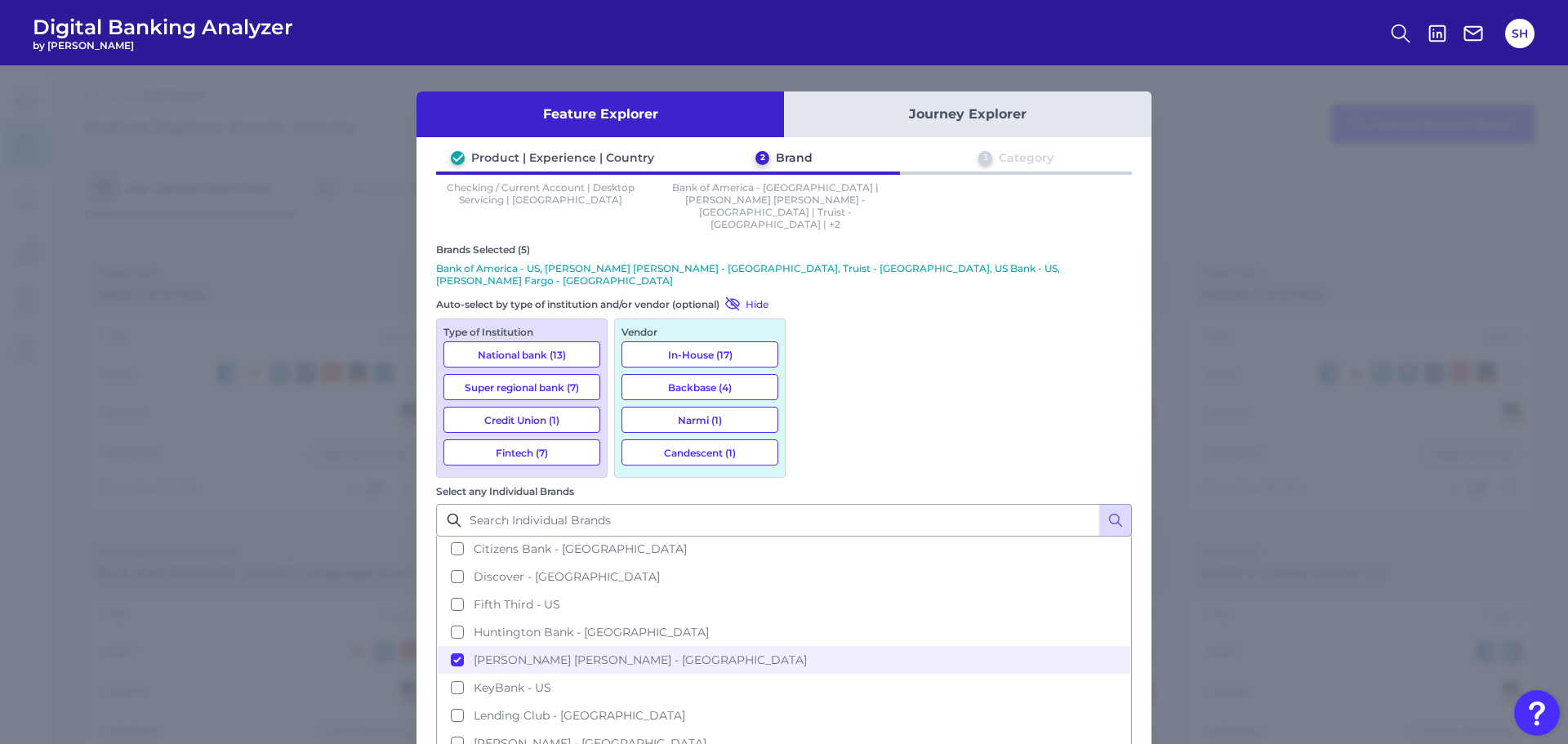
scroll to position [0, 0]
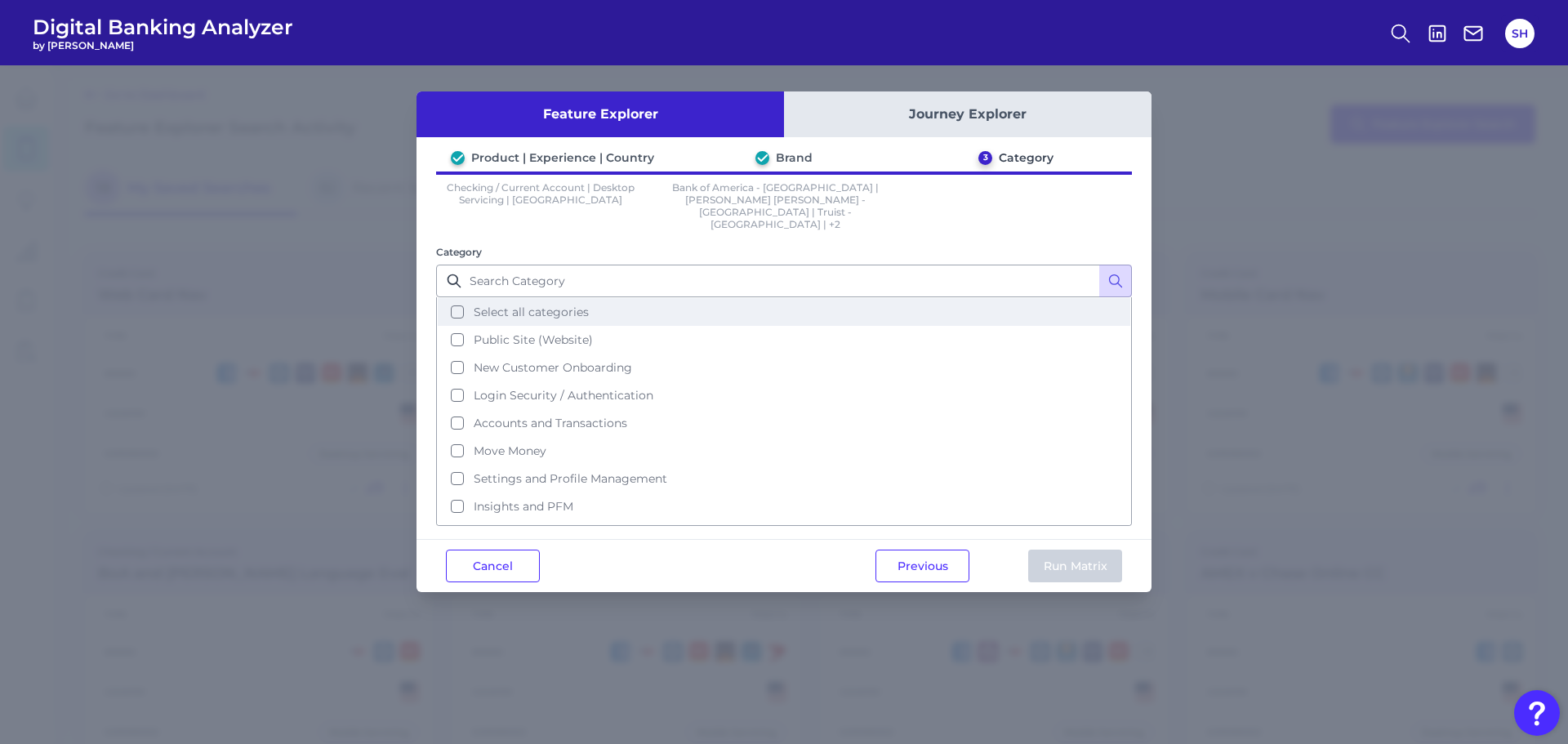
click at [512, 304] on span "Select all categories" at bounding box center [531, 311] width 115 height 15
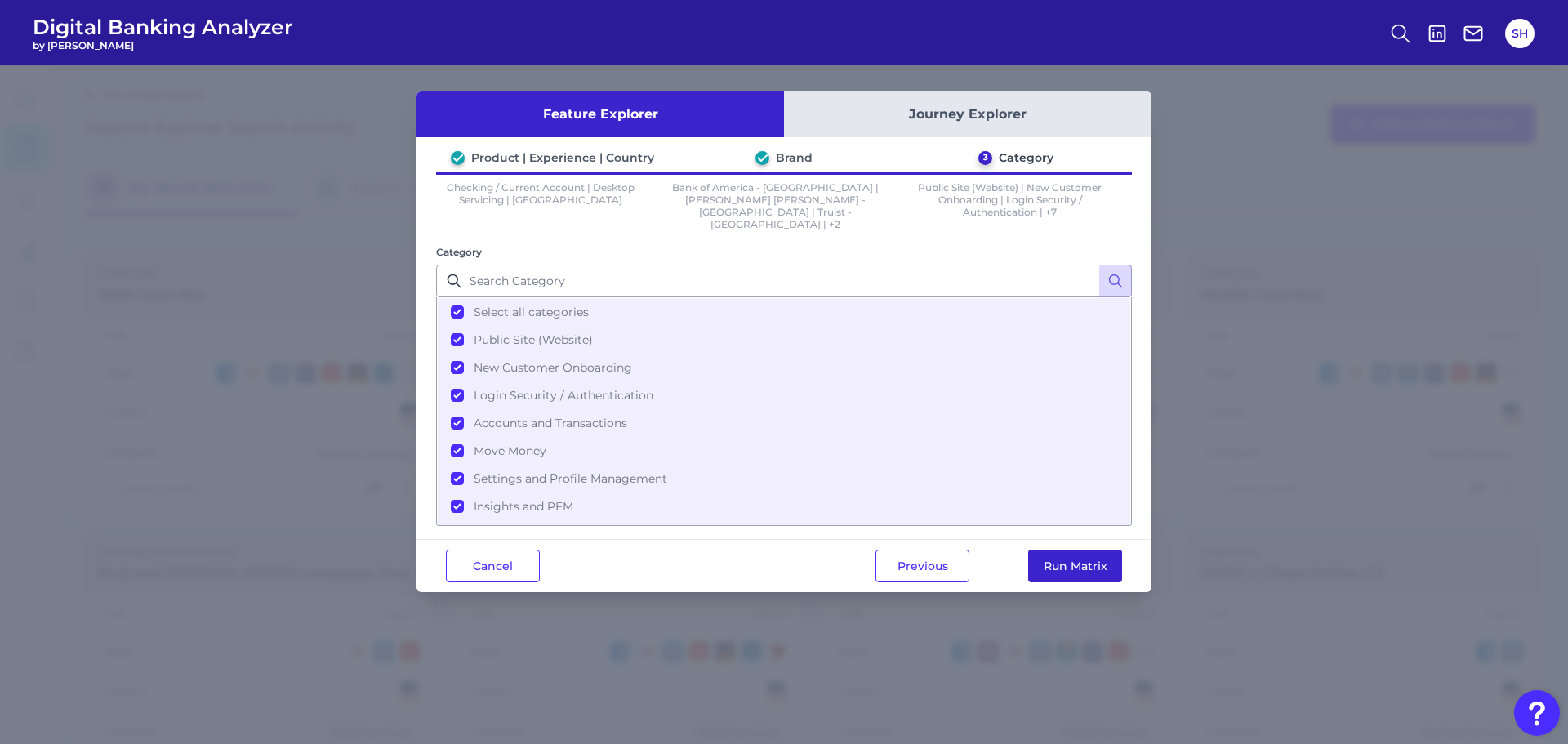
click at [1065, 553] on button "Run Matrix" at bounding box center [1074, 566] width 94 height 33
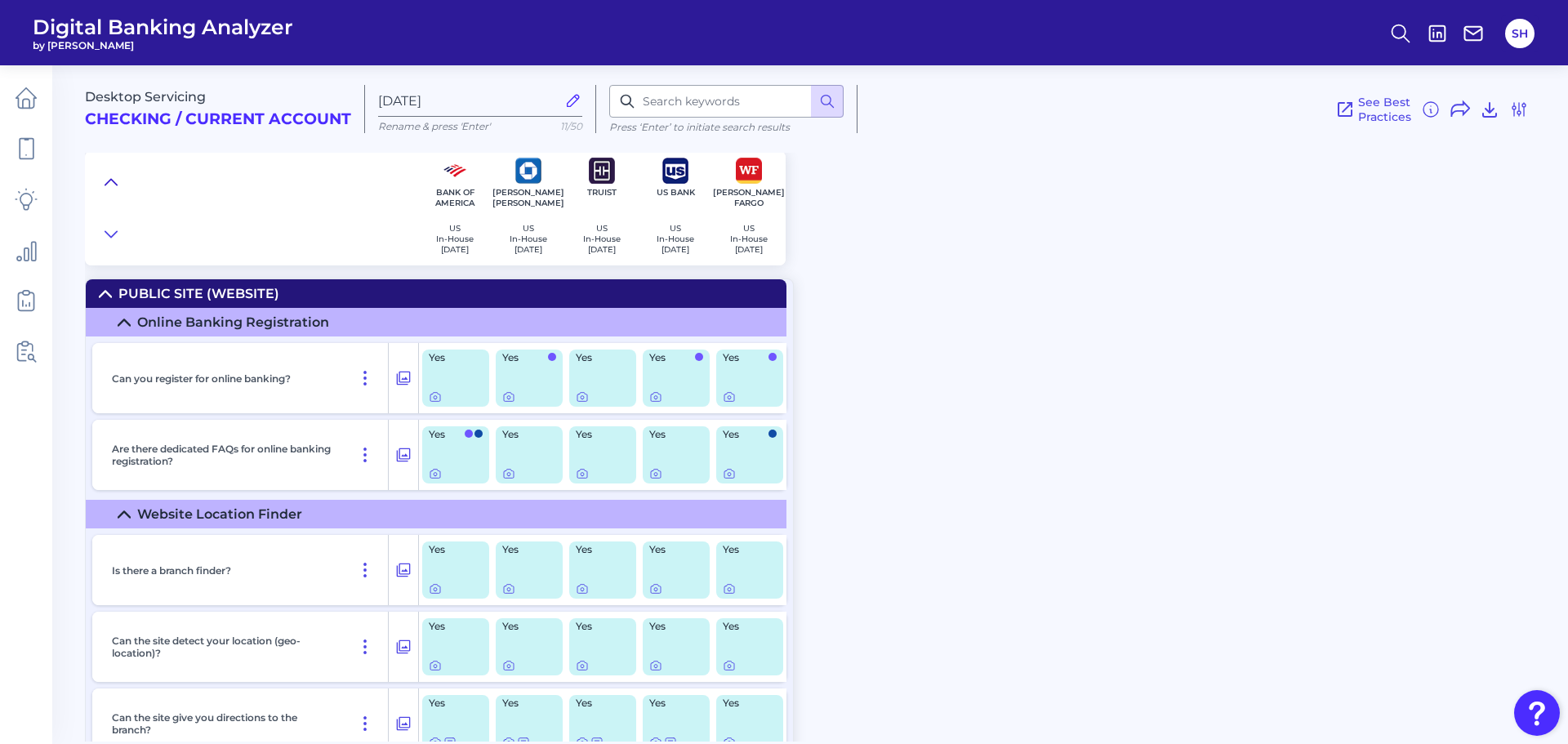
click at [108, 177] on icon at bounding box center [111, 182] width 13 height 16
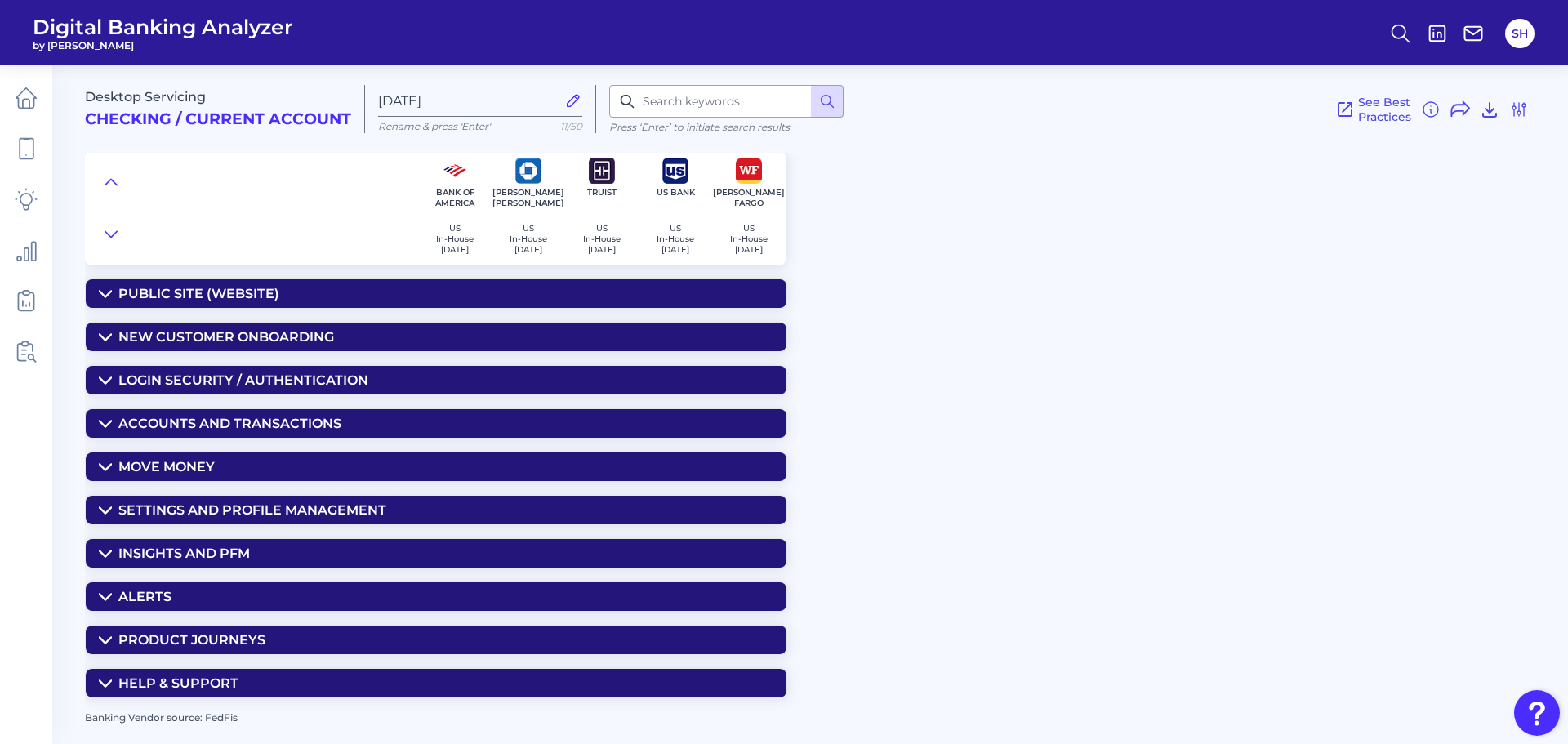
click at [280, 555] on summary "Insights and PFM" at bounding box center [435, 553] width 700 height 28
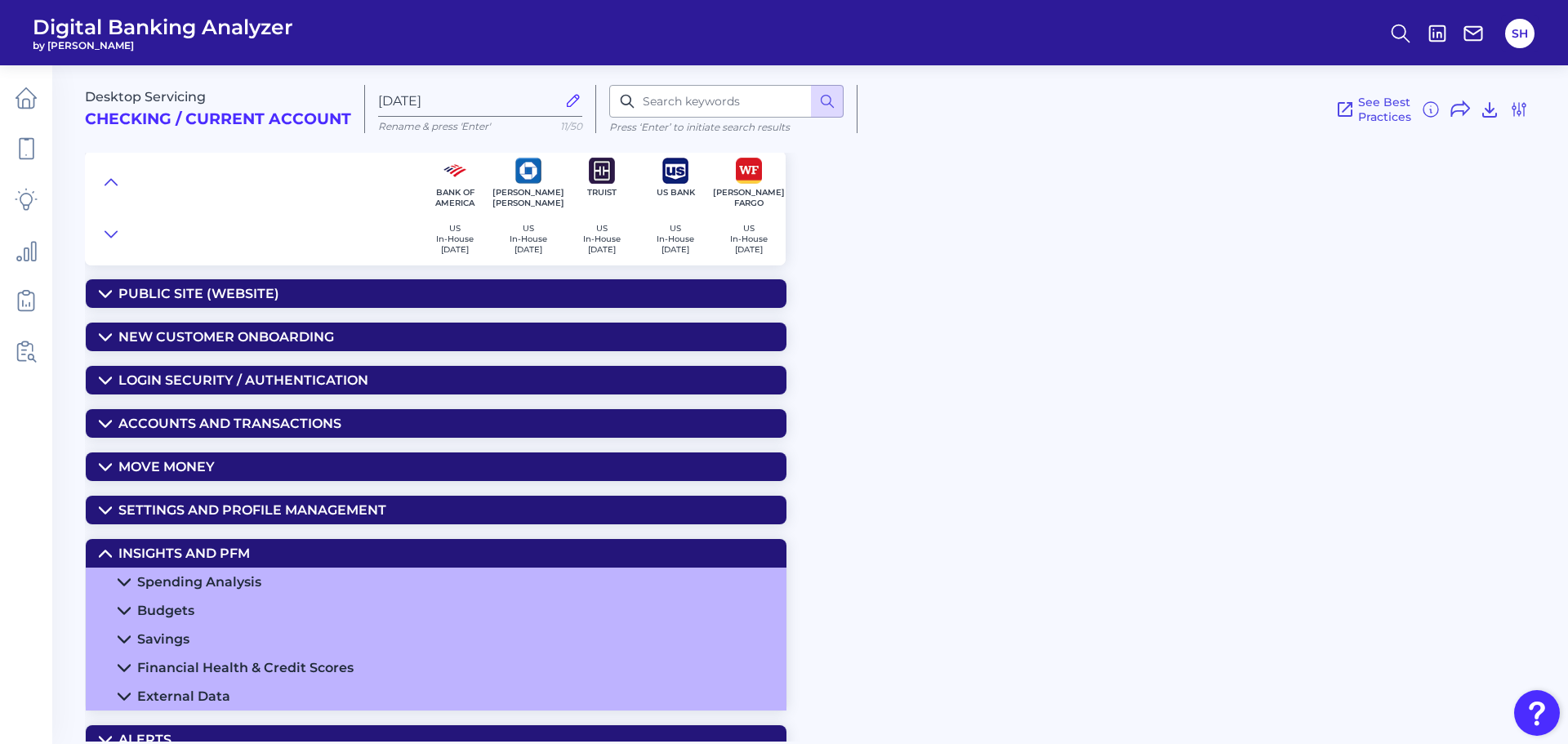
click at [269, 578] on summary "Spending Analysis" at bounding box center [435, 581] width 700 height 28
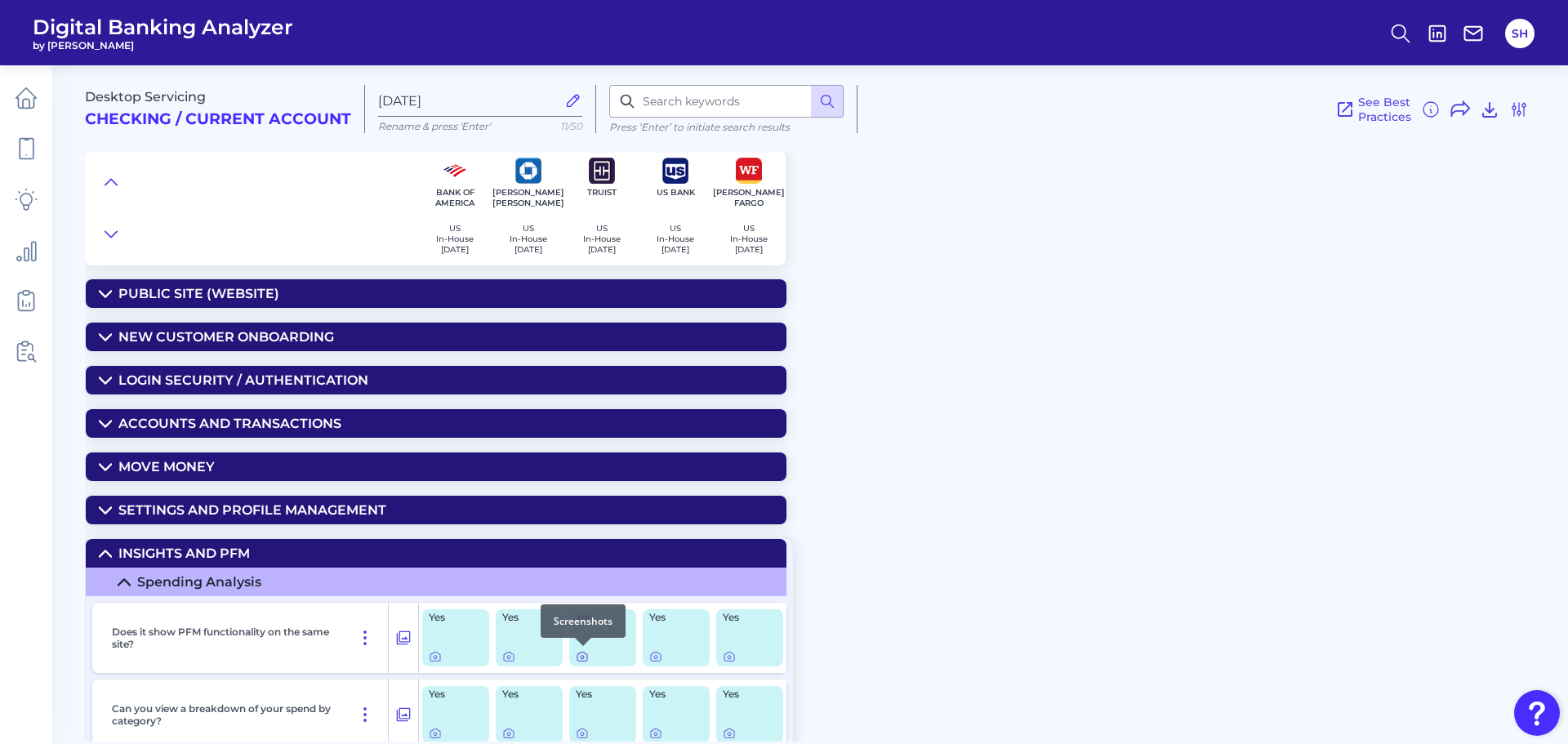
click at [582, 652] on div at bounding box center [583, 646] width 16 height 16
click at [580, 660] on icon at bounding box center [582, 657] width 13 height 13
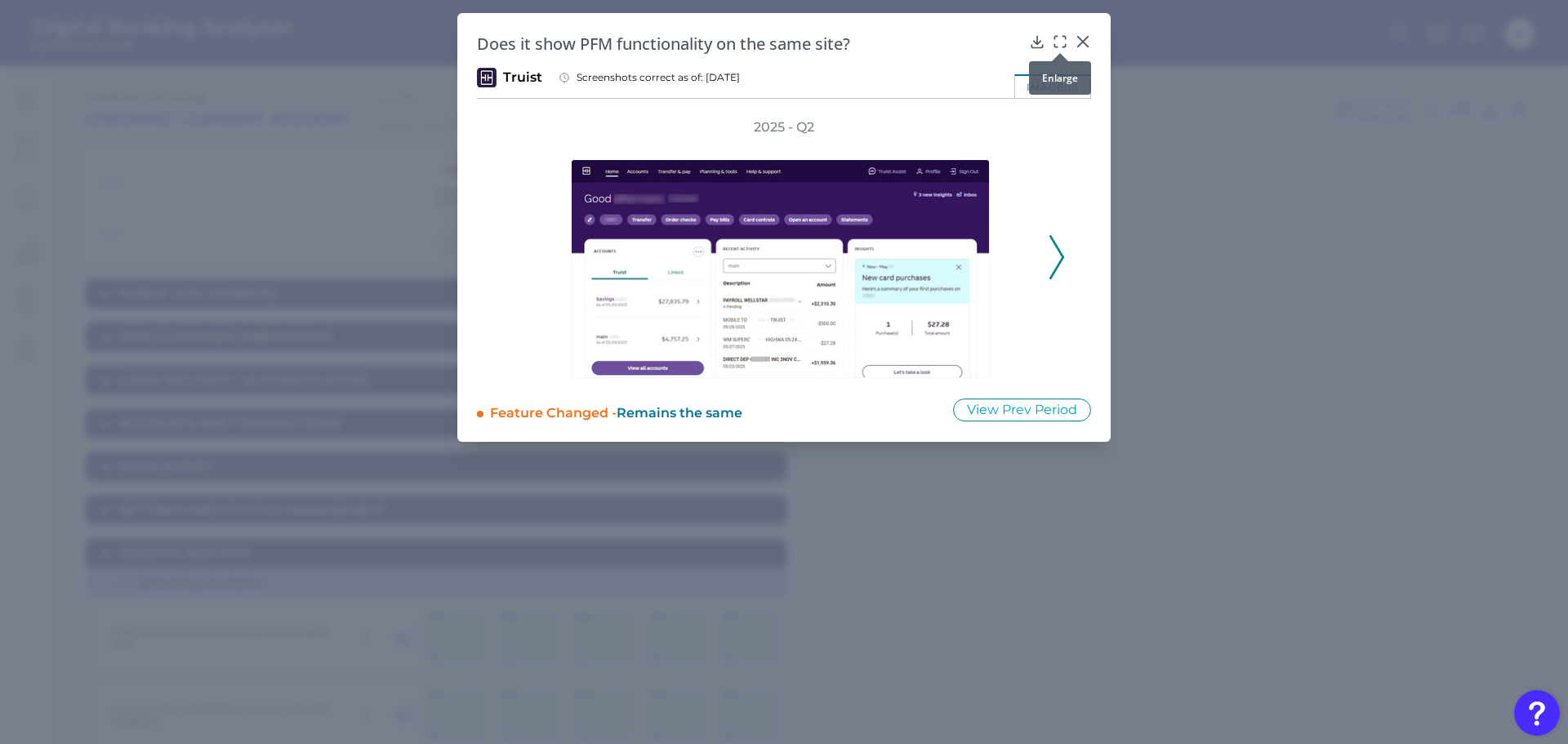
click at [1055, 43] on icon at bounding box center [1060, 42] width 16 height 16
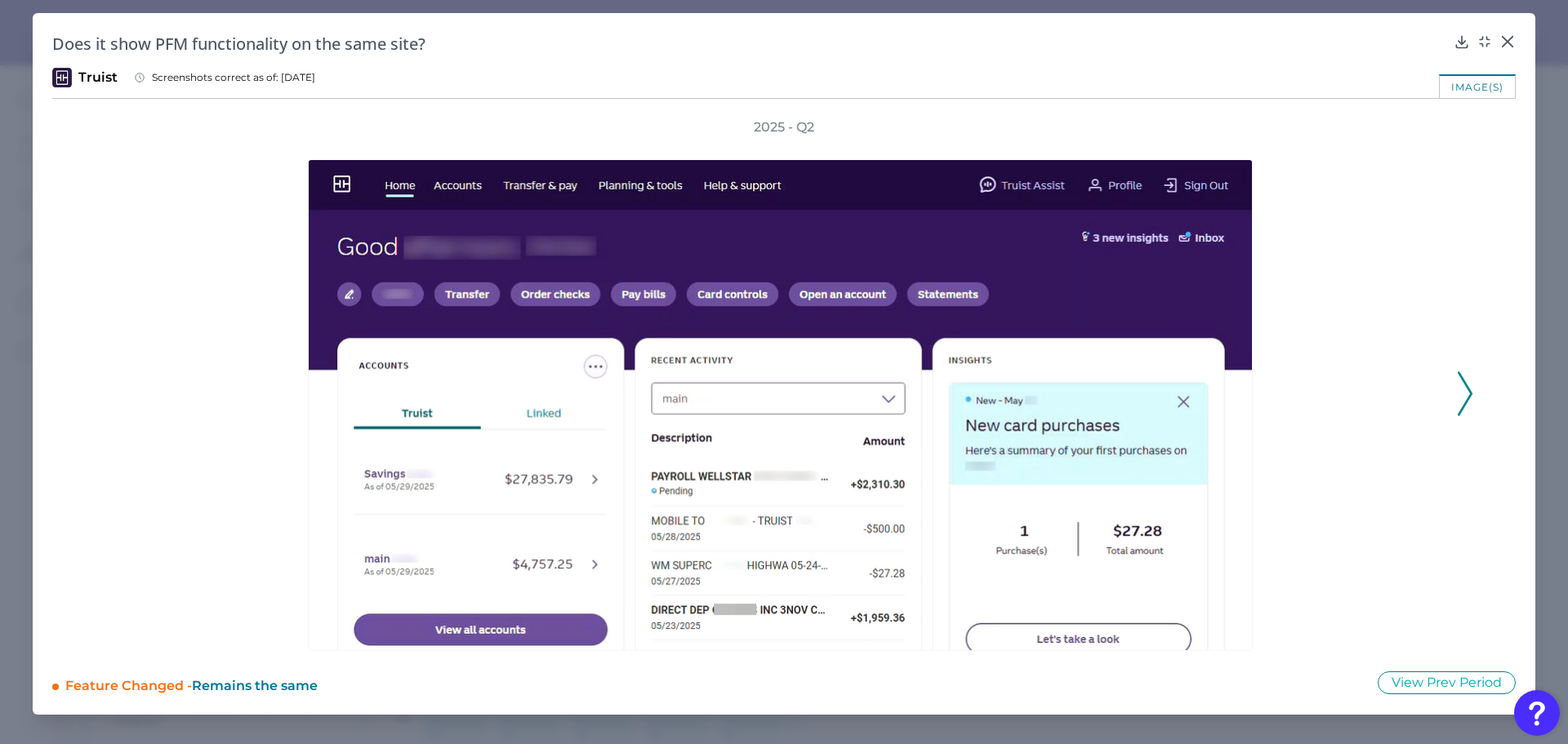
click at [1459, 397] on icon at bounding box center [1465, 393] width 15 height 44
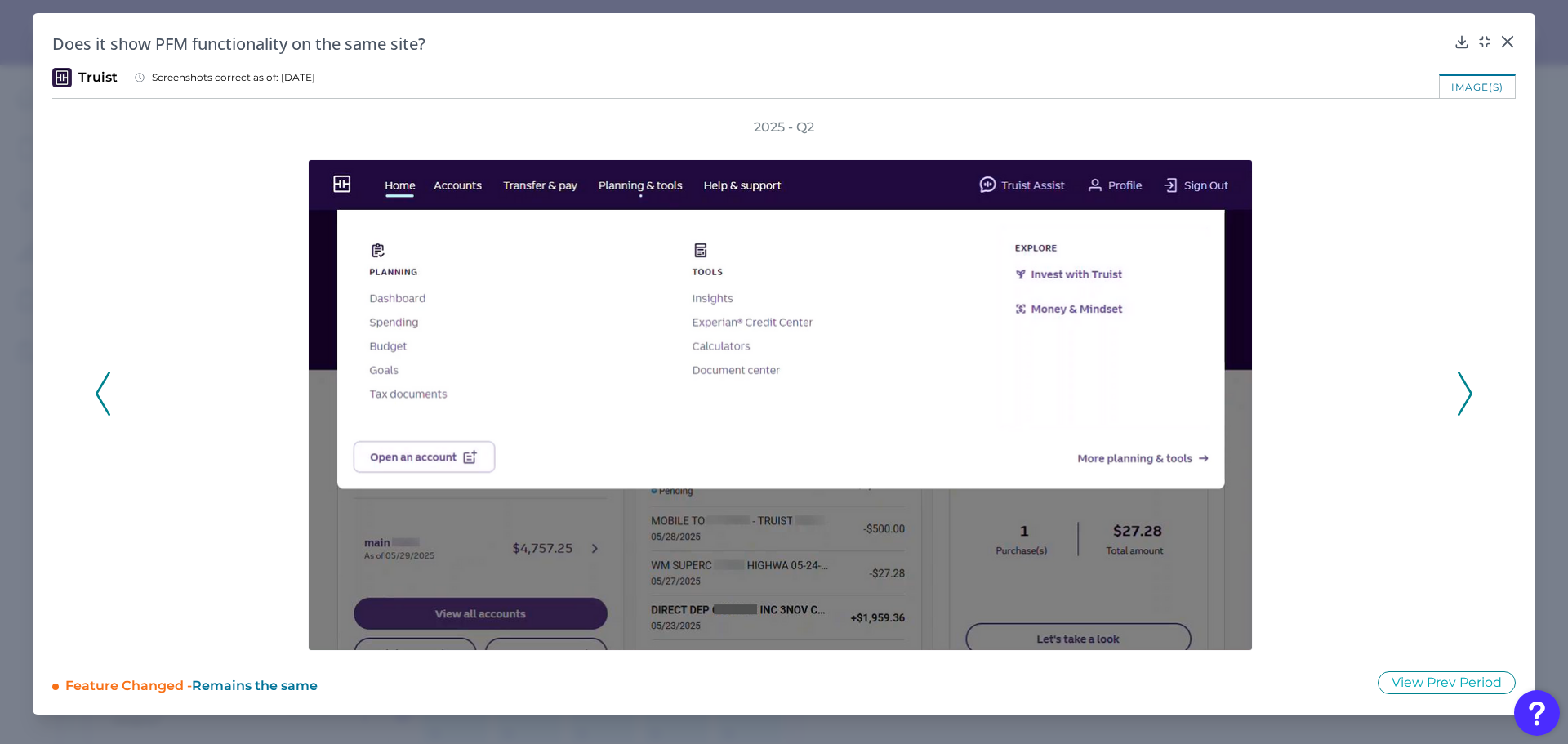
click at [1458, 397] on icon at bounding box center [1465, 393] width 15 height 44
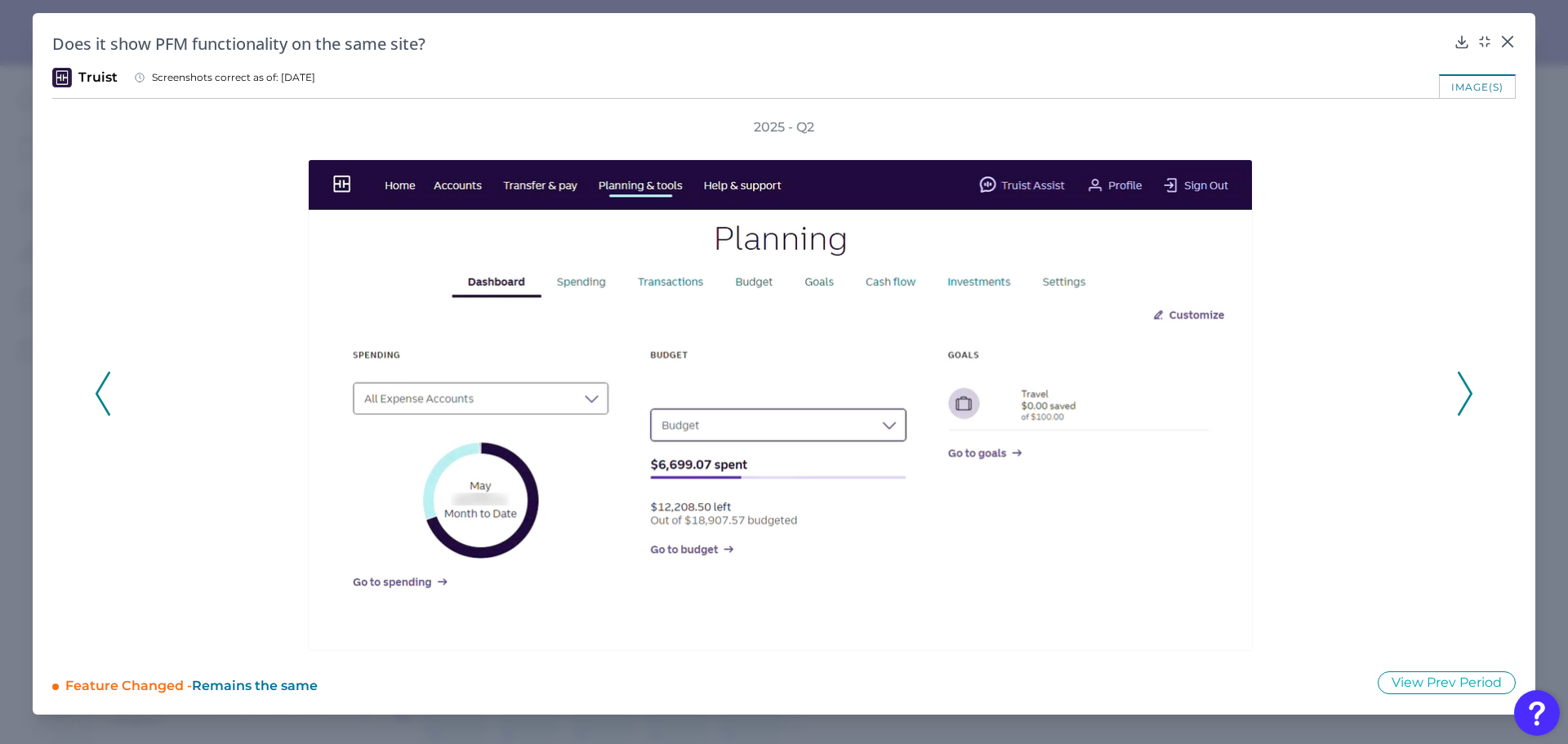
click at [106, 384] on icon at bounding box center [103, 393] width 15 height 44
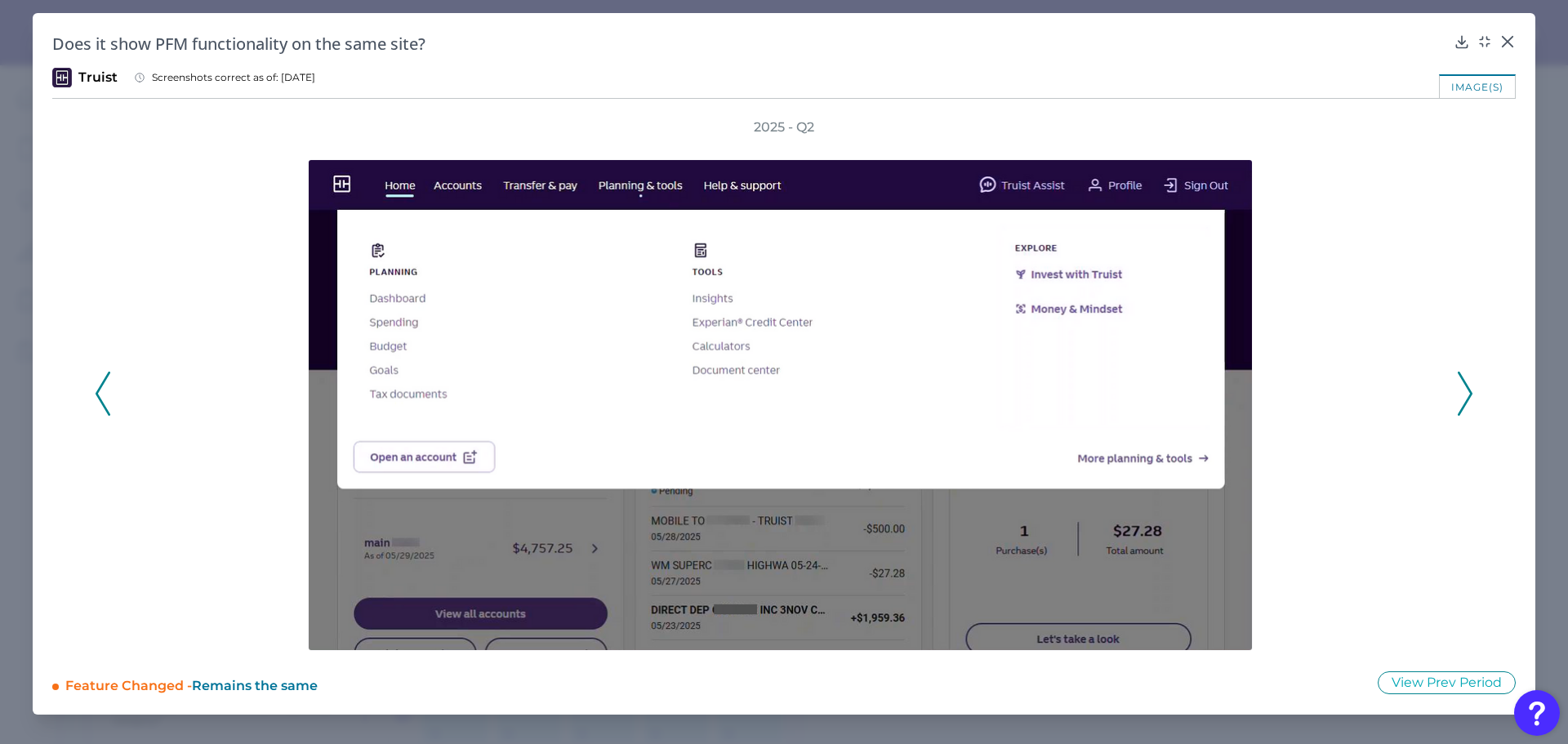
click at [1461, 385] on icon at bounding box center [1465, 393] width 15 height 44
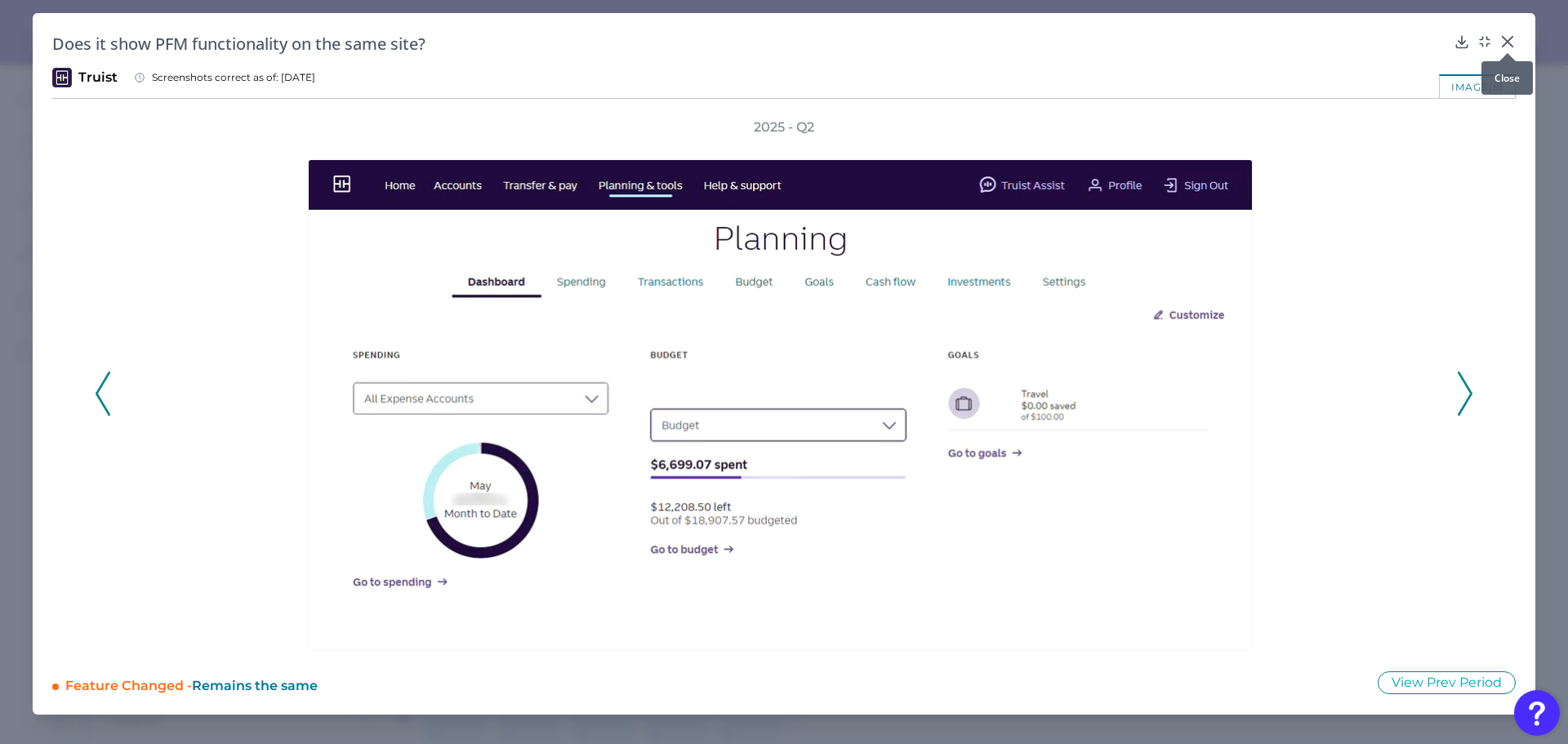
click at [1506, 36] on icon at bounding box center [1507, 42] width 16 height 16
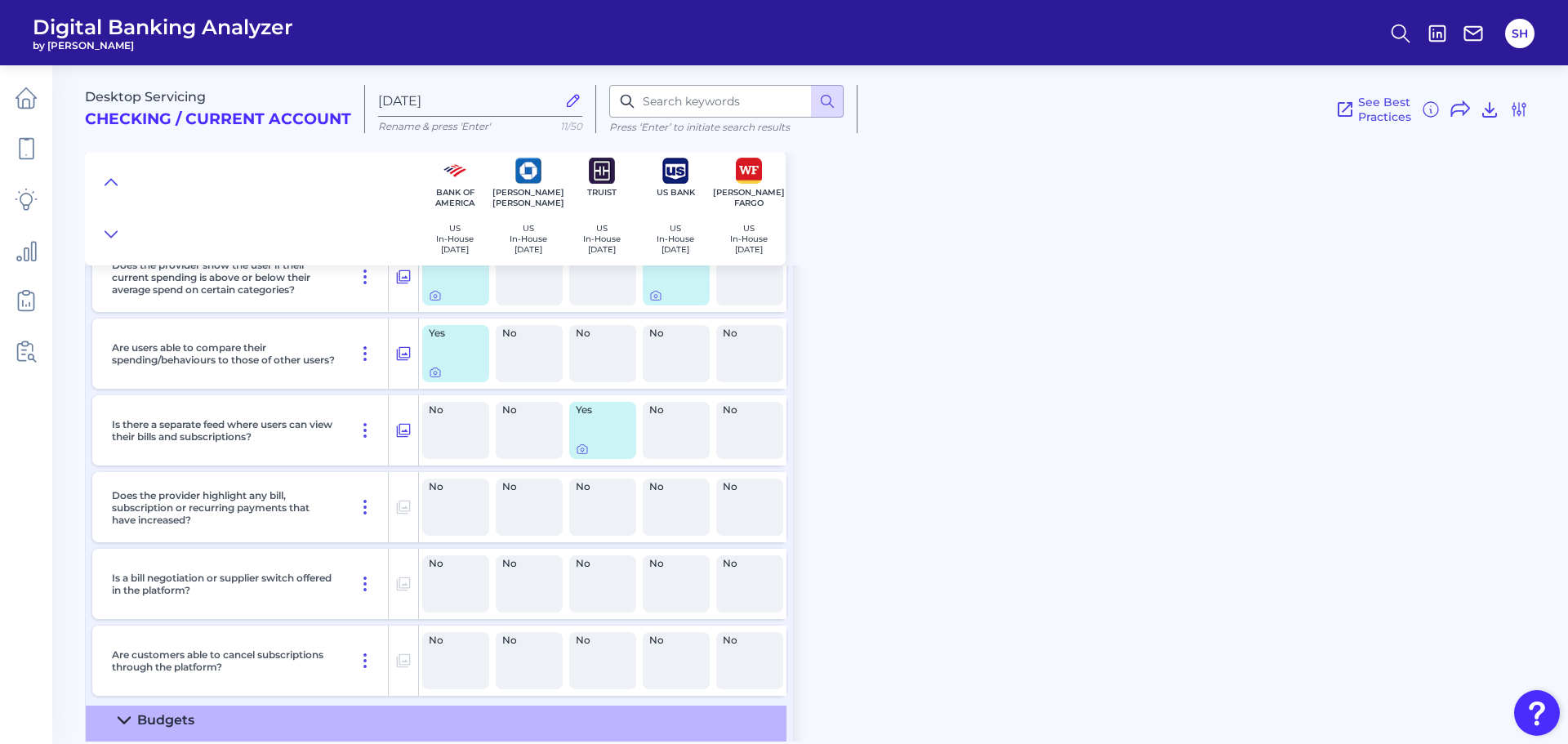
scroll to position [1062, 0]
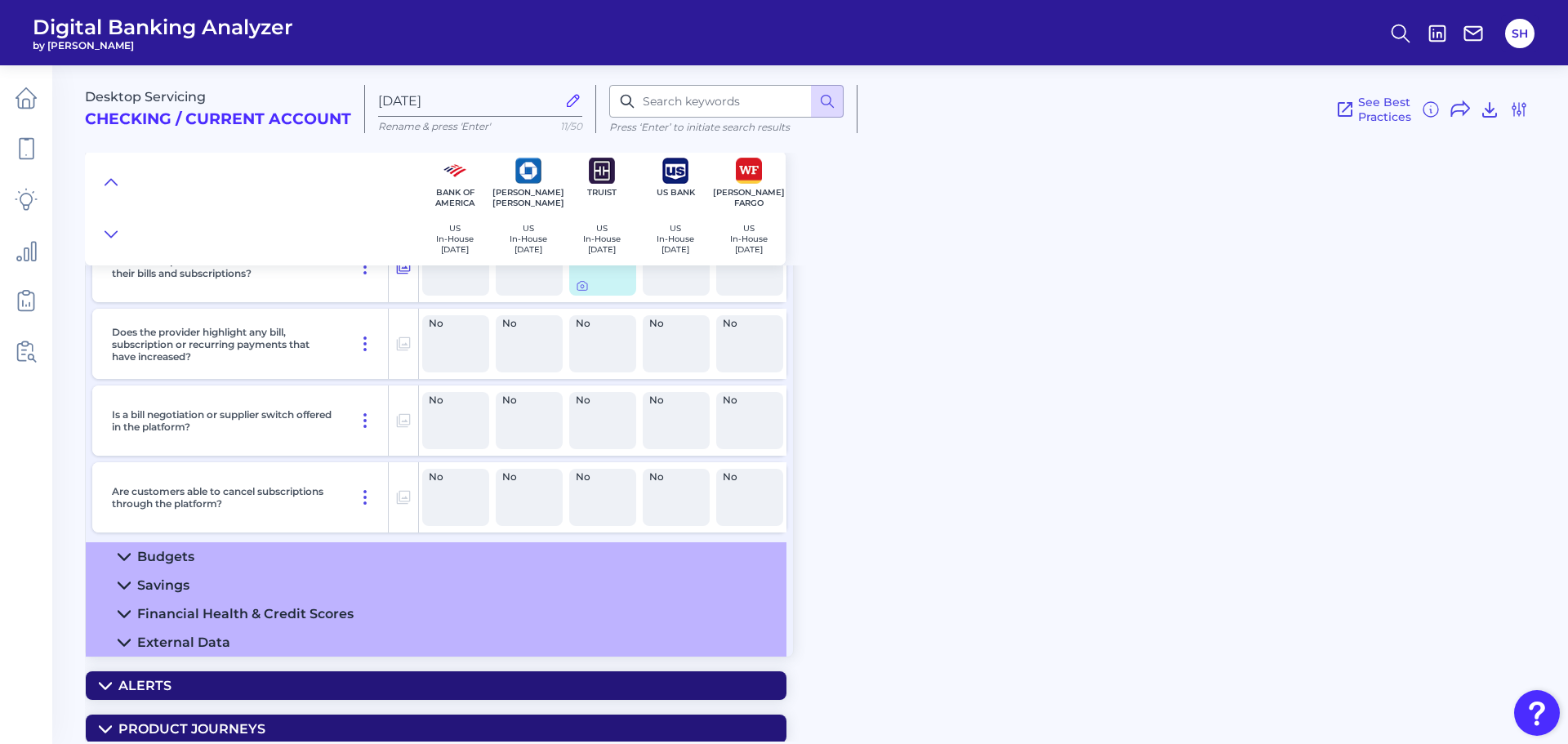
click at [495, 542] on summary "Budgets" at bounding box center [435, 555] width 700 height 28
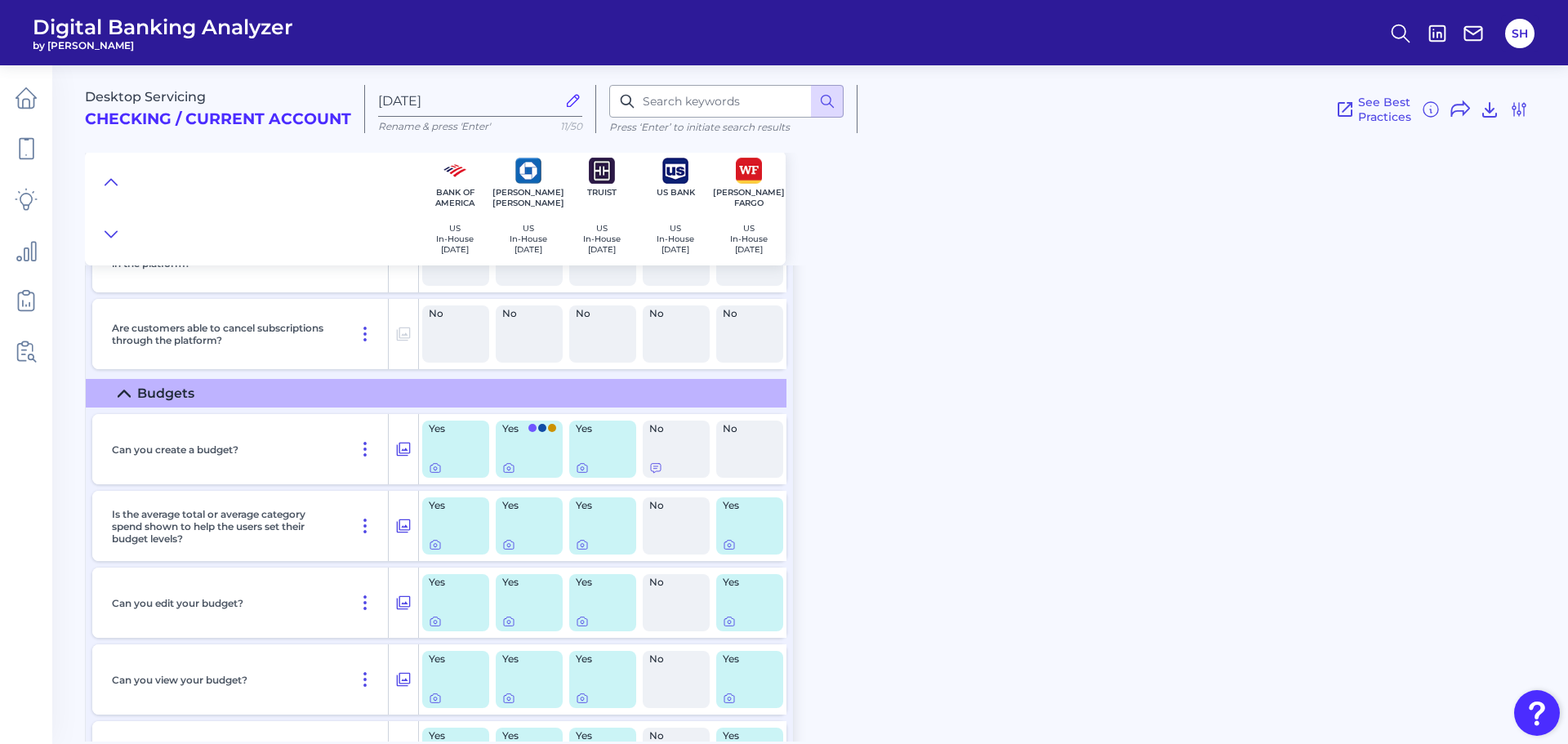
scroll to position [1534, 0]
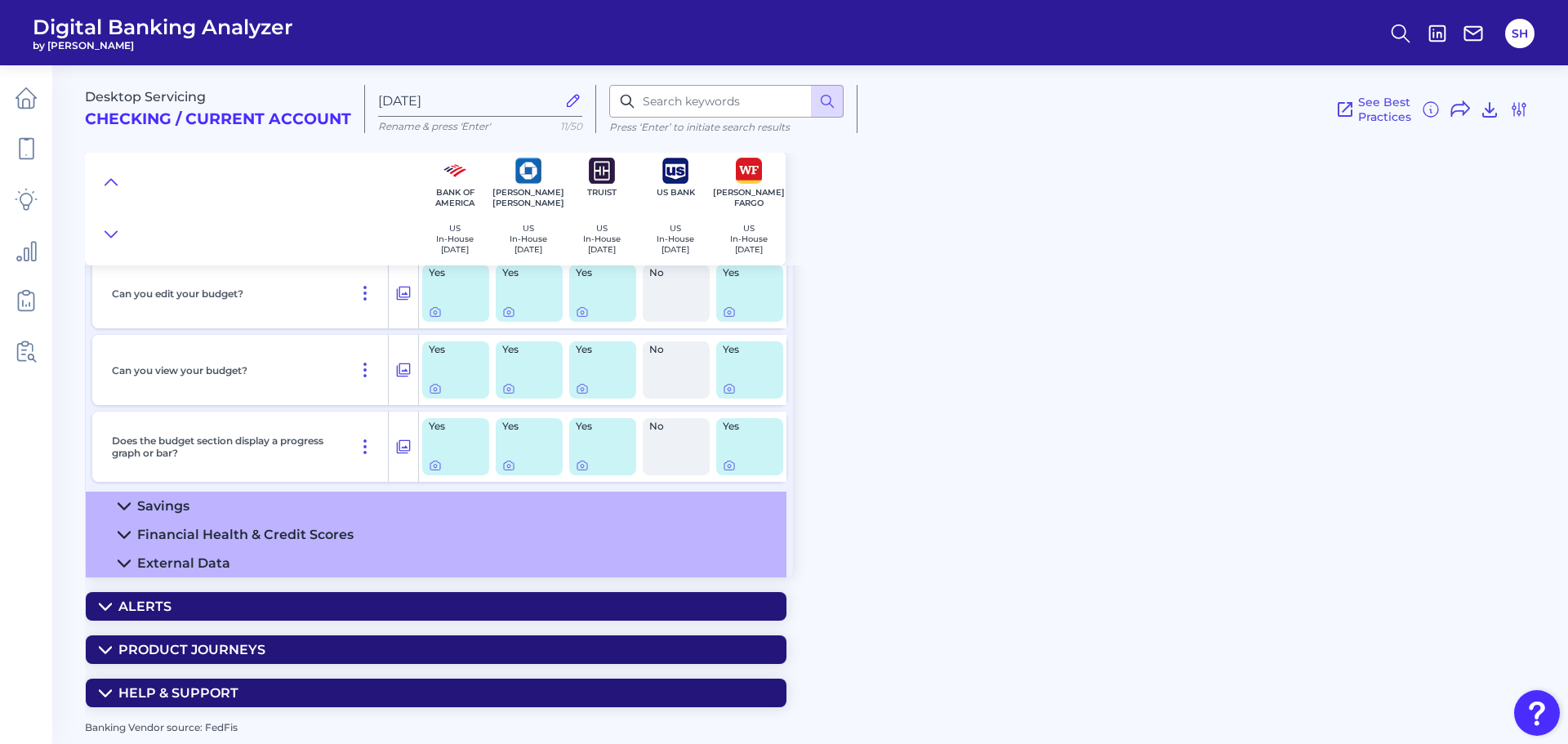
click at [559, 527] on summary "Financial Health & Credit Scores" at bounding box center [435, 534] width 700 height 28
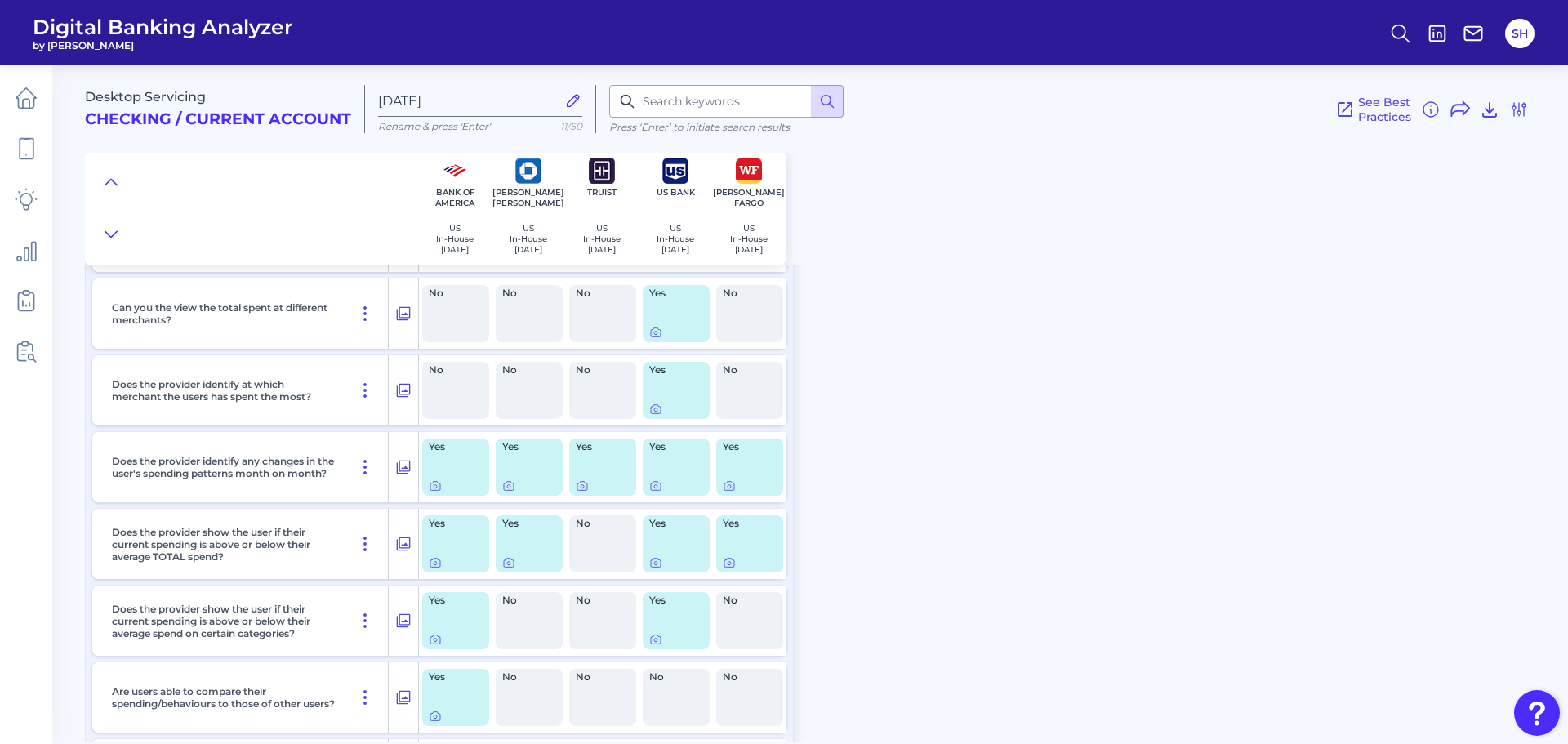
scroll to position [228, 0]
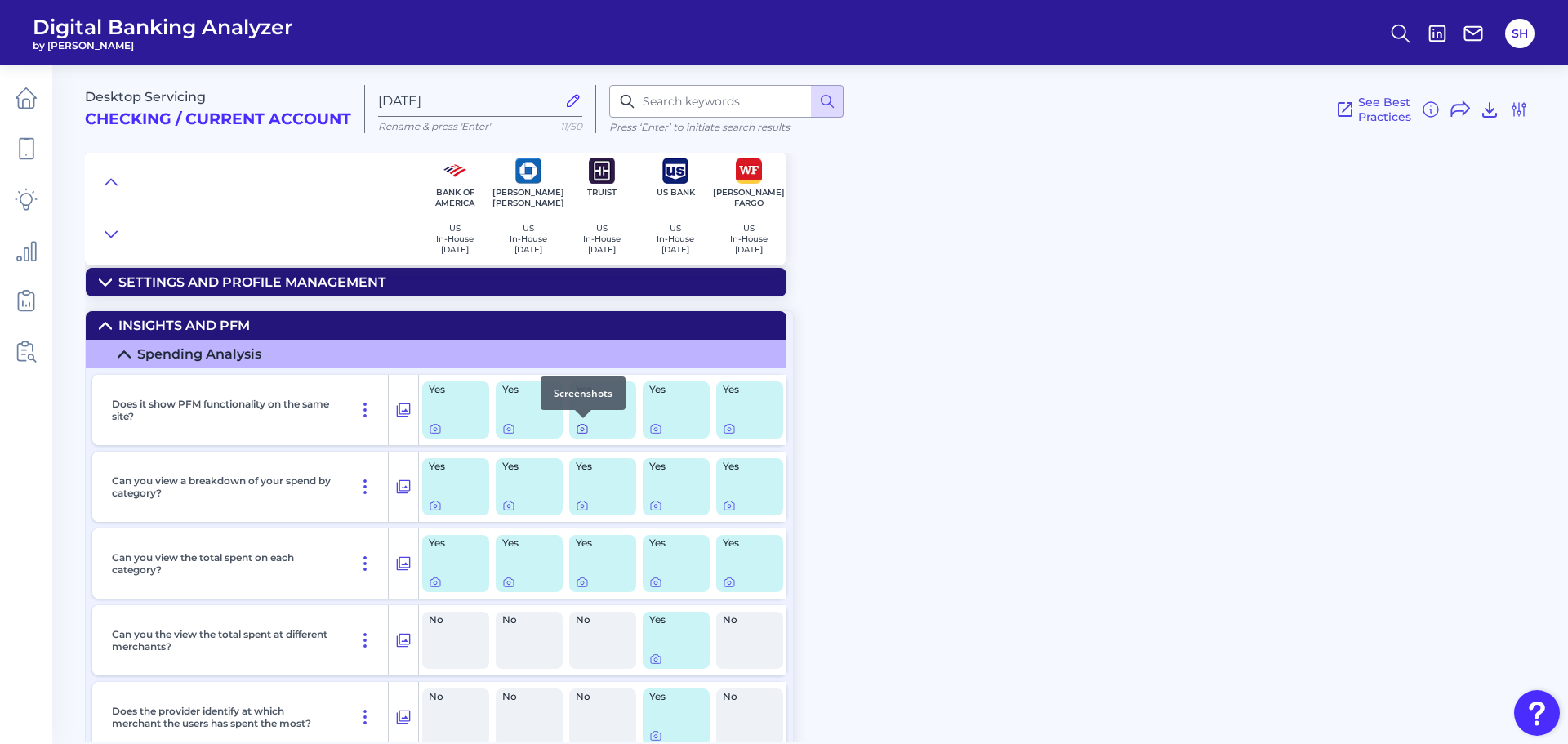
click at [585, 427] on icon at bounding box center [582, 429] width 13 height 13
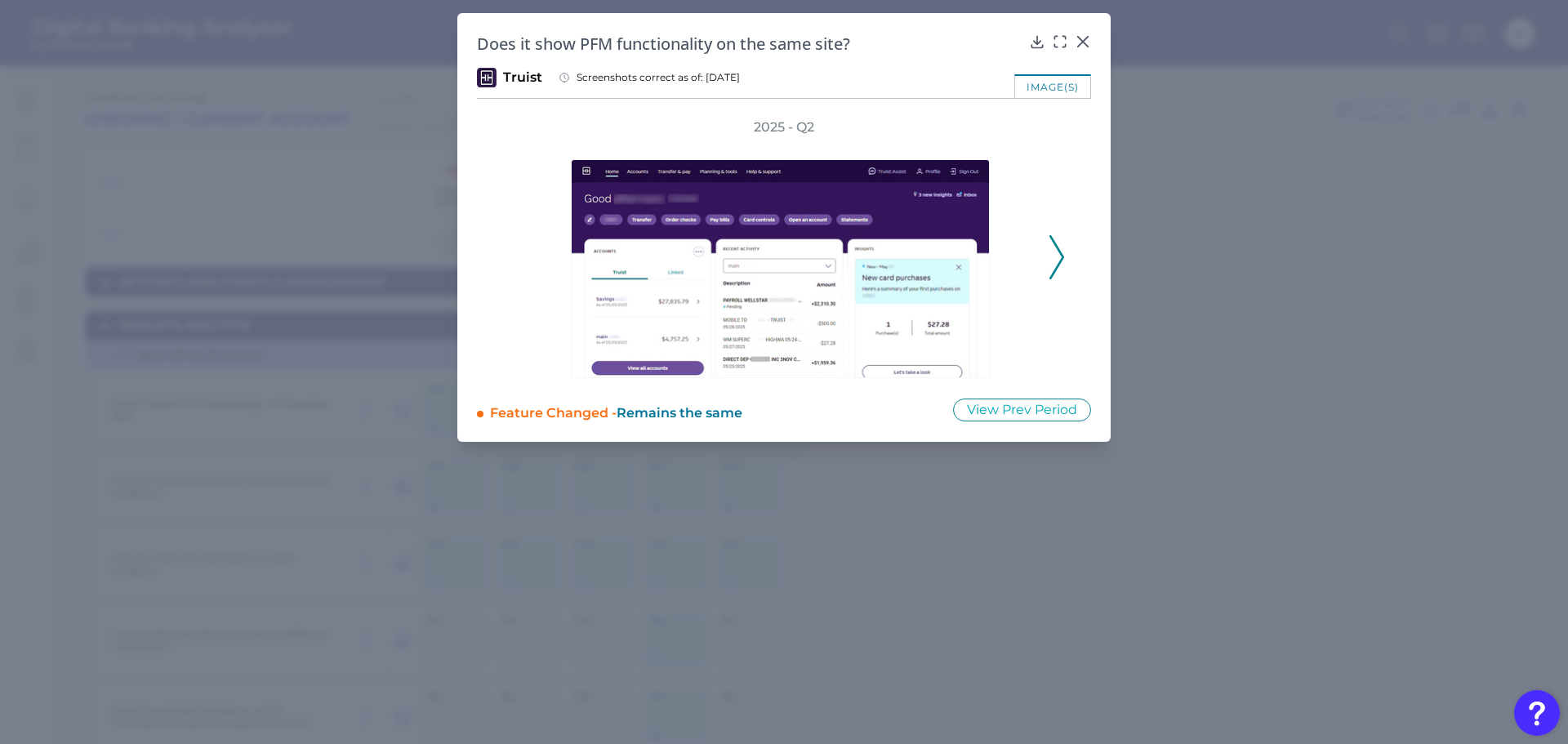
click at [1054, 246] on icon at bounding box center [1056, 257] width 15 height 44
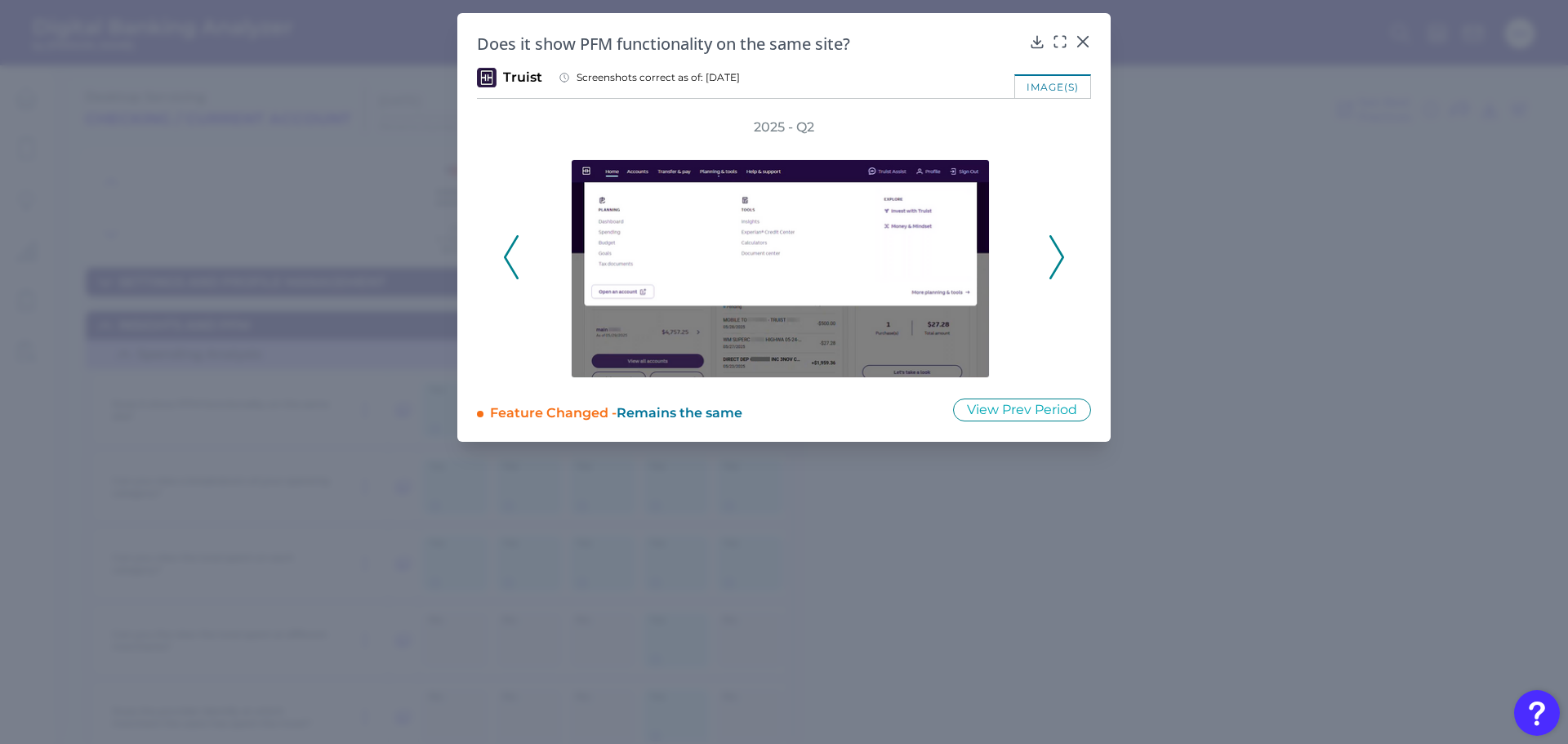
click at [1055, 246] on polyline at bounding box center [1055, 257] width 12 height 42
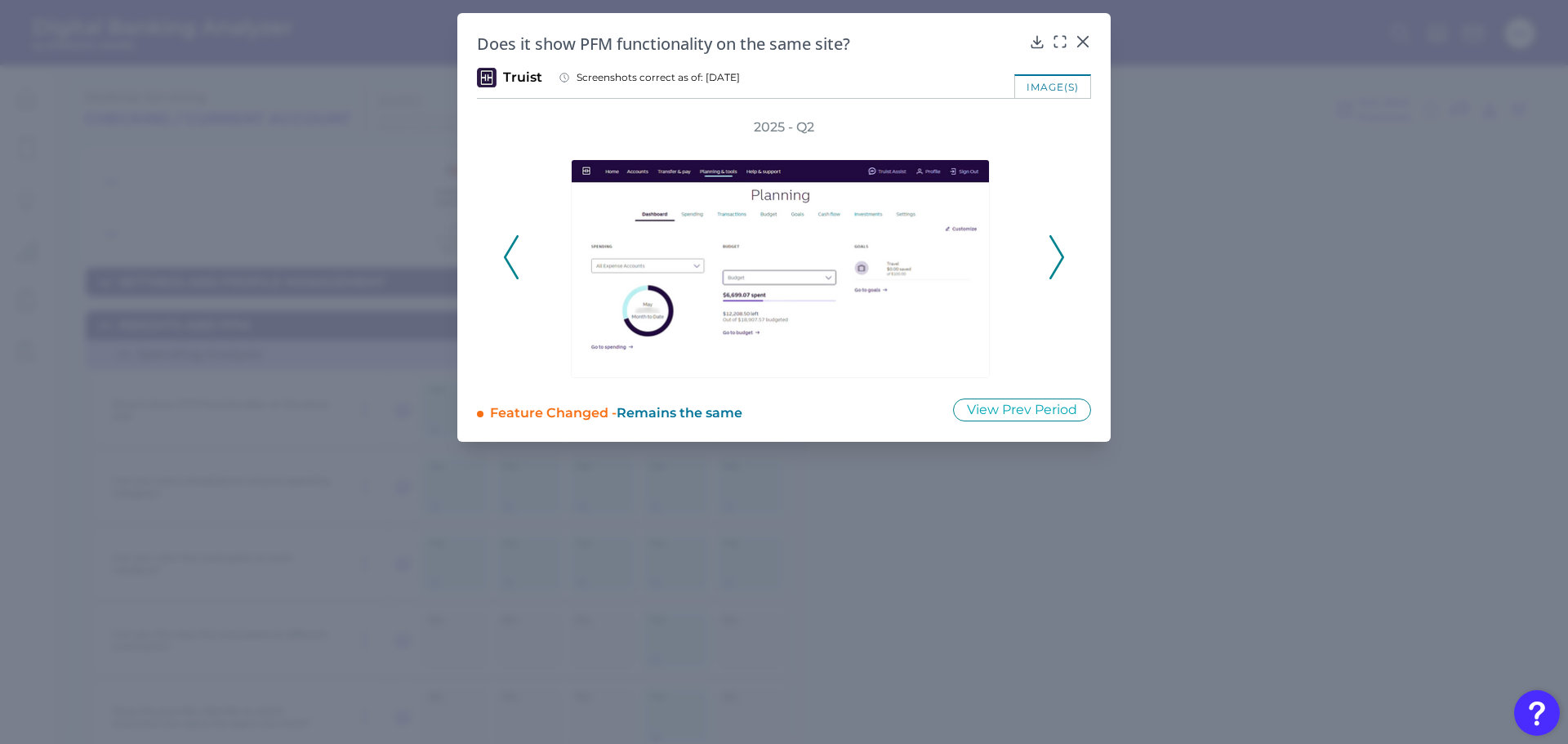
click at [1055, 246] on polyline at bounding box center [1055, 257] width 12 height 42
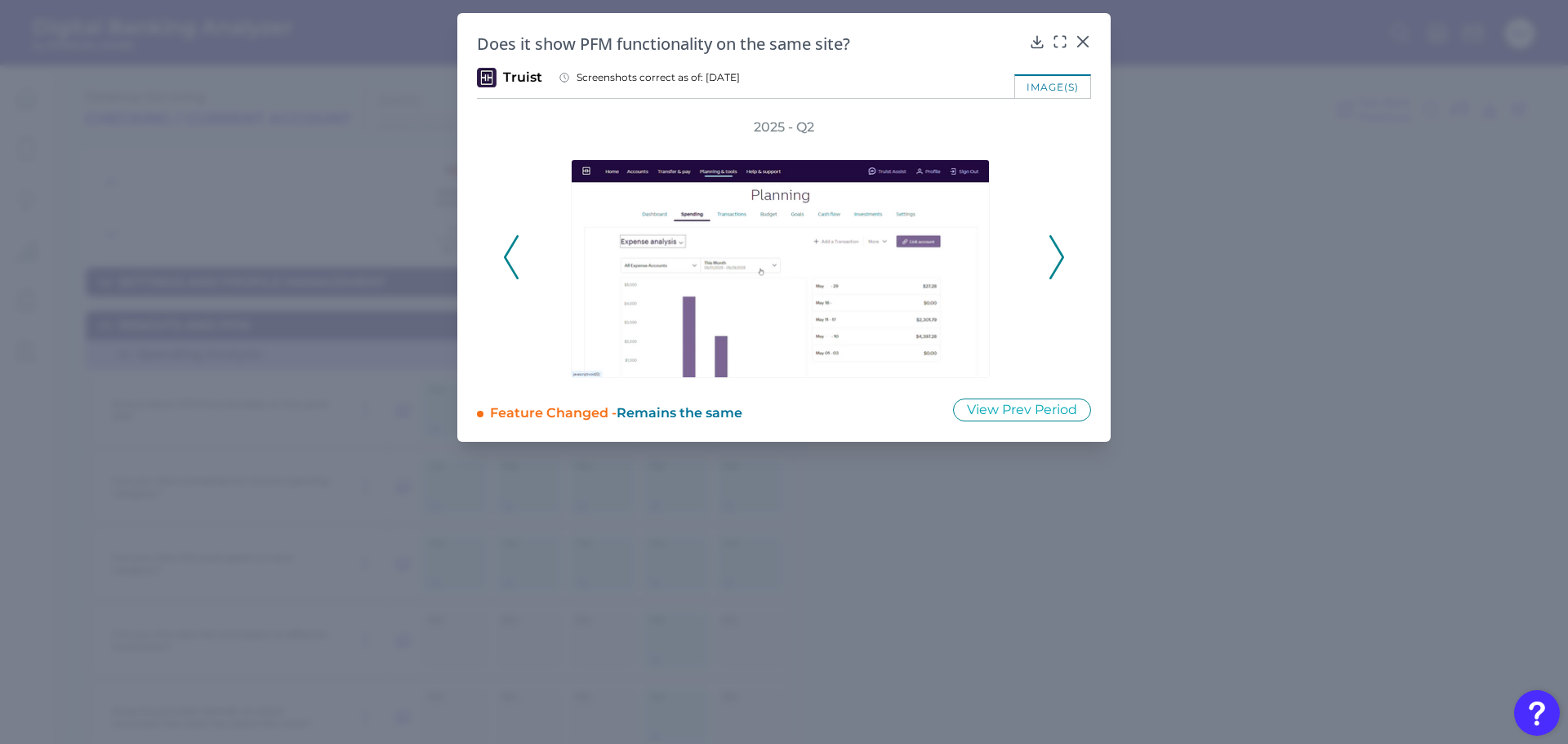
click at [1055, 246] on polyline at bounding box center [1055, 257] width 12 height 42
click at [1037, 406] on button "View Prev Period" at bounding box center [1022, 410] width 138 height 23
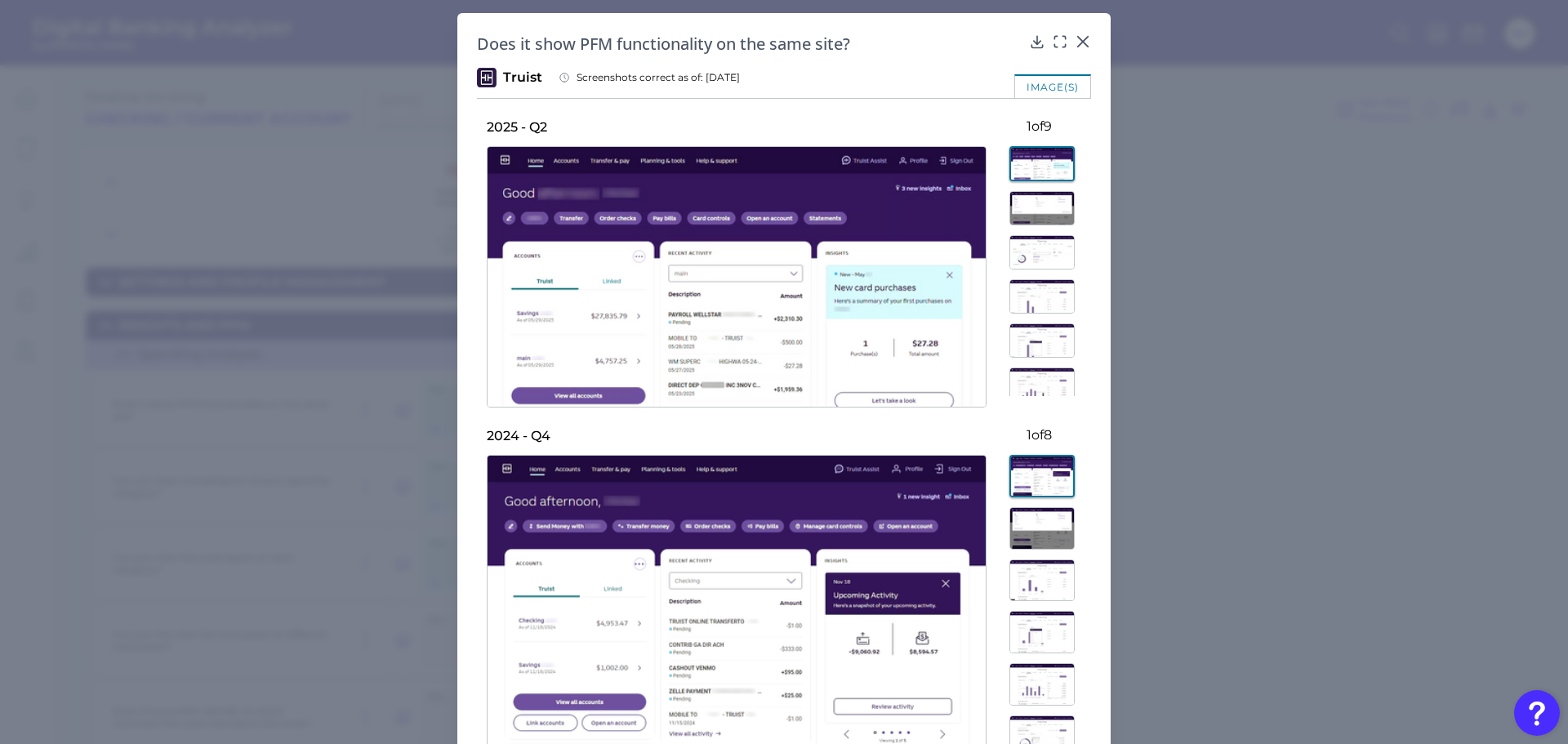
click at [1047, 578] on img at bounding box center [1042, 580] width 66 height 43
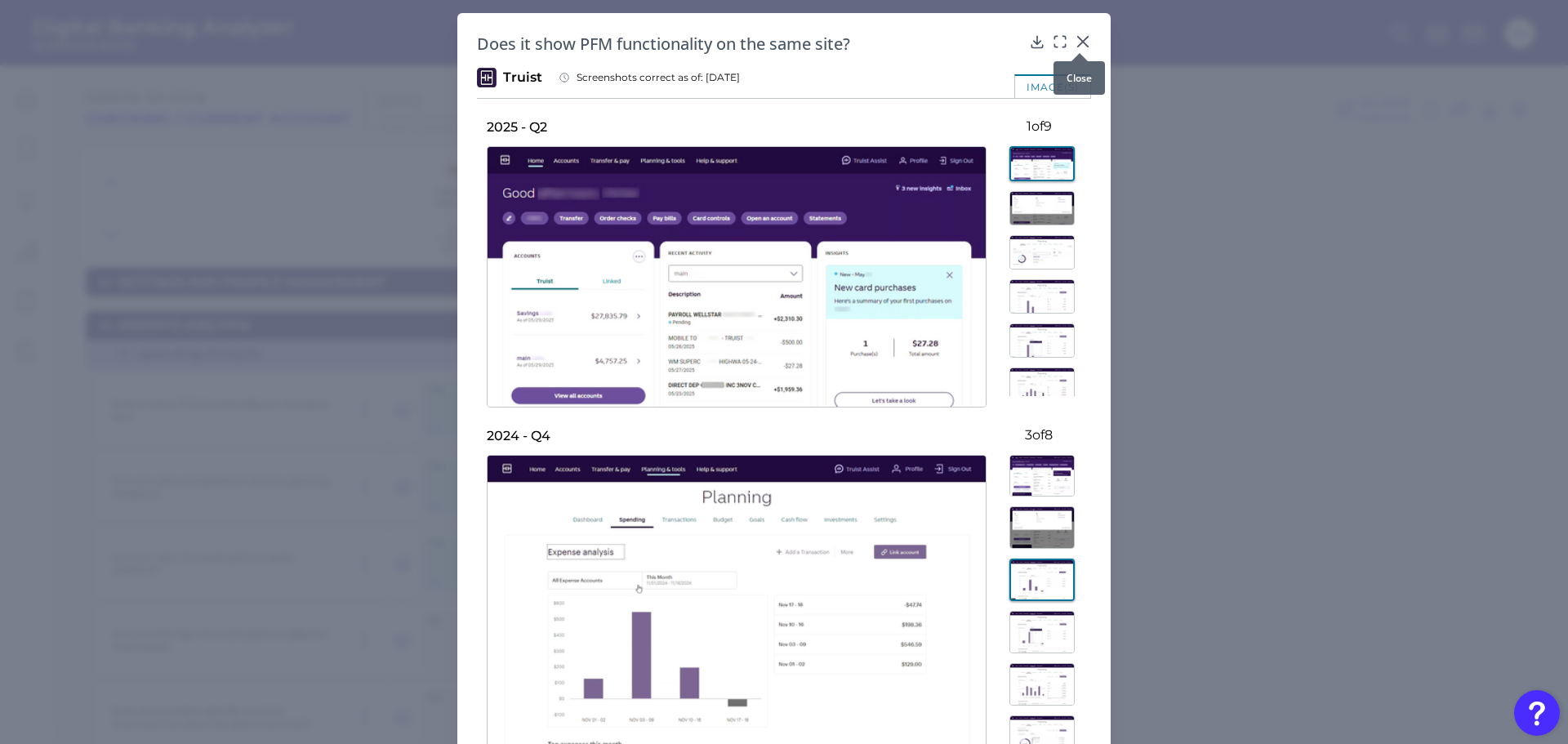
click at [1076, 42] on icon at bounding box center [1083, 42] width 16 height 16
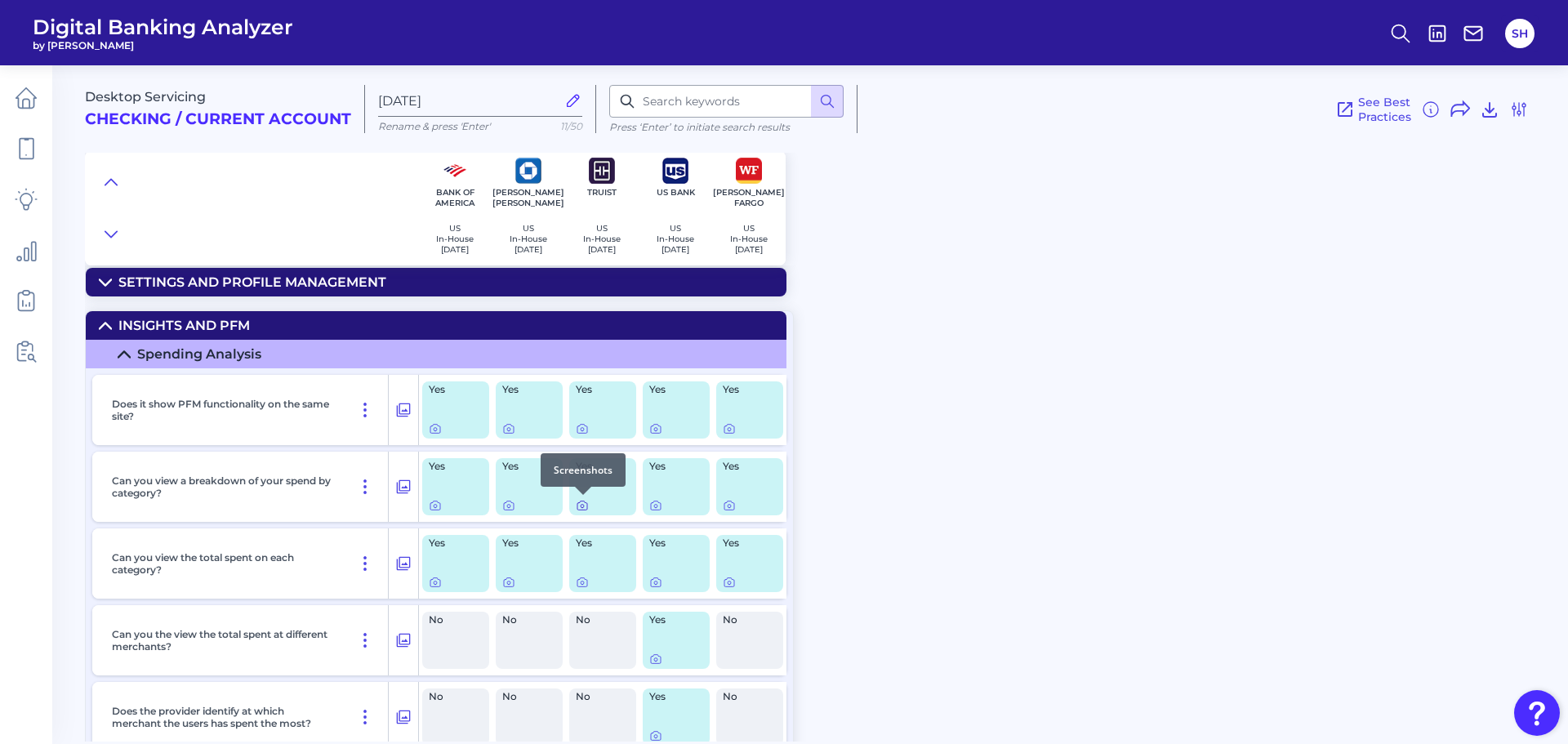
click at [575, 508] on icon at bounding box center [582, 505] width 13 height 13
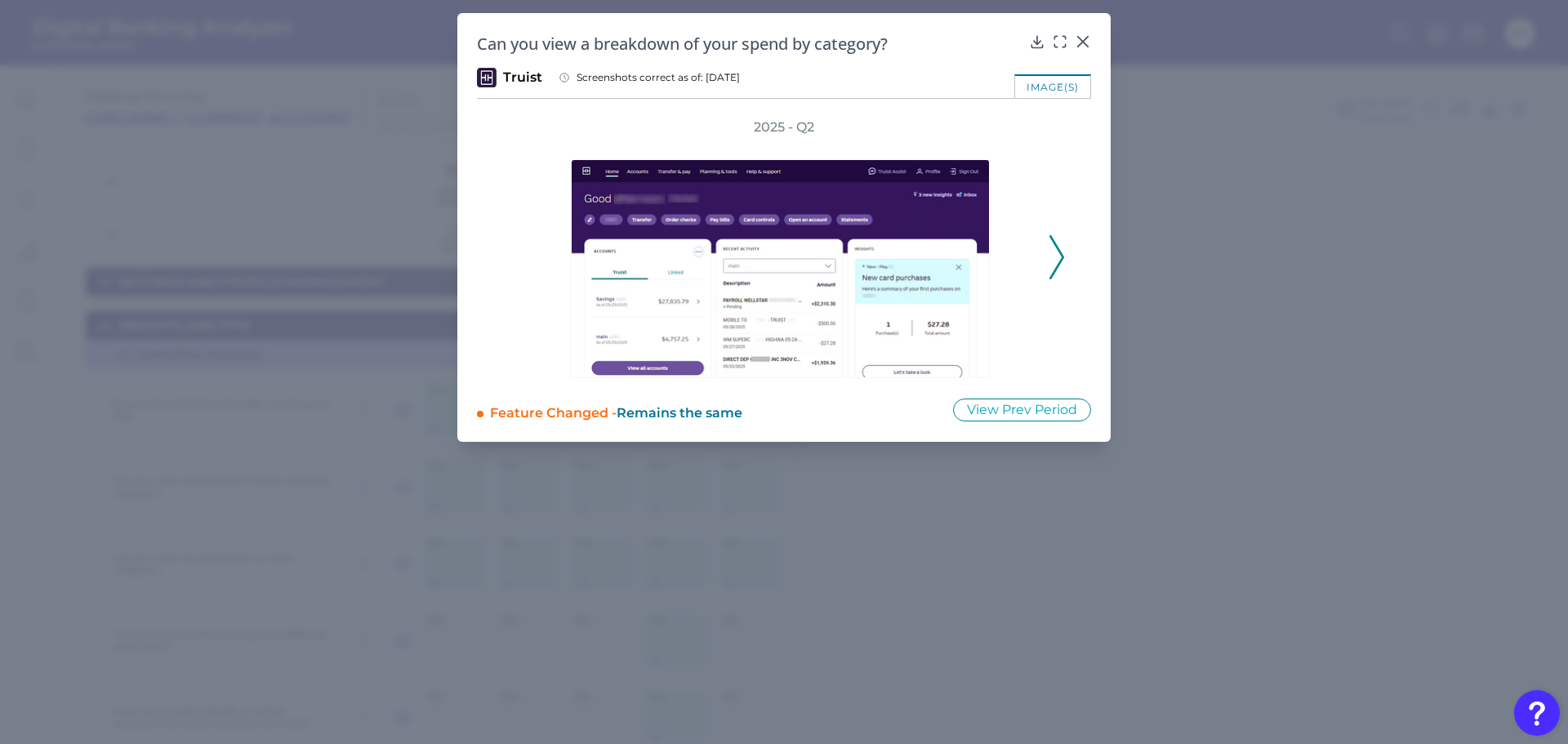
click at [1051, 253] on icon at bounding box center [1056, 257] width 15 height 44
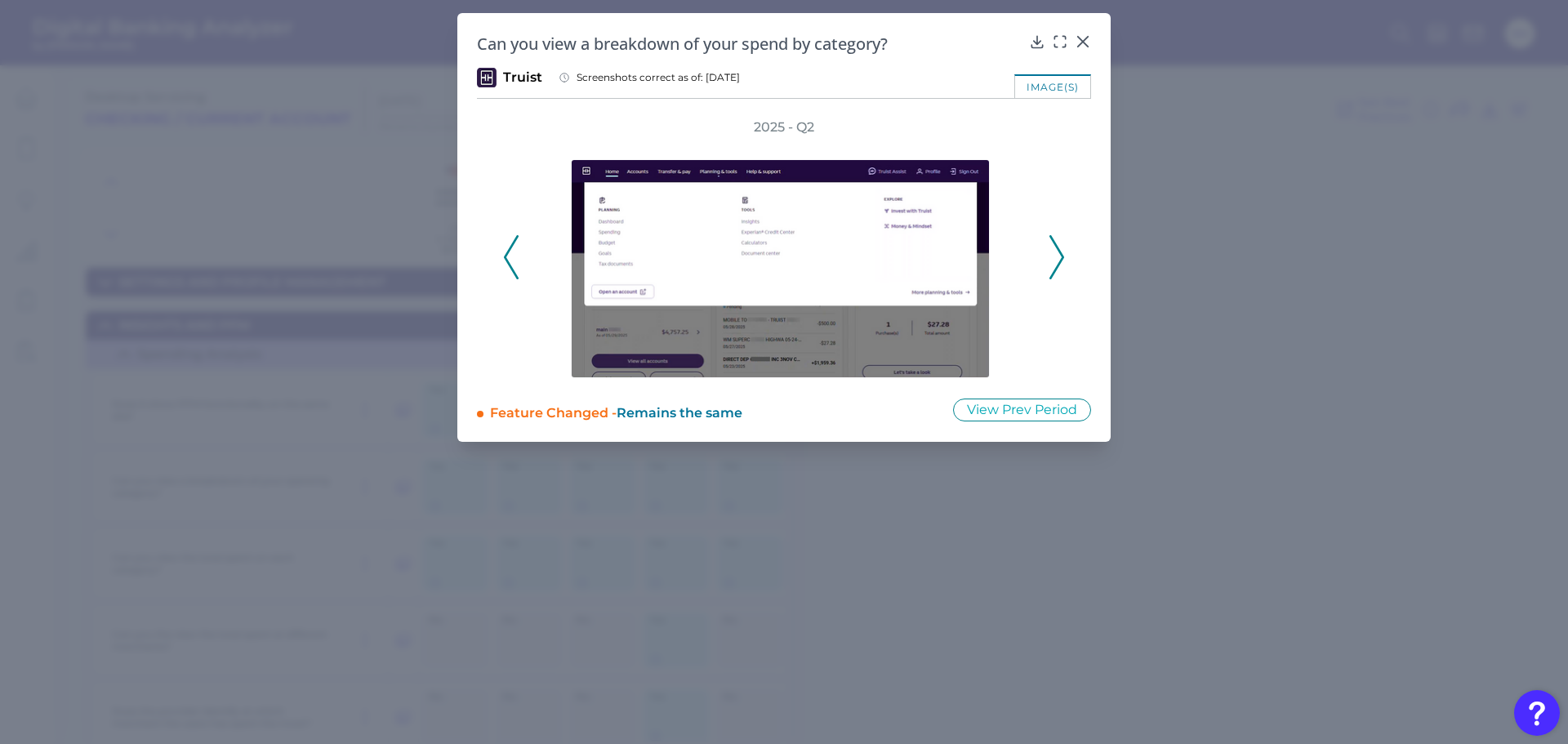
click at [1051, 253] on icon at bounding box center [1056, 257] width 15 height 44
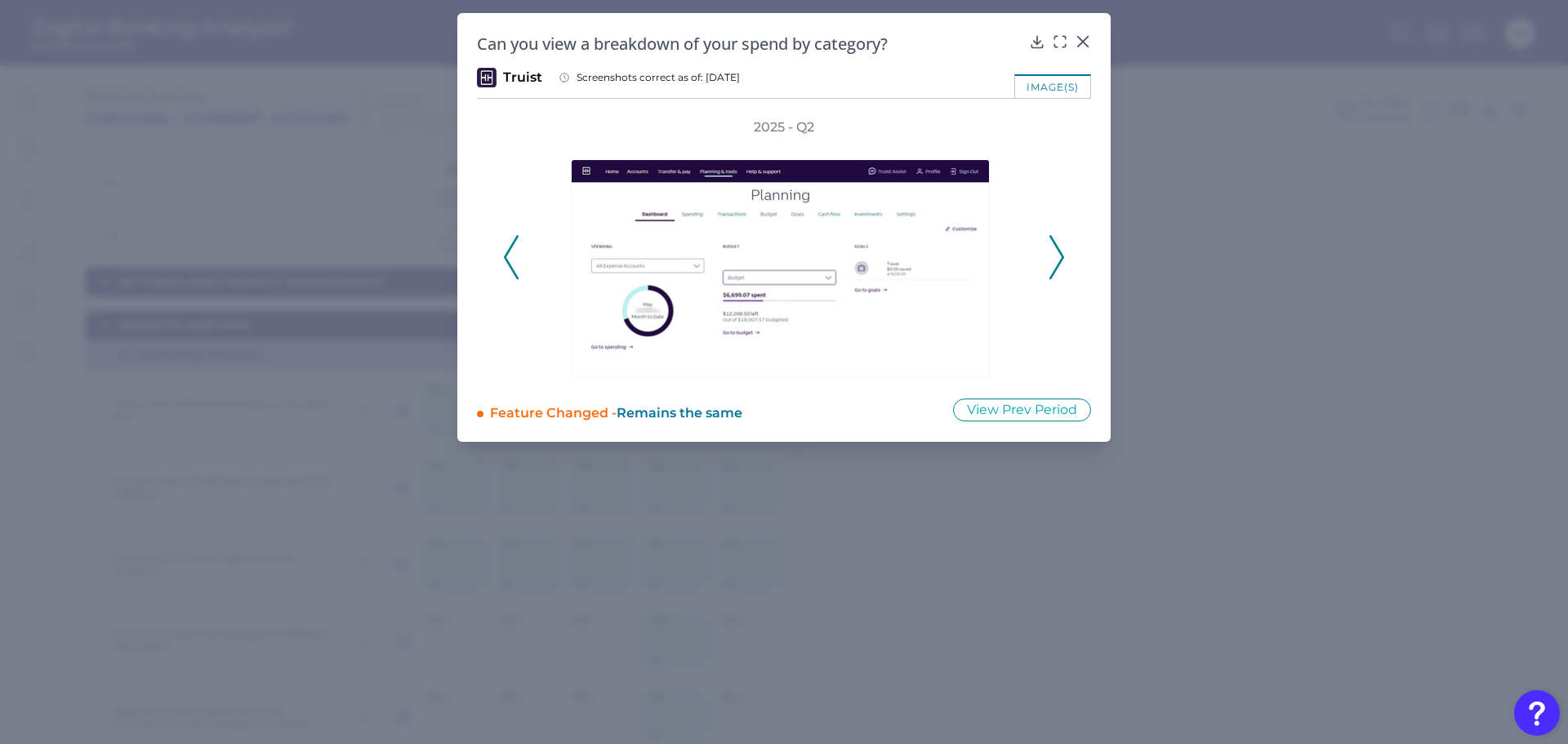
click at [1051, 253] on icon at bounding box center [1056, 257] width 15 height 44
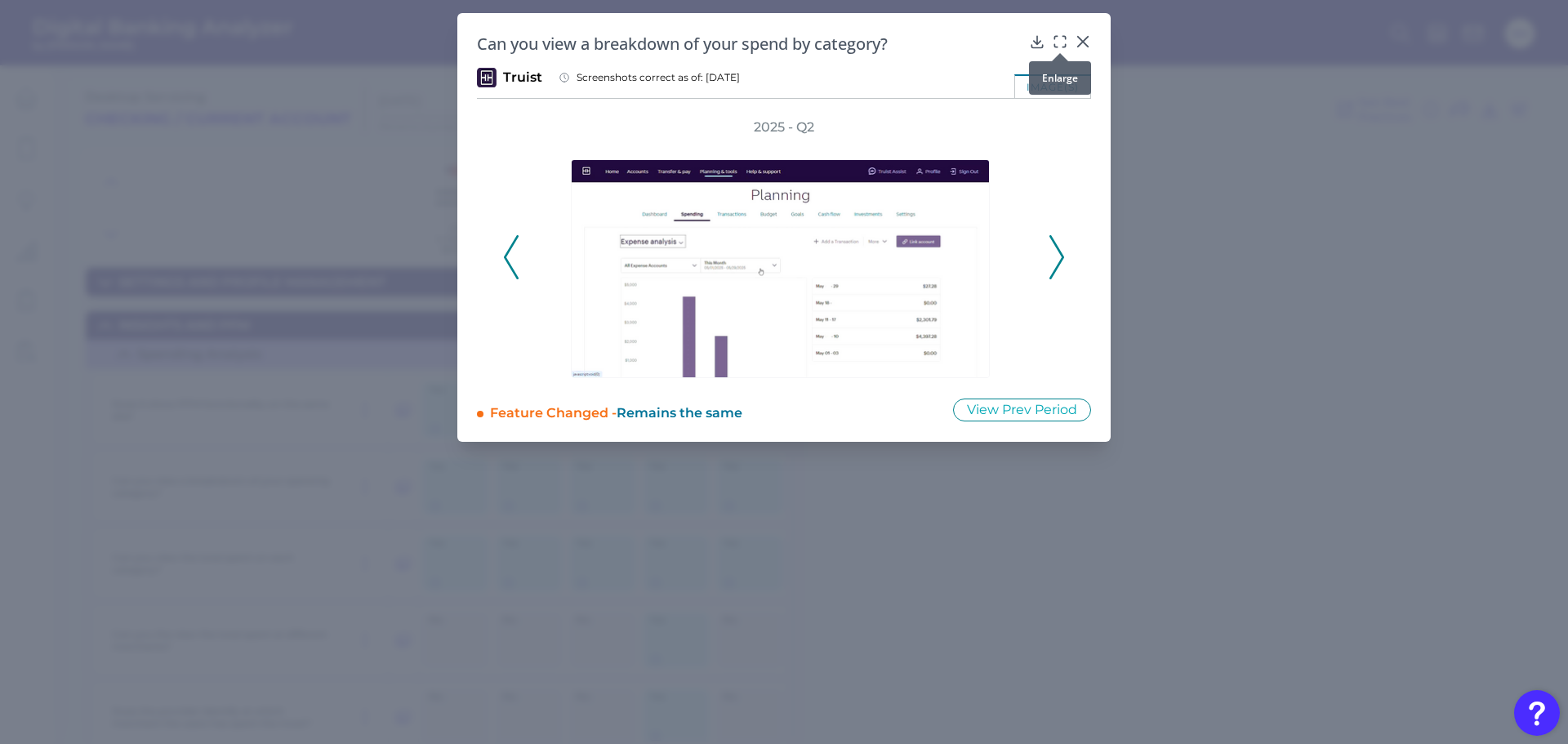
click at [1058, 41] on icon at bounding box center [1060, 42] width 16 height 16
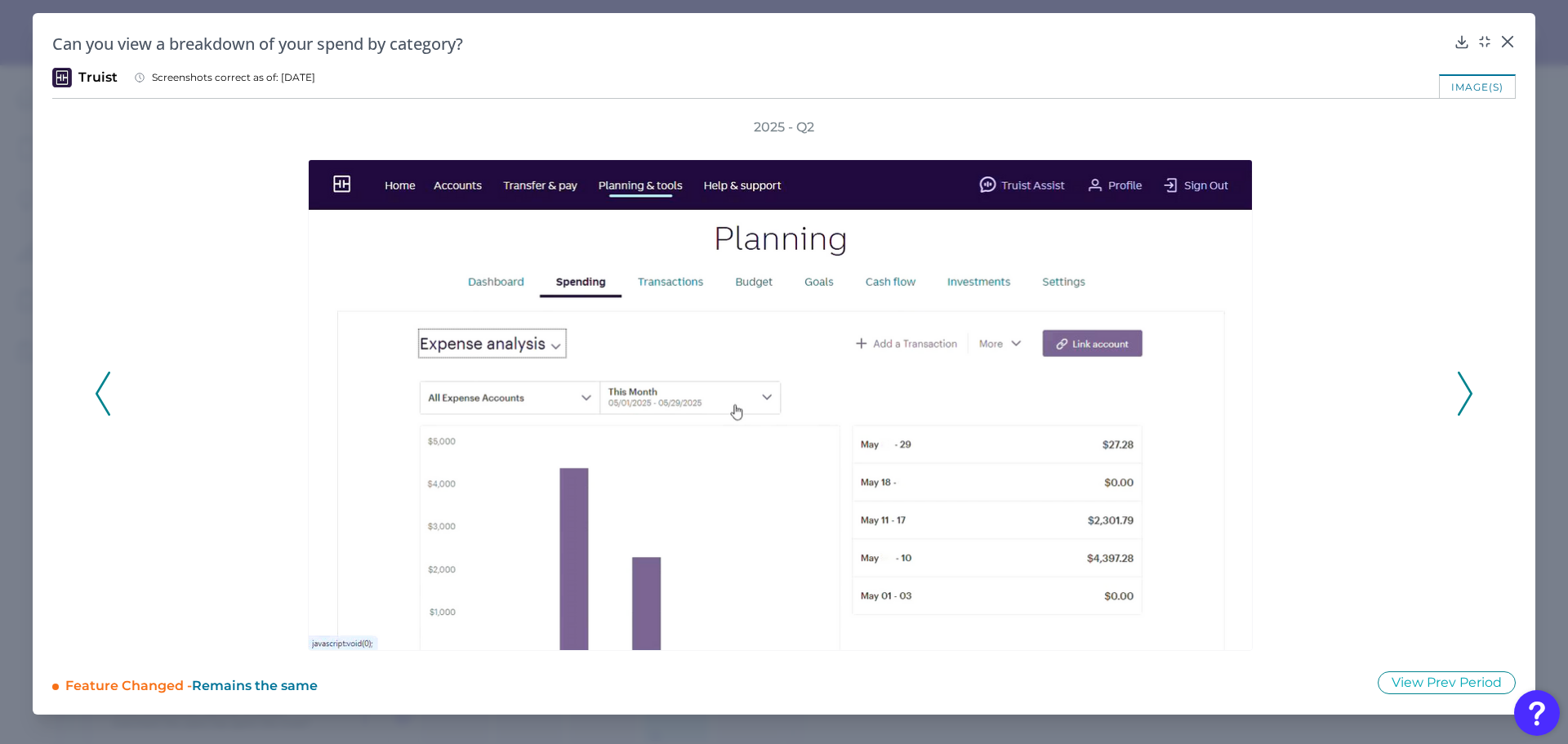
click at [105, 389] on icon at bounding box center [103, 393] width 15 height 44
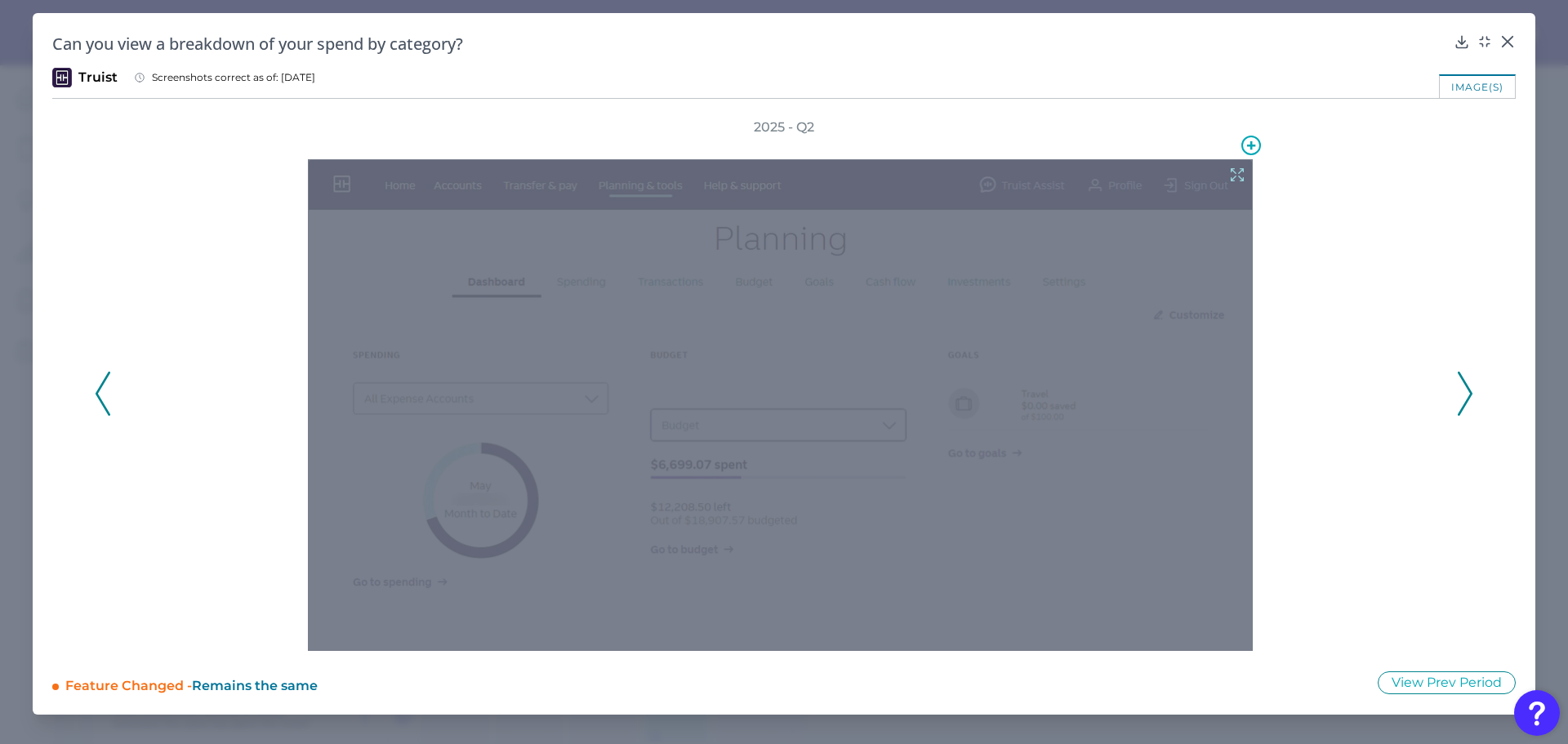
click at [1390, 321] on div at bounding box center [784, 393] width 1323 height 515
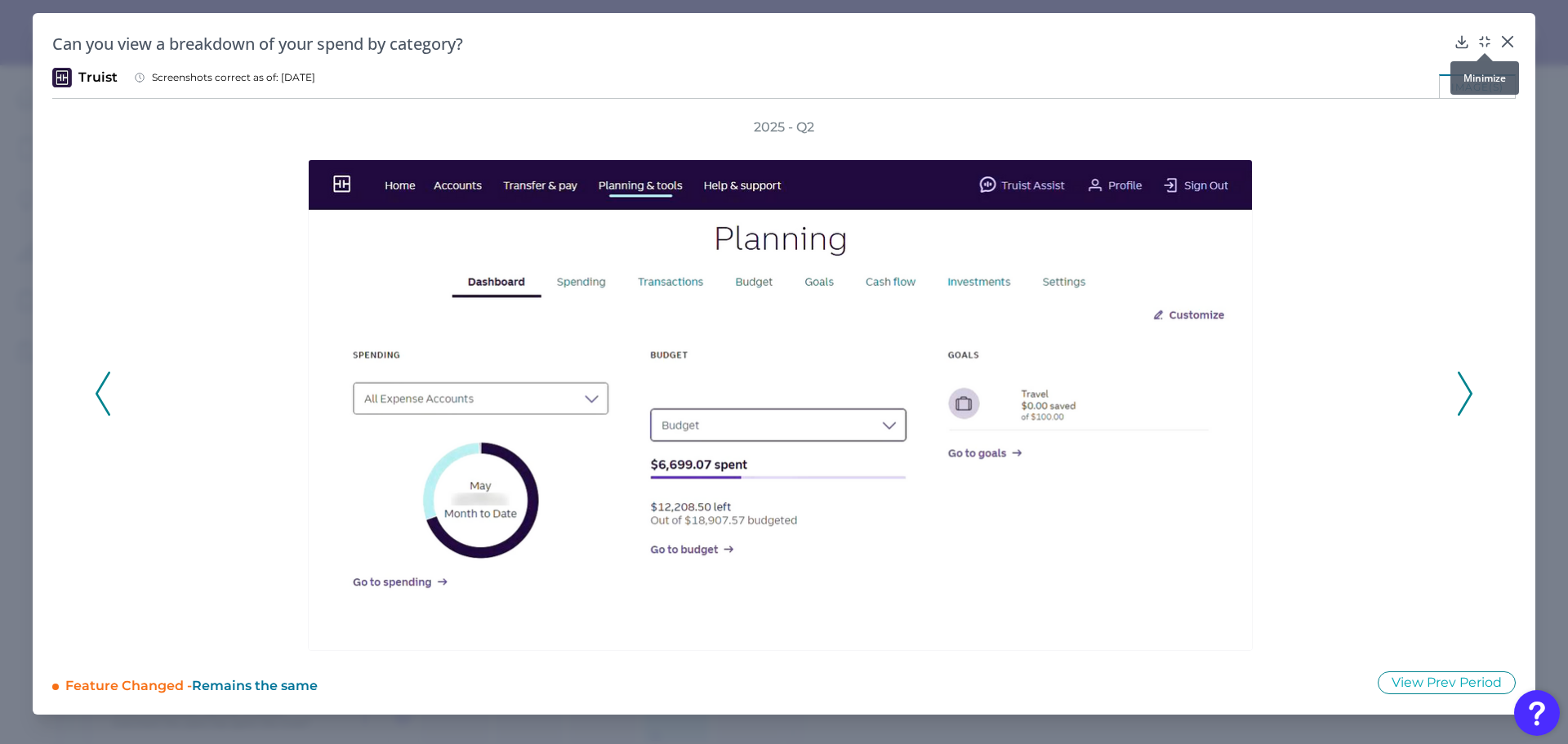
click at [1481, 36] on icon at bounding box center [1484, 42] width 16 height 16
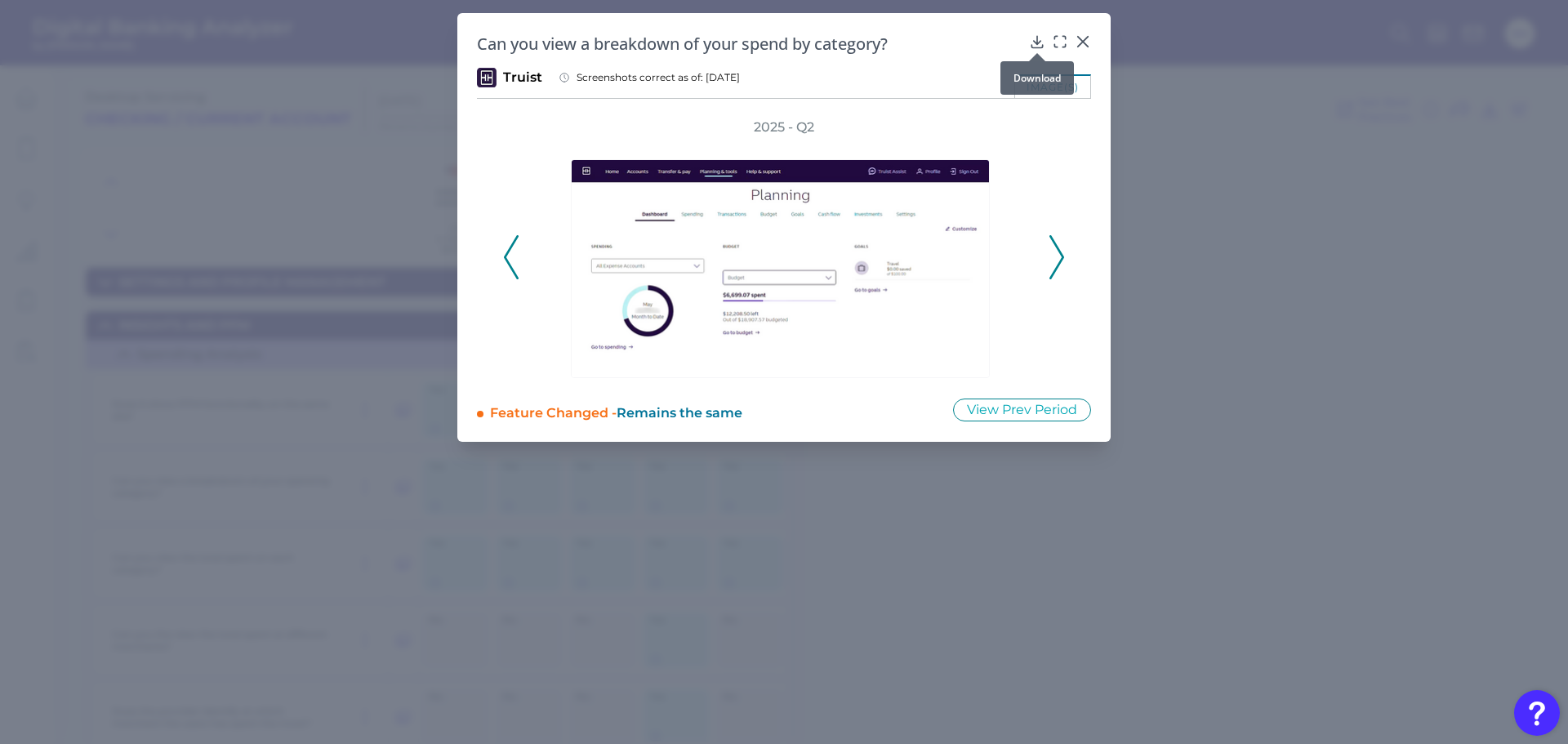
click at [1033, 44] on icon at bounding box center [1037, 42] width 16 height 16
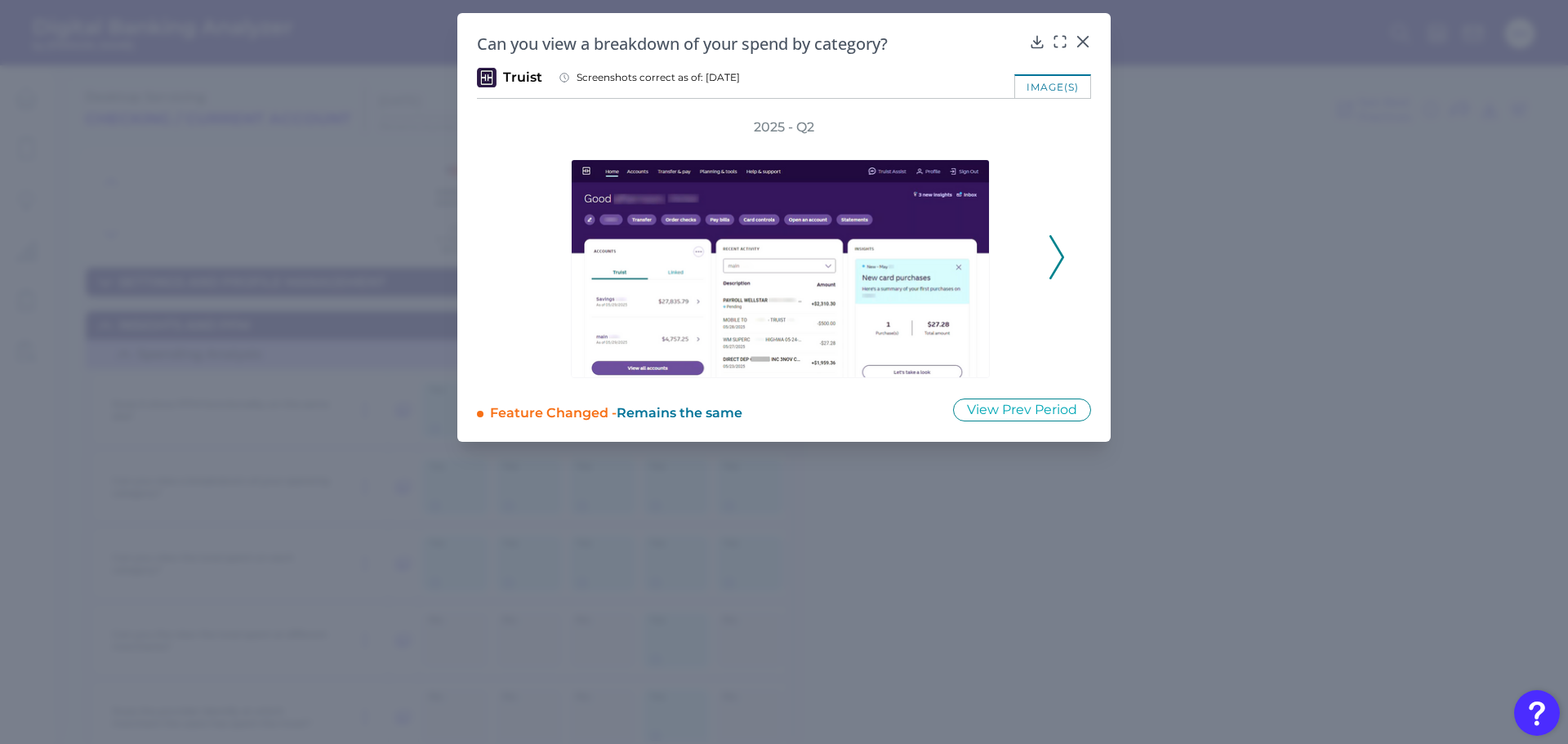
click at [932, 53] on h2 "Can you view a breakdown of your spend by category?" at bounding box center [749, 44] width 545 height 22
click at [1055, 254] on icon at bounding box center [1056, 257] width 15 height 44
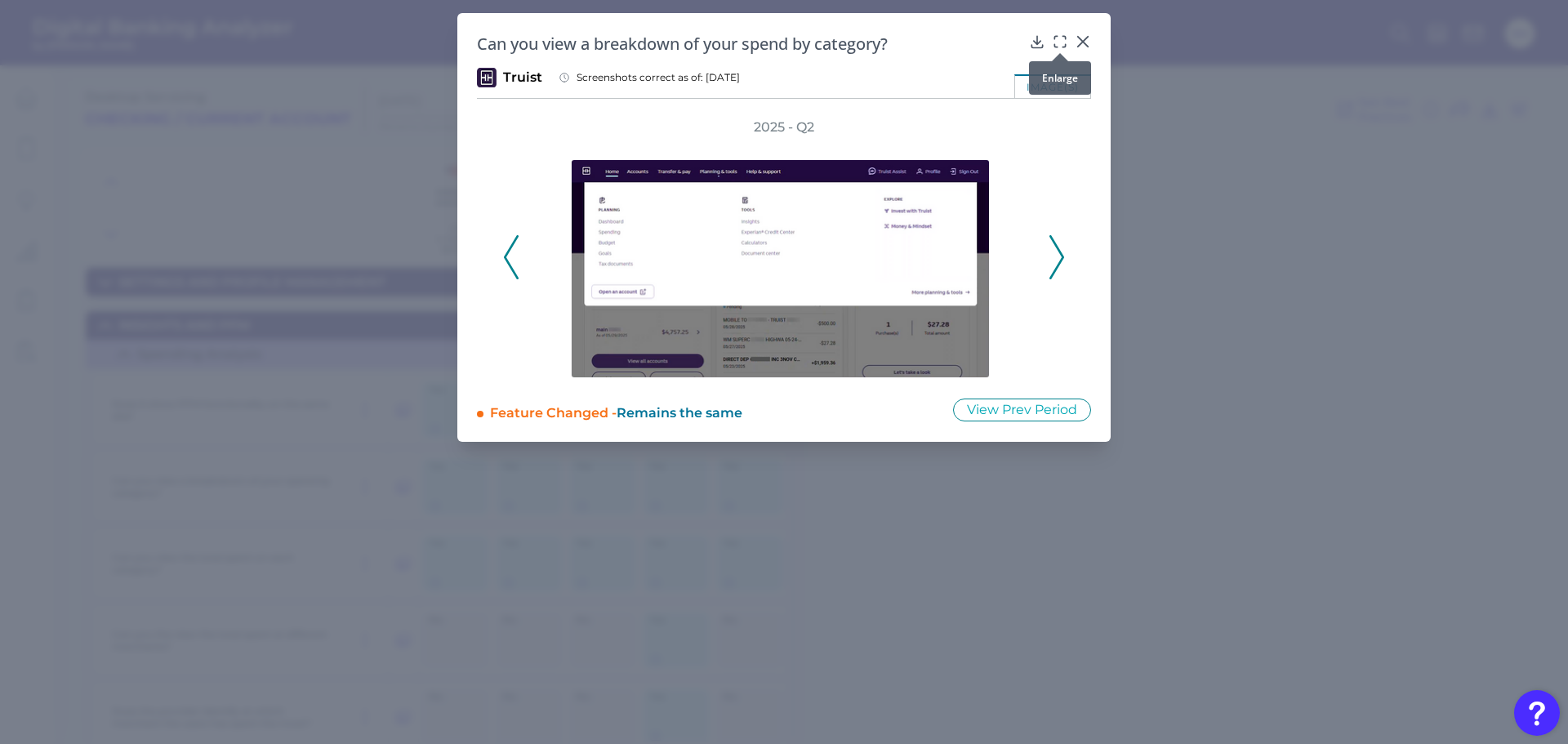
click at [1064, 39] on icon at bounding box center [1060, 42] width 16 height 16
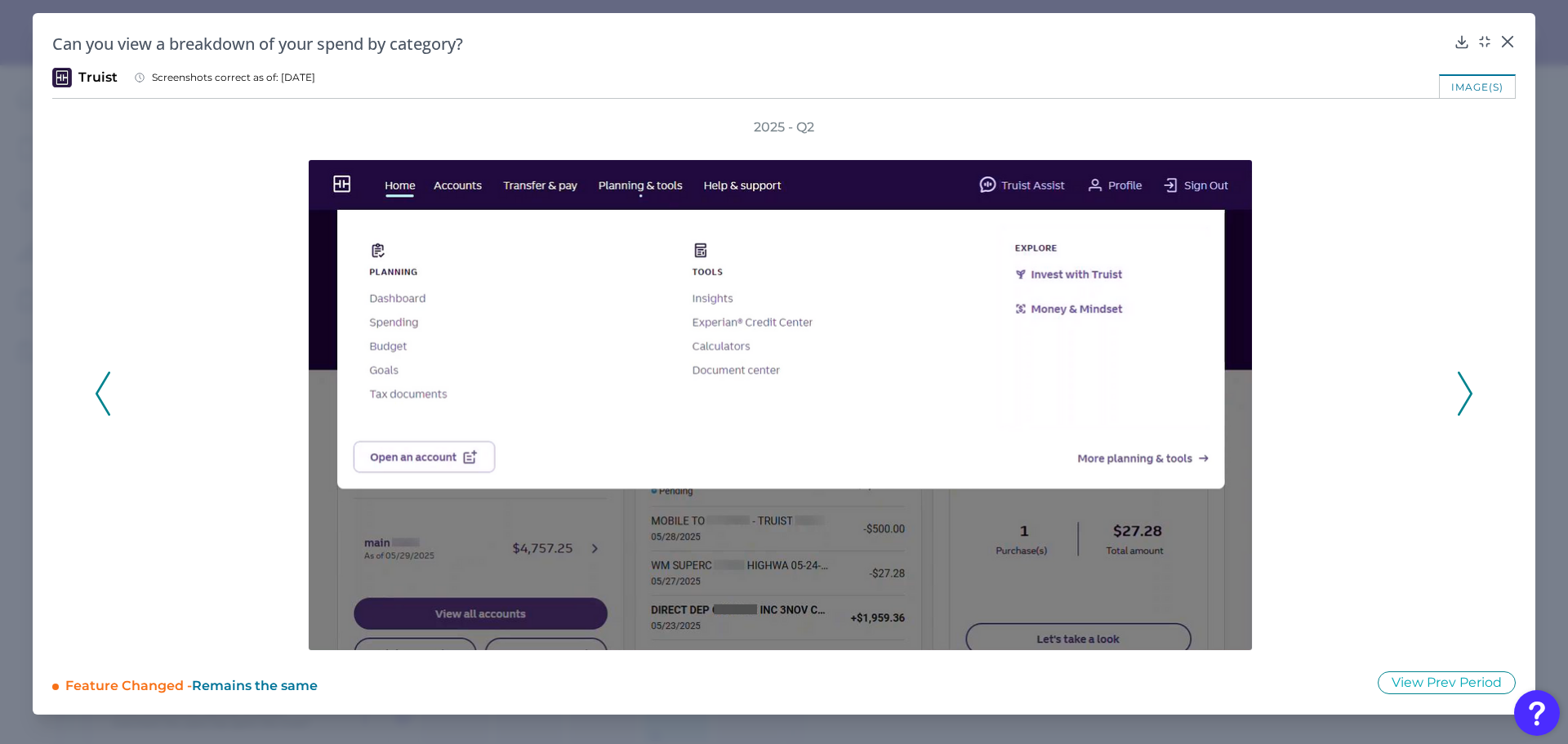
click at [1463, 392] on icon at bounding box center [1465, 393] width 15 height 44
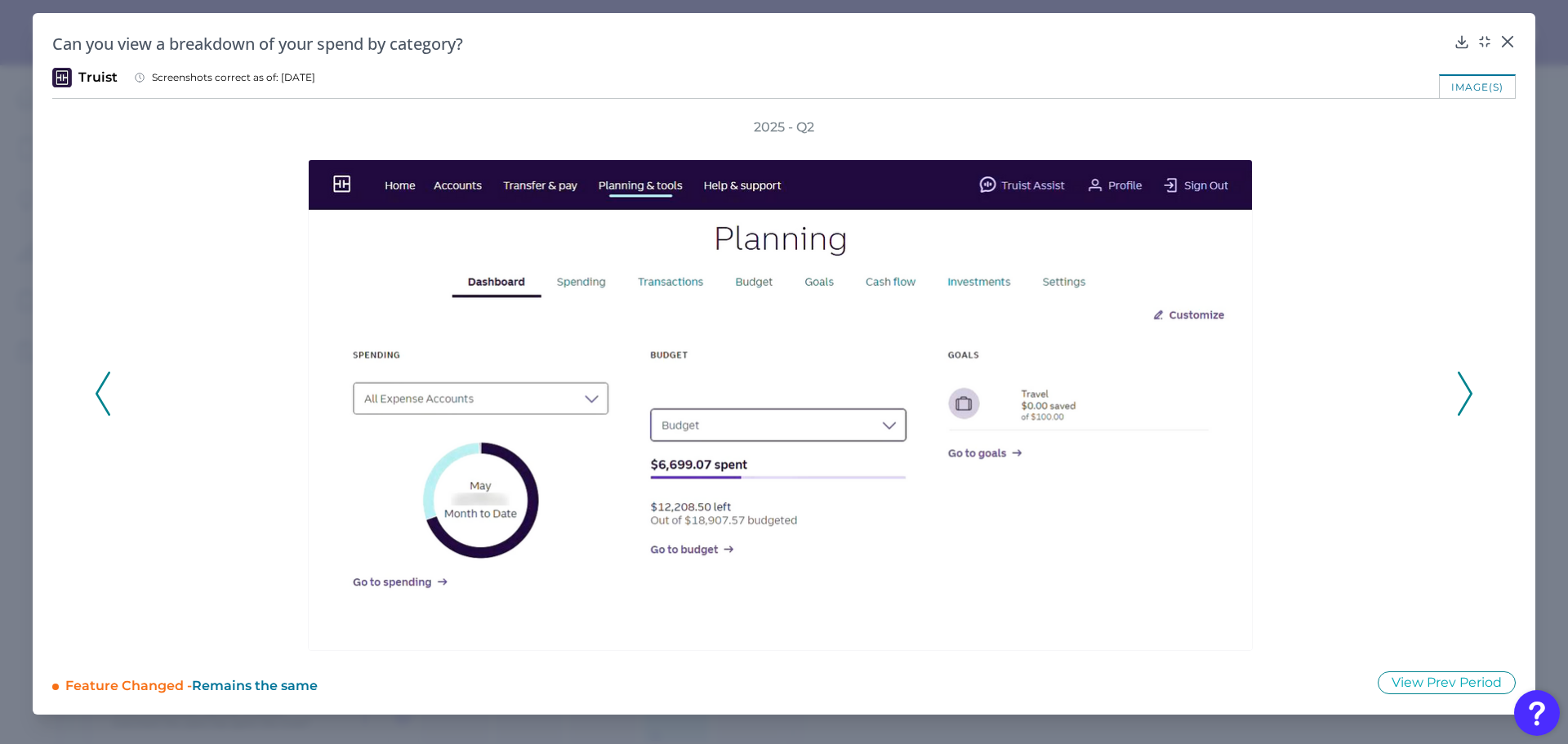
click at [1463, 392] on icon at bounding box center [1465, 393] width 15 height 44
click at [1466, 390] on icon at bounding box center [1465, 393] width 15 height 44
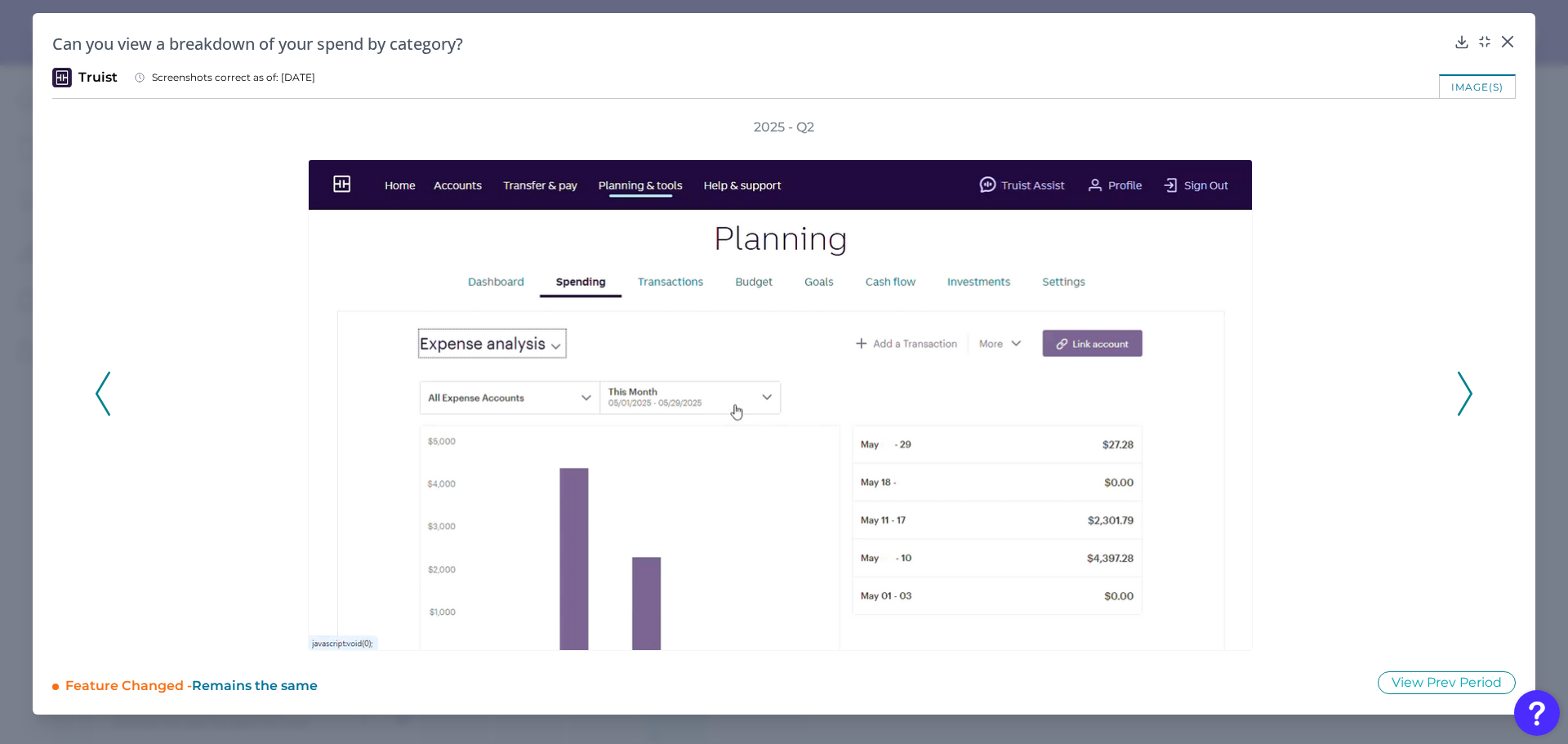
click at [1465, 399] on icon at bounding box center [1465, 393] width 15 height 44
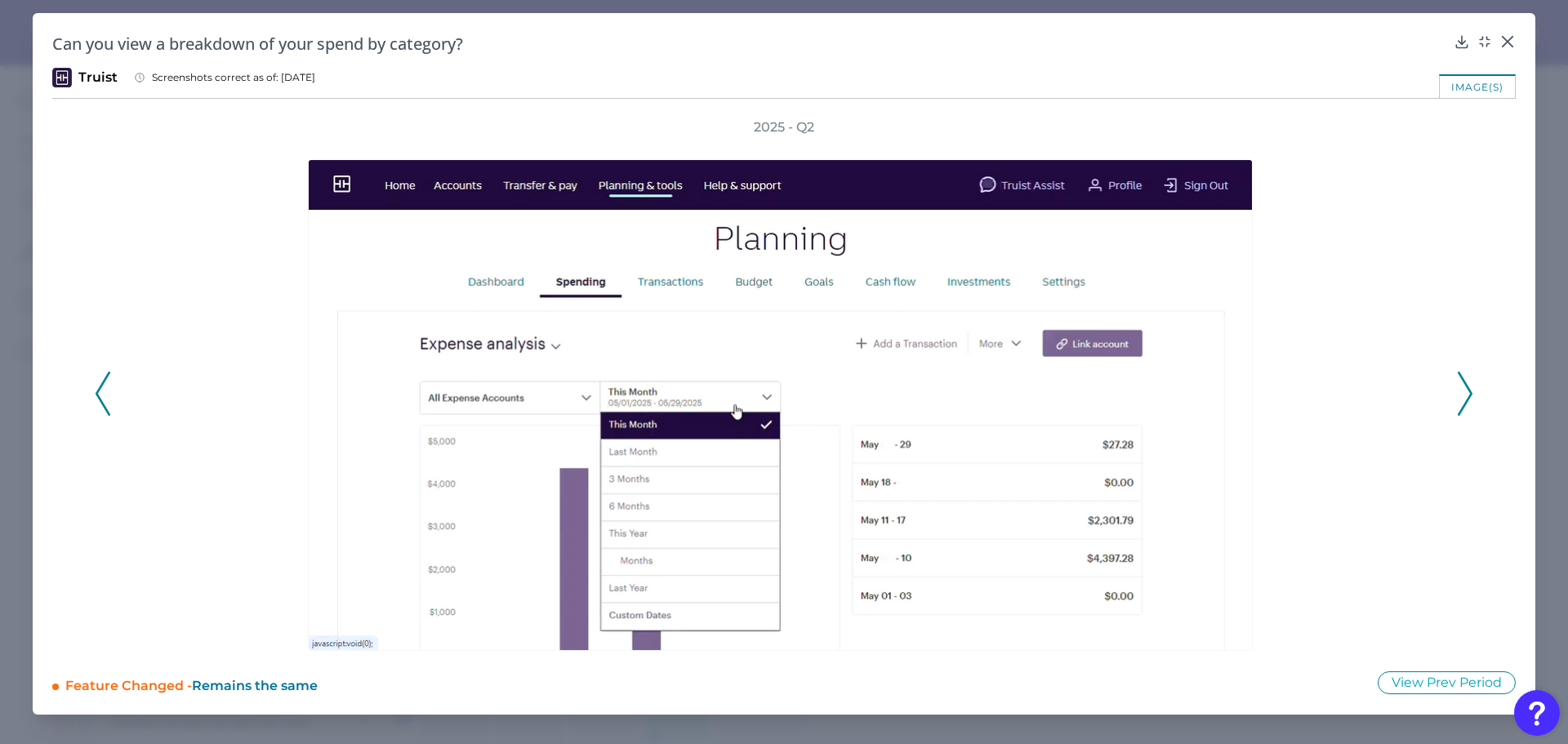
click at [97, 392] on polyline at bounding box center [102, 393] width 12 height 42
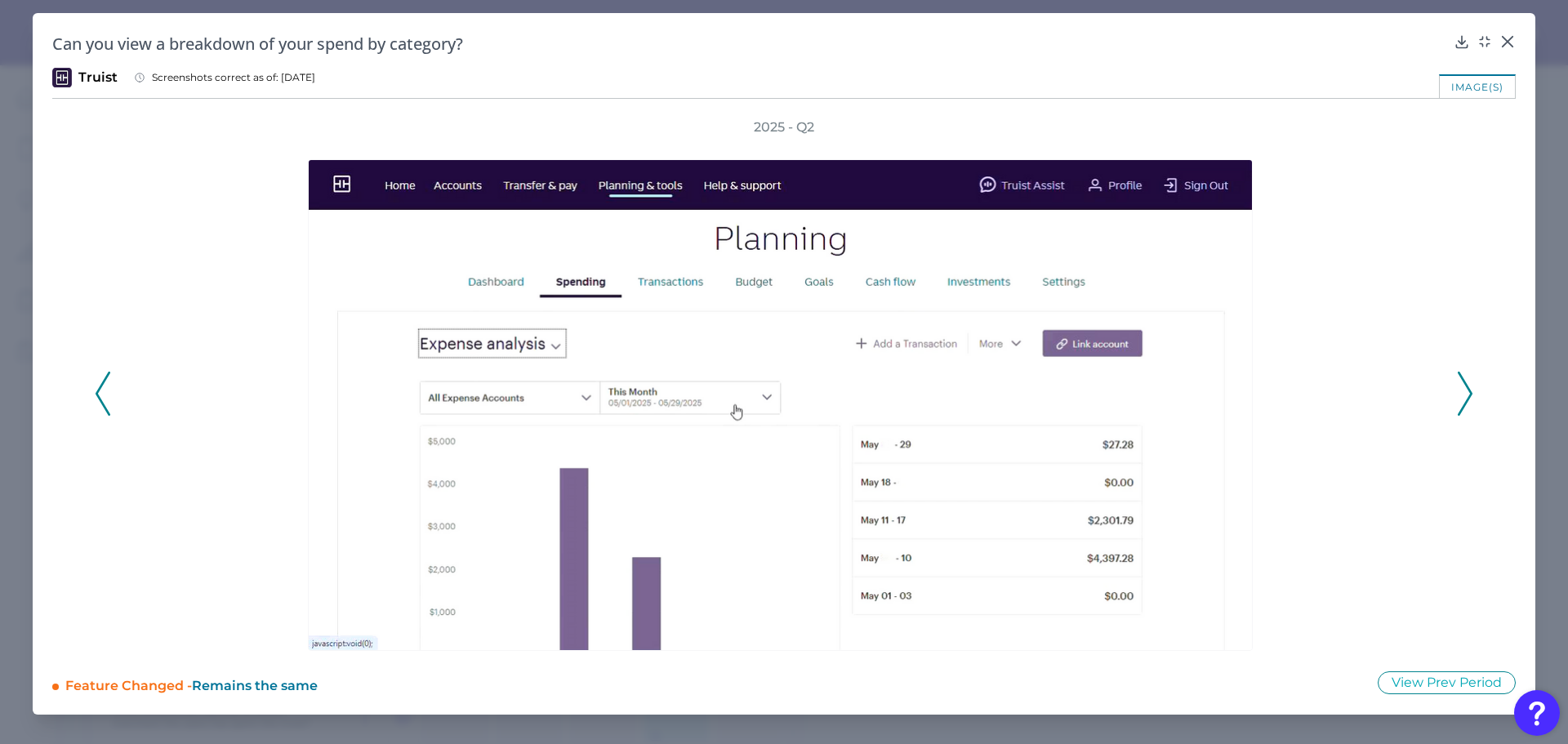
click at [97, 392] on polyline at bounding box center [102, 393] width 12 height 42
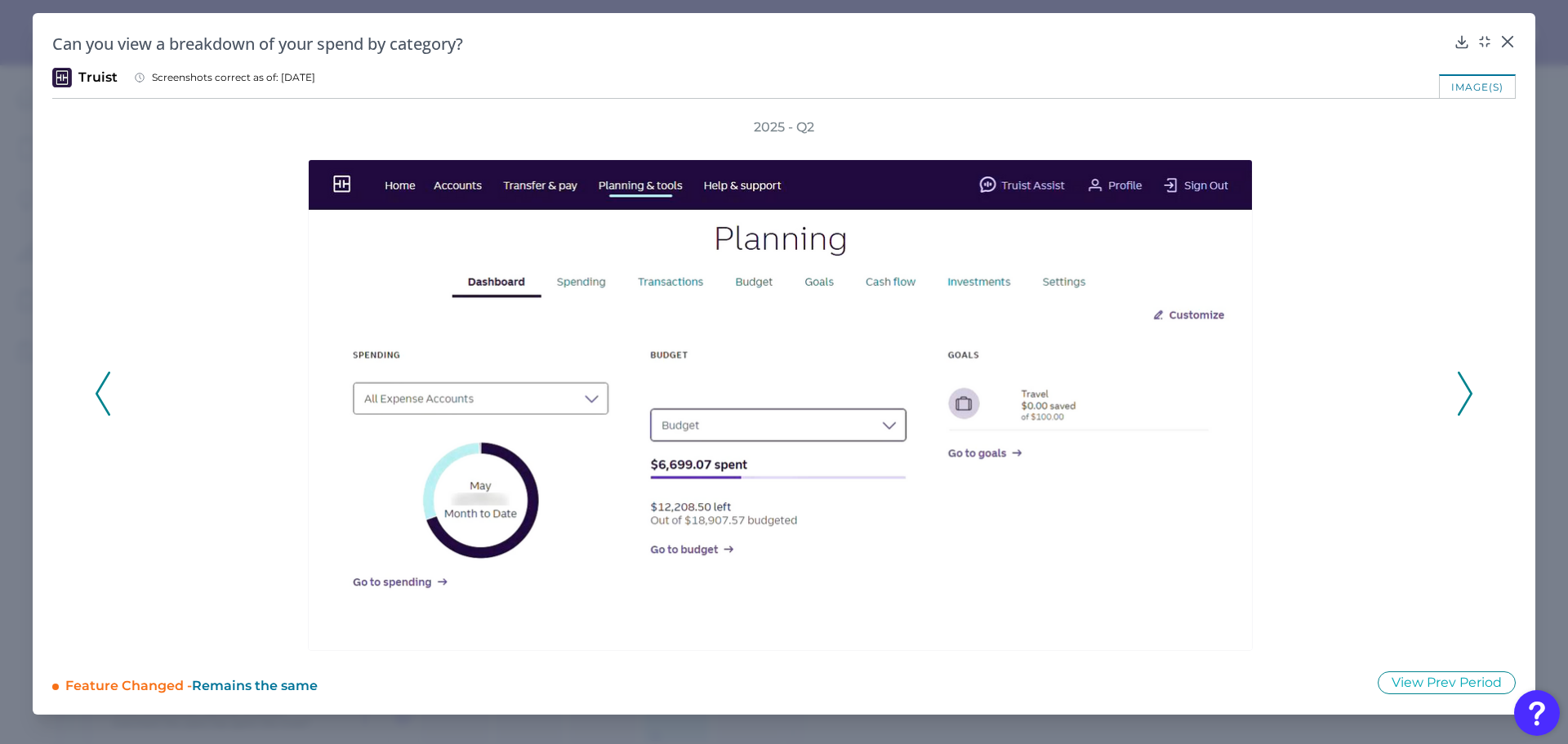
click at [1461, 382] on icon at bounding box center [1465, 393] width 15 height 44
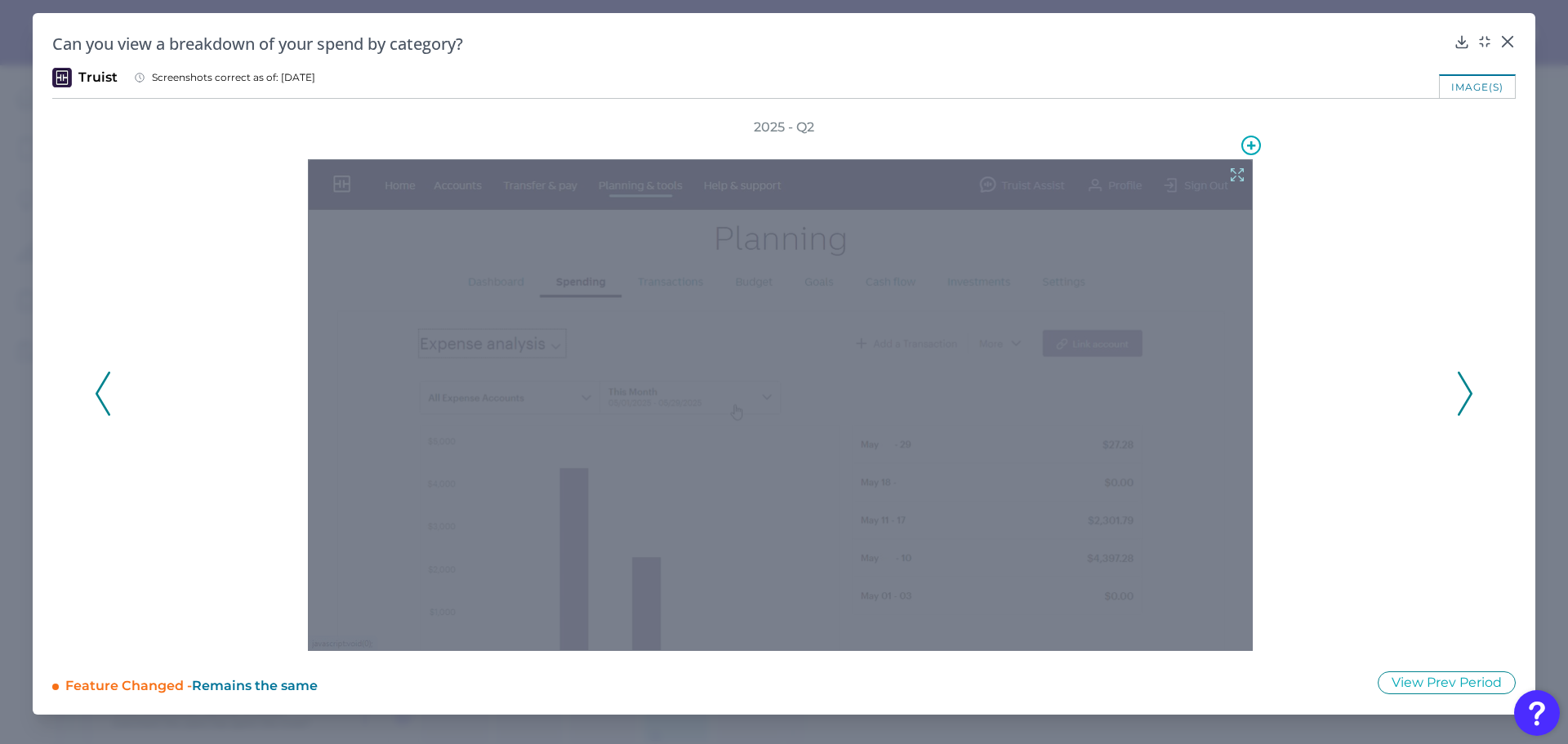
drag, startPoint x: 962, startPoint y: 363, endPoint x: 1388, endPoint y: 399, distance: 427.5
click at [1359, 439] on div at bounding box center [784, 393] width 1323 height 515
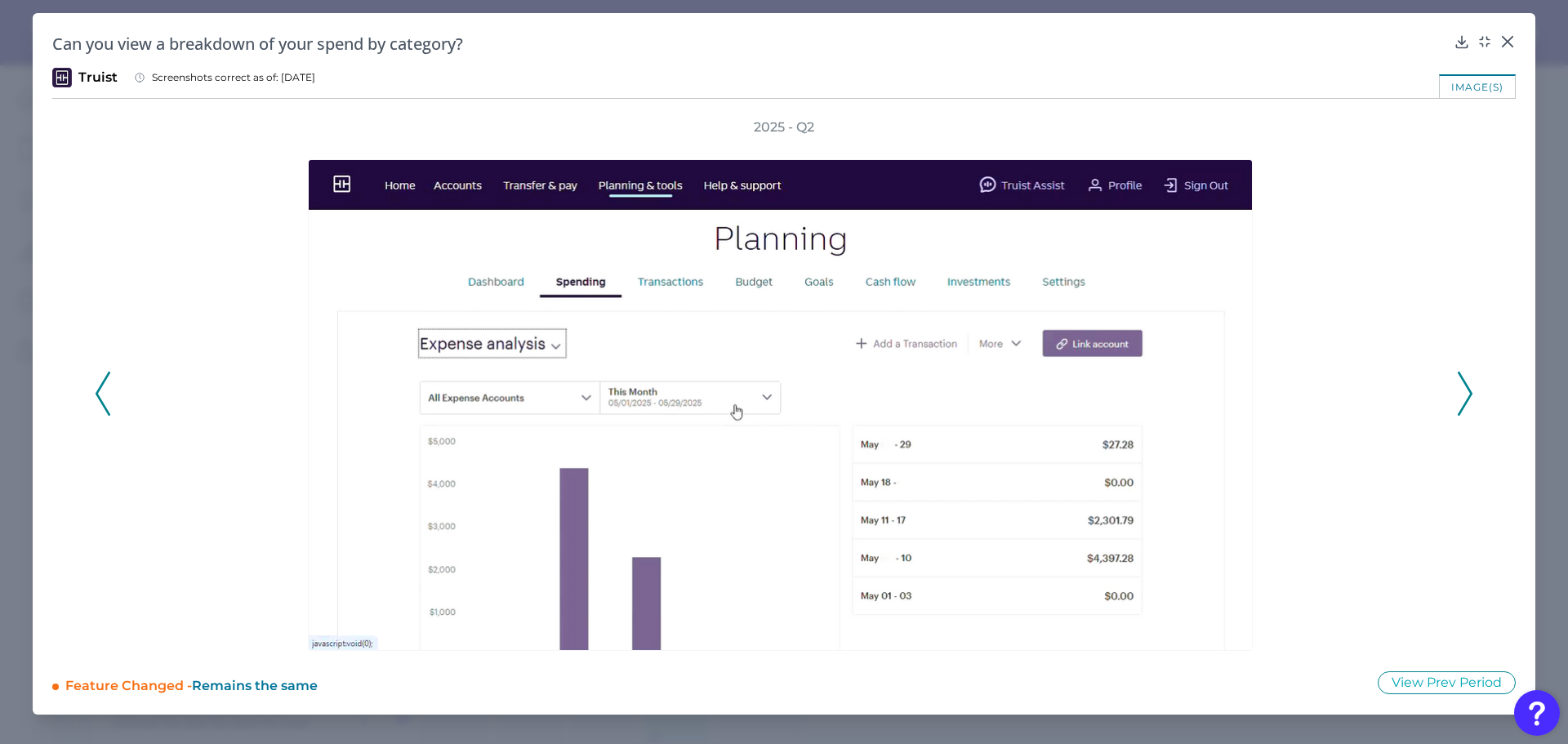
click at [1461, 392] on icon at bounding box center [1465, 393] width 15 height 44
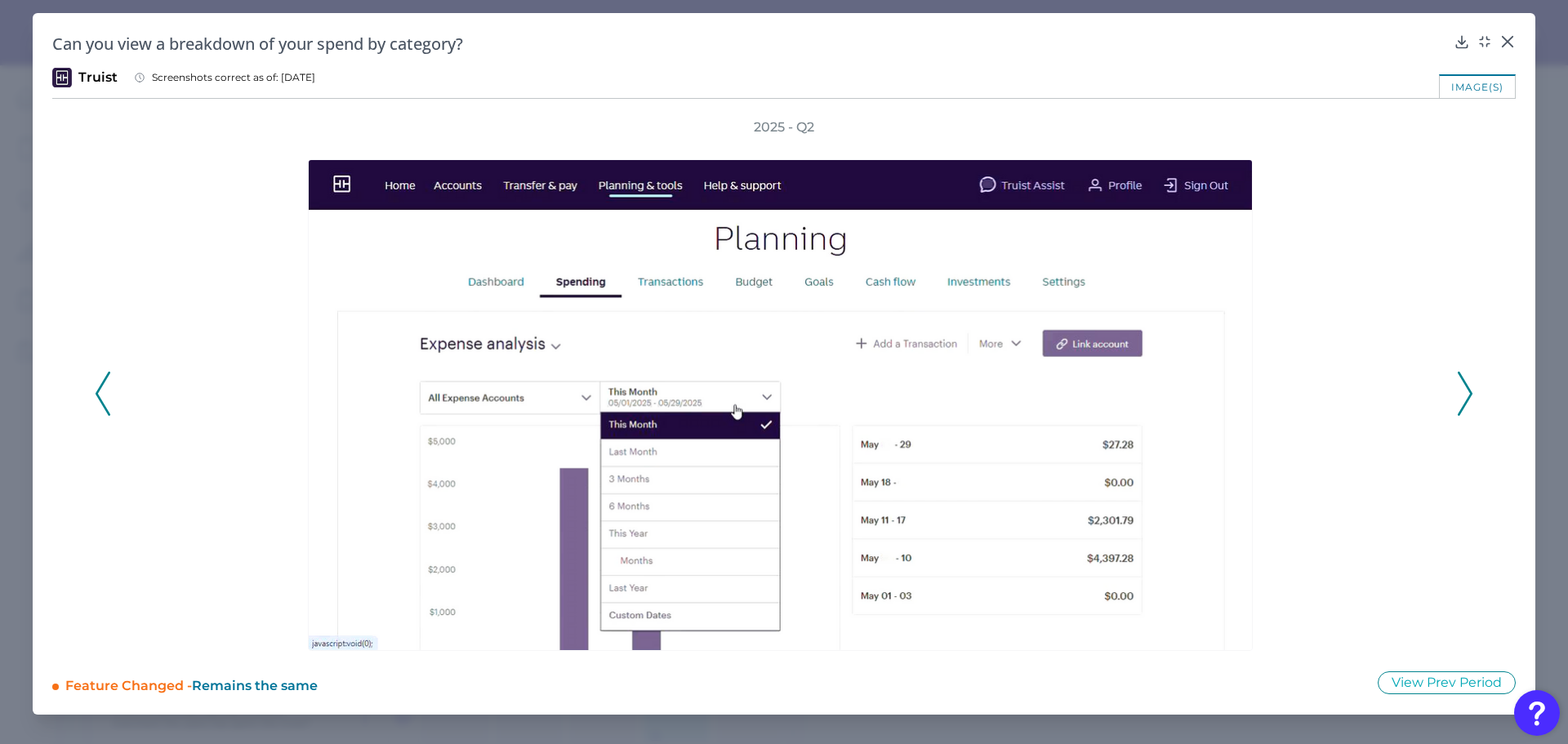
click at [1461, 392] on icon at bounding box center [1465, 393] width 15 height 44
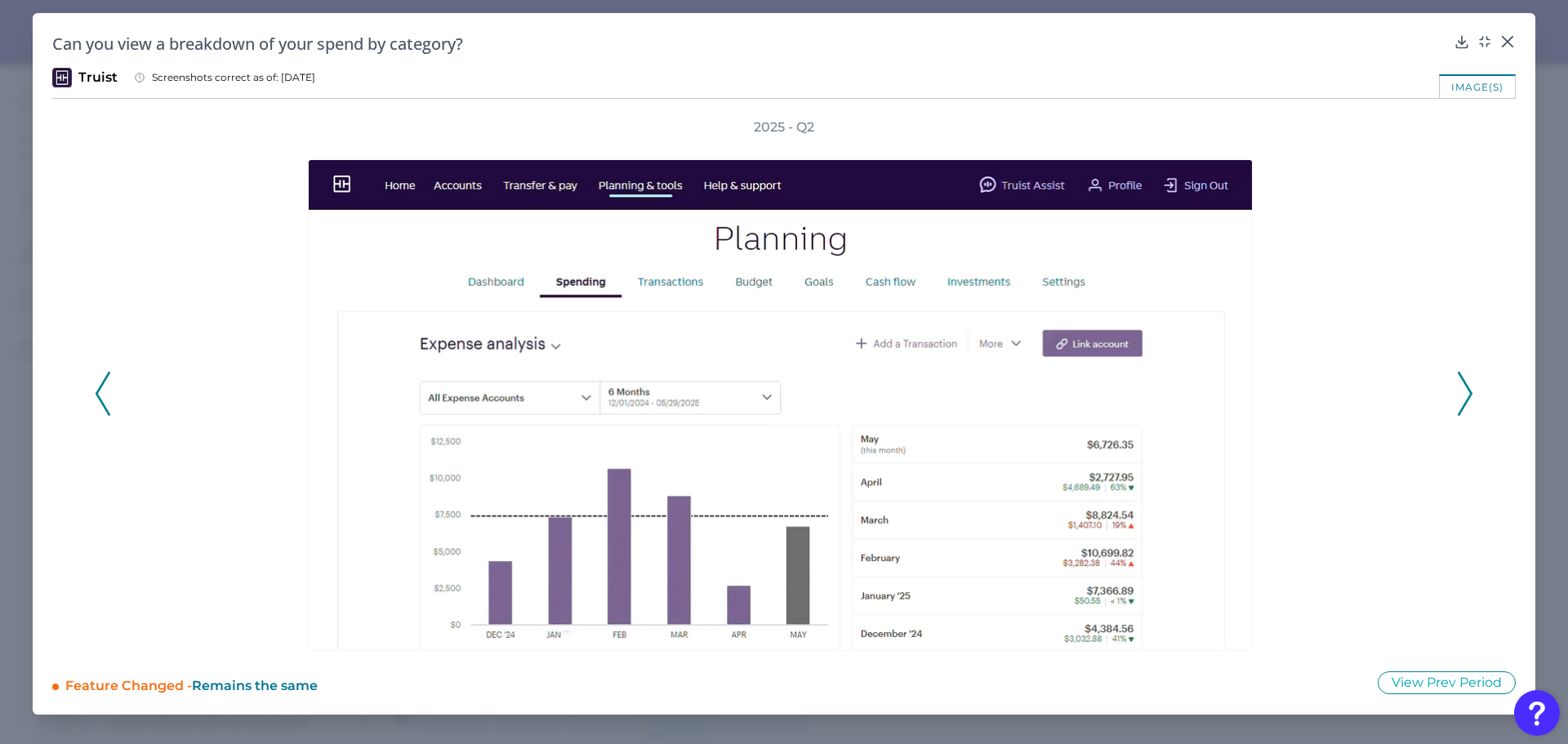
click at [1456, 378] on div "2025 - Q2" at bounding box center [784, 384] width 1379 height 533
click at [1460, 386] on icon at bounding box center [1465, 393] width 15 height 44
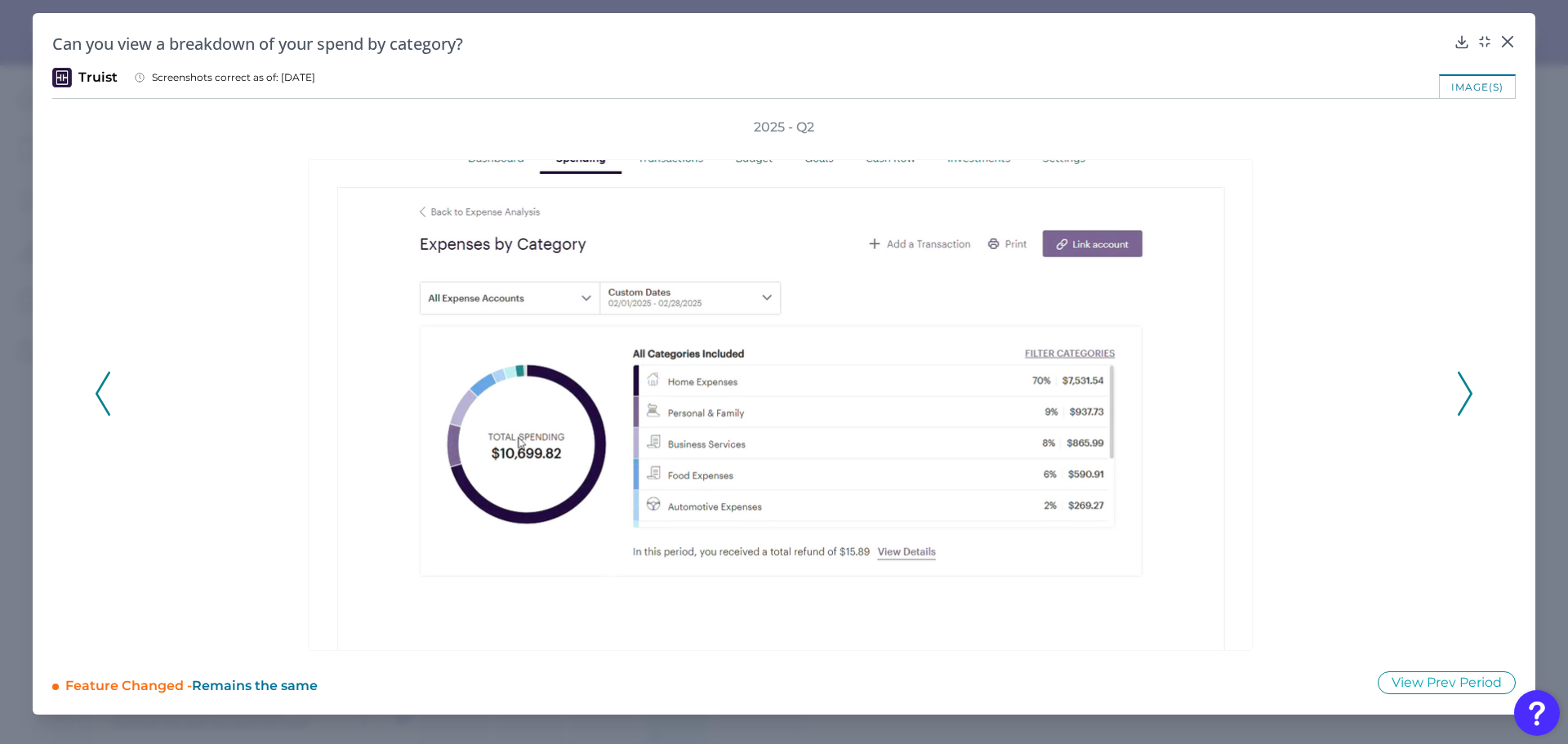
click at [1460, 386] on icon at bounding box center [1465, 393] width 15 height 44
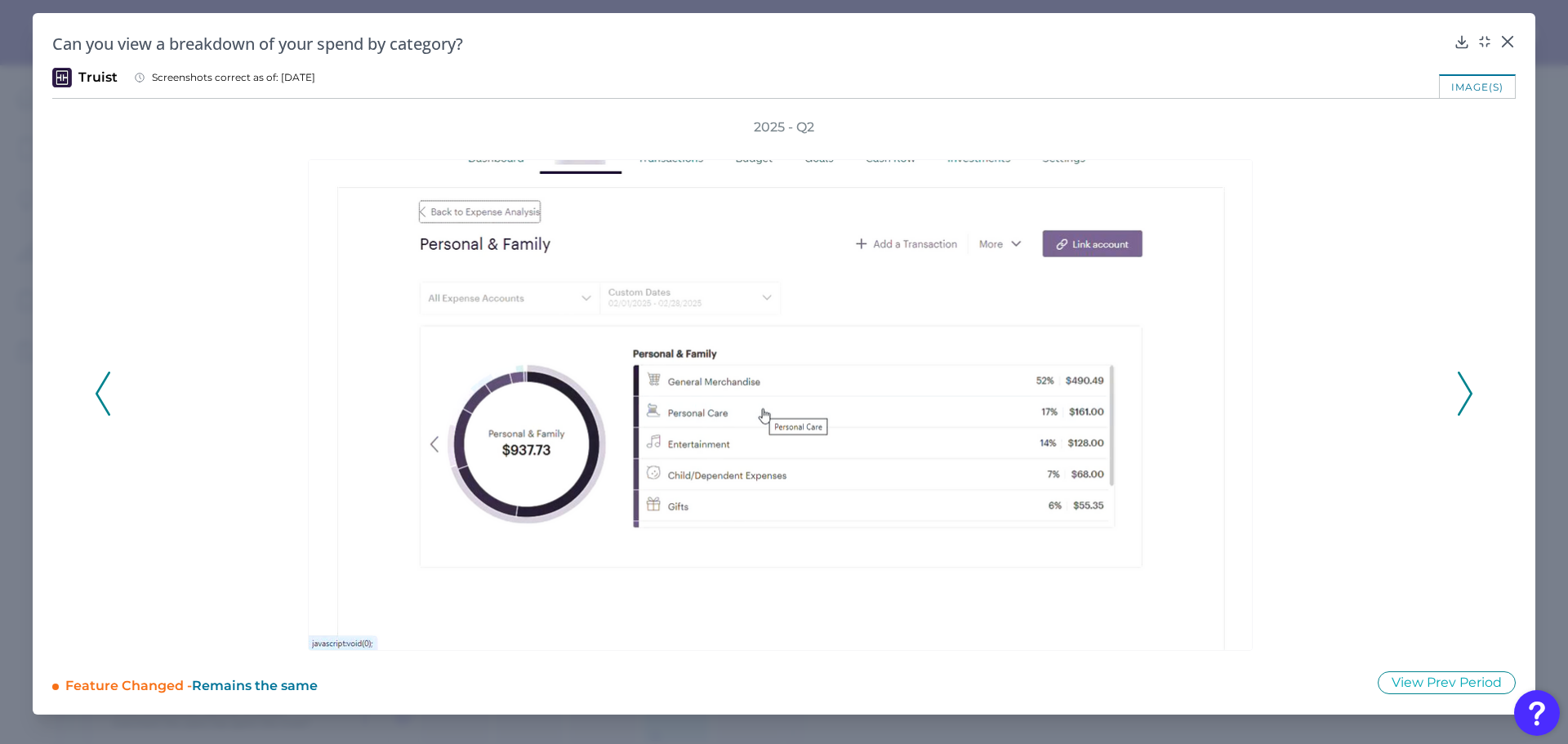
click at [1441, 365] on div at bounding box center [784, 393] width 1323 height 515
click at [1463, 388] on icon at bounding box center [1465, 393] width 15 height 44
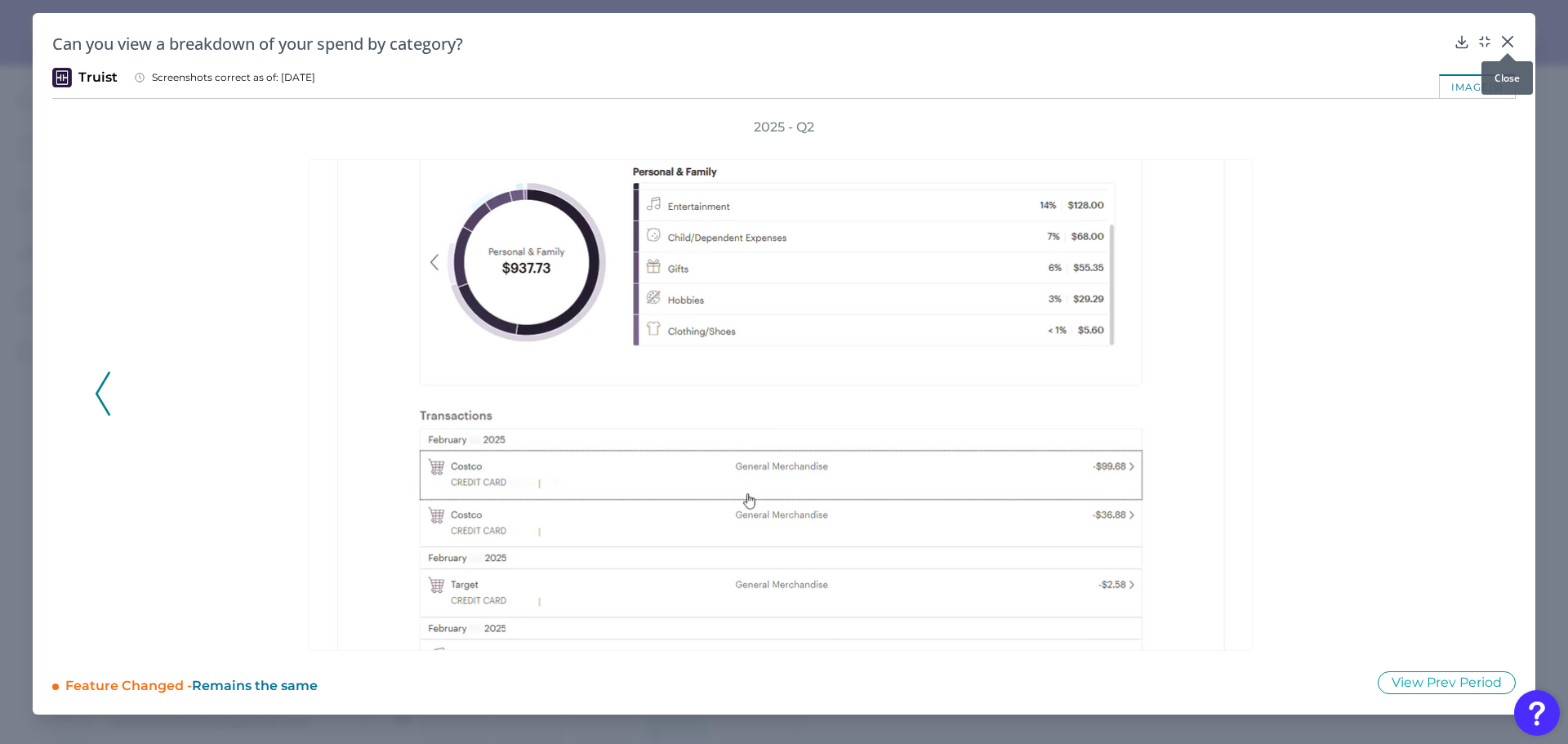
click at [1506, 40] on icon at bounding box center [1507, 41] width 10 height 10
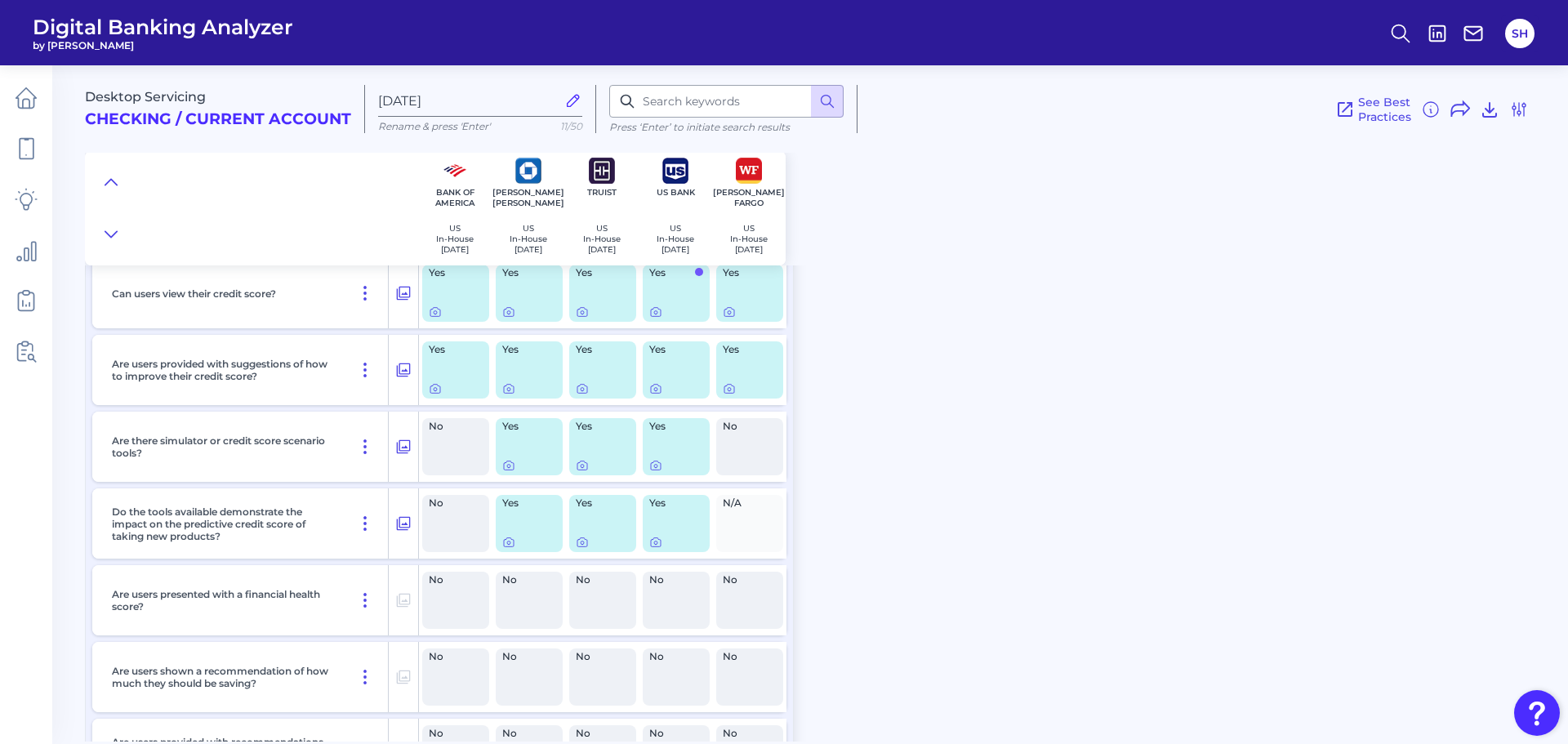
scroll to position [1750, 0]
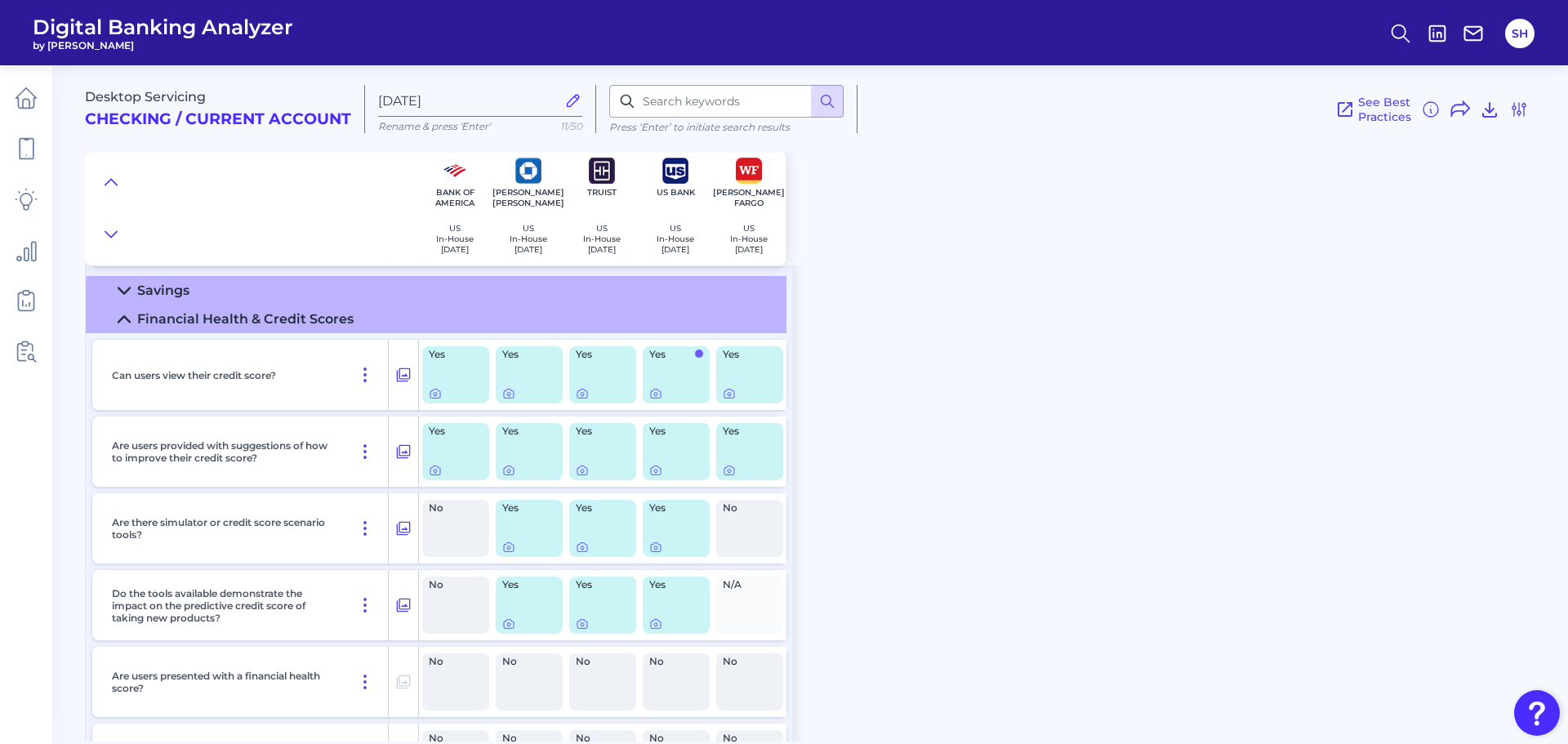
click at [427, 392] on div "Yes" at bounding box center [456, 374] width 67 height 57
click at [430, 391] on div at bounding box center [436, 383] width 16 height 16
click at [437, 394] on icon at bounding box center [435, 394] width 4 height 4
